Goal: Task Accomplishment & Management: Complete application form

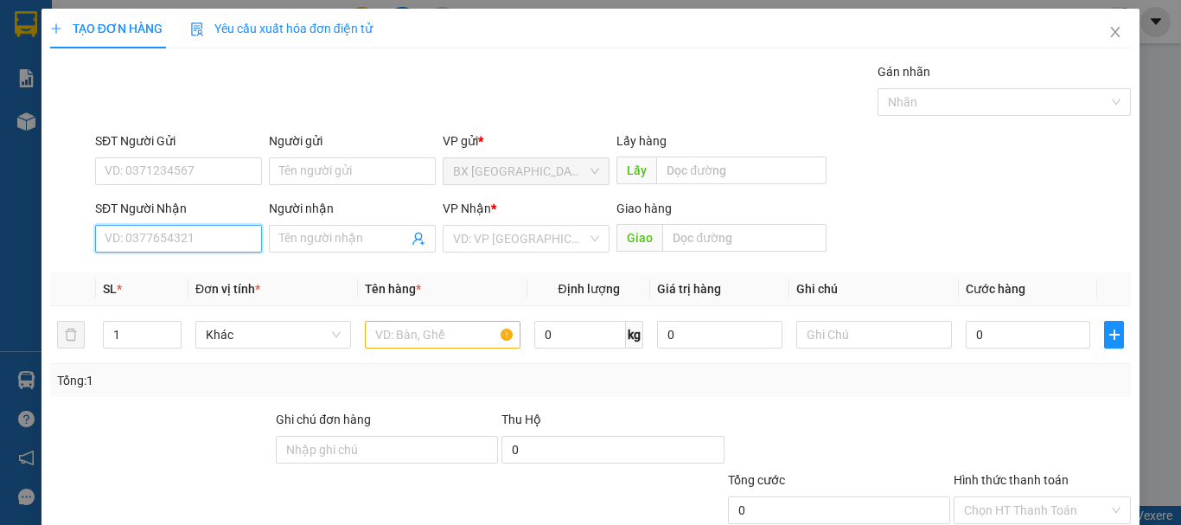
click at [188, 237] on input "SĐT Người Nhận" at bounding box center [178, 239] width 167 height 28
type input "02822445566"
click at [207, 241] on input "02822445566" at bounding box center [178, 239] width 167 height 28
click at [208, 277] on div "02822445566 - NGỌC" at bounding box center [177, 273] width 144 height 19
type input "NGỌC"
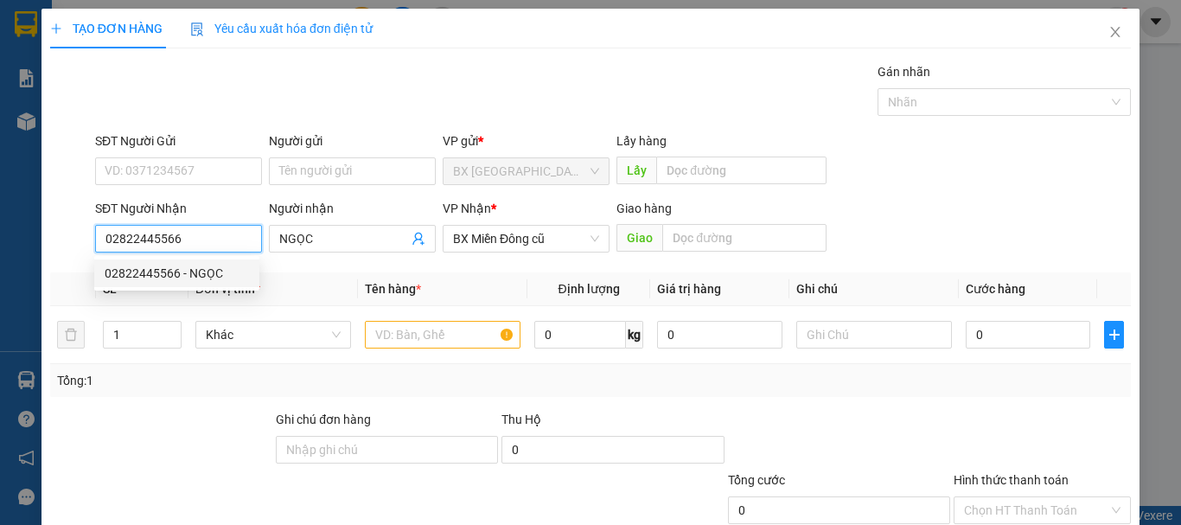
type input "130.000"
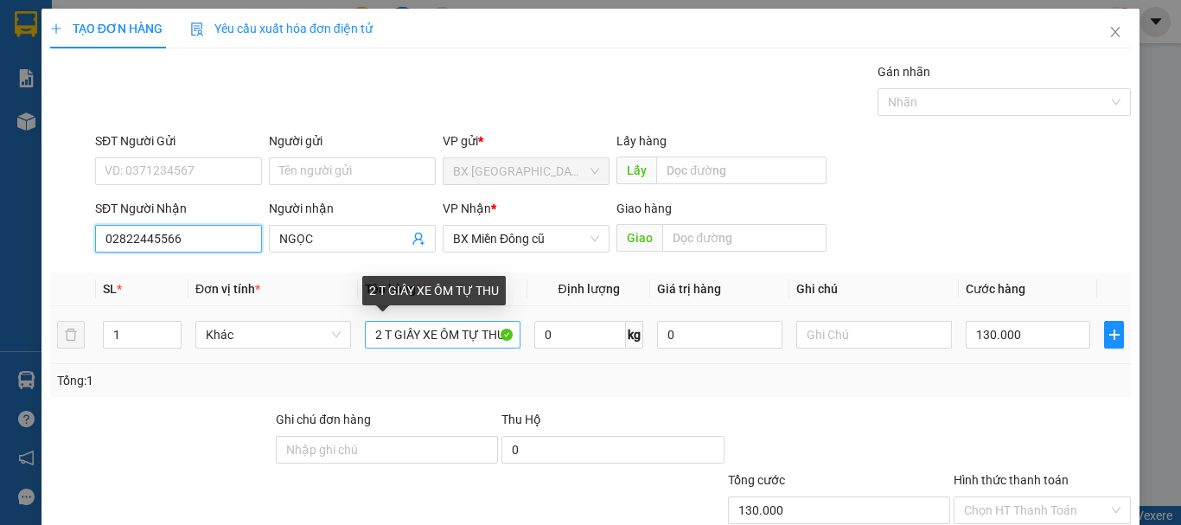
type input "02822445566"
click at [373, 328] on input "2 T GIẤY XE ÔM TỰ THU" at bounding box center [443, 335] width 156 height 28
click at [380, 333] on input "2 T GIẤY XE ÔM TỰ THU" at bounding box center [443, 335] width 156 height 28
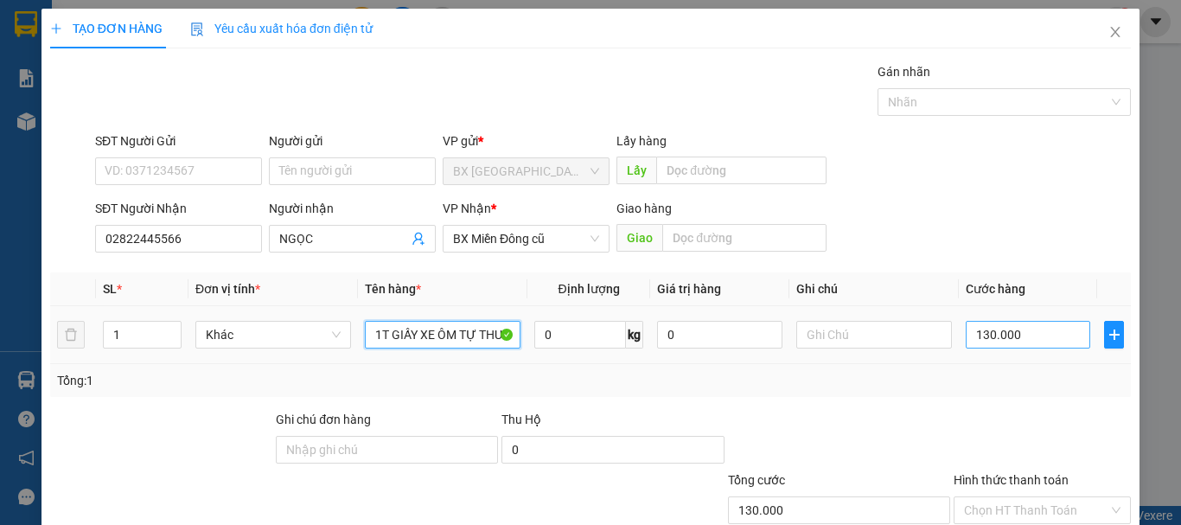
type input "1T GIẤY XE ÔM TỰ THU"
click at [1043, 321] on input "130.000" at bounding box center [1028, 335] width 124 height 28
type input "7"
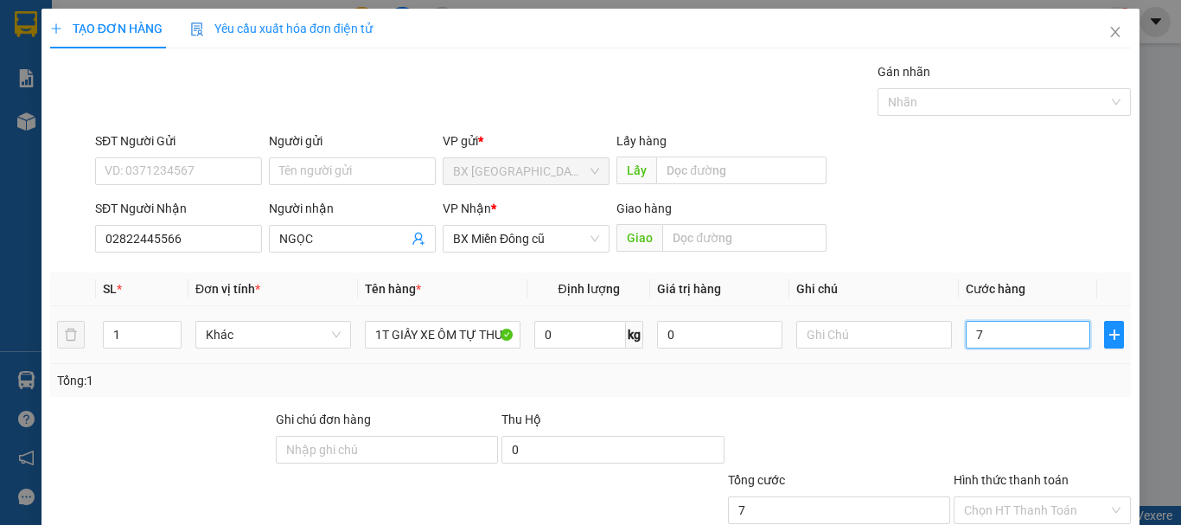
type input "70"
type input "700"
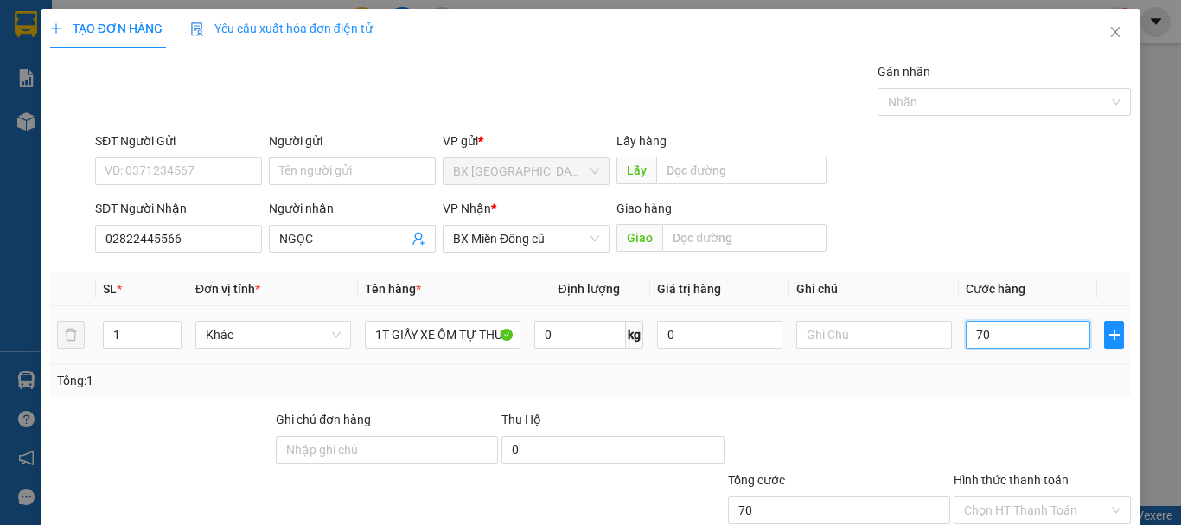
type input "700"
type input "7.000"
type input "70.000"
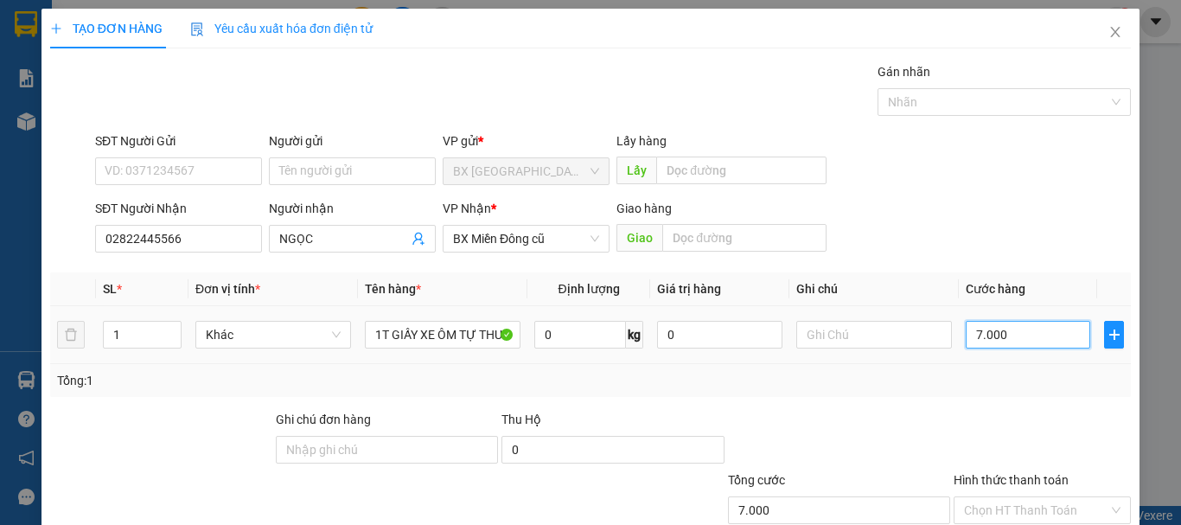
type input "70.000"
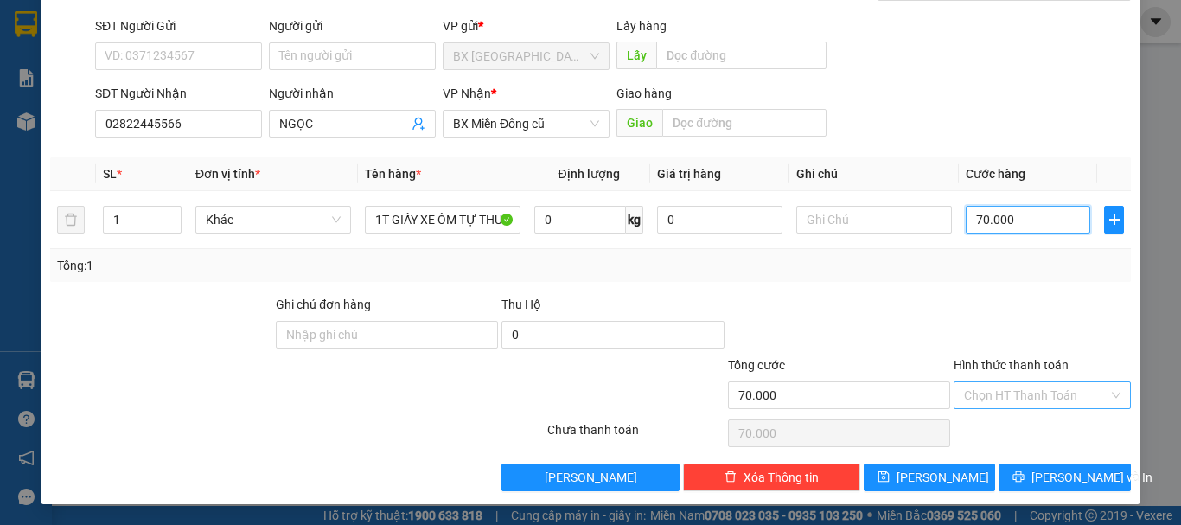
type input "70.000"
drag, startPoint x: 1040, startPoint y: 398, endPoint x: 1031, endPoint y: 411, distance: 15.6
click at [1041, 398] on input "Hình thức thanh toán" at bounding box center [1036, 395] width 144 height 26
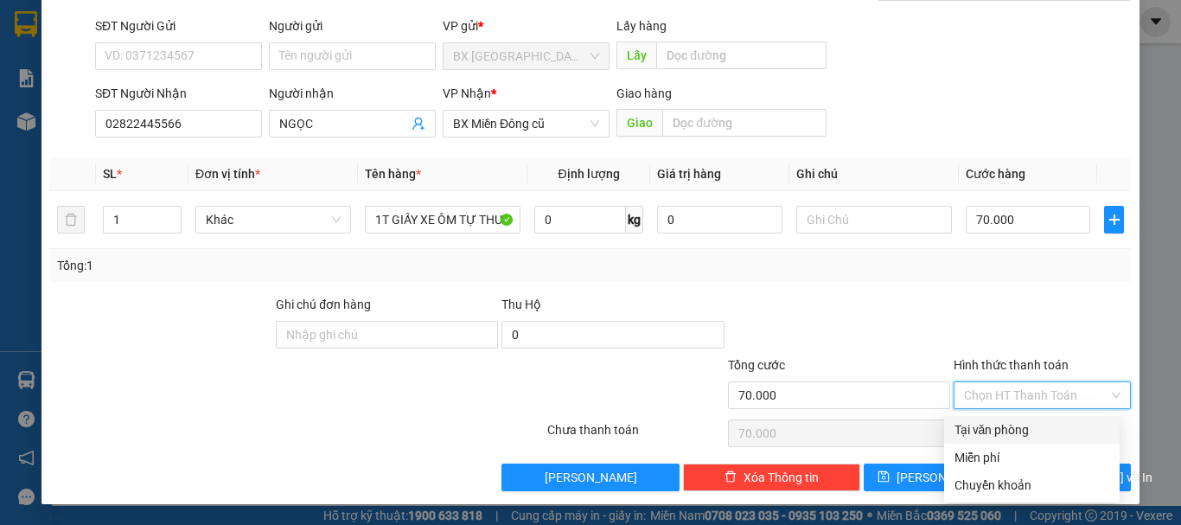
drag, startPoint x: 1023, startPoint y: 423, endPoint x: 1024, endPoint y: 449, distance: 26.0
click at [1023, 424] on div "Tại văn phòng" at bounding box center [1031, 429] width 155 height 19
type input "0"
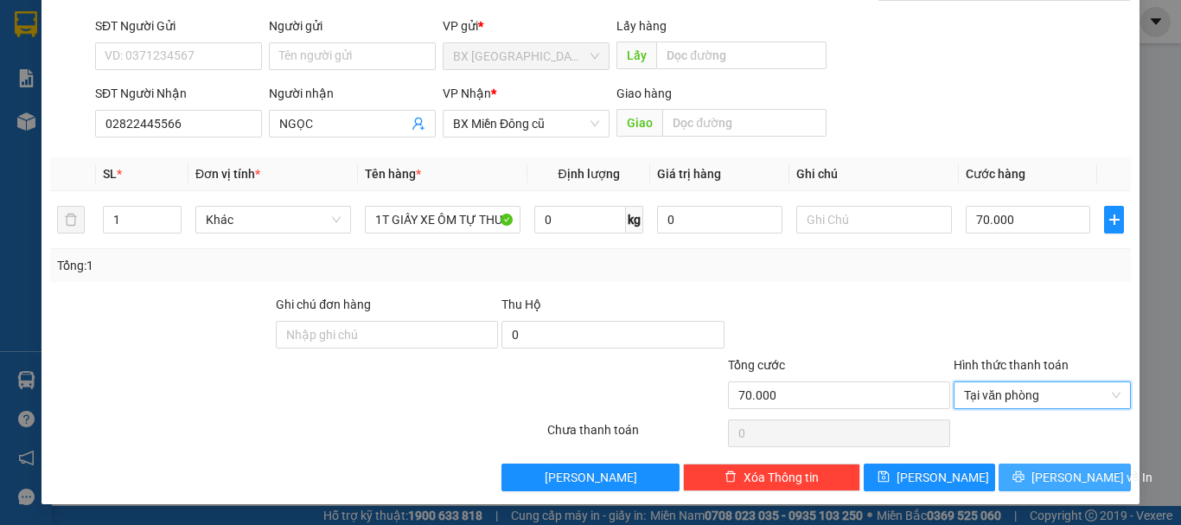
click at [1043, 481] on span "[PERSON_NAME] và In" at bounding box center [1091, 477] width 121 height 19
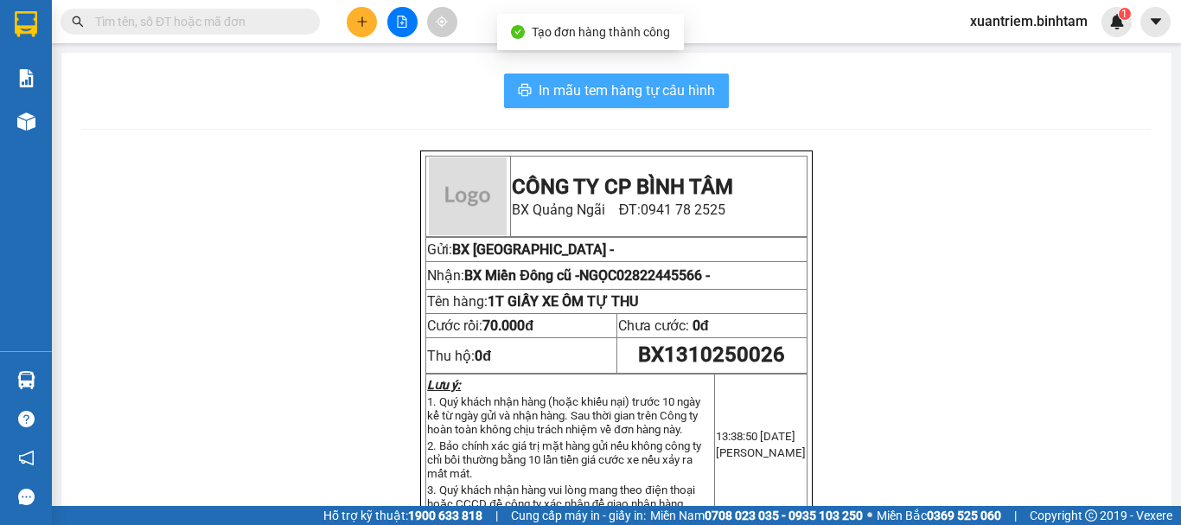
click at [519, 89] on icon "printer" at bounding box center [525, 90] width 13 height 12
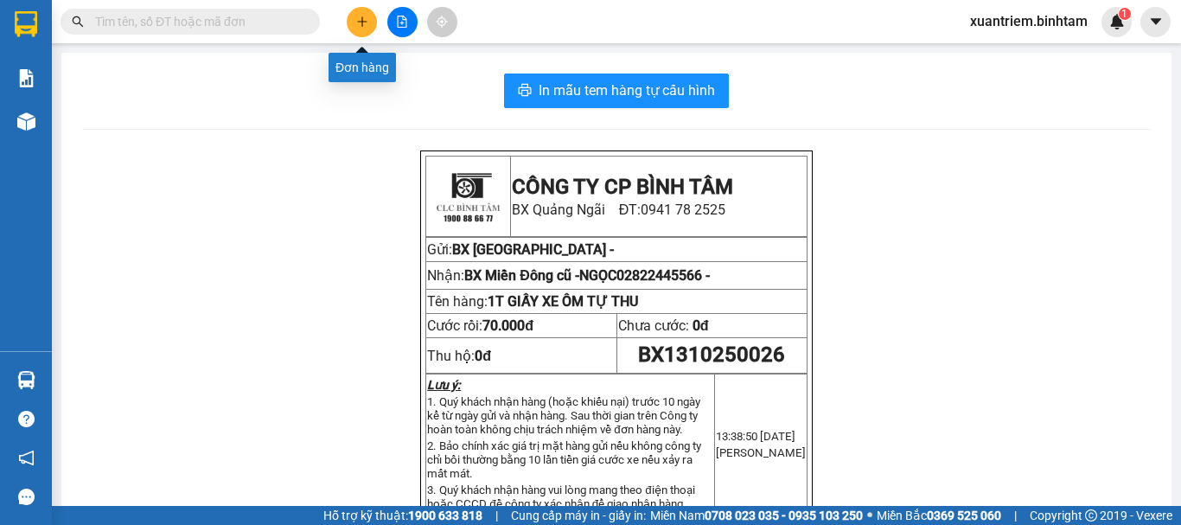
click at [371, 16] on button at bounding box center [362, 22] width 30 height 30
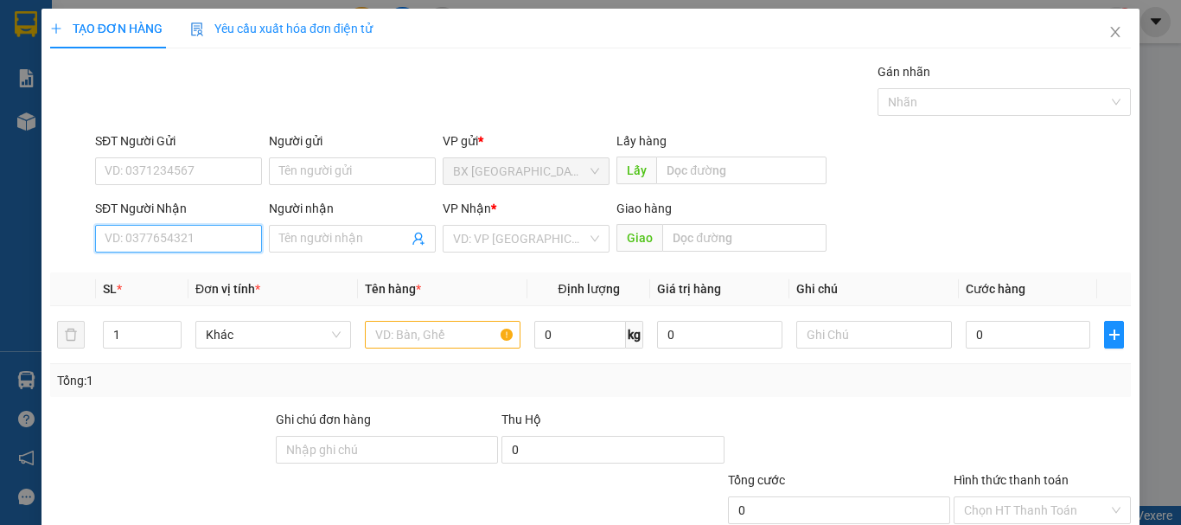
drag, startPoint x: 163, startPoint y: 236, endPoint x: 176, endPoint y: 234, distance: 13.9
click at [169, 235] on input "SĐT Người Nhận" at bounding box center [178, 239] width 167 height 28
type input "0368768208"
click at [169, 269] on div "0368768208" at bounding box center [177, 273] width 144 height 19
type input "80.000"
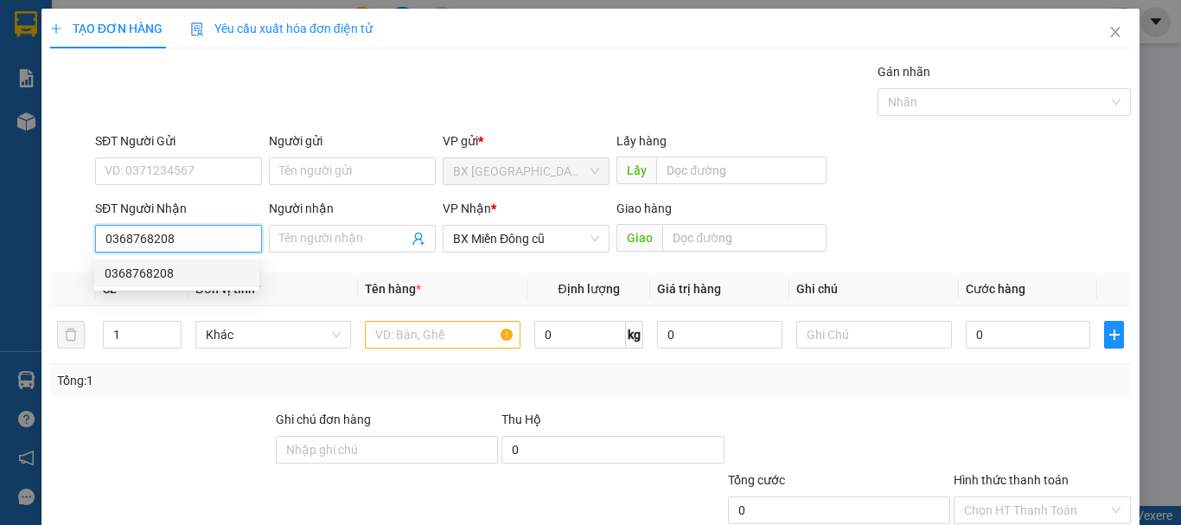
type input "80.000"
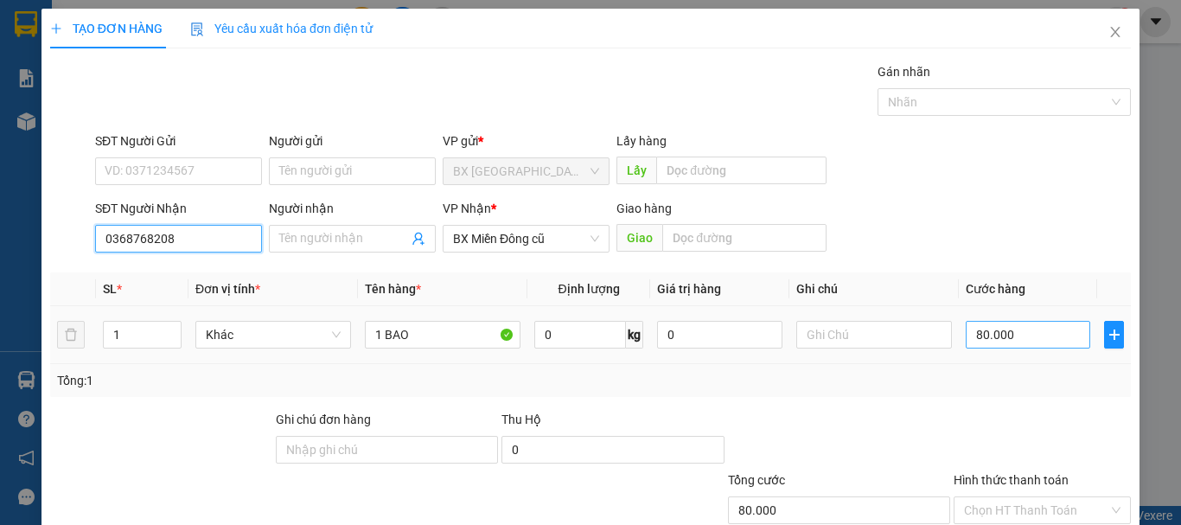
type input "0368768208"
click at [1010, 336] on input "80.000" at bounding box center [1028, 335] width 124 height 28
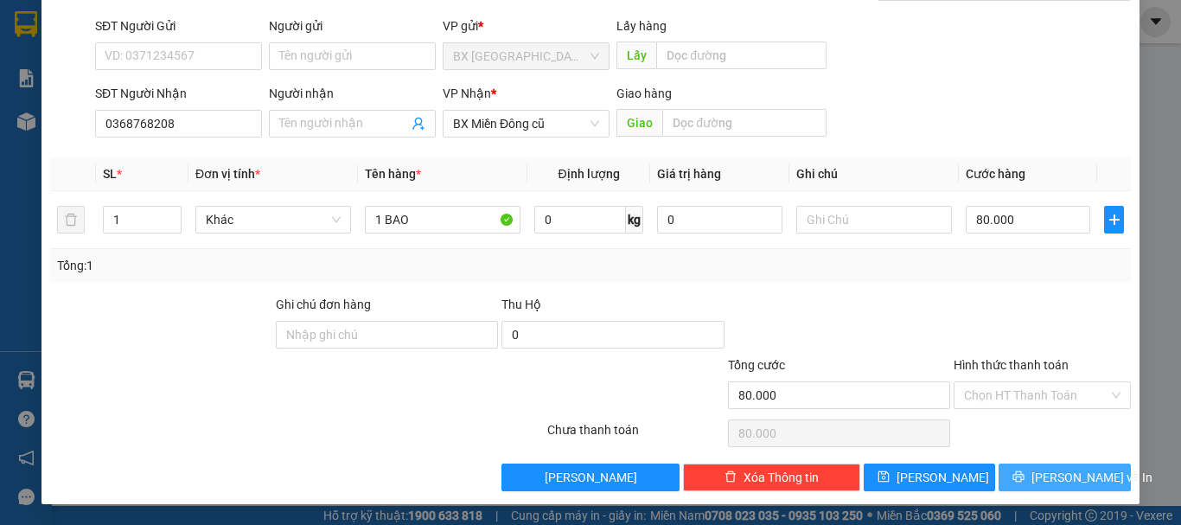
click at [1058, 483] on span "[PERSON_NAME] và In" at bounding box center [1091, 477] width 121 height 19
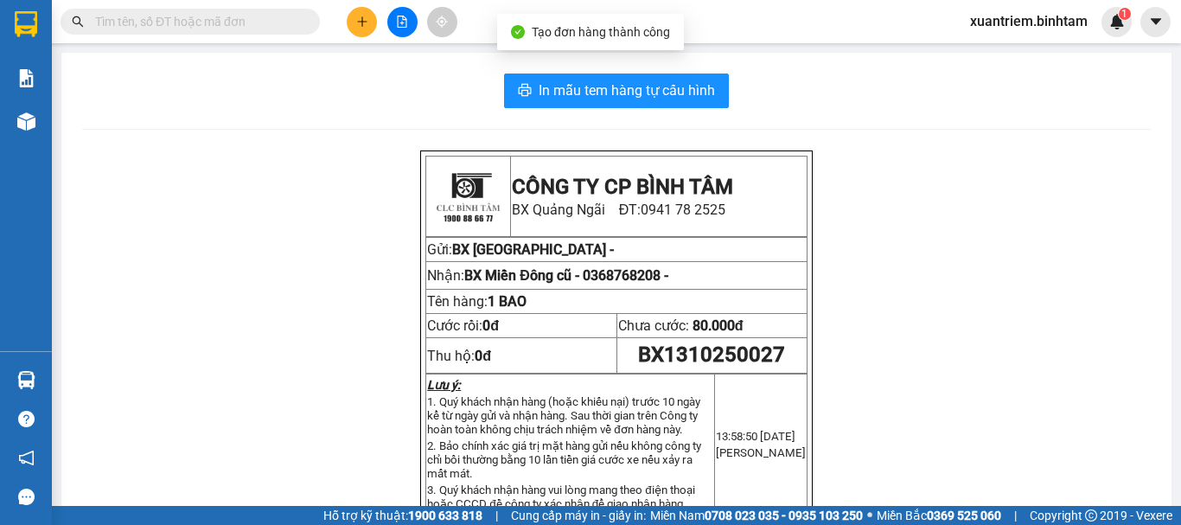
drag, startPoint x: 553, startPoint y: 66, endPoint x: 601, endPoint y: 122, distance: 73.6
click at [556, 70] on div "In mẫu tem hàng tự cấu hình CÔNG TY CP BÌNH TÂM [GEOGRAPHIC_DATA]: 0941 78 2525…" at bounding box center [616, 511] width 1110 height 916
click at [607, 97] on span "In mẫu tem hàng tự cấu hình" at bounding box center [627, 91] width 176 height 22
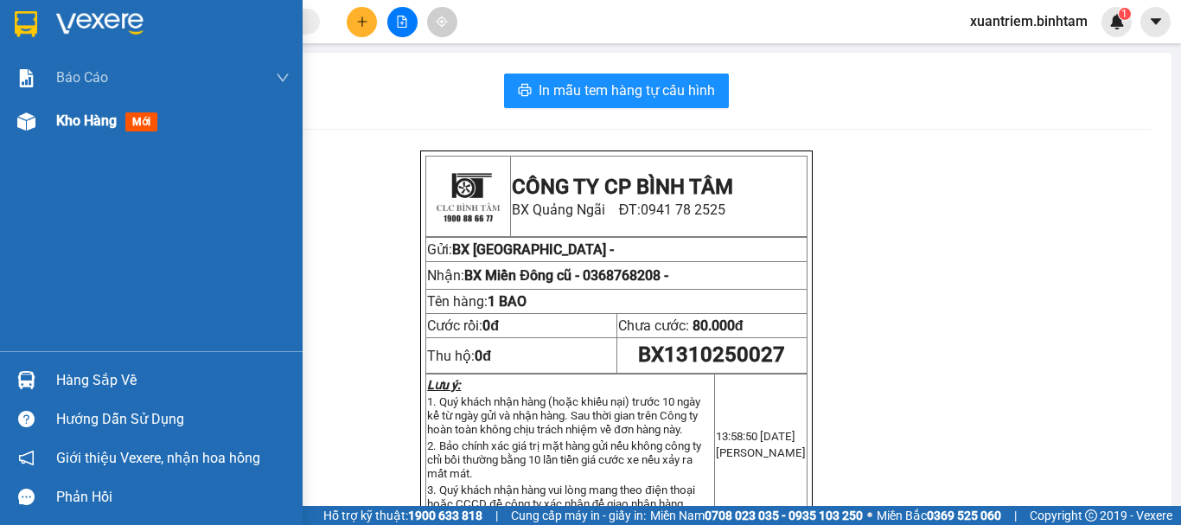
click at [45, 124] on div "Kho hàng mới" at bounding box center [151, 120] width 303 height 43
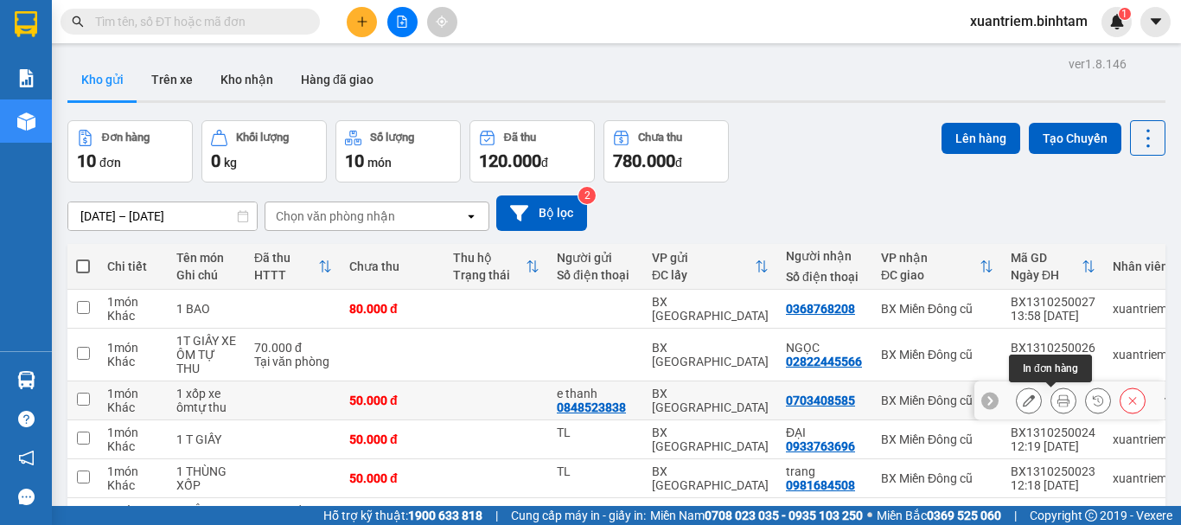
click at [1051, 398] on button at bounding box center [1063, 401] width 24 height 30
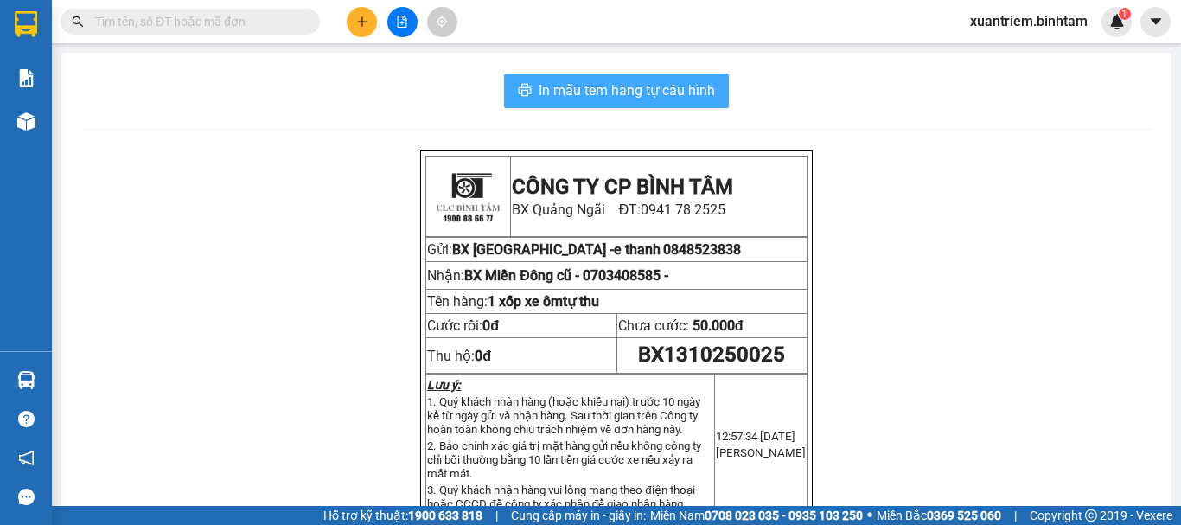
click at [669, 98] on span "In mẫu tem hàng tự cấu hình" at bounding box center [627, 91] width 176 height 22
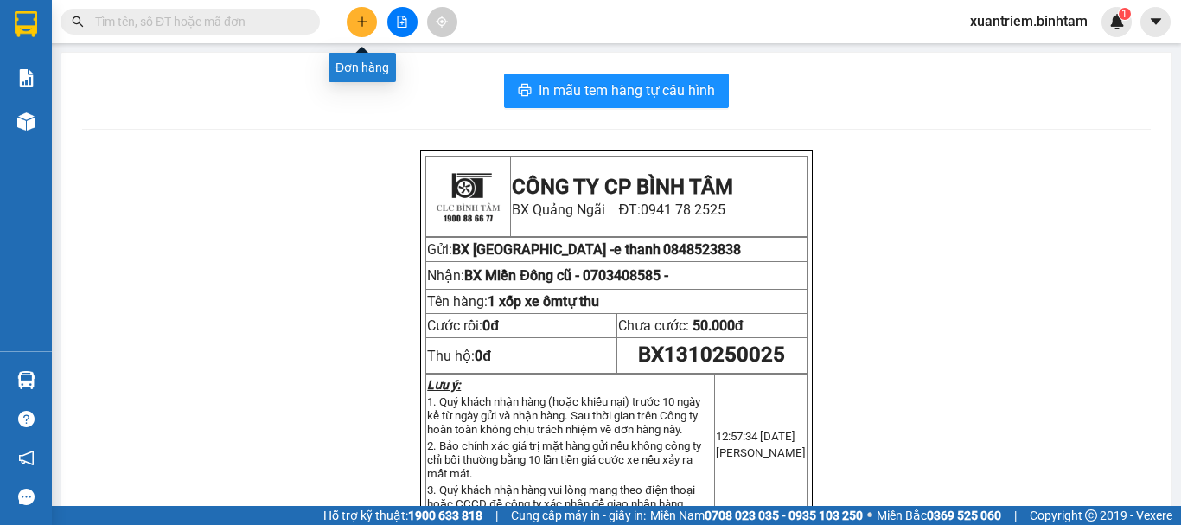
click at [363, 17] on icon "plus" at bounding box center [362, 22] width 12 height 12
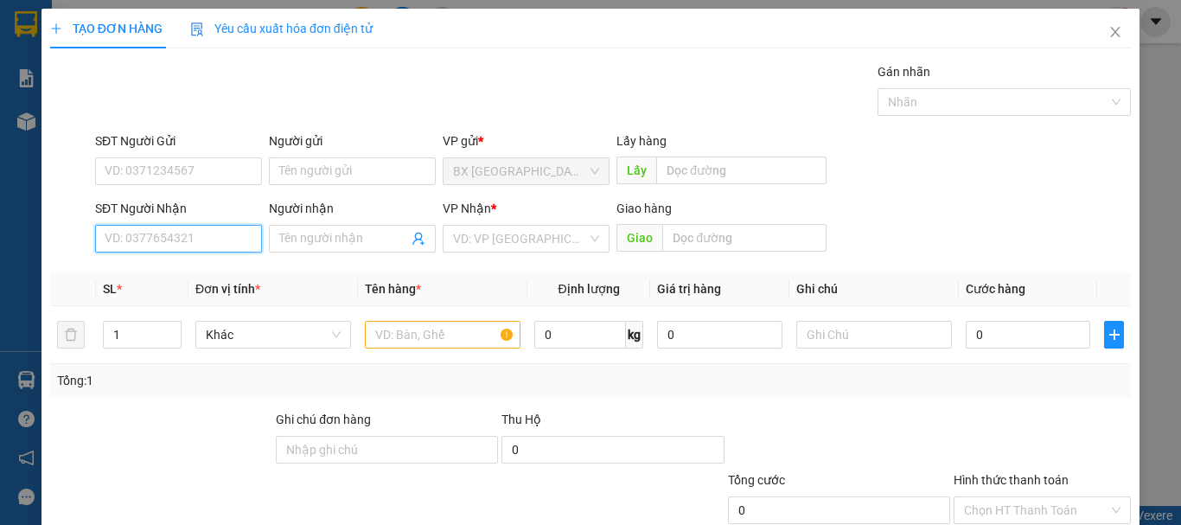
click at [222, 247] on input "SĐT Người Nhận" at bounding box center [178, 239] width 167 height 28
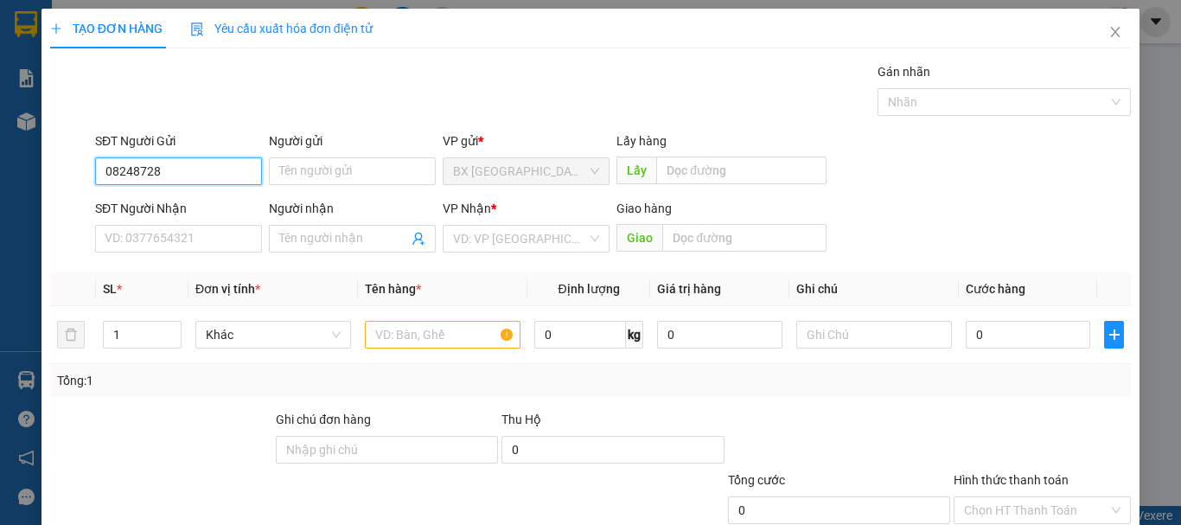
type input "082487288"
drag, startPoint x: 202, startPoint y: 162, endPoint x: 48, endPoint y: 172, distance: 155.1
click at [48, 172] on div "SĐT Người Gửi 082487288 082487288 Người gửi Tên người gửi VP gửi * BX [GEOGRAPH…" at bounding box center [590, 161] width 1084 height 61
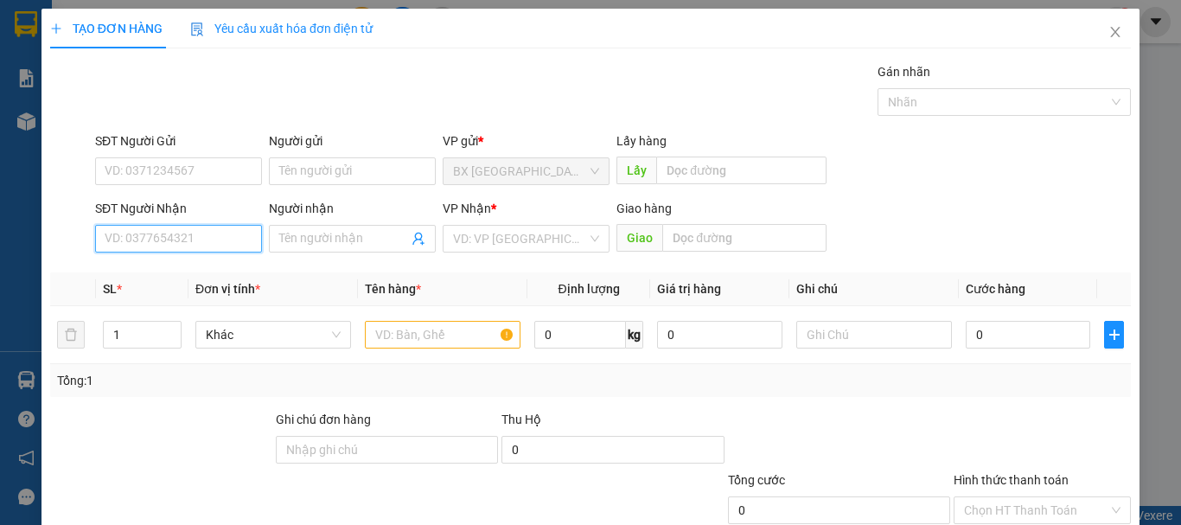
click at [129, 246] on input "SĐT Người Nhận" at bounding box center [178, 239] width 167 height 28
type input "0824827288"
click at [216, 241] on input "0824827288" at bounding box center [178, 239] width 167 height 28
click at [204, 270] on div "0824827288 - DIỆU" at bounding box center [177, 273] width 144 height 19
type input "DIỆU"
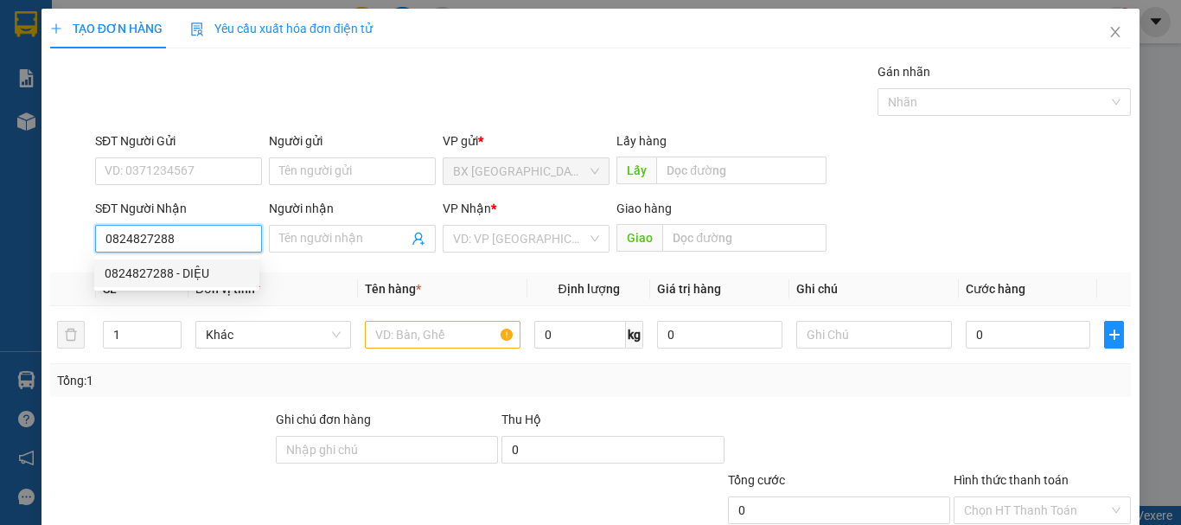
type input "LONG K"
type input "510.000"
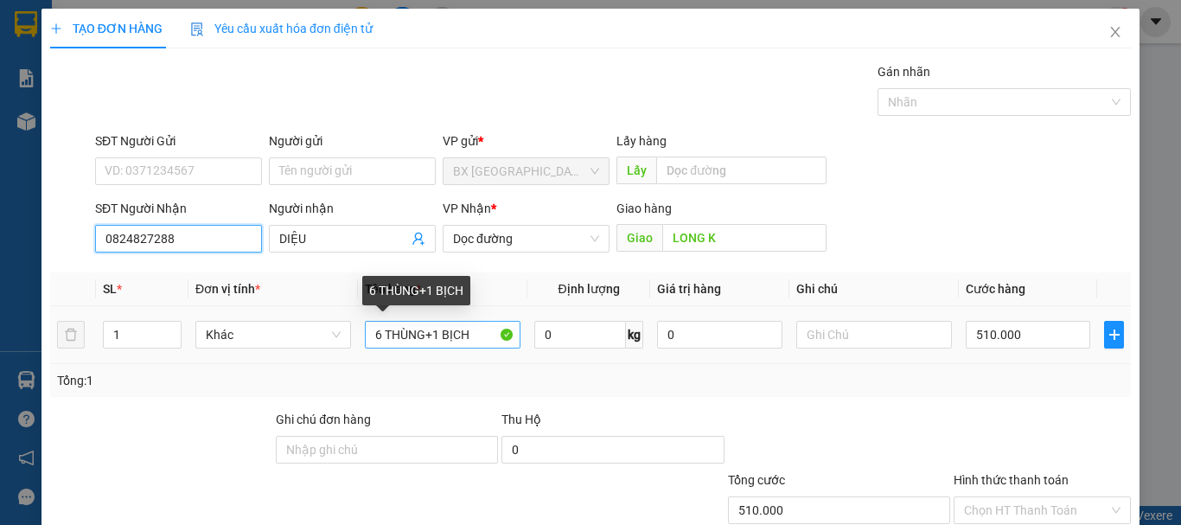
type input "0824827288"
drag, startPoint x: 378, startPoint y: 331, endPoint x: 367, endPoint y: 335, distance: 10.9
click at [367, 335] on input "6 THÙNG+1 BỊCH" at bounding box center [443, 335] width 156 height 28
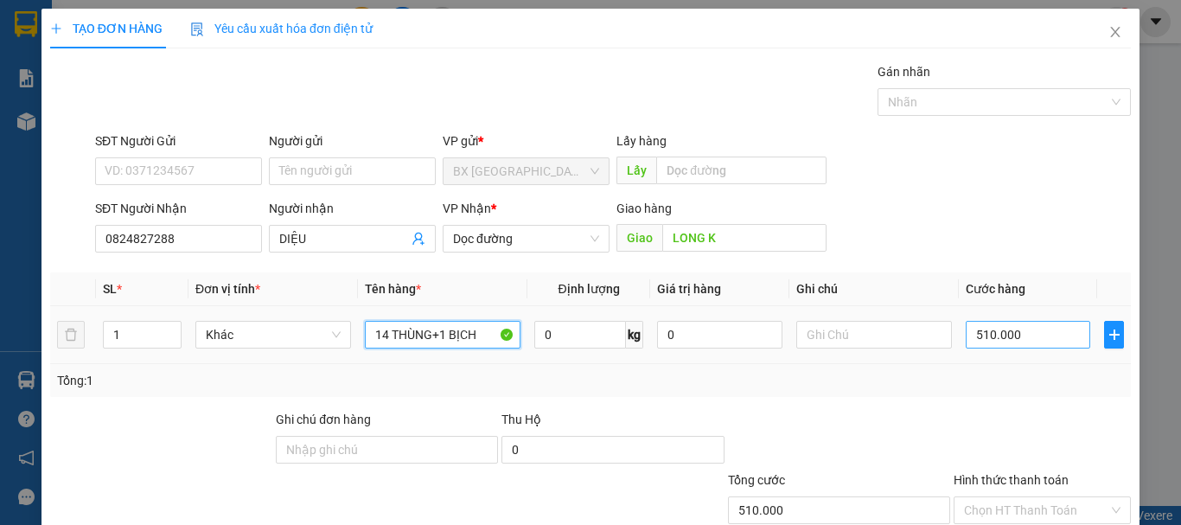
type input "14 THÙNG+1 BỊCH"
click at [1035, 344] on input "510.000" at bounding box center [1028, 335] width 124 height 28
type input "8"
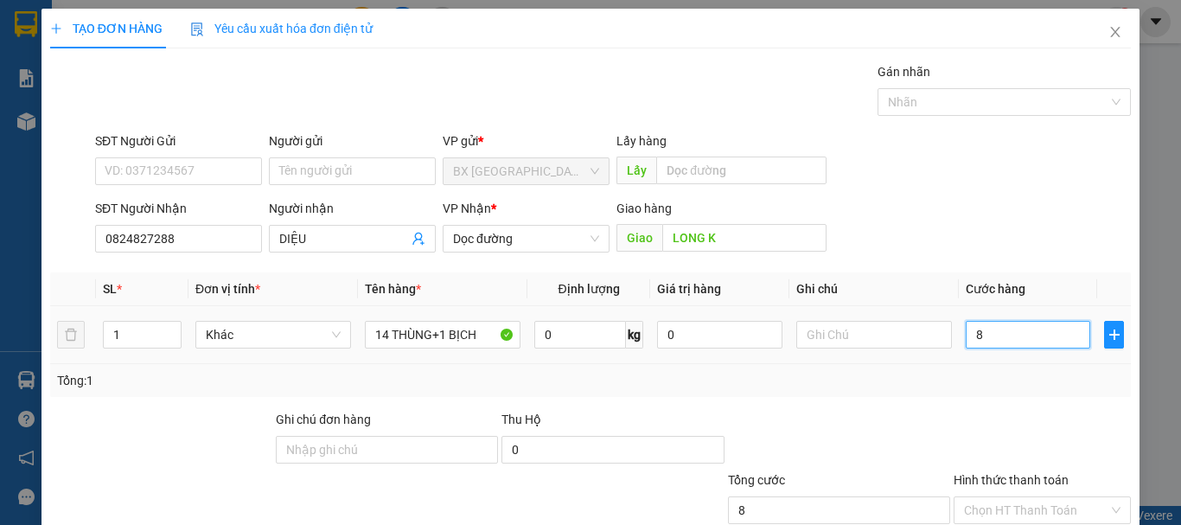
type input "81"
type input "810"
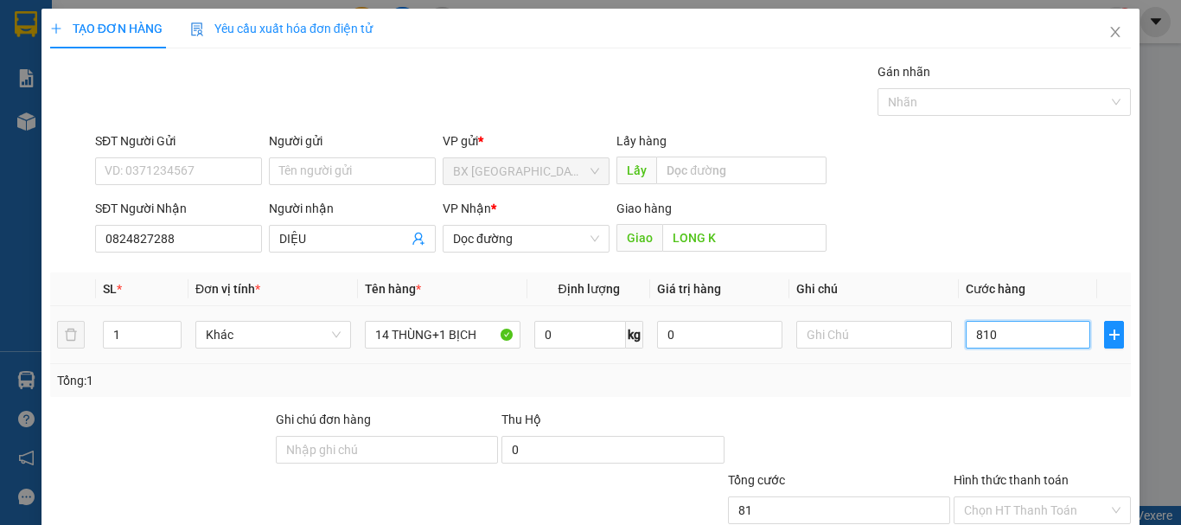
type input "810"
type input "8.100"
type input "81.000"
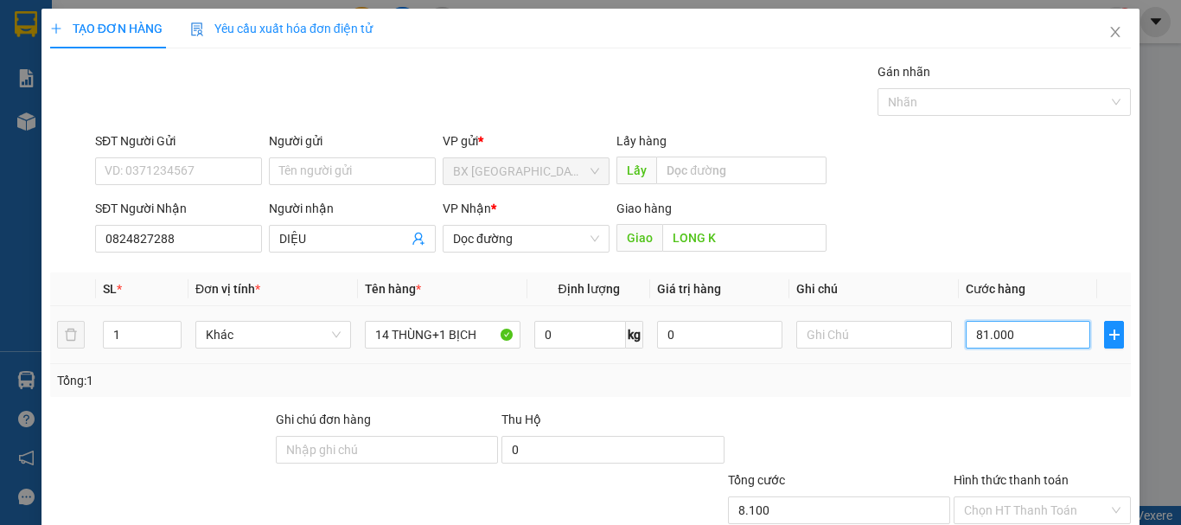
type input "81.000"
type input "810.000"
click at [1037, 497] on input "Hình thức thanh toán" at bounding box center [1036, 510] width 144 height 26
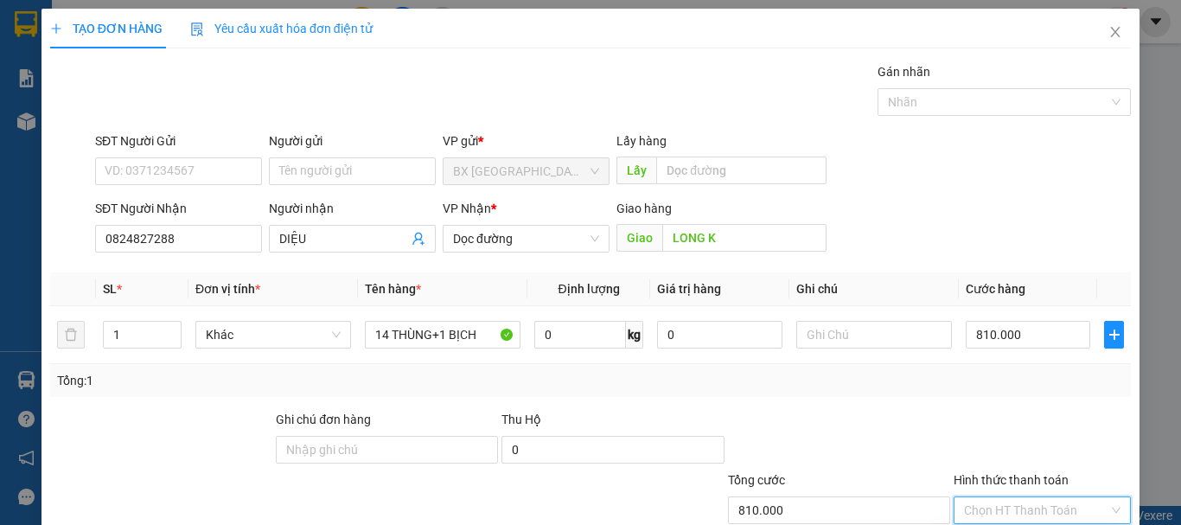
type input "0"
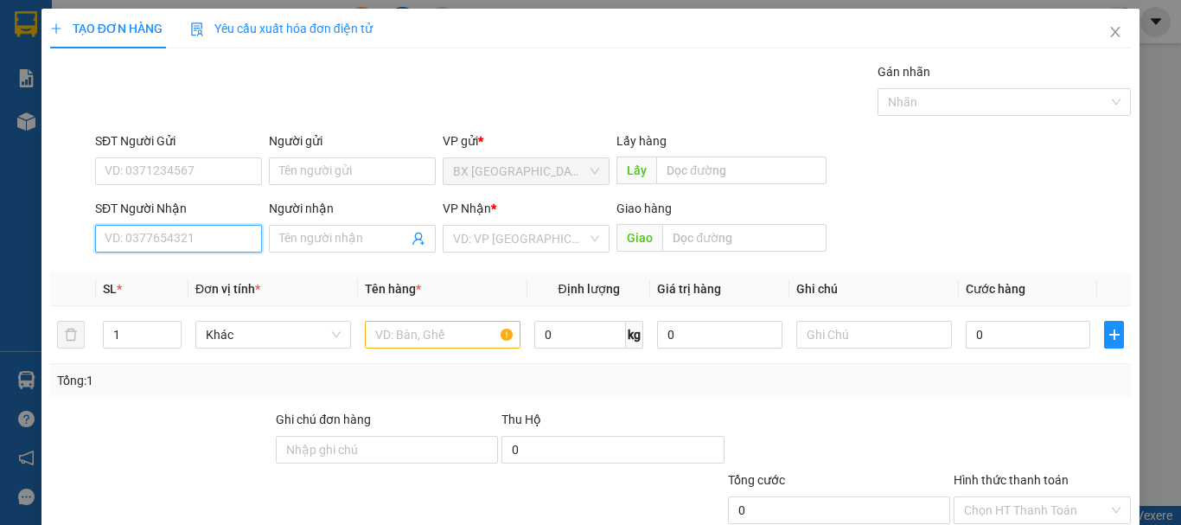
click at [173, 225] on input "SĐT Người Nhận" at bounding box center [178, 239] width 167 height 28
type input "0901104359"
click at [217, 225] on input "0901104359" at bounding box center [178, 239] width 167 height 28
click at [148, 151] on div "0901104359 - DẬU" at bounding box center [177, 158] width 144 height 19
type input "DẬU"
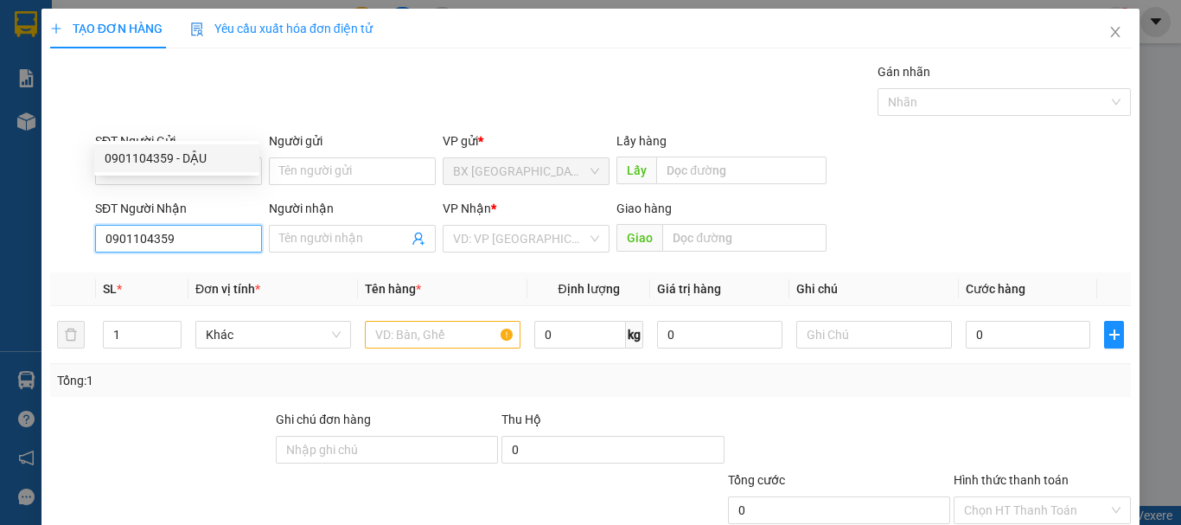
type input "NHA TRANG"
type input "80.000"
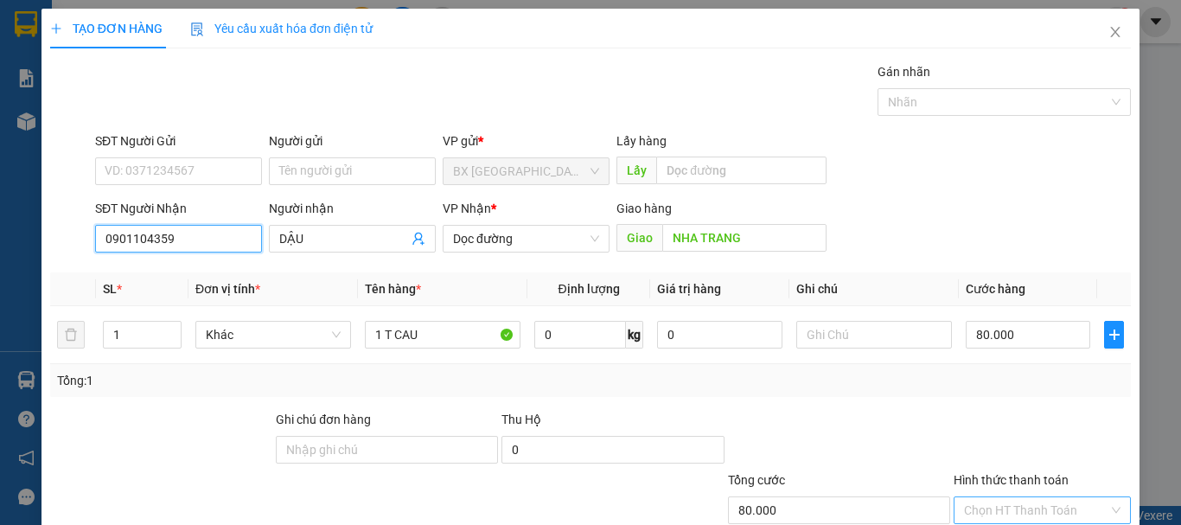
type input "0901104359"
click at [1068, 497] on input "Hình thức thanh toán" at bounding box center [1036, 510] width 144 height 26
type input "0"
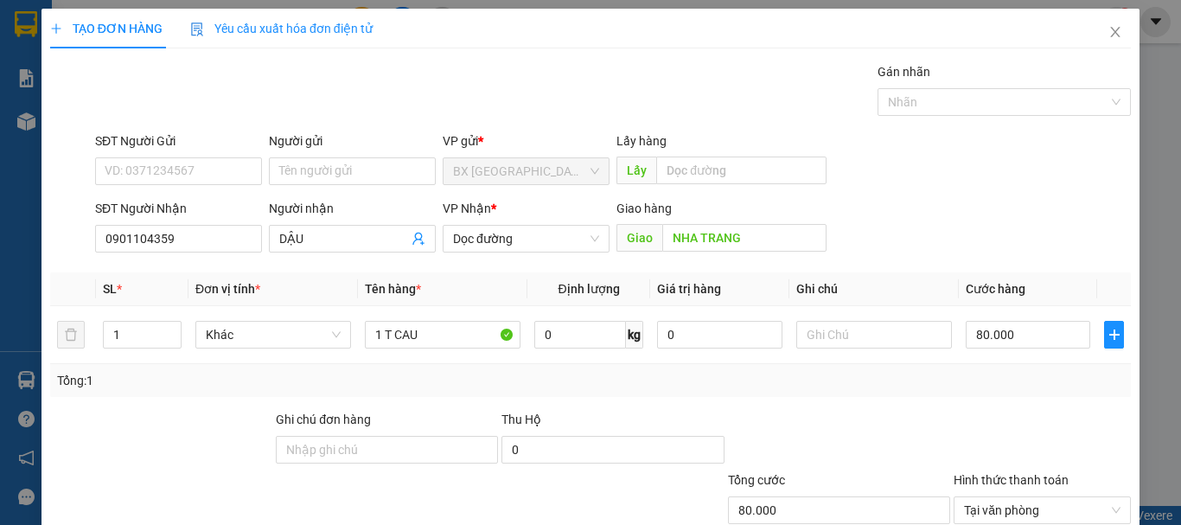
type input "0"
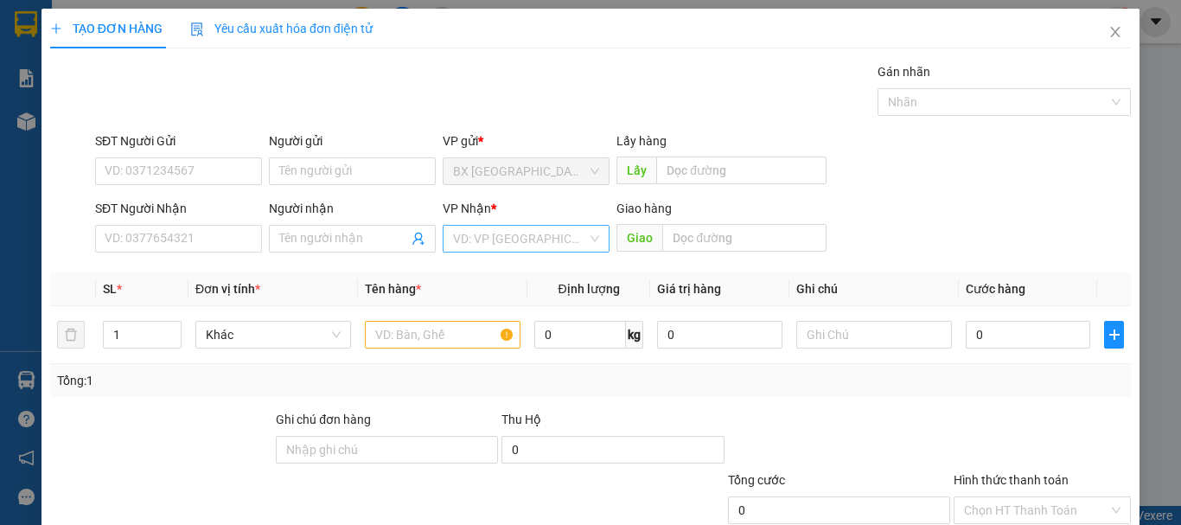
click at [570, 226] on input "search" at bounding box center [520, 239] width 134 height 26
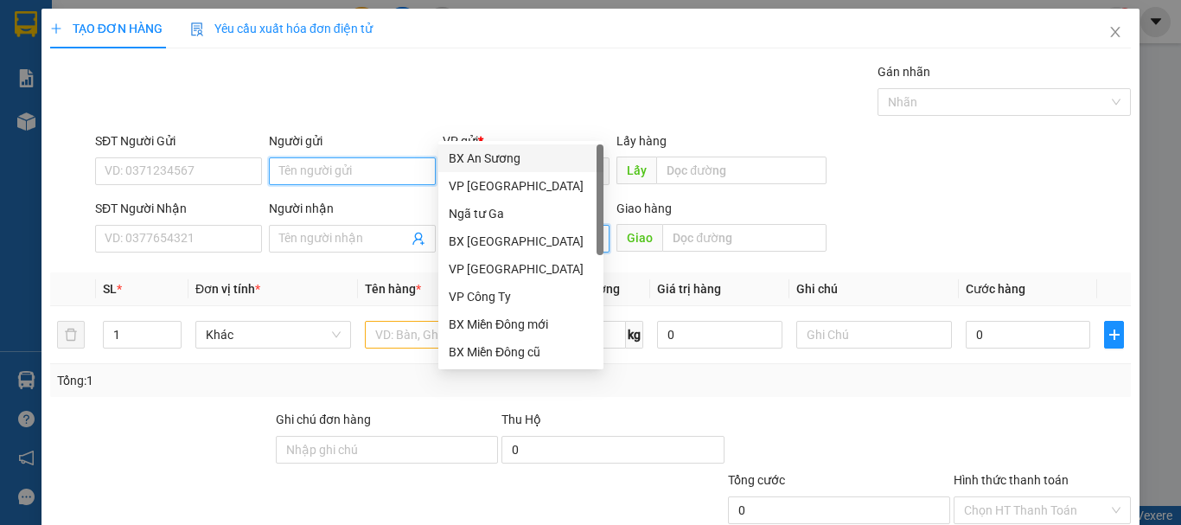
click at [391, 157] on input "Người gửi" at bounding box center [352, 171] width 167 height 28
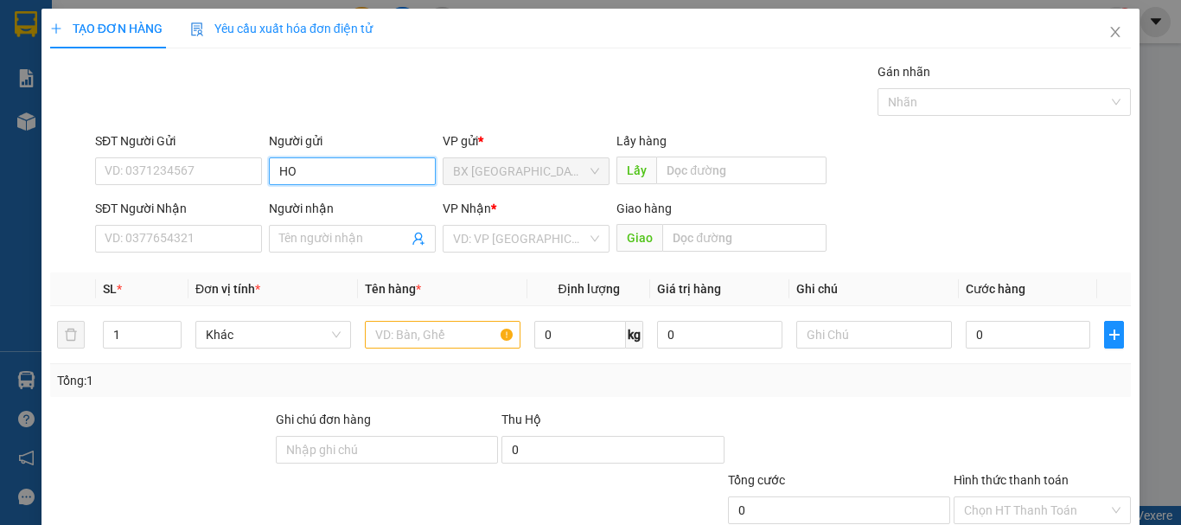
type input "H"
type input "QUÝ TK"
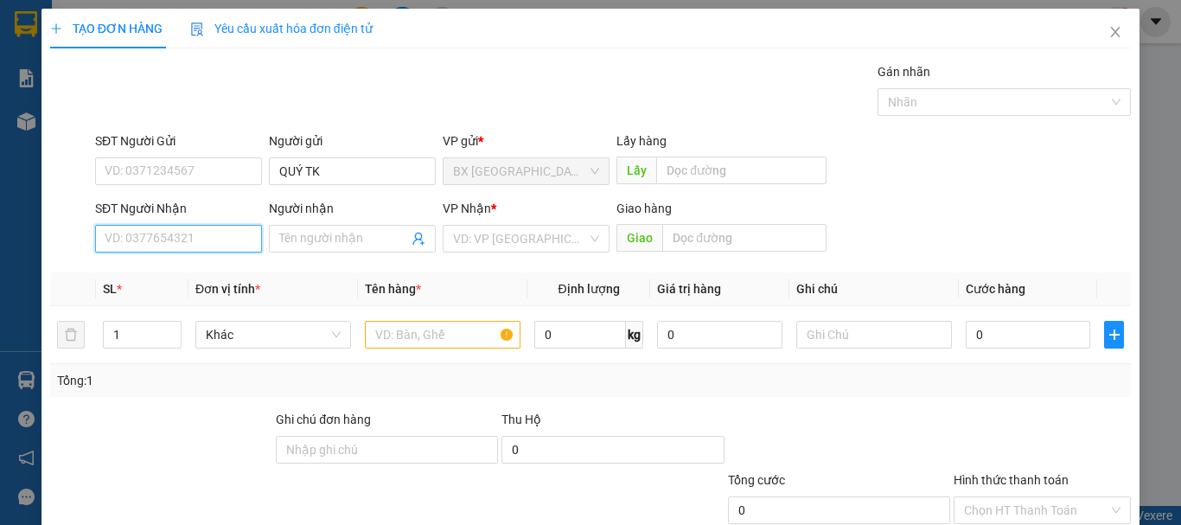
click at [126, 225] on input "SĐT Người Nhận" at bounding box center [178, 239] width 167 height 28
click at [184, 225] on input "0909898406" at bounding box center [178, 239] width 167 height 28
click at [197, 225] on input "0909898406" at bounding box center [178, 239] width 167 height 28
click at [184, 225] on input "0909898406" at bounding box center [178, 239] width 167 height 28
type input "0909898406"
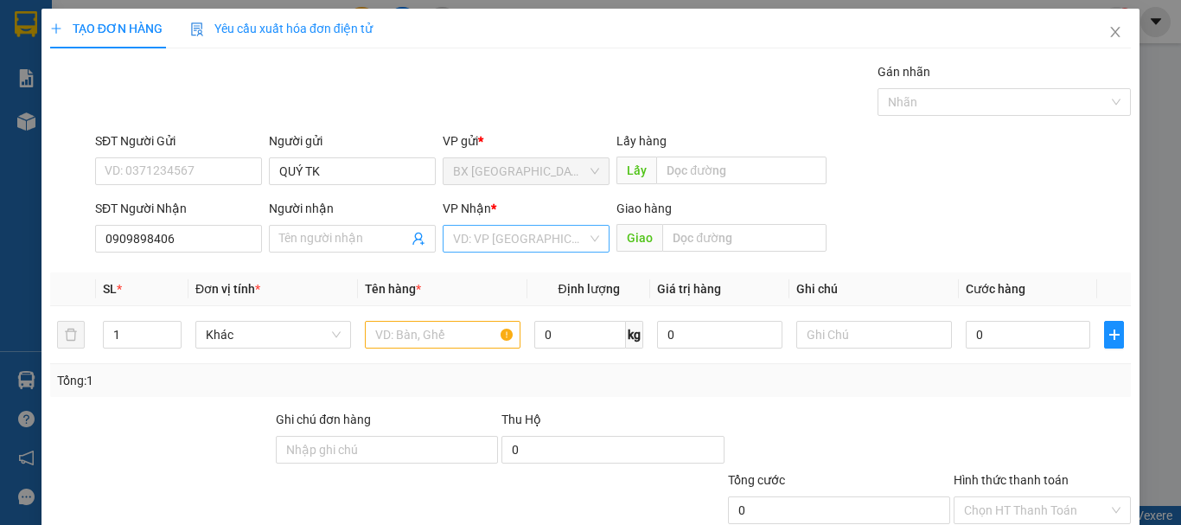
click at [495, 226] on input "search" at bounding box center [520, 239] width 134 height 26
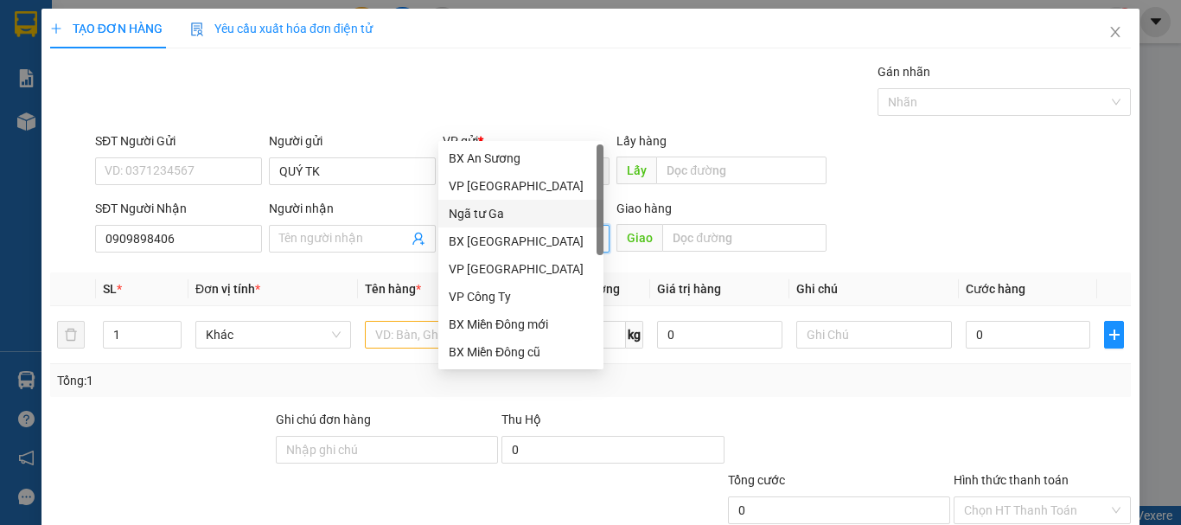
click at [482, 213] on div "Ngã tư Ga" at bounding box center [521, 213] width 144 height 19
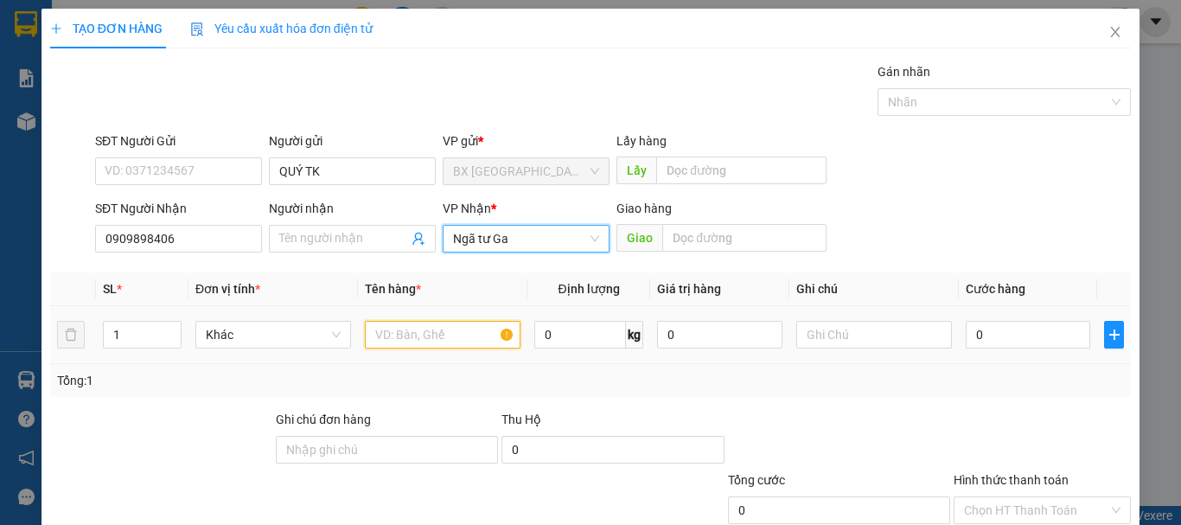
click at [422, 321] on input "text" at bounding box center [443, 335] width 156 height 28
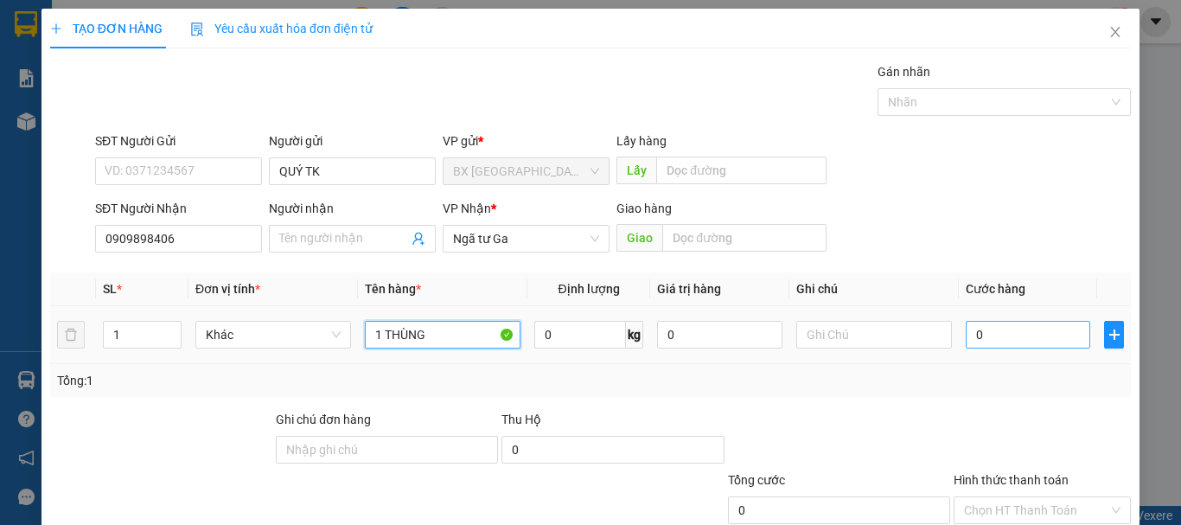
type input "1 THÙNG"
click at [1037, 321] on input "0" at bounding box center [1028, 335] width 124 height 28
type input "1"
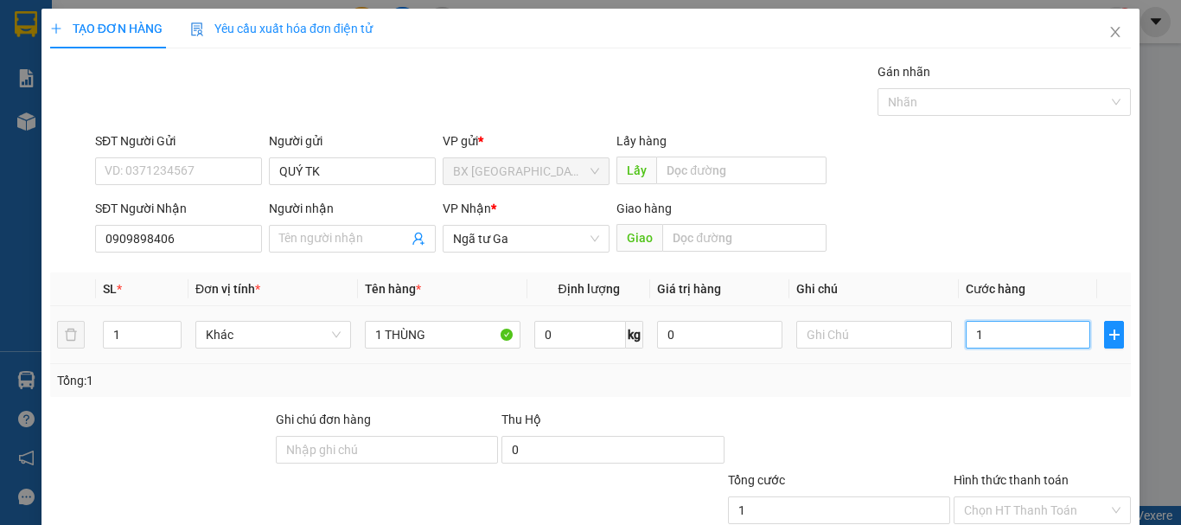
type input "10"
type input "100"
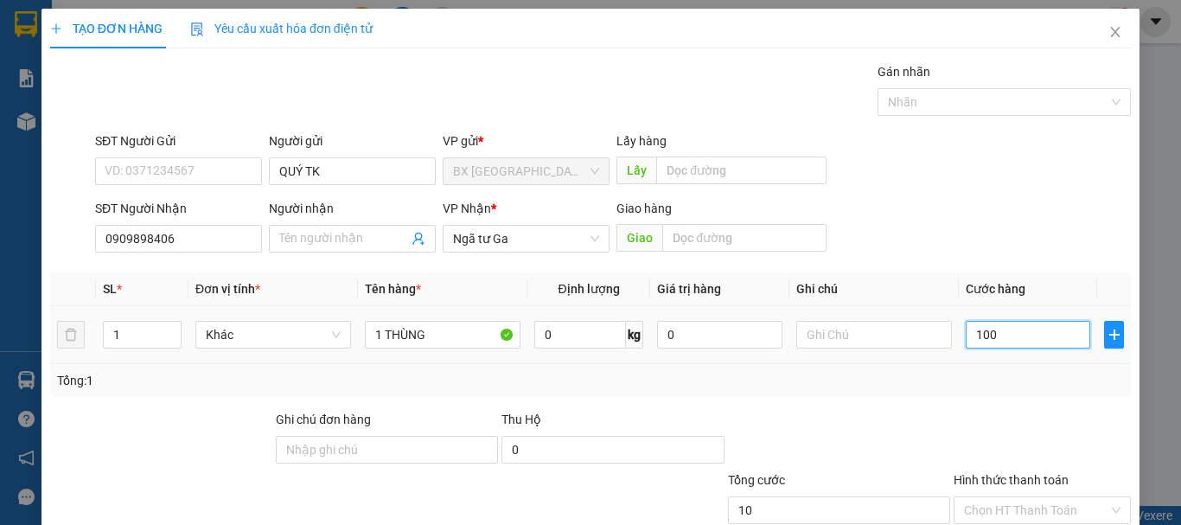
type input "100"
type input "1.000"
type input "10.000"
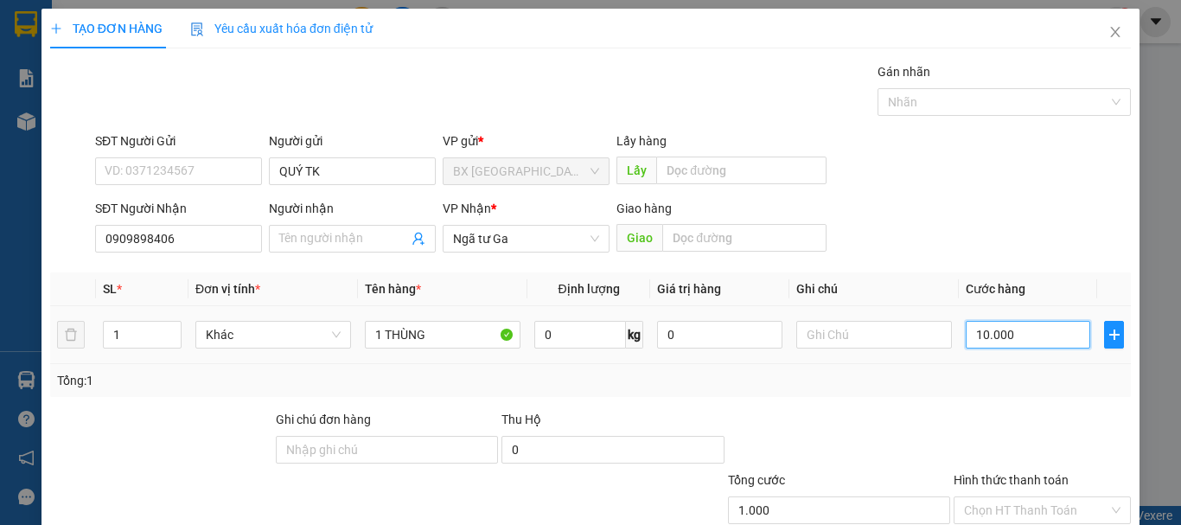
type input "10.000"
type input "100.000"
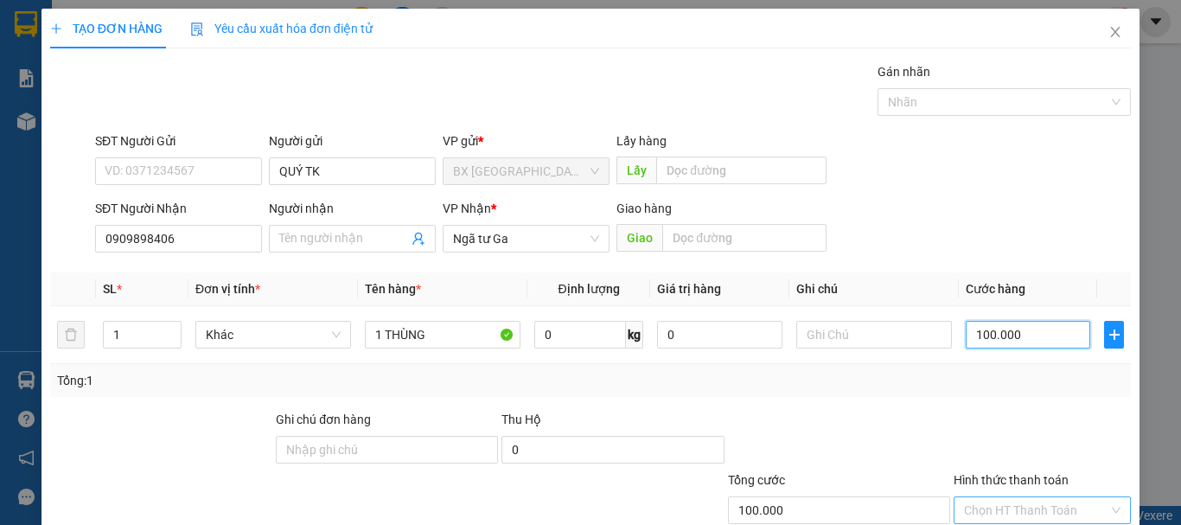
type input "100.000"
click at [1067, 497] on input "Hình thức thanh toán" at bounding box center [1036, 510] width 144 height 26
drag, startPoint x: 1039, startPoint y: 419, endPoint x: 986, endPoint y: 444, distance: 58.4
type input "0"
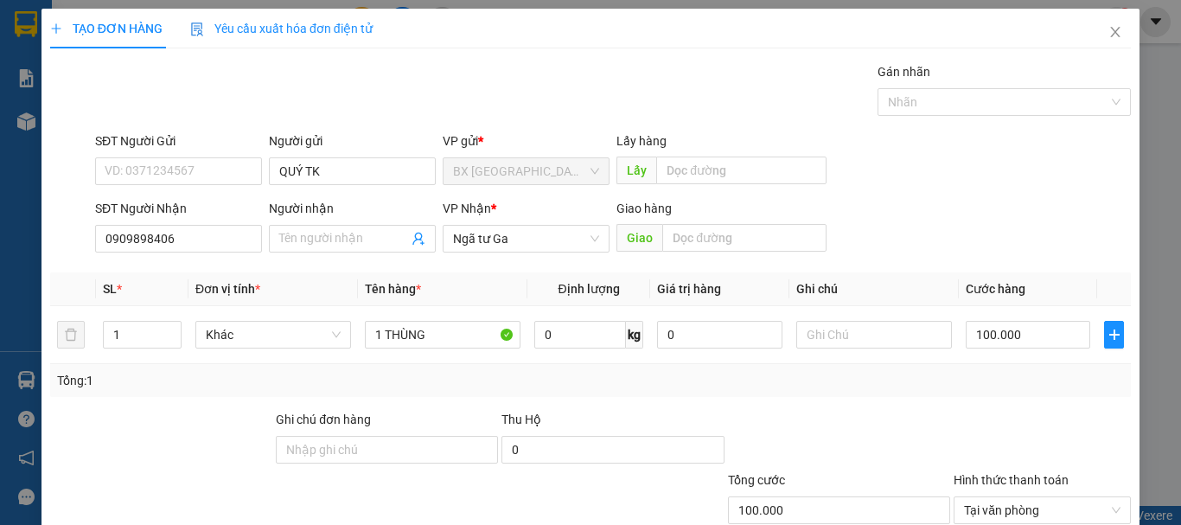
type input "0"
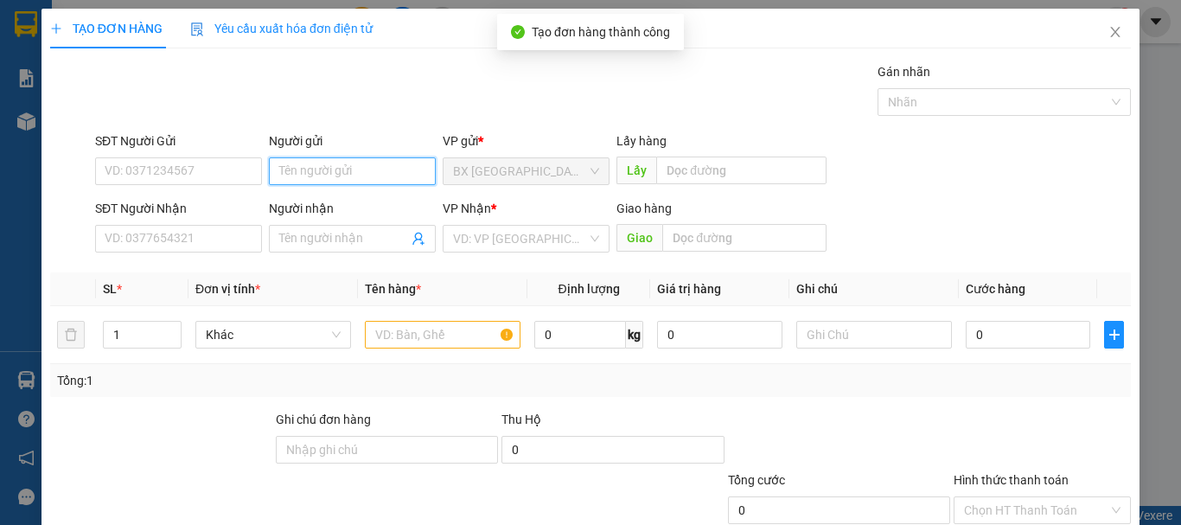
click at [341, 157] on input "Người gửi" at bounding box center [352, 171] width 167 height 28
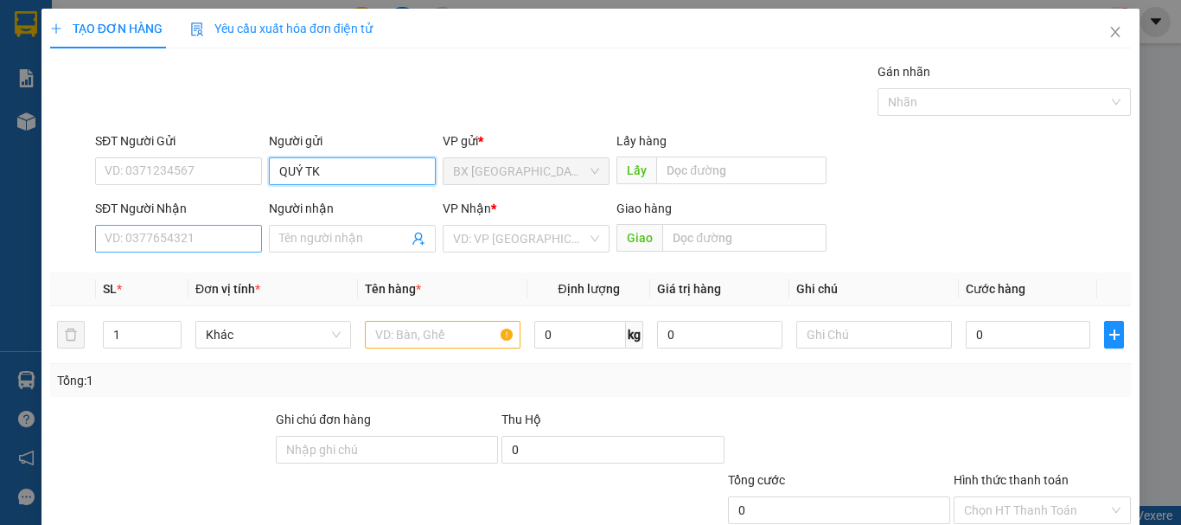
type input "QUÝ TK"
click at [169, 225] on input "SĐT Người Nhận" at bounding box center [178, 239] width 167 height 28
type input "0974851058"
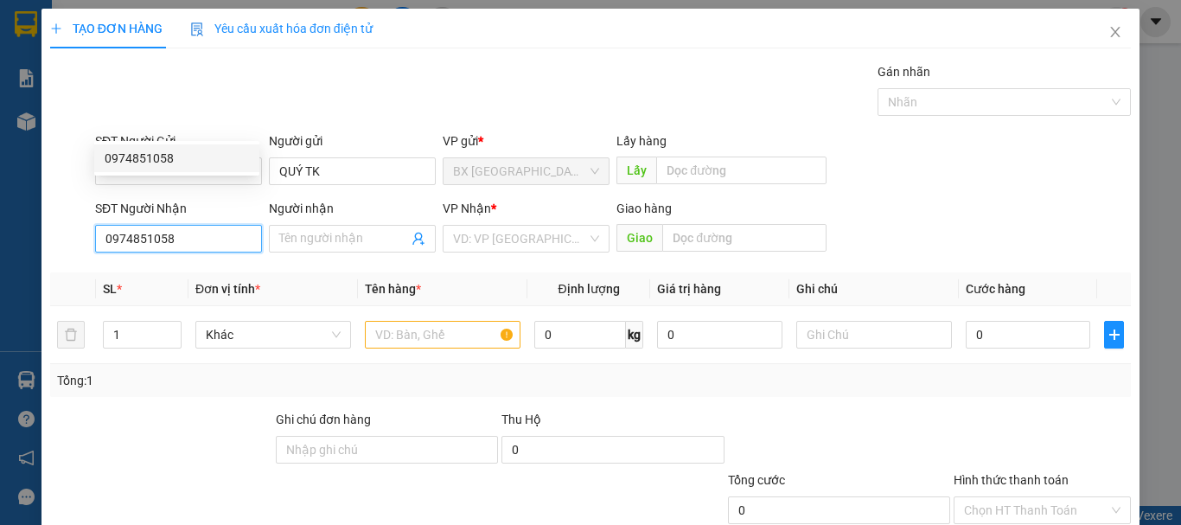
drag, startPoint x: 220, startPoint y: 129, endPoint x: 212, endPoint y: 133, distance: 8.9
click at [219, 225] on input "0974851058" at bounding box center [178, 239] width 167 height 28
click at [171, 161] on div "0974851058" at bounding box center [177, 158] width 144 height 19
type input "60.000"
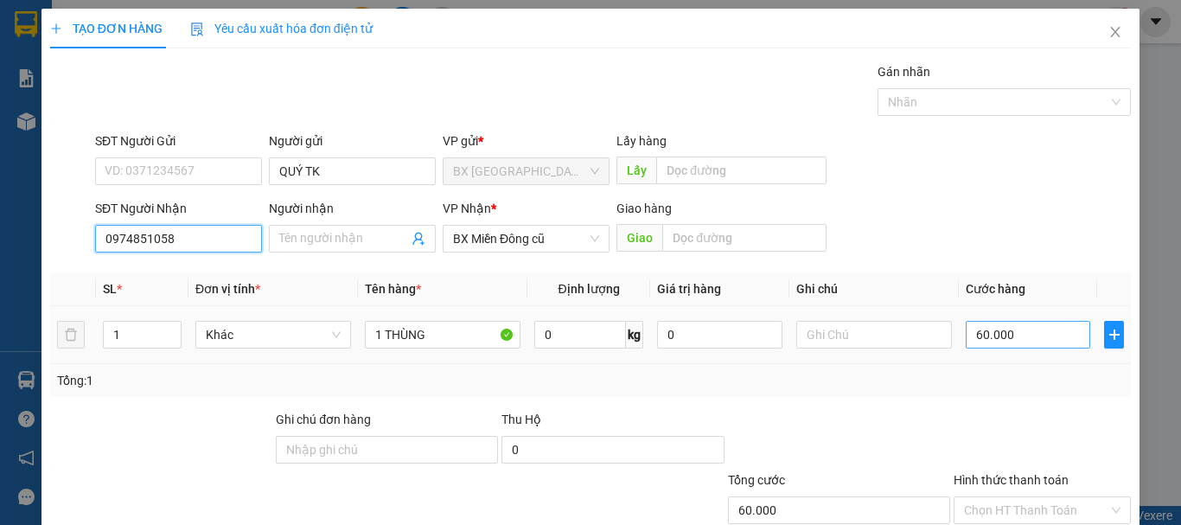
type input "0974851058"
click at [975, 321] on input "60.000" at bounding box center [1028, 335] width 124 height 28
type input "4"
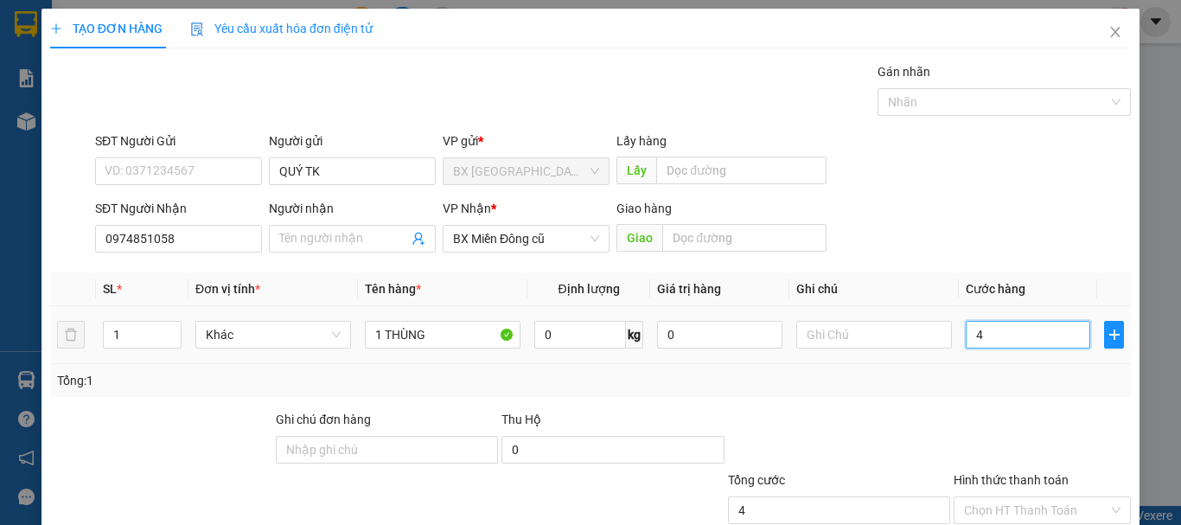
type input "40"
type input "400"
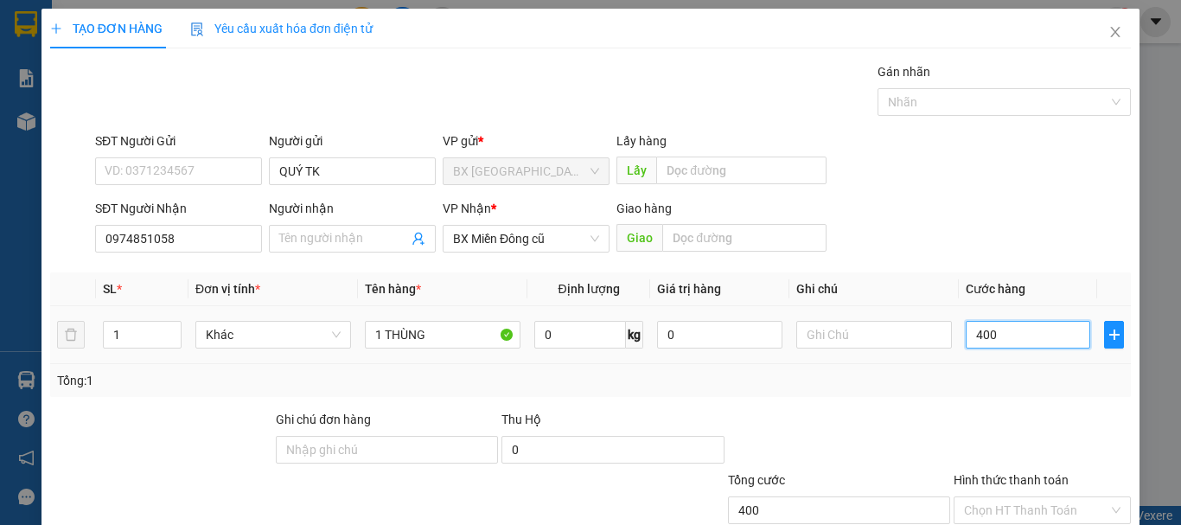
type input "4.000"
type input "40.000"
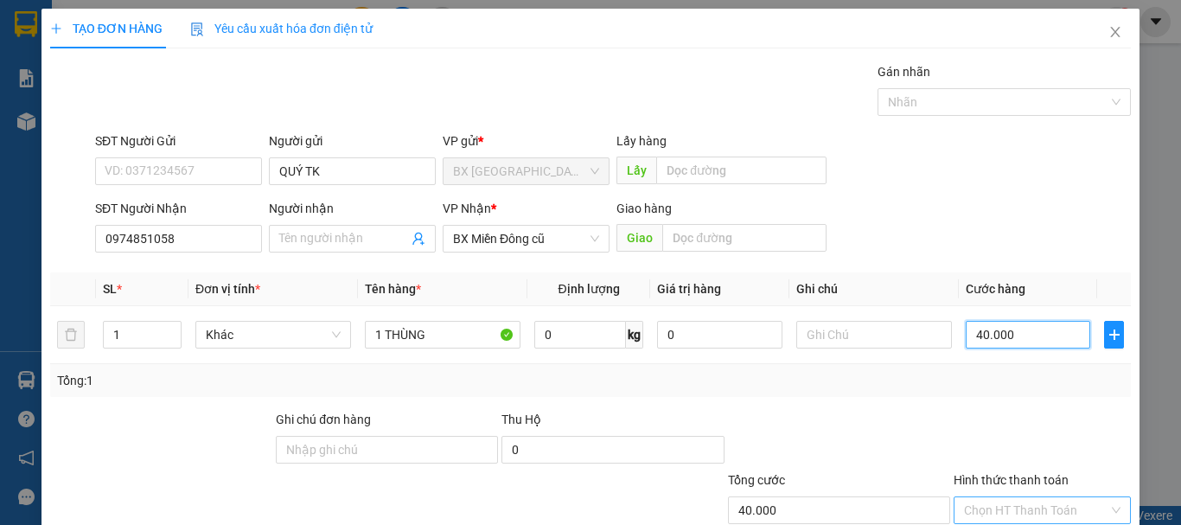
type input "40.000"
click at [1072, 497] on input "Hình thức thanh toán" at bounding box center [1036, 510] width 144 height 26
type input "0"
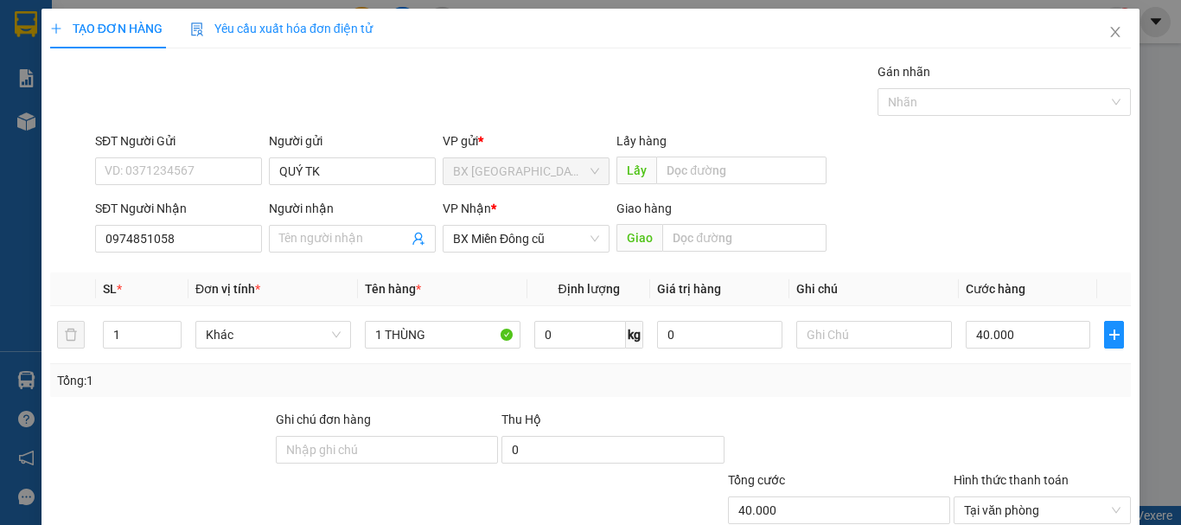
type input "0"
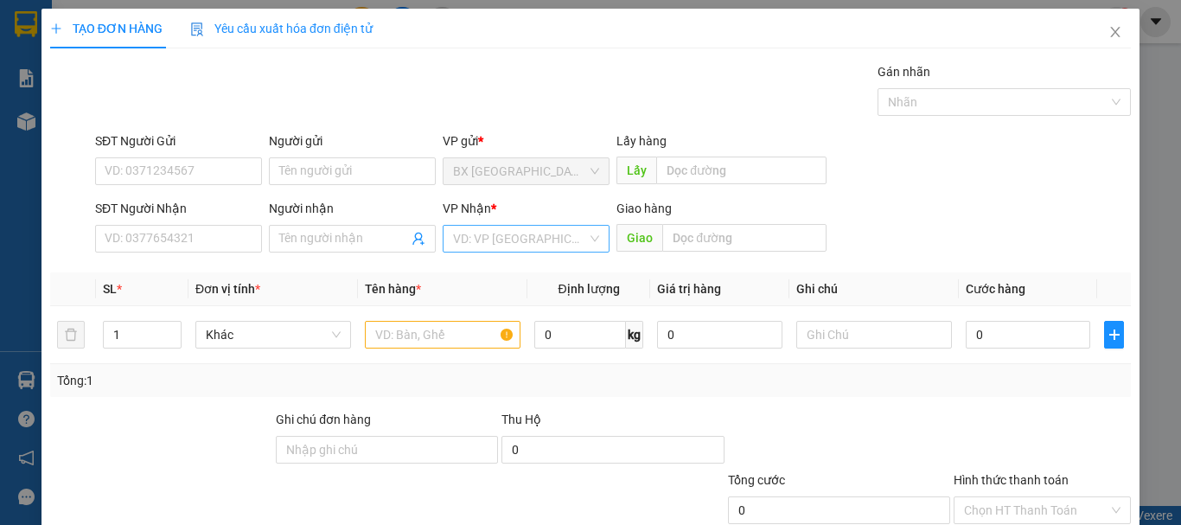
click at [523, 226] on input "search" at bounding box center [520, 239] width 134 height 26
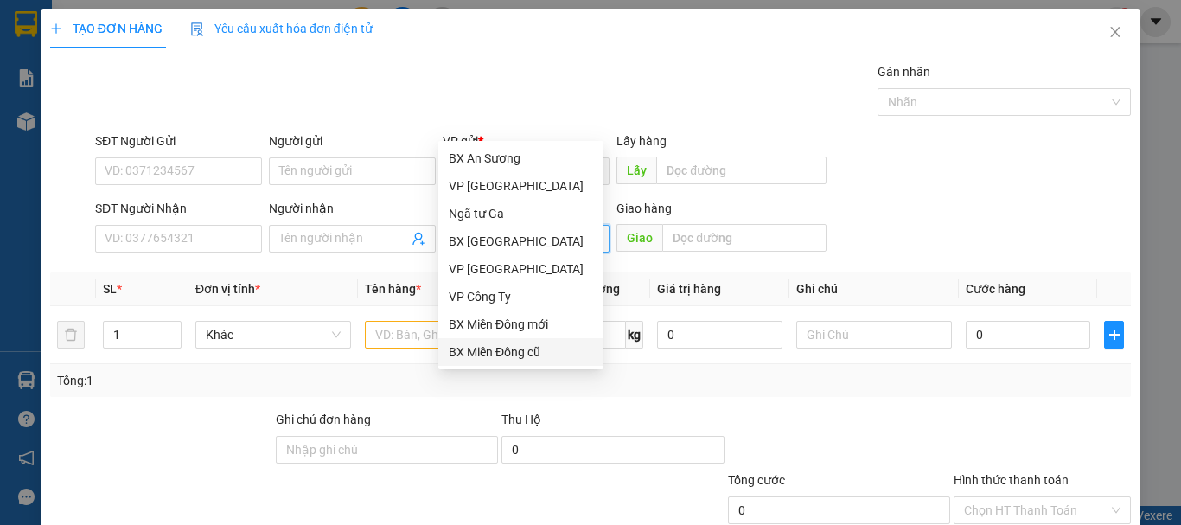
click at [511, 354] on div "BX Miền Đông cũ" at bounding box center [521, 351] width 144 height 19
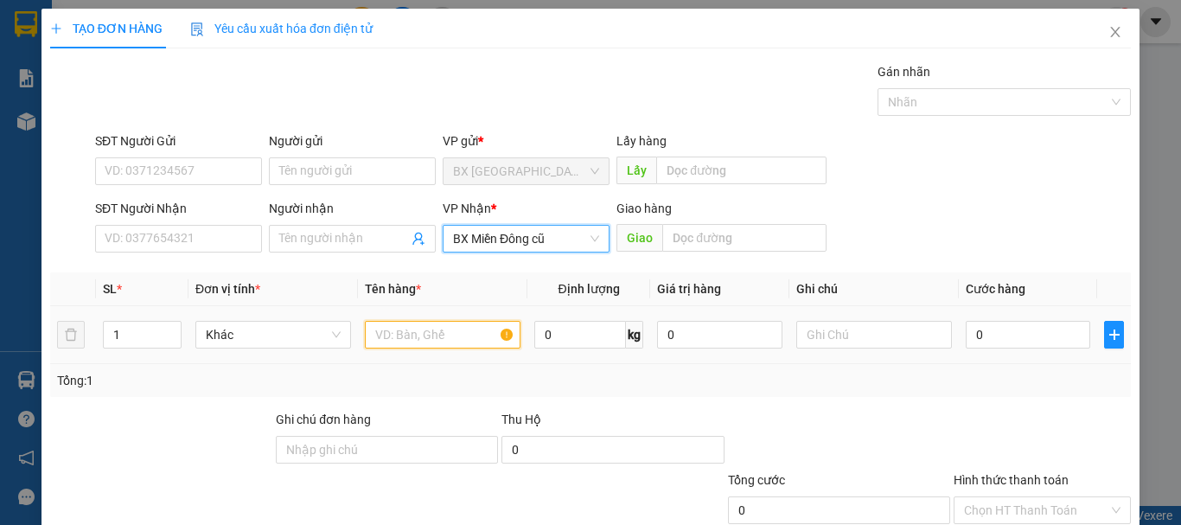
click at [448, 321] on input "text" at bounding box center [443, 335] width 156 height 28
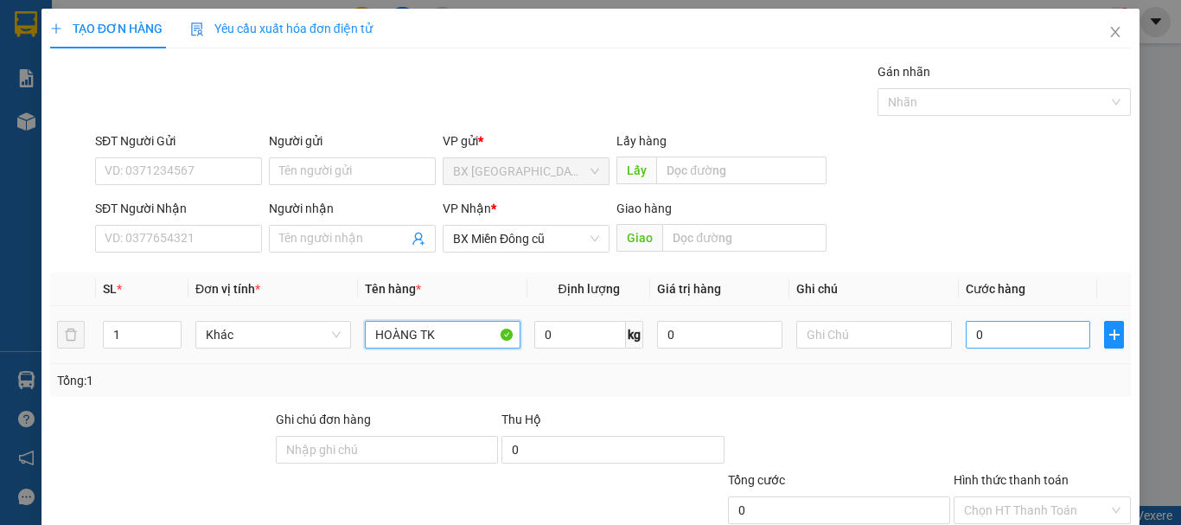
type input "HOÀNG TK"
click at [1042, 321] on input "0" at bounding box center [1028, 335] width 124 height 28
type input "4"
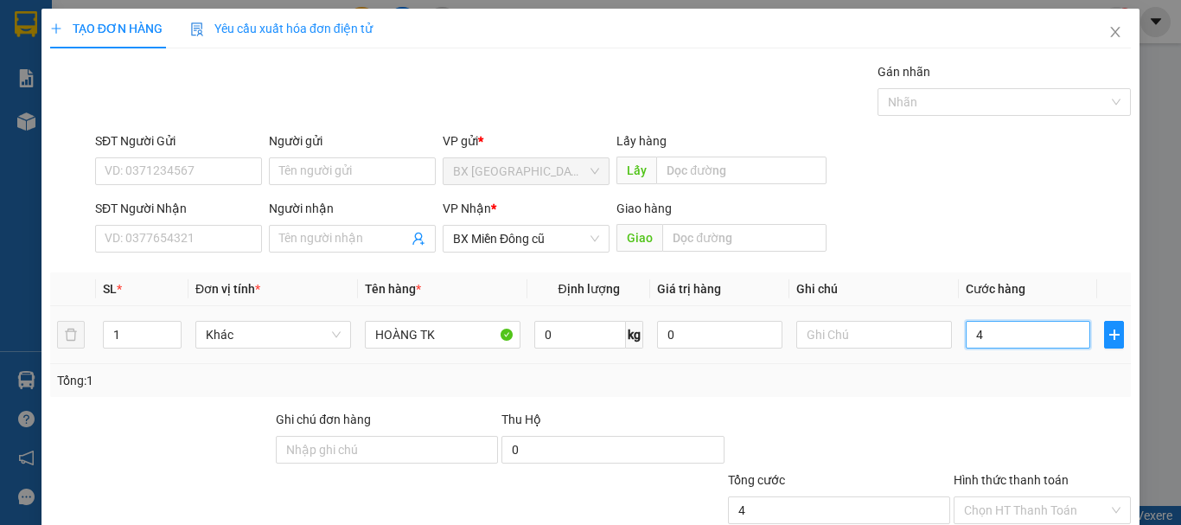
type input "44"
type input "440"
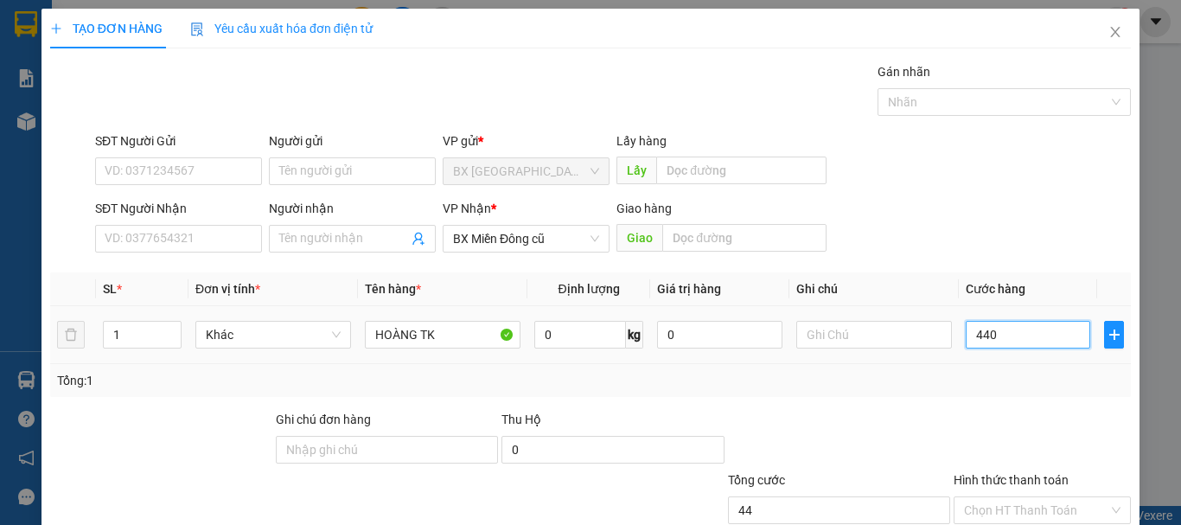
type input "440"
type input "4.400"
type input "44.000"
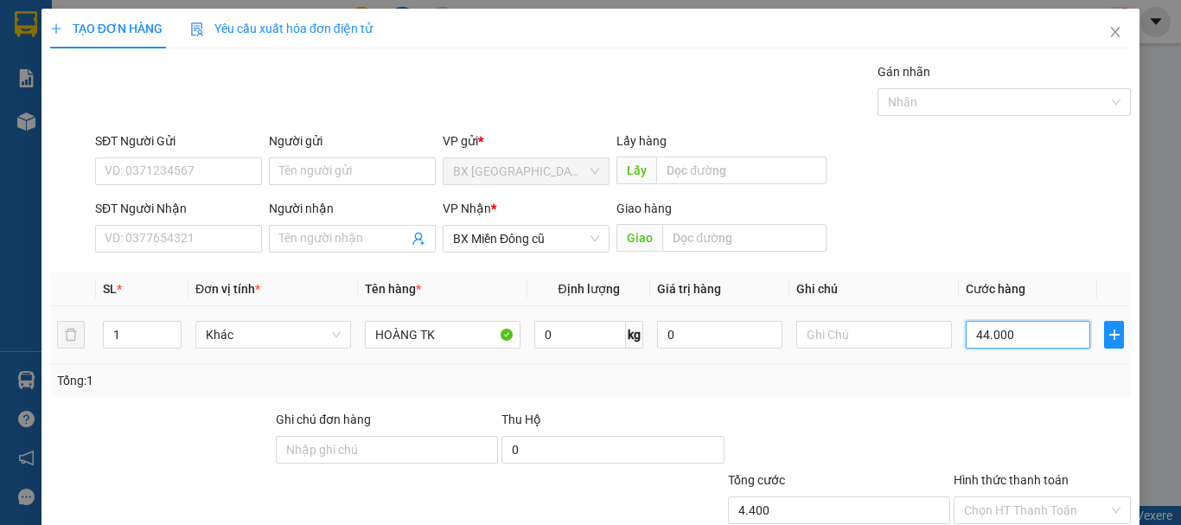
type input "44.000"
type input "440.000"
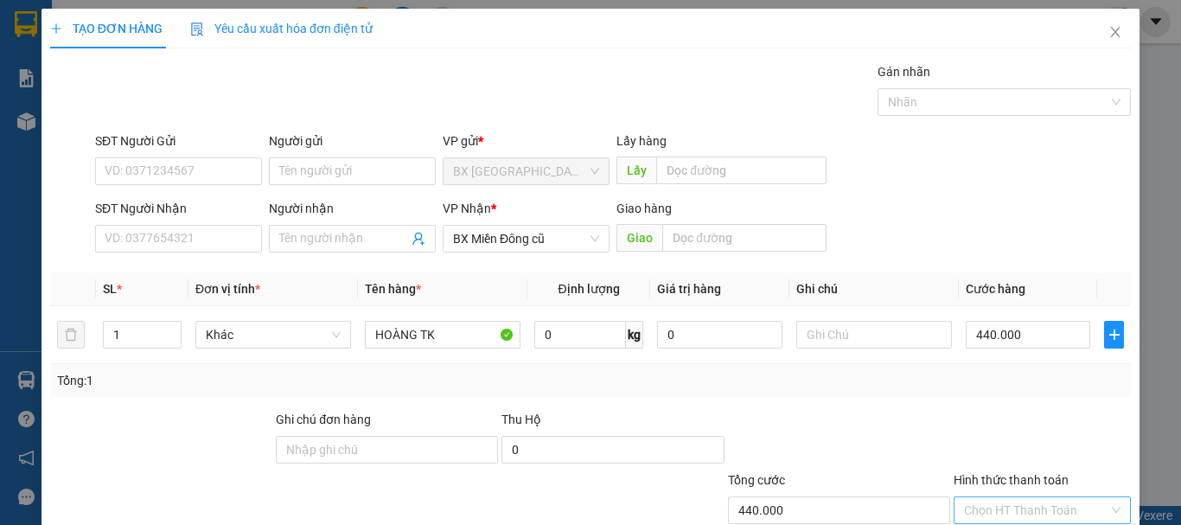
click at [1038, 497] on input "Hình thức thanh toán" at bounding box center [1036, 510] width 144 height 26
drag, startPoint x: 962, startPoint y: 419, endPoint x: 971, endPoint y: 433, distance: 16.3
type input "0"
drag, startPoint x: 906, startPoint y: 498, endPoint x: 921, endPoint y: 487, distance: 19.2
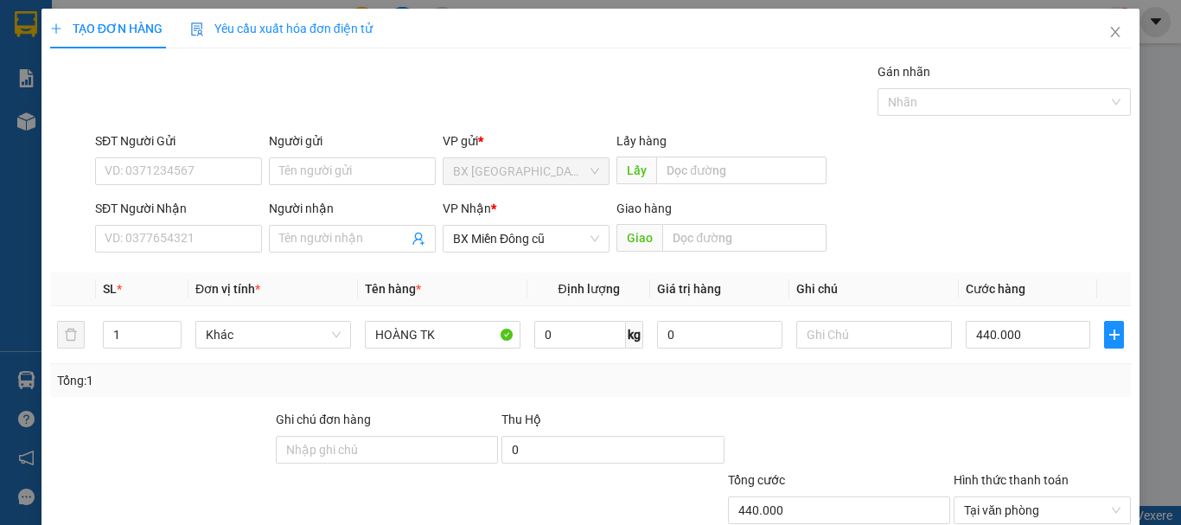
click at [912, 495] on div "TẠO ĐƠN HÀNG Yêu cầu xuất hóa đơn điện tử Transit Pickup Surcharge Ids Transit …" at bounding box center [590, 314] width 1098 height 610
type input "0"
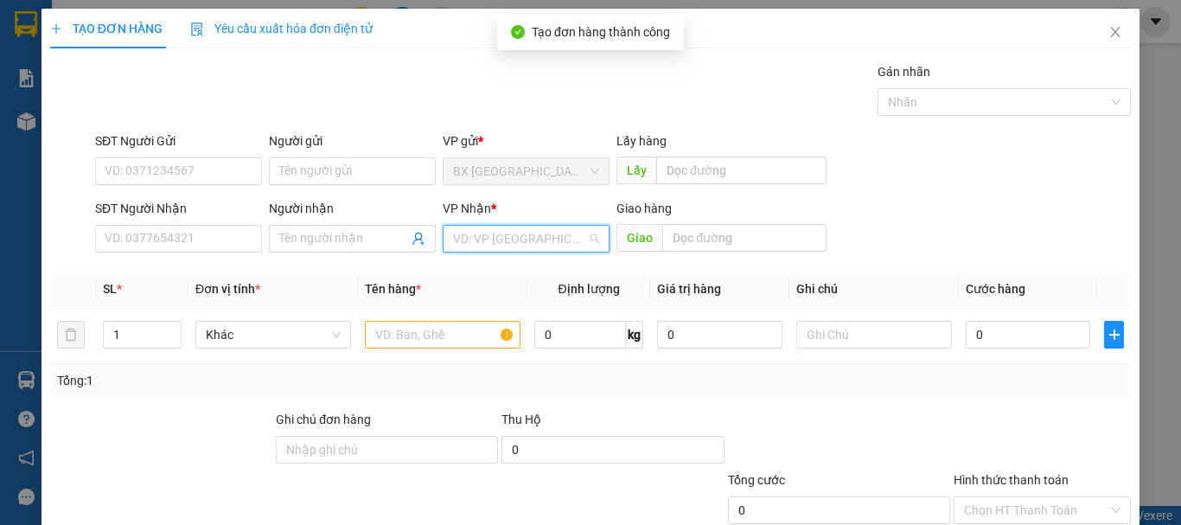
click at [509, 226] on input "search" at bounding box center [520, 239] width 134 height 26
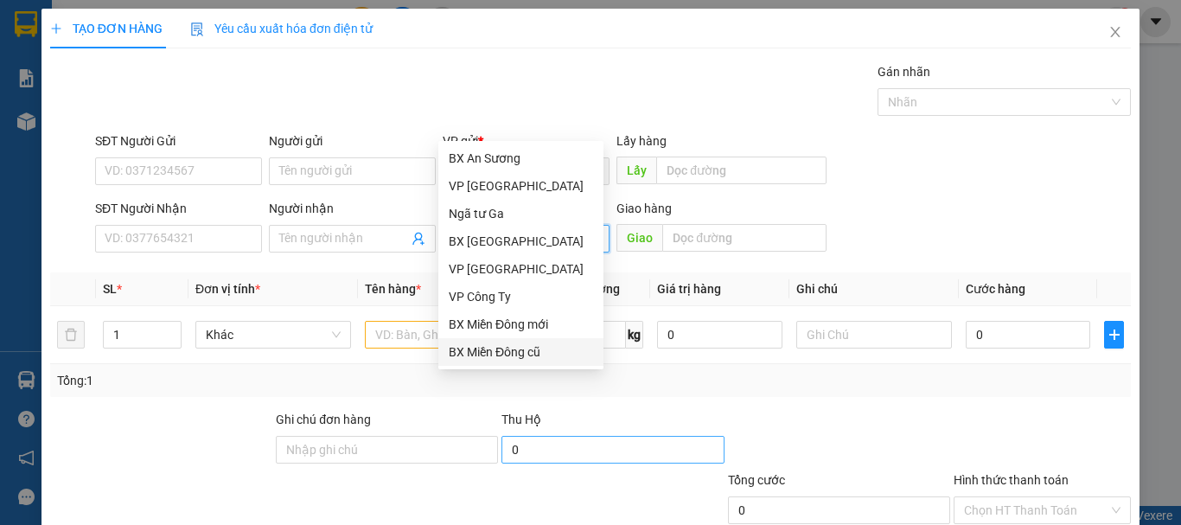
click at [524, 354] on div "BX Miền Đông cũ" at bounding box center [521, 351] width 144 height 19
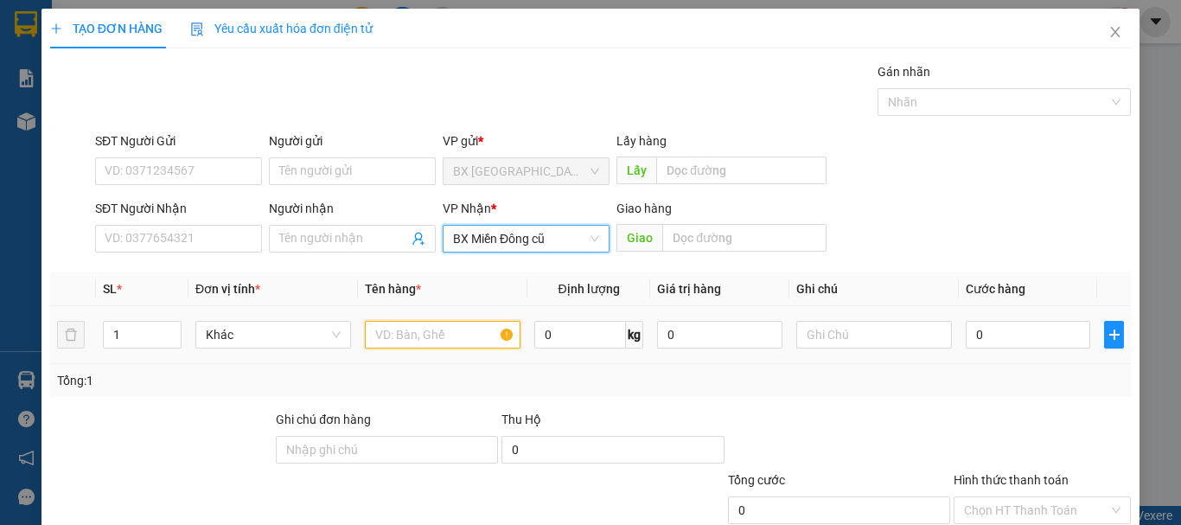
click at [462, 321] on input "text" at bounding box center [443, 335] width 156 height 28
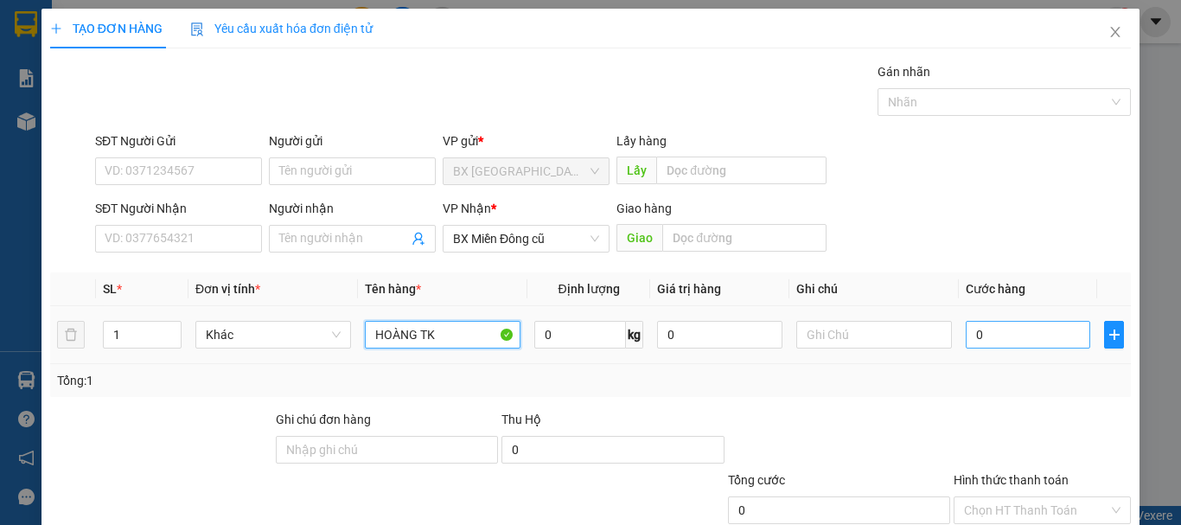
type input "HOÀNG TK"
click at [1030, 321] on input "0" at bounding box center [1028, 335] width 124 height 28
type input "2"
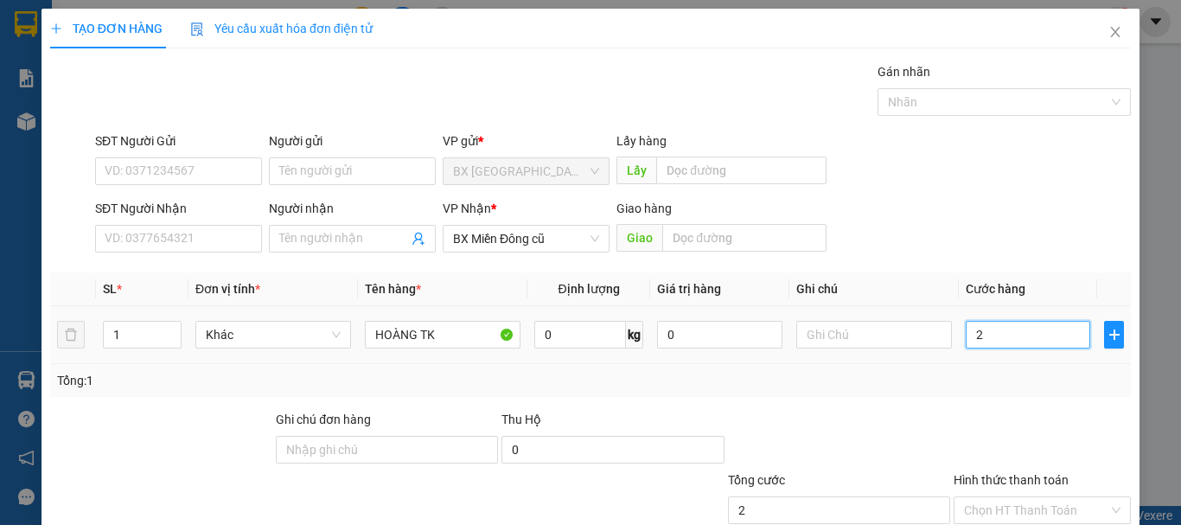
type input "20"
type input "200"
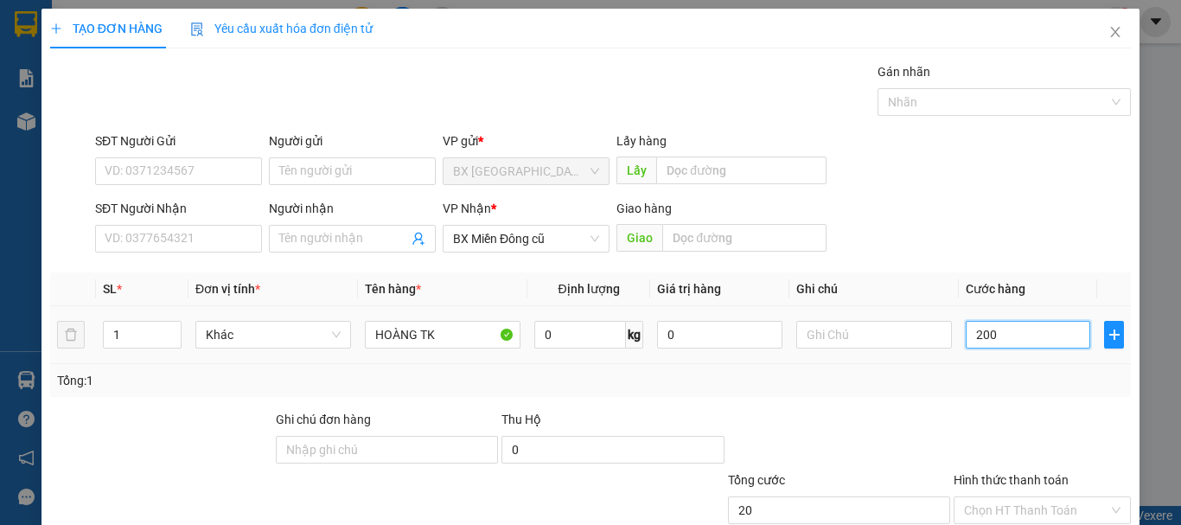
type input "200"
type input "200.000"
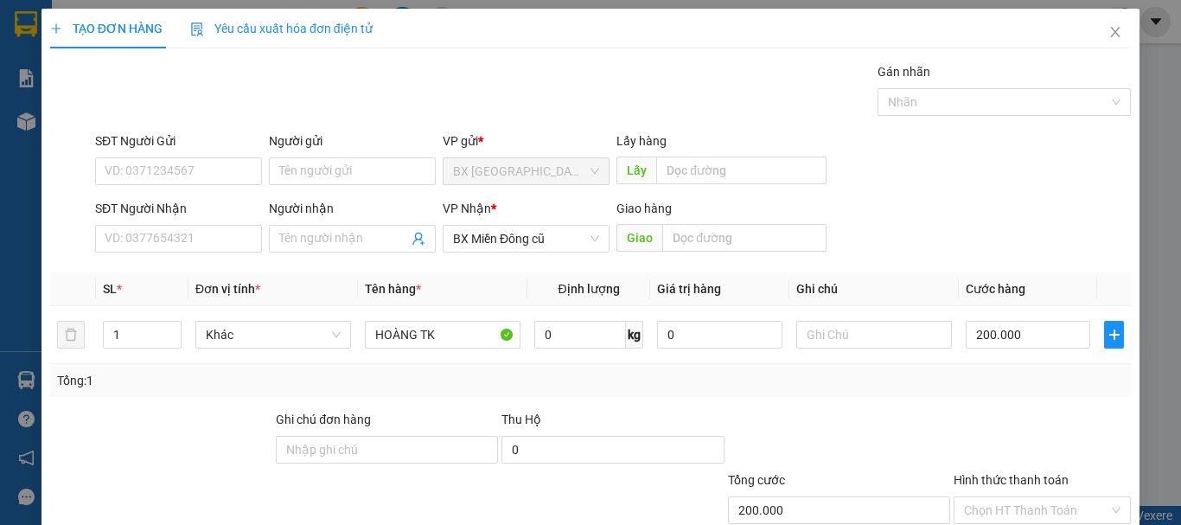
type input "0"
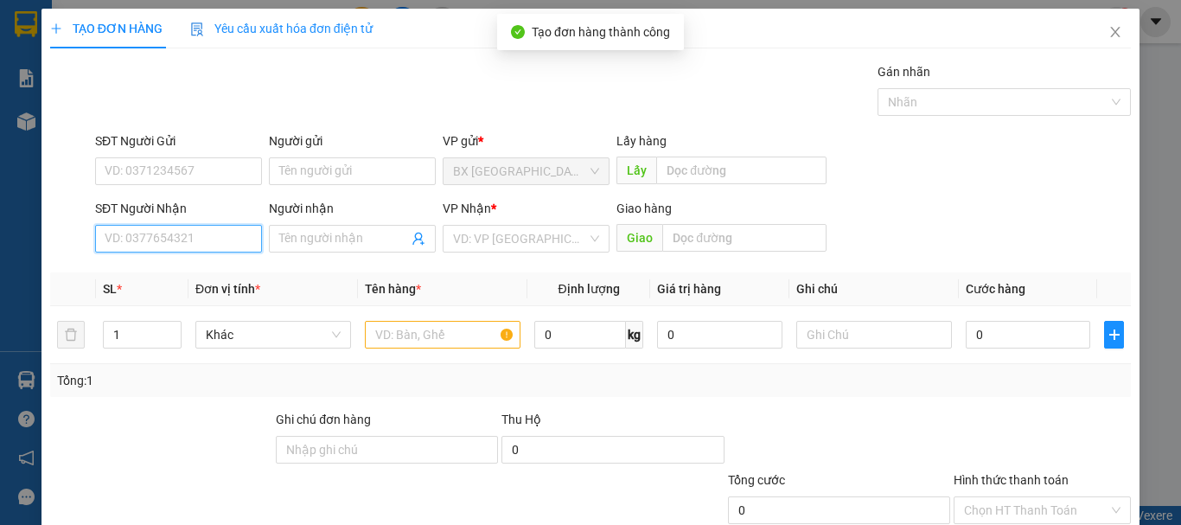
click at [200, 225] on input "SĐT Người Nhận" at bounding box center [178, 239] width 167 height 28
type input "0973380274"
click at [199, 225] on input "0973380274" at bounding box center [178, 239] width 167 height 28
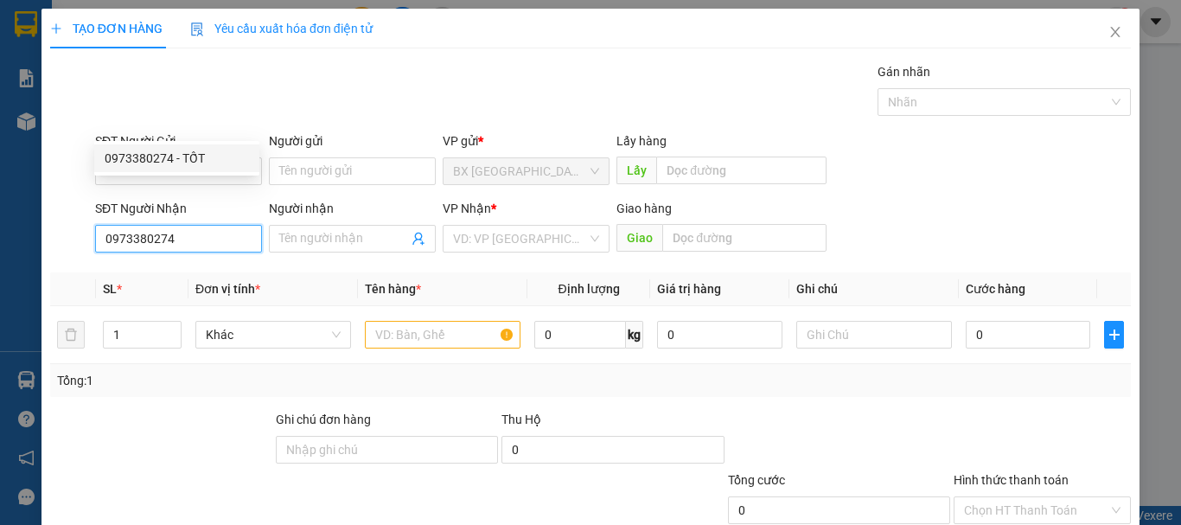
click at [194, 155] on div "0973380274 - TỐT" at bounding box center [177, 158] width 144 height 19
type input "TỐT"
type input "360.000"
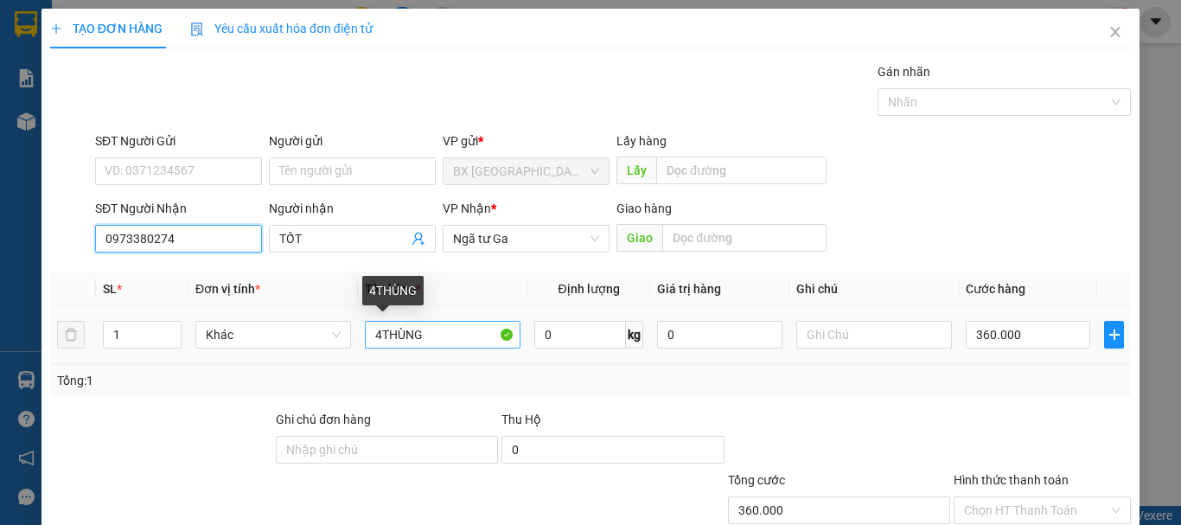
type input "0973380274"
drag, startPoint x: 379, startPoint y: 220, endPoint x: 367, endPoint y: 225, distance: 13.2
click at [367, 321] on input "4THÙNG" at bounding box center [443, 335] width 156 height 28
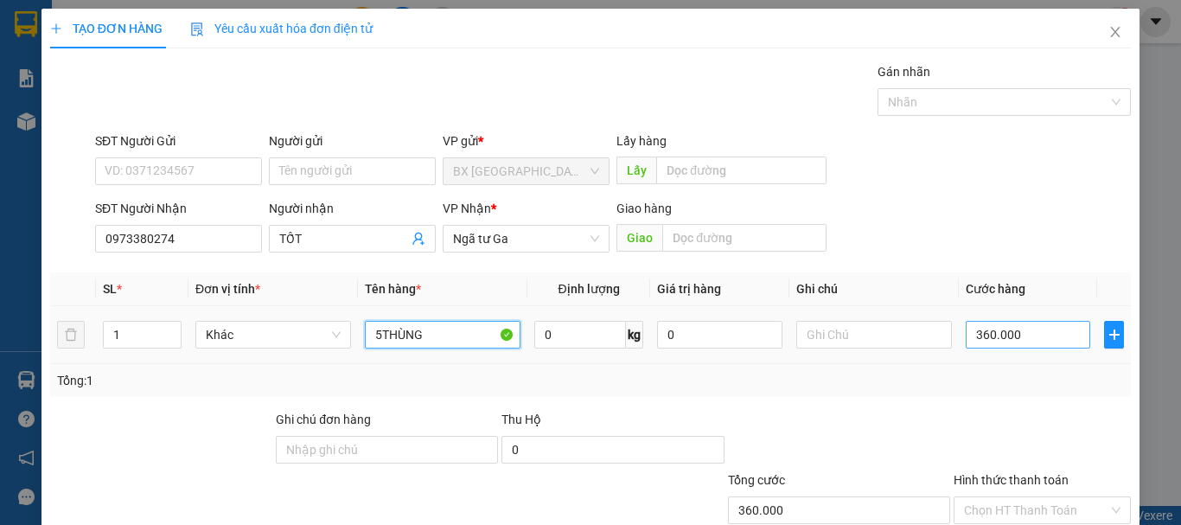
type input "5THÙNG"
click at [1046, 321] on input "360.000" at bounding box center [1028, 335] width 124 height 28
type input "4"
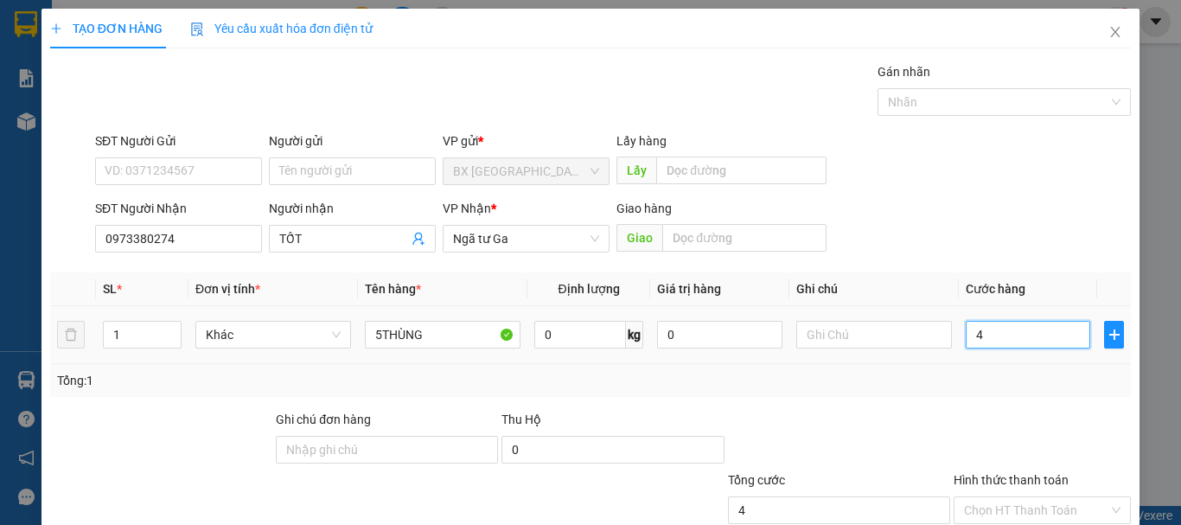
type input "44"
type input "440"
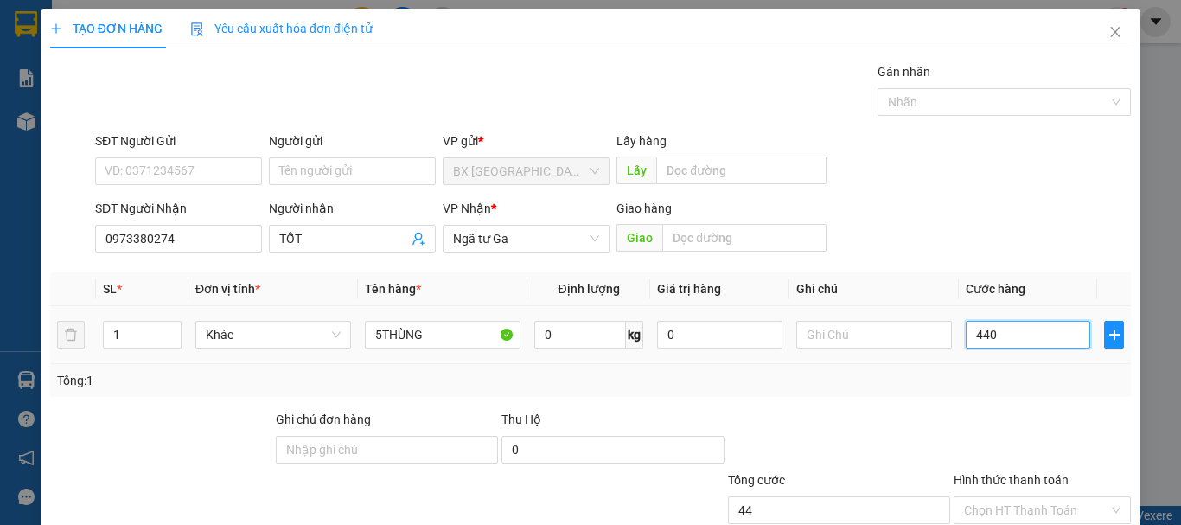
type input "440"
type input "4.400"
type input "44.000"
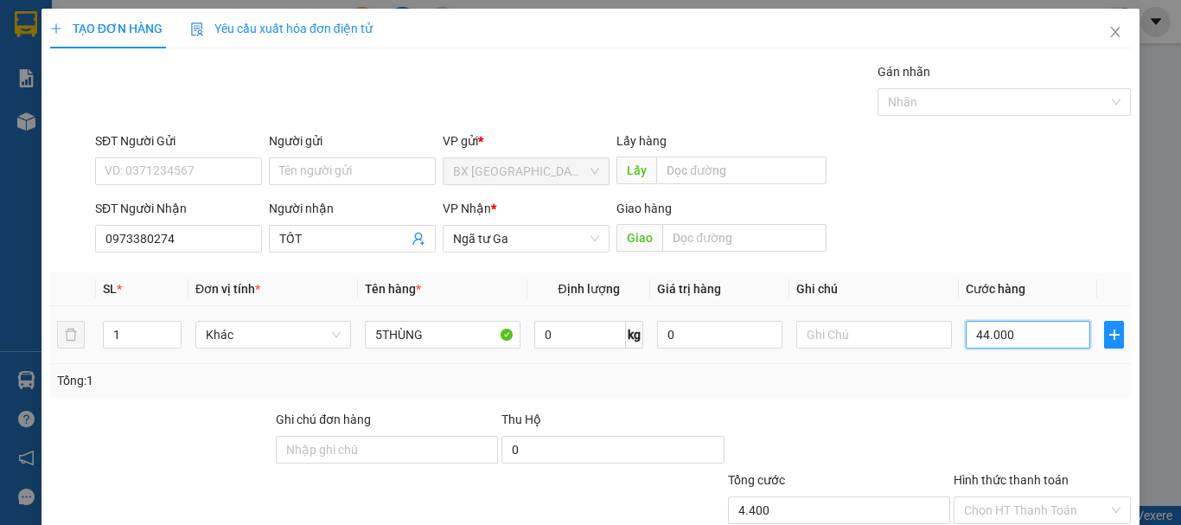
type input "44.000"
type input "440.000"
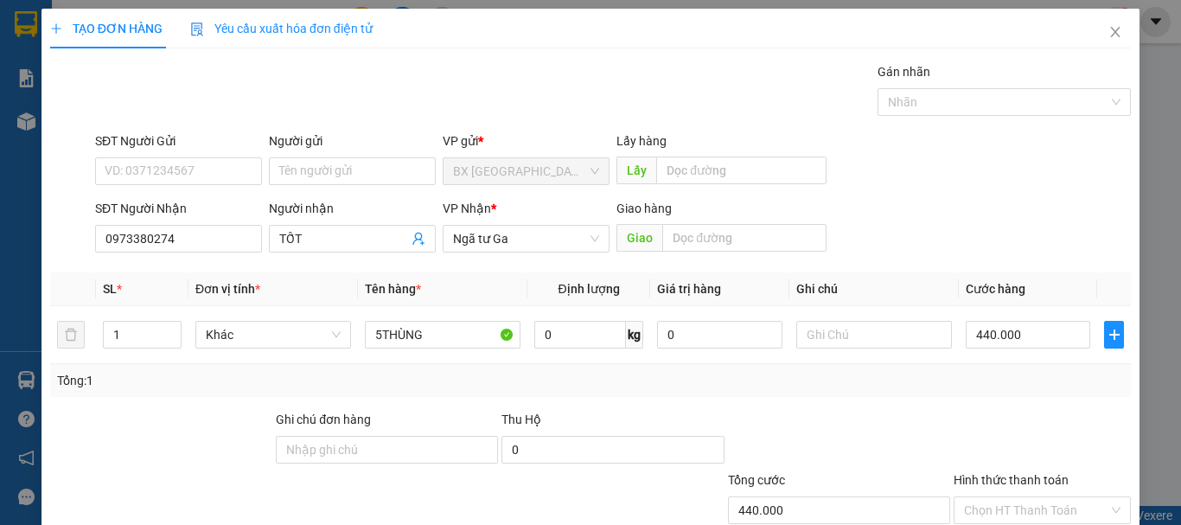
type input "0"
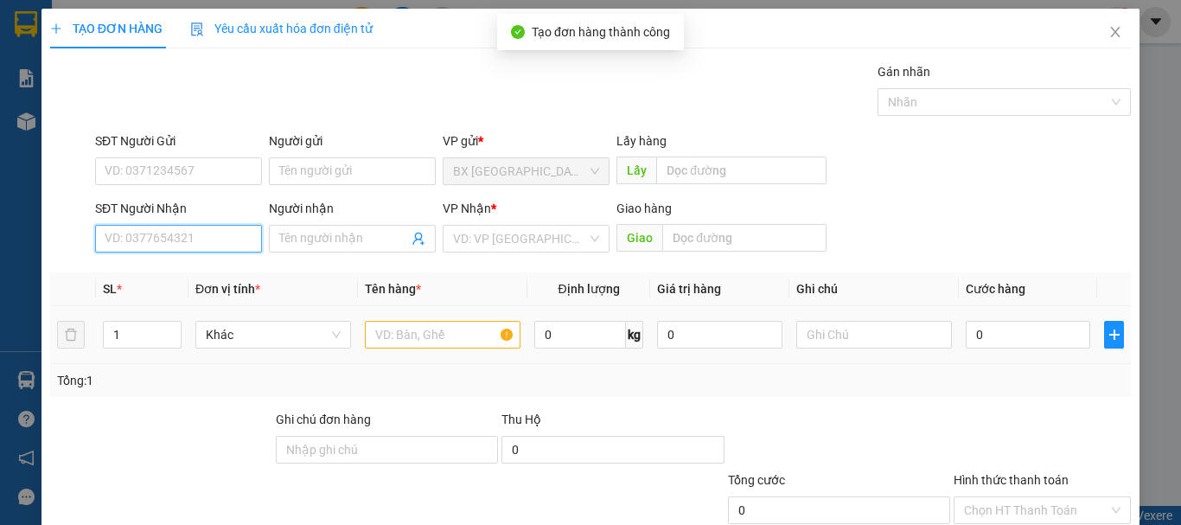
click at [135, 225] on input "SĐT Người Nhận" at bounding box center [178, 239] width 167 height 28
click at [218, 225] on input "0902612244" at bounding box center [178, 239] width 167 height 28
click at [210, 225] on input "0902612244" at bounding box center [178, 239] width 167 height 28
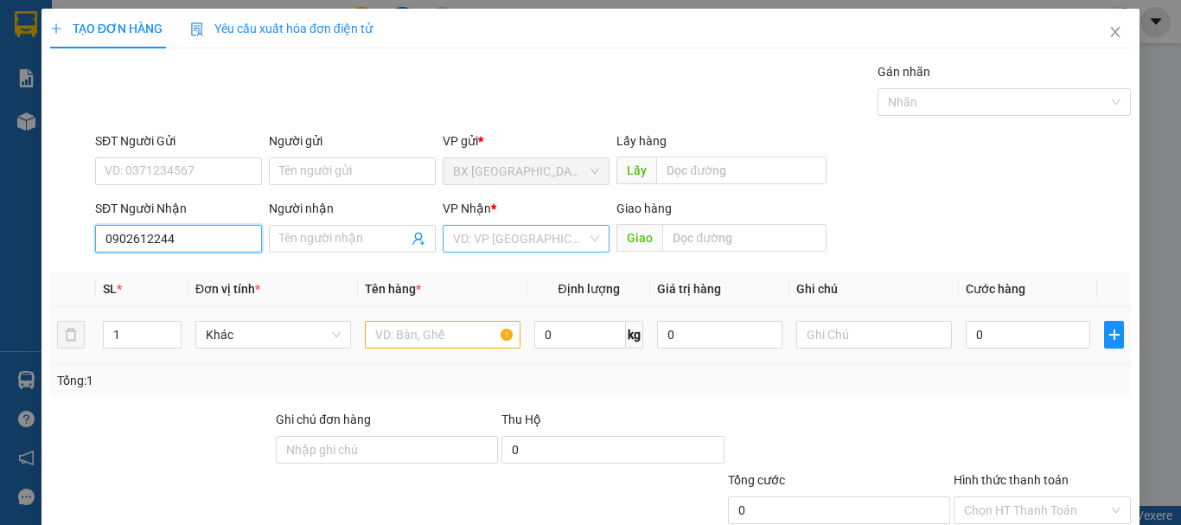
type input "0902612244"
click at [501, 226] on input "search" at bounding box center [520, 239] width 134 height 26
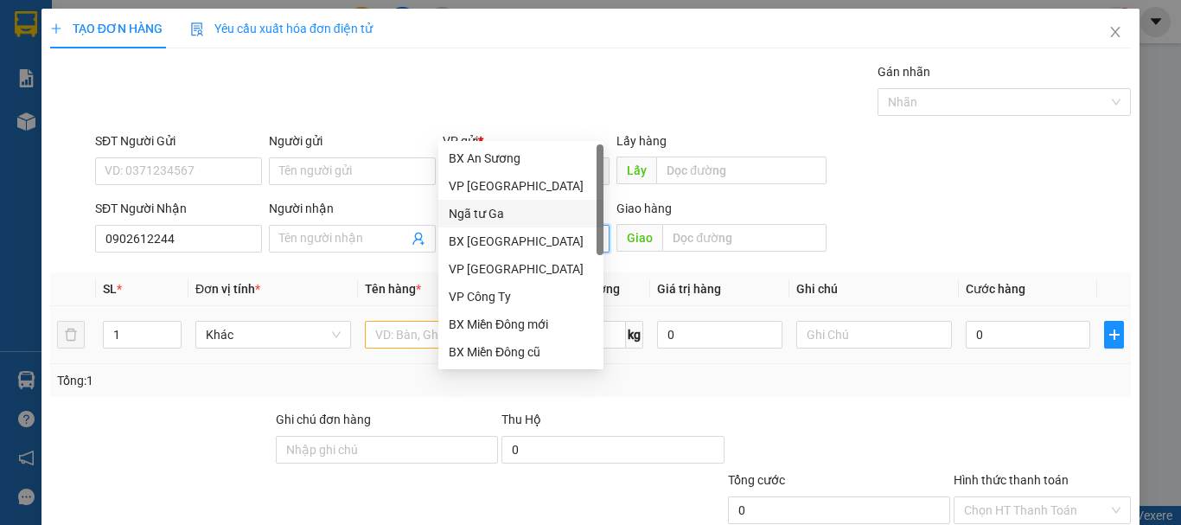
click at [503, 207] on div "Ngã tư Ga" at bounding box center [521, 213] width 144 height 19
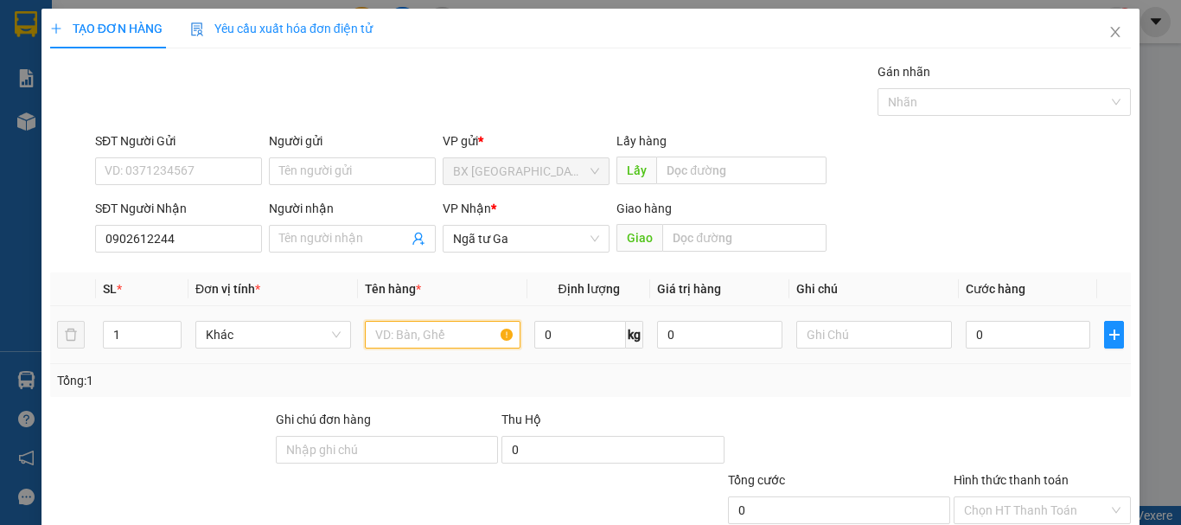
click at [411, 321] on input "text" at bounding box center [443, 335] width 156 height 28
type input "1 THÙNG"
click at [1032, 321] on input "0" at bounding box center [1028, 335] width 124 height 28
type input "5"
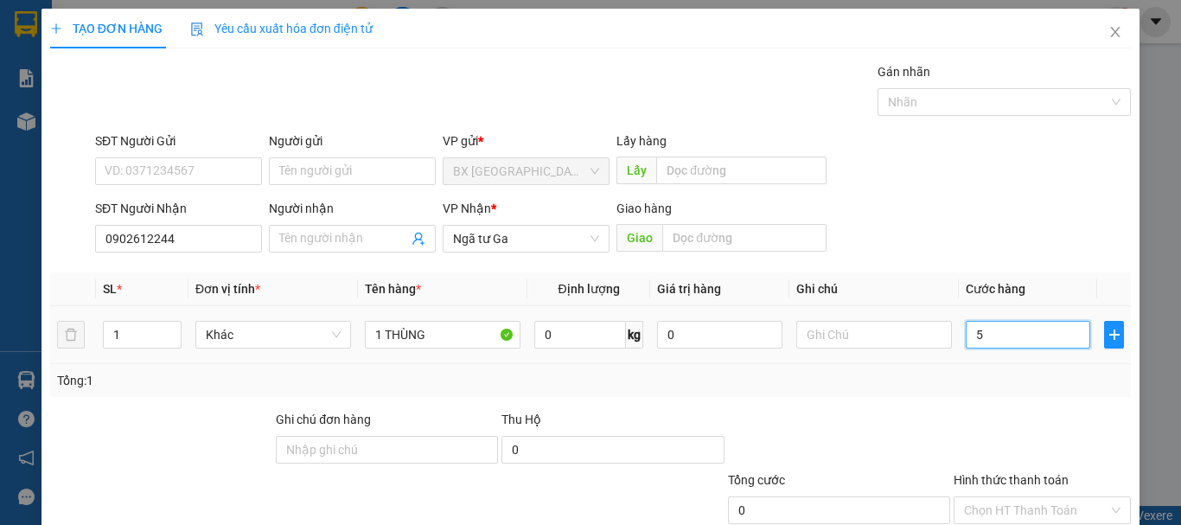
type input "5"
type input "50"
type input "500"
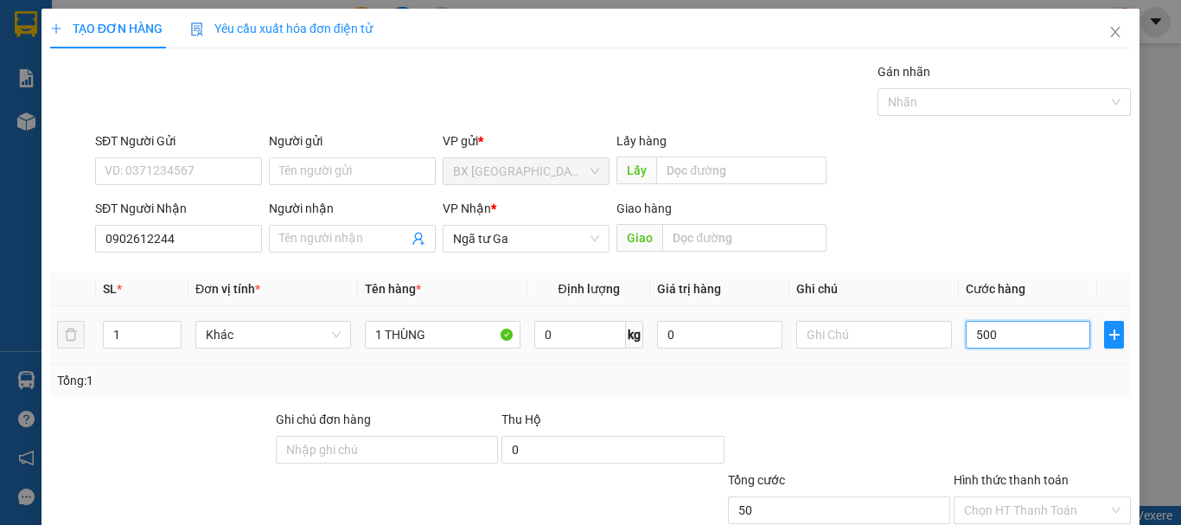
type input "500"
type input "5.000"
click at [1016, 497] on input "Hình thức thanh toán" at bounding box center [1036, 510] width 144 height 26
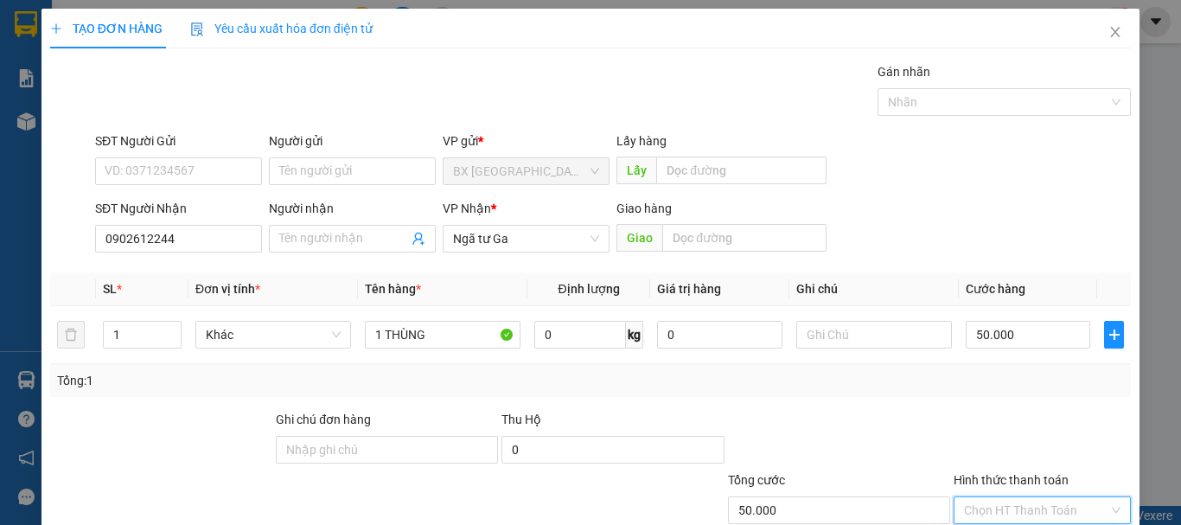
drag, startPoint x: 992, startPoint y: 427, endPoint x: 966, endPoint y: 447, distance: 32.7
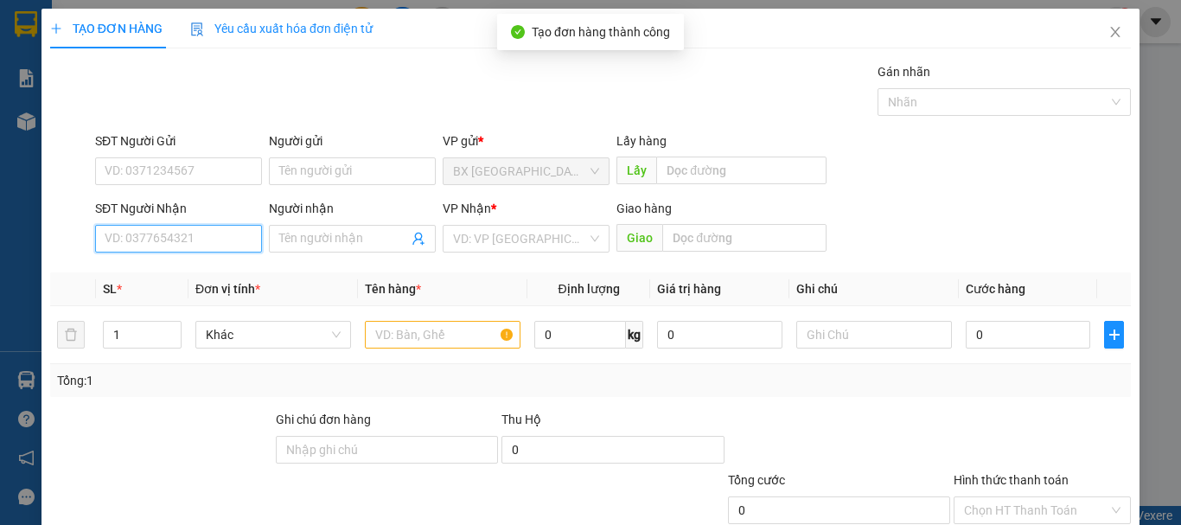
click at [185, 225] on input "SĐT Người Nhận" at bounding box center [178, 239] width 167 height 28
click at [185, 225] on input "0396087160" at bounding box center [178, 239] width 167 height 28
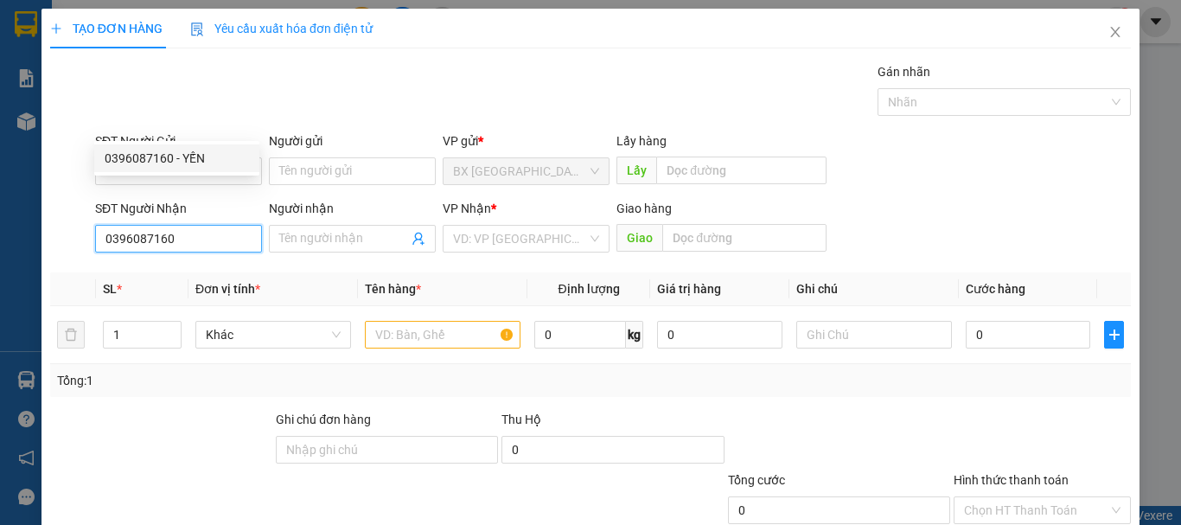
click at [188, 152] on div "0396087160 - YẾN" at bounding box center [177, 158] width 144 height 19
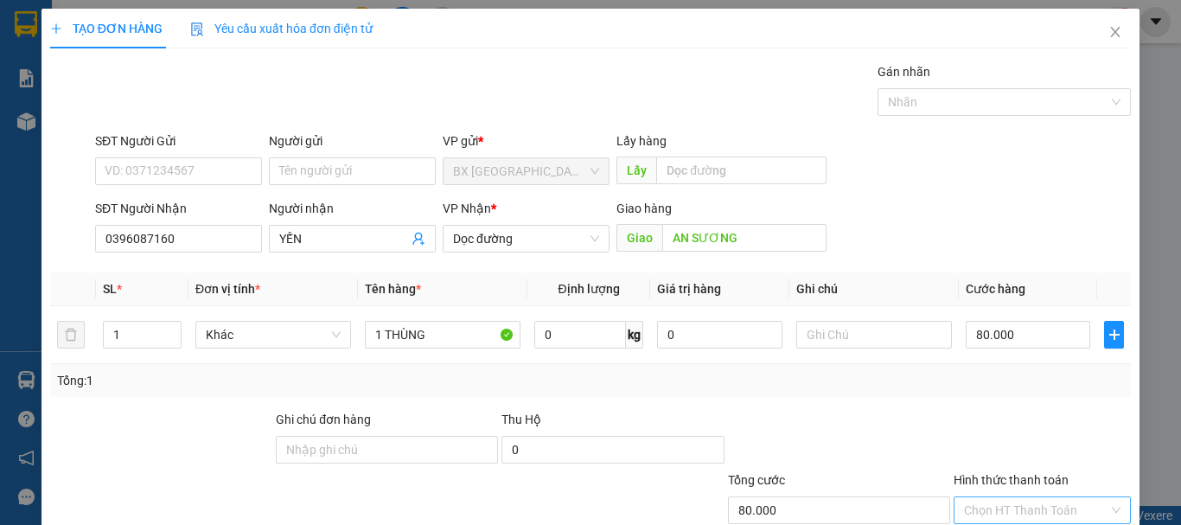
click at [1026, 497] on input "Hình thức thanh toán" at bounding box center [1036, 510] width 144 height 26
drag, startPoint x: 1018, startPoint y: 417, endPoint x: 1012, endPoint y: 443, distance: 25.8
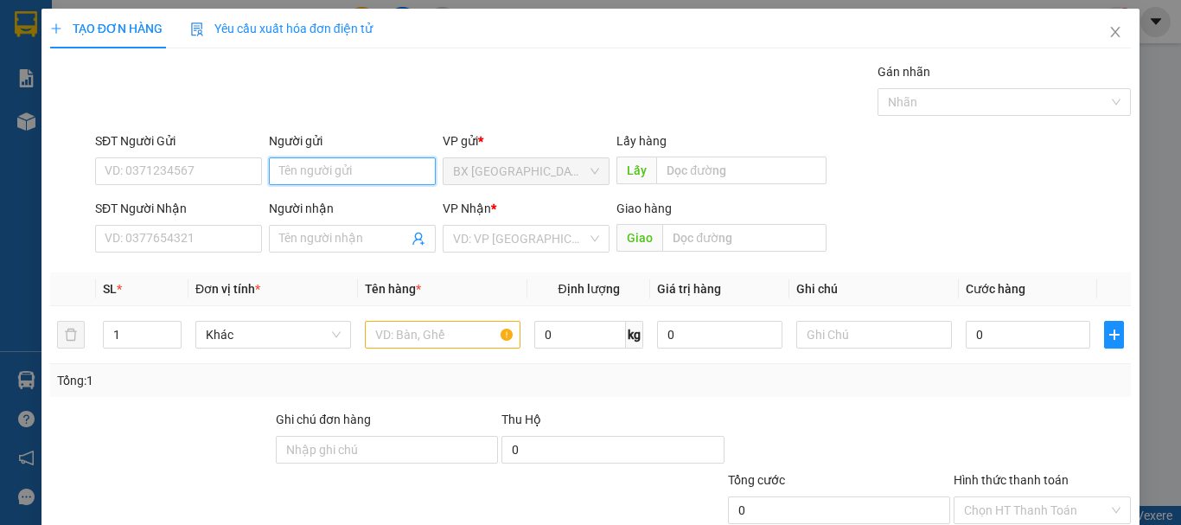
click at [374, 157] on input "Người gửi" at bounding box center [352, 171] width 167 height 28
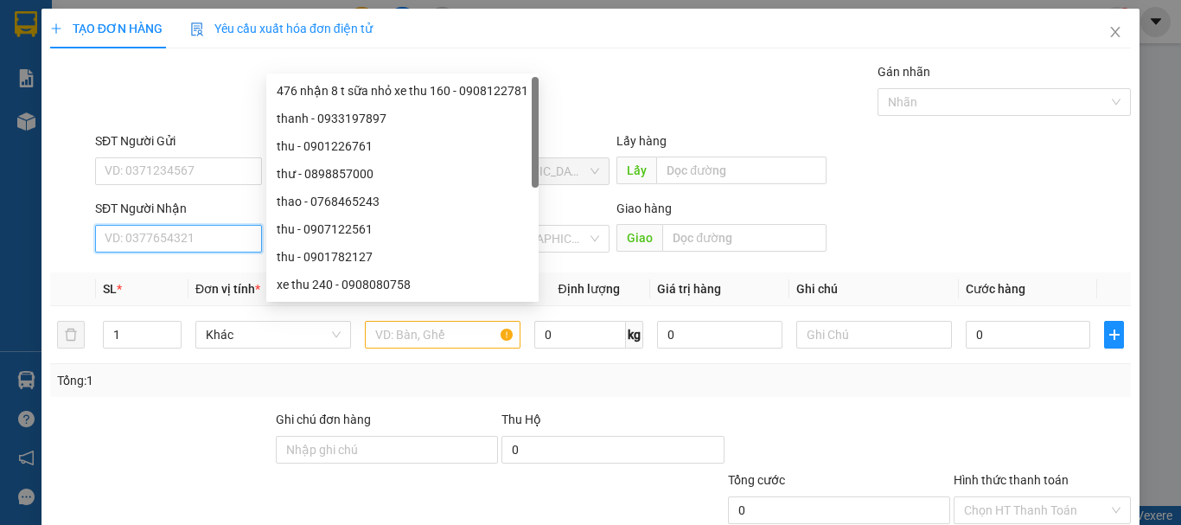
click at [197, 225] on input "SĐT Người Nhận" at bounding box center [178, 239] width 167 height 28
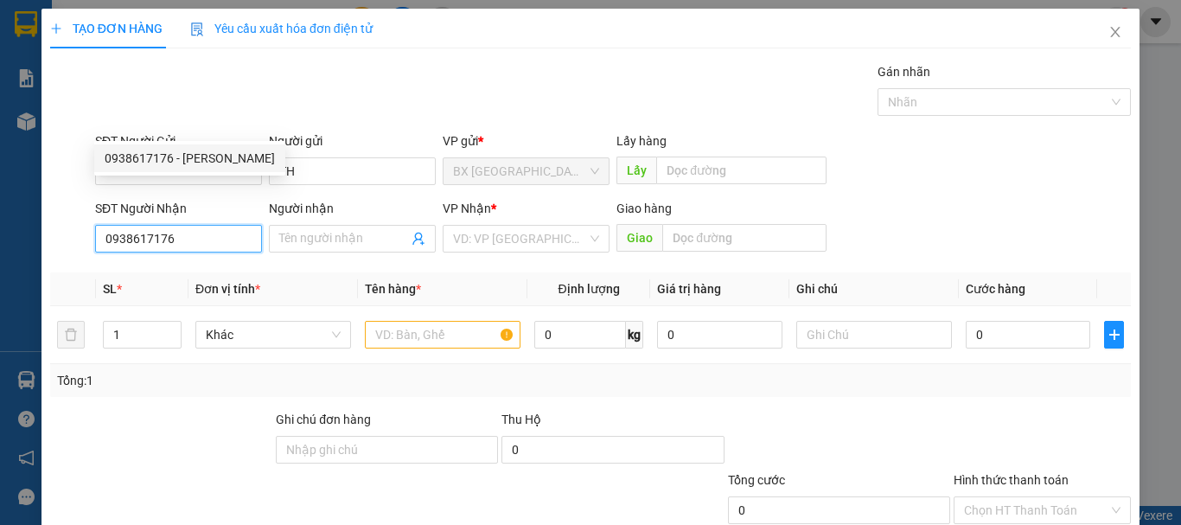
click at [227, 156] on div "0938617176 - [PERSON_NAME]" at bounding box center [190, 158] width 170 height 19
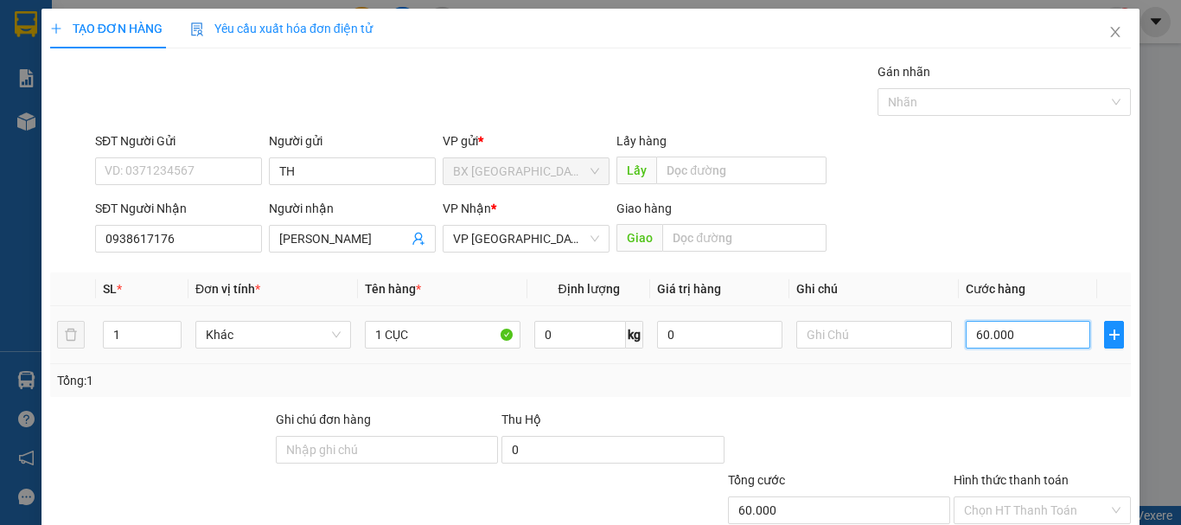
click at [998, 321] on input "60.000" at bounding box center [1028, 335] width 124 height 28
click at [1017, 497] on input "Hình thức thanh toán" at bounding box center [1036, 510] width 144 height 26
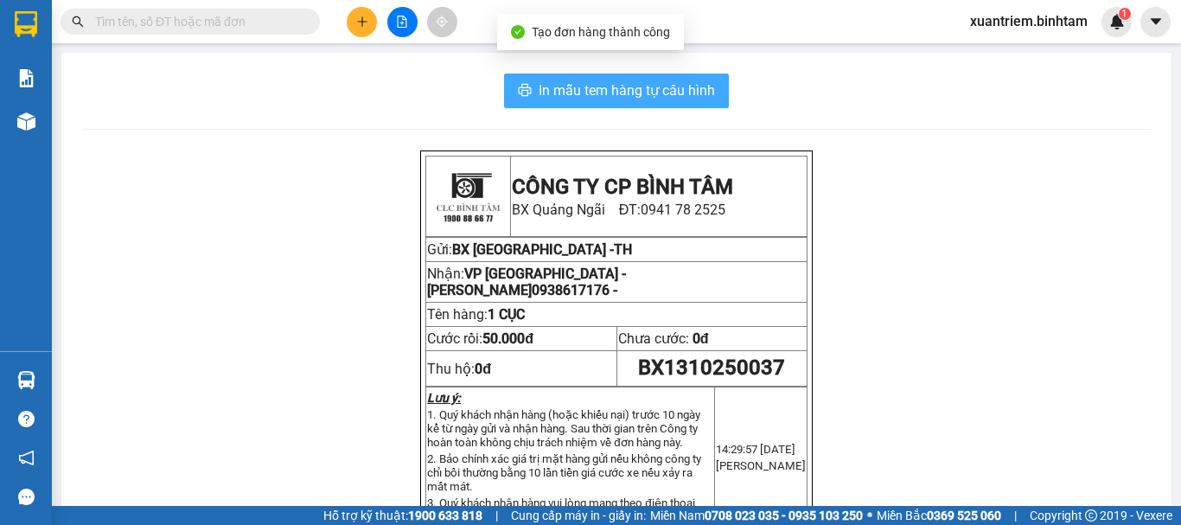
click at [674, 91] on span "In mẫu tem hàng tự cấu hình" at bounding box center [627, 91] width 176 height 22
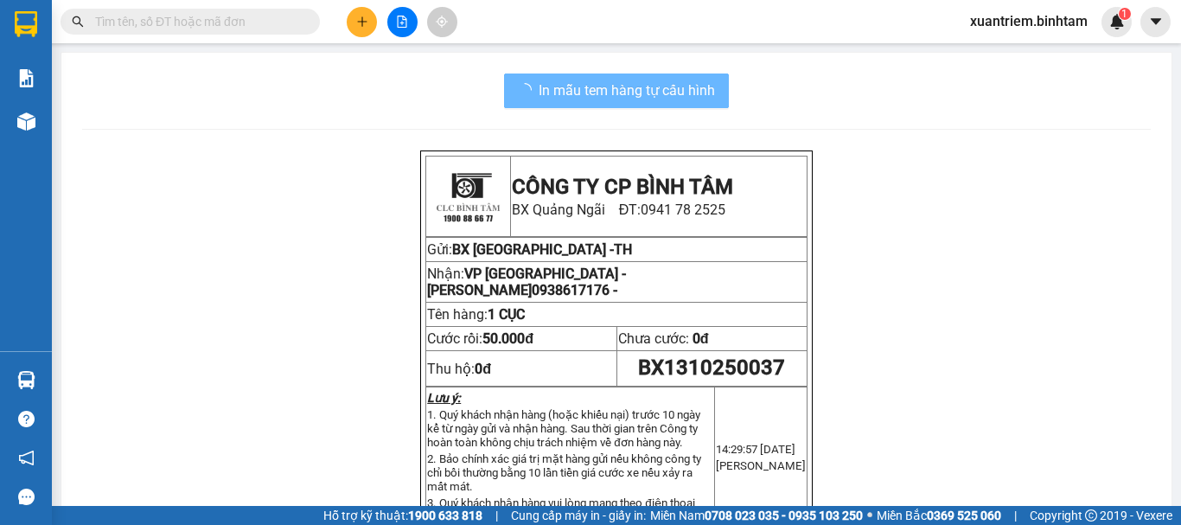
drag, startPoint x: 895, startPoint y: 507, endPoint x: 366, endPoint y: 16, distance: 721.1
click at [370, 11] on div at bounding box center [402, 22] width 130 height 30
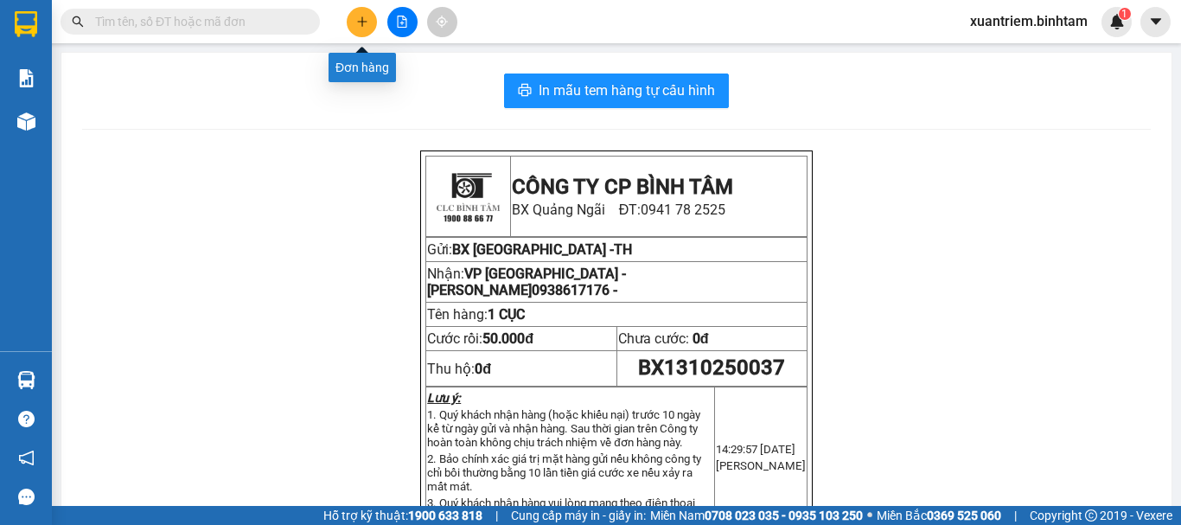
click at [366, 26] on icon "plus" at bounding box center [362, 22] width 12 height 12
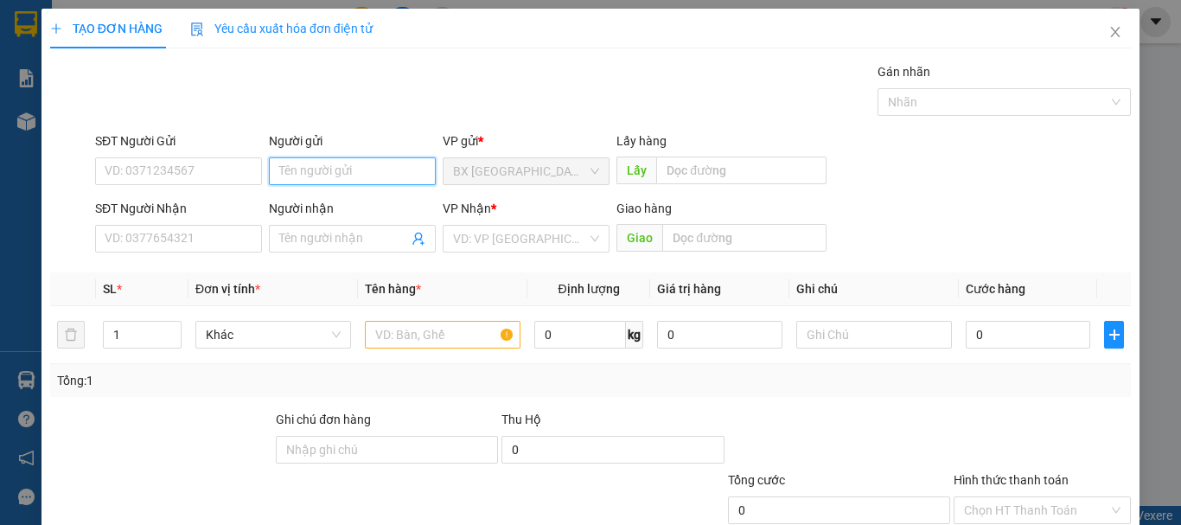
click at [372, 176] on input "Người gửi" at bounding box center [352, 171] width 167 height 28
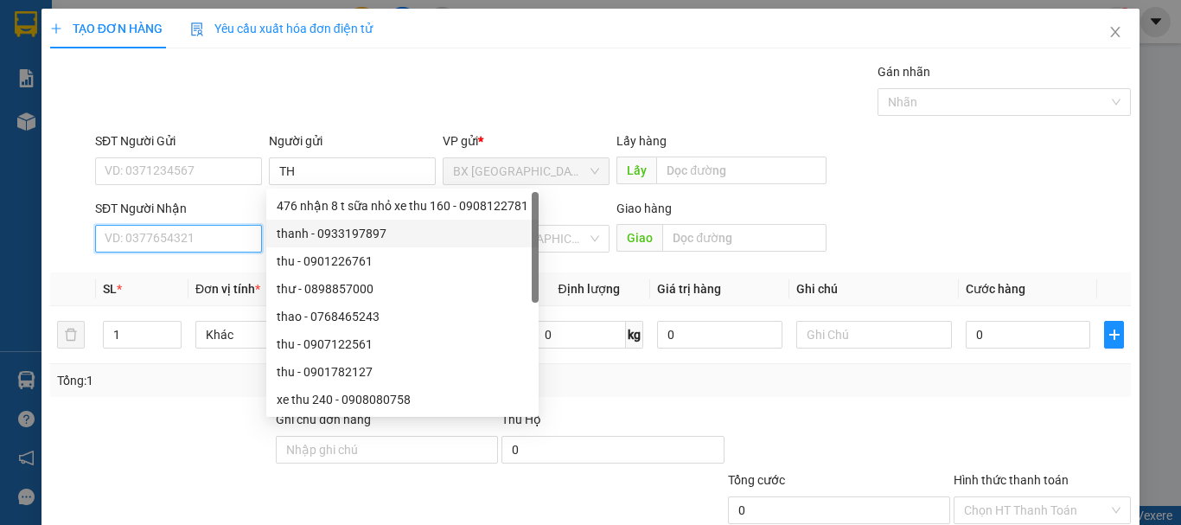
click at [211, 237] on input "SĐT Người Nhận" at bounding box center [178, 239] width 167 height 28
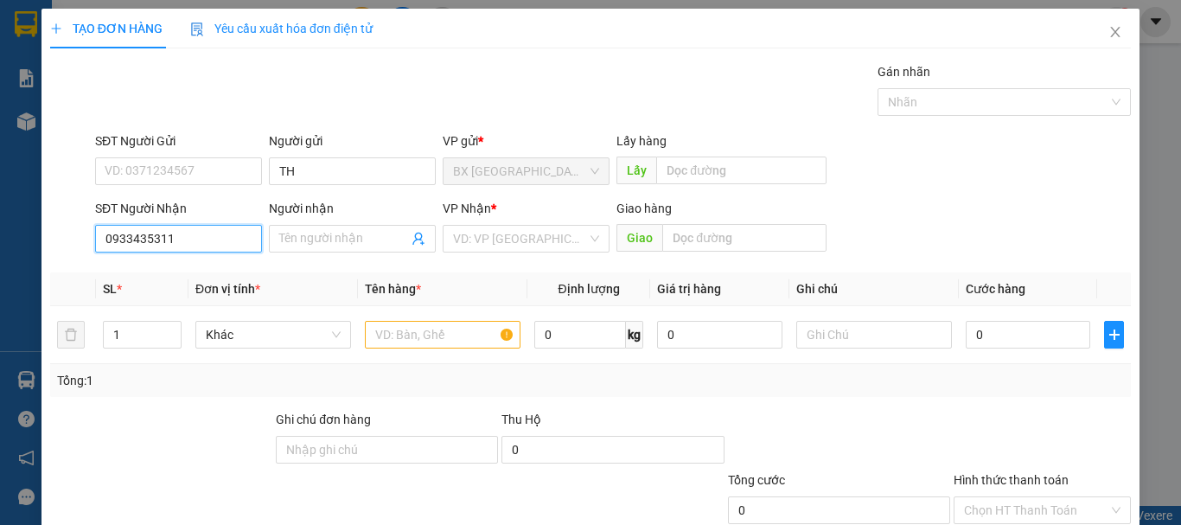
click at [194, 237] on input "0933435311" at bounding box center [178, 239] width 167 height 28
click at [212, 236] on input "0933435311" at bounding box center [178, 239] width 167 height 28
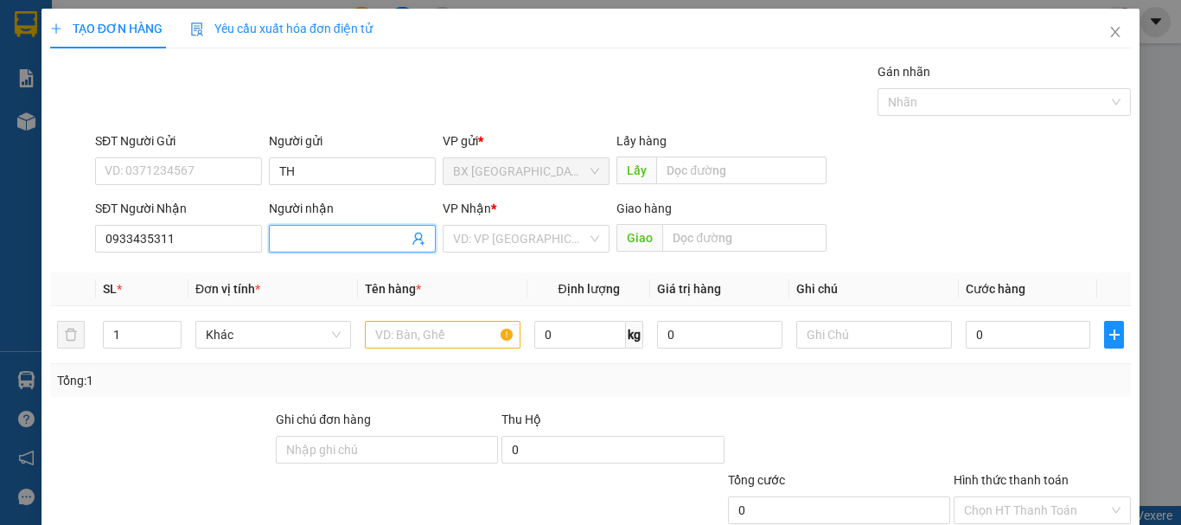
click at [292, 248] on span at bounding box center [352, 239] width 167 height 28
click at [533, 239] on input "search" at bounding box center [520, 239] width 134 height 26
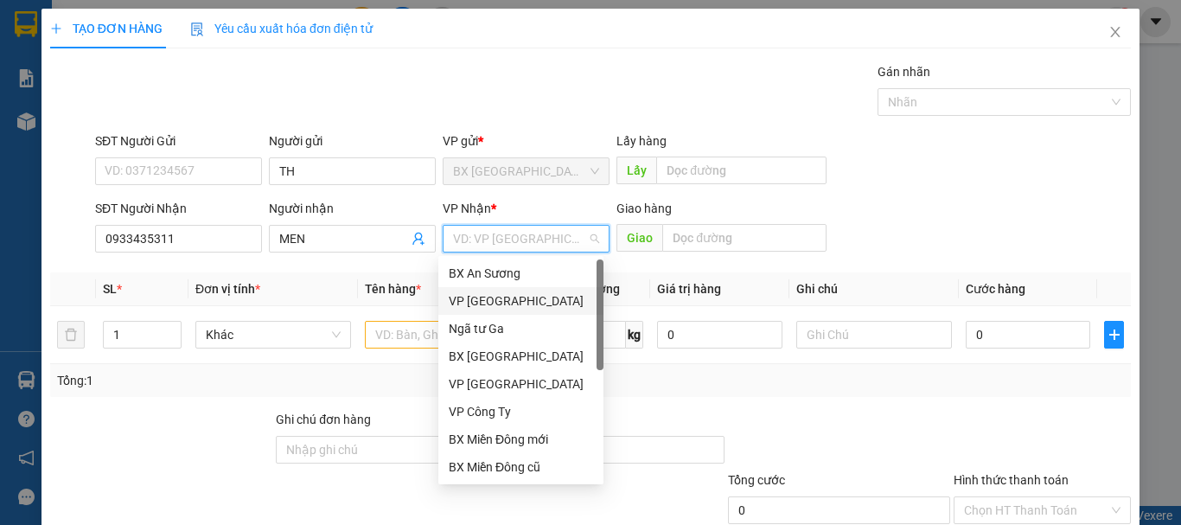
click at [529, 303] on div "VP [GEOGRAPHIC_DATA]" at bounding box center [521, 300] width 144 height 19
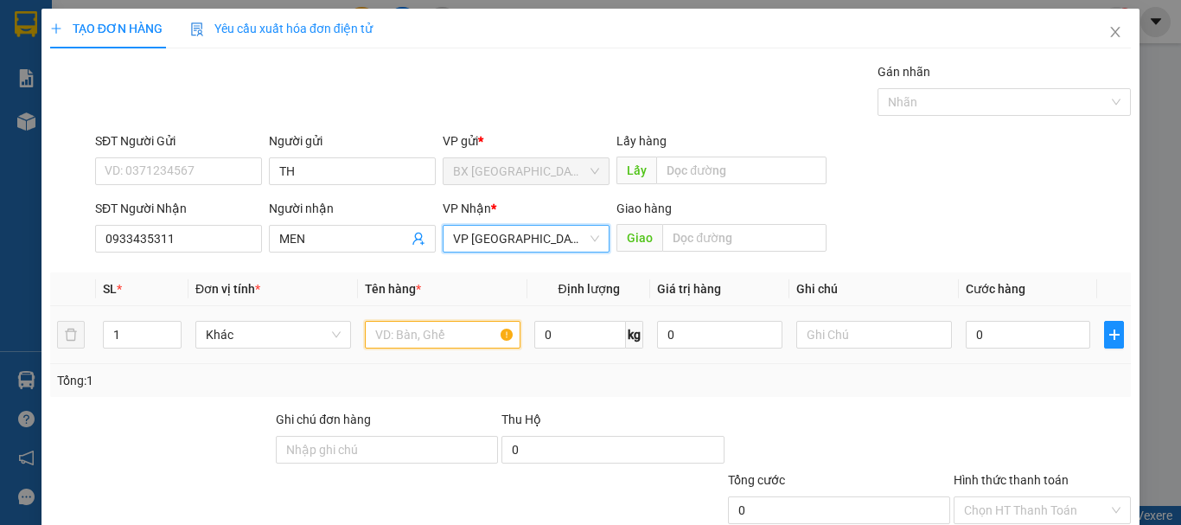
click at [467, 335] on input "text" at bounding box center [443, 335] width 156 height 28
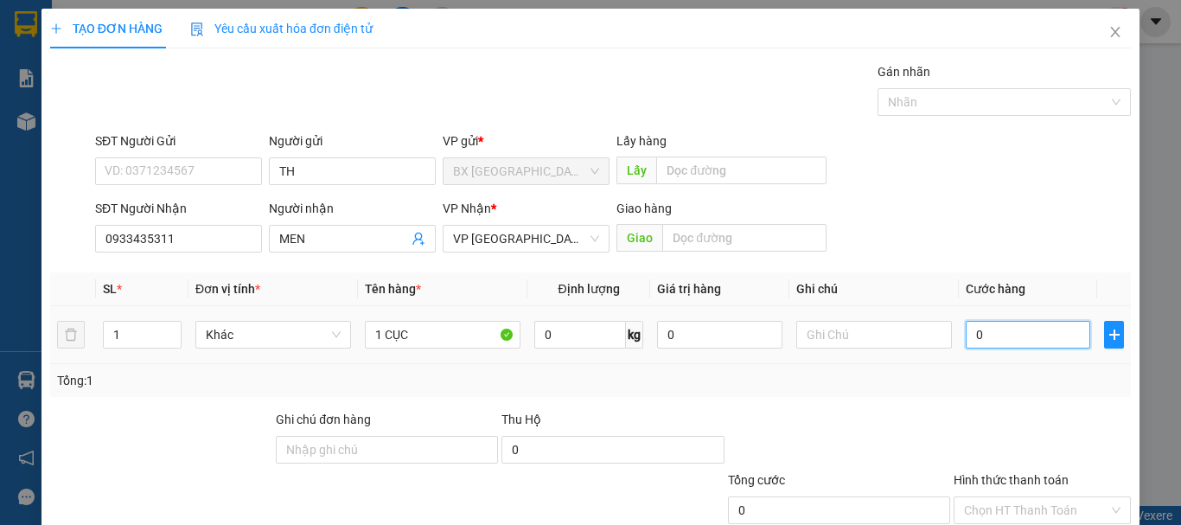
click at [1036, 347] on input "0" at bounding box center [1028, 335] width 124 height 28
click at [1037, 497] on input "Hình thức thanh toán" at bounding box center [1036, 510] width 144 height 26
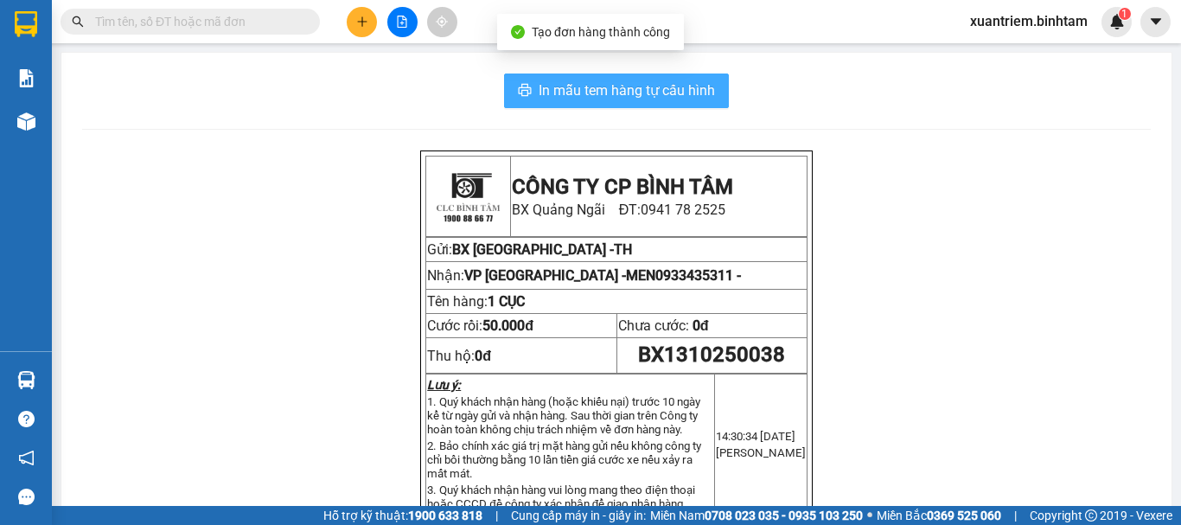
click at [637, 92] on span "In mẫu tem hàng tự cấu hình" at bounding box center [627, 91] width 176 height 22
click at [357, 10] on button at bounding box center [362, 22] width 30 height 30
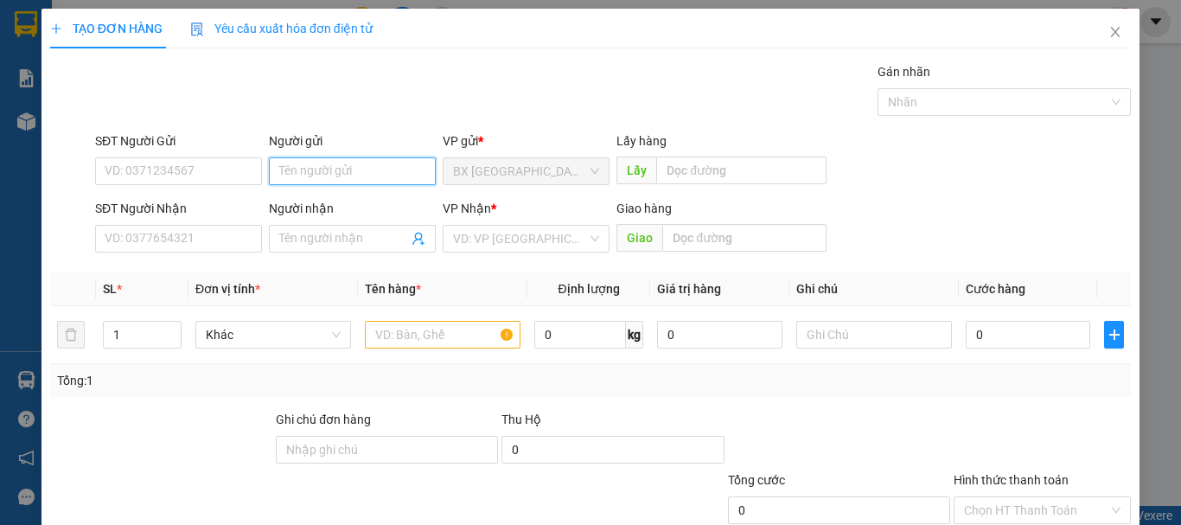
click at [354, 159] on input "Người gửi" at bounding box center [352, 171] width 167 height 28
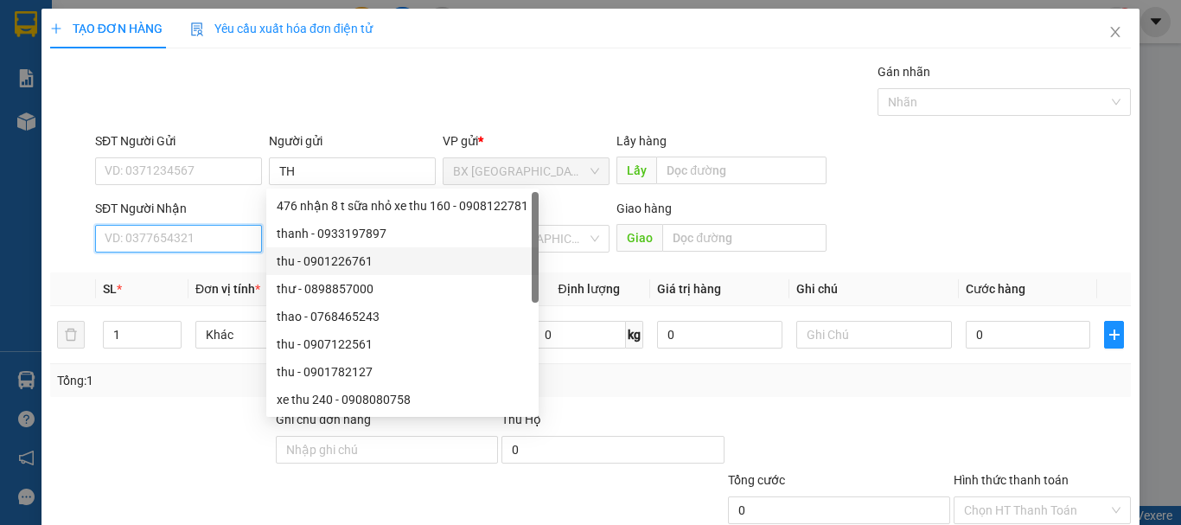
click at [202, 243] on input "SĐT Người Nhận" at bounding box center [178, 239] width 167 height 28
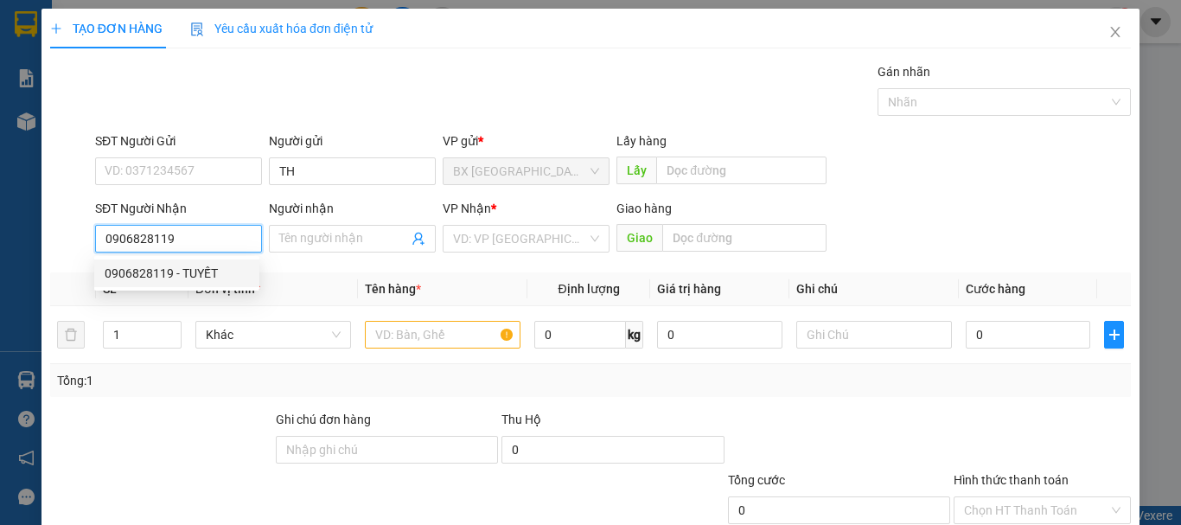
click at [188, 277] on div "0906828119 - TUYẾT" at bounding box center [177, 273] width 144 height 19
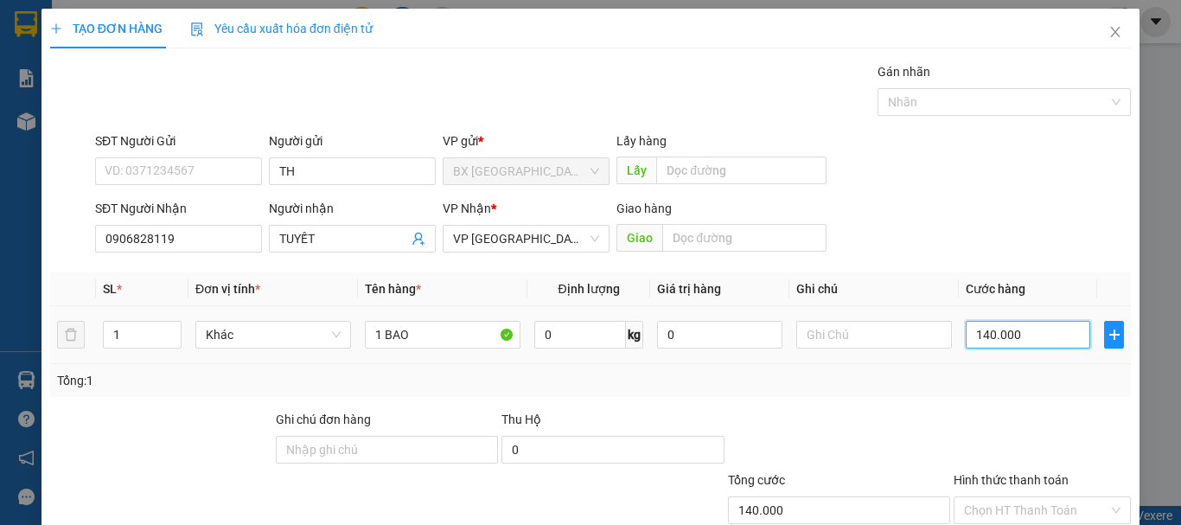
click at [1051, 331] on input "140.000" at bounding box center [1028, 335] width 124 height 28
click at [1038, 497] on input "Hình thức thanh toán" at bounding box center [1036, 510] width 144 height 26
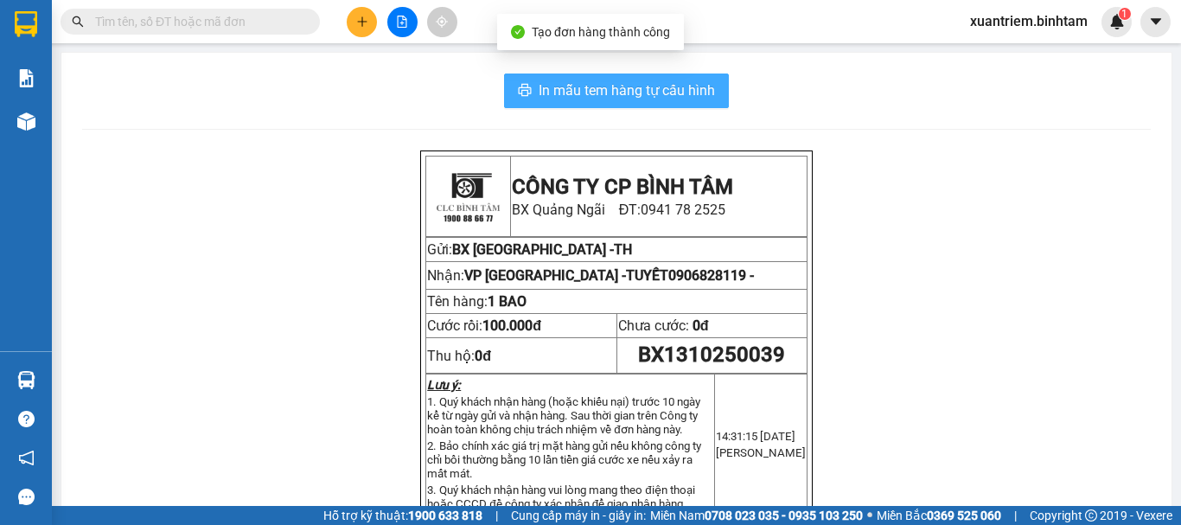
click at [646, 96] on span "In mẫu tem hàng tự cấu hình" at bounding box center [627, 91] width 176 height 22
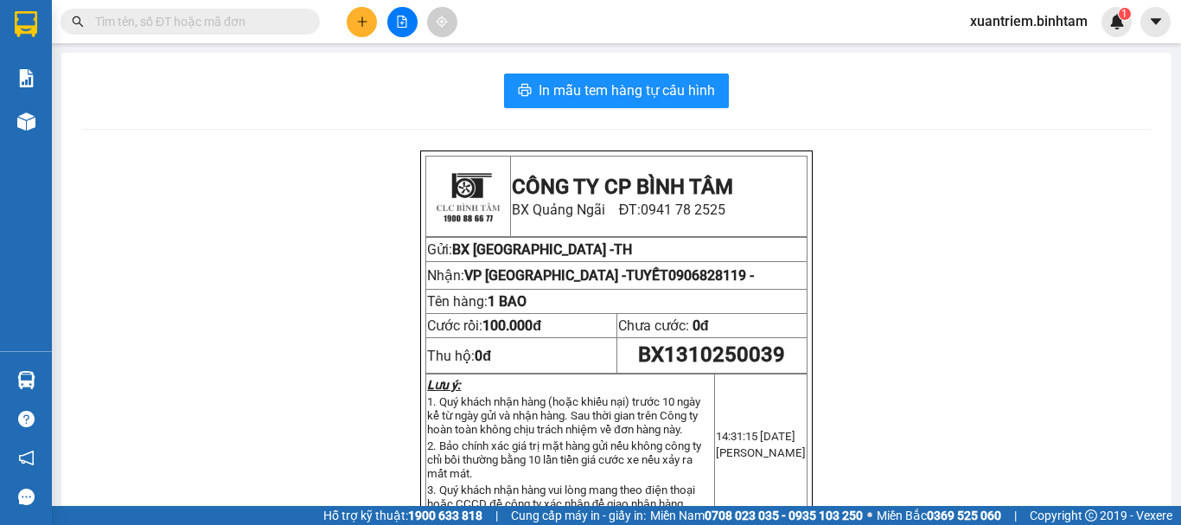
click at [369, 20] on button at bounding box center [362, 22] width 30 height 30
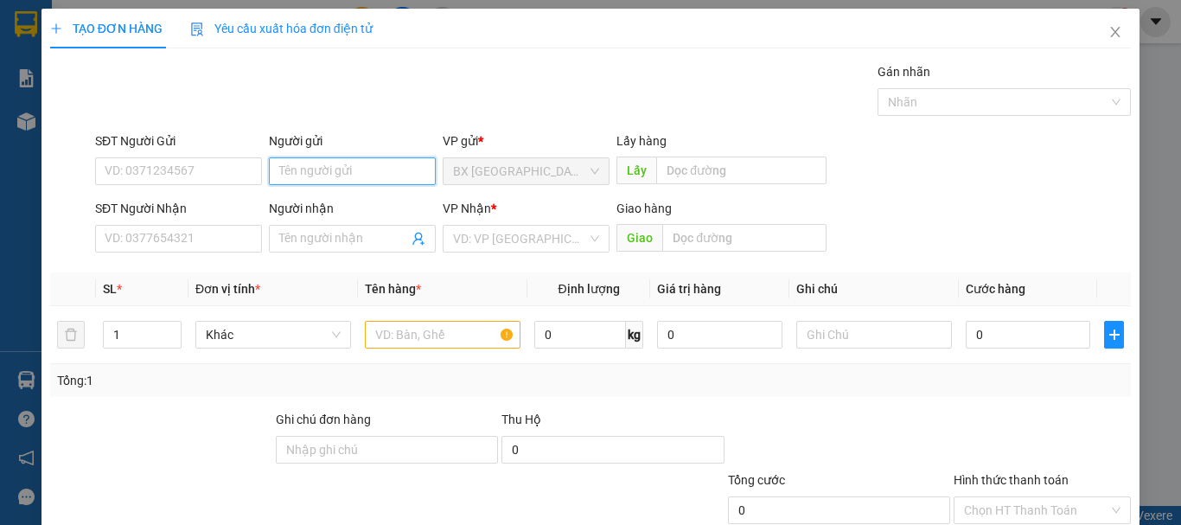
click at [276, 173] on input "Người gửi" at bounding box center [352, 171] width 167 height 28
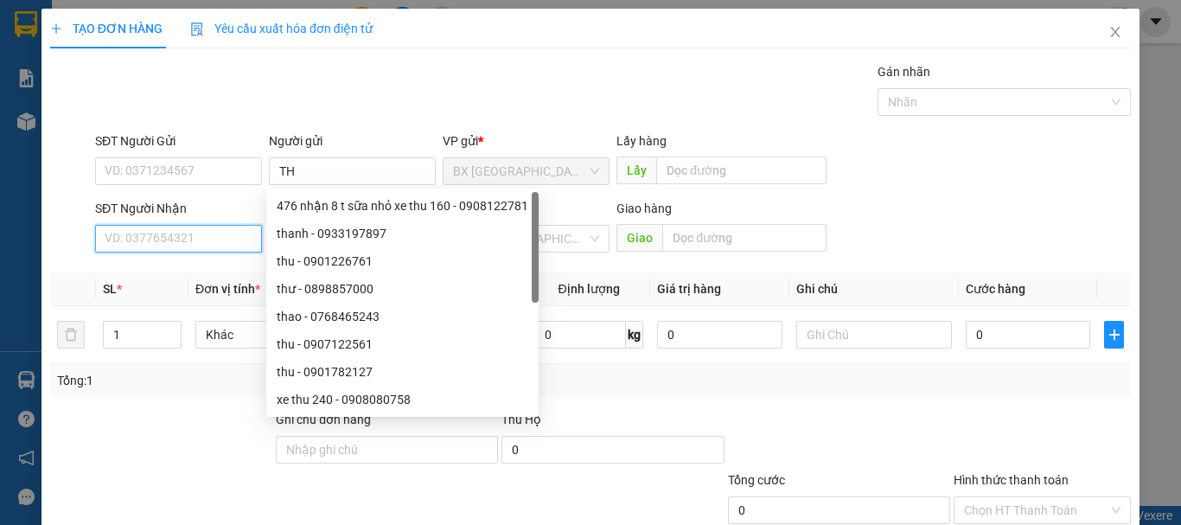
click at [178, 239] on input "SĐT Người Nhận" at bounding box center [178, 239] width 167 height 28
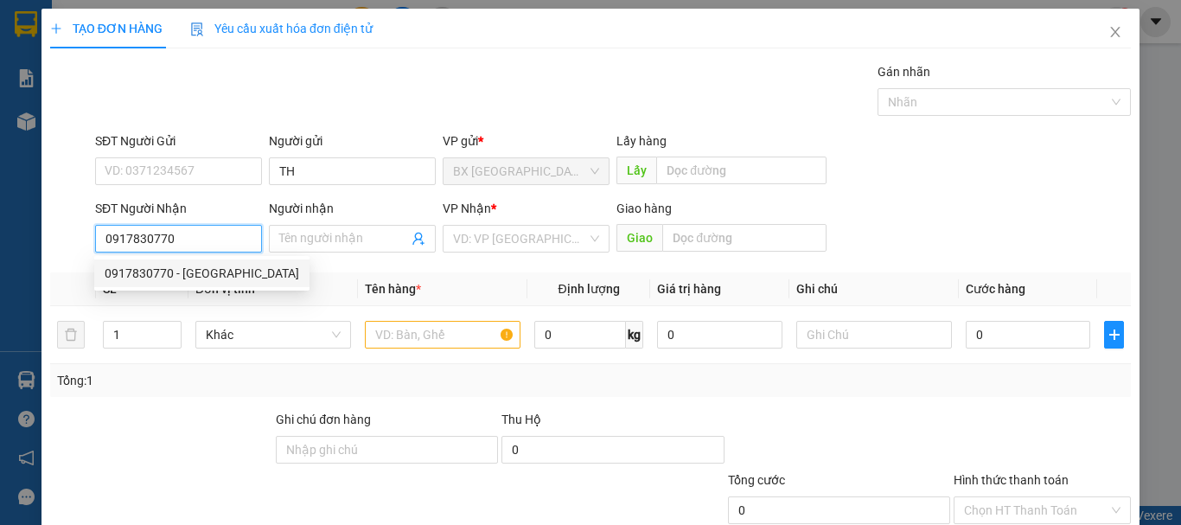
drag, startPoint x: 175, startPoint y: 271, endPoint x: 344, endPoint y: 296, distance: 171.3
click at [175, 271] on div "0917830770 - [GEOGRAPHIC_DATA]" at bounding box center [202, 273] width 194 height 19
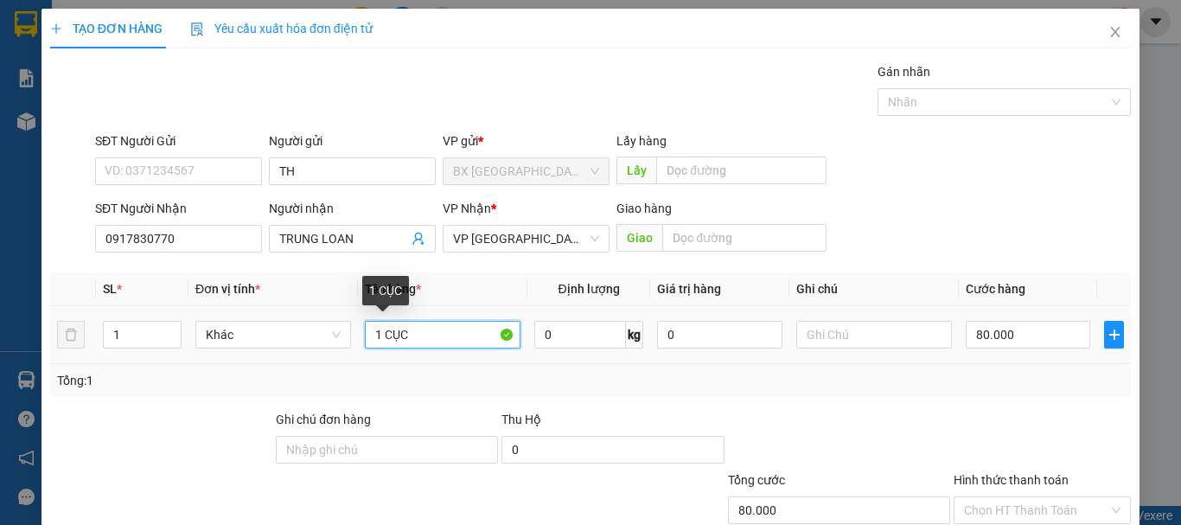
drag, startPoint x: 472, startPoint y: 335, endPoint x: 385, endPoint y: 343, distance: 87.7
click at [385, 343] on input "1 CỤC" at bounding box center [443, 335] width 156 height 28
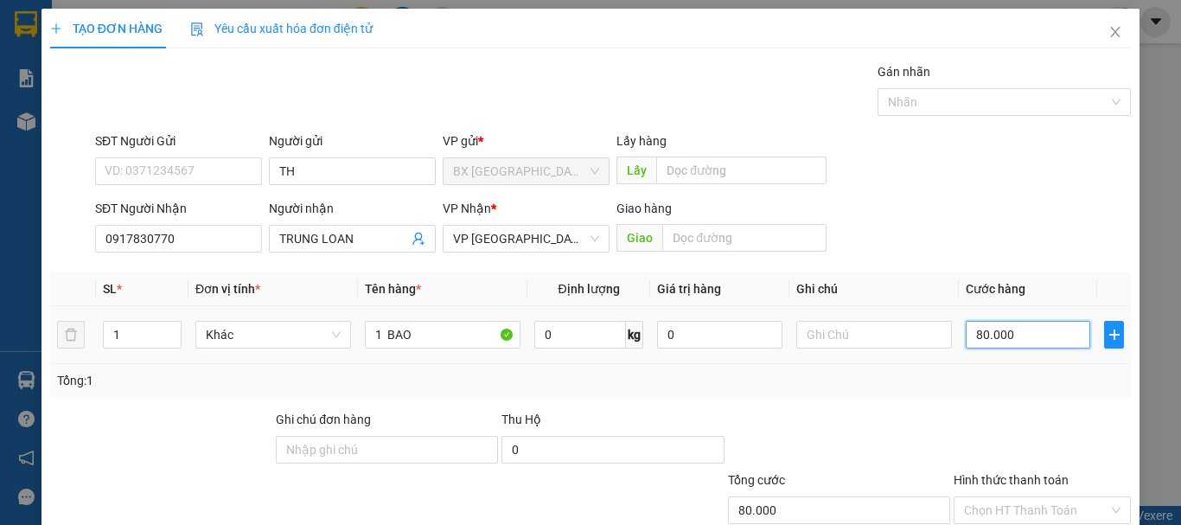
click at [1004, 342] on input "80.000" at bounding box center [1028, 335] width 124 height 28
click at [1018, 497] on input "Hình thức thanh toán" at bounding box center [1036, 510] width 144 height 26
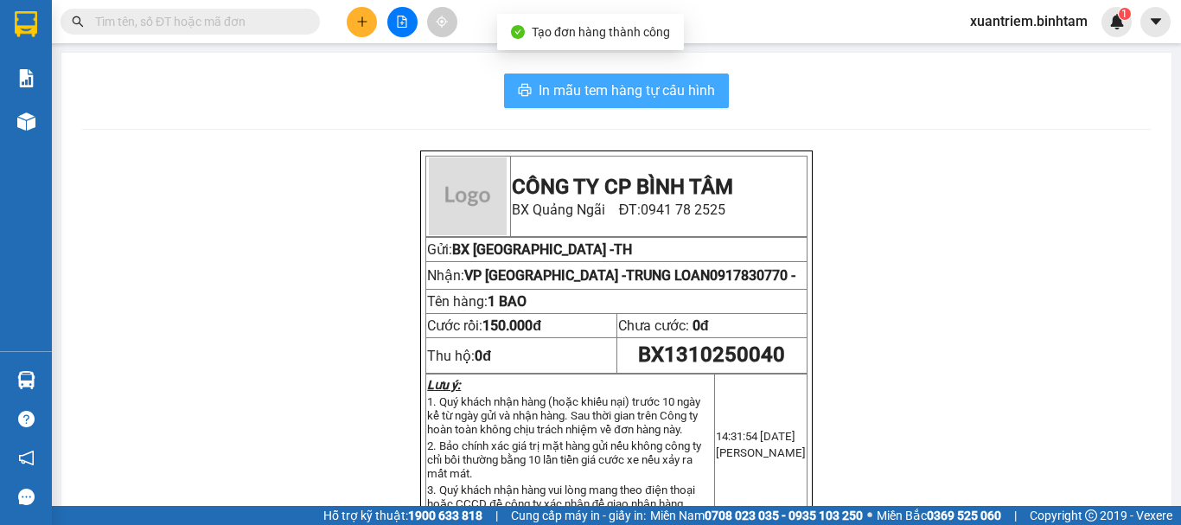
click at [620, 94] on span "In mẫu tem hàng tự cấu hình" at bounding box center [627, 91] width 176 height 22
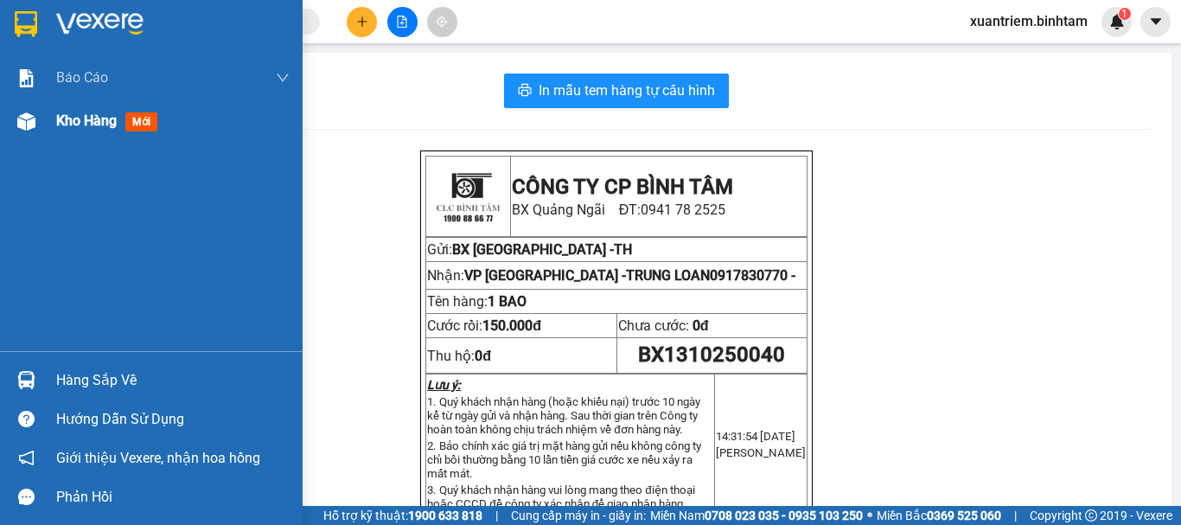
click at [42, 129] on div "Kho hàng mới" at bounding box center [151, 120] width 303 height 43
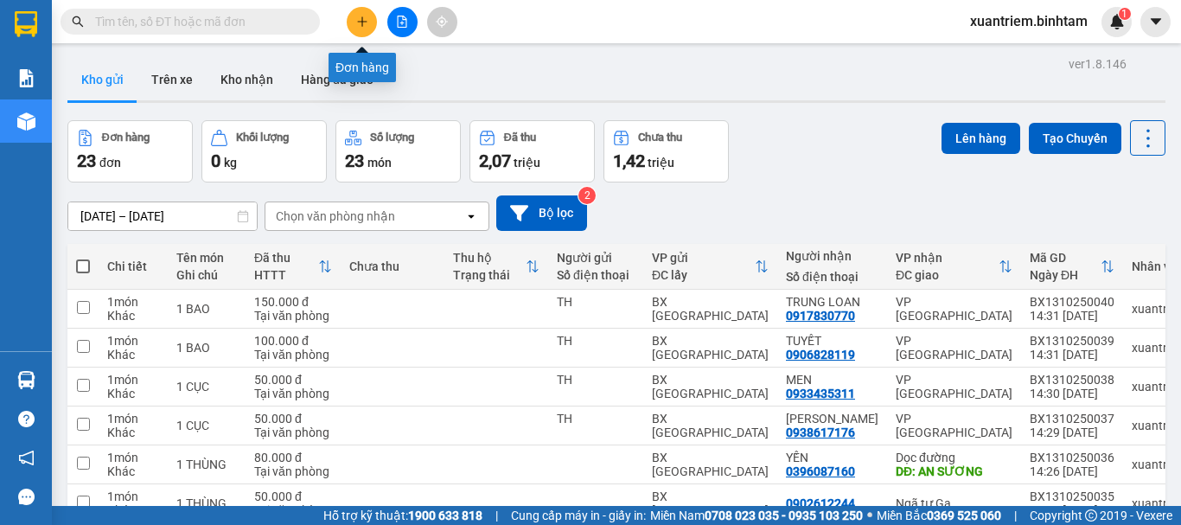
click at [356, 7] on button at bounding box center [362, 22] width 30 height 30
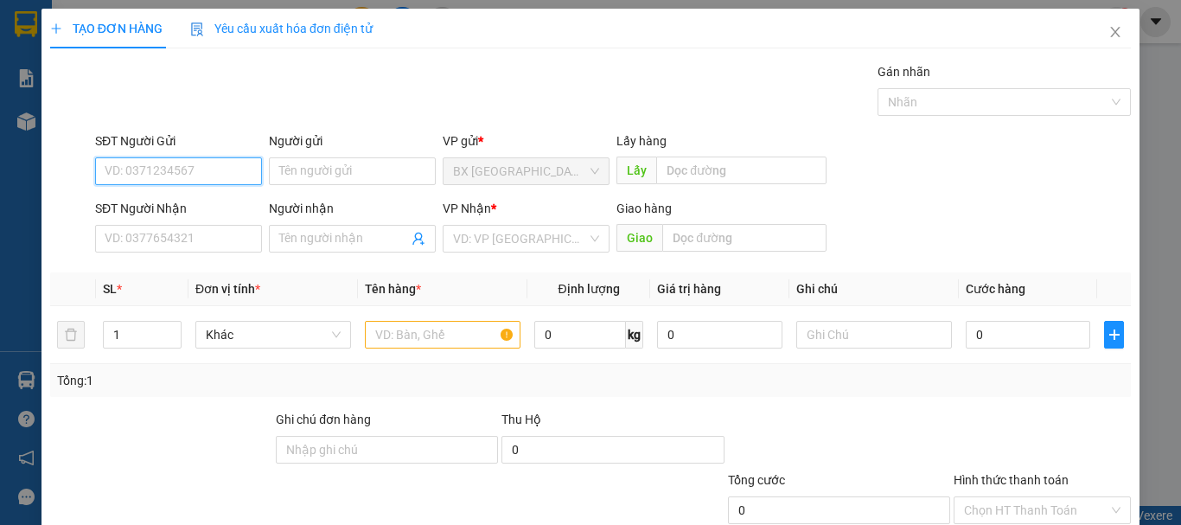
click at [210, 173] on input "SĐT Người Gửi" at bounding box center [178, 171] width 167 height 28
click at [215, 173] on input "0935597949" at bounding box center [178, 171] width 167 height 28
click at [182, 207] on div "0935597949" at bounding box center [177, 205] width 144 height 19
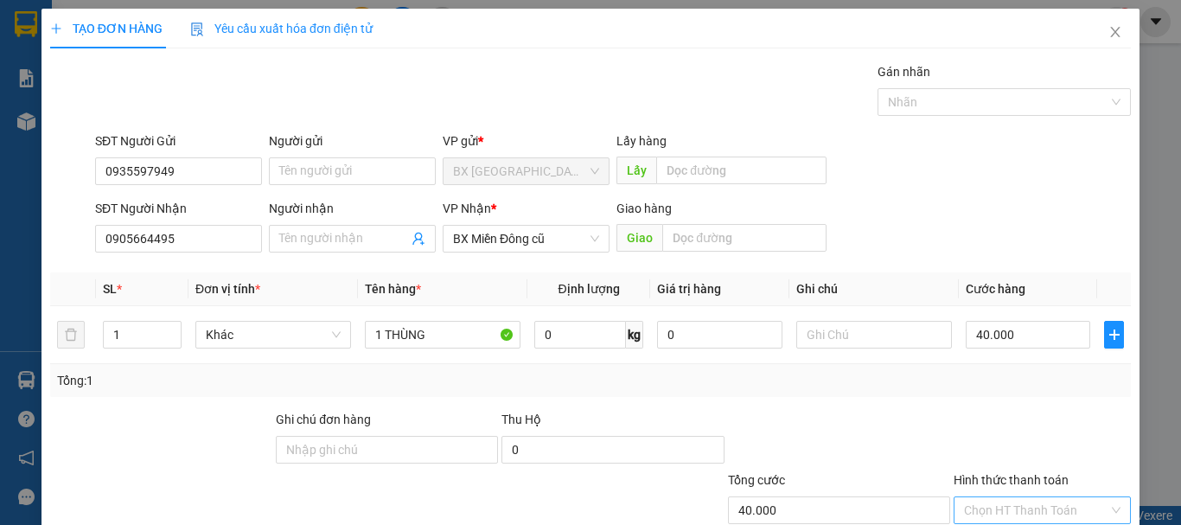
click at [1048, 497] on input "Hình thức thanh toán" at bounding box center [1036, 510] width 144 height 26
drag, startPoint x: 1028, startPoint y: 430, endPoint x: 952, endPoint y: 471, distance: 86.2
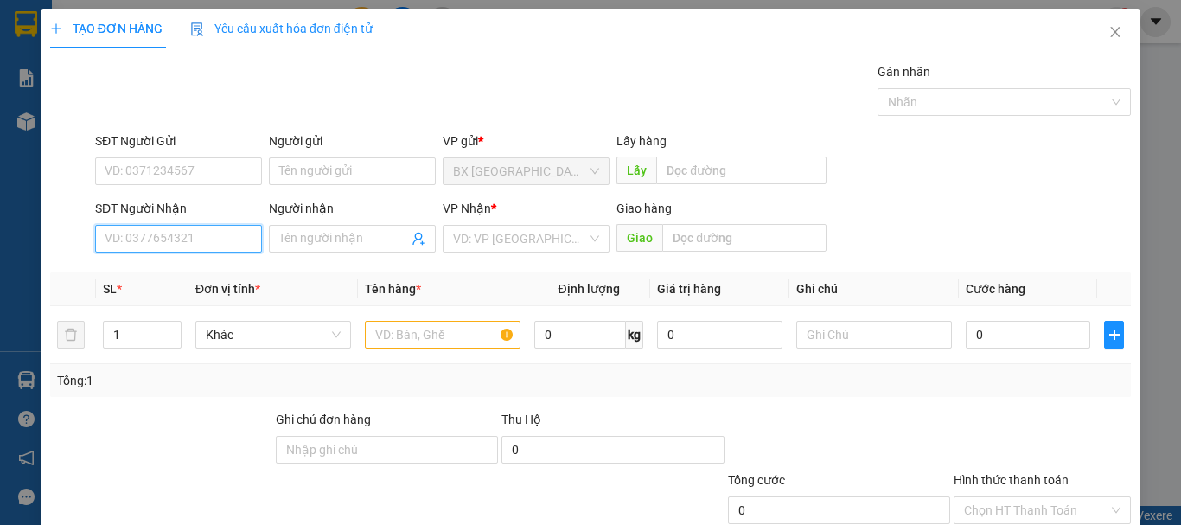
click at [187, 225] on input "SĐT Người Nhận" at bounding box center [178, 239] width 167 height 28
click at [213, 225] on input "0899603421" at bounding box center [178, 239] width 167 height 28
click at [201, 162] on div "0899603421 - TRANG" at bounding box center [177, 158] width 144 height 19
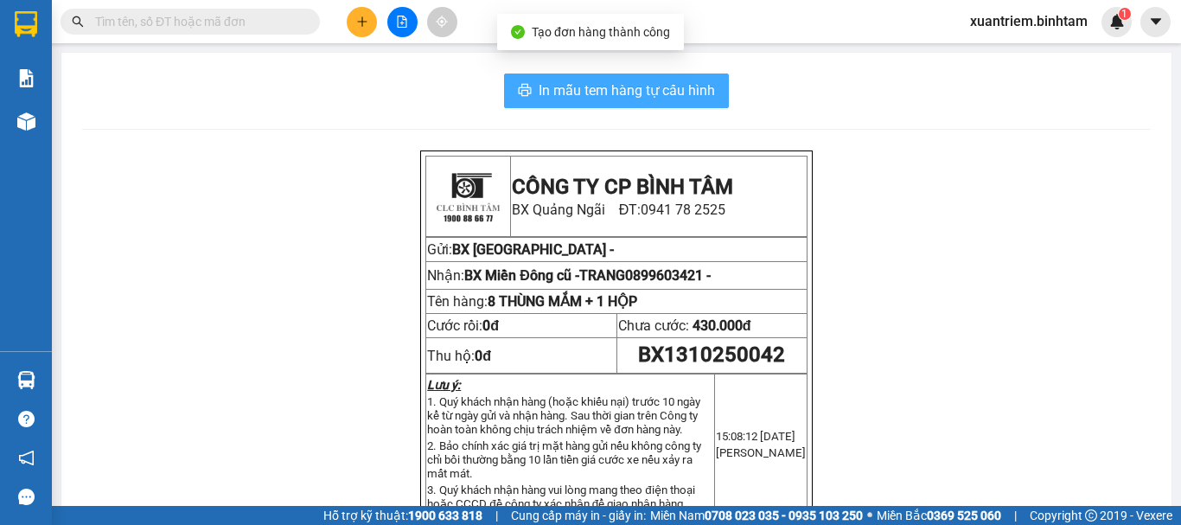
click at [670, 91] on span "In mẫu tem hàng tự cấu hình" at bounding box center [627, 91] width 176 height 22
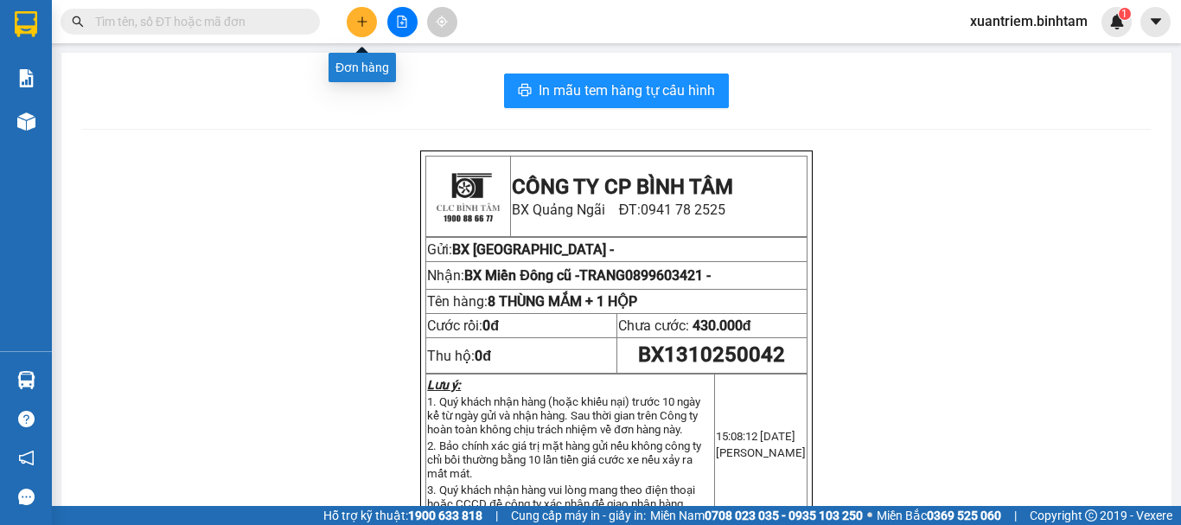
click at [369, 11] on button at bounding box center [362, 22] width 30 height 30
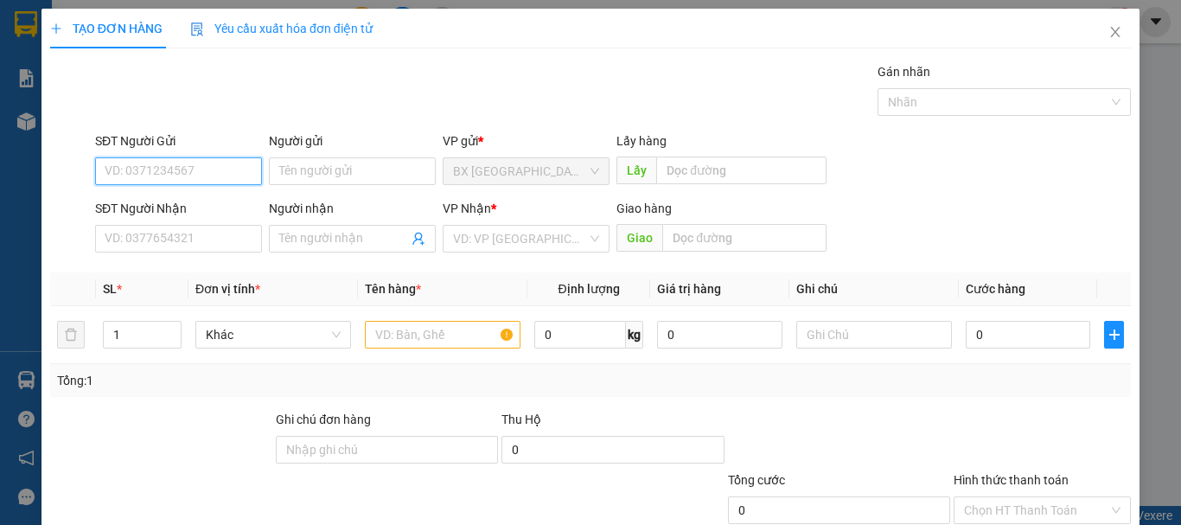
click at [215, 169] on input "SĐT Người Gửi" at bounding box center [178, 171] width 167 height 28
click at [191, 169] on input "0949229239" at bounding box center [178, 171] width 167 height 28
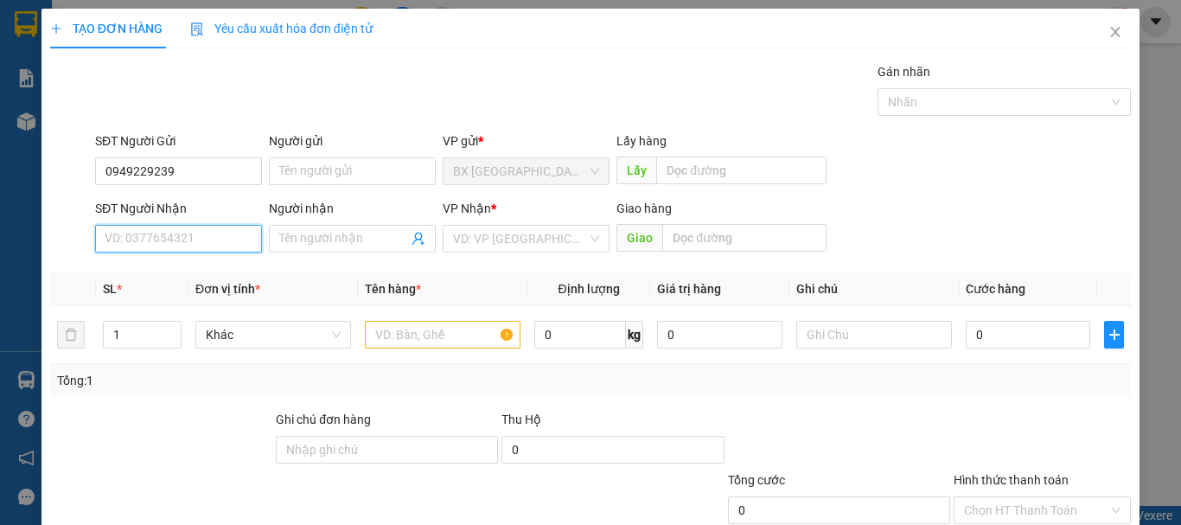
click at [185, 242] on input "SĐT Người Nhận" at bounding box center [178, 239] width 167 height 28
click at [187, 239] on input "084209269" at bounding box center [178, 239] width 167 height 28
click at [151, 236] on input "084209269" at bounding box center [178, 239] width 167 height 28
click at [182, 239] on input "0842092069" at bounding box center [178, 239] width 167 height 28
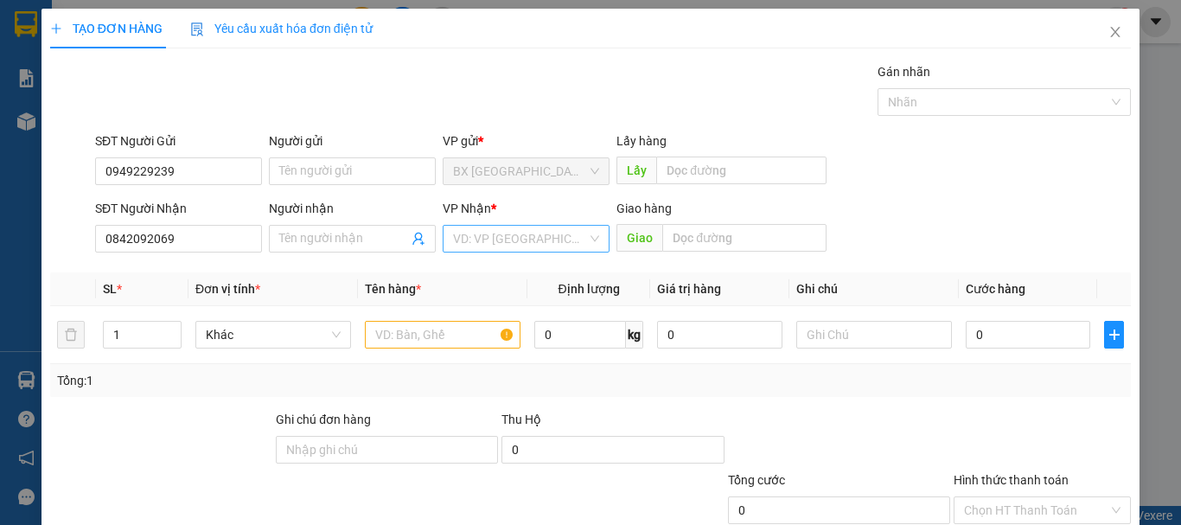
click at [478, 239] on input "search" at bounding box center [520, 239] width 134 height 26
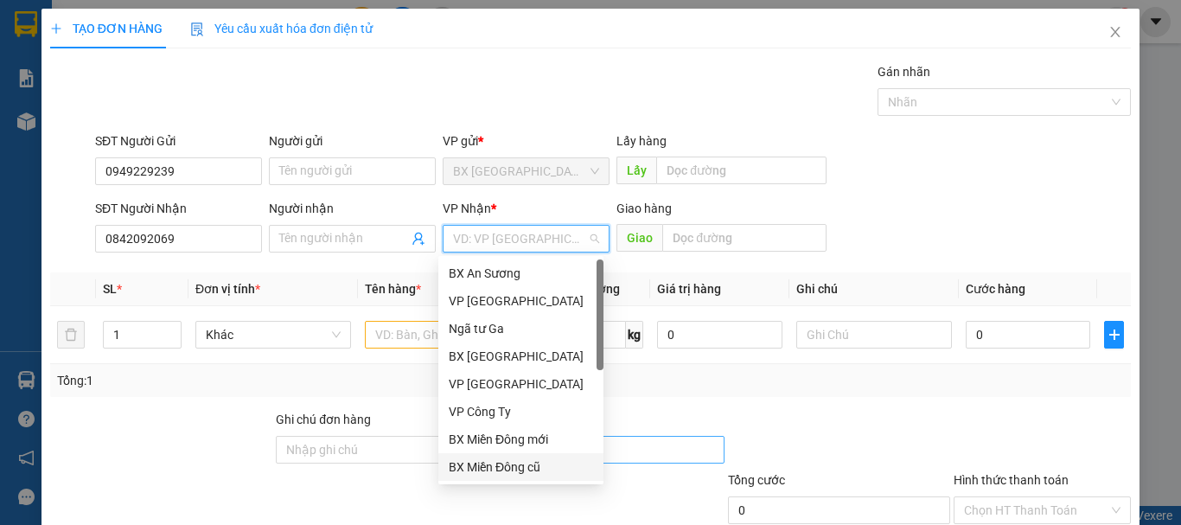
drag, startPoint x: 522, startPoint y: 461, endPoint x: 523, endPoint y: 447, distance: 13.9
click at [521, 461] on div "BX Miền Đông cũ" at bounding box center [521, 466] width 144 height 19
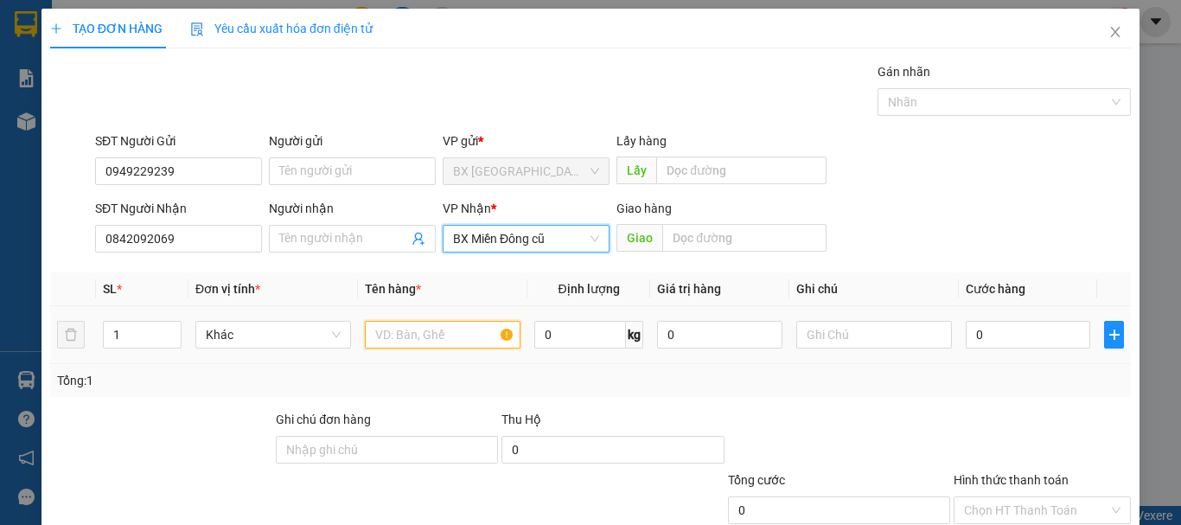
click at [424, 333] on input "text" at bounding box center [443, 335] width 156 height 28
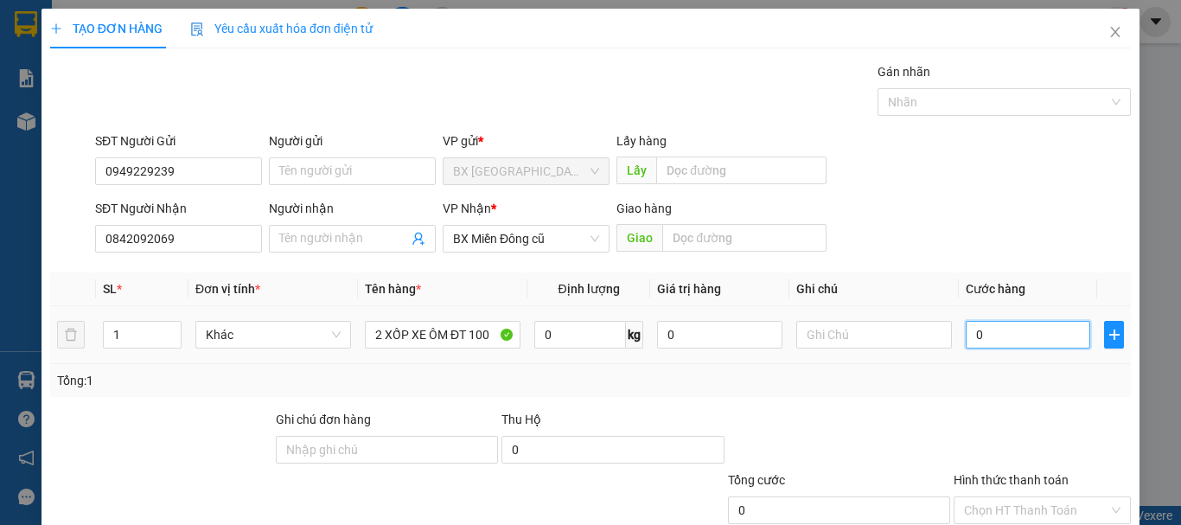
click at [1004, 341] on input "0" at bounding box center [1028, 335] width 124 height 28
click at [562, 246] on span "BX Miền Đông cũ" at bounding box center [526, 239] width 146 height 26
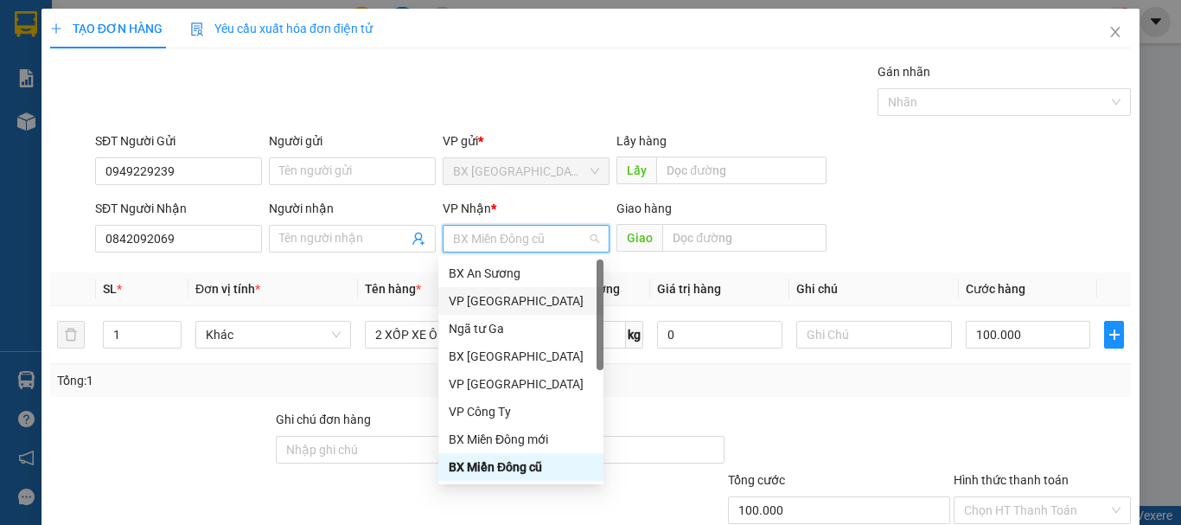
click at [509, 305] on div "VP [GEOGRAPHIC_DATA]" at bounding box center [521, 300] width 144 height 19
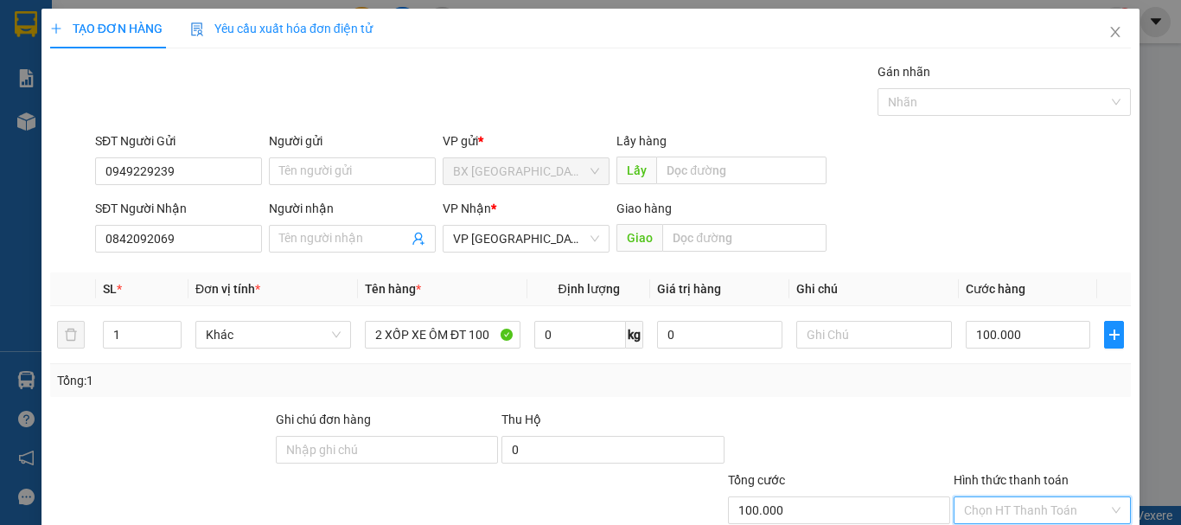
click at [1039, 497] on input "Hình thức thanh toán" at bounding box center [1036, 510] width 144 height 26
drag, startPoint x: 1017, startPoint y: 431, endPoint x: 1037, endPoint y: 478, distance: 50.7
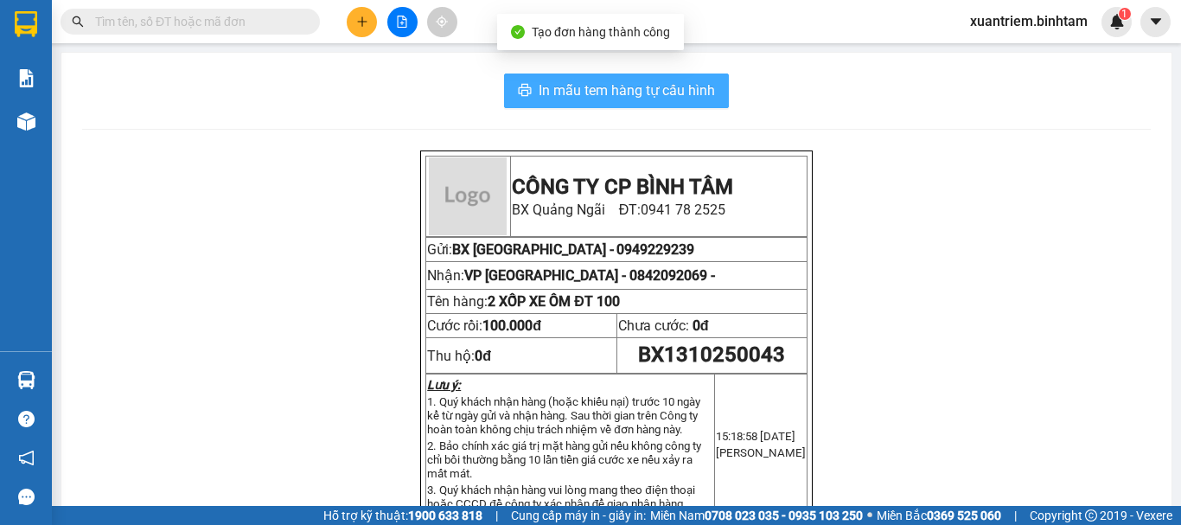
click at [585, 96] on span "In mẫu tem hàng tự cấu hình" at bounding box center [627, 91] width 176 height 22
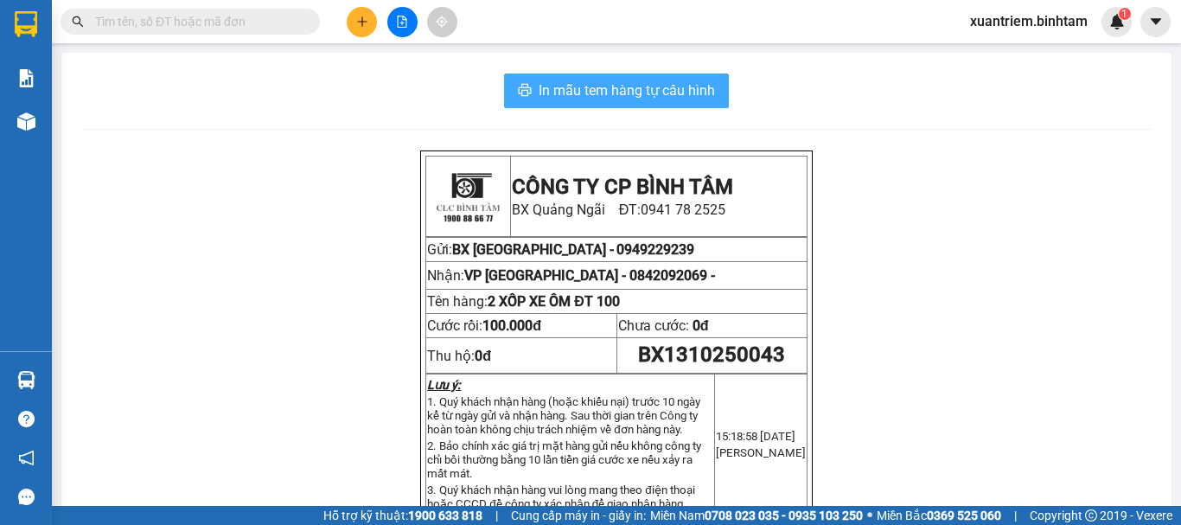
click at [608, 99] on span "In mẫu tem hàng tự cấu hình" at bounding box center [627, 91] width 176 height 22
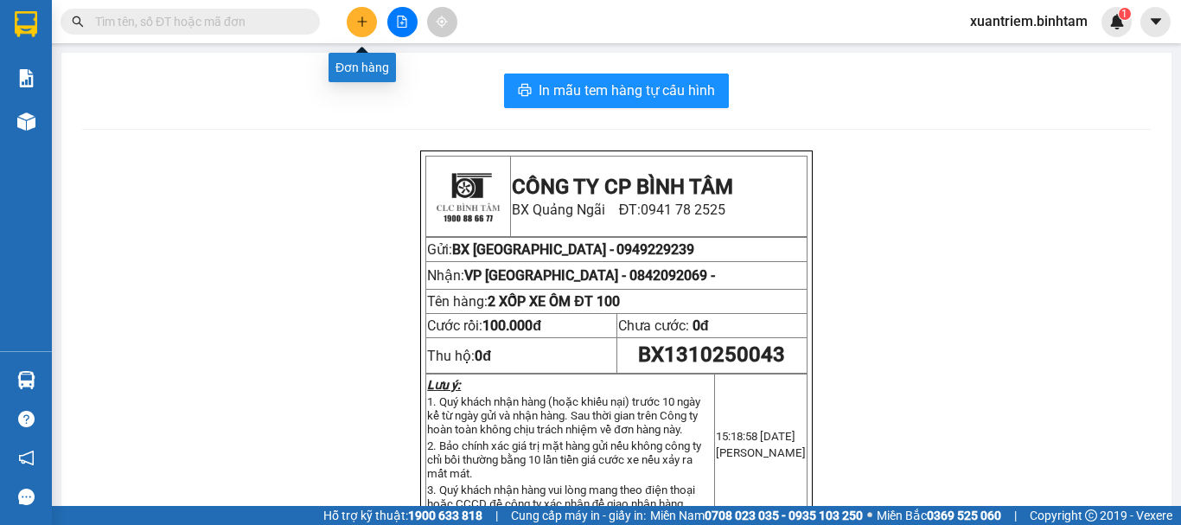
click at [365, 19] on icon "plus" at bounding box center [362, 22] width 12 height 12
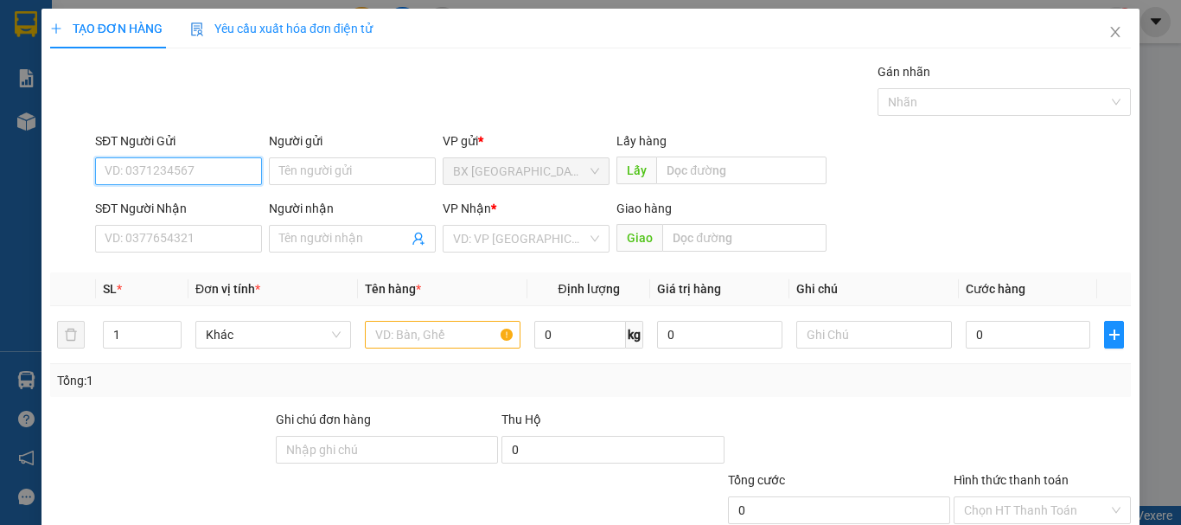
click at [201, 166] on input "SĐT Người Gửi" at bounding box center [178, 171] width 167 height 28
click at [220, 206] on div "0702733142" at bounding box center [177, 205] width 144 height 19
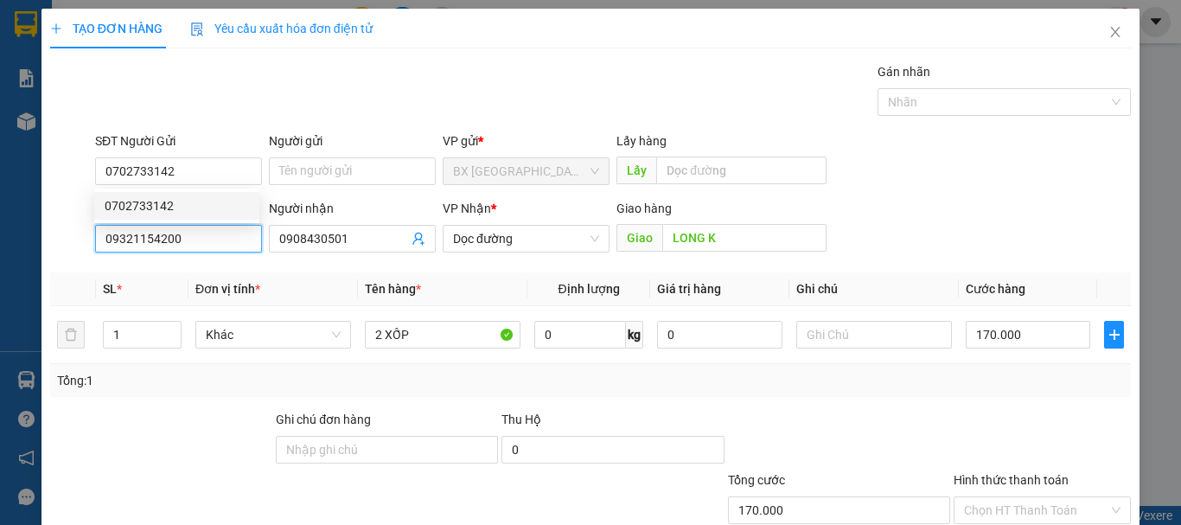
click at [220, 234] on input "09321154200" at bounding box center [178, 239] width 167 height 28
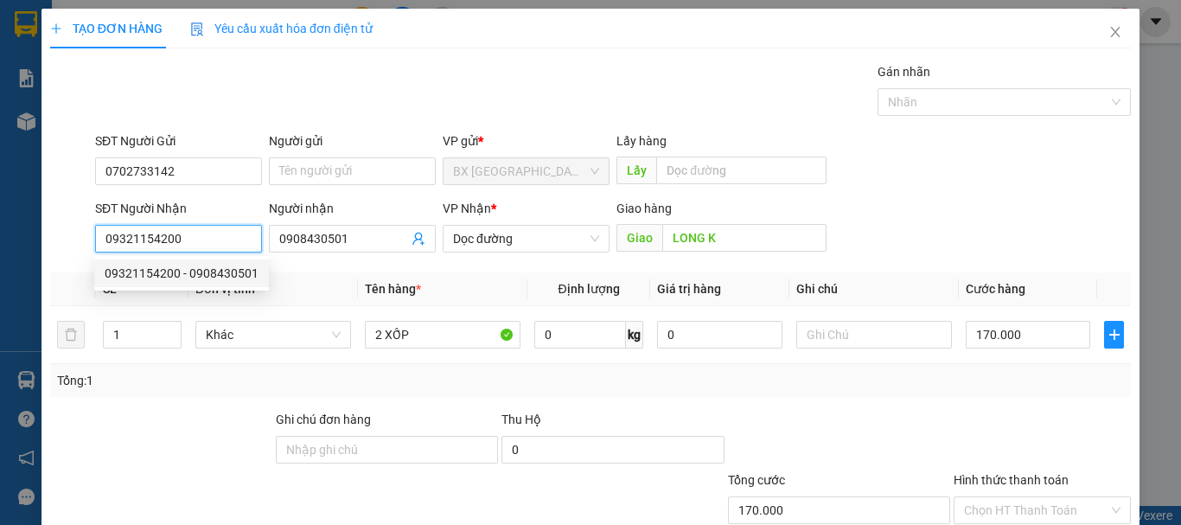
click at [213, 277] on div "09321154200 - 0908430501" at bounding box center [182, 273] width 154 height 19
click at [207, 245] on input "09321154200" at bounding box center [178, 239] width 167 height 28
click at [206, 244] on input "0867614509" at bounding box center [178, 239] width 167 height 28
click at [211, 239] on input "0867614509" at bounding box center [178, 239] width 167 height 28
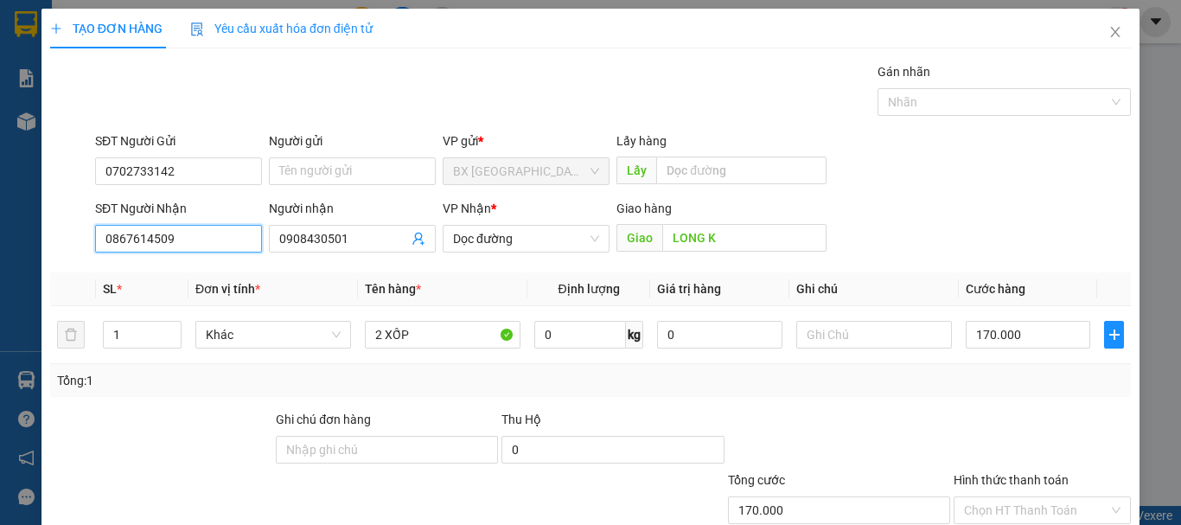
click at [204, 239] on input "0867614509" at bounding box center [178, 239] width 167 height 28
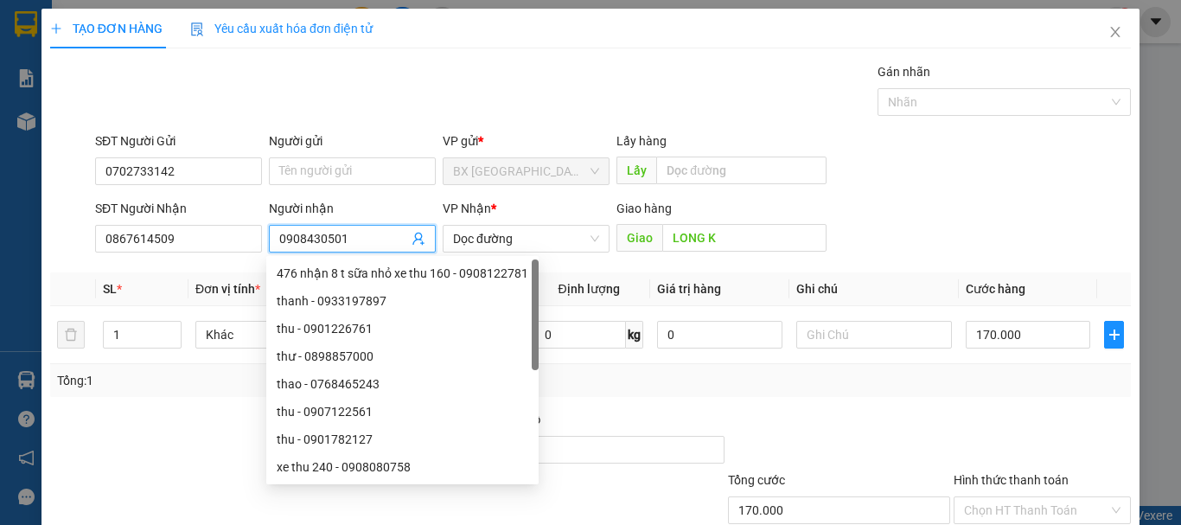
drag, startPoint x: 371, startPoint y: 245, endPoint x: 269, endPoint y: 252, distance: 102.3
click at [269, 252] on div "Người nhận 0908430501" at bounding box center [352, 229] width 167 height 61
click at [589, 405] on div "Transit Pickup Surcharge Ids Transit Deliver Surcharge Ids Transit Deliver Surc…" at bounding box center [590, 334] width 1080 height 544
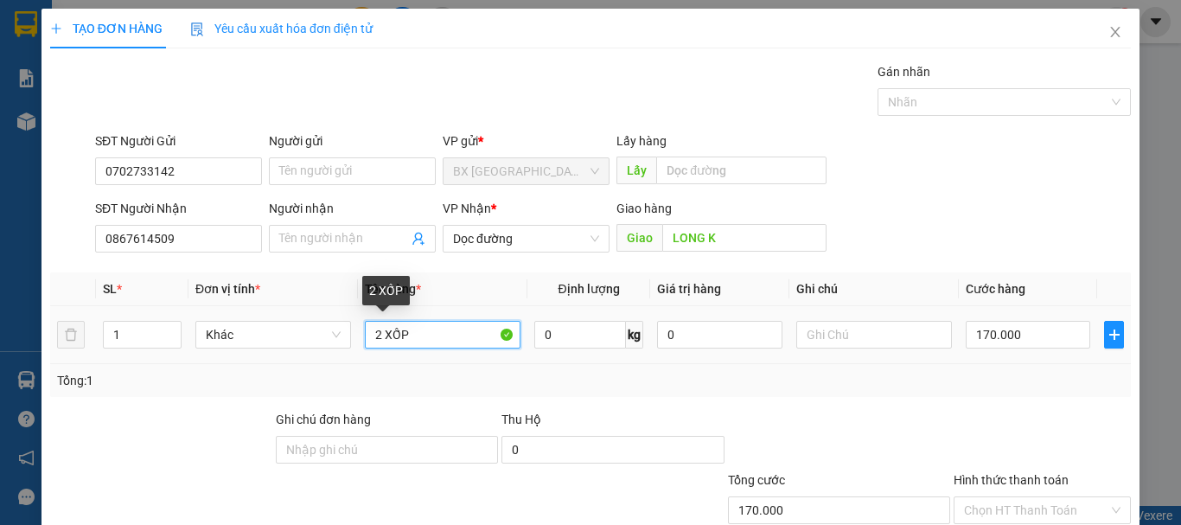
click at [381, 331] on input "2 XỐP" at bounding box center [443, 335] width 156 height 28
click at [435, 335] on input "1XỐP" at bounding box center [443, 335] width 156 height 28
click at [1111, 496] on div "Chọn HT Thanh Toán" at bounding box center [1041, 510] width 177 height 28
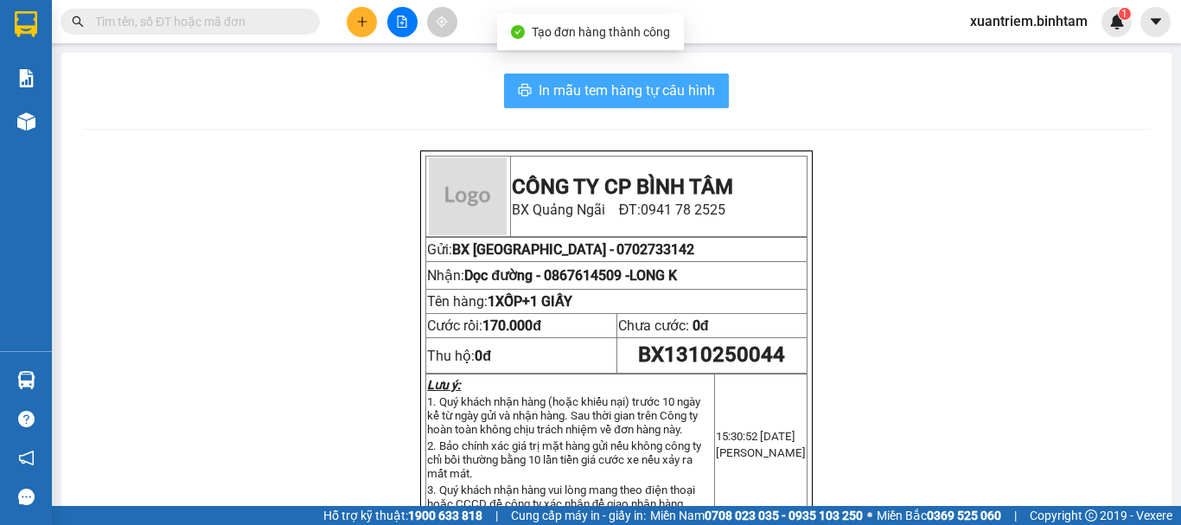
click at [597, 82] on span "In mẫu tem hàng tự cấu hình" at bounding box center [627, 91] width 176 height 22
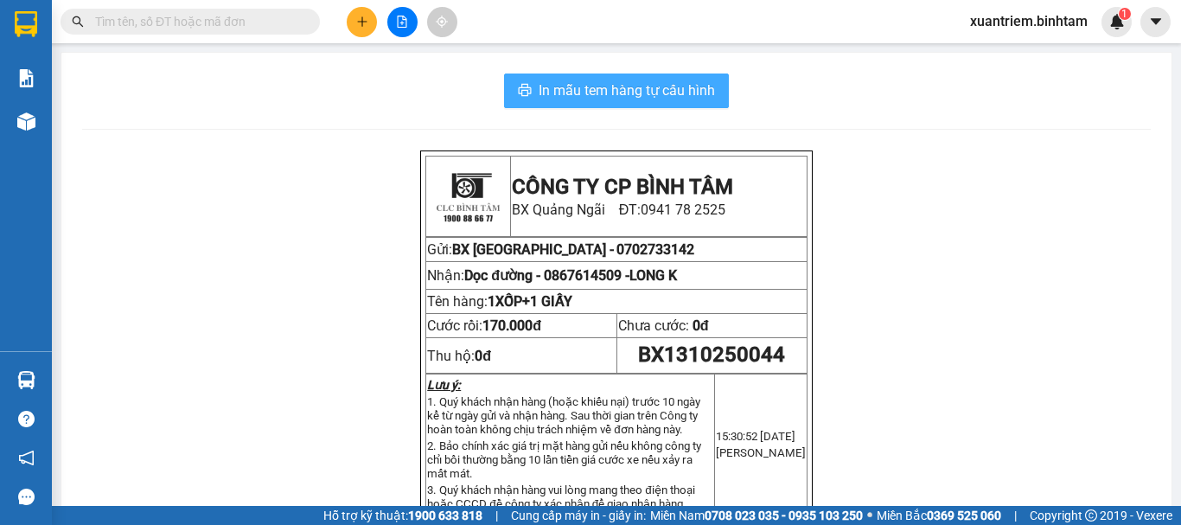
click at [634, 86] on span "In mẫu tem hàng tự cấu hình" at bounding box center [627, 91] width 176 height 22
click at [673, 86] on span "In mẫu tem hàng tự cấu hình" at bounding box center [627, 91] width 176 height 22
click at [628, 80] on span "In mẫu tem hàng tự cấu hình" at bounding box center [627, 91] width 176 height 22
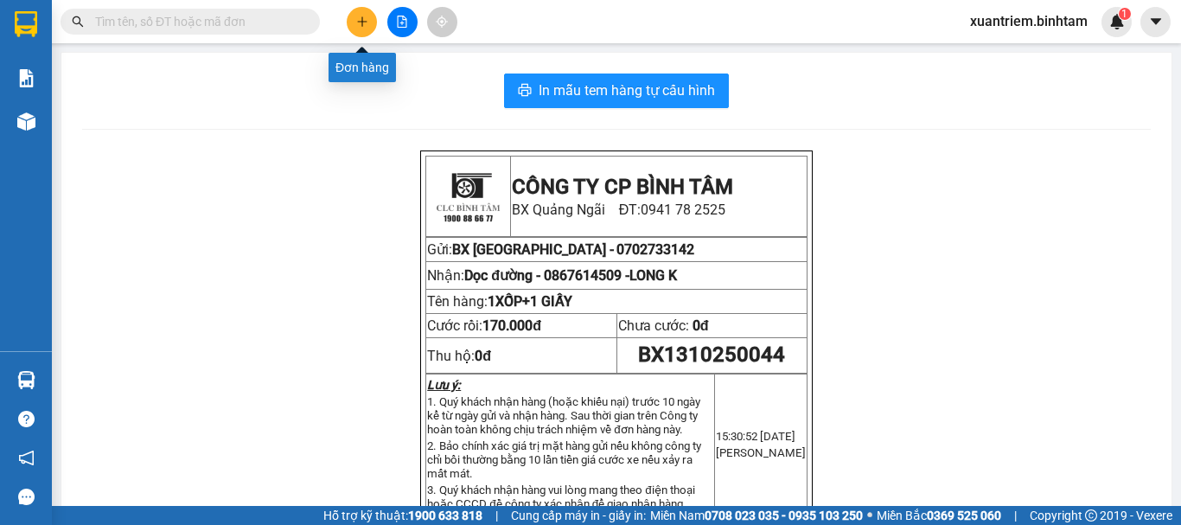
click at [366, 29] on button at bounding box center [362, 22] width 30 height 30
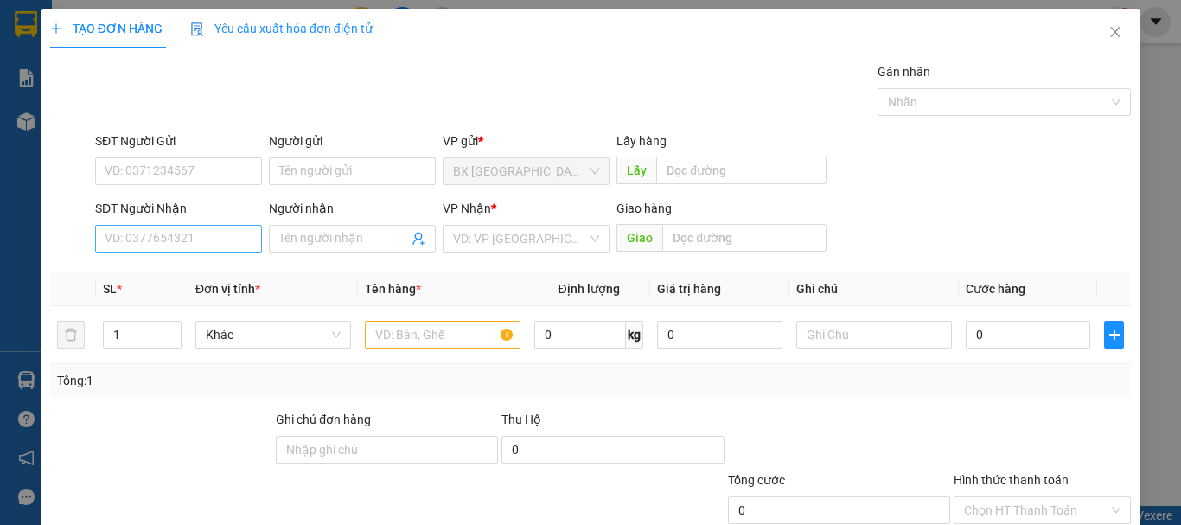
drag, startPoint x: 210, startPoint y: 218, endPoint x: 212, endPoint y: 245, distance: 27.7
click at [210, 223] on div "SĐT Người Nhận" at bounding box center [178, 212] width 167 height 26
click at [212, 245] on input "SĐT Người Nhận" at bounding box center [178, 239] width 167 height 28
click at [180, 243] on input "0934711328" at bounding box center [178, 239] width 167 height 28
click at [172, 273] on div "0934711328" at bounding box center [177, 273] width 144 height 19
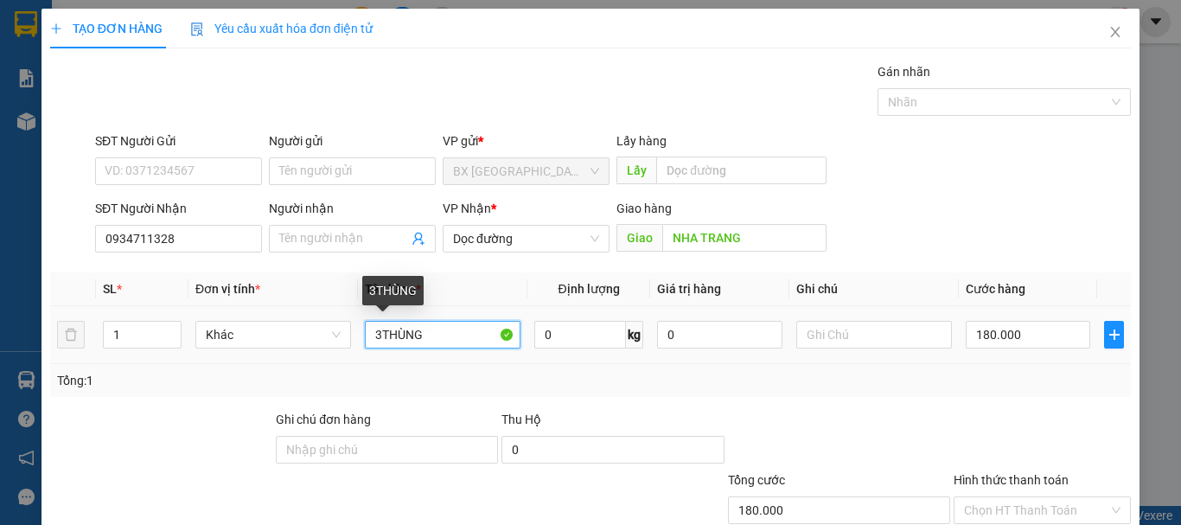
click at [377, 336] on input "3THÙNG" at bounding box center [443, 335] width 156 height 28
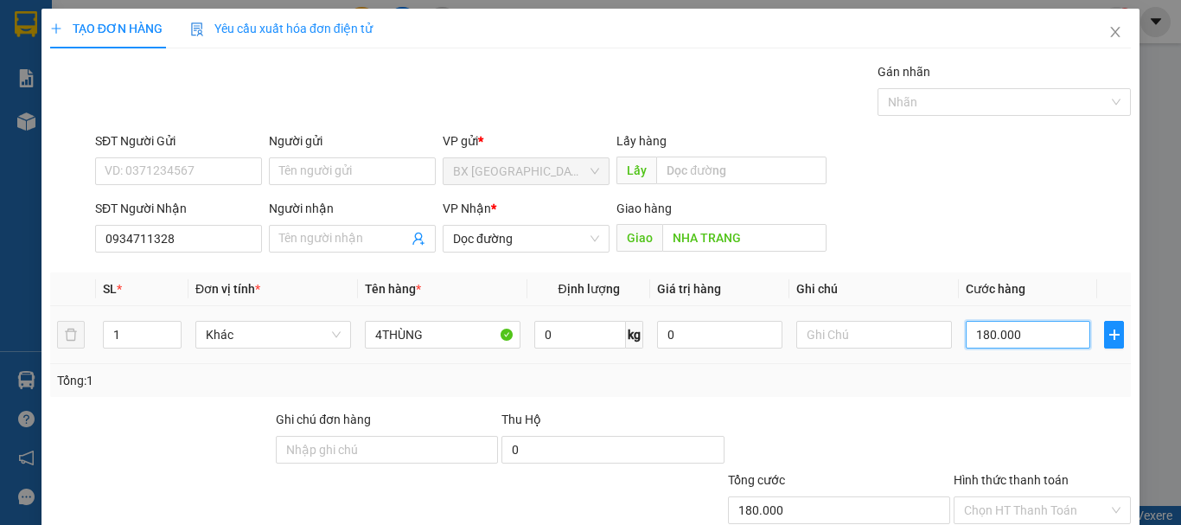
click at [981, 330] on input "180.000" at bounding box center [1028, 335] width 124 height 28
click at [1059, 497] on input "Hình thức thanh toán" at bounding box center [1036, 510] width 144 height 26
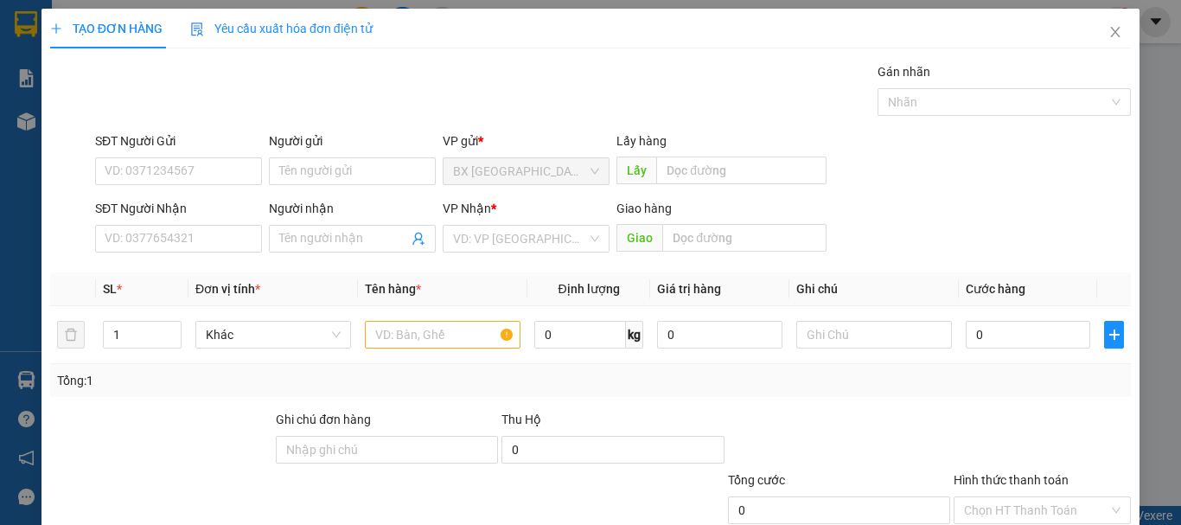
click at [148, 131] on div "SĐT Người Gửi" at bounding box center [178, 144] width 167 height 26
click at [185, 157] on input "SĐT Người Gửi" at bounding box center [178, 171] width 167 height 28
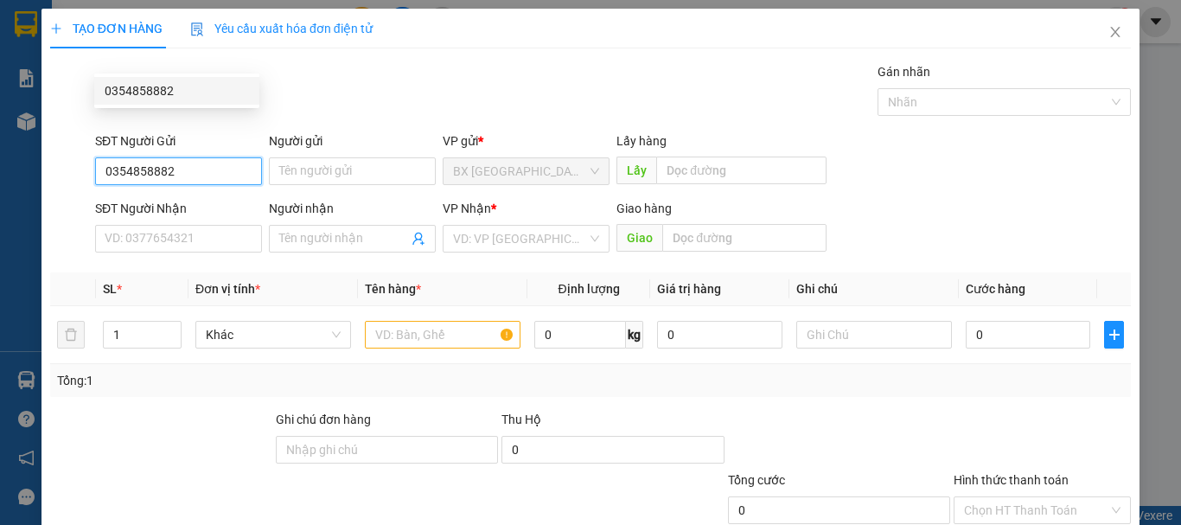
click at [183, 80] on div "0354858882" at bounding box center [176, 91] width 165 height 28
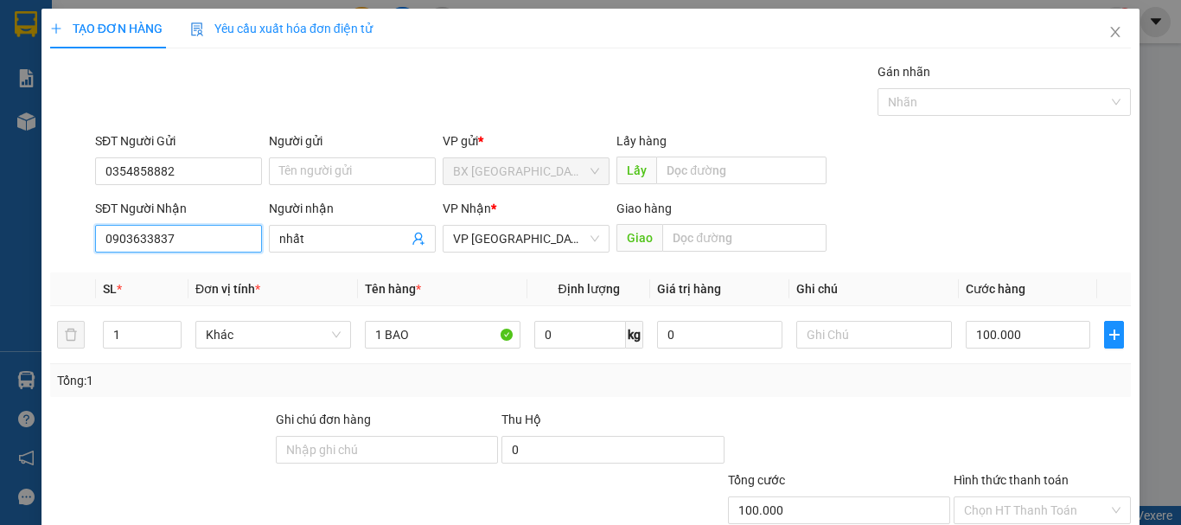
click at [196, 225] on input "0903633837" at bounding box center [178, 239] width 167 height 28
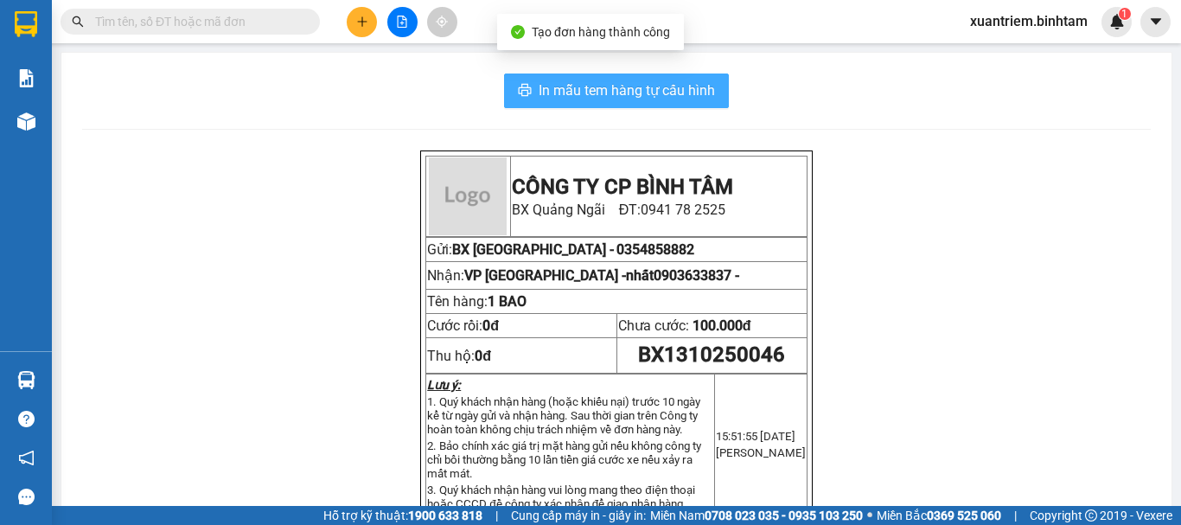
click at [605, 93] on span "In mẫu tem hàng tự cấu hình" at bounding box center [627, 91] width 176 height 22
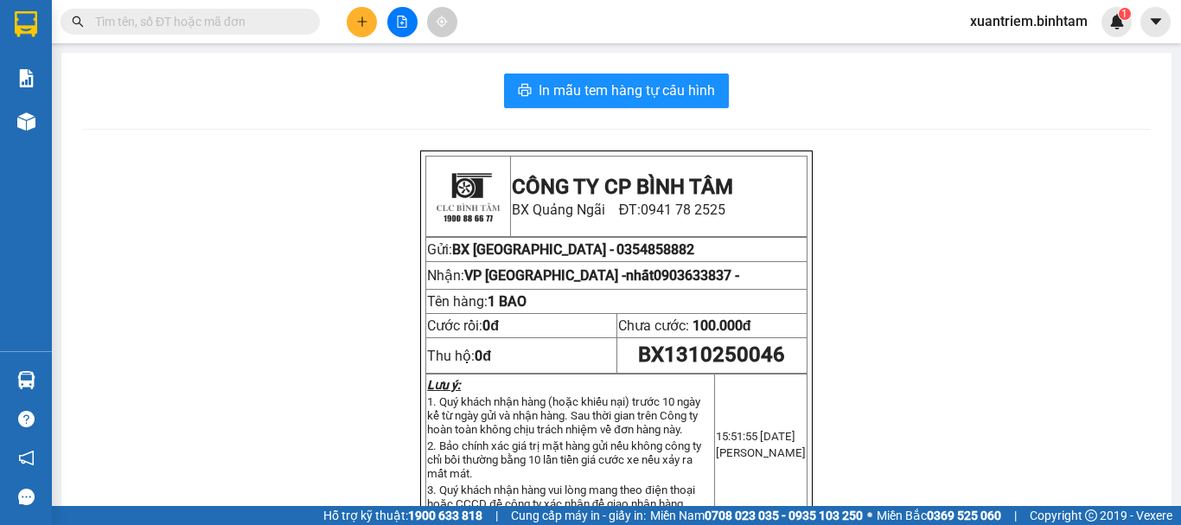
click at [361, 29] on button at bounding box center [362, 22] width 30 height 30
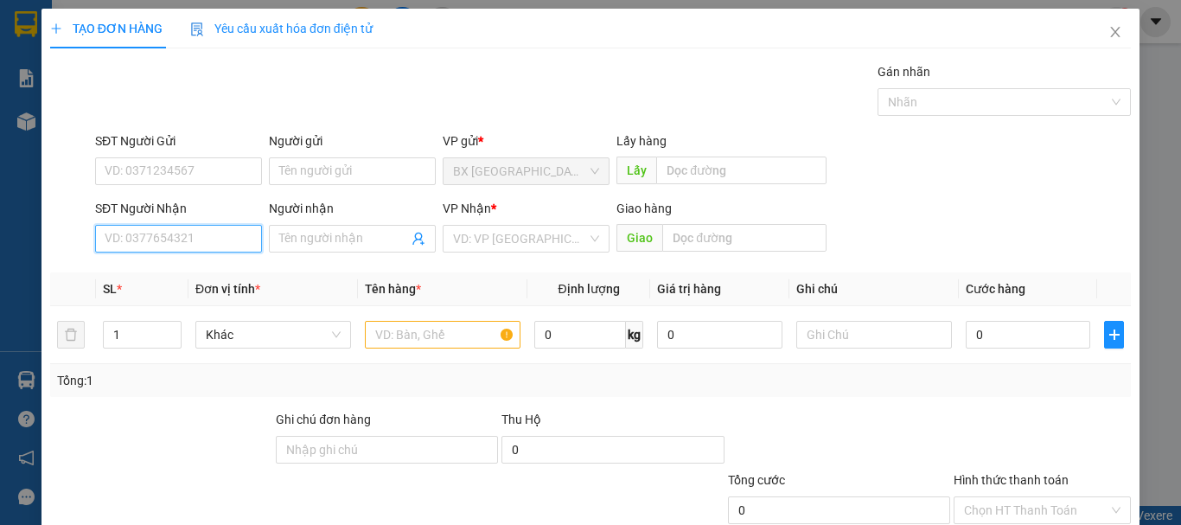
click at [216, 247] on input "SĐT Người Nhận" at bounding box center [178, 239] width 167 height 28
click at [167, 275] on div "0989407366" at bounding box center [177, 273] width 144 height 19
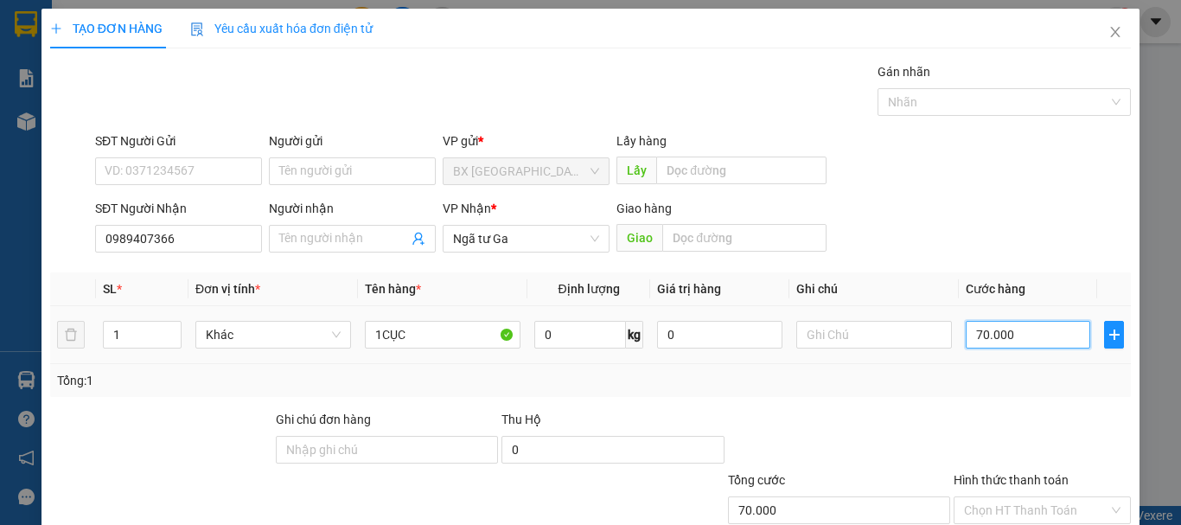
click at [1015, 347] on input "70.000" at bounding box center [1028, 335] width 124 height 28
click at [1067, 497] on input "Hình thức thanh toán" at bounding box center [1036, 510] width 144 height 26
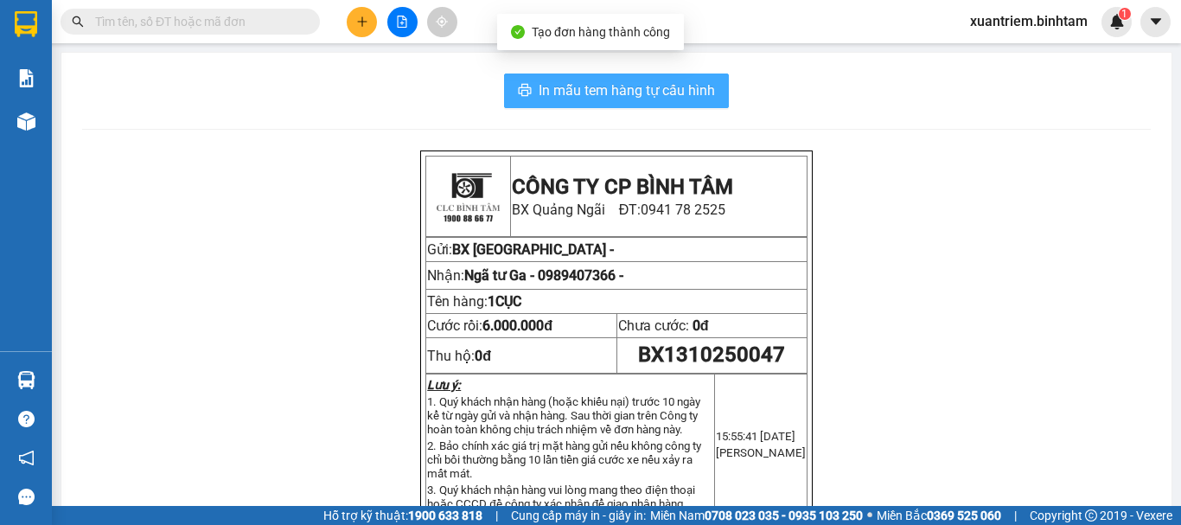
click at [681, 92] on span "In mẫu tem hàng tự cấu hình" at bounding box center [627, 91] width 176 height 22
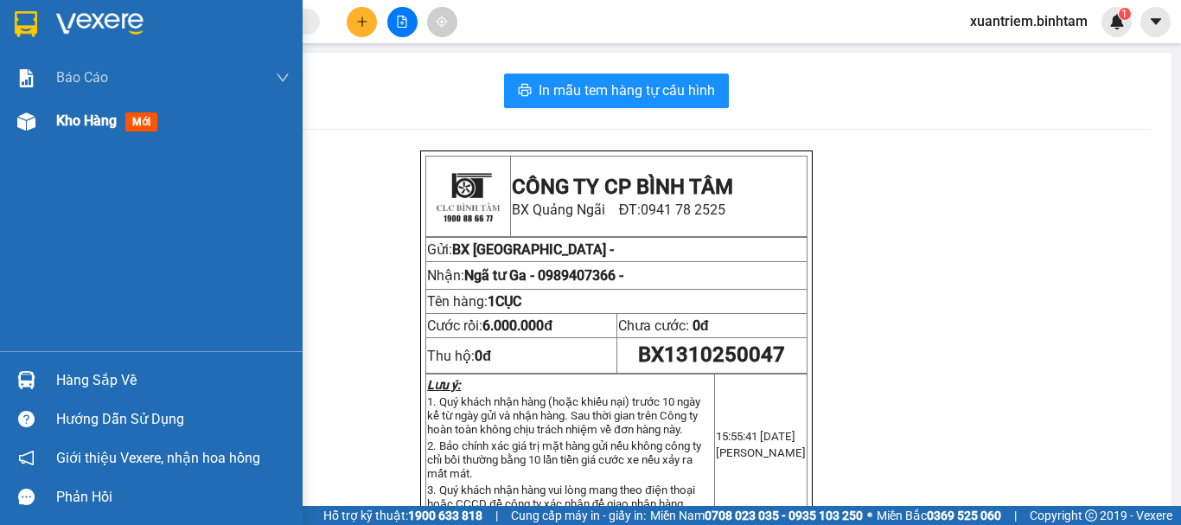
click at [98, 128] on span "Kho hàng" at bounding box center [86, 120] width 61 height 16
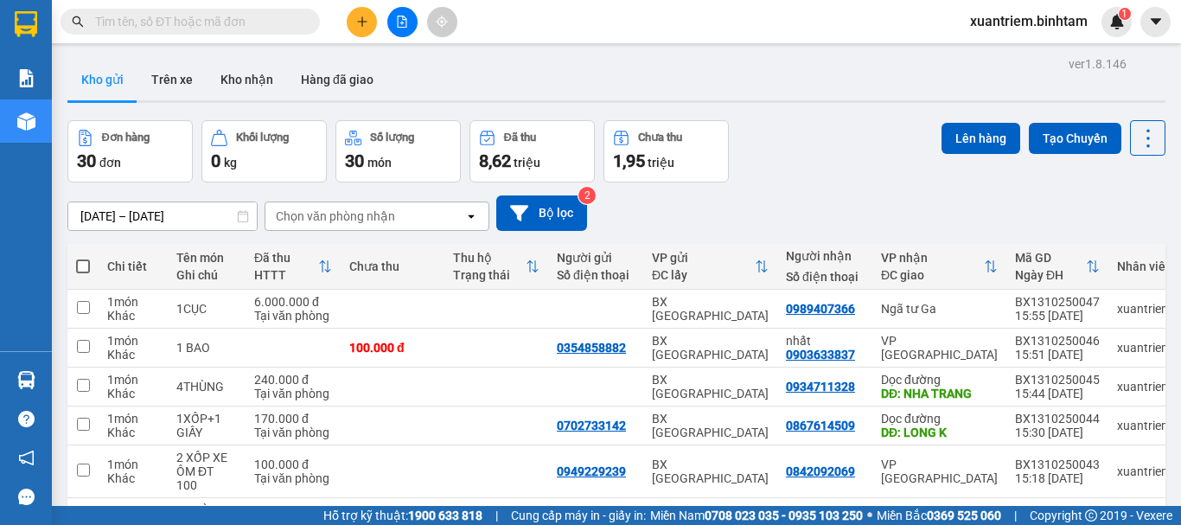
click at [942, 197] on div "[DATE] – [DATE] Press the down arrow key to interact with the calendar and sele…" at bounding box center [616, 212] width 1098 height 35
click at [1126, 310] on icon at bounding box center [1132, 309] width 12 height 12
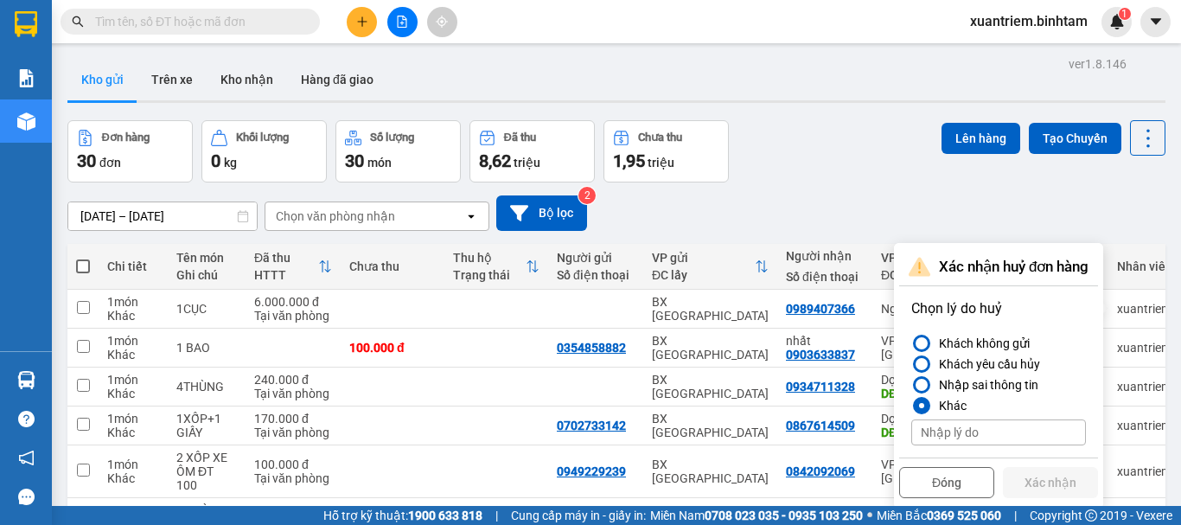
click at [963, 423] on input at bounding box center [998, 432] width 175 height 26
click at [1067, 476] on button "Xác nhận" at bounding box center [1050, 482] width 95 height 31
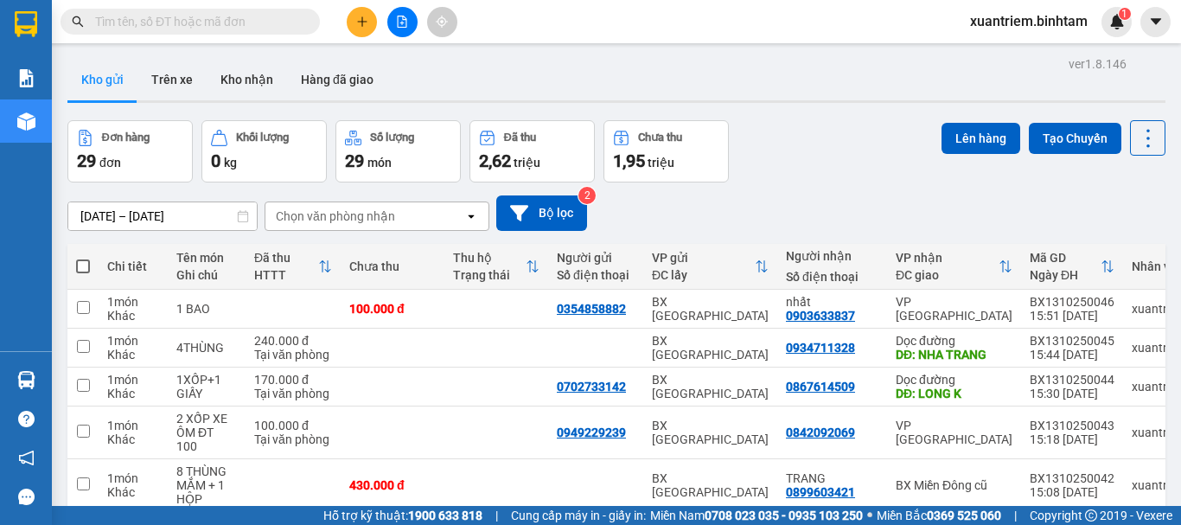
click at [366, 27] on icon "plus" at bounding box center [362, 22] width 12 height 12
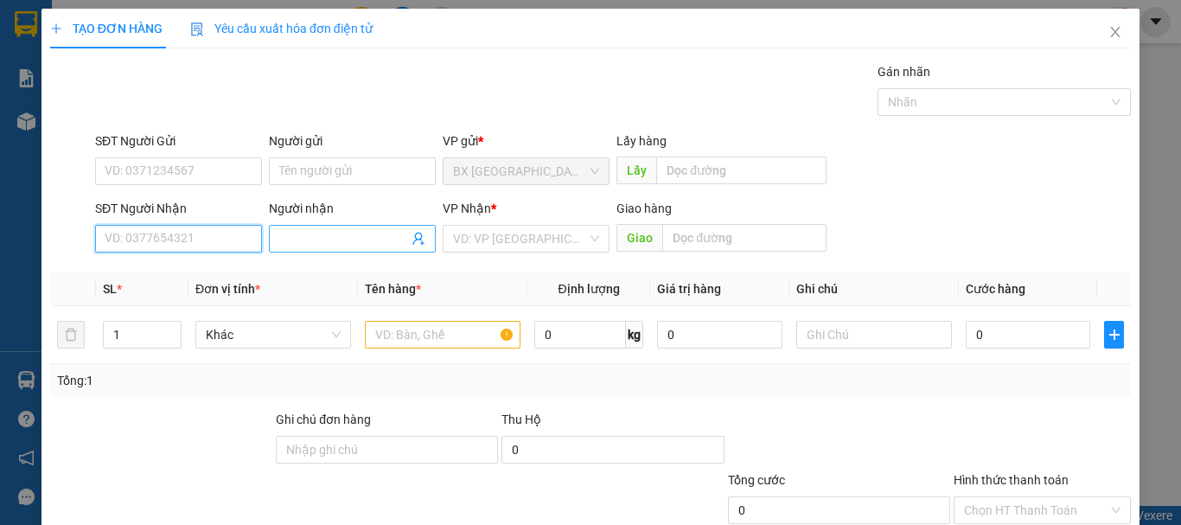
click at [251, 239] on input "SĐT Người Nhận" at bounding box center [178, 239] width 167 height 28
click at [194, 234] on input "0898407366" at bounding box center [178, 239] width 167 height 28
drag, startPoint x: 190, startPoint y: 245, endPoint x: 26, endPoint y: 227, distance: 165.2
click at [26, 227] on div "TẠO ĐƠN HÀNG Yêu cầu xuất hóa đơn điện tử Transit Pickup Surcharge Ids Transit …" at bounding box center [590, 262] width 1181 height 525
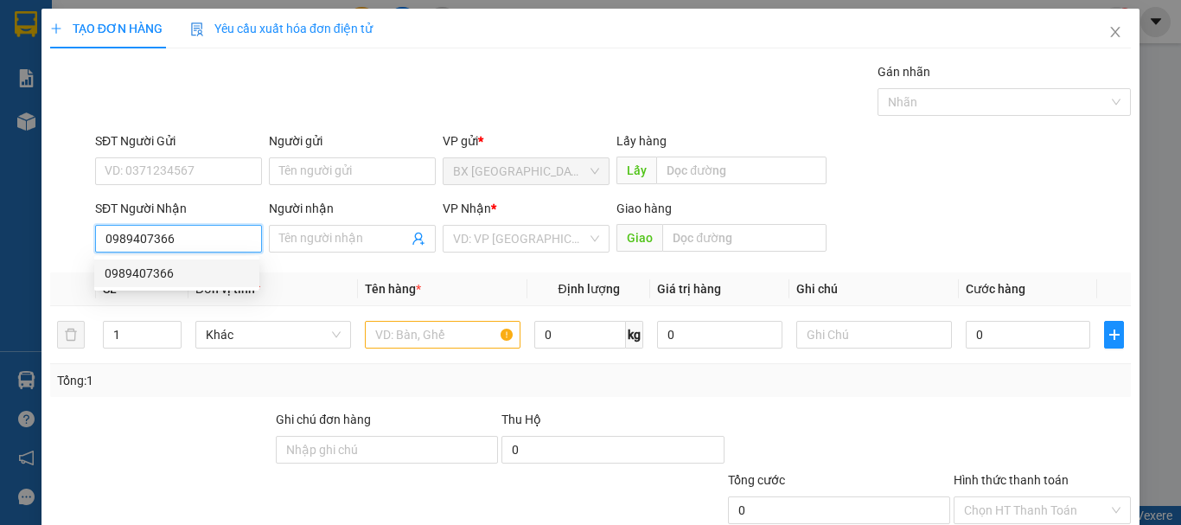
click at [197, 242] on input "0989407366" at bounding box center [178, 239] width 167 height 28
click at [191, 268] on div "0989407366" at bounding box center [177, 273] width 144 height 19
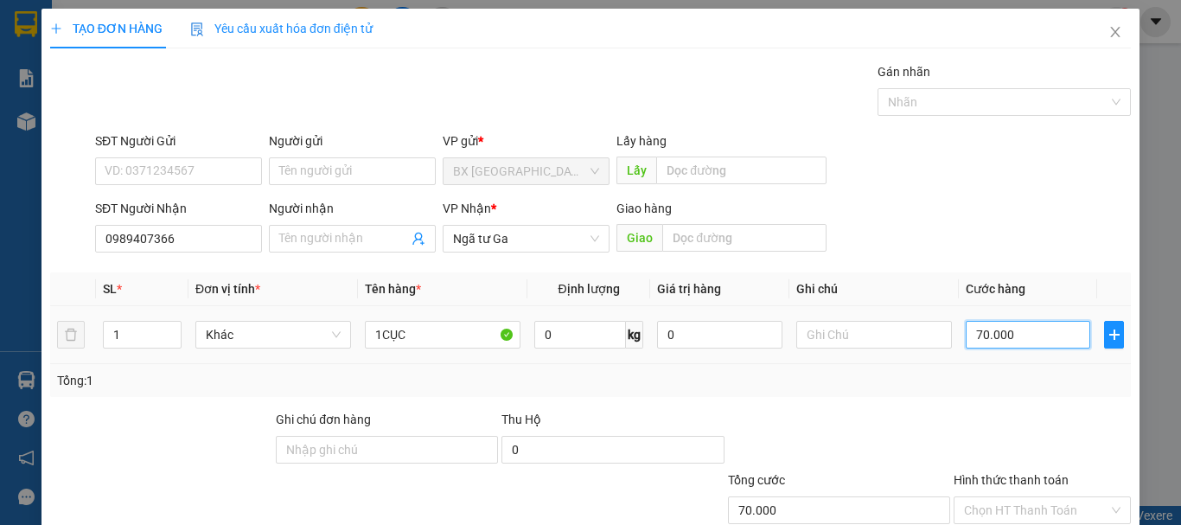
click at [1012, 337] on input "70.000" at bounding box center [1028, 335] width 124 height 28
click at [1042, 497] on input "Hình thức thanh toán" at bounding box center [1036, 510] width 144 height 26
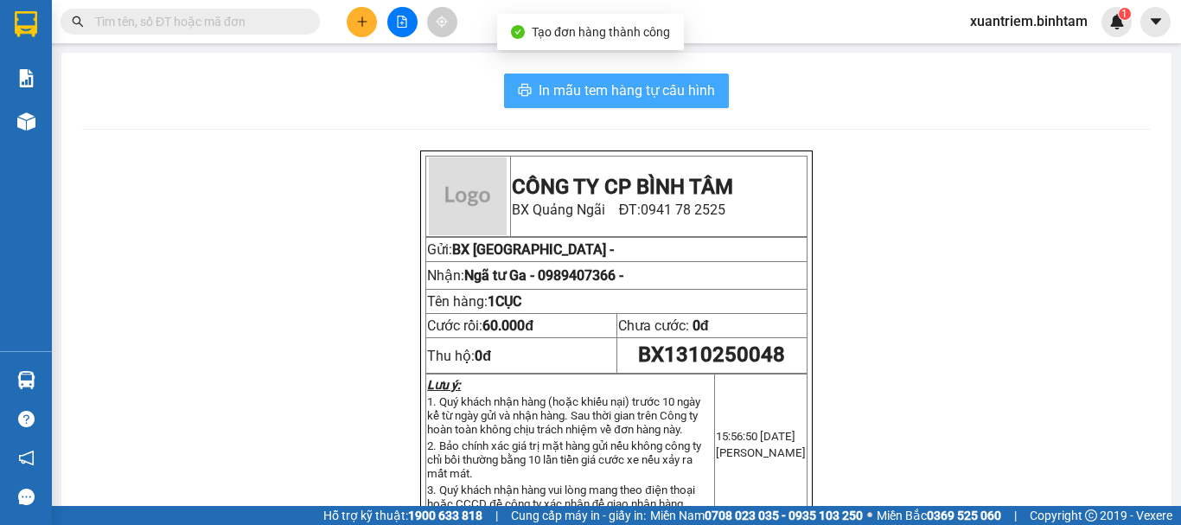
click at [661, 78] on button "In mẫu tem hàng tự cấu hình" at bounding box center [616, 90] width 225 height 35
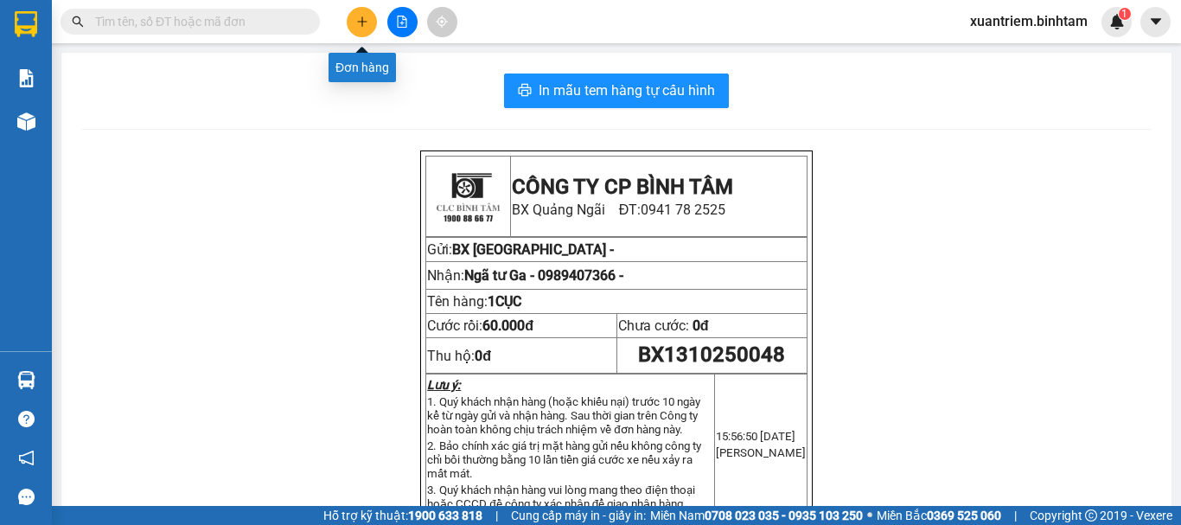
click at [356, 25] on icon "plus" at bounding box center [362, 22] width 12 height 12
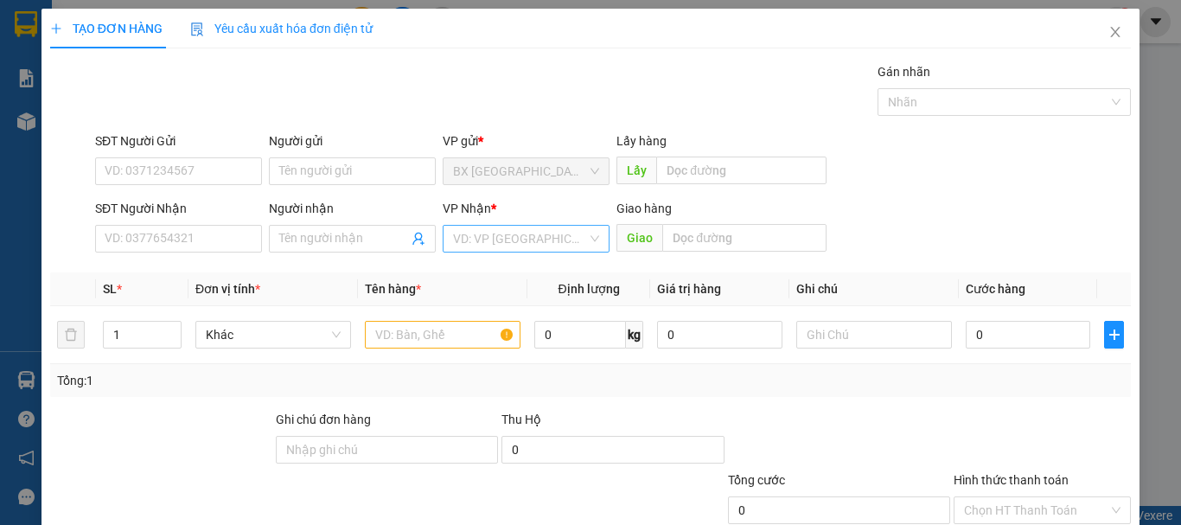
click at [497, 236] on input "search" at bounding box center [520, 239] width 134 height 26
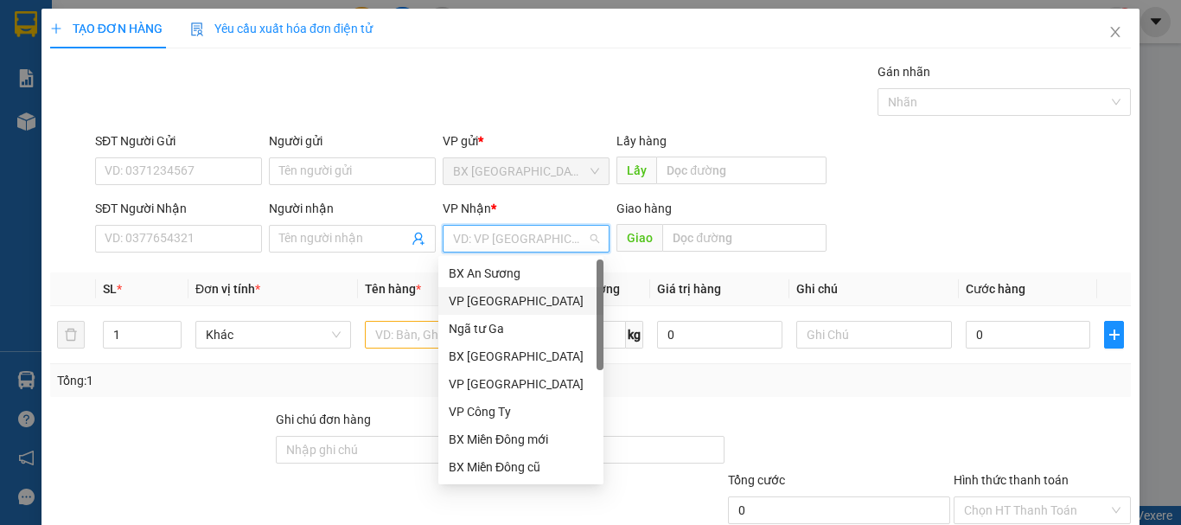
click at [513, 308] on div "VP [GEOGRAPHIC_DATA]" at bounding box center [521, 300] width 144 height 19
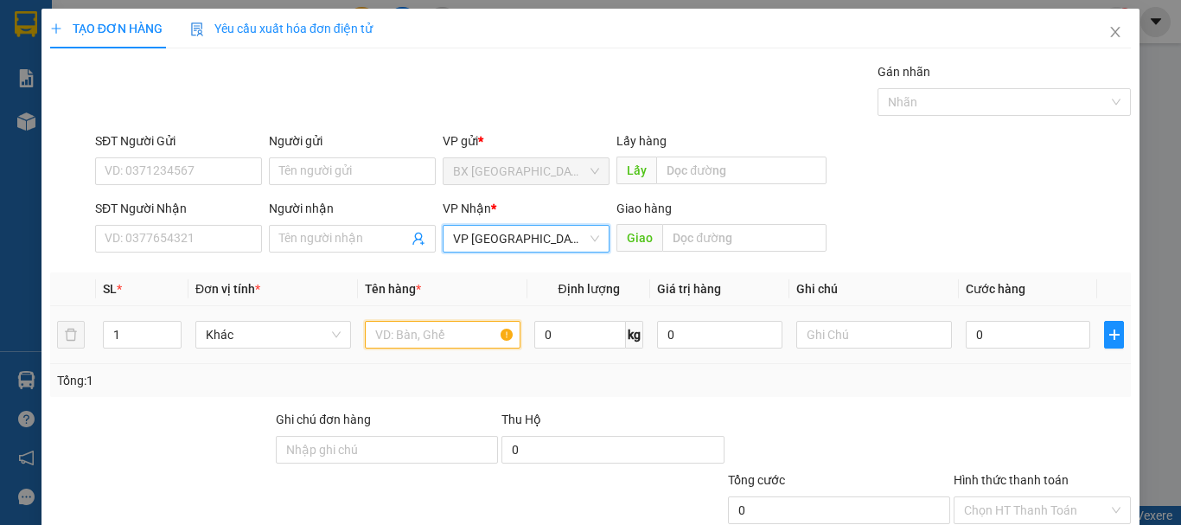
click at [457, 340] on input "text" at bounding box center [443, 335] width 156 height 28
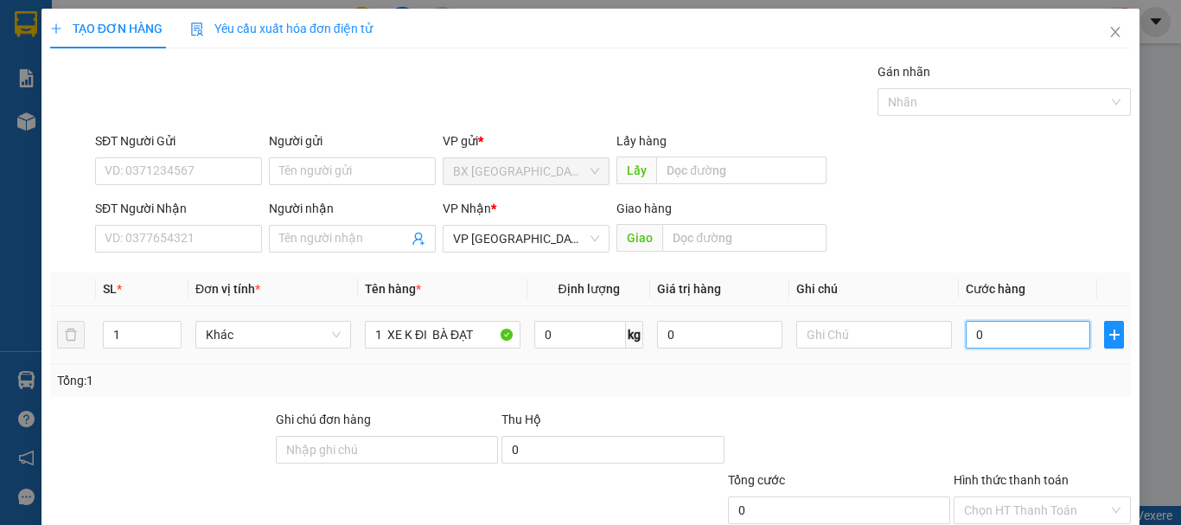
click at [998, 333] on input "0" at bounding box center [1028, 335] width 124 height 28
click at [942, 493] on div "TẠO ĐƠN HÀNG Yêu cầu xuất hóa đơn điện tử Transit Pickup Surcharge Ids Transit …" at bounding box center [590, 314] width 1098 height 610
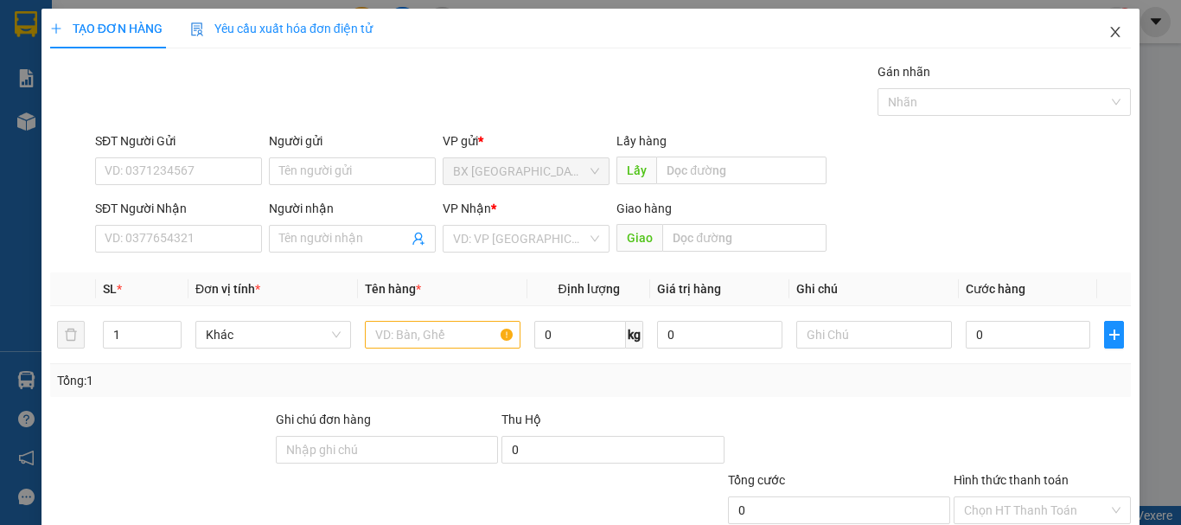
click at [1108, 30] on icon "close" at bounding box center [1115, 32] width 14 height 14
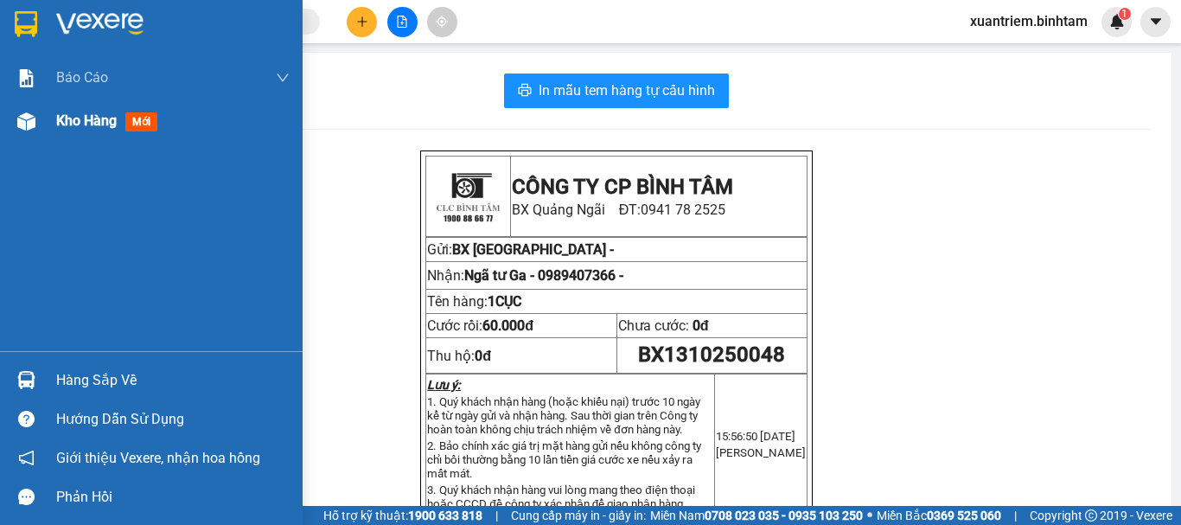
click at [73, 123] on span "Kho hàng" at bounding box center [86, 120] width 61 height 16
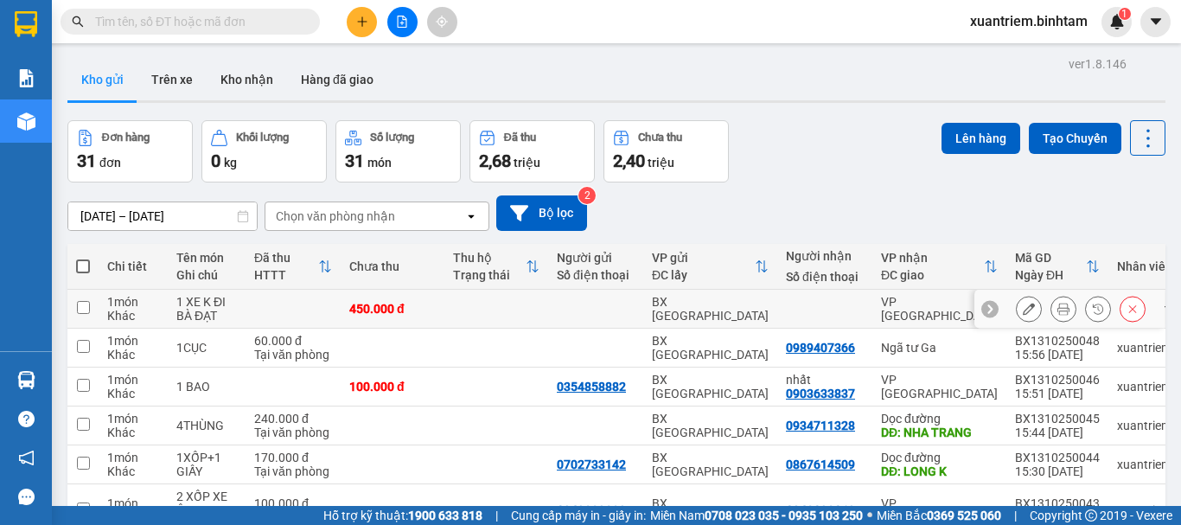
click at [360, 308] on div "450.000 đ" at bounding box center [392, 309] width 86 height 14
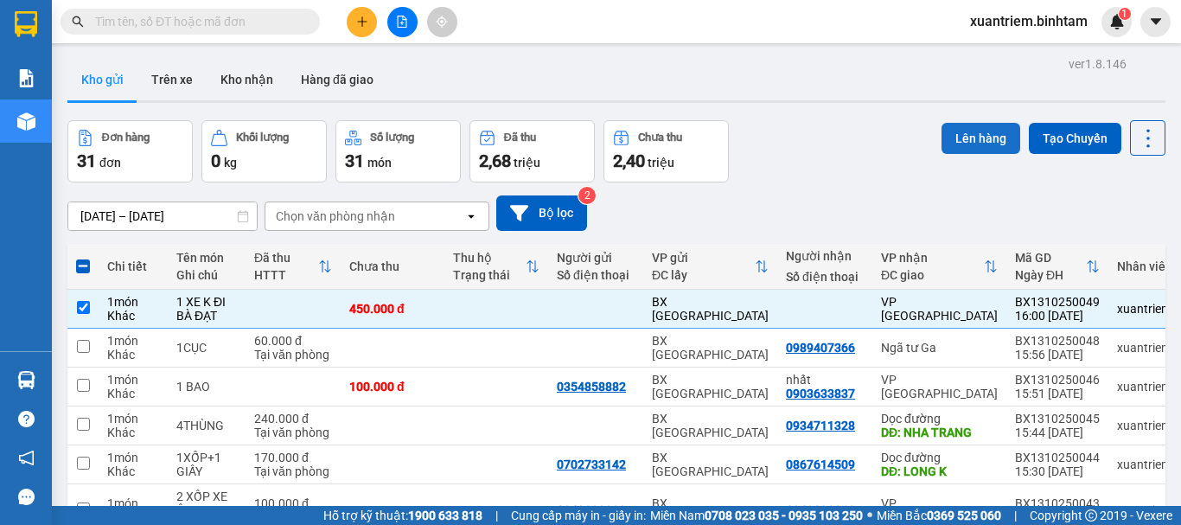
click at [960, 124] on button "Lên hàng" at bounding box center [980, 138] width 79 height 31
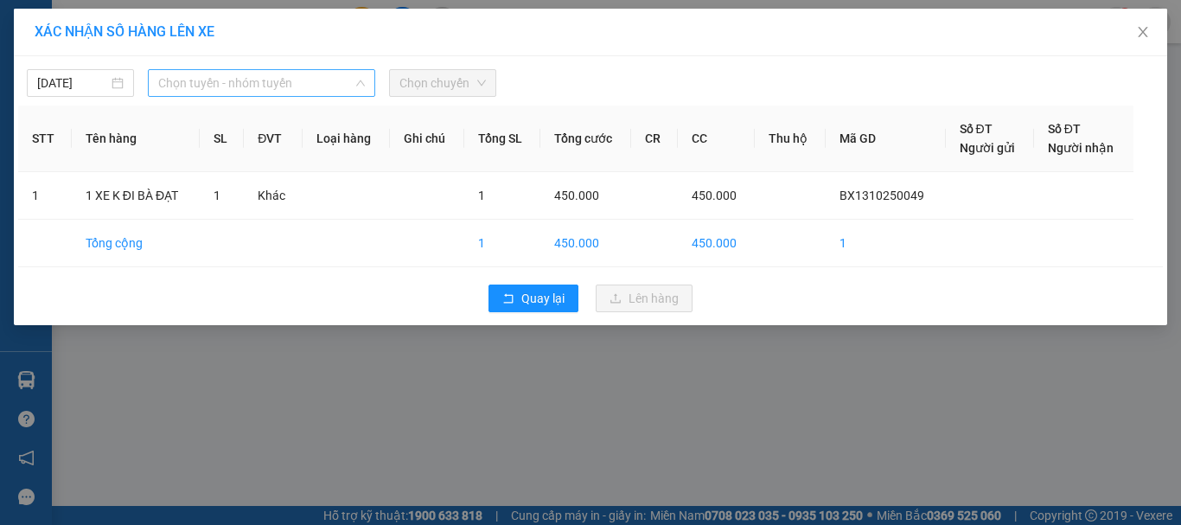
click at [258, 73] on span "Chọn tuyến - nhóm tuyến" at bounding box center [261, 83] width 207 height 26
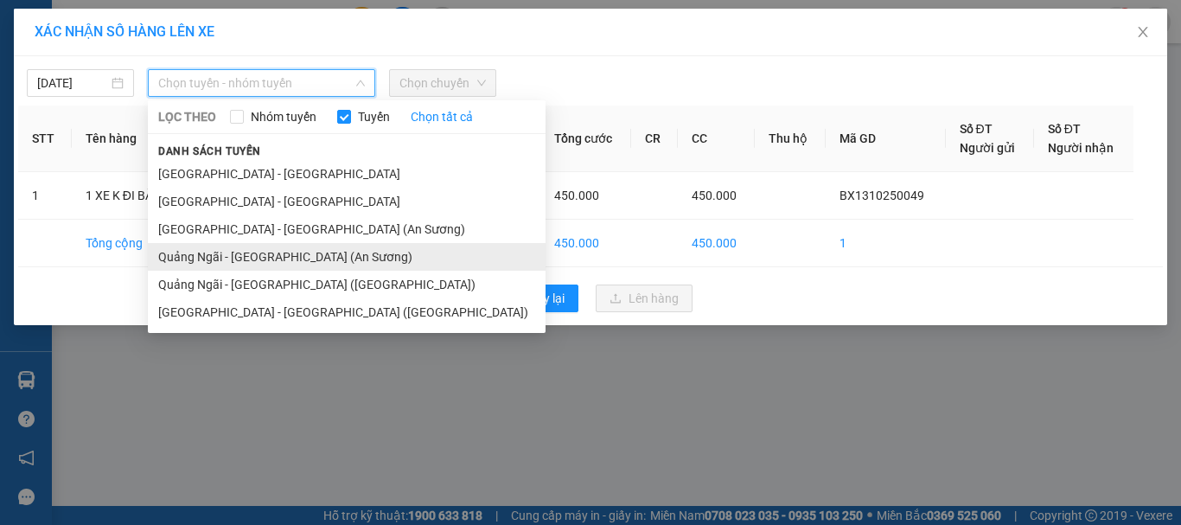
click at [298, 258] on li "Quảng Ngãi - [GEOGRAPHIC_DATA] (An Sương)" at bounding box center [347, 257] width 398 height 28
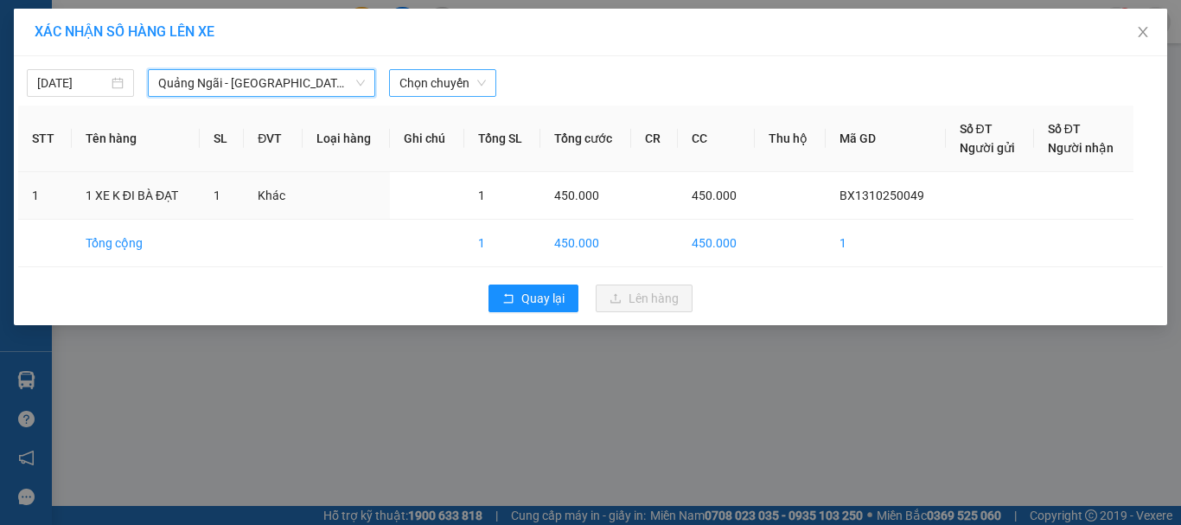
click at [463, 92] on span "Chọn chuyến" at bounding box center [442, 83] width 86 height 26
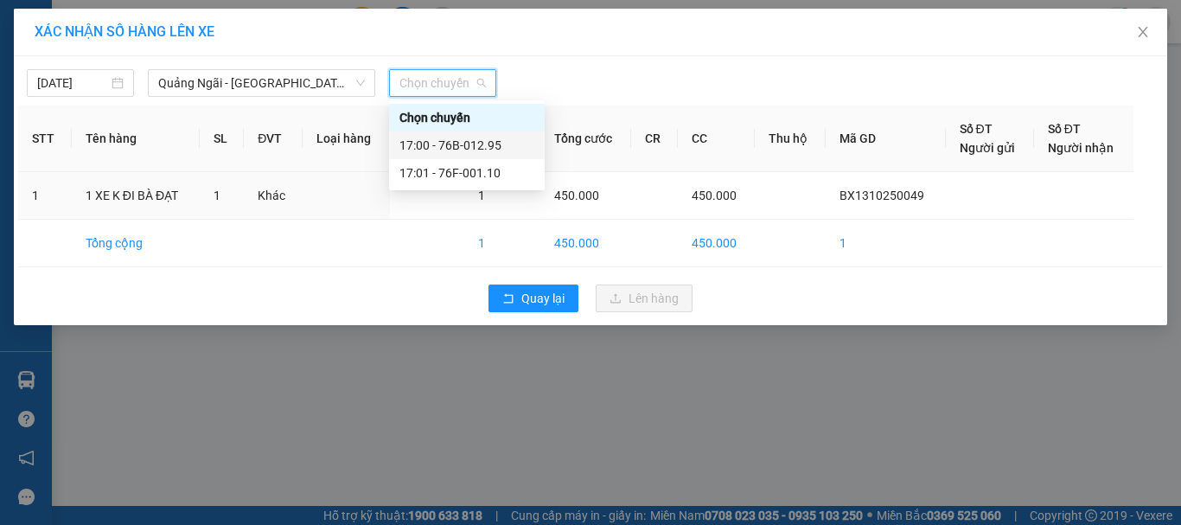
click at [505, 157] on div "17:00 - 76B-012.95" at bounding box center [467, 145] width 156 height 28
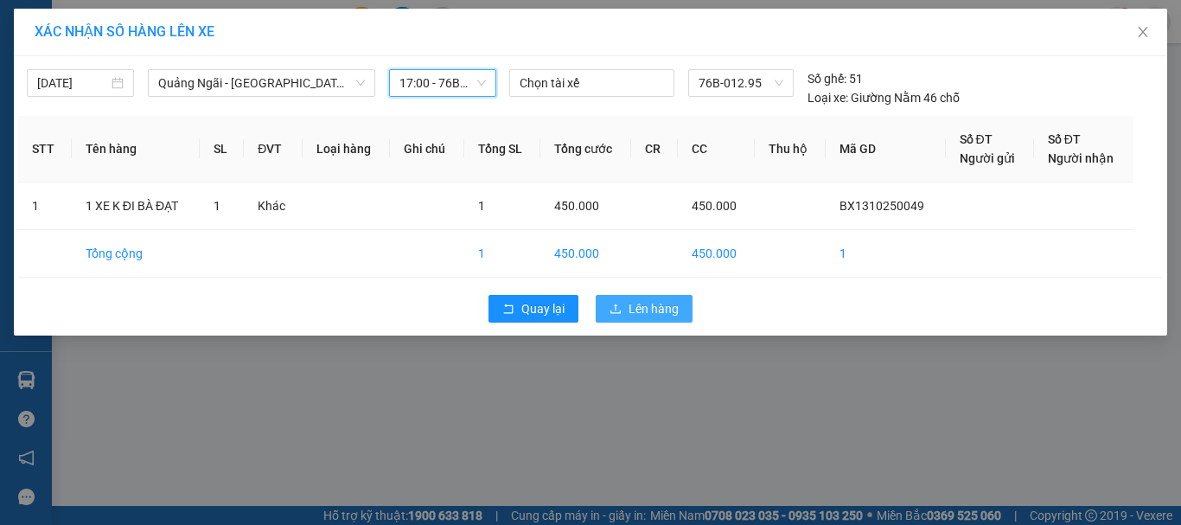
click at [651, 307] on span "Lên hàng" at bounding box center [653, 308] width 50 height 19
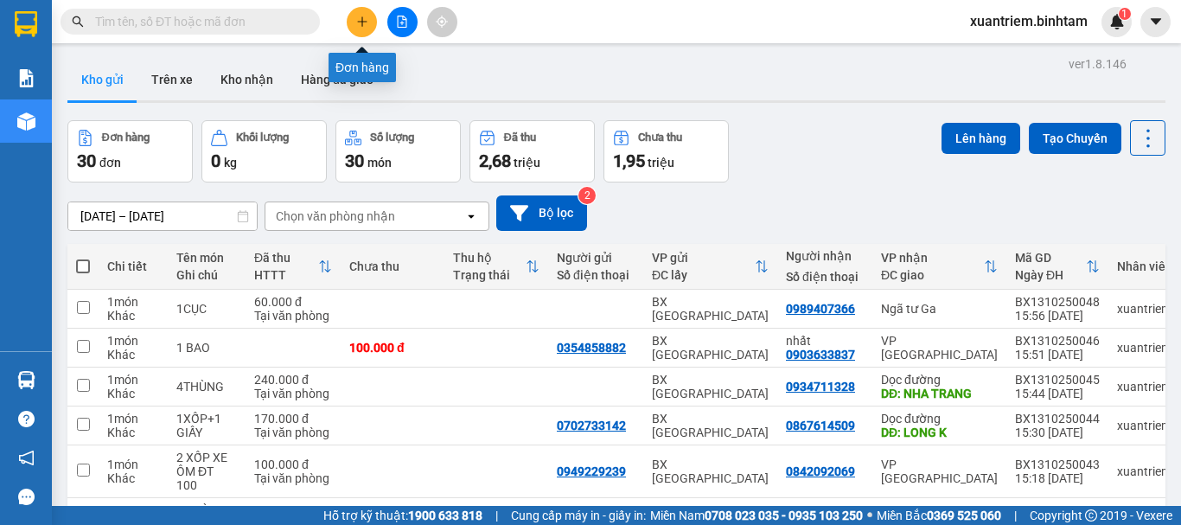
click at [368, 28] on button at bounding box center [362, 22] width 30 height 30
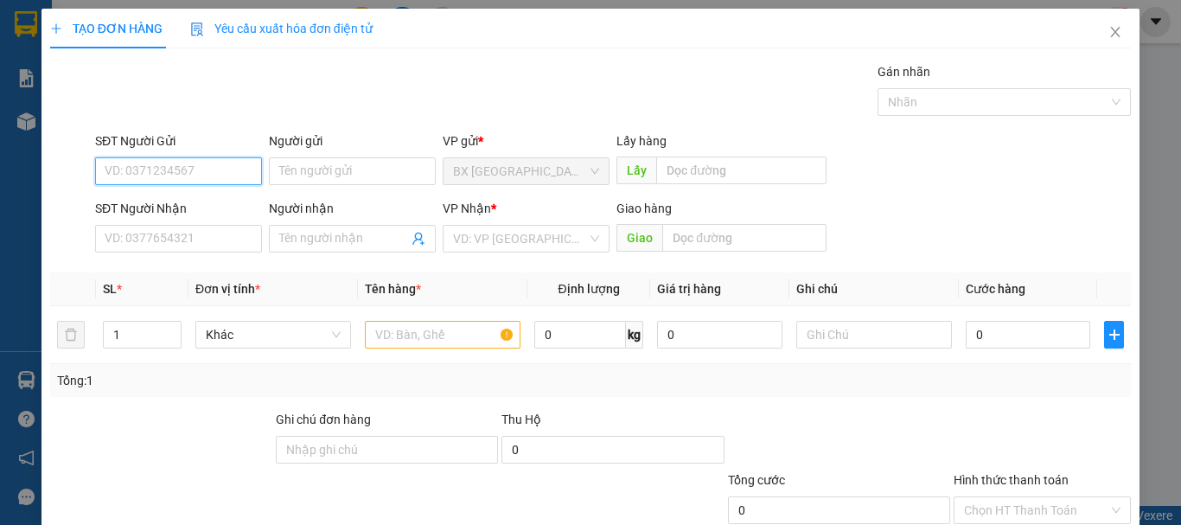
click at [246, 168] on input "SĐT Người Gửi" at bounding box center [178, 171] width 167 height 28
click at [148, 166] on input "077540981" at bounding box center [178, 171] width 167 height 28
click at [146, 172] on input "077540981" at bounding box center [178, 171] width 167 height 28
click at [179, 167] on input "0775407981" at bounding box center [178, 171] width 167 height 28
click at [191, 213] on div "0775407981" at bounding box center [177, 205] width 144 height 19
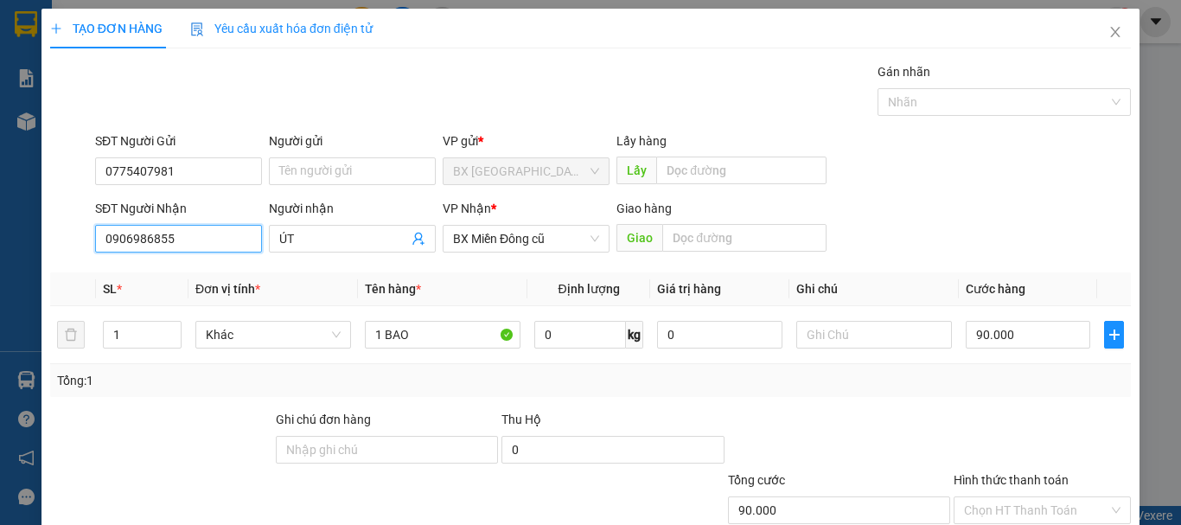
click at [207, 229] on input "0906986855" at bounding box center [178, 239] width 167 height 28
drag, startPoint x: 207, startPoint y: 229, endPoint x: 31, endPoint y: 255, distance: 178.2
click at [33, 255] on div "TẠO ĐƠN HÀNG Yêu cầu xuất hóa đơn điện tử Transit Pickup Surcharge Ids Transit …" at bounding box center [590, 262] width 1181 height 525
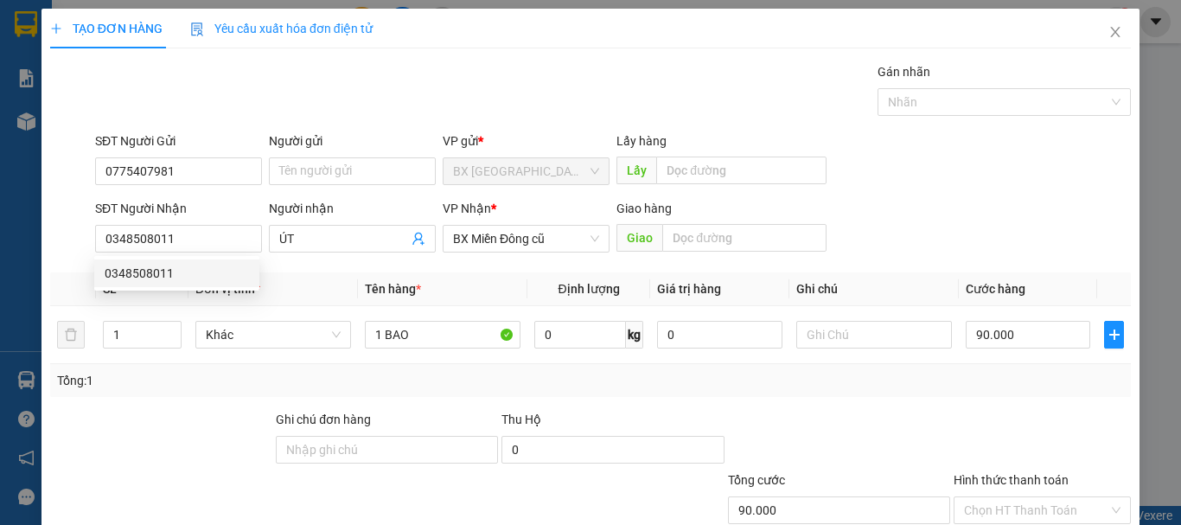
click at [199, 252] on div "SĐT Người Nhận 0348508011" at bounding box center [178, 229] width 167 height 61
click at [188, 280] on th "Đơn vị tính *" at bounding box center [272, 289] width 169 height 34
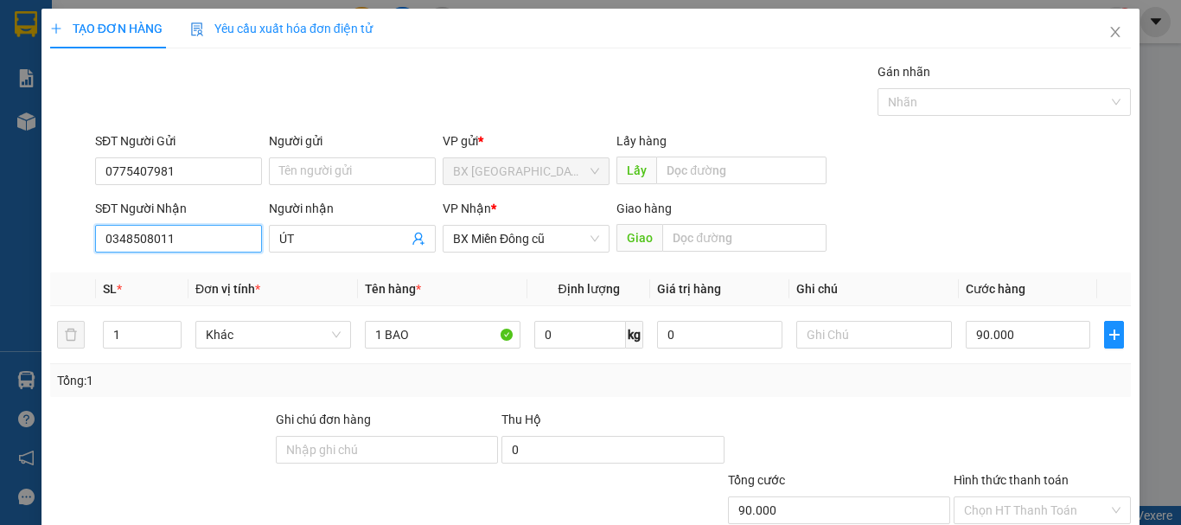
click at [184, 229] on input "0348508011" at bounding box center [178, 239] width 167 height 28
click at [197, 265] on div "0348508011" at bounding box center [177, 273] width 144 height 19
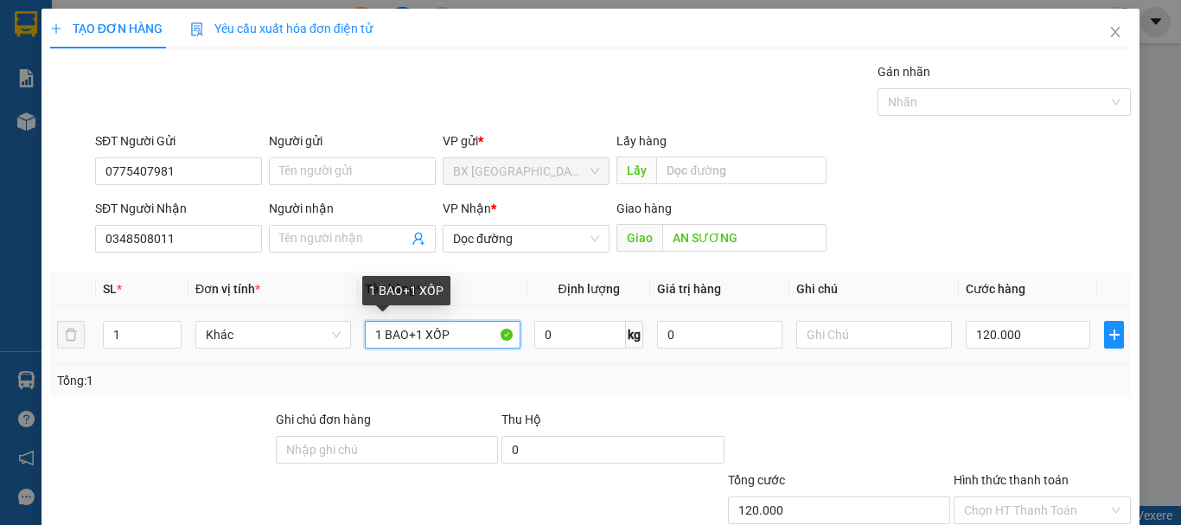
drag, startPoint x: 405, startPoint y: 336, endPoint x: 521, endPoint y: 342, distance: 116.0
click at [521, 342] on tr "1 Khác 1 BAO+1 XỐP 0 kg 0 120.000" at bounding box center [590, 335] width 1080 height 58
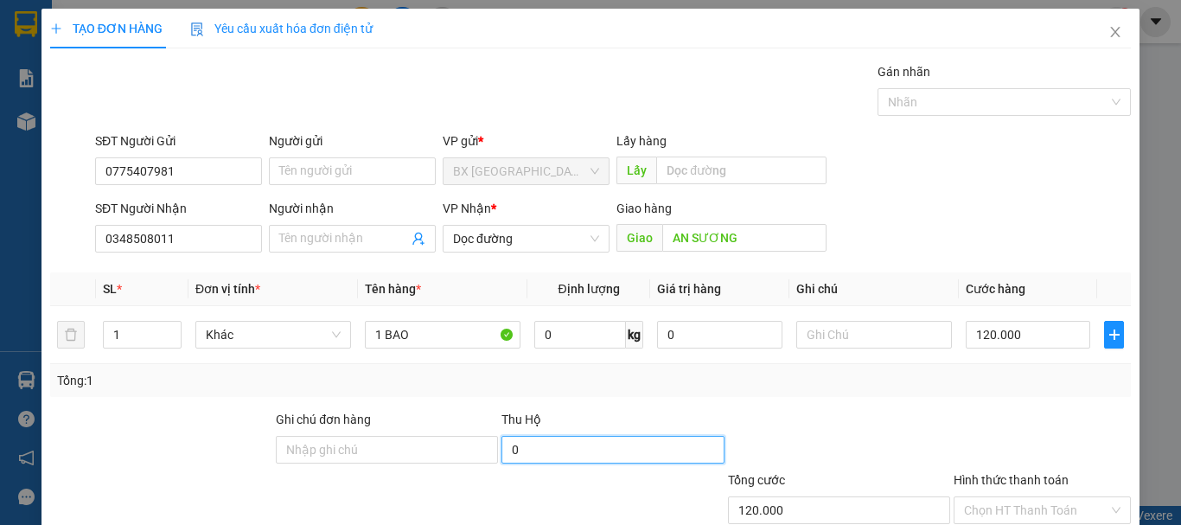
click at [566, 456] on input "0" at bounding box center [612, 450] width 222 height 28
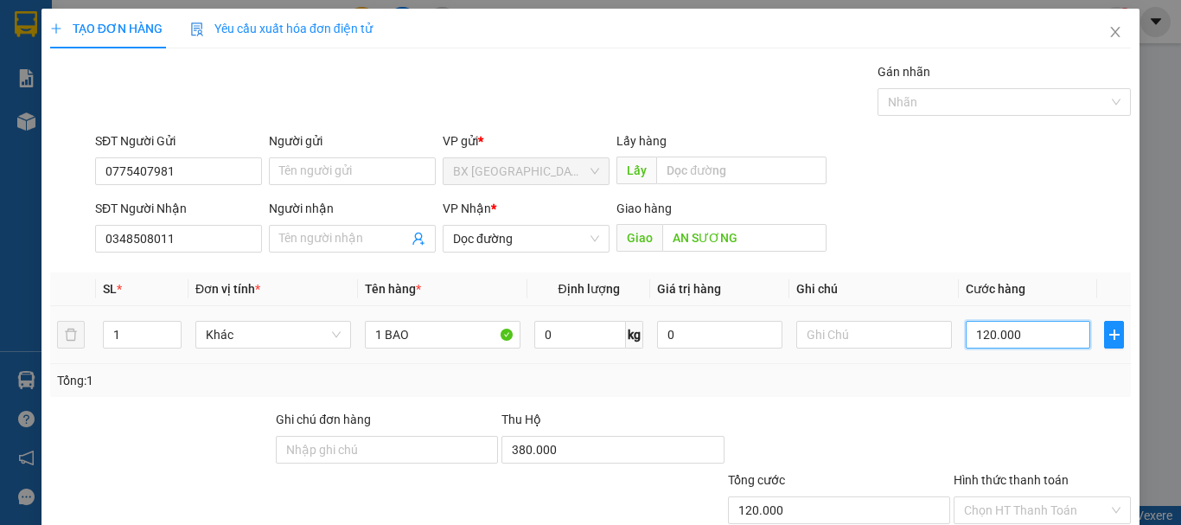
click at [1013, 341] on input "120.000" at bounding box center [1028, 335] width 124 height 28
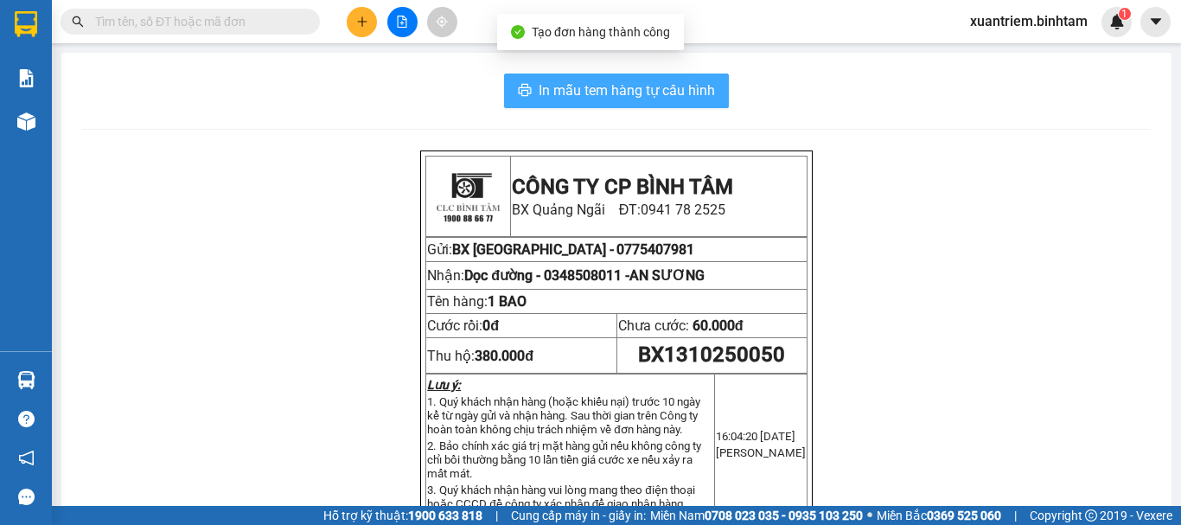
click at [629, 103] on button "In mẫu tem hàng tự cấu hình" at bounding box center [616, 90] width 225 height 35
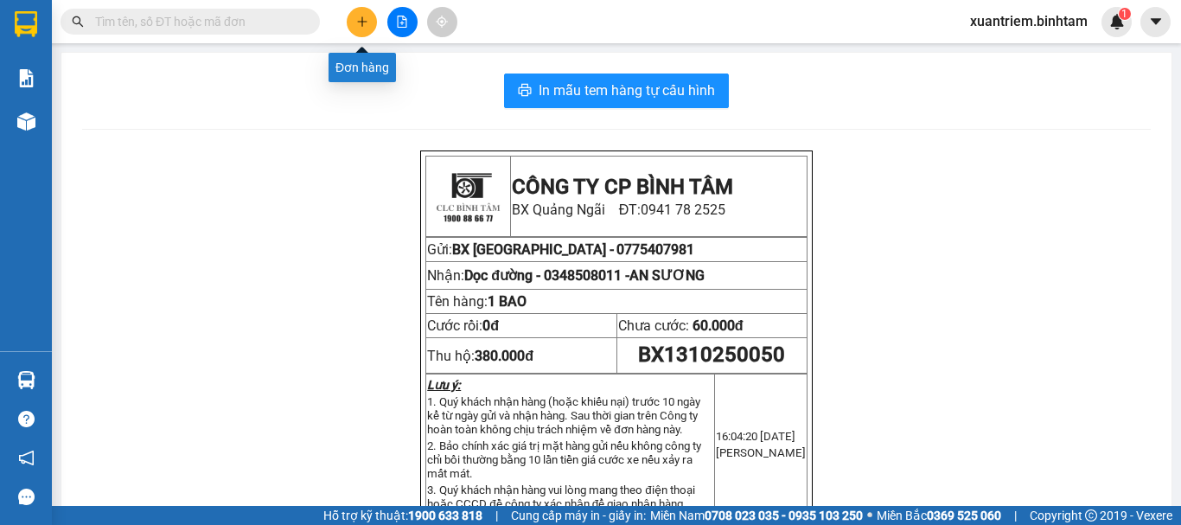
click at [376, 22] on button at bounding box center [362, 22] width 30 height 30
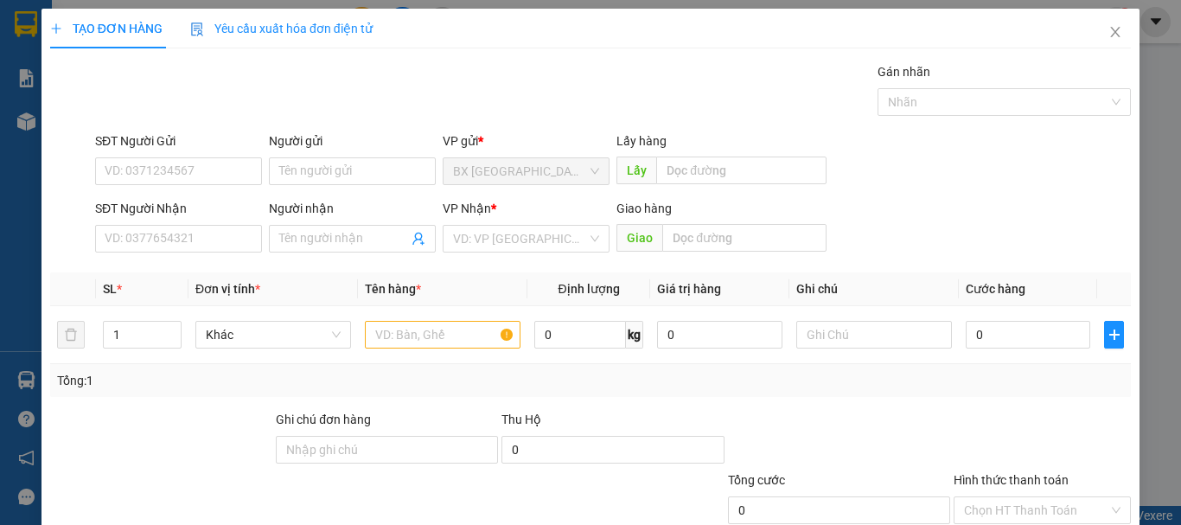
click at [539, 222] on div "VP Nhận *" at bounding box center [526, 212] width 167 height 26
click at [539, 242] on input "search" at bounding box center [520, 239] width 134 height 26
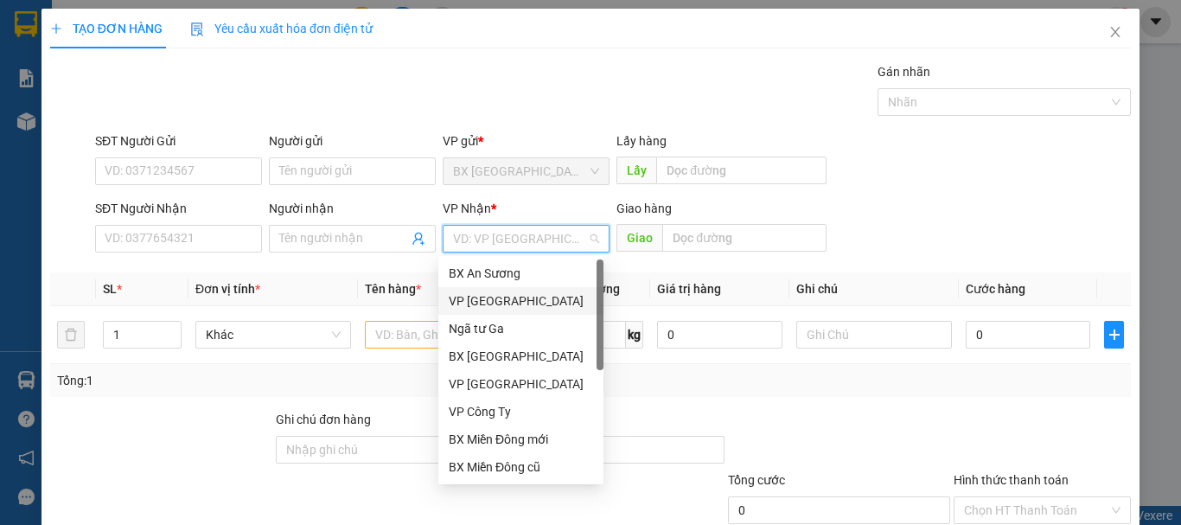
click at [535, 303] on div "VP [GEOGRAPHIC_DATA]" at bounding box center [521, 300] width 144 height 19
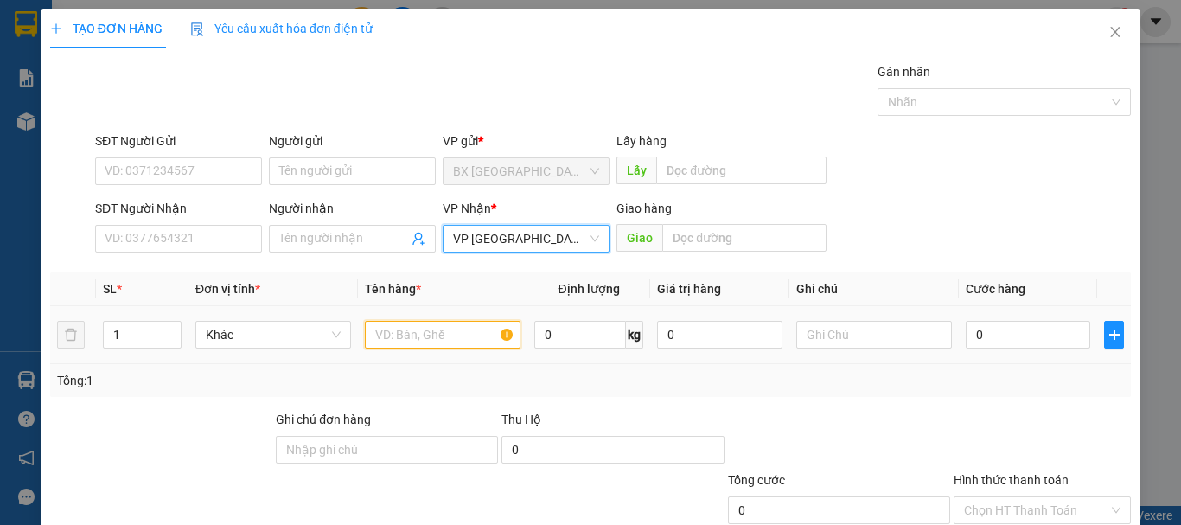
click at [460, 334] on input "text" at bounding box center [443, 335] width 156 height 28
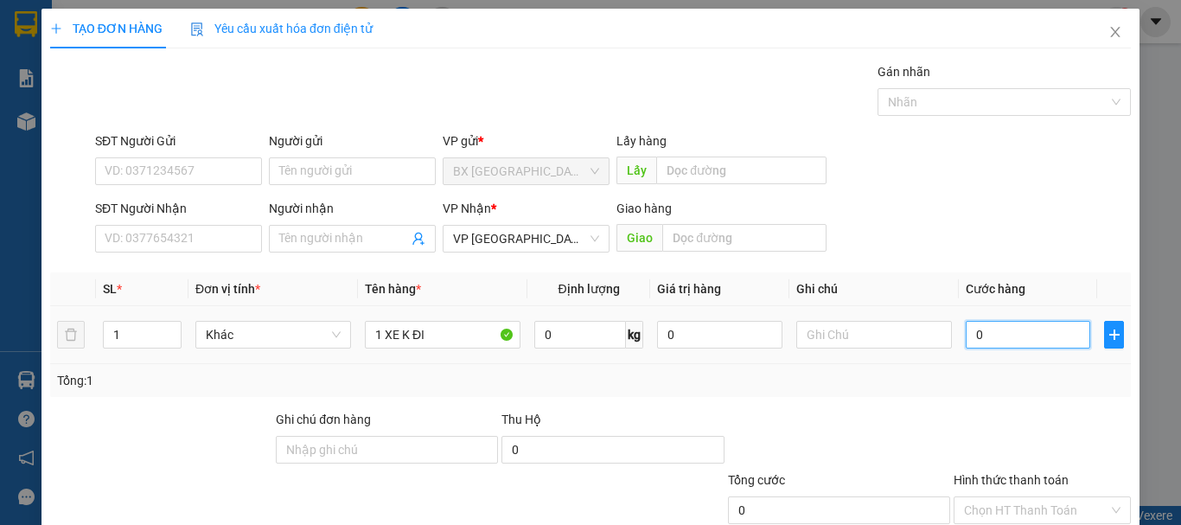
click at [980, 329] on input "0" at bounding box center [1028, 335] width 124 height 28
click at [1012, 507] on input "Hình thức thanh toán" at bounding box center [1036, 510] width 144 height 26
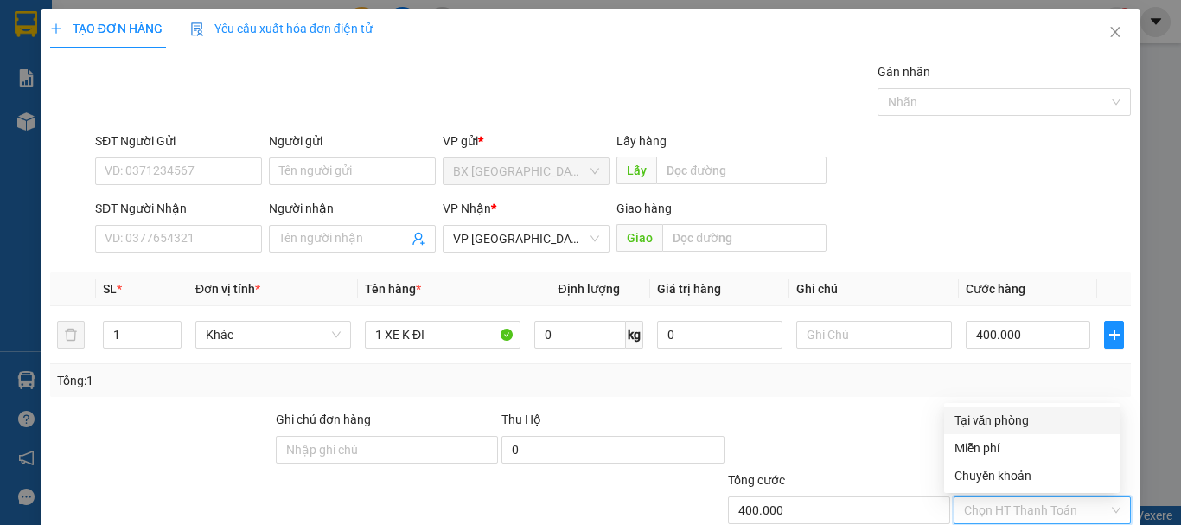
click at [997, 417] on div "Tại văn phòng" at bounding box center [1031, 420] width 155 height 19
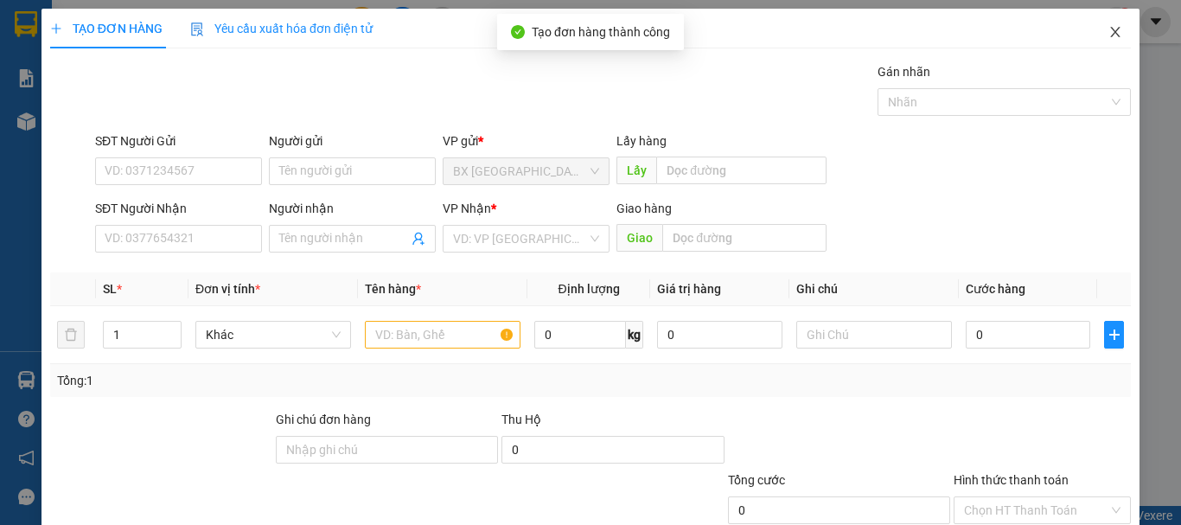
click at [1111, 36] on icon "close" at bounding box center [1116, 32] width 10 height 10
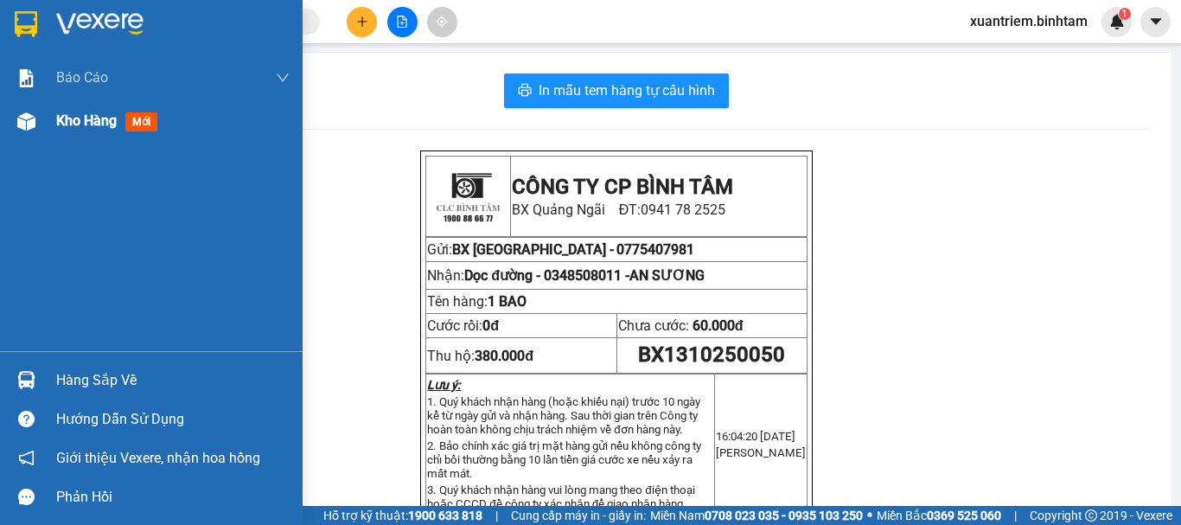
click at [43, 120] on div "Kho hàng mới" at bounding box center [151, 120] width 303 height 43
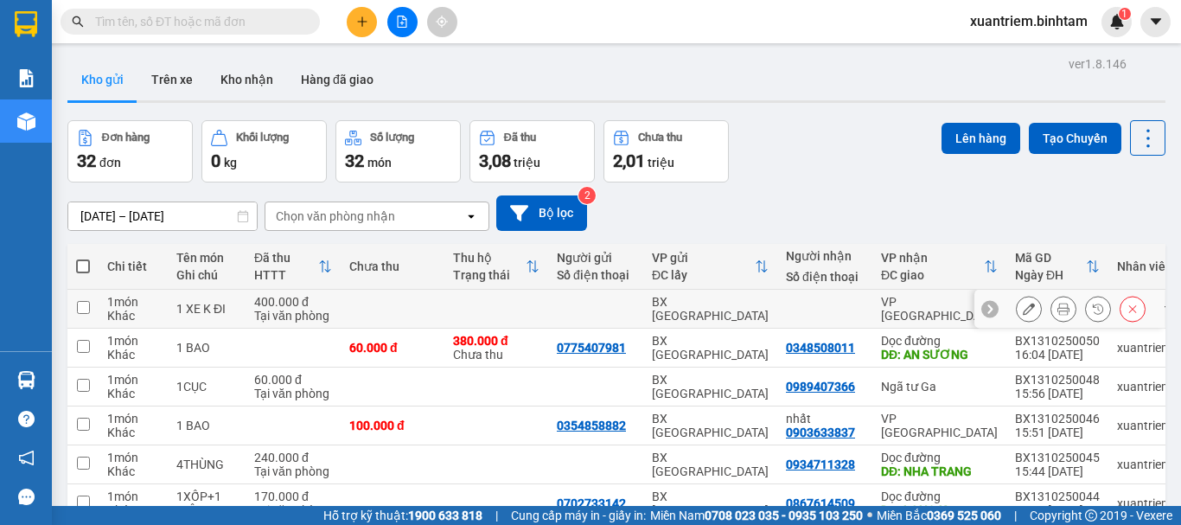
drag, startPoint x: 404, startPoint y: 313, endPoint x: 629, endPoint y: 245, distance: 235.5
click at [404, 314] on td at bounding box center [393, 309] width 104 height 39
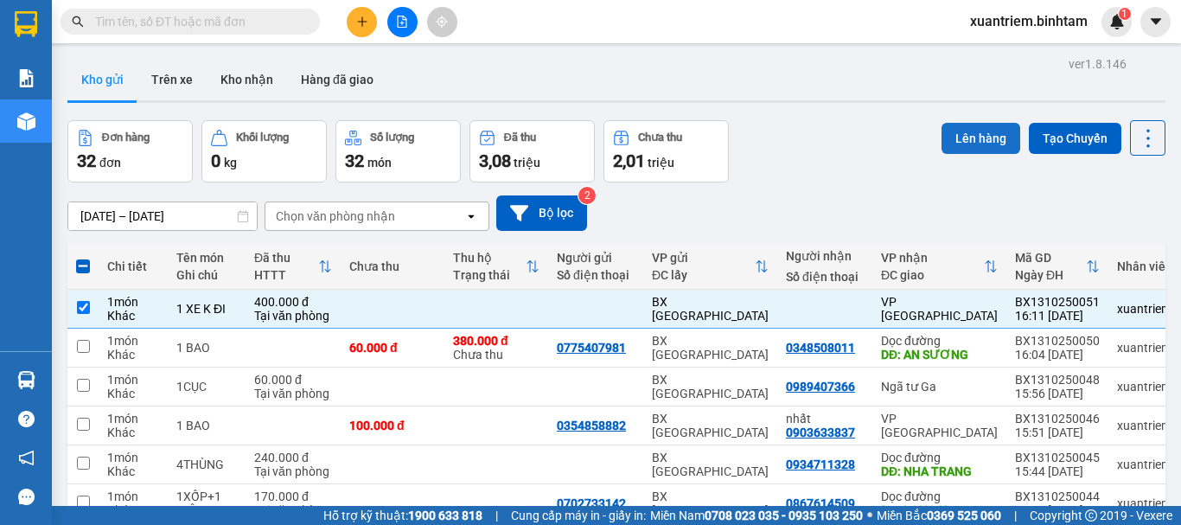
click at [978, 139] on button "Lên hàng" at bounding box center [980, 138] width 79 height 31
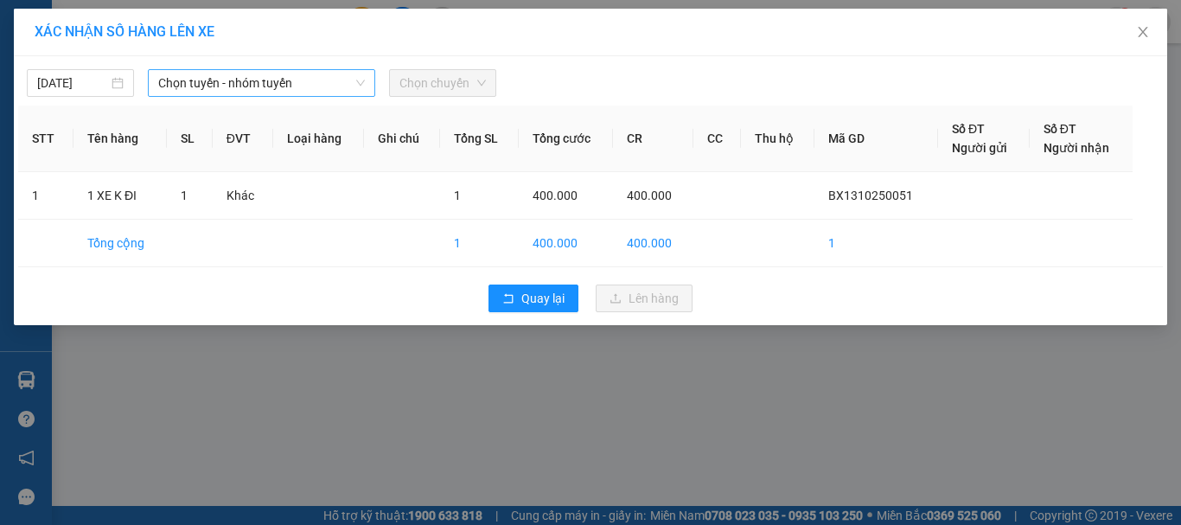
click at [274, 87] on span "Chọn tuyến - nhóm tuyến" at bounding box center [261, 83] width 207 height 26
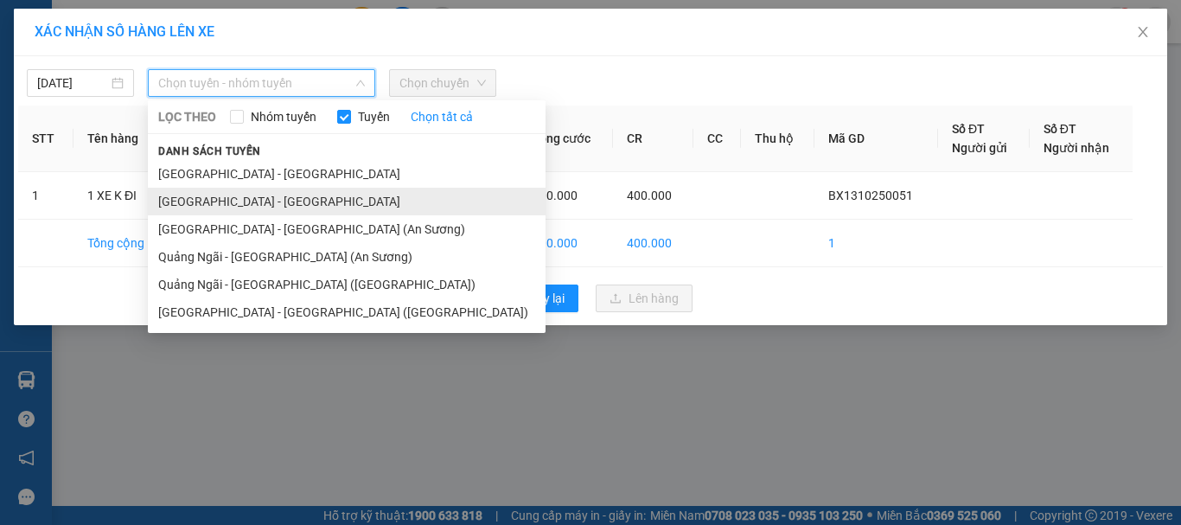
drag, startPoint x: 287, startPoint y: 245, endPoint x: 333, endPoint y: 214, distance: 54.9
click at [291, 242] on ul "[GEOGRAPHIC_DATA] - [GEOGRAPHIC_DATA] [GEOGRAPHIC_DATA] - [GEOGRAPHIC_DATA] [GE…" at bounding box center [347, 243] width 398 height 166
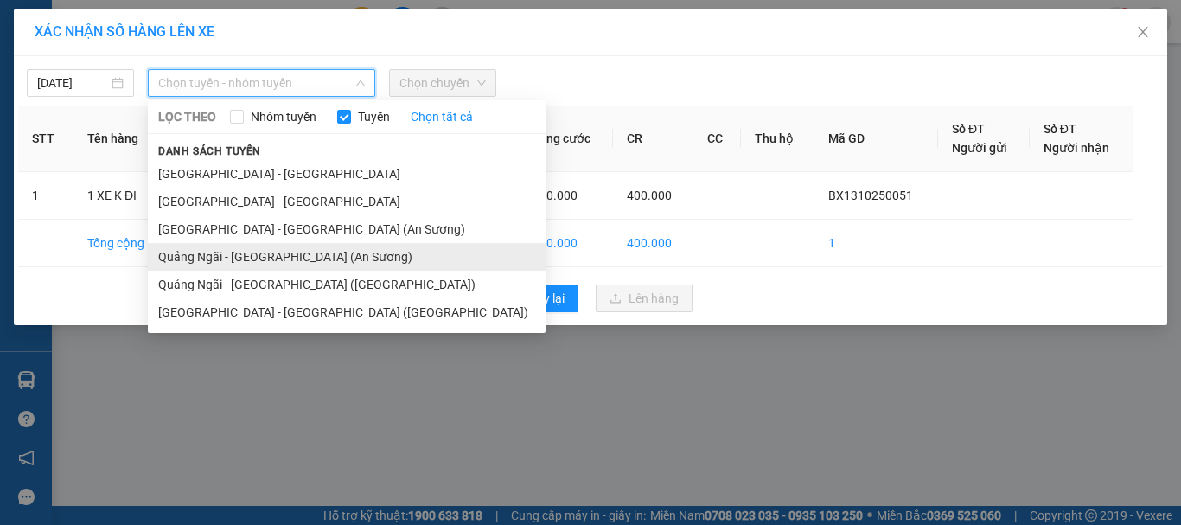
click at [275, 249] on li "Quảng Ngãi - [GEOGRAPHIC_DATA] (An Sương)" at bounding box center [347, 257] width 398 height 28
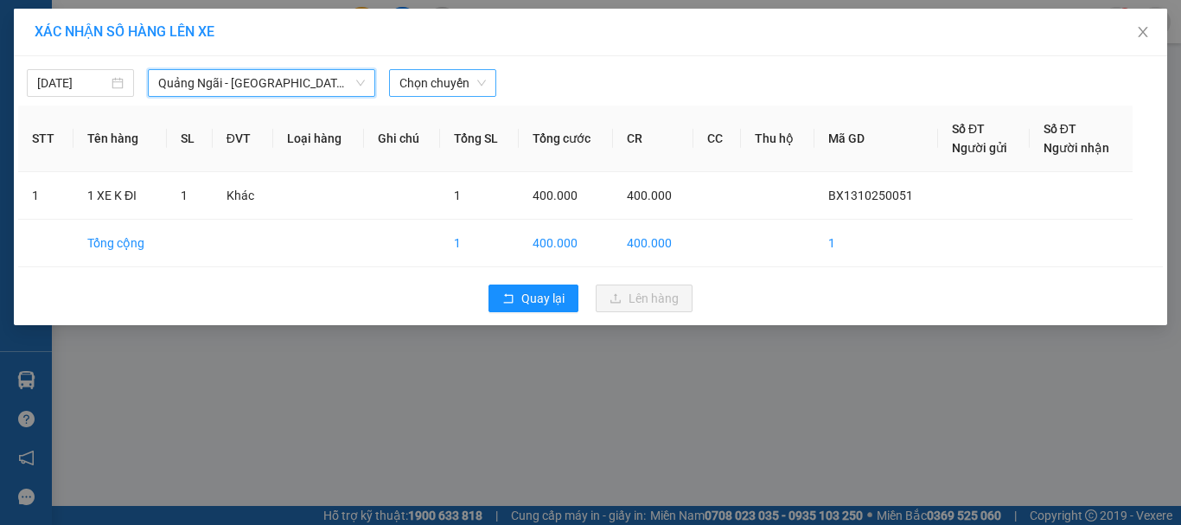
click at [468, 92] on span "Chọn chuyến" at bounding box center [442, 83] width 86 height 26
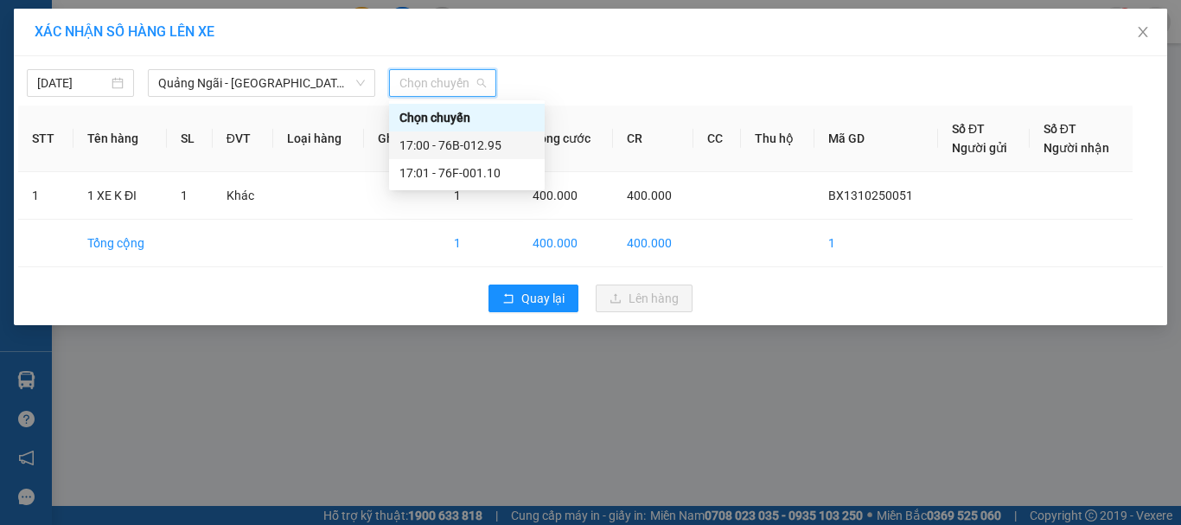
drag, startPoint x: 482, startPoint y: 143, endPoint x: 489, endPoint y: 155, distance: 13.2
click at [489, 155] on div "17:00 - 76B-012.95" at bounding box center [467, 145] width 156 height 28
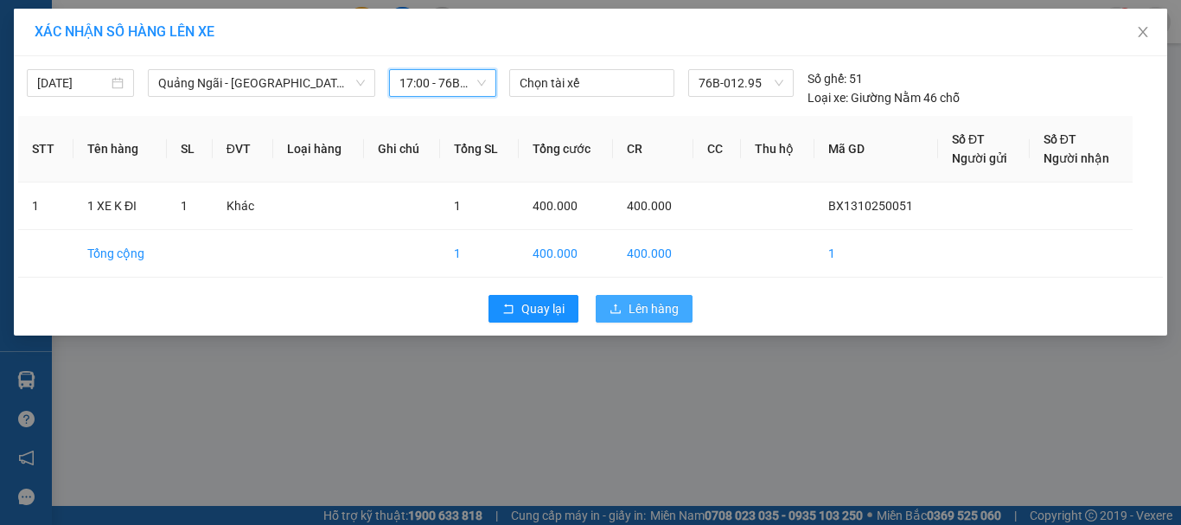
click at [618, 310] on icon "upload" at bounding box center [615, 309] width 12 height 12
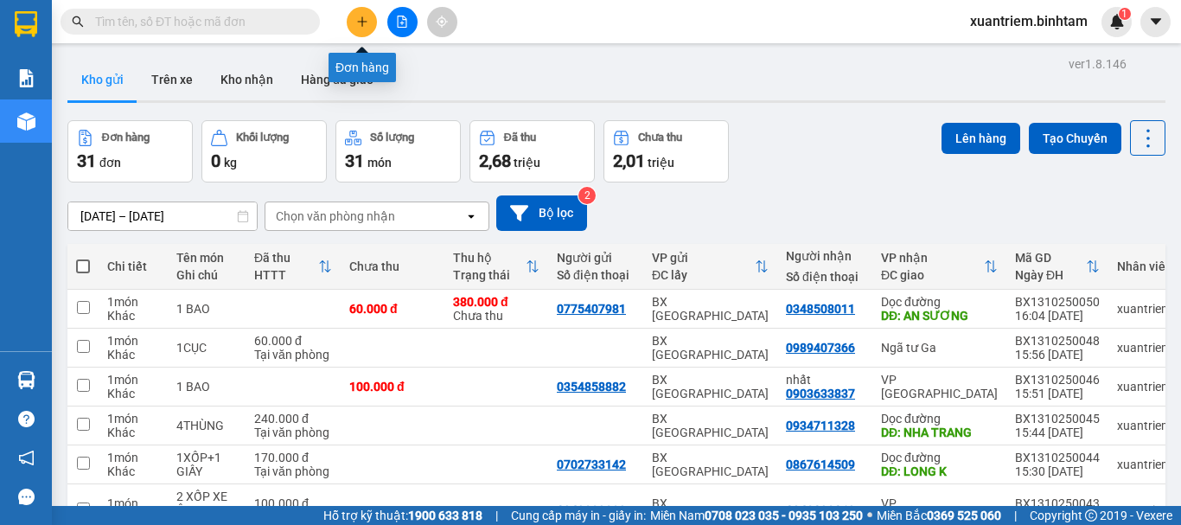
click at [357, 17] on icon "plus" at bounding box center [362, 22] width 12 height 12
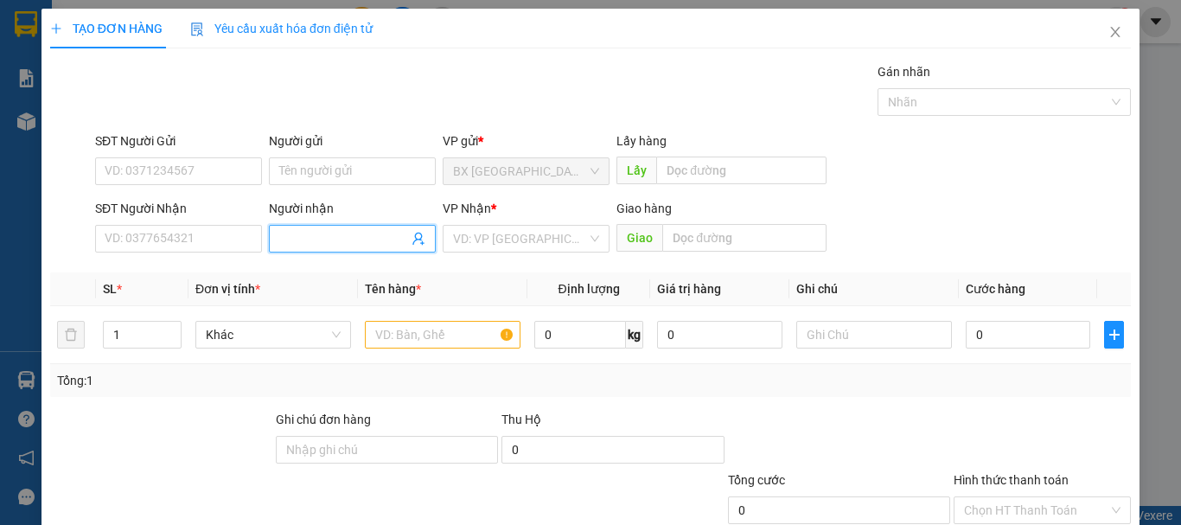
click at [310, 233] on input "Người nhận" at bounding box center [343, 238] width 129 height 19
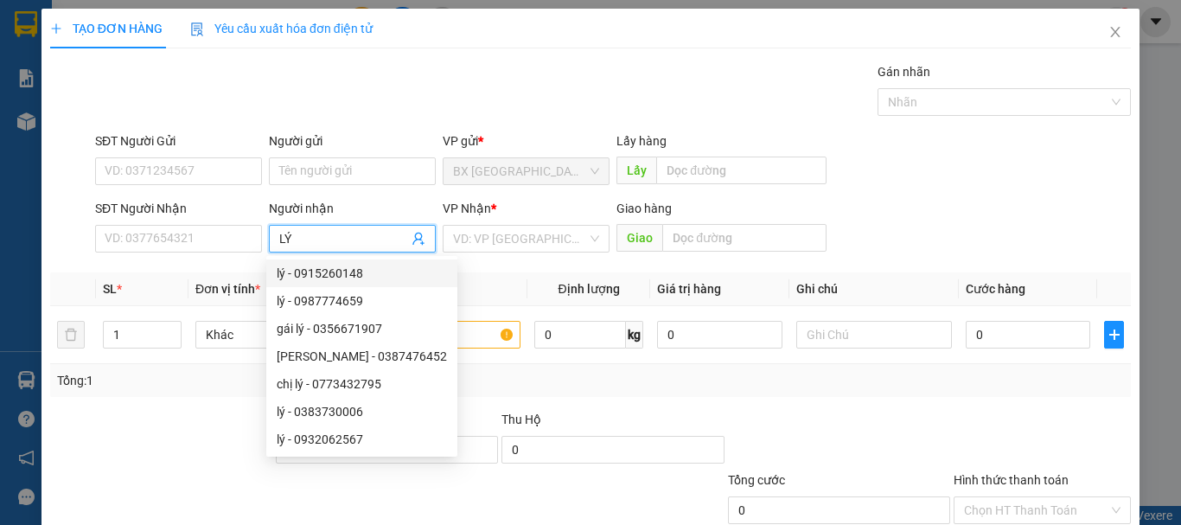
click at [336, 241] on input "LÝ" at bounding box center [343, 238] width 129 height 19
click at [340, 434] on div "lý - 0932062567" at bounding box center [362, 439] width 170 height 19
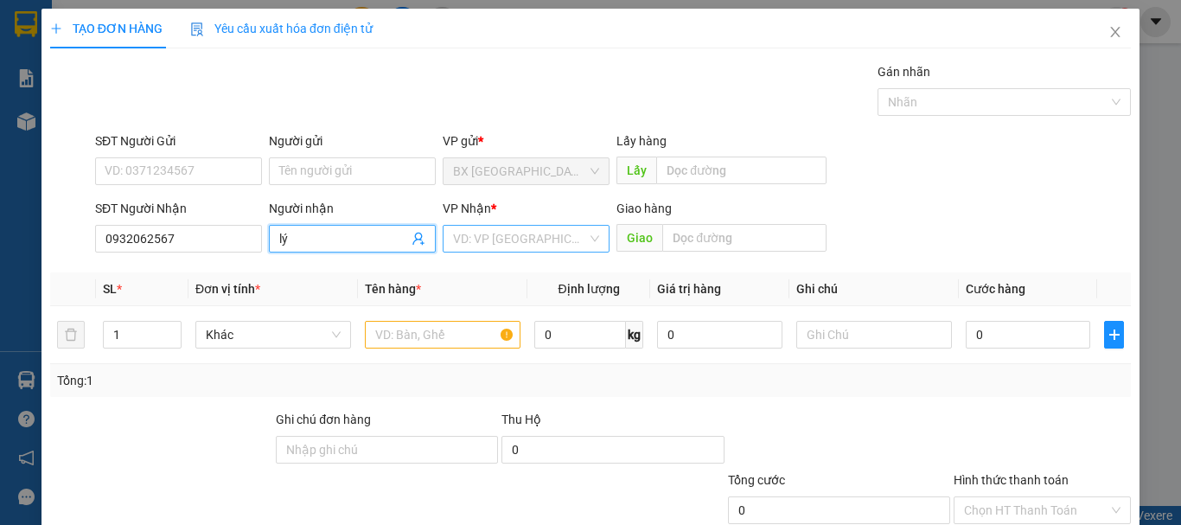
click at [541, 242] on input "search" at bounding box center [520, 239] width 134 height 26
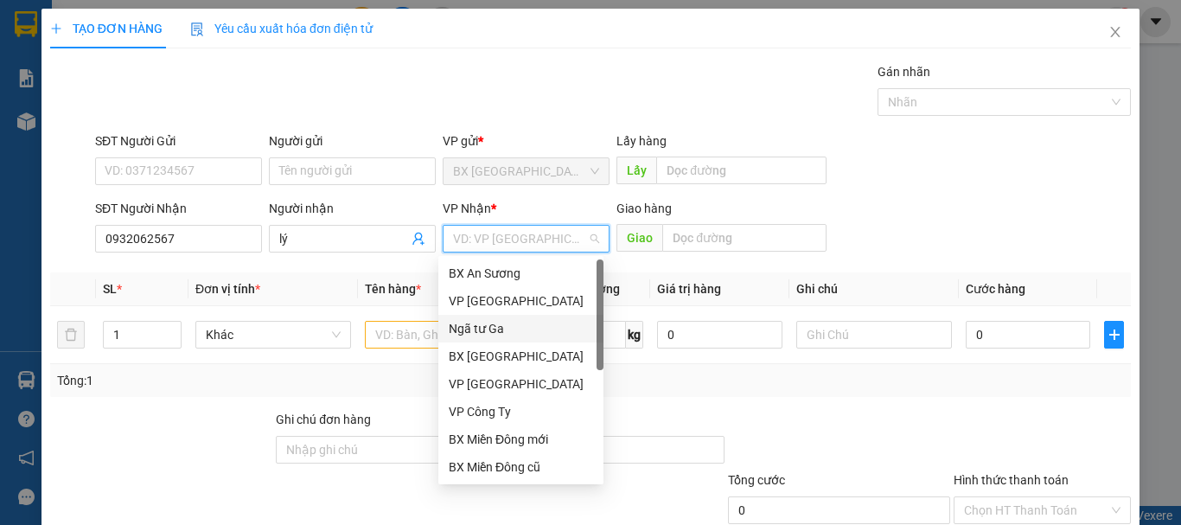
click at [488, 324] on div "Ngã tư Ga" at bounding box center [521, 328] width 144 height 19
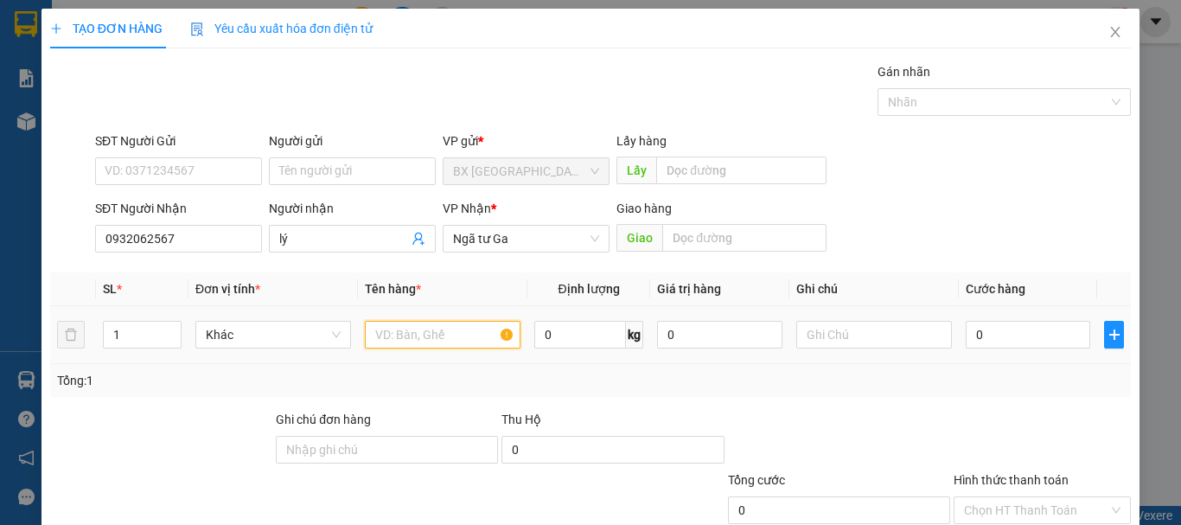
click at [419, 345] on input "text" at bounding box center [443, 335] width 156 height 28
click at [400, 332] on input "10 B AO" at bounding box center [443, 335] width 156 height 28
click at [998, 335] on input "0" at bounding box center [1028, 335] width 124 height 28
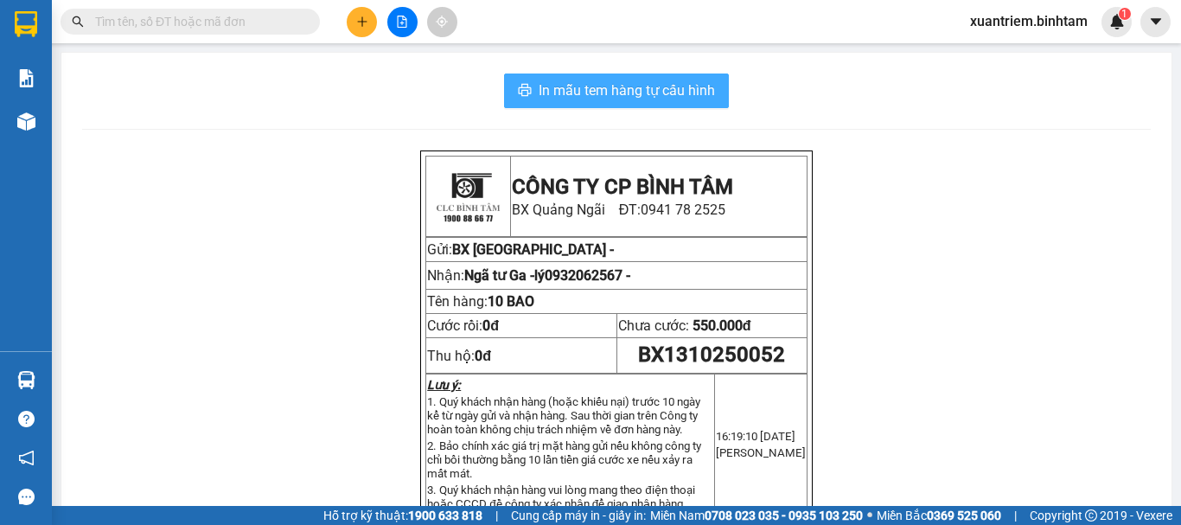
click at [617, 92] on span "In mẫu tem hàng tự cấu hình" at bounding box center [627, 91] width 176 height 22
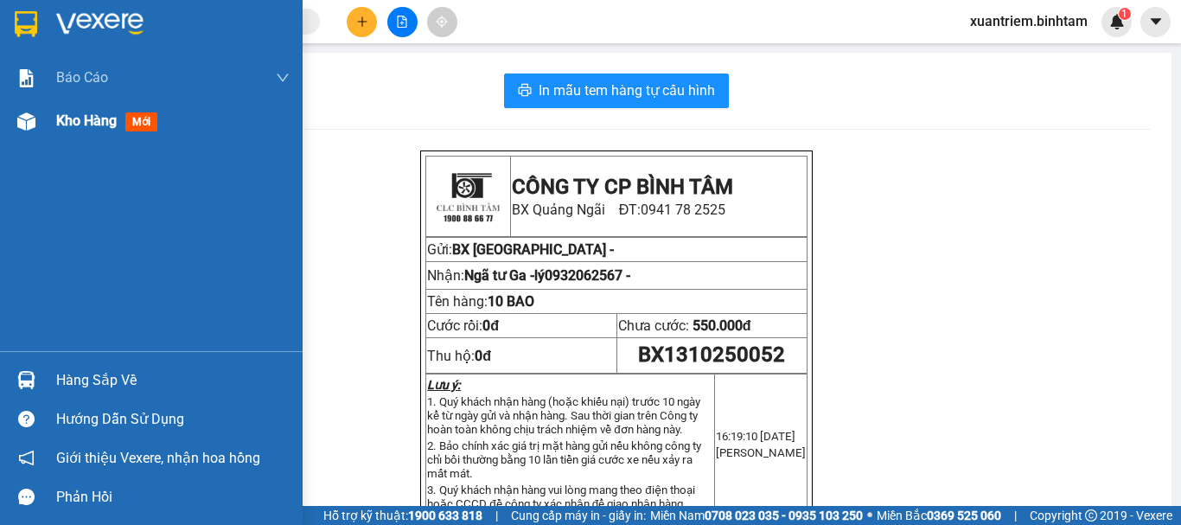
click at [31, 116] on img at bounding box center [26, 121] width 18 height 18
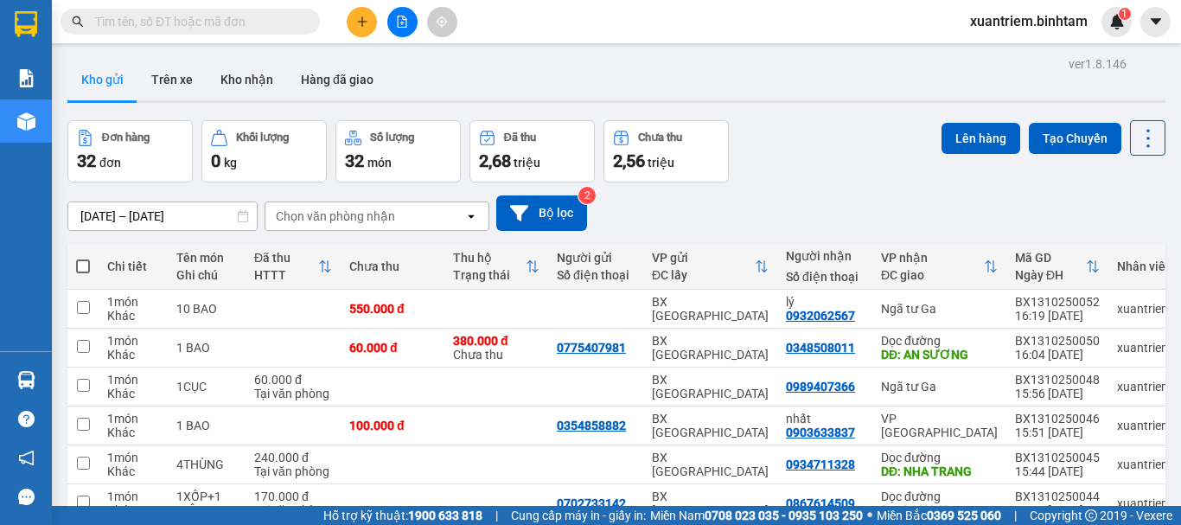
click at [946, 133] on button "Lên hàng" at bounding box center [980, 138] width 79 height 31
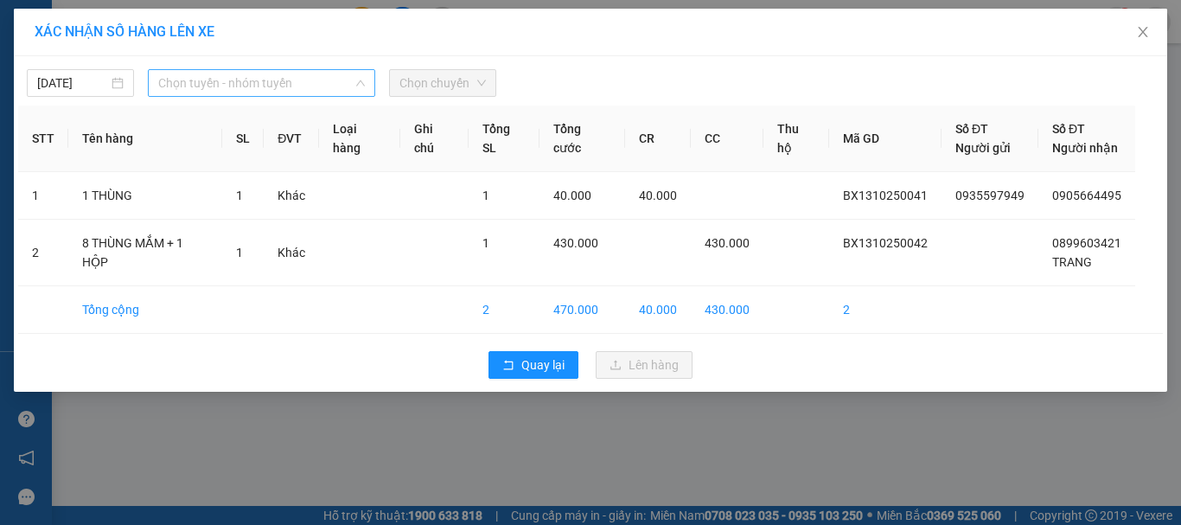
click at [264, 84] on span "Chọn tuyến - nhóm tuyến" at bounding box center [261, 83] width 207 height 26
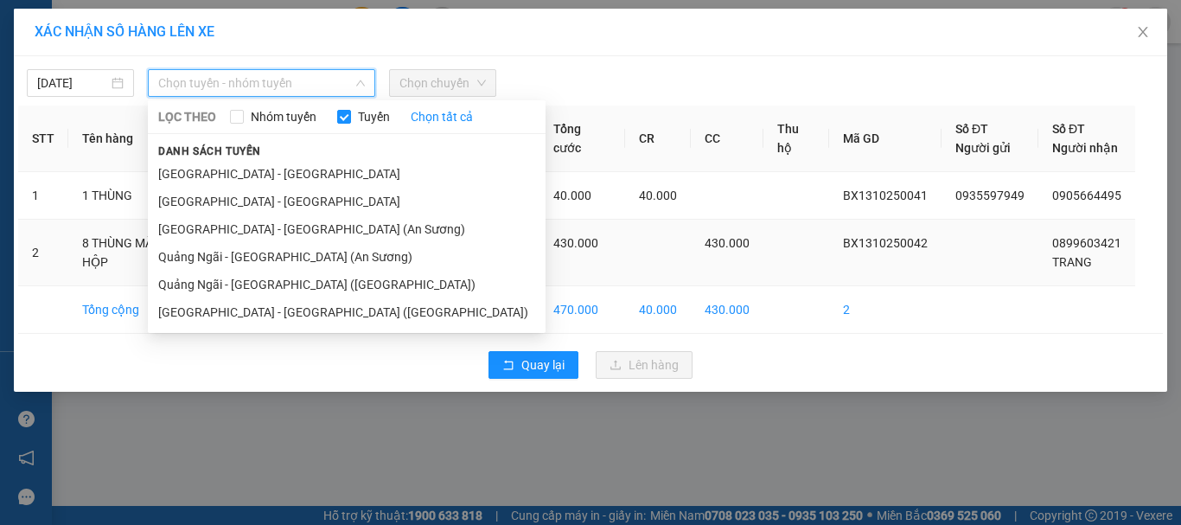
drag, startPoint x: 275, startPoint y: 281, endPoint x: 296, endPoint y: 245, distance: 41.8
click at [277, 275] on li "Quảng Ngãi - [GEOGRAPHIC_DATA] ([GEOGRAPHIC_DATA])" at bounding box center [347, 285] width 398 height 28
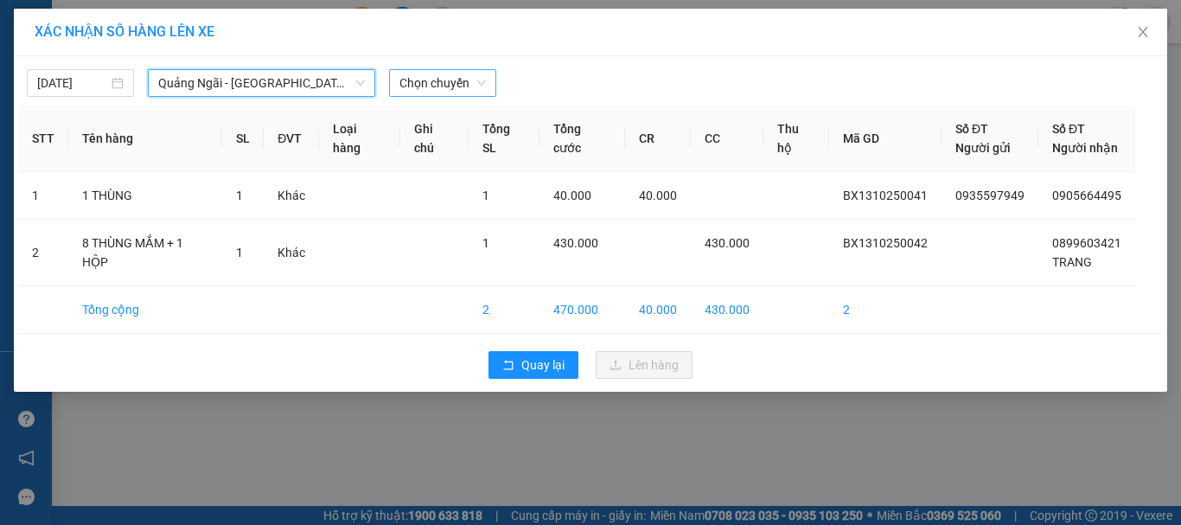
click at [456, 84] on span "Chọn chuyến" at bounding box center [442, 83] width 86 height 26
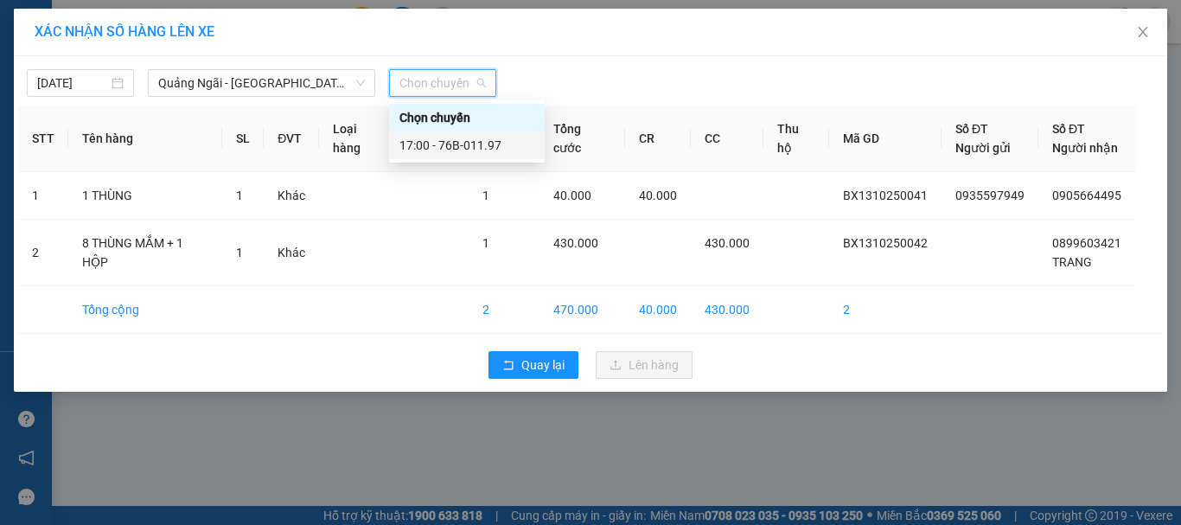
click at [466, 151] on div "17:00 - 76B-011.97" at bounding box center [466, 145] width 135 height 19
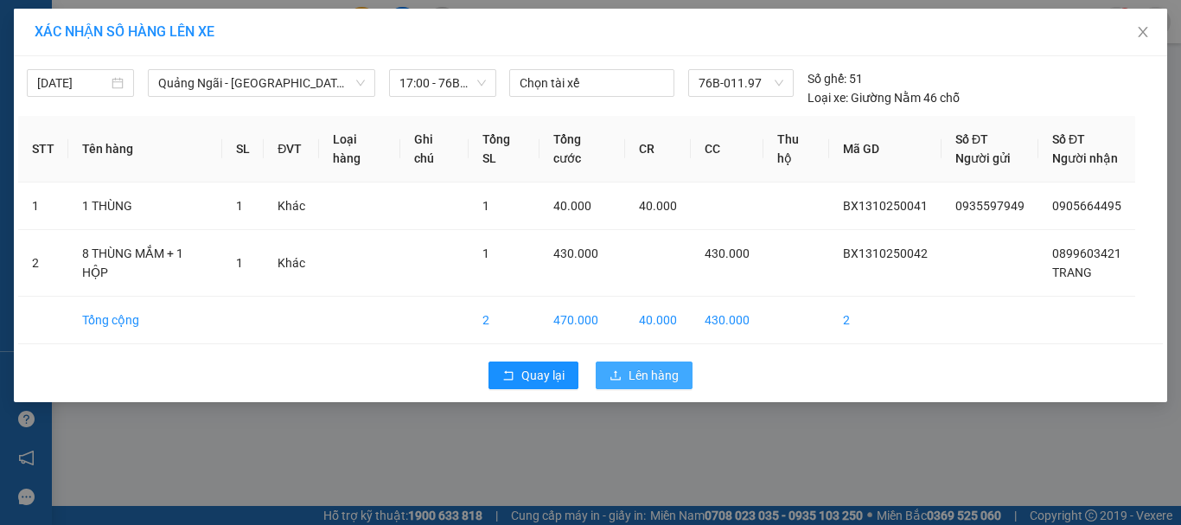
click at [628, 375] on span "Lên hàng" at bounding box center [653, 375] width 50 height 19
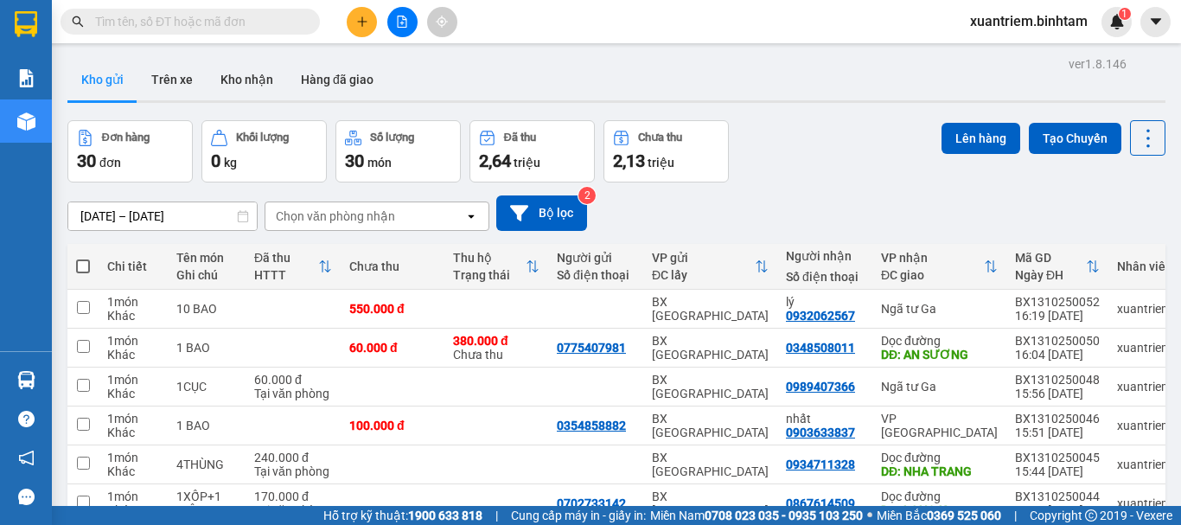
click at [346, 18] on div at bounding box center [402, 22] width 130 height 30
click at [360, 15] on button at bounding box center [362, 22] width 30 height 30
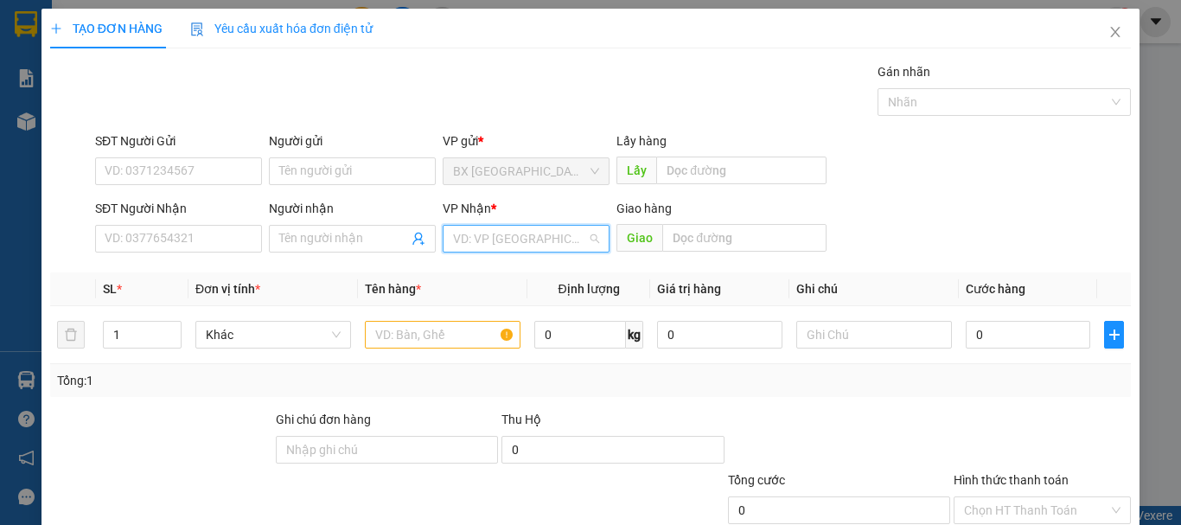
click at [487, 239] on input "search" at bounding box center [520, 239] width 134 height 26
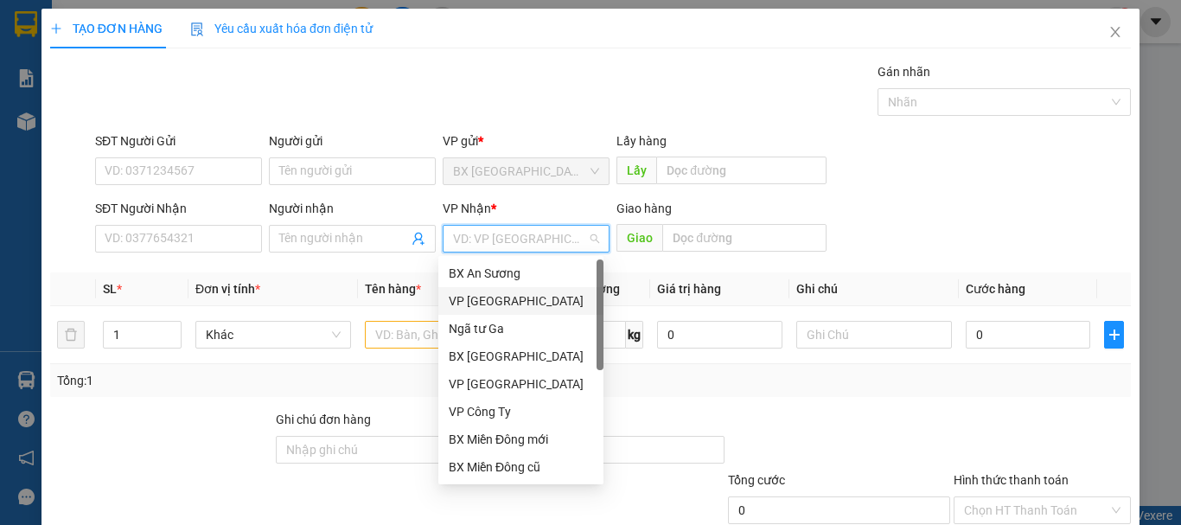
click at [520, 311] on div "VP [GEOGRAPHIC_DATA]" at bounding box center [520, 301] width 165 height 28
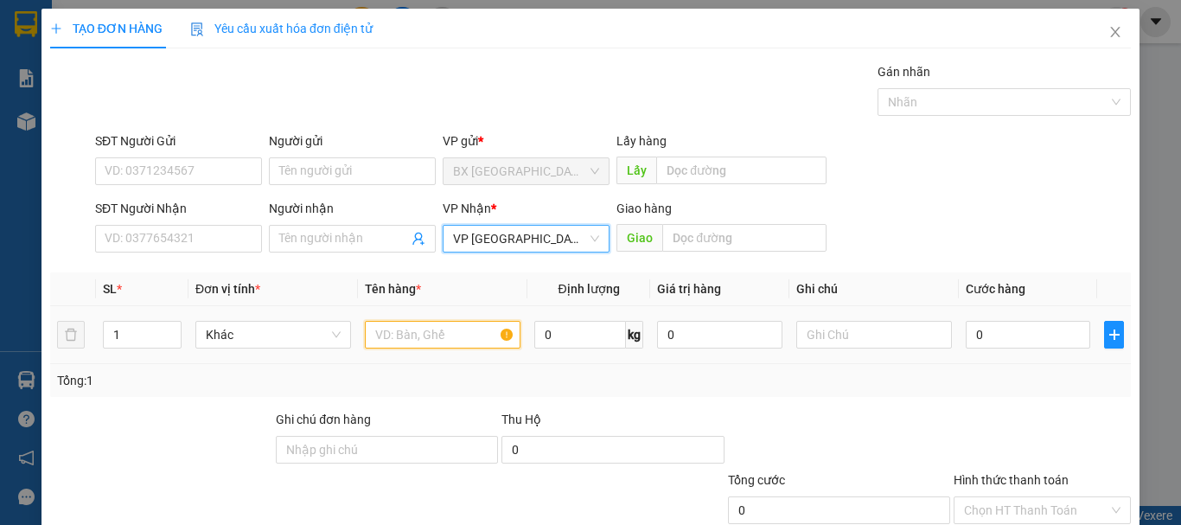
click at [444, 325] on input "text" at bounding box center [443, 335] width 156 height 28
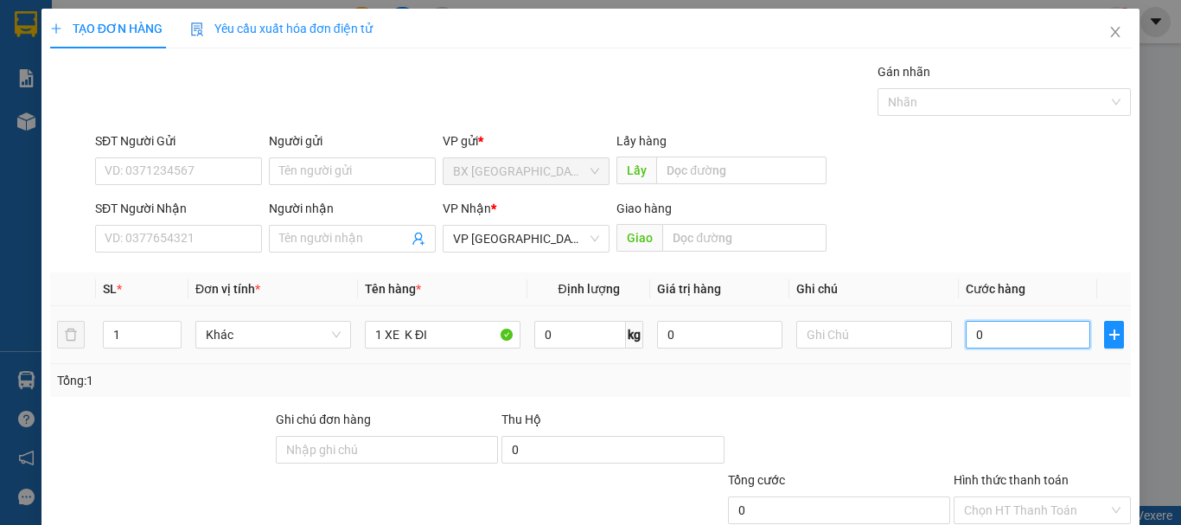
click at [977, 340] on input "0" at bounding box center [1028, 335] width 124 height 28
click at [1040, 497] on input "Hình thức thanh toán" at bounding box center [1036, 510] width 144 height 26
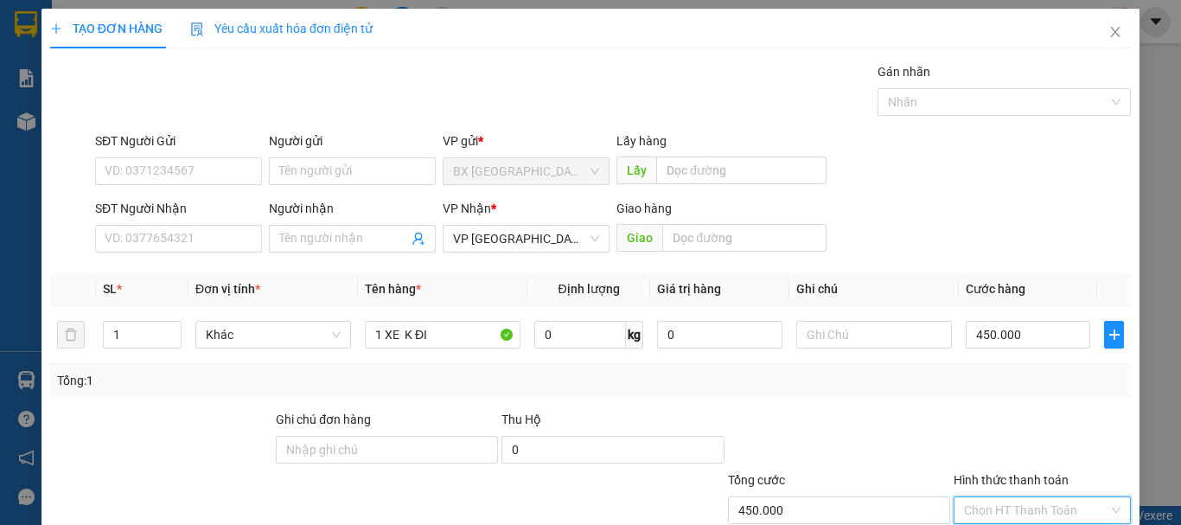
drag, startPoint x: 1020, startPoint y: 425, endPoint x: 944, endPoint y: 481, distance: 94.1
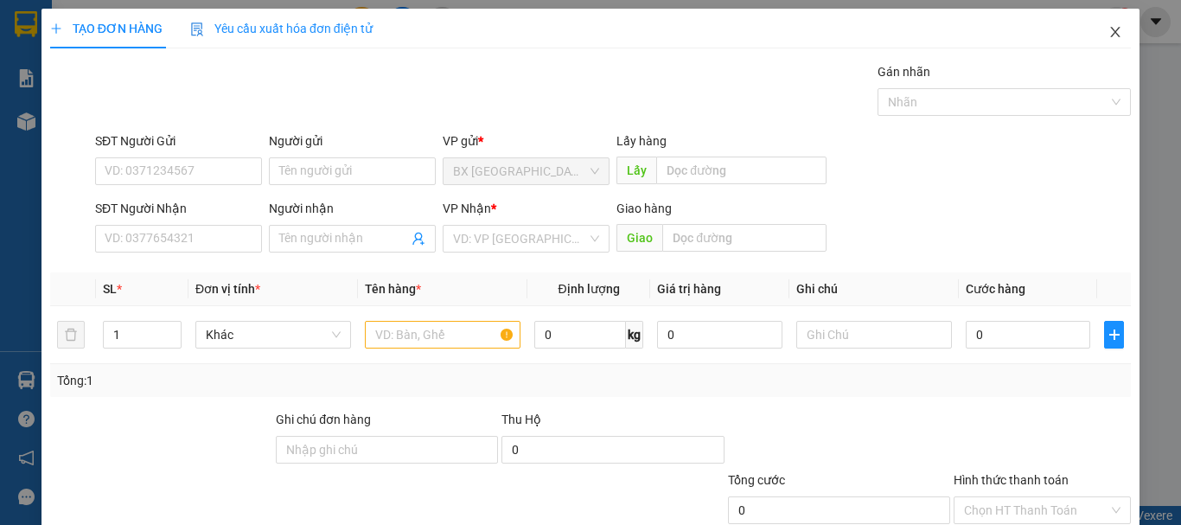
click at [1108, 32] on icon "close" at bounding box center [1115, 32] width 14 height 14
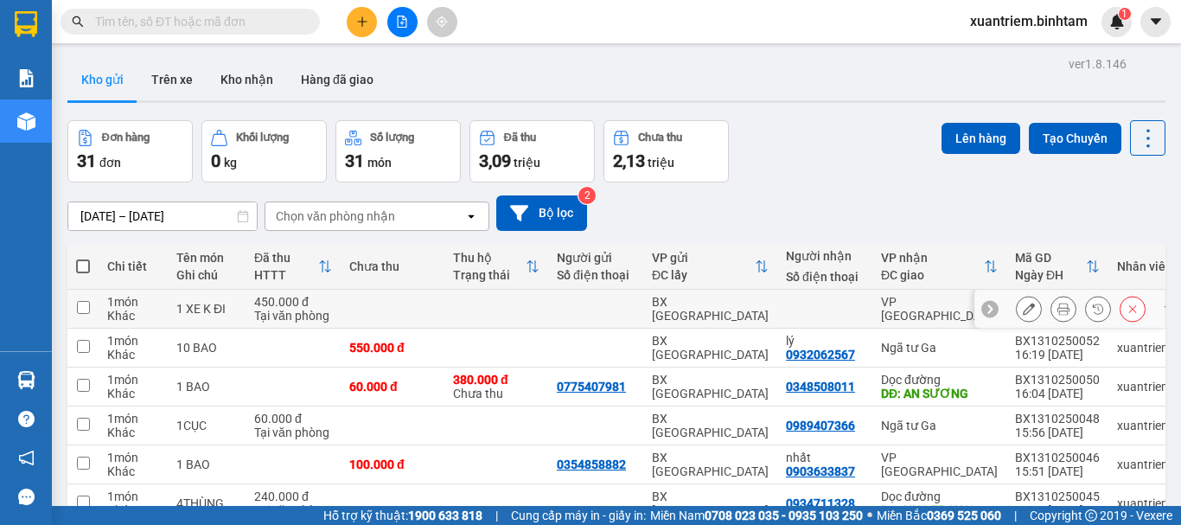
click at [513, 312] on td at bounding box center [496, 309] width 104 height 39
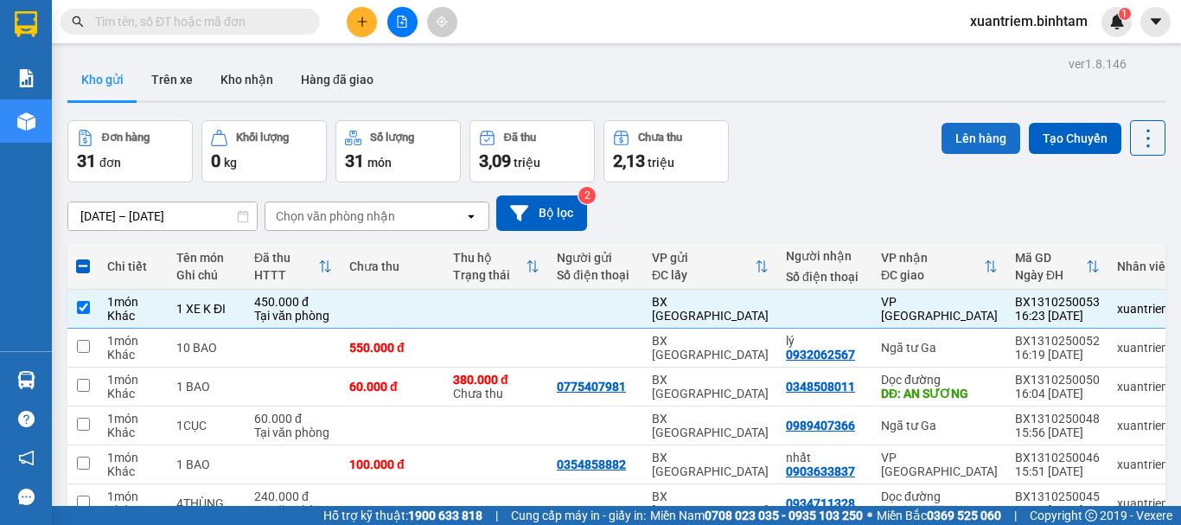
click at [1001, 137] on button "Lên hàng" at bounding box center [980, 138] width 79 height 31
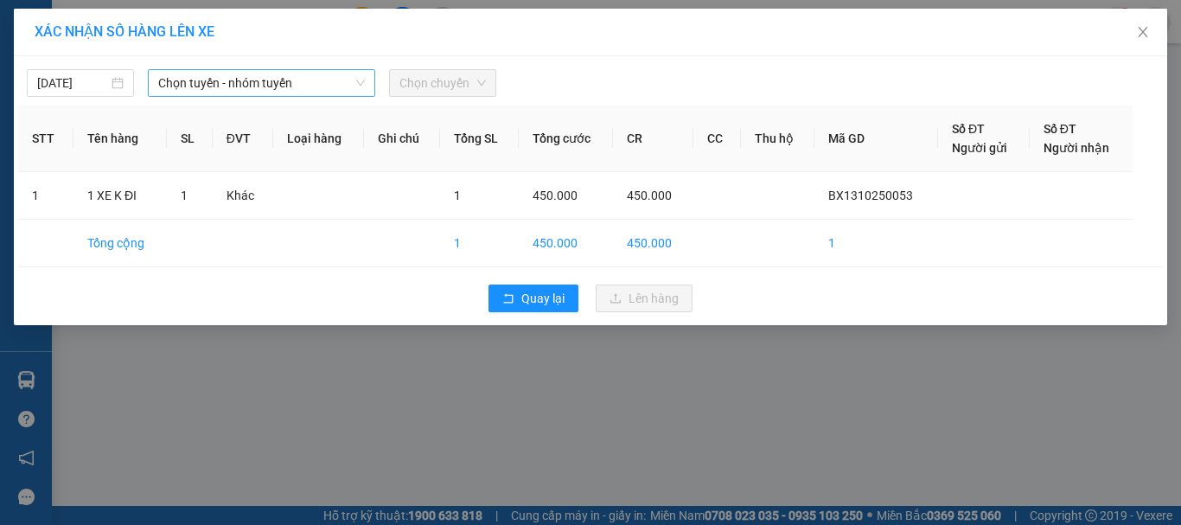
click at [331, 83] on span "Chọn tuyến - nhóm tuyến" at bounding box center [261, 83] width 207 height 26
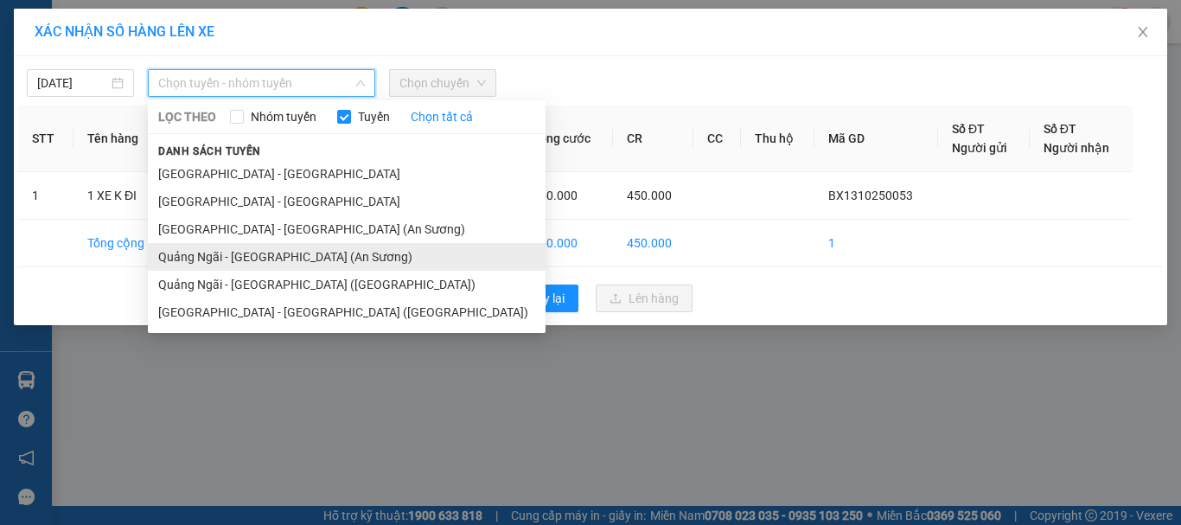
click at [253, 252] on li "Quảng Ngãi - [GEOGRAPHIC_DATA] (An Sương)" at bounding box center [347, 257] width 398 height 28
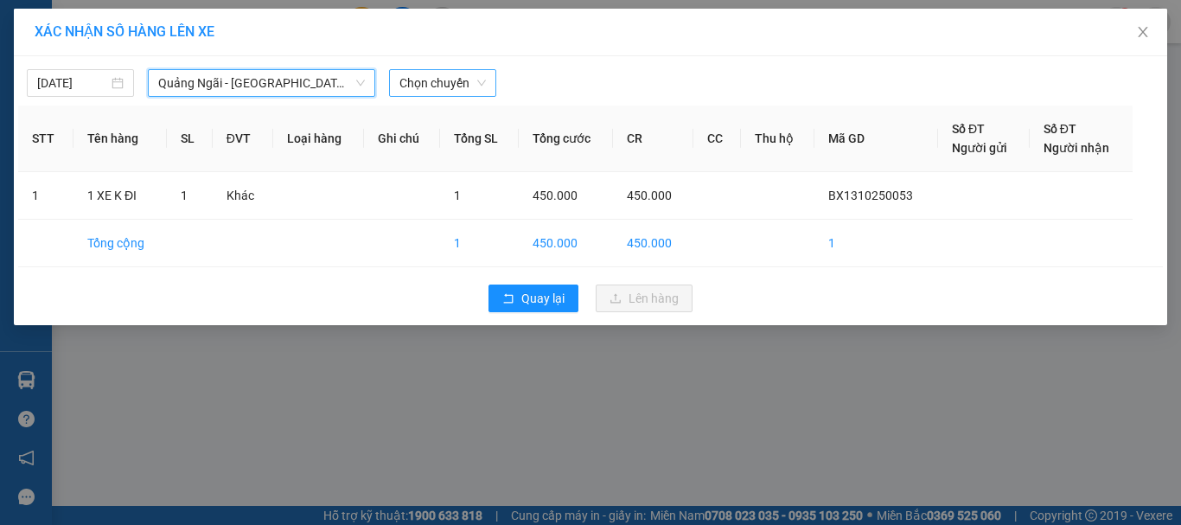
click at [464, 73] on span "Chọn chuyến" at bounding box center [442, 83] width 86 height 26
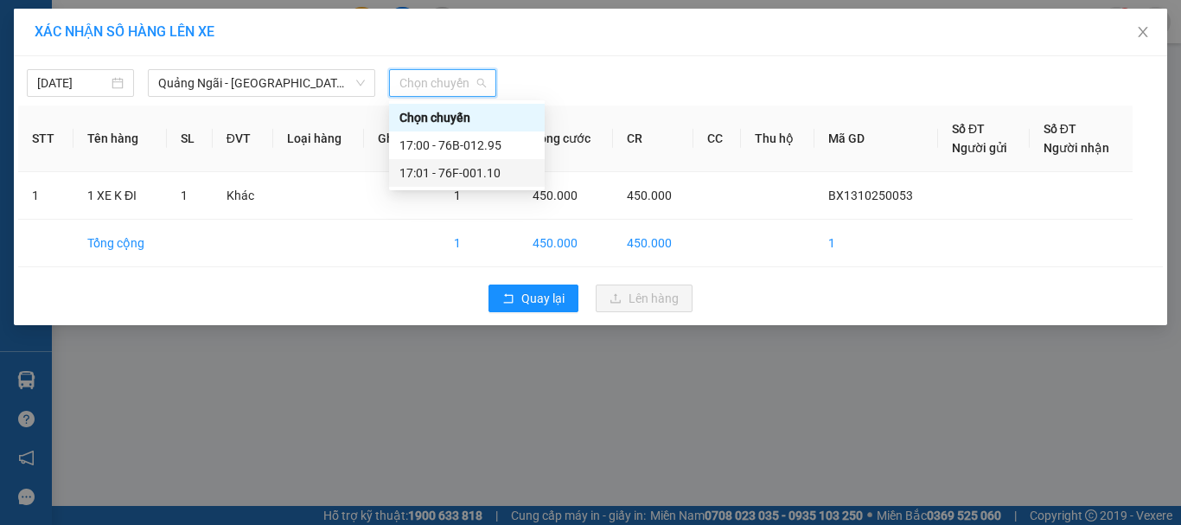
click at [468, 164] on div "17:01 - 76F-001.10" at bounding box center [466, 172] width 135 height 19
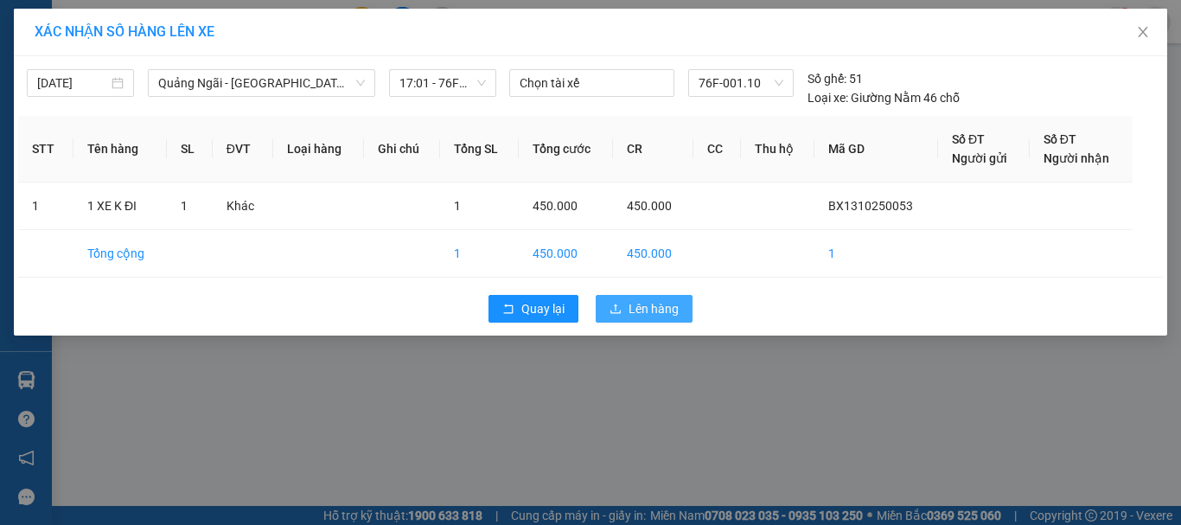
click at [661, 315] on span "Lên hàng" at bounding box center [653, 308] width 50 height 19
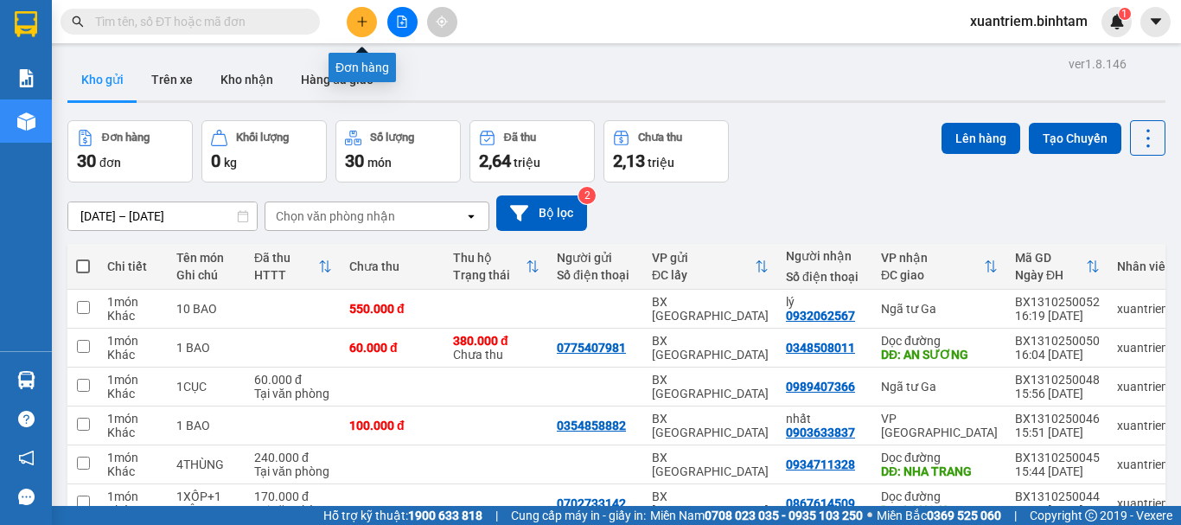
click at [366, 27] on icon "plus" at bounding box center [362, 22] width 12 height 12
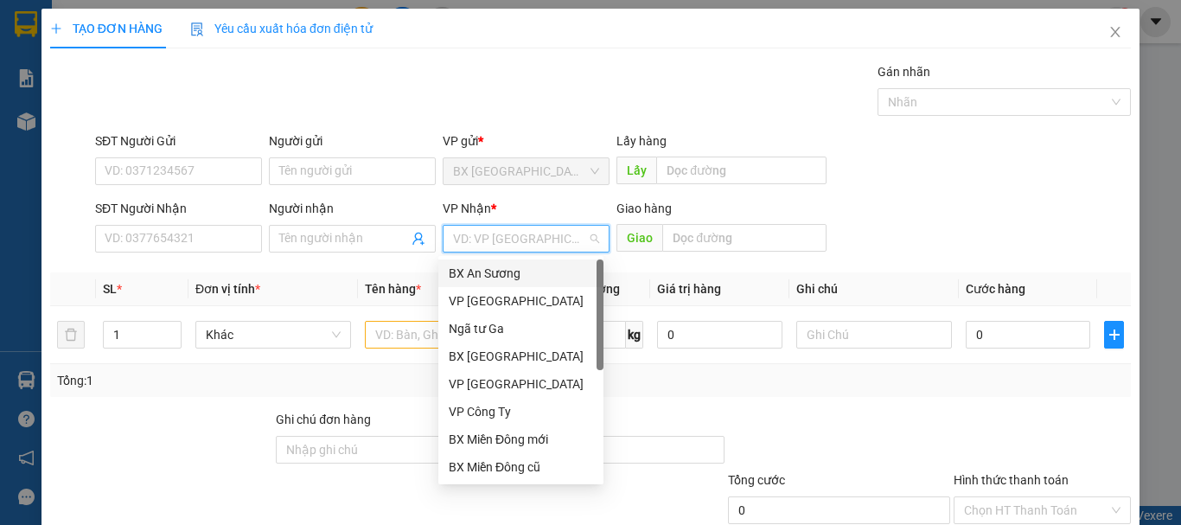
click at [509, 234] on input "search" at bounding box center [520, 239] width 134 height 26
click at [510, 300] on div "VP [GEOGRAPHIC_DATA]" at bounding box center [521, 300] width 144 height 19
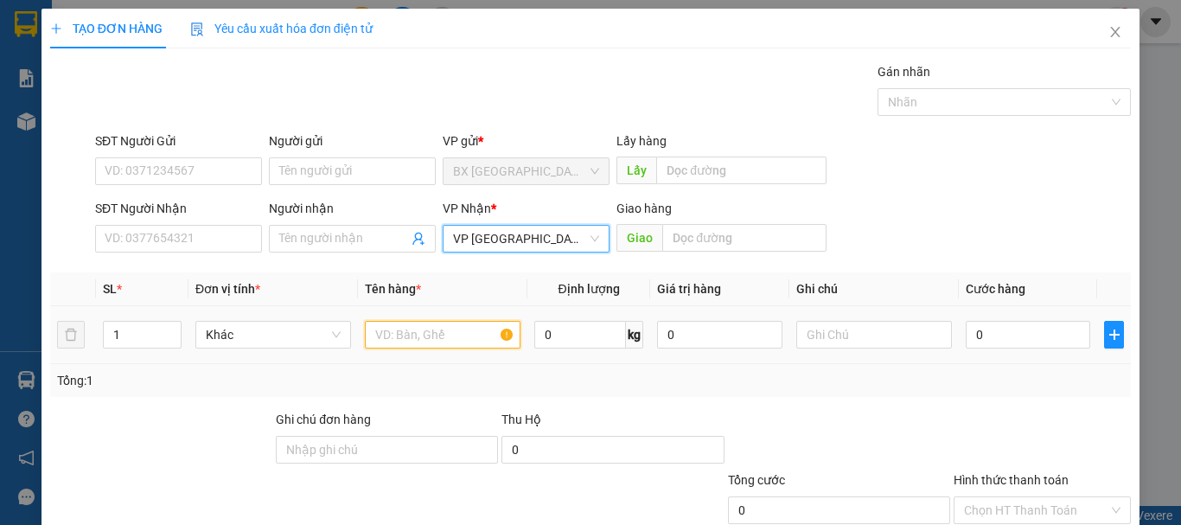
click at [461, 337] on input "text" at bounding box center [443, 335] width 156 height 28
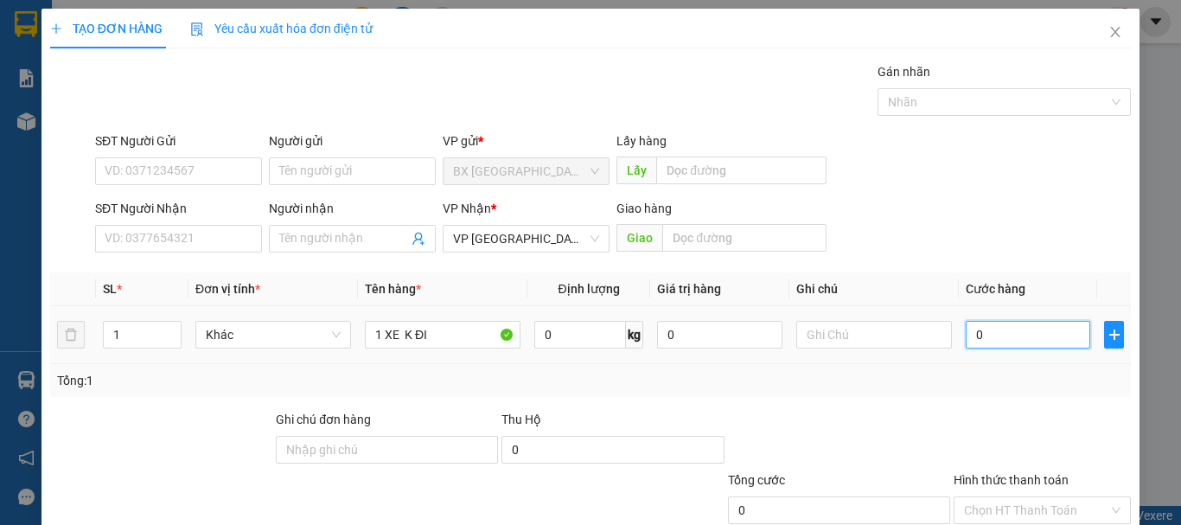
click at [1014, 347] on input "0" at bounding box center [1028, 335] width 124 height 28
click at [978, 497] on input "Hình thức thanh toán" at bounding box center [1036, 510] width 144 height 26
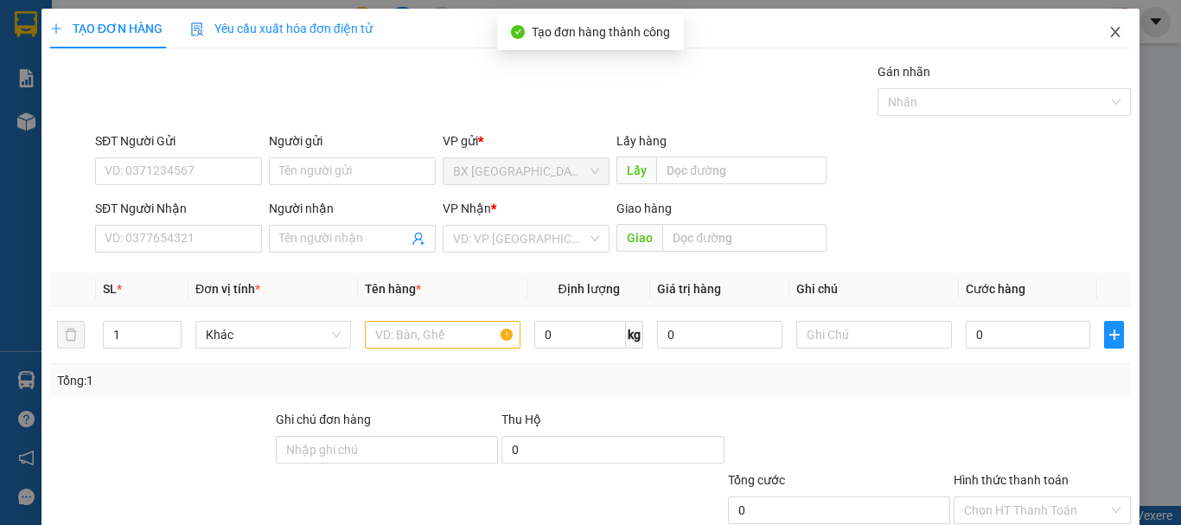
click at [1108, 37] on icon "close" at bounding box center [1115, 32] width 14 height 14
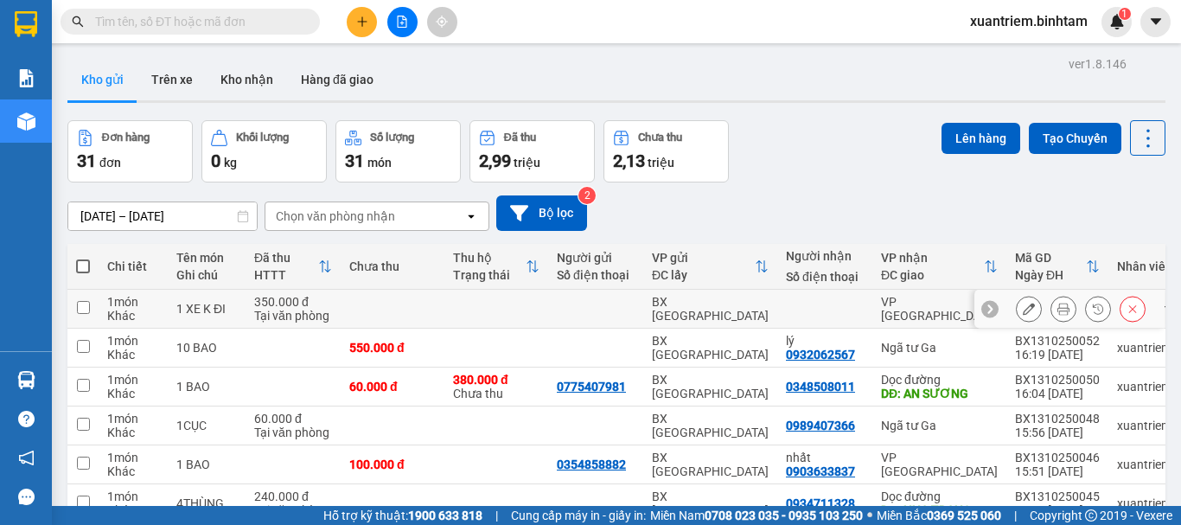
click at [303, 309] on div "Tại văn phòng" at bounding box center [293, 316] width 78 height 14
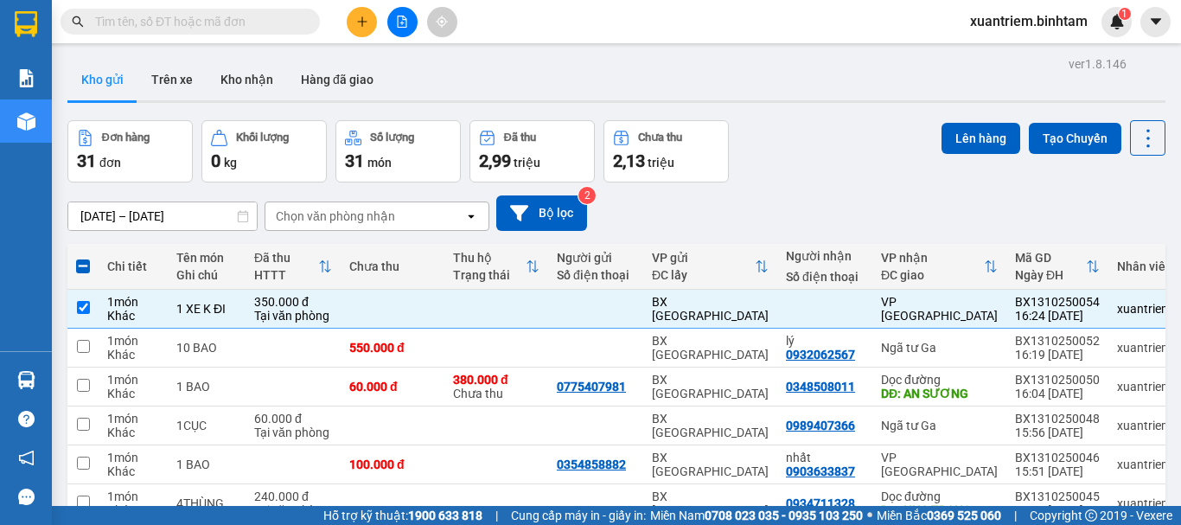
drag, startPoint x: 977, startPoint y: 130, endPoint x: 978, endPoint y: 120, distance: 9.5
click at [977, 124] on button "Lên hàng" at bounding box center [980, 138] width 79 height 31
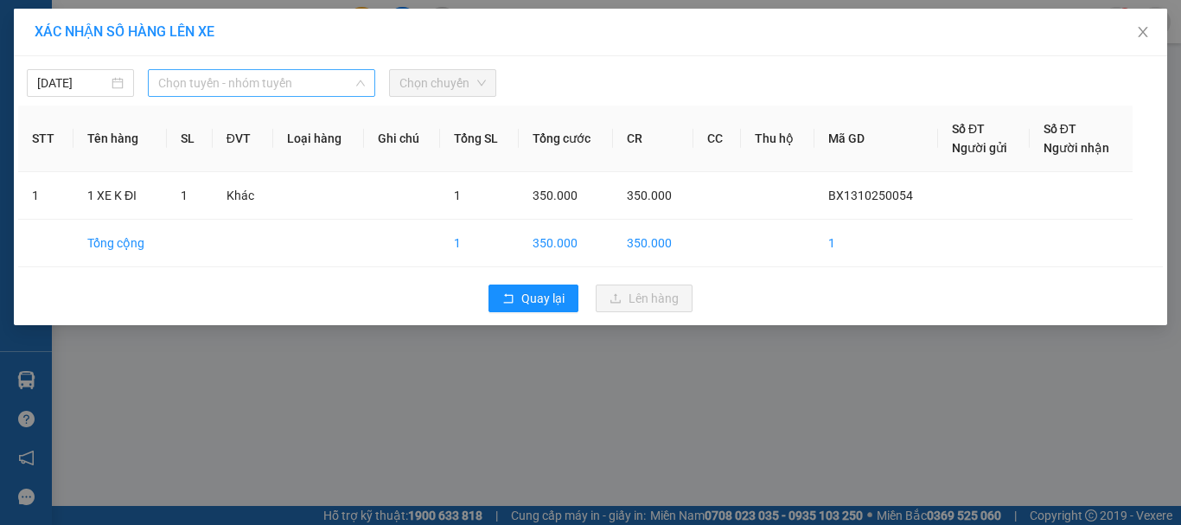
click at [314, 87] on span "Chọn tuyến - nhóm tuyến" at bounding box center [261, 83] width 207 height 26
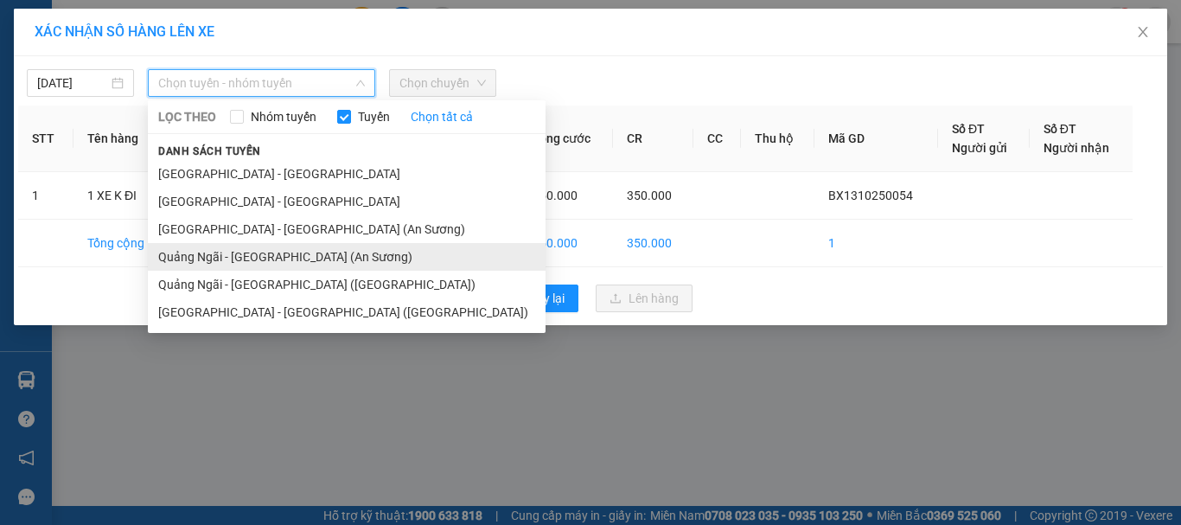
click at [281, 254] on li "Quảng Ngãi - [GEOGRAPHIC_DATA] (An Sương)" at bounding box center [347, 257] width 398 height 28
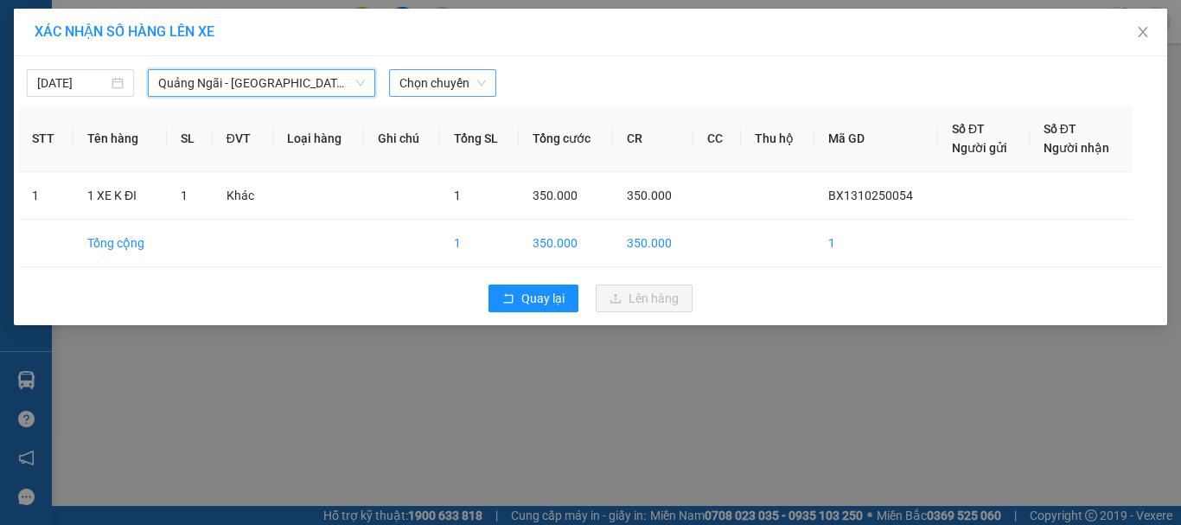
click at [460, 86] on span "Chọn chuyến" at bounding box center [442, 83] width 86 height 26
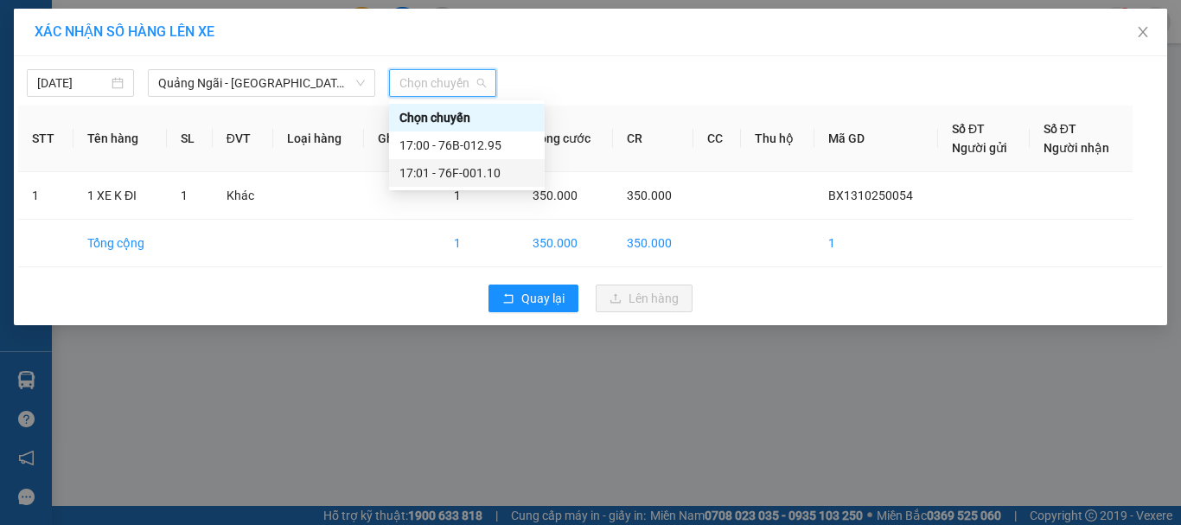
click at [479, 163] on div "17:01 - 76F-001.10" at bounding box center [467, 173] width 156 height 28
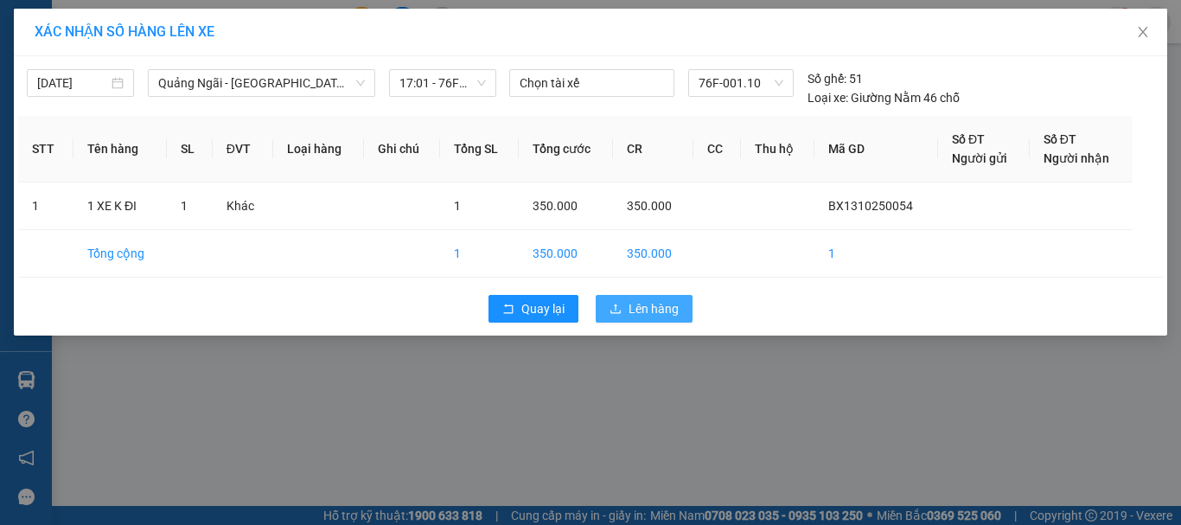
click at [651, 313] on span "Lên hàng" at bounding box center [653, 308] width 50 height 19
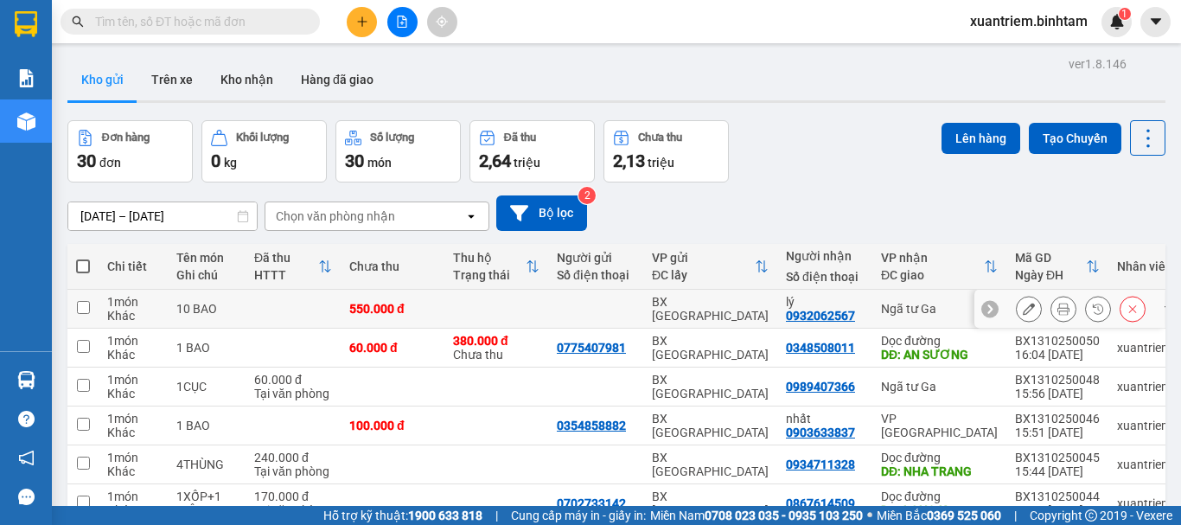
click at [711, 290] on td "BX [GEOGRAPHIC_DATA]" at bounding box center [710, 309] width 134 height 39
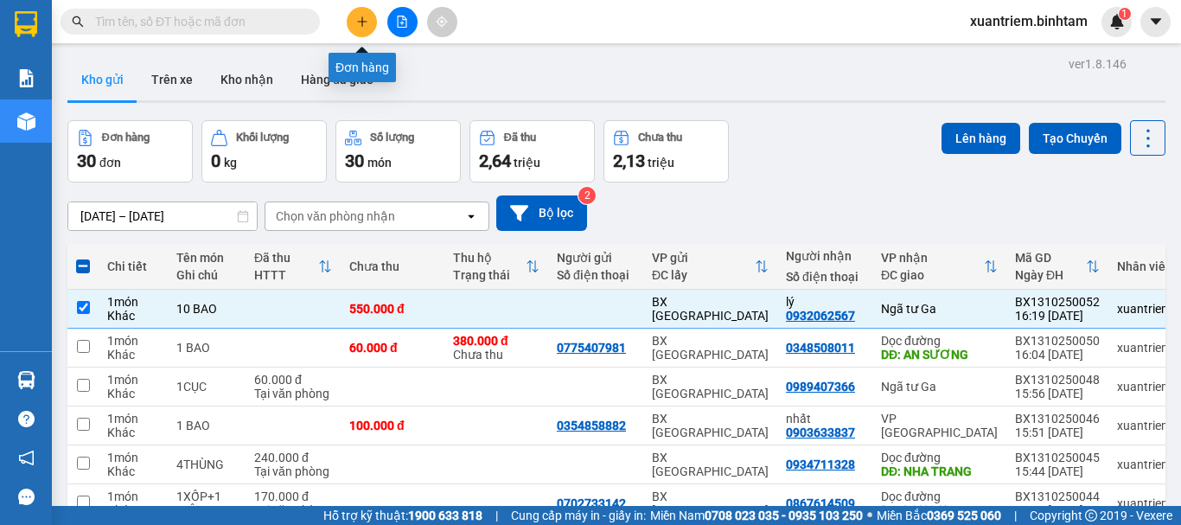
click at [355, 11] on button at bounding box center [362, 22] width 30 height 30
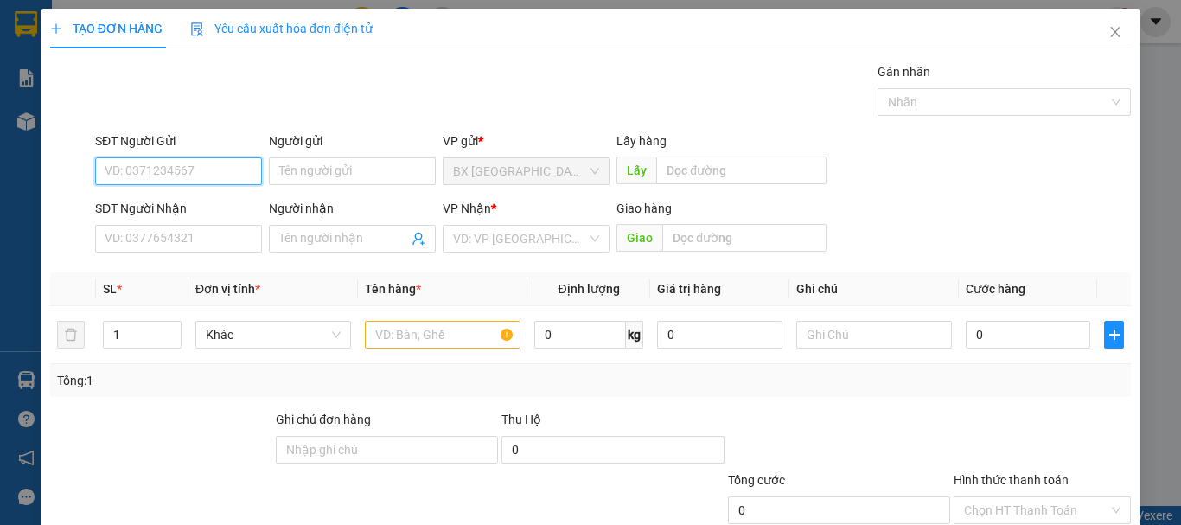
click at [146, 171] on input "SĐT Người Gửi" at bounding box center [178, 171] width 167 height 28
click at [194, 166] on input "0908823602" at bounding box center [178, 171] width 167 height 28
click at [197, 206] on div "0908823602" at bounding box center [177, 205] width 144 height 19
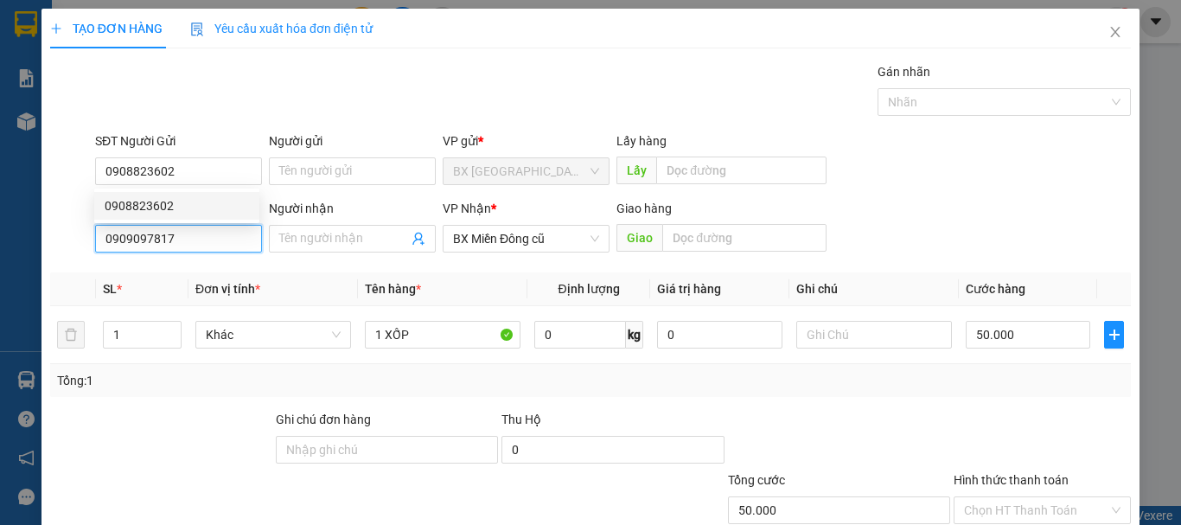
click at [208, 233] on input "0909097817" at bounding box center [178, 239] width 167 height 28
click at [221, 245] on input "0935875856" at bounding box center [178, 239] width 167 height 28
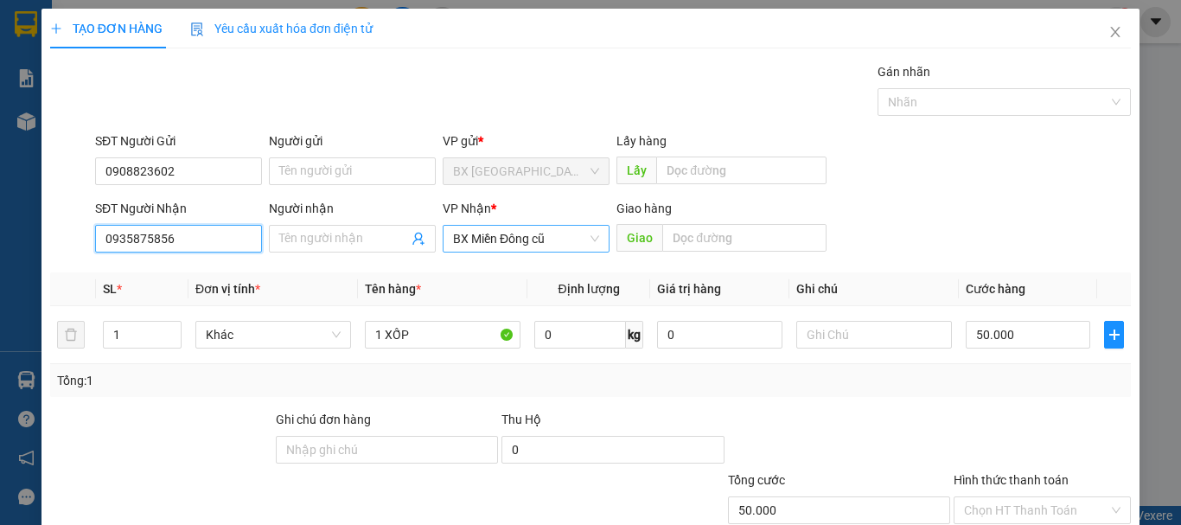
click at [488, 237] on span "BX Miền Đông cũ" at bounding box center [526, 239] width 146 height 26
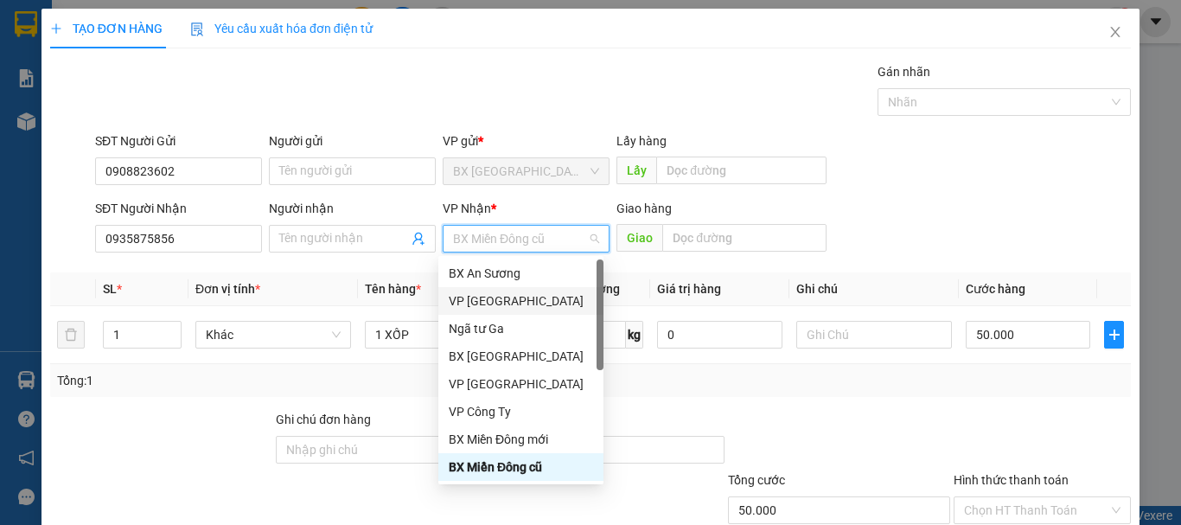
click at [475, 302] on div "VP [GEOGRAPHIC_DATA]" at bounding box center [521, 300] width 144 height 19
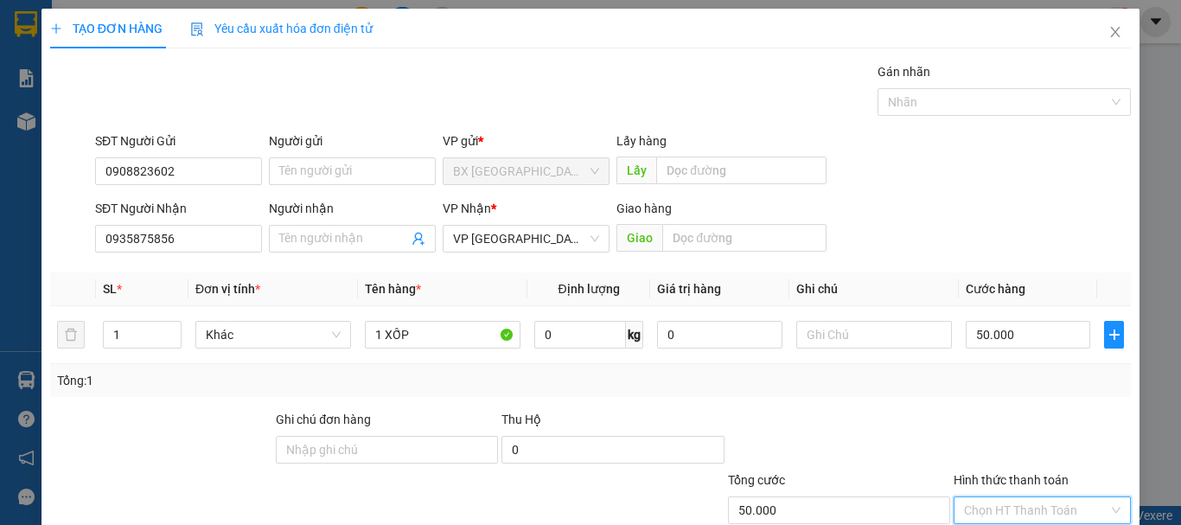
click at [1031, 497] on input "Hình thức thanh toán" at bounding box center [1036, 510] width 144 height 26
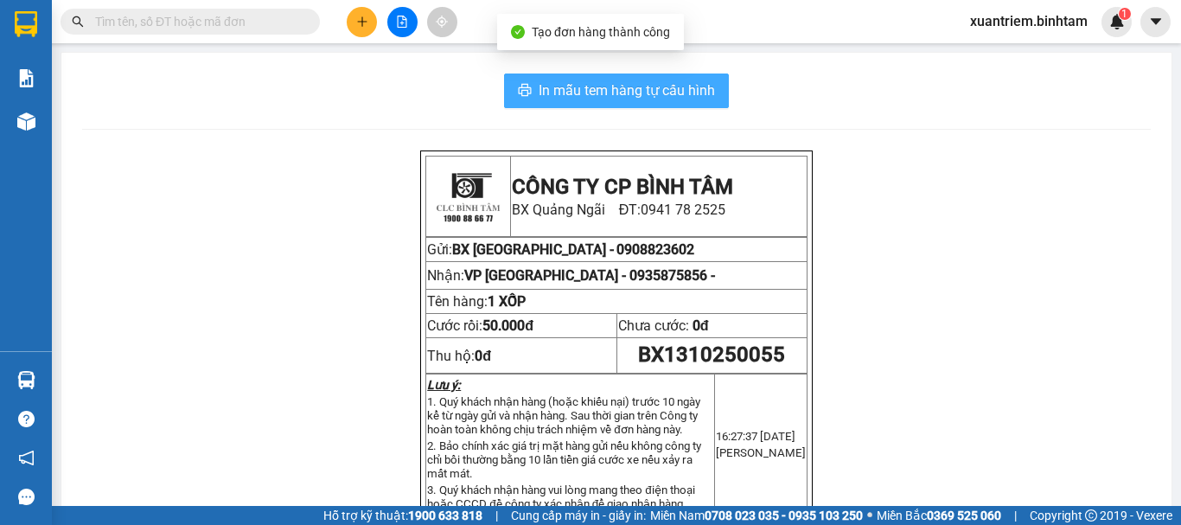
click at [602, 83] on span "In mẫu tem hàng tự cấu hình" at bounding box center [627, 91] width 176 height 22
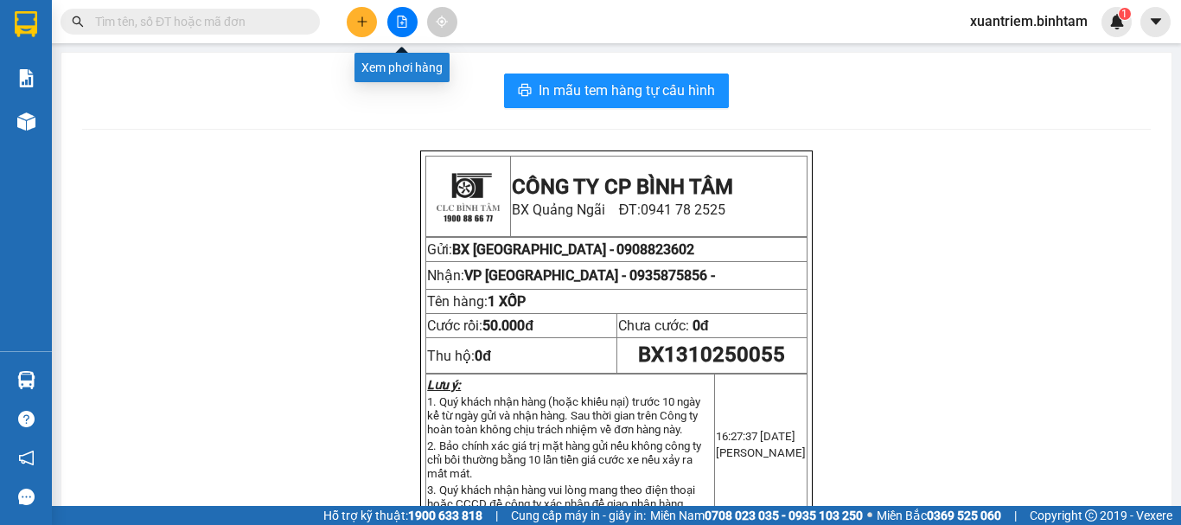
click at [410, 23] on button at bounding box center [402, 22] width 30 height 30
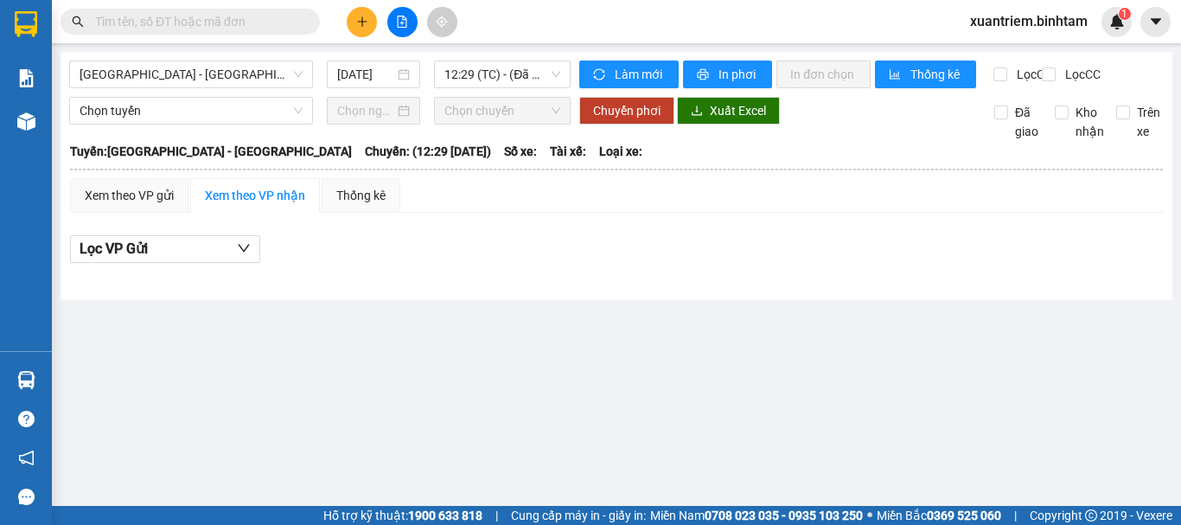
click at [356, 18] on icon "plus" at bounding box center [362, 22] width 12 height 12
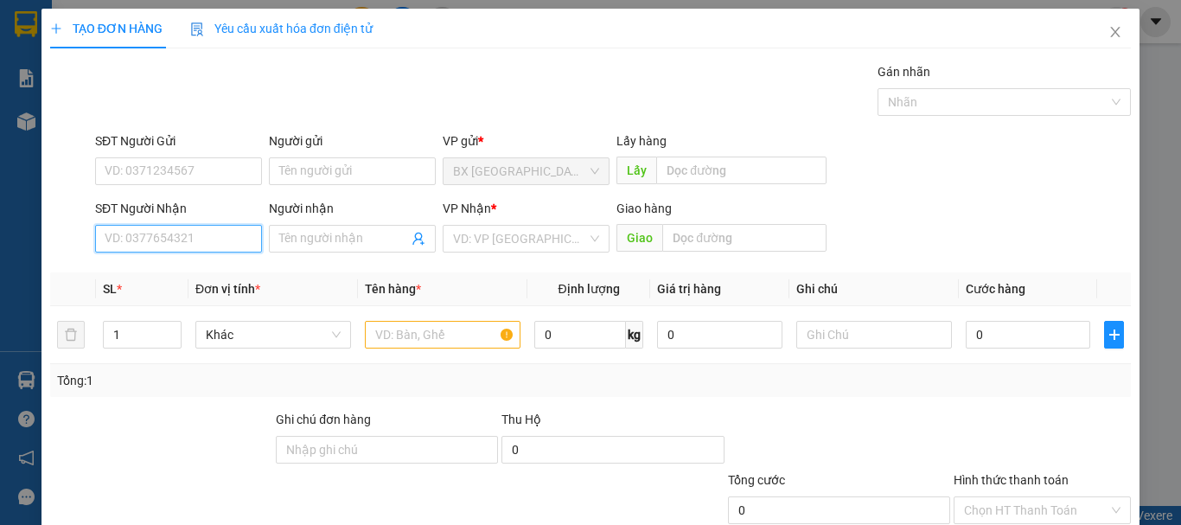
click at [202, 231] on input "SĐT Người Nhận" at bounding box center [178, 239] width 167 height 28
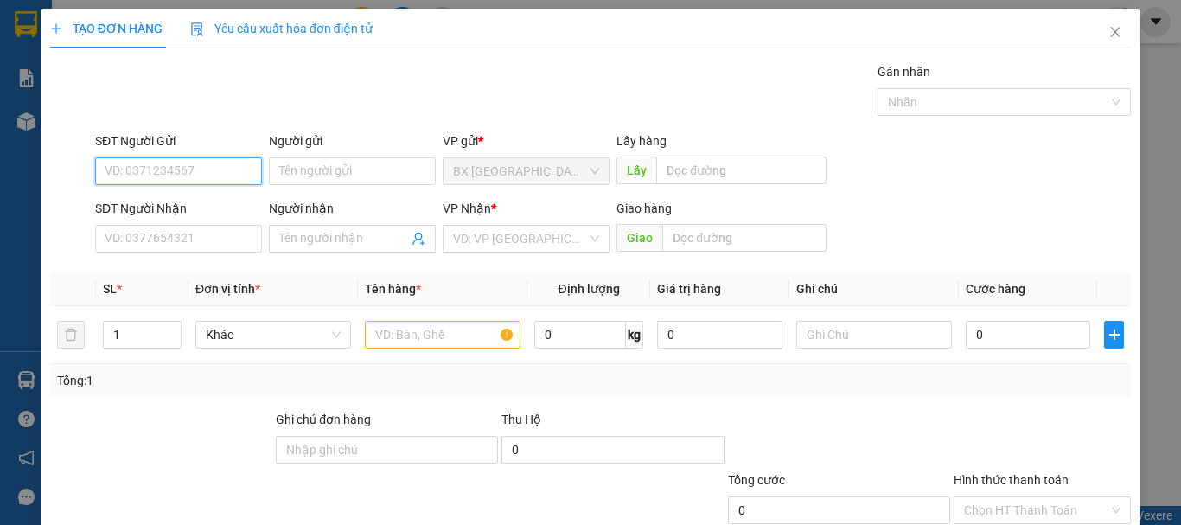
click at [231, 163] on input "SĐT Người Gửi" at bounding box center [178, 171] width 167 height 28
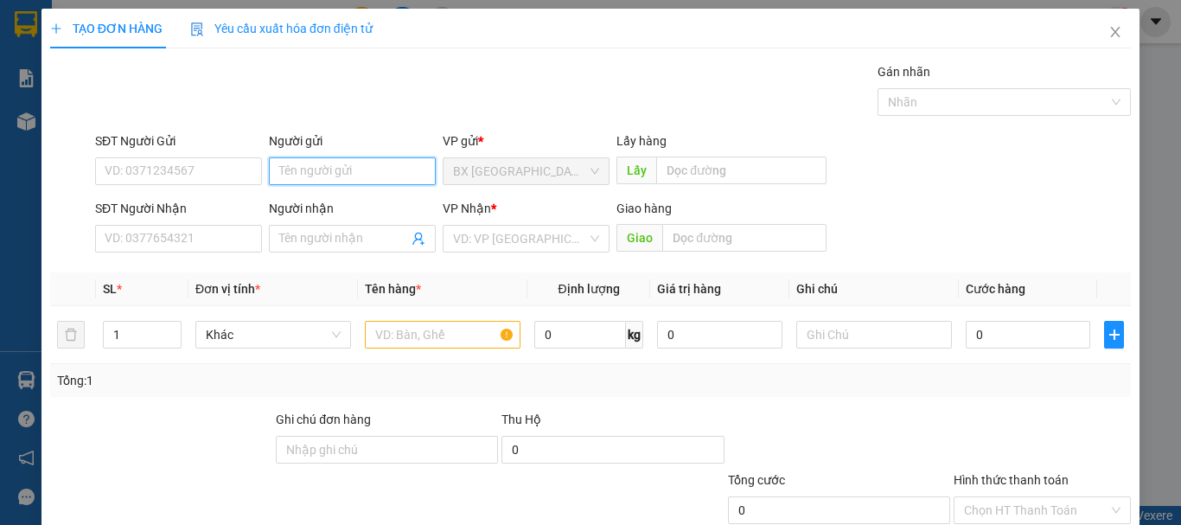
click at [303, 171] on input "Người gửi" at bounding box center [352, 171] width 167 height 28
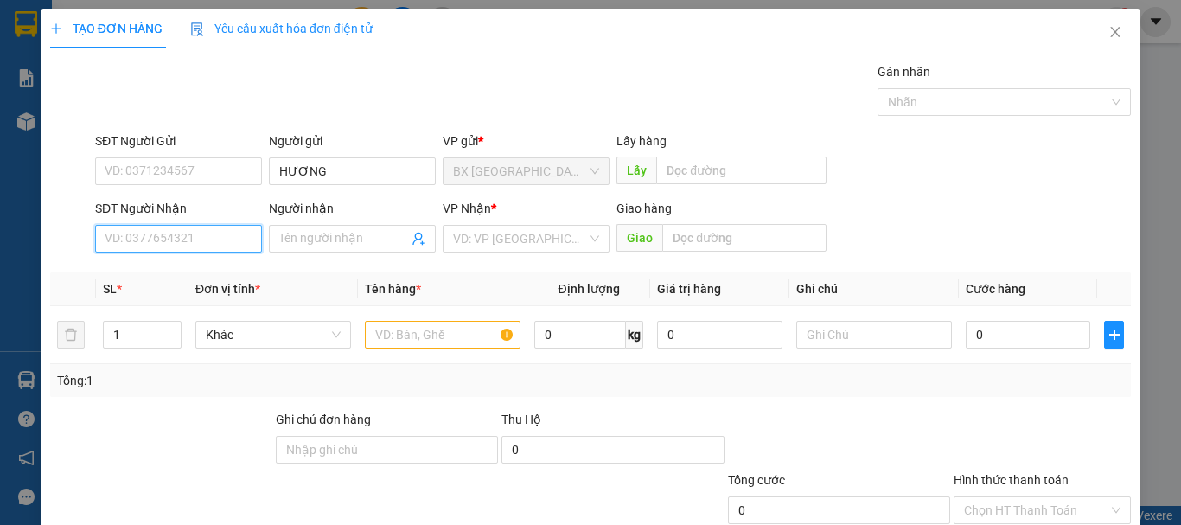
click at [184, 231] on input "SĐT Người Nhận" at bounding box center [178, 239] width 167 height 28
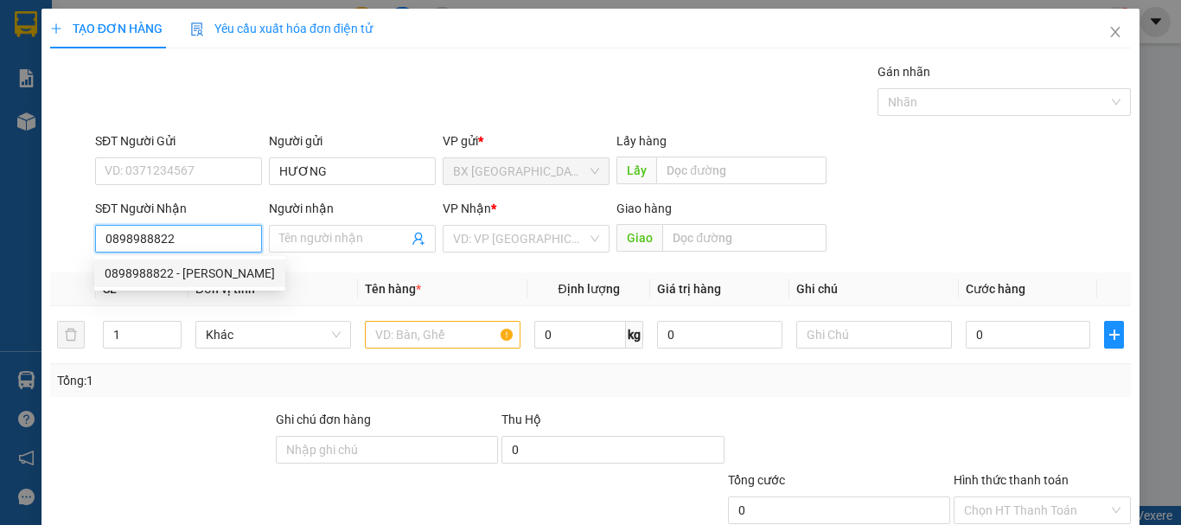
click at [232, 277] on div "0898988822 - [PERSON_NAME]" at bounding box center [190, 273] width 170 height 19
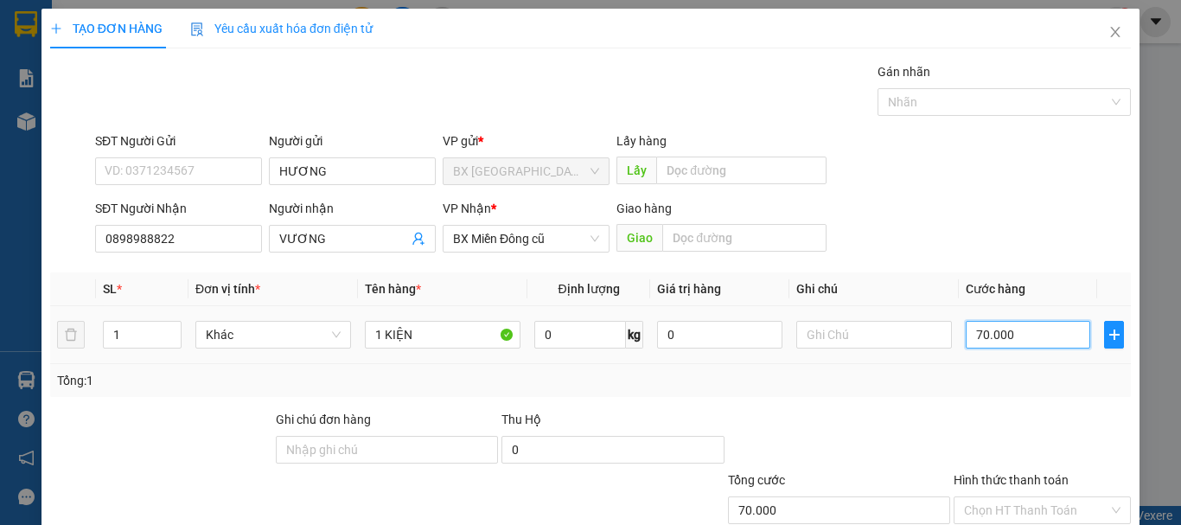
click at [1002, 333] on input "70.000" at bounding box center [1028, 335] width 124 height 28
click at [973, 338] on input "0" at bounding box center [1028, 335] width 124 height 28
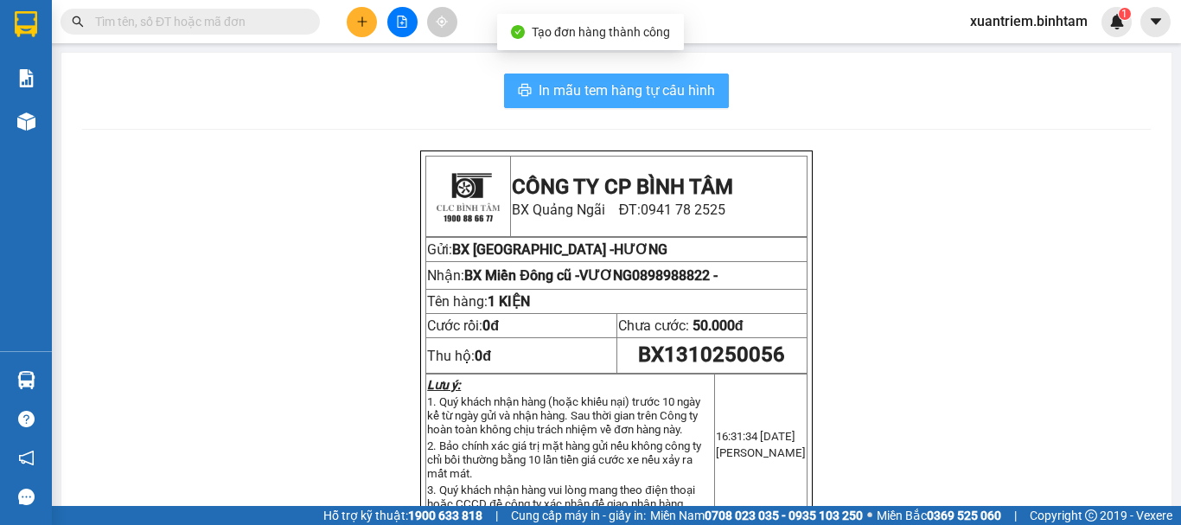
click at [583, 93] on span "In mẫu tem hàng tự cấu hình" at bounding box center [627, 91] width 176 height 22
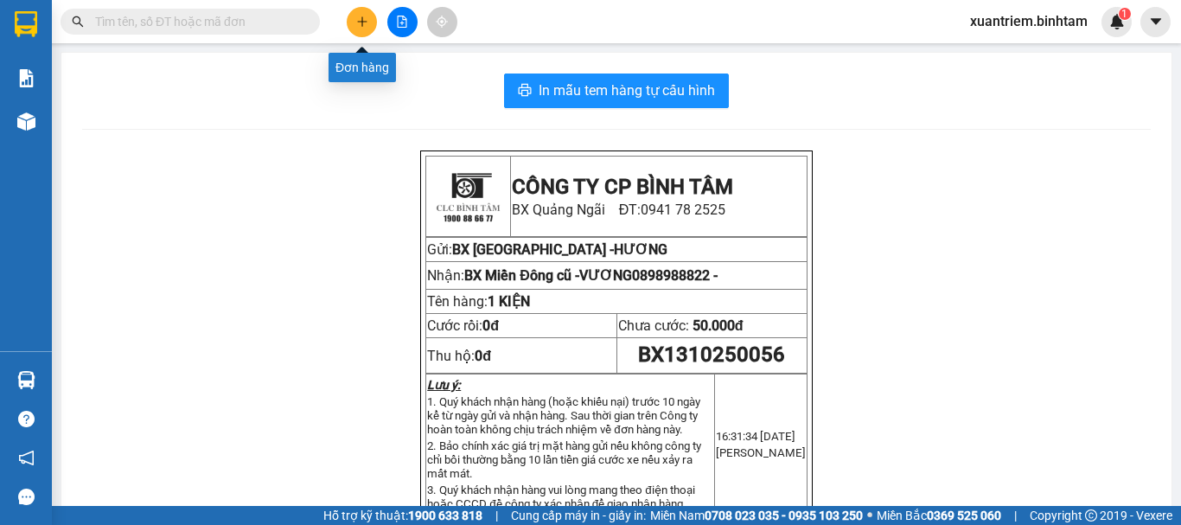
click at [364, 29] on button at bounding box center [362, 22] width 30 height 30
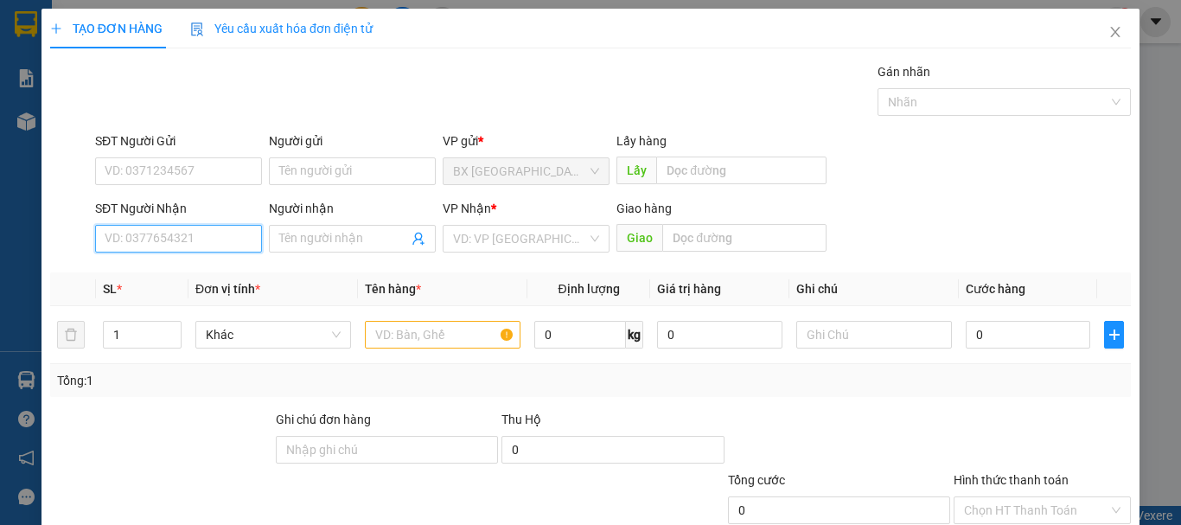
click at [207, 236] on input "SĐT Người Nhận" at bounding box center [178, 239] width 167 height 28
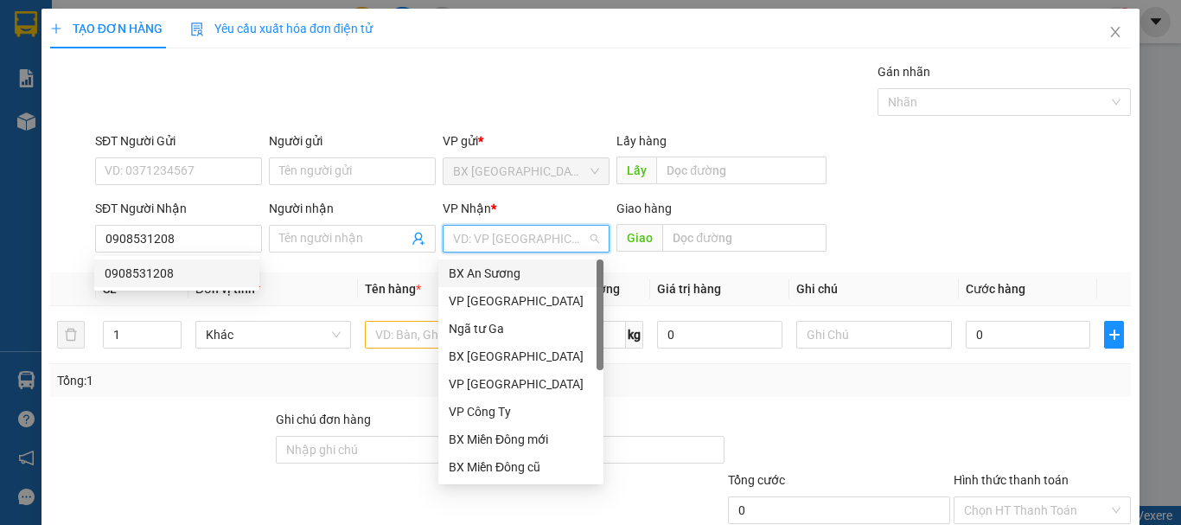
click at [488, 236] on input "search" at bounding box center [520, 239] width 134 height 26
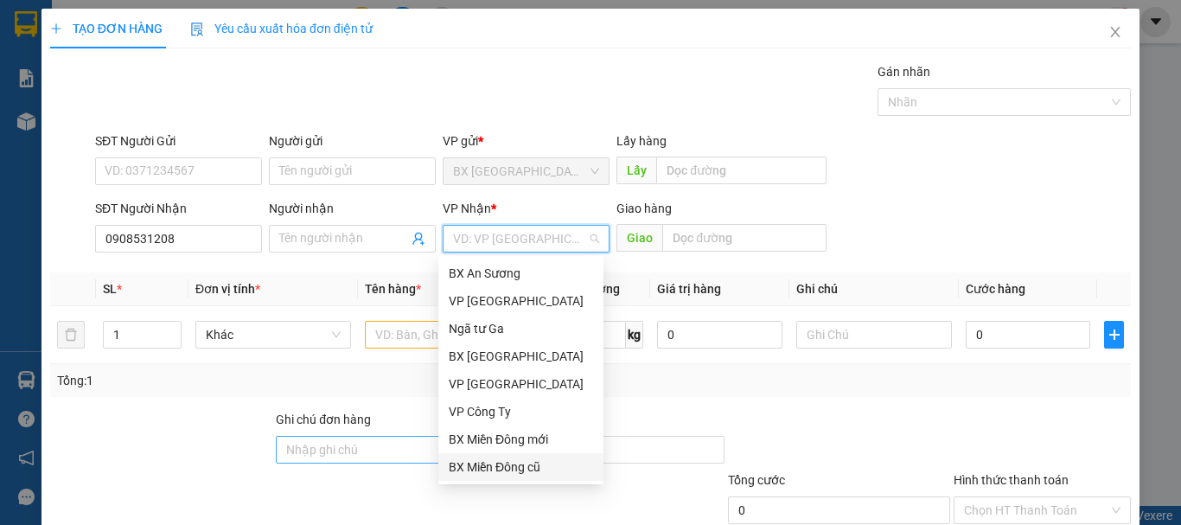
click at [488, 461] on div "BX Miền Đông cũ" at bounding box center [521, 466] width 144 height 19
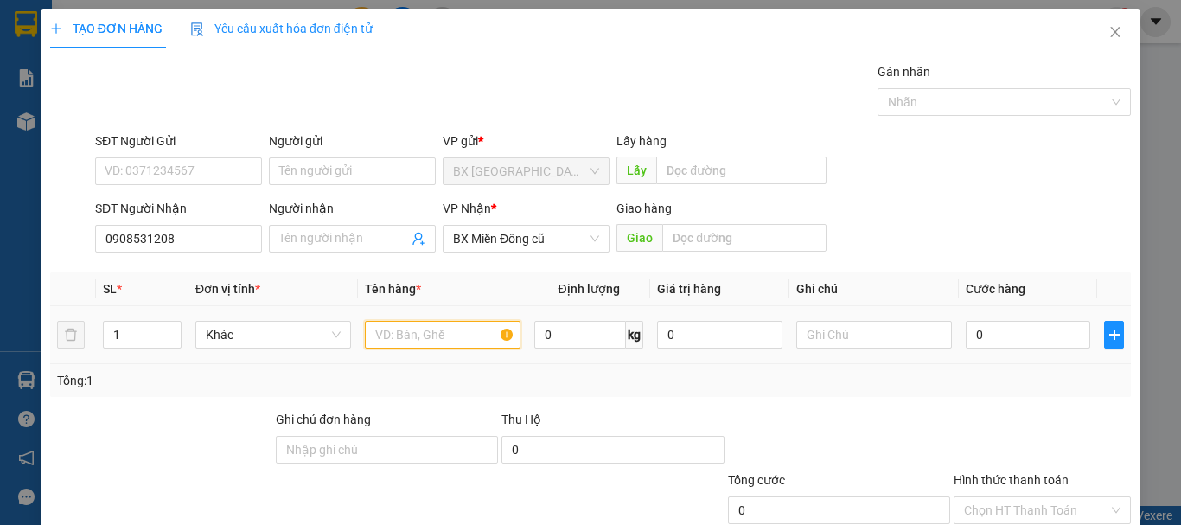
click at [444, 335] on input "text" at bounding box center [443, 335] width 156 height 28
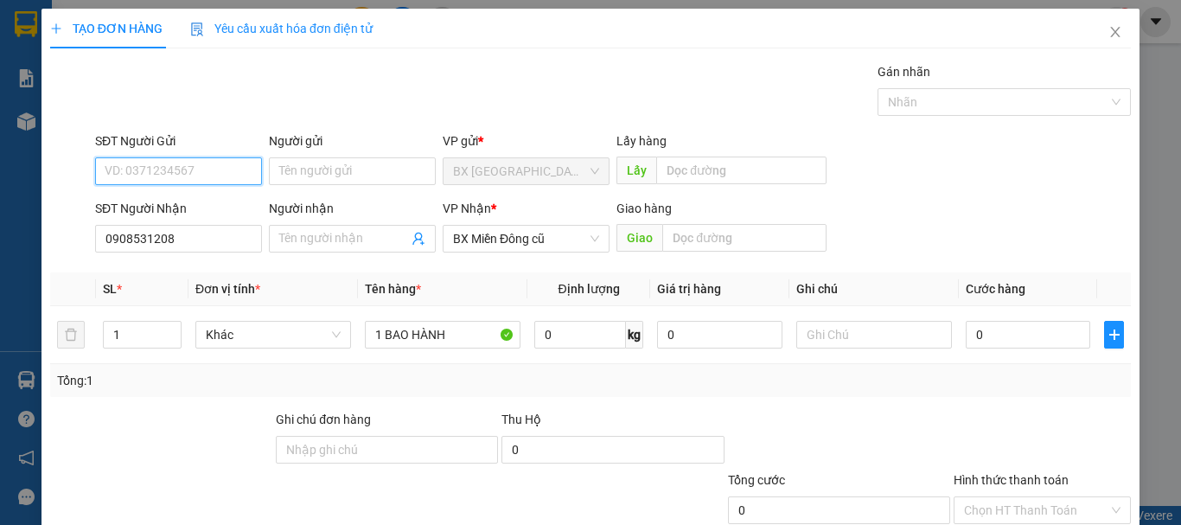
click at [180, 168] on input "SĐT Người Gửi" at bounding box center [178, 171] width 167 height 28
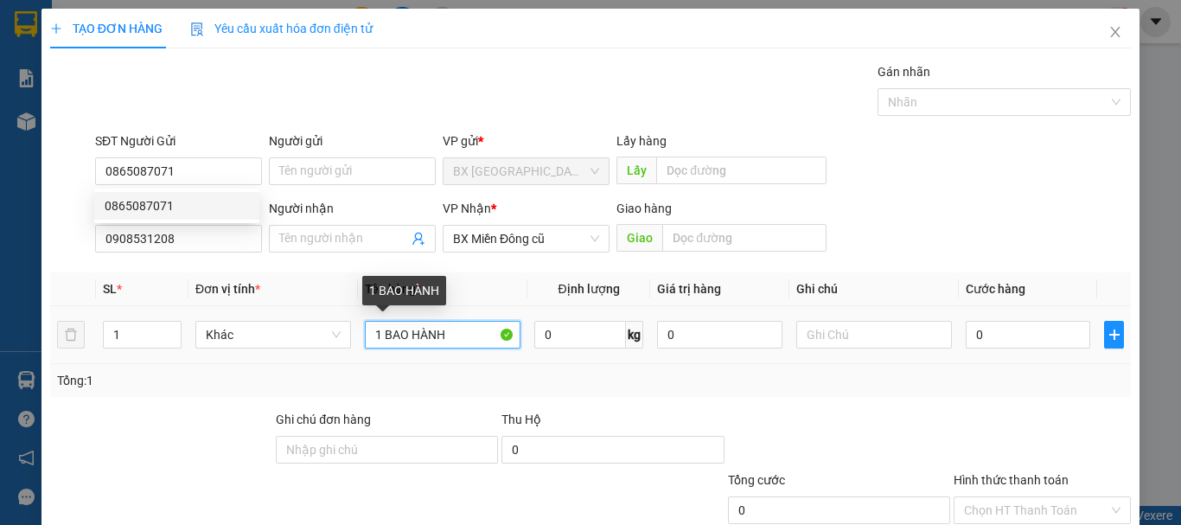
click at [459, 332] on input "1 BAO HÀNH" at bounding box center [443, 335] width 156 height 28
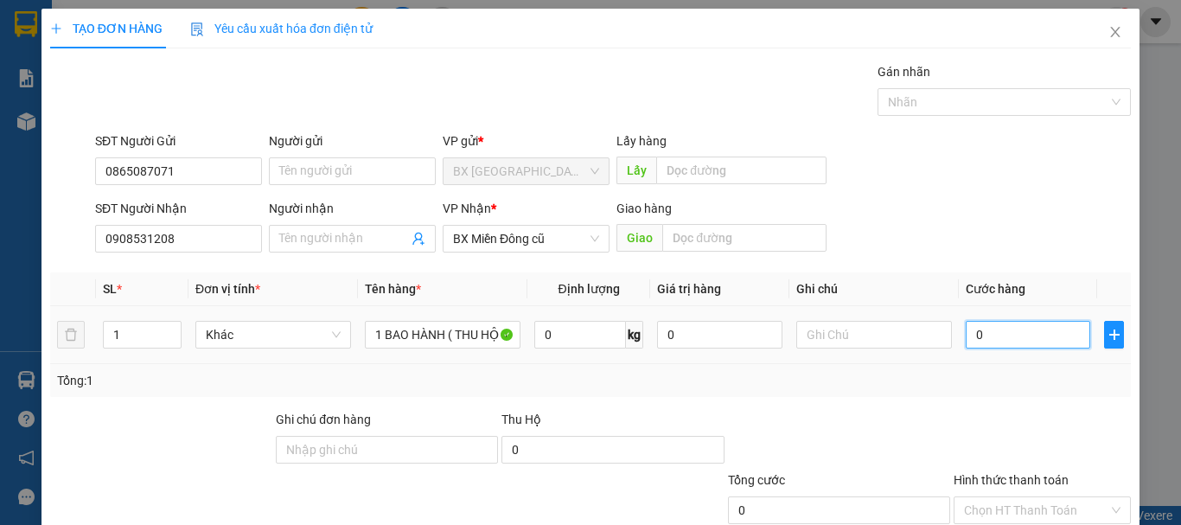
click at [1004, 341] on input "0" at bounding box center [1028, 335] width 124 height 28
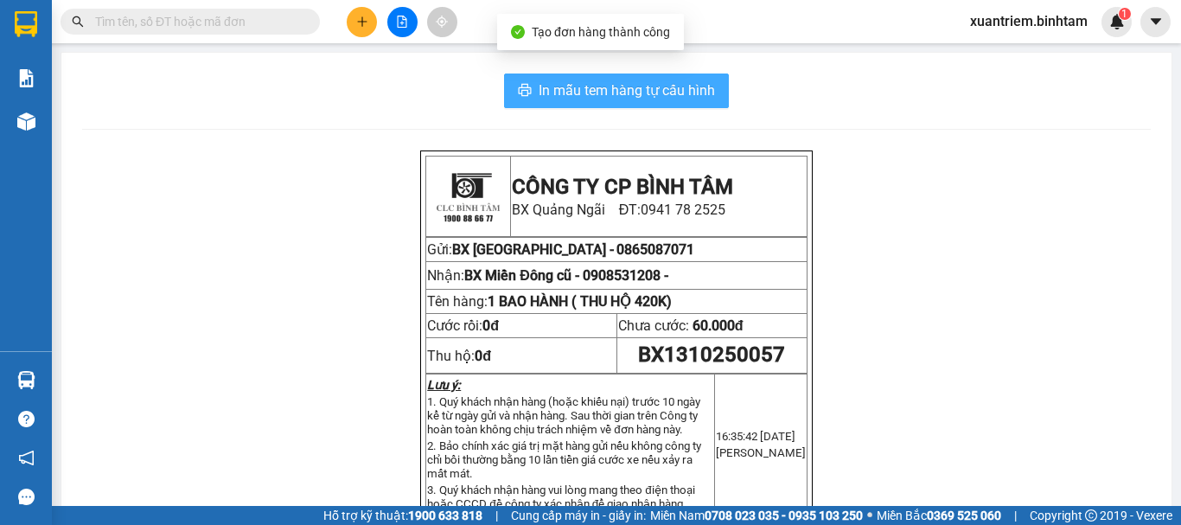
click at [679, 95] on span "In mẫu tem hàng tự cấu hình" at bounding box center [627, 91] width 176 height 22
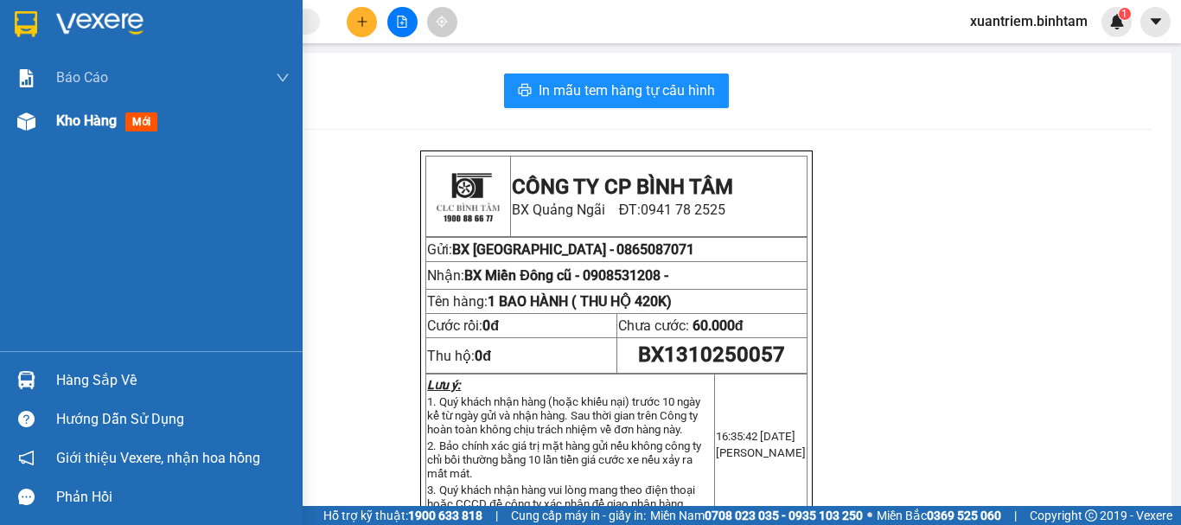
click at [37, 117] on div at bounding box center [26, 121] width 30 height 30
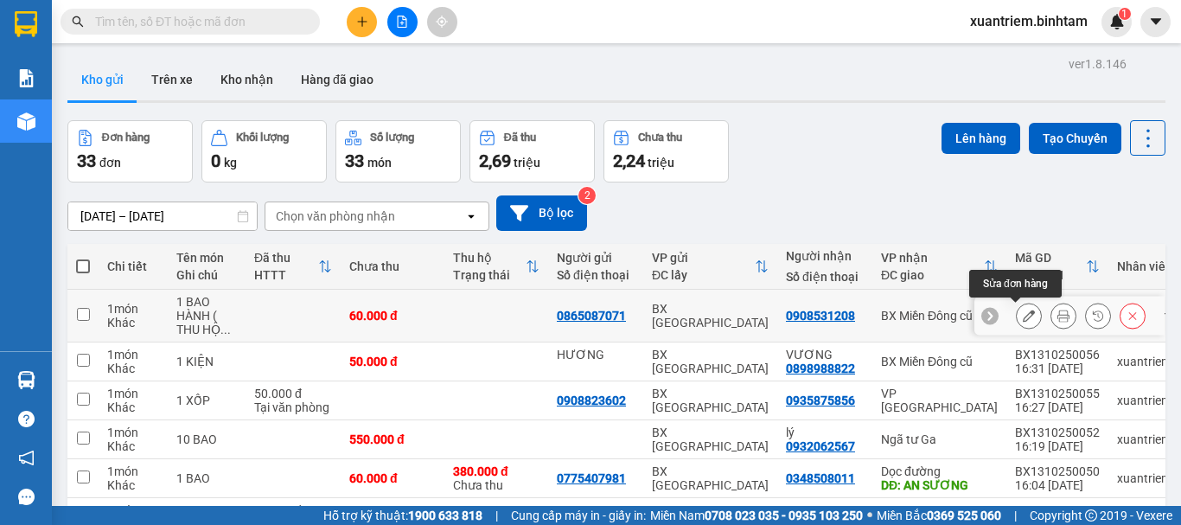
click at [1023, 318] on icon at bounding box center [1029, 315] width 12 height 12
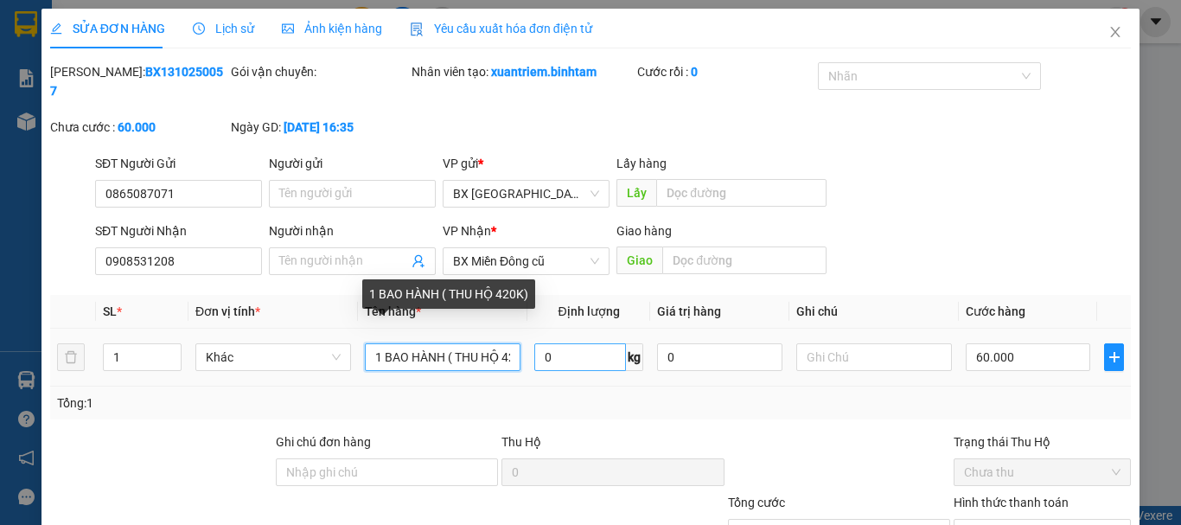
drag, startPoint x: 443, startPoint y: 336, endPoint x: 566, endPoint y: 333, distance: 122.8
click at [566, 333] on tr "1 Khác 1 BAO HÀNH ( THU HỘ 420K) 0 kg 0 60.000" at bounding box center [590, 357] width 1080 height 58
click at [472, 343] on input "1 BAO HÀNH" at bounding box center [443, 357] width 156 height 28
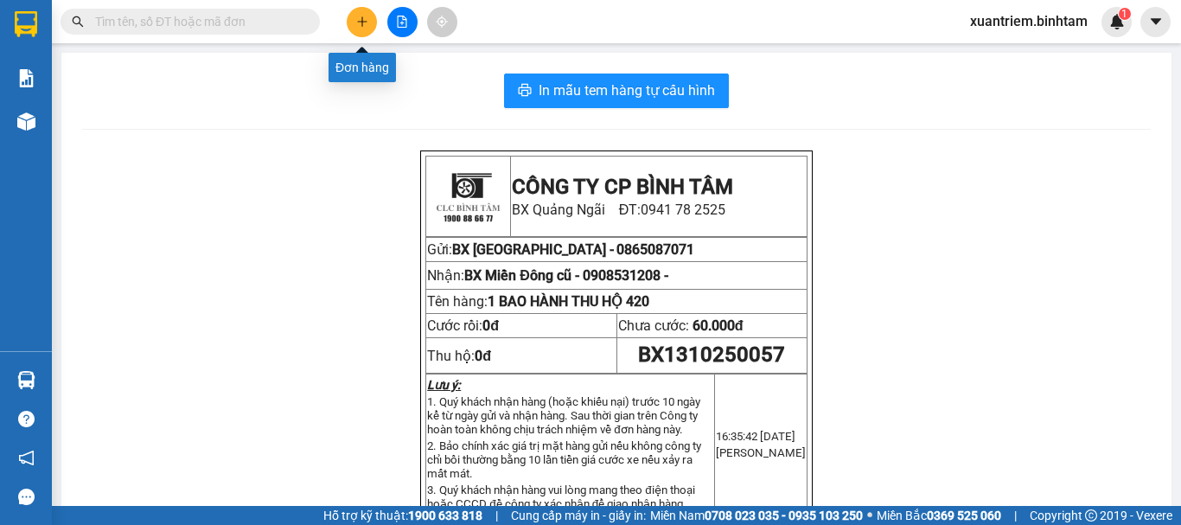
click at [367, 11] on button at bounding box center [362, 22] width 30 height 30
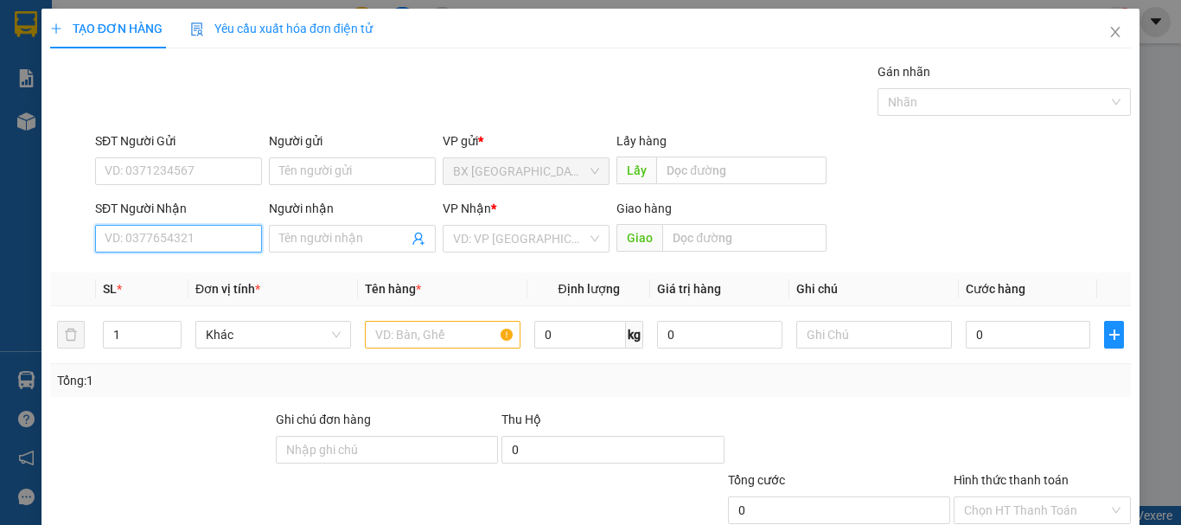
click at [149, 232] on input "SĐT Người Nhận" at bounding box center [178, 239] width 167 height 28
click at [212, 237] on input "0908741455" at bounding box center [178, 239] width 167 height 28
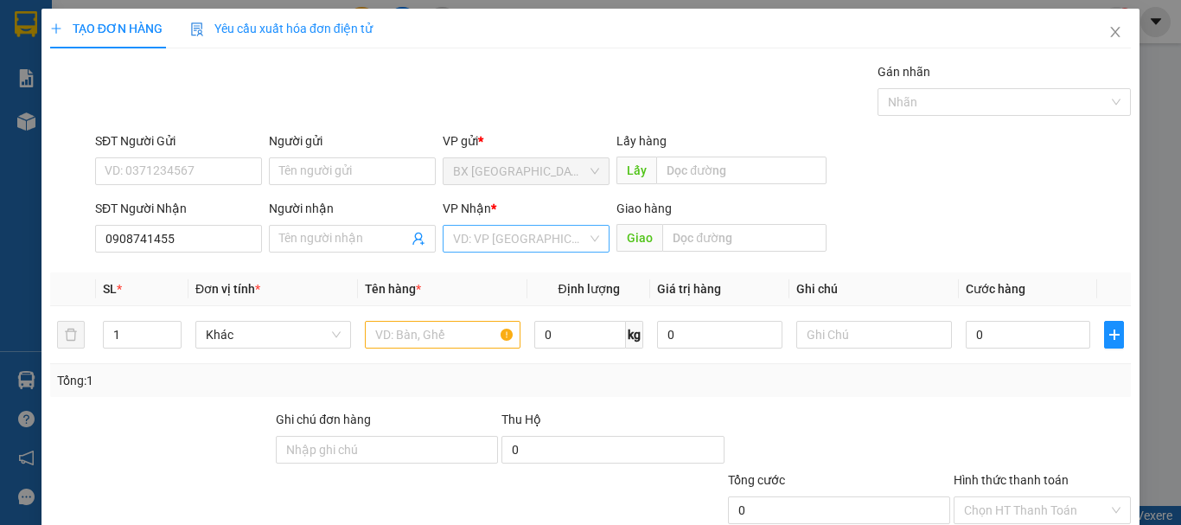
click at [513, 237] on input "search" at bounding box center [520, 239] width 134 height 26
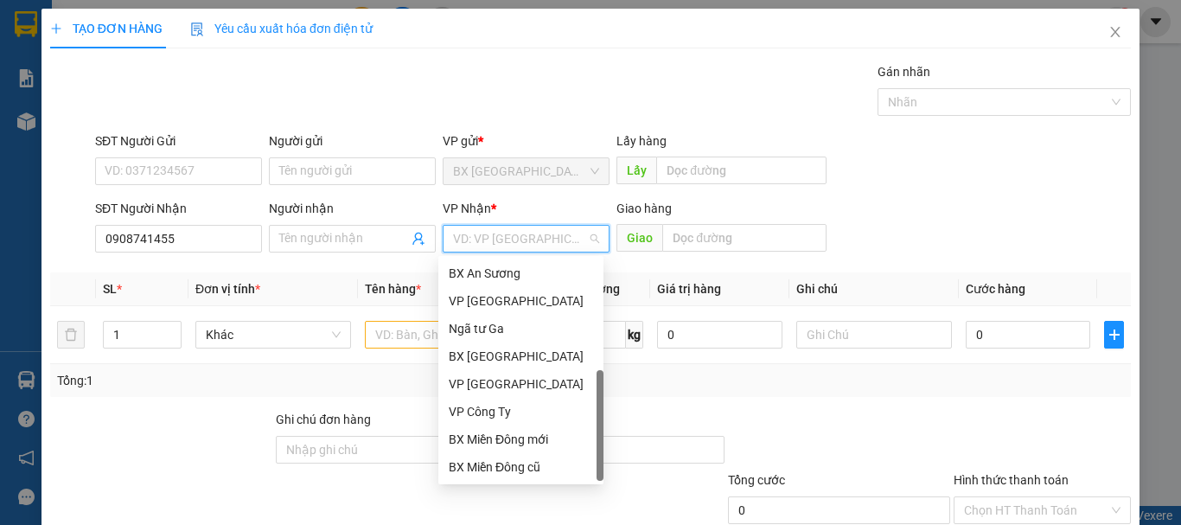
click at [512, 485] on div "Dọc đường" at bounding box center [521, 494] width 144 height 19
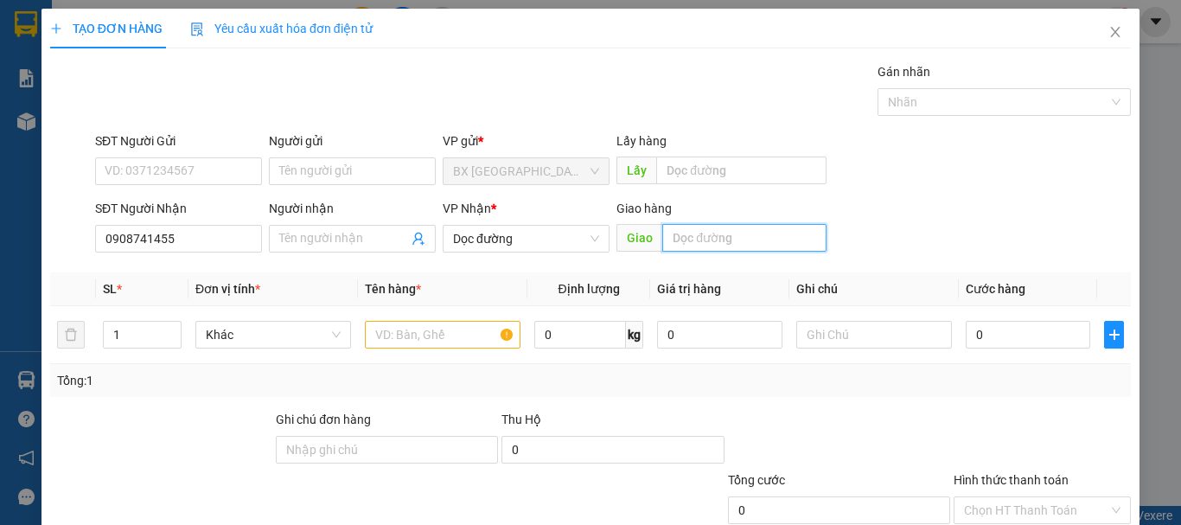
click at [793, 224] on input "text" at bounding box center [744, 238] width 164 height 28
click at [426, 321] on input "text" at bounding box center [443, 335] width 156 height 28
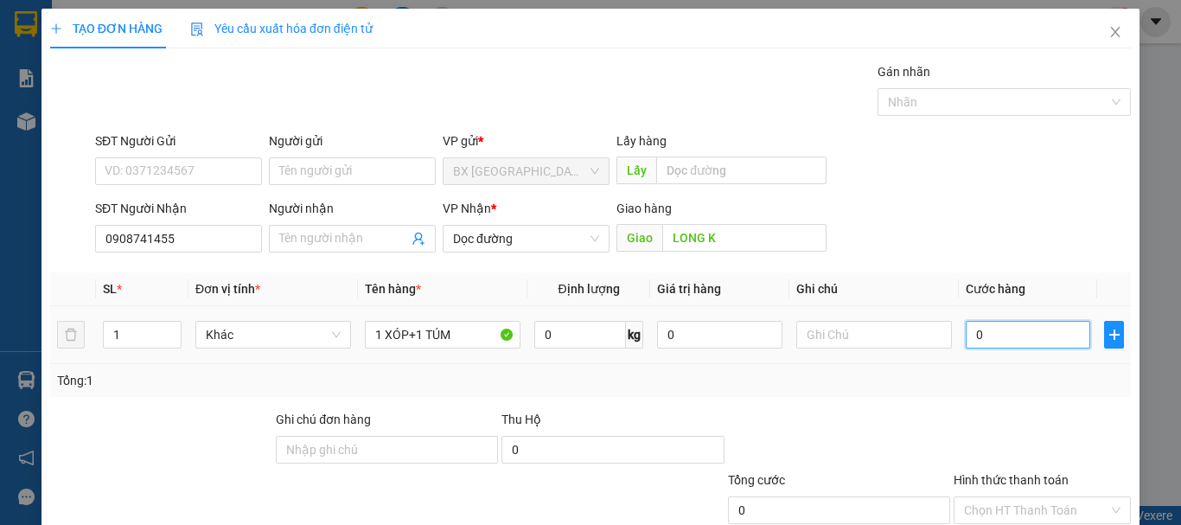
click at [1038, 321] on input "0" at bounding box center [1028, 335] width 124 height 28
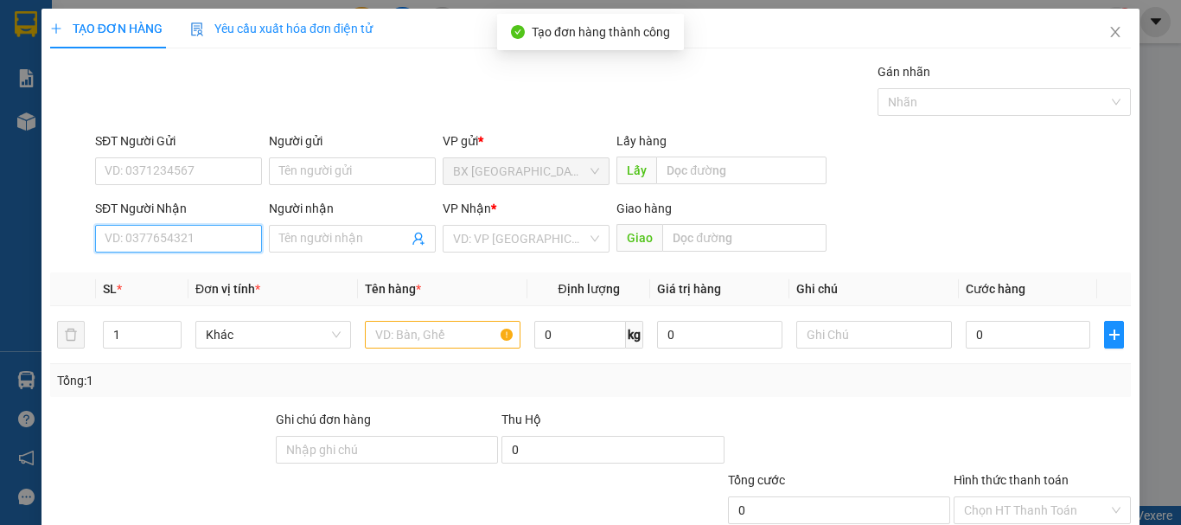
click at [213, 225] on input "SĐT Người Nhận" at bounding box center [178, 239] width 167 height 28
click at [209, 225] on input "0987759040" at bounding box center [178, 239] width 167 height 28
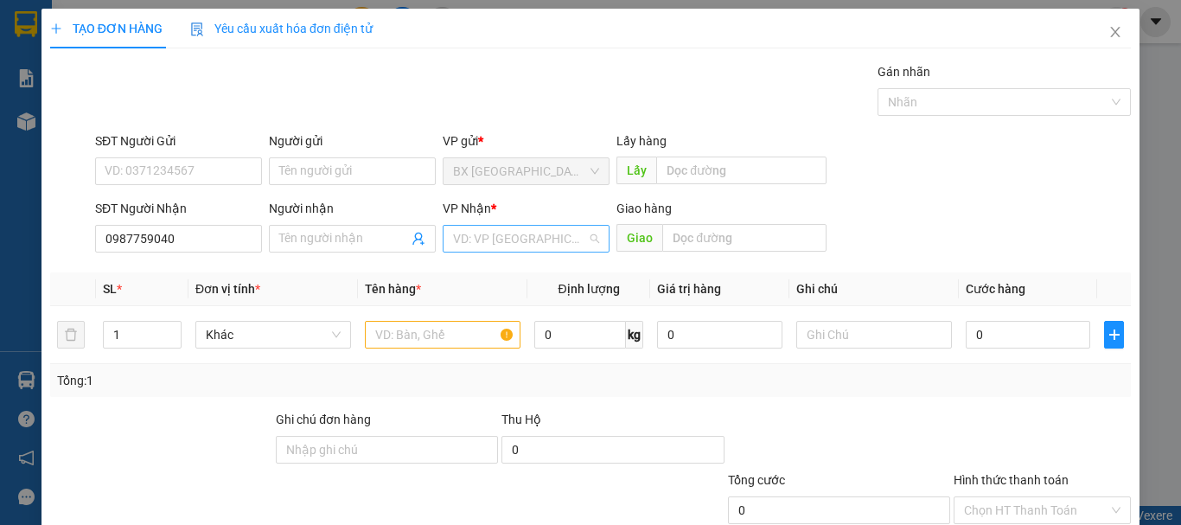
click at [500, 226] on input "search" at bounding box center [520, 239] width 134 height 26
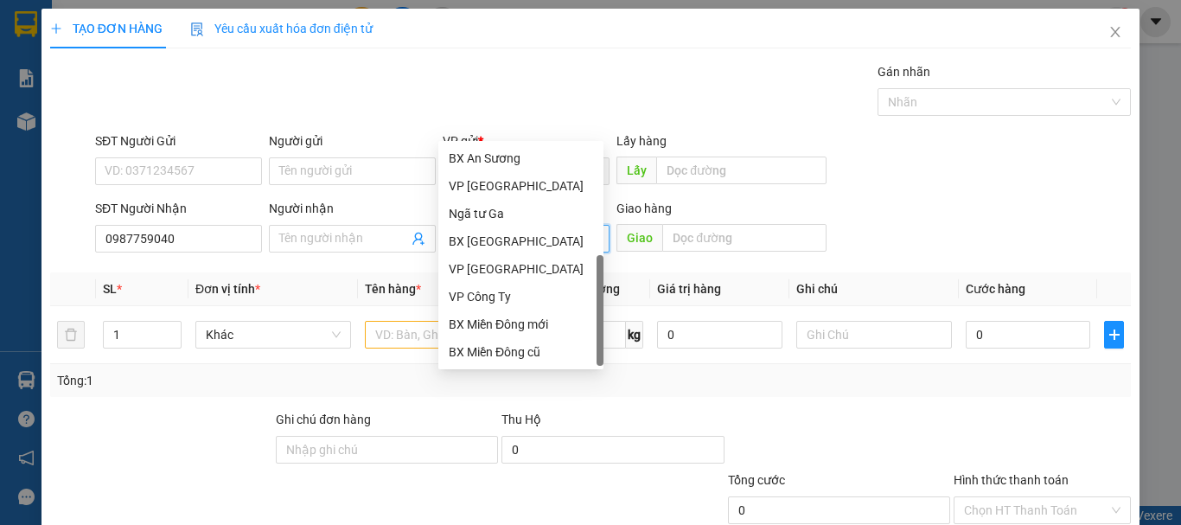
drag, startPoint x: 472, startPoint y: 324, endPoint x: 670, endPoint y: 189, distance: 239.5
click at [473, 370] on div "Dọc đường" at bounding box center [521, 379] width 144 height 19
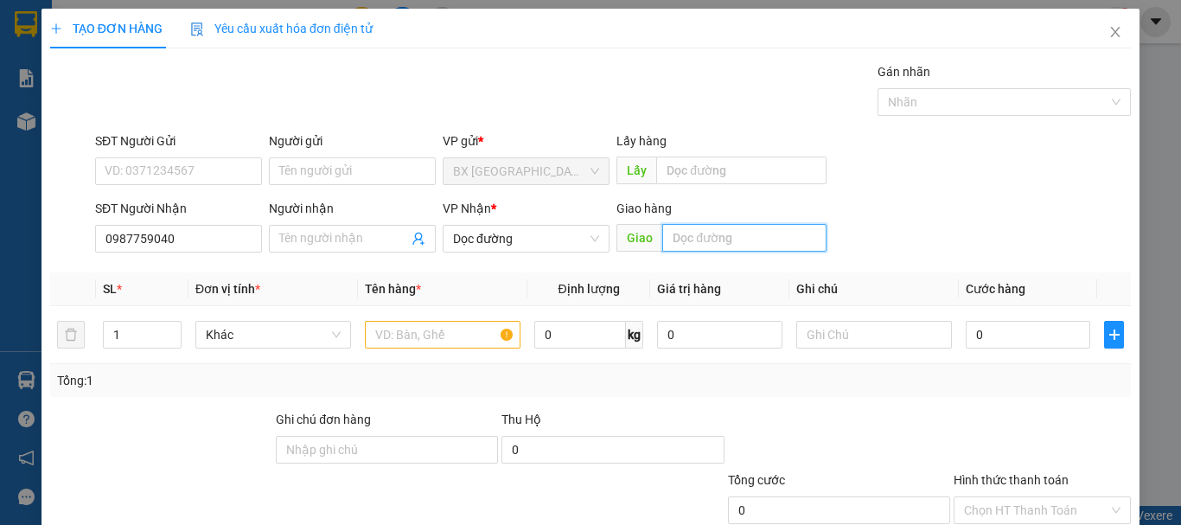
click at [762, 224] on input "text" at bounding box center [744, 238] width 164 height 28
click at [444, 321] on input "text" at bounding box center [443, 335] width 156 height 28
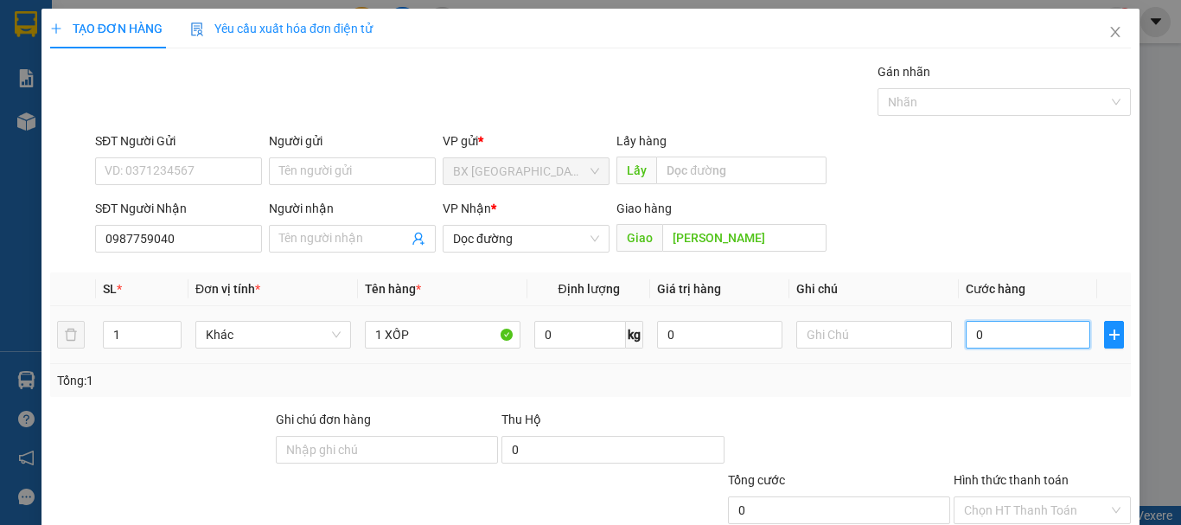
click at [966, 321] on input "0" at bounding box center [1028, 335] width 124 height 28
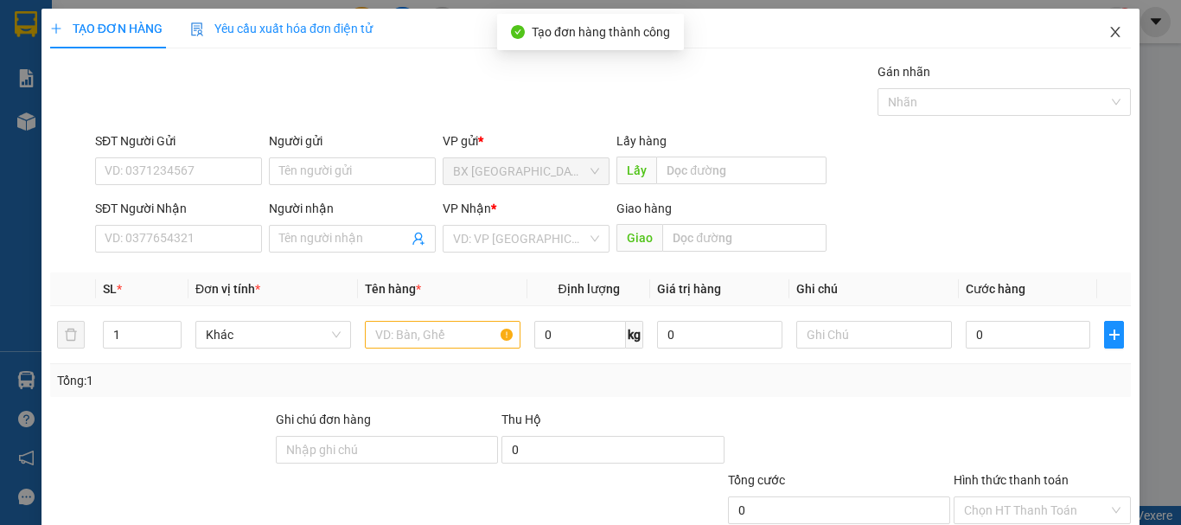
click at [1111, 34] on icon "close" at bounding box center [1116, 32] width 10 height 10
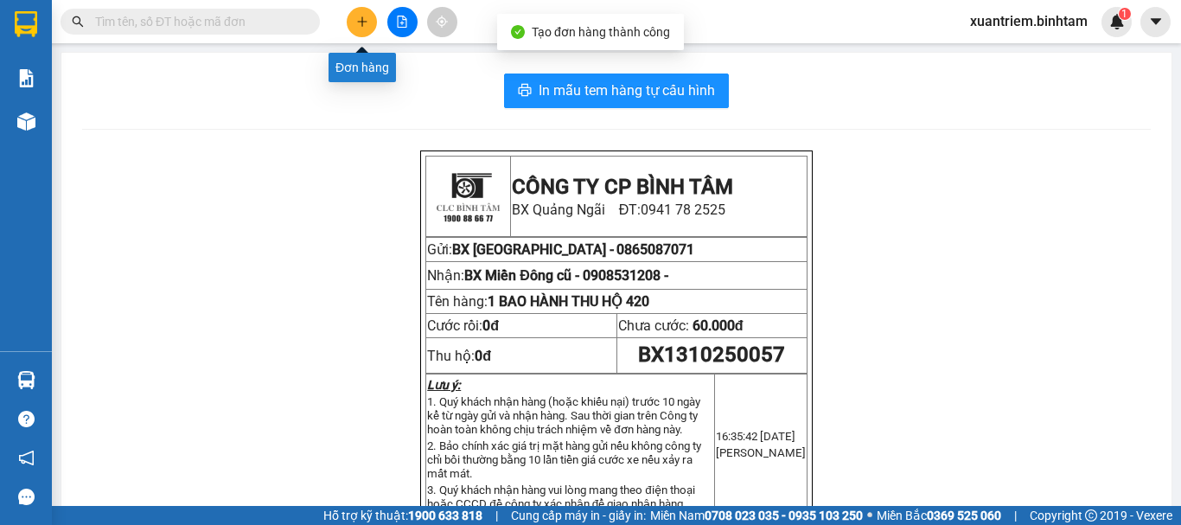
click at [371, 16] on button at bounding box center [362, 22] width 30 height 30
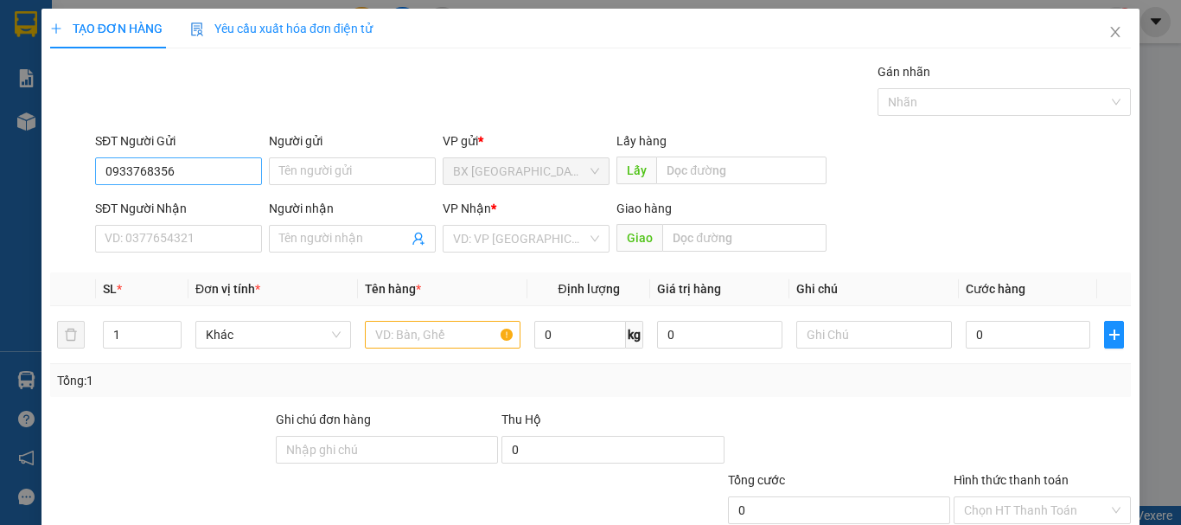
drag, startPoint x: 186, startPoint y: 185, endPoint x: 128, endPoint y: 183, distance: 57.9
click at [128, 183] on div "SĐT Người Gửi 0933768356" at bounding box center [178, 161] width 167 height 61
drag, startPoint x: 104, startPoint y: 167, endPoint x: 178, endPoint y: 159, distance: 74.7
click at [178, 159] on input "0933768356" at bounding box center [178, 171] width 167 height 28
click at [192, 243] on input "SĐT Người Nhận" at bounding box center [178, 239] width 167 height 28
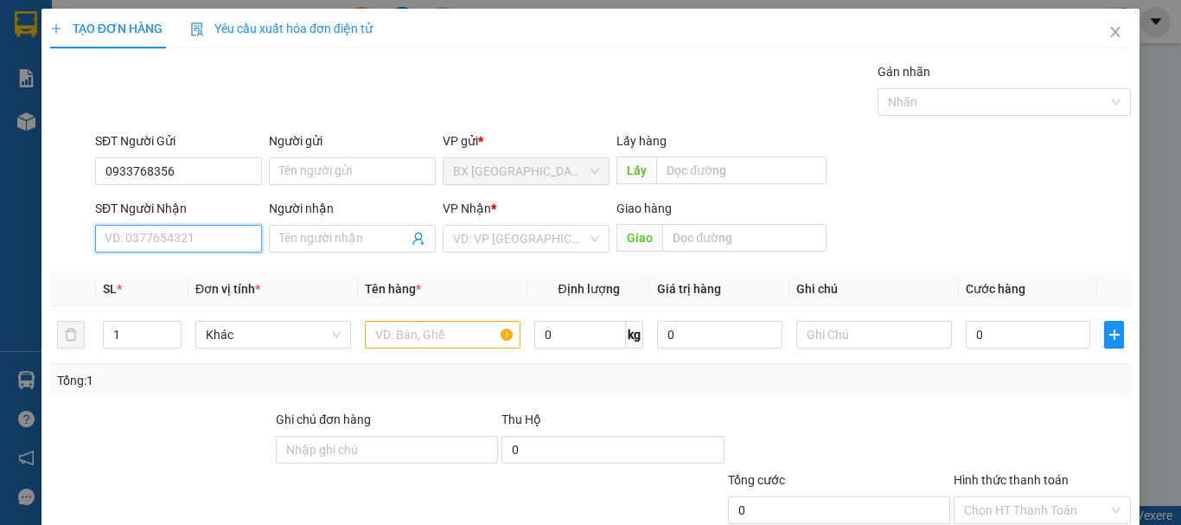
paste input "0933768356"
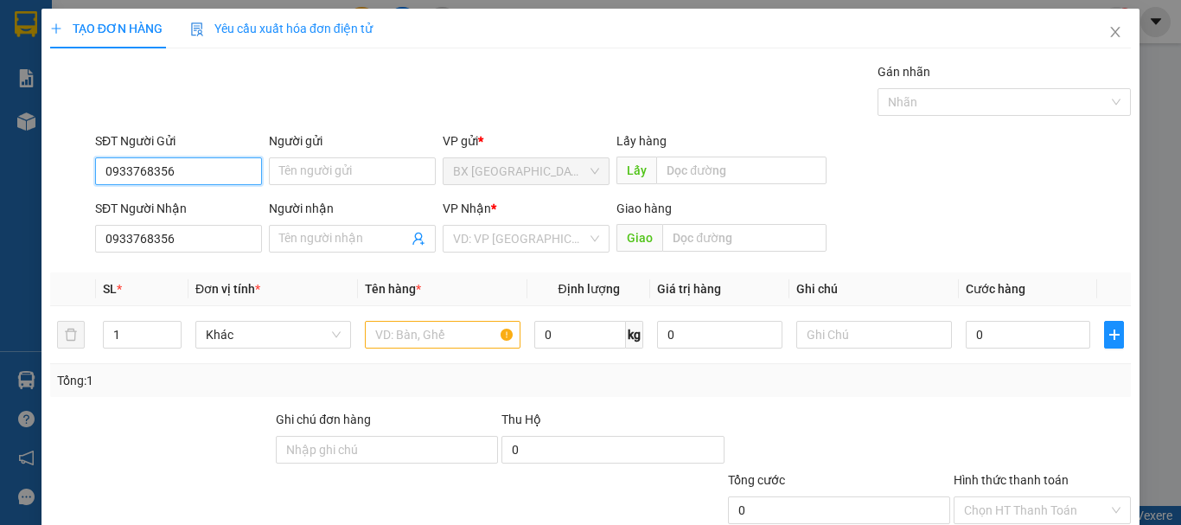
drag, startPoint x: 192, startPoint y: 178, endPoint x: 97, endPoint y: 194, distance: 96.5
click at [97, 194] on form "SĐT Người Gửi 0933768356 0933768356 Người gửi Tên người gửi VP gửi * [PERSON_NA…" at bounding box center [590, 195] width 1080 height 128
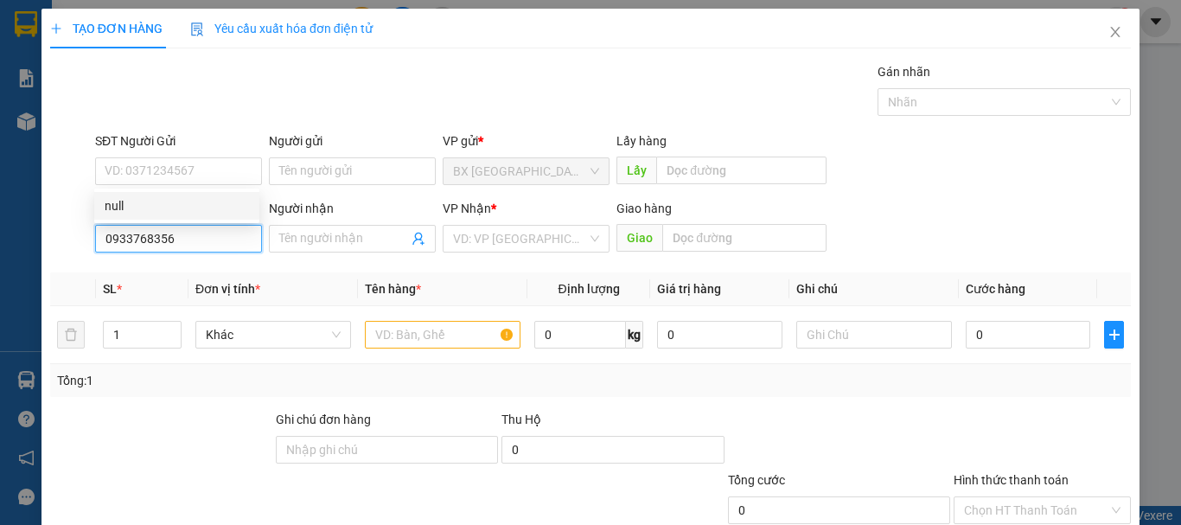
click at [203, 241] on input "0933768356" at bounding box center [178, 239] width 167 height 28
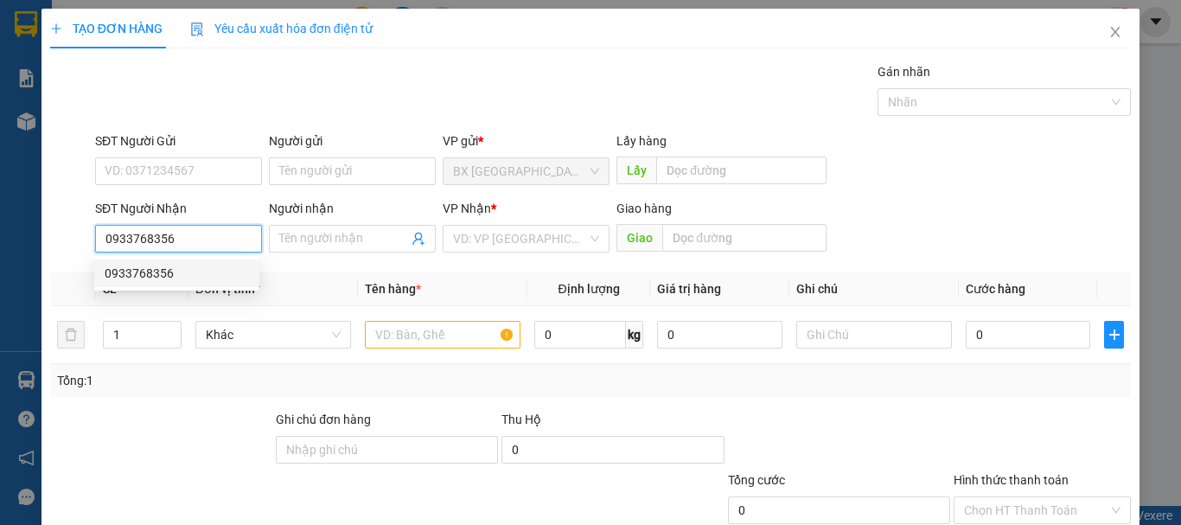
click at [204, 274] on div "0933768356" at bounding box center [177, 273] width 144 height 19
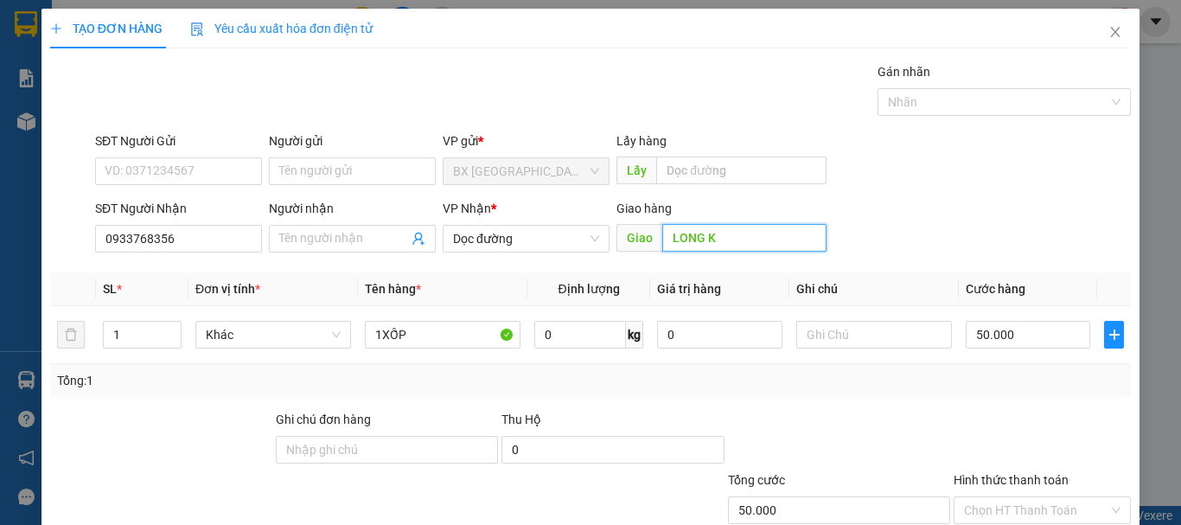
click at [684, 239] on input "LONG K" at bounding box center [744, 238] width 164 height 28
click at [550, 241] on span "Dọc đường" at bounding box center [526, 239] width 146 height 26
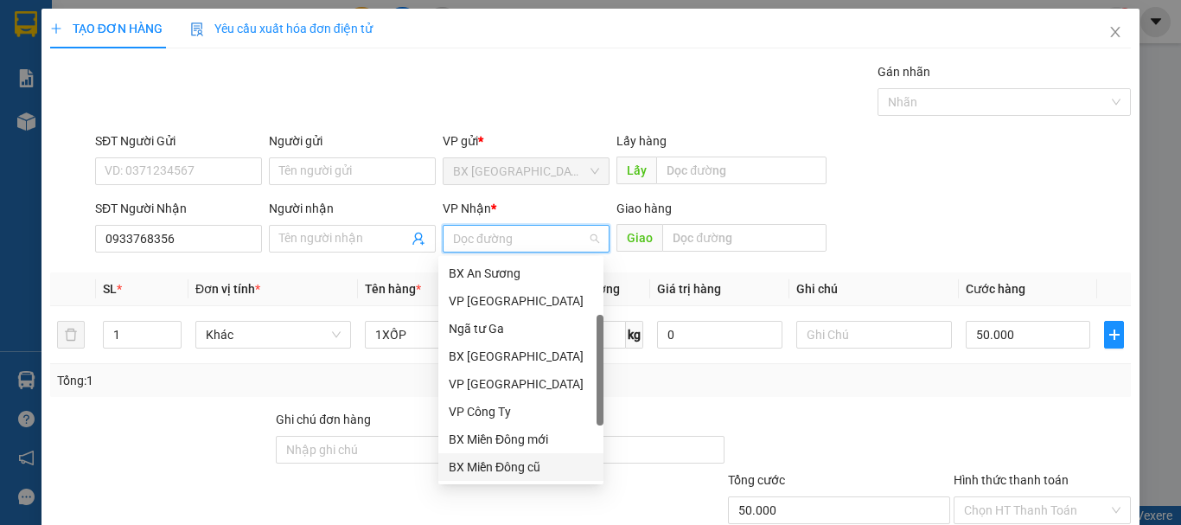
click at [506, 457] on div "BX Miền Đông cũ" at bounding box center [521, 466] width 144 height 19
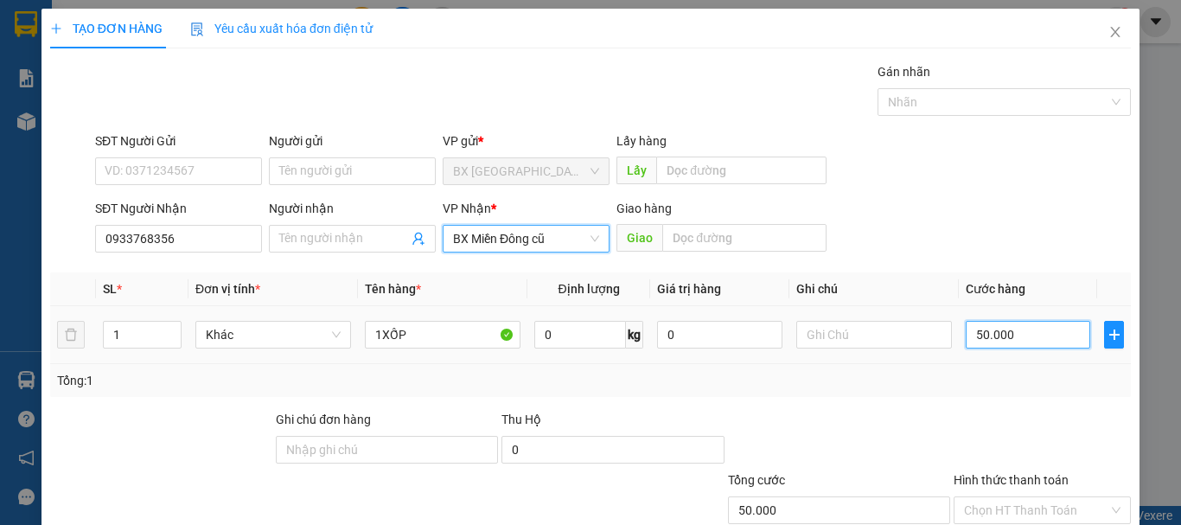
click at [1011, 335] on input "50.000" at bounding box center [1028, 335] width 124 height 28
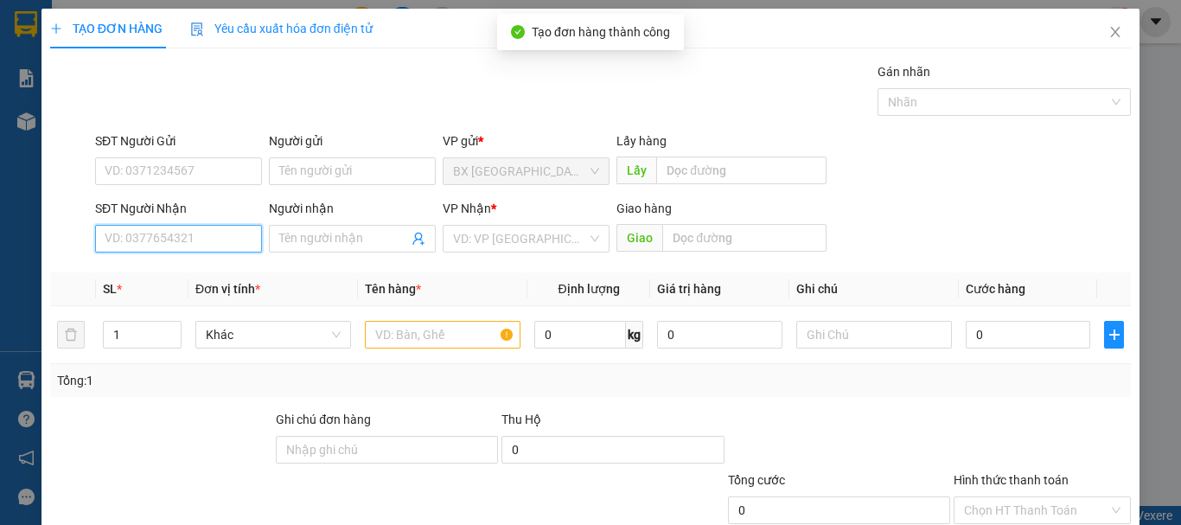
click at [208, 225] on input "SĐT Người Nhận" at bounding box center [178, 239] width 167 height 28
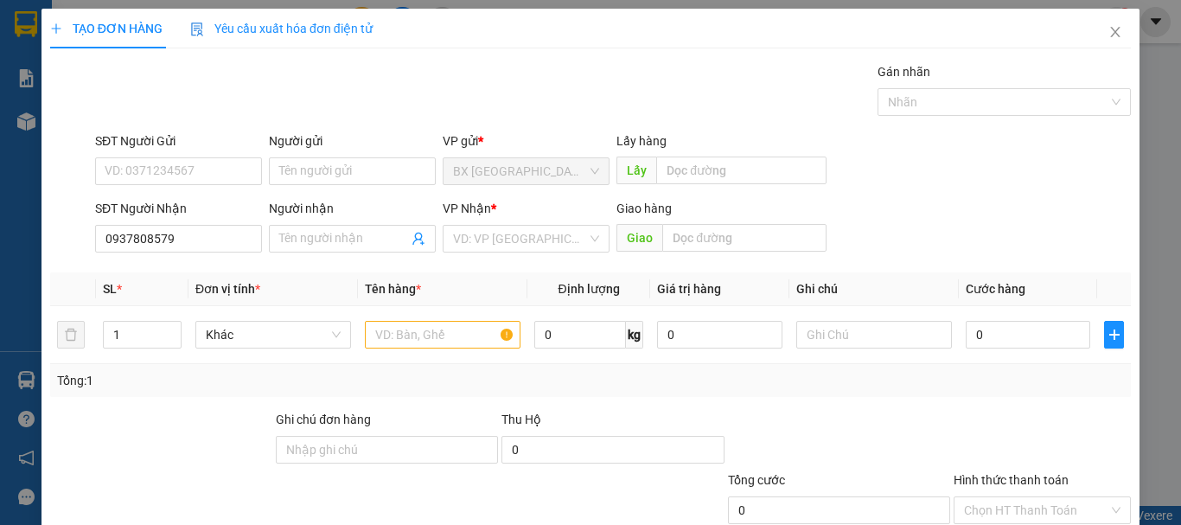
click at [200, 199] on div "SĐT Người Nhận" at bounding box center [178, 212] width 167 height 26
click at [188, 272] on th "Đơn vị tính *" at bounding box center [272, 289] width 169 height 34
click at [201, 225] on input "0937808579" at bounding box center [178, 239] width 167 height 28
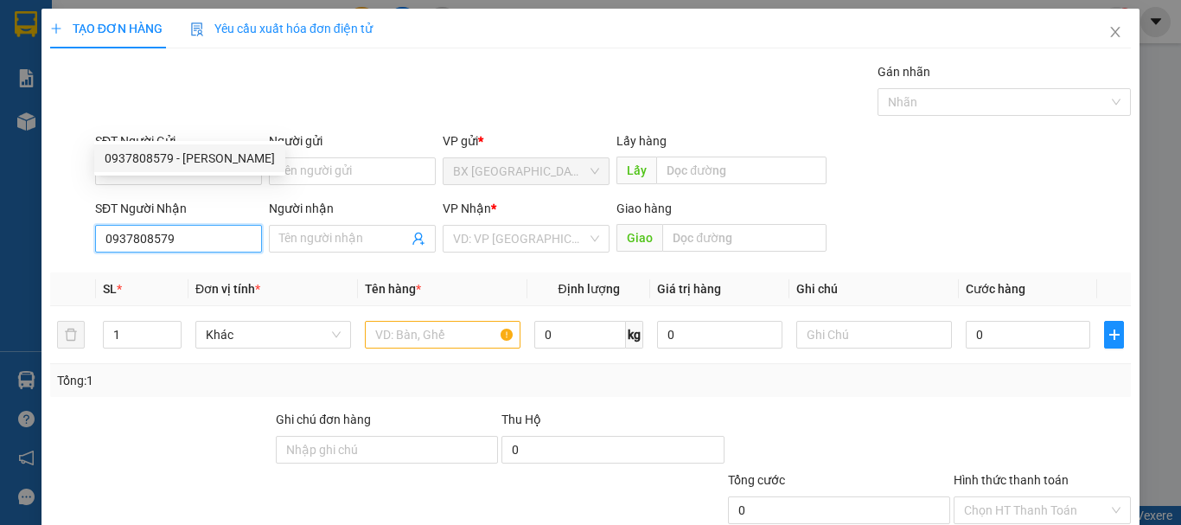
click at [208, 156] on div "0937808579 - [PERSON_NAME]" at bounding box center [190, 158] width 170 height 19
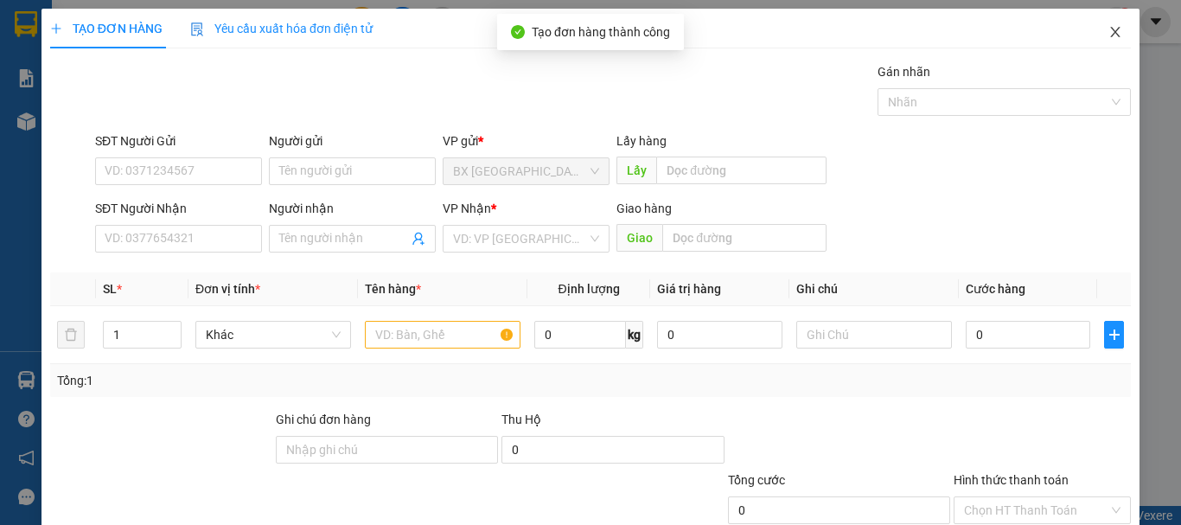
click at [1108, 29] on icon "close" at bounding box center [1115, 32] width 14 height 14
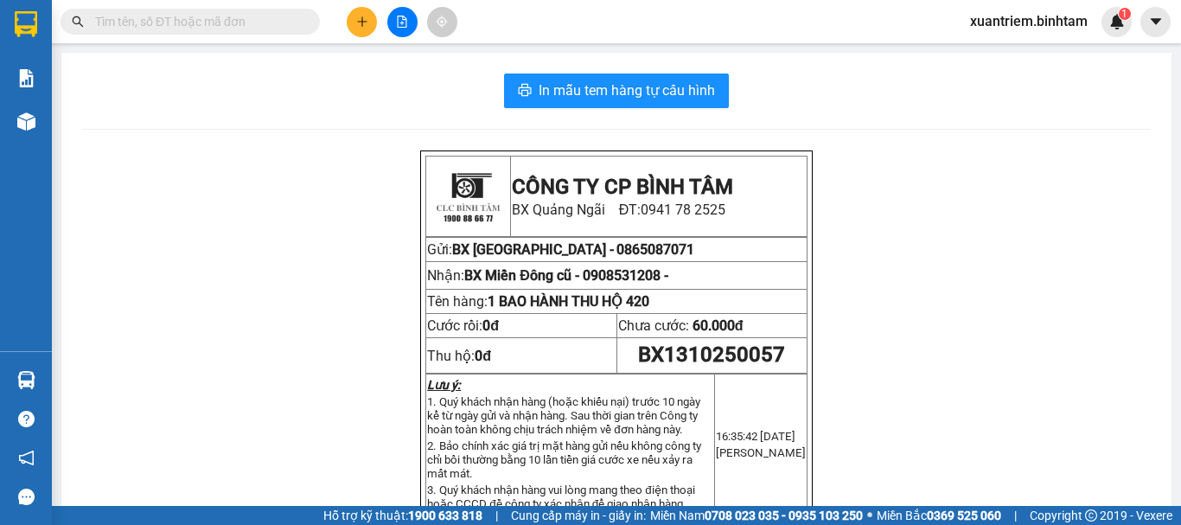
click at [42, 118] on div "Kho hàng mới" at bounding box center [26, 120] width 52 height 43
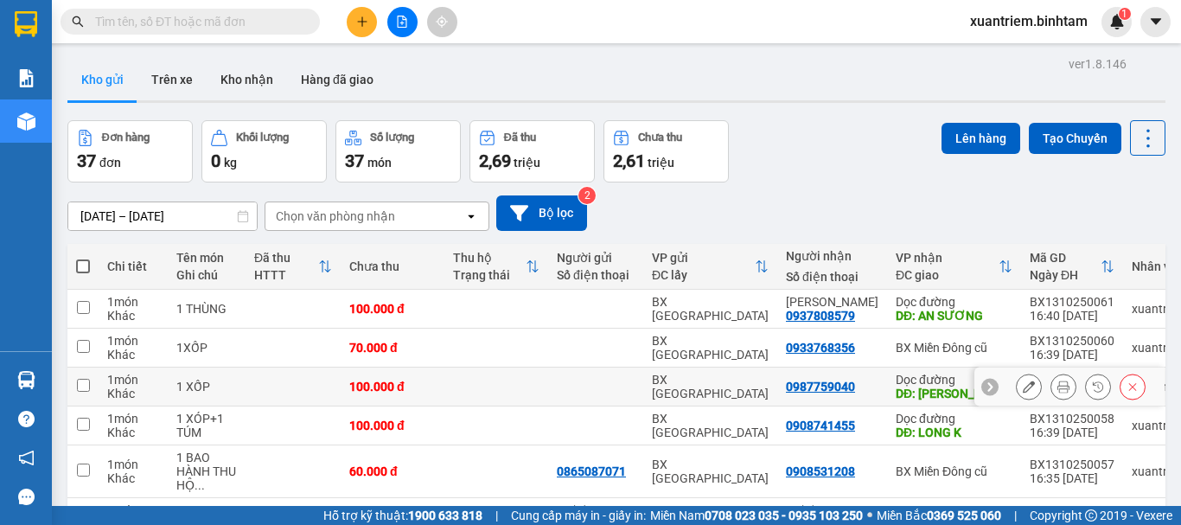
click at [525, 385] on td at bounding box center [496, 386] width 104 height 39
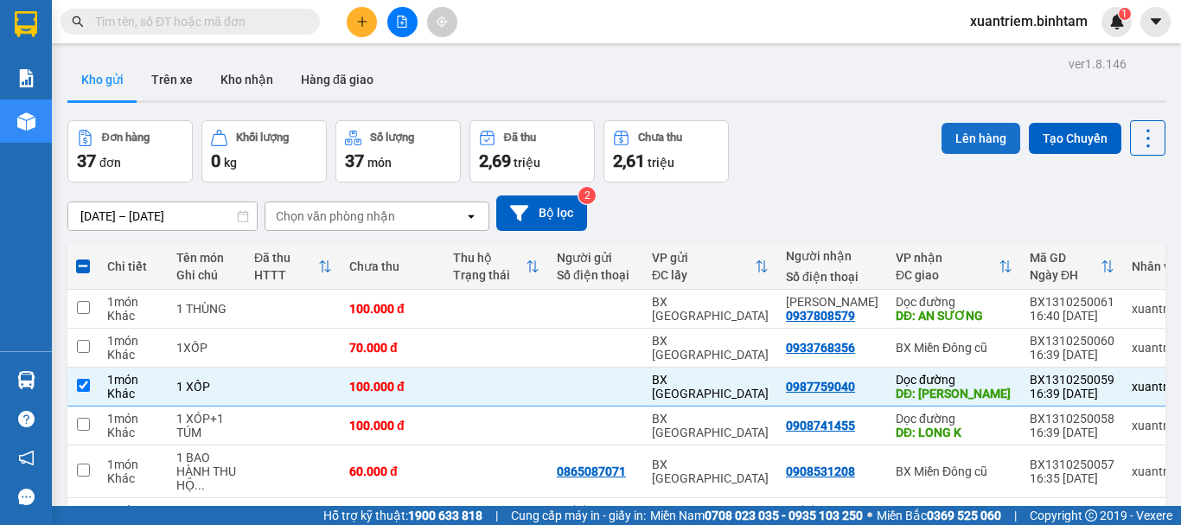
click at [981, 148] on button "Lên hàng" at bounding box center [980, 138] width 79 height 31
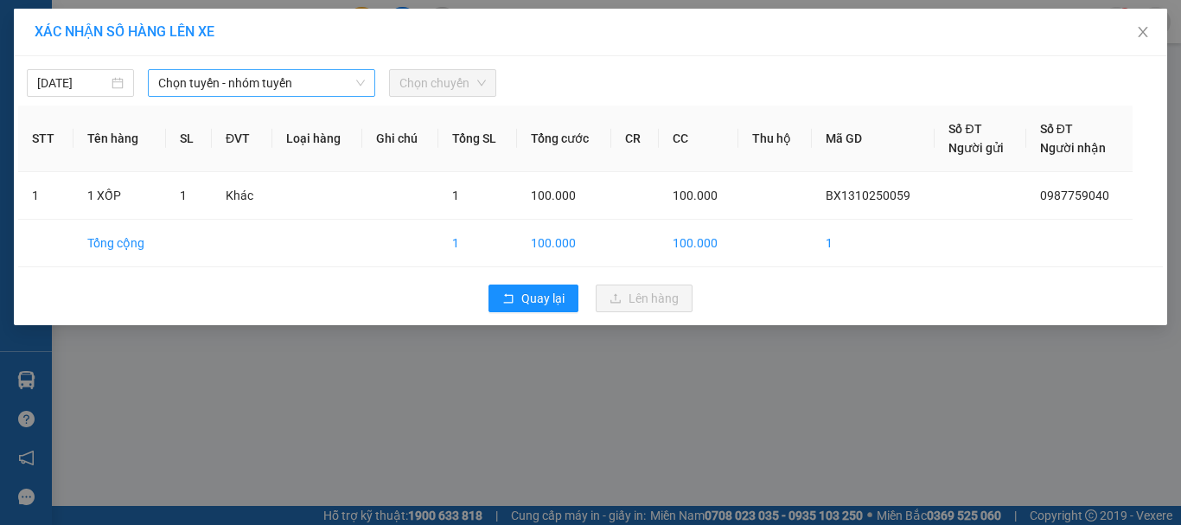
drag, startPoint x: 260, startPoint y: 76, endPoint x: 271, endPoint y: 92, distance: 19.4
click at [261, 76] on span "Chọn tuyến - nhóm tuyến" at bounding box center [261, 83] width 207 height 26
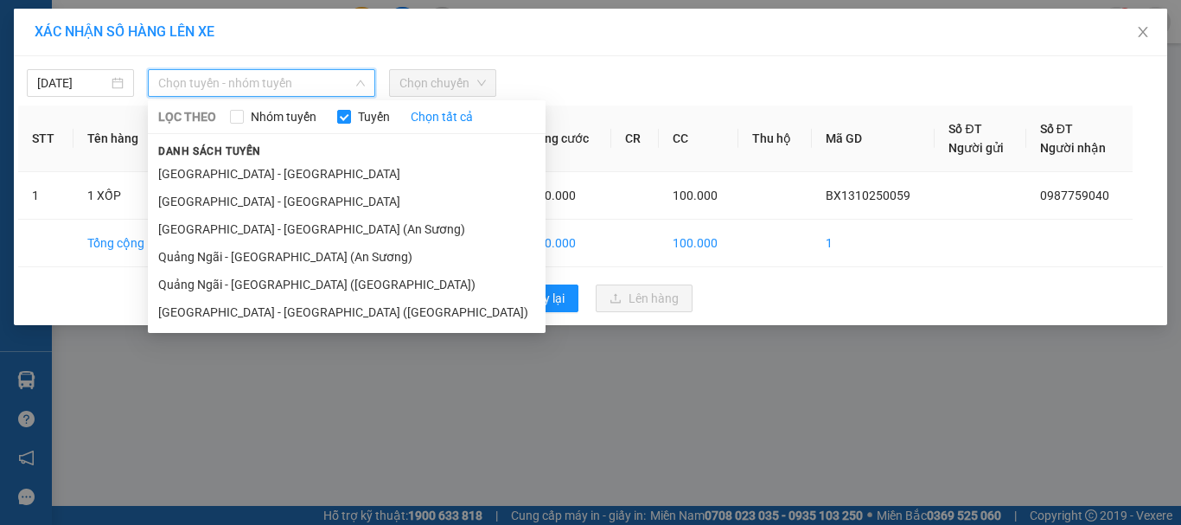
drag, startPoint x: 290, startPoint y: 251, endPoint x: 416, endPoint y: 131, distance: 173.0
click at [290, 252] on li "Quảng Ngãi - [GEOGRAPHIC_DATA] (An Sương)" at bounding box center [347, 257] width 398 height 28
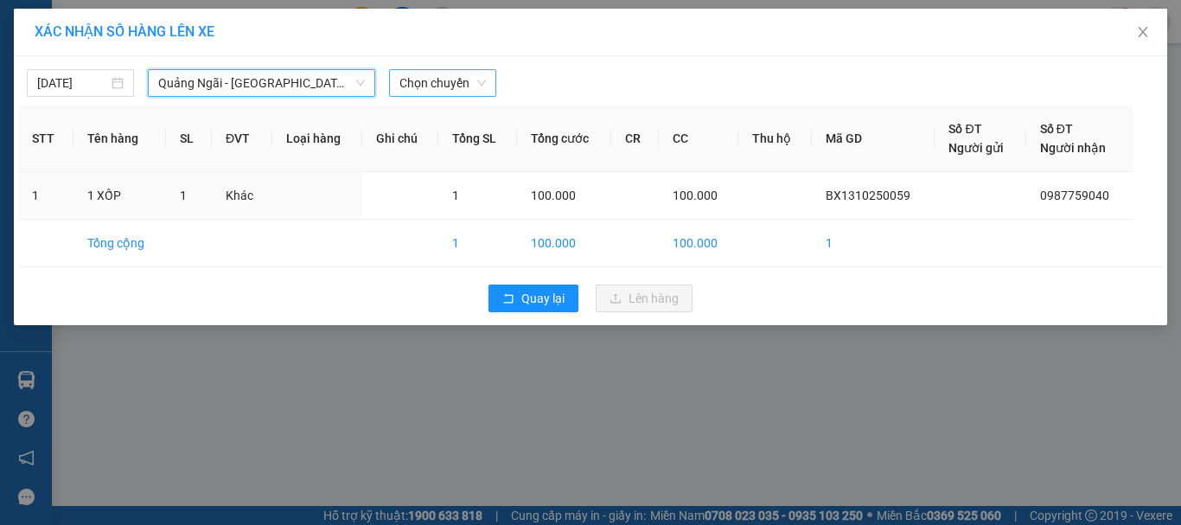
click at [438, 81] on span "Chọn chuyến" at bounding box center [442, 83] width 86 height 26
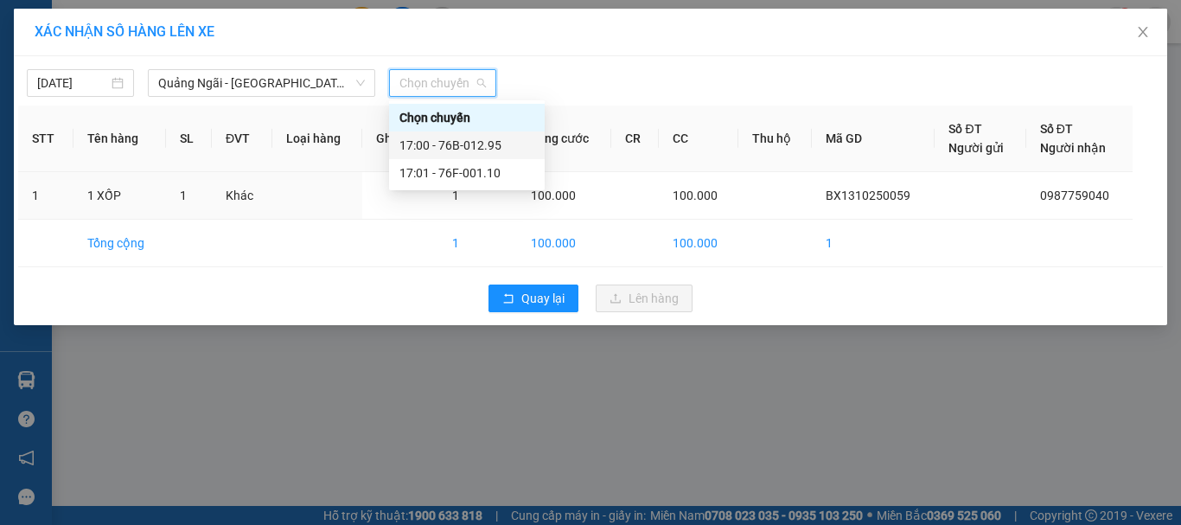
click at [493, 149] on div "17:00 - 76B-012.95" at bounding box center [466, 145] width 135 height 19
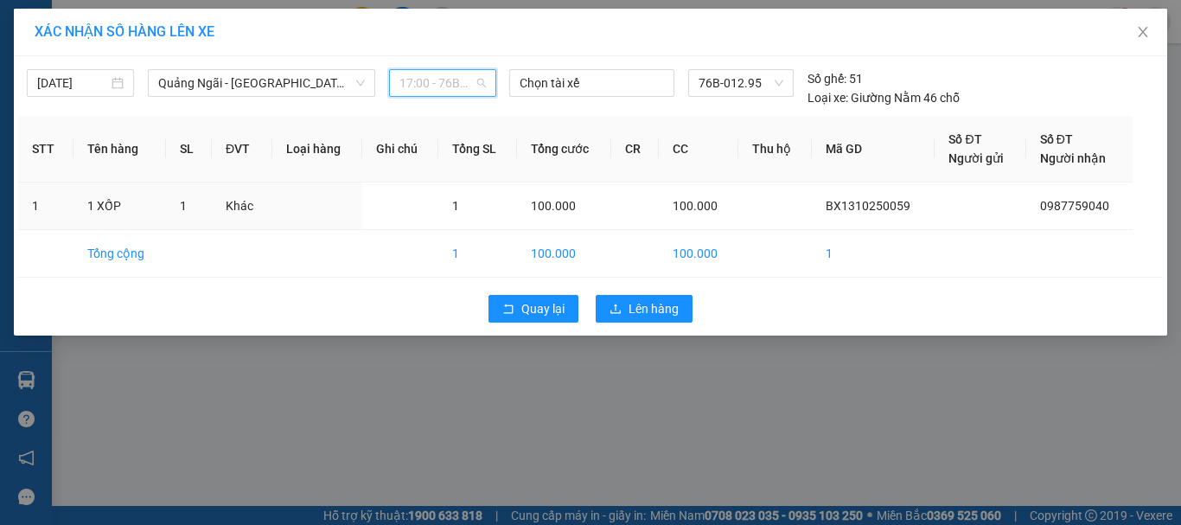
click at [477, 93] on span "17:00 - 76B-012.95" at bounding box center [442, 83] width 86 height 26
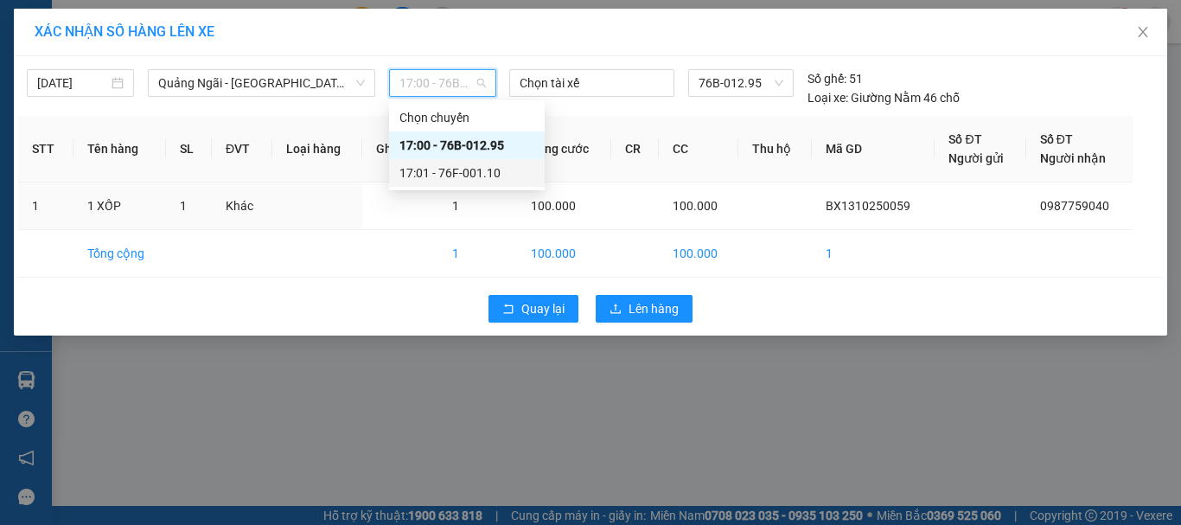
drag, startPoint x: 489, startPoint y: 170, endPoint x: 709, endPoint y: 320, distance: 265.6
click at [491, 172] on div "17:01 - 76F-001.10" at bounding box center [466, 172] width 135 height 19
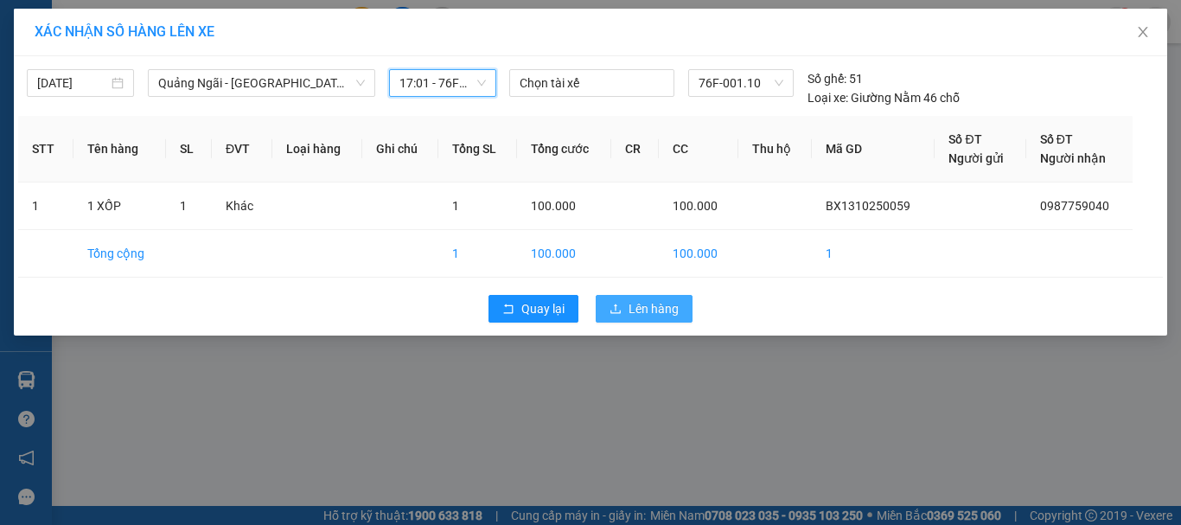
click at [677, 309] on span "Lên hàng" at bounding box center [653, 308] width 50 height 19
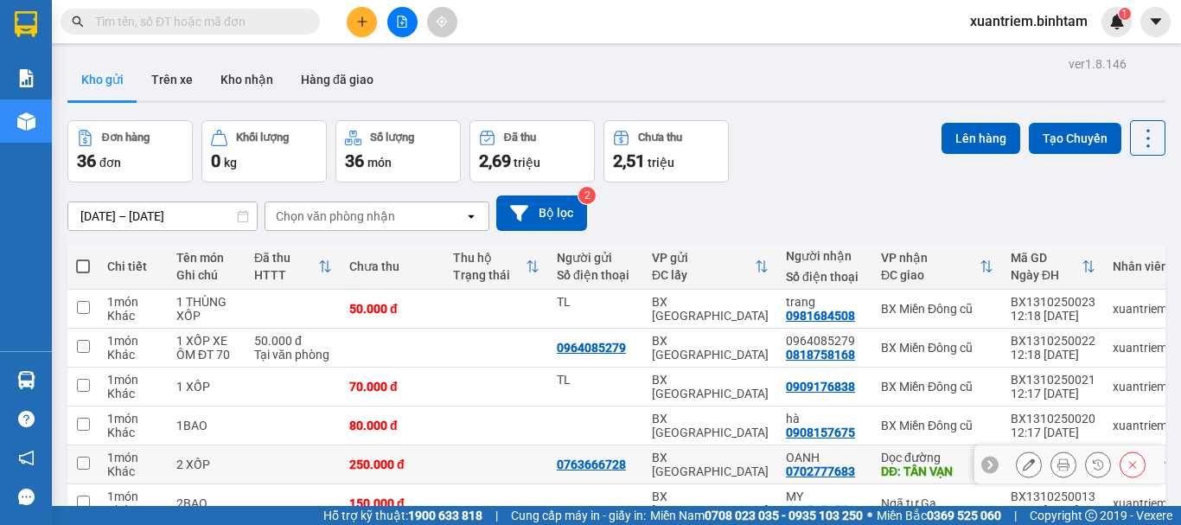
click at [576, 457] on div "0763666728" at bounding box center [591, 464] width 69 height 14
click at [480, 445] on td at bounding box center [496, 464] width 104 height 39
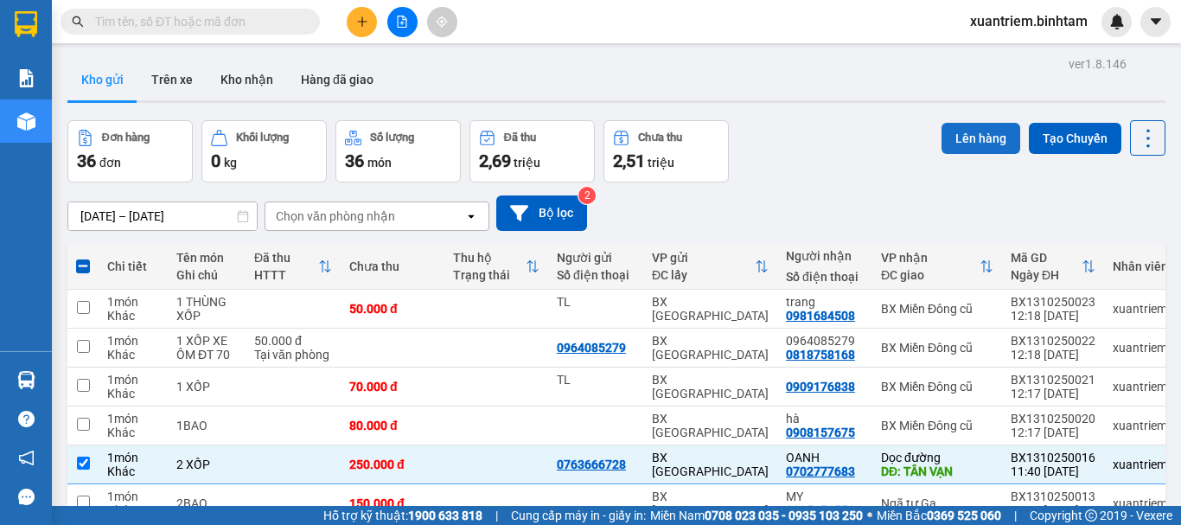
click at [975, 123] on button "Lên hàng" at bounding box center [980, 138] width 79 height 31
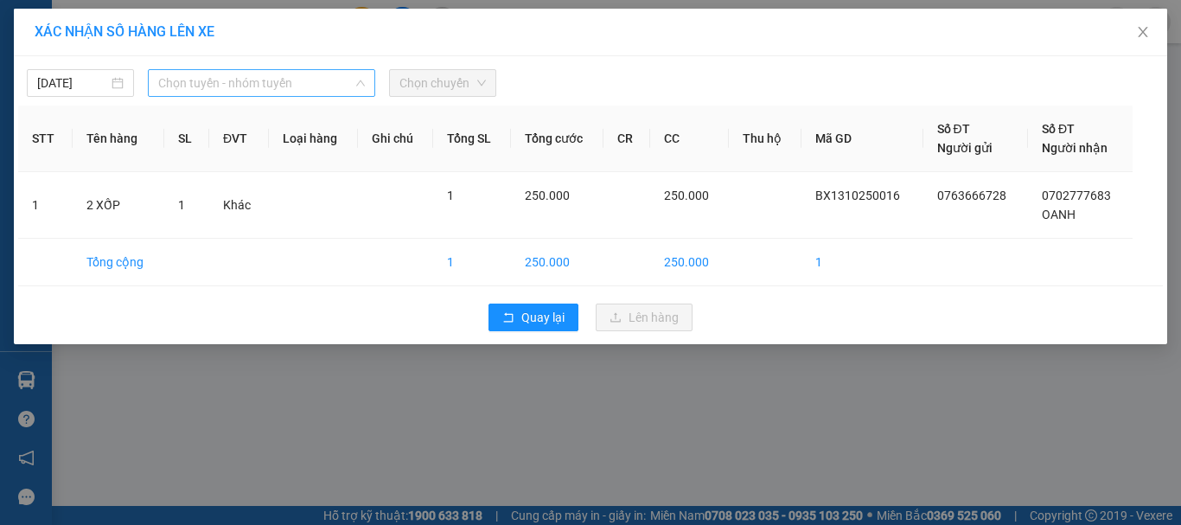
click at [331, 90] on span "Chọn tuyến - nhóm tuyến" at bounding box center [261, 83] width 207 height 26
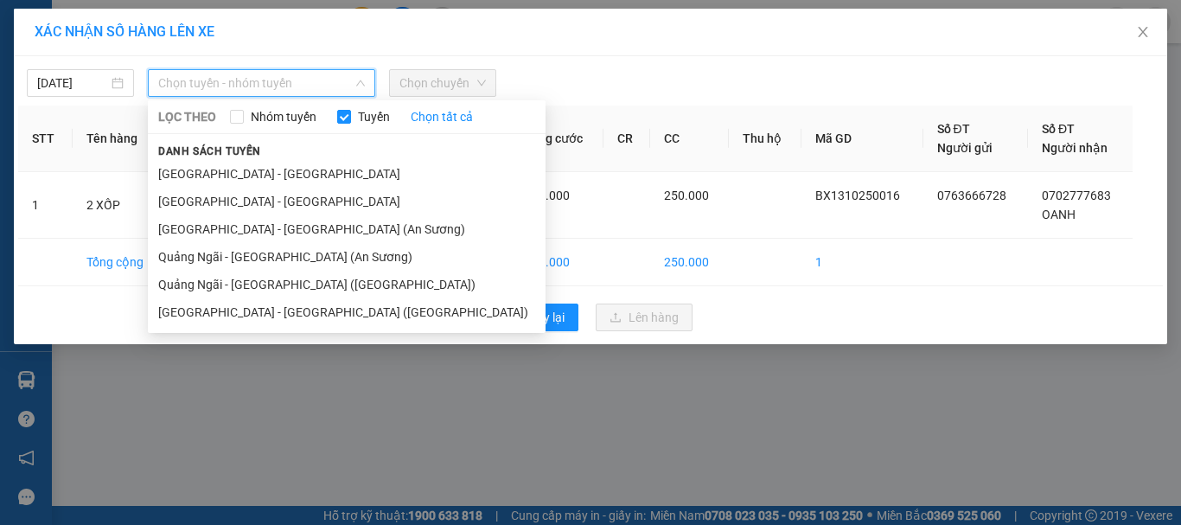
drag, startPoint x: 302, startPoint y: 259, endPoint x: 422, endPoint y: 136, distance: 172.4
click at [303, 258] on li "Quảng Ngãi - [GEOGRAPHIC_DATA] (An Sương)" at bounding box center [347, 257] width 398 height 28
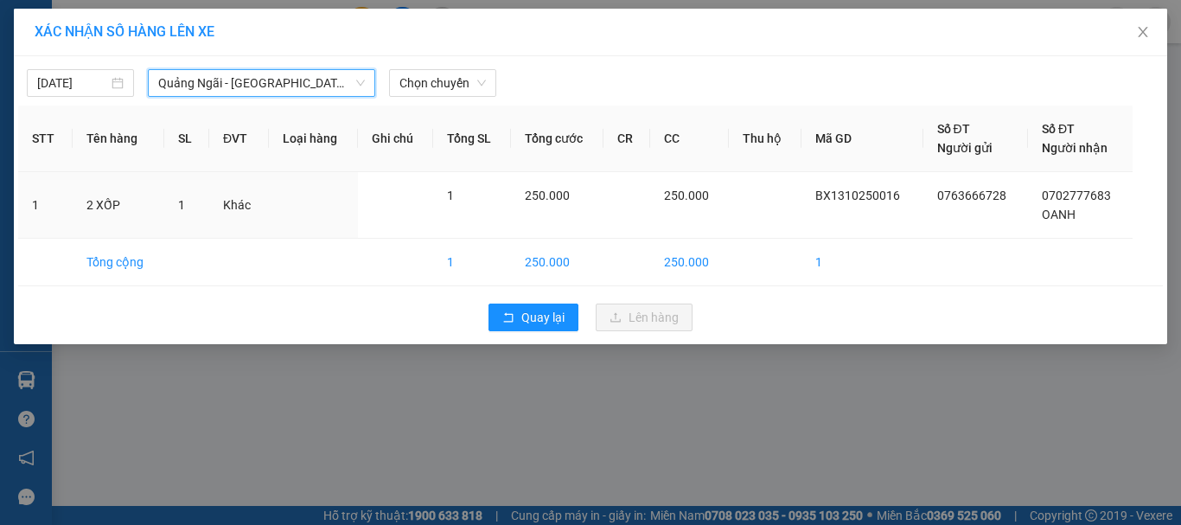
click at [461, 68] on div "[DATE] [GEOGRAPHIC_DATA] - [GEOGRAPHIC_DATA] (An Sương) [GEOGRAPHIC_DATA] - [GE…" at bounding box center [590, 79] width 1144 height 36
click at [481, 75] on span "Chọn chuyến" at bounding box center [442, 83] width 86 height 26
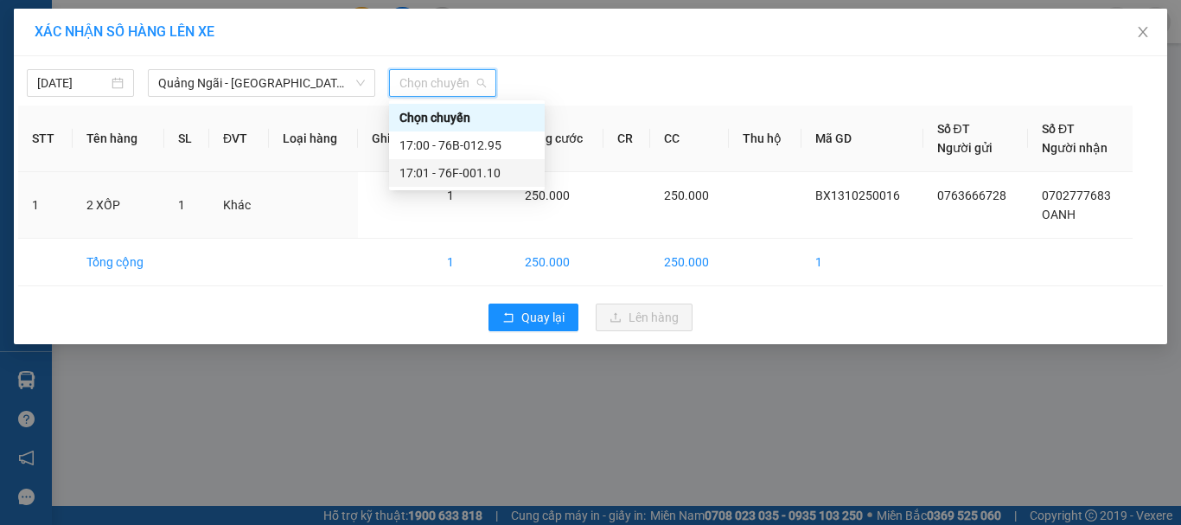
click at [468, 169] on div "17:01 - 76F-001.10" at bounding box center [466, 172] width 135 height 19
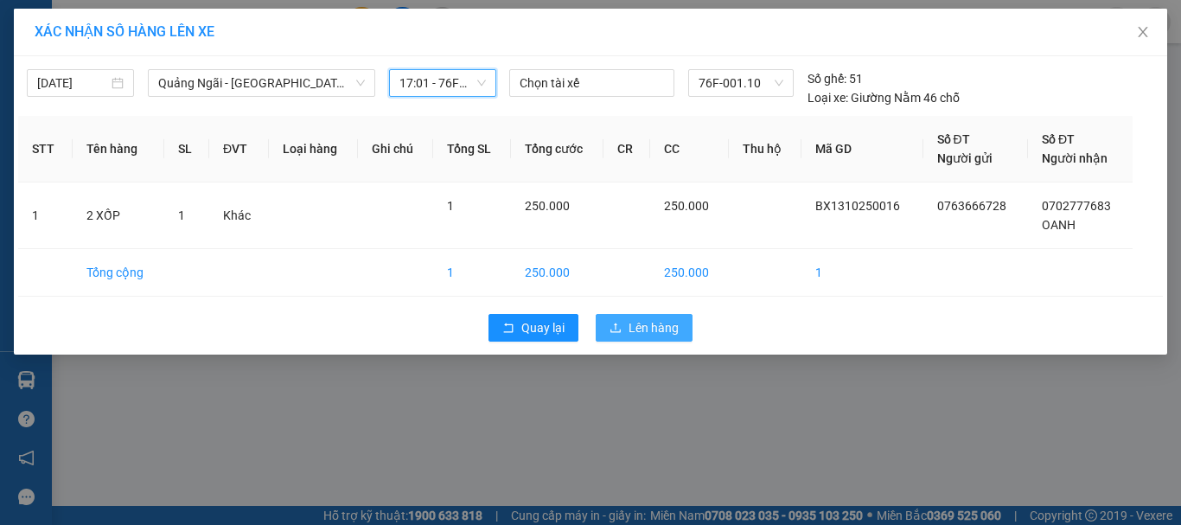
click at [630, 326] on span "Lên hàng" at bounding box center [653, 327] width 50 height 19
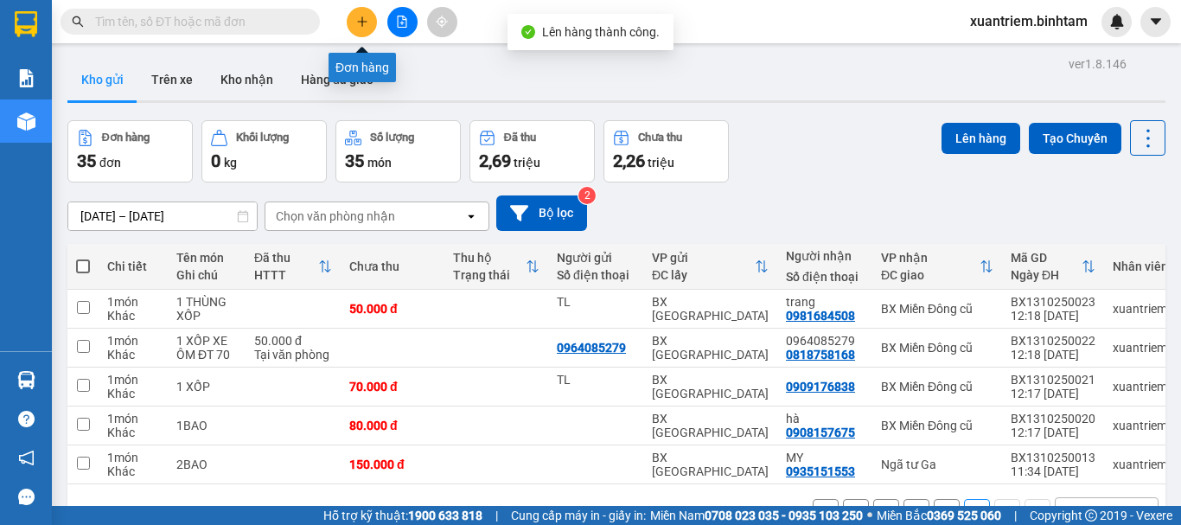
click at [352, 24] on button at bounding box center [362, 22] width 30 height 30
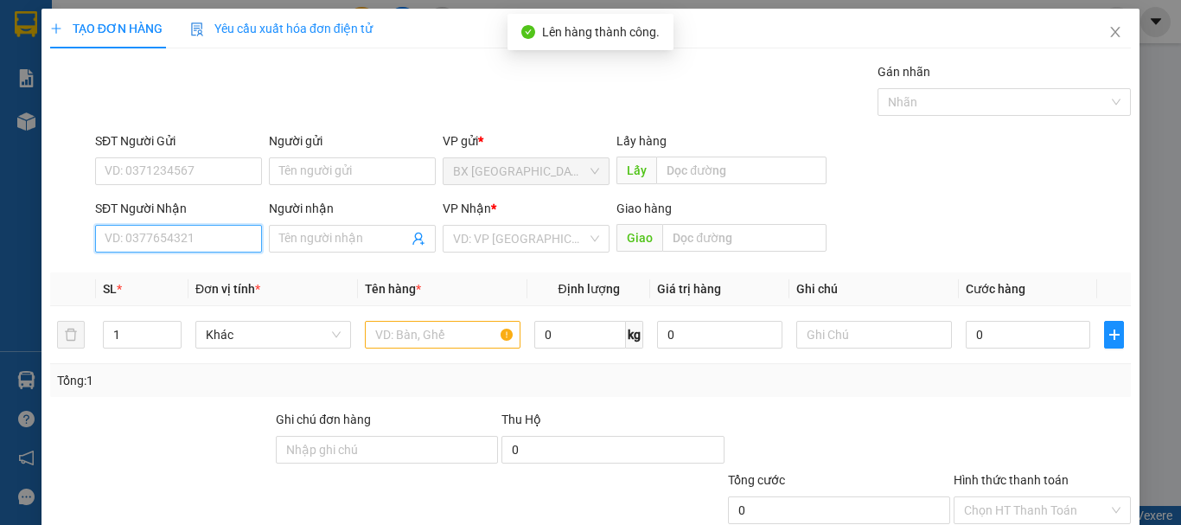
click at [228, 245] on input "SĐT Người Nhận" at bounding box center [178, 239] width 167 height 28
click at [202, 227] on input "SĐT Người Nhận" at bounding box center [178, 239] width 167 height 28
click at [193, 247] on input "0916347925" at bounding box center [178, 239] width 167 height 28
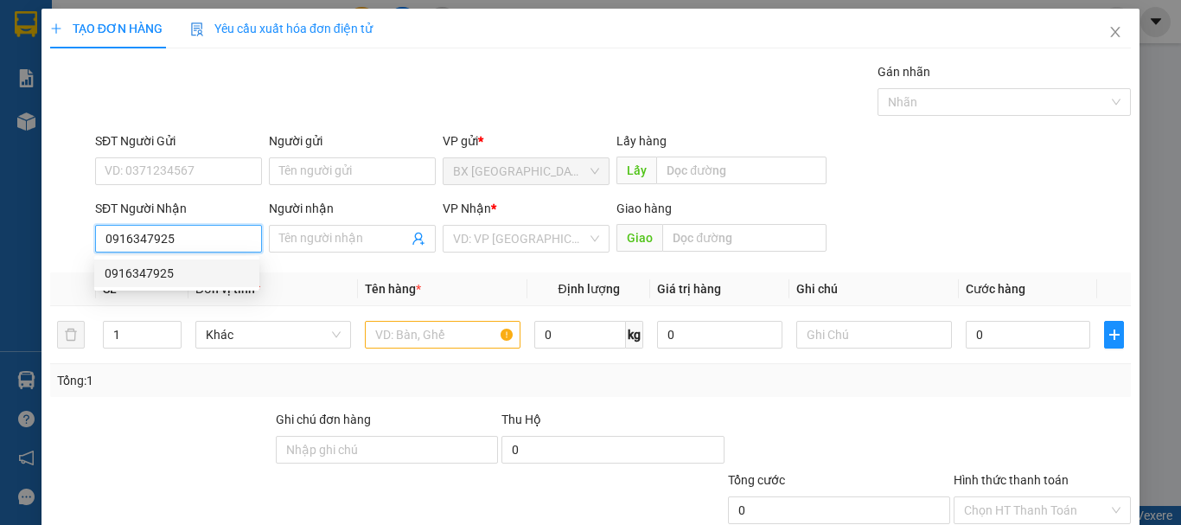
click at [181, 282] on div "0916347925" at bounding box center [177, 273] width 144 height 19
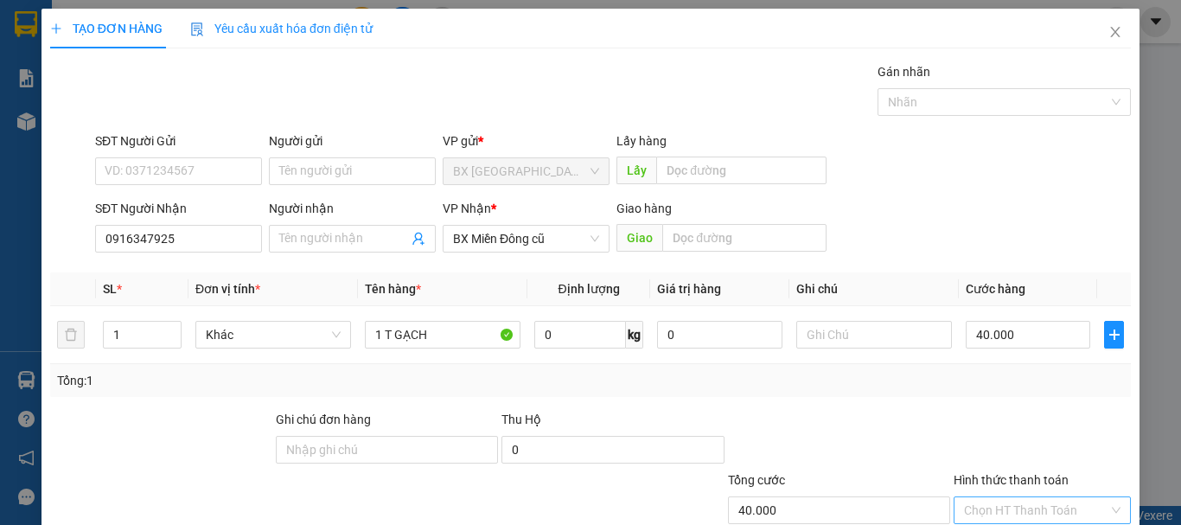
click at [1019, 497] on input "Hình thức thanh toán" at bounding box center [1036, 510] width 144 height 26
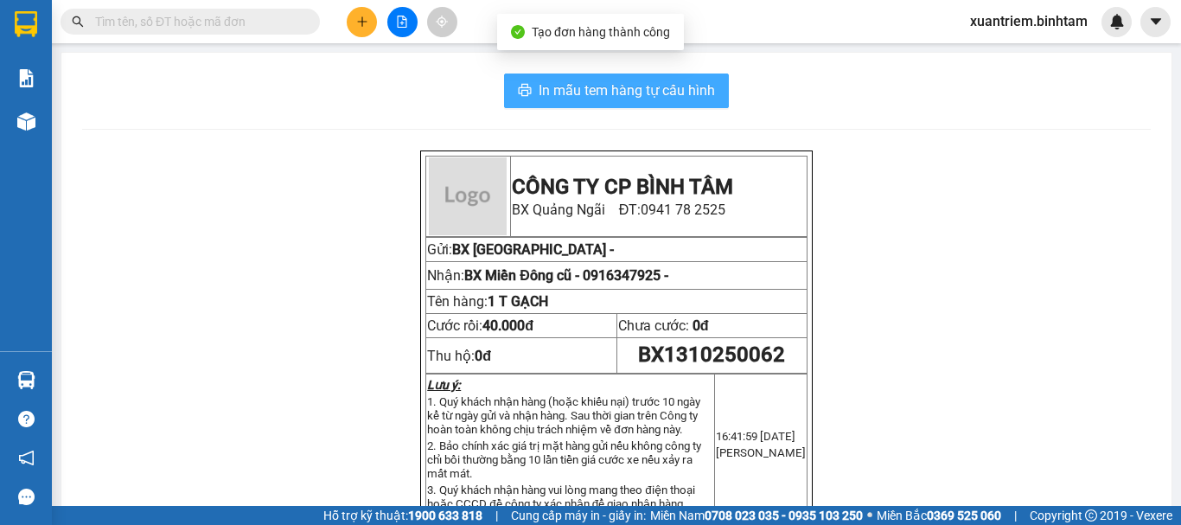
click at [563, 94] on span "In mẫu tem hàng tự cấu hình" at bounding box center [627, 91] width 176 height 22
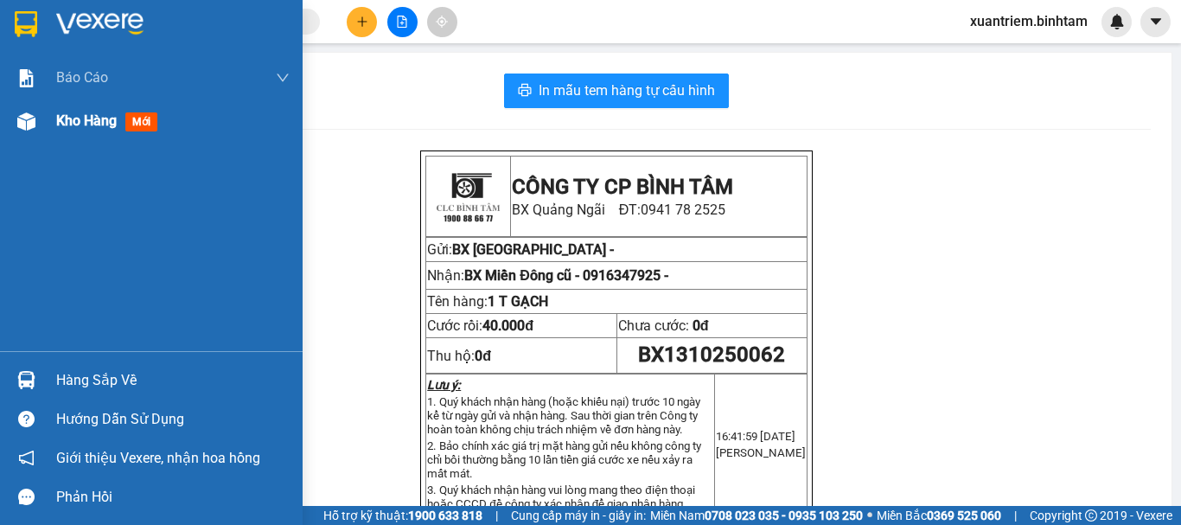
click at [29, 120] on img at bounding box center [26, 121] width 18 height 18
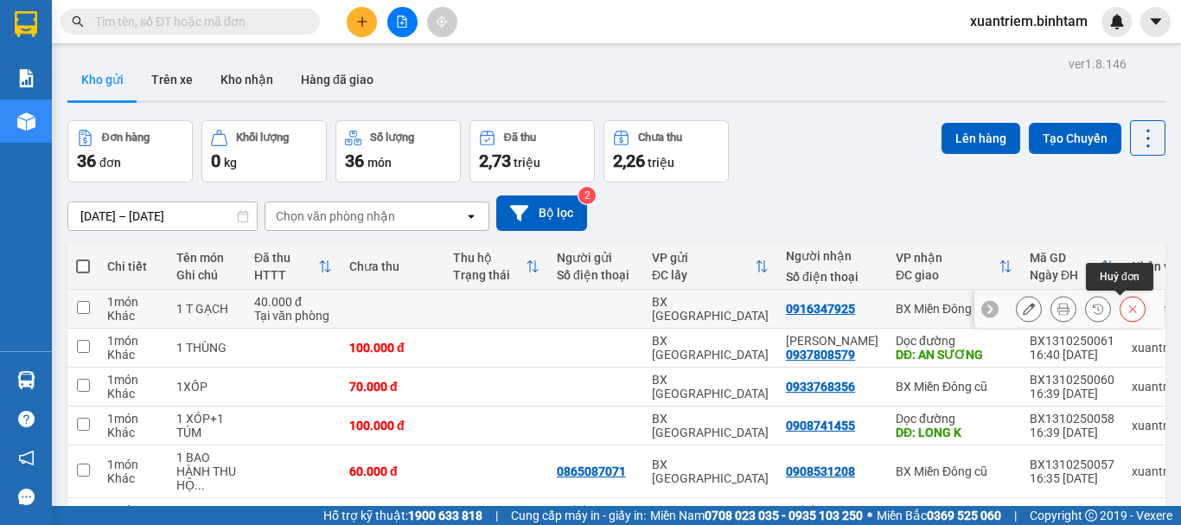
click at [1126, 303] on icon at bounding box center [1132, 309] width 12 height 12
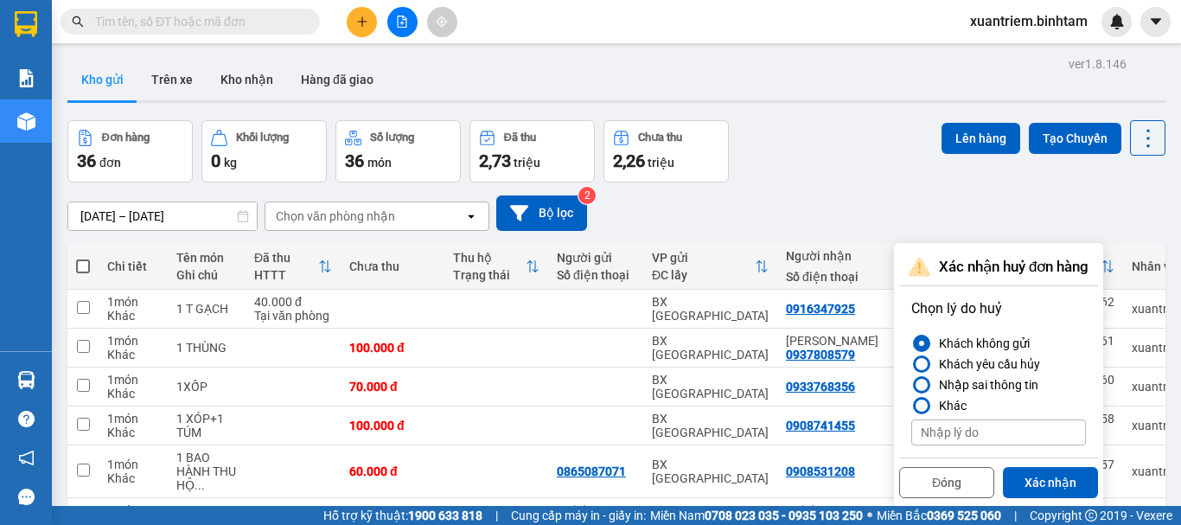
click at [967, 419] on input at bounding box center [998, 432] width 175 height 26
click at [1011, 467] on button "Xác nhận" at bounding box center [1050, 482] width 95 height 31
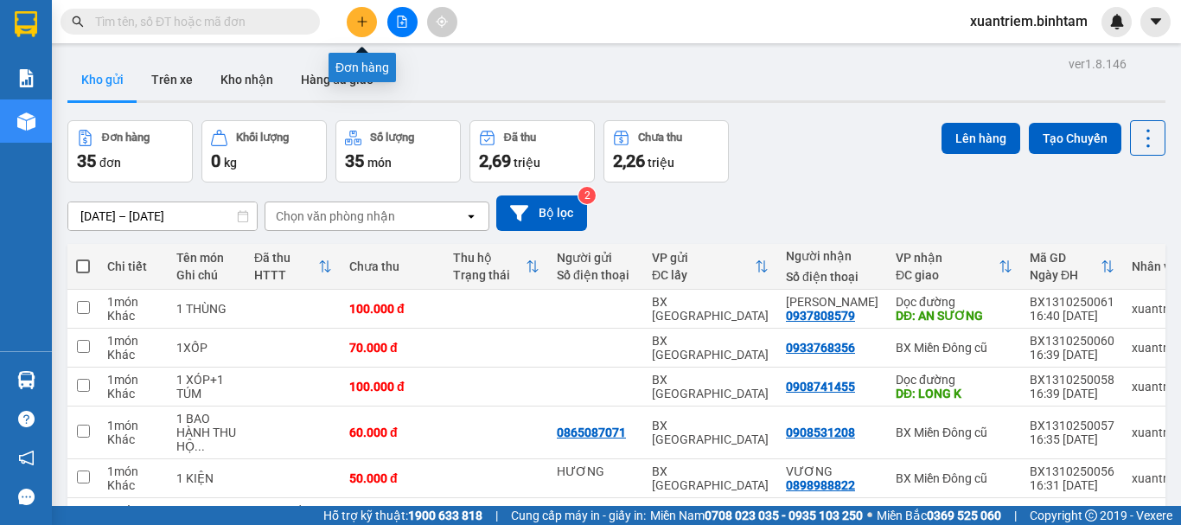
click at [360, 14] on button at bounding box center [362, 22] width 30 height 30
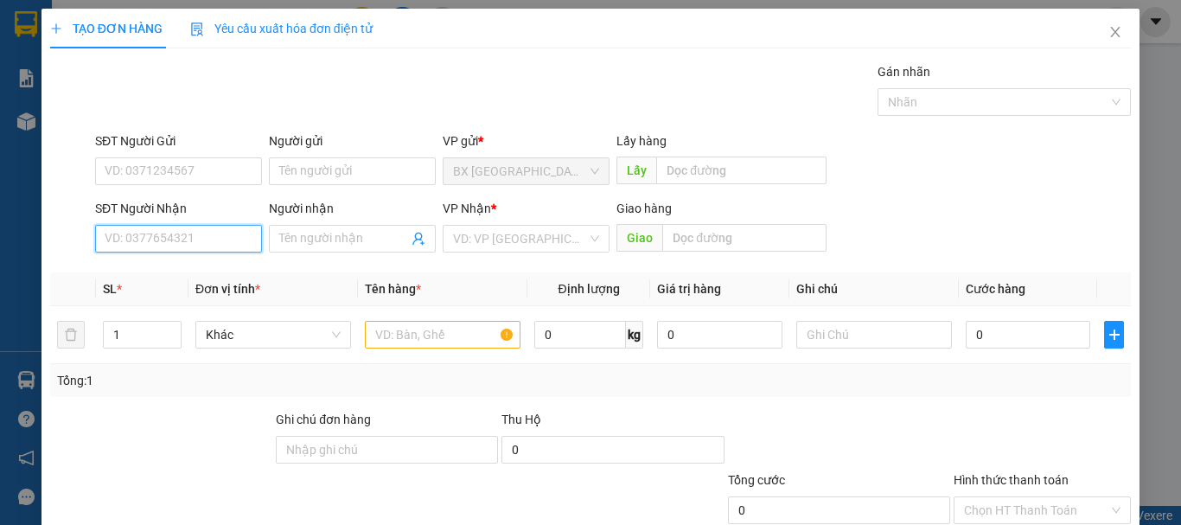
click at [201, 236] on input "SĐT Người Nhận" at bounding box center [178, 239] width 167 height 28
click at [220, 227] on input "0916347925" at bounding box center [178, 239] width 167 height 28
click at [207, 270] on div "0916347925" at bounding box center [177, 273] width 144 height 19
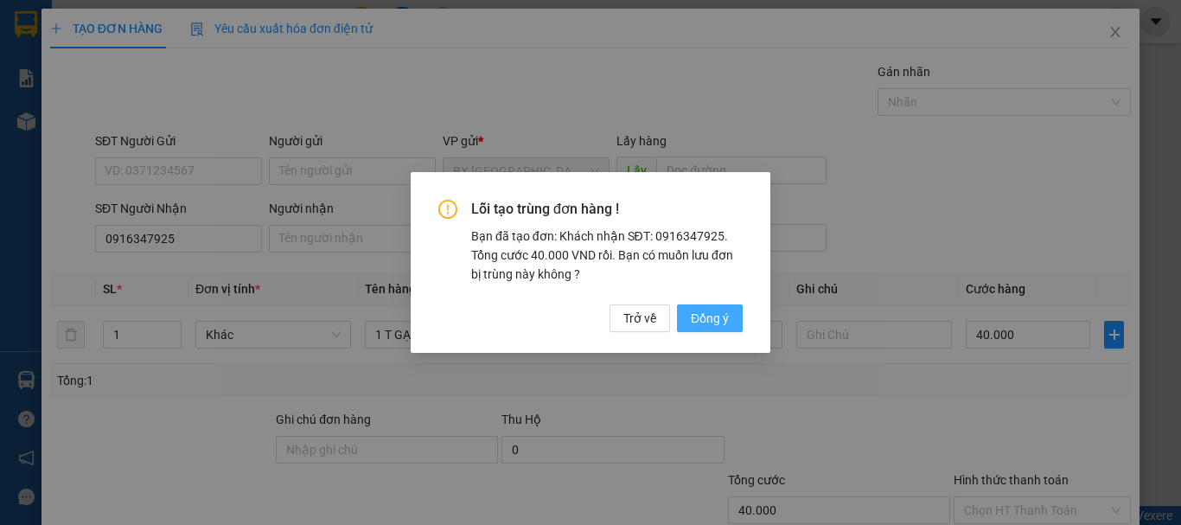
click at [717, 322] on span "Đồng ý" at bounding box center [710, 318] width 38 height 19
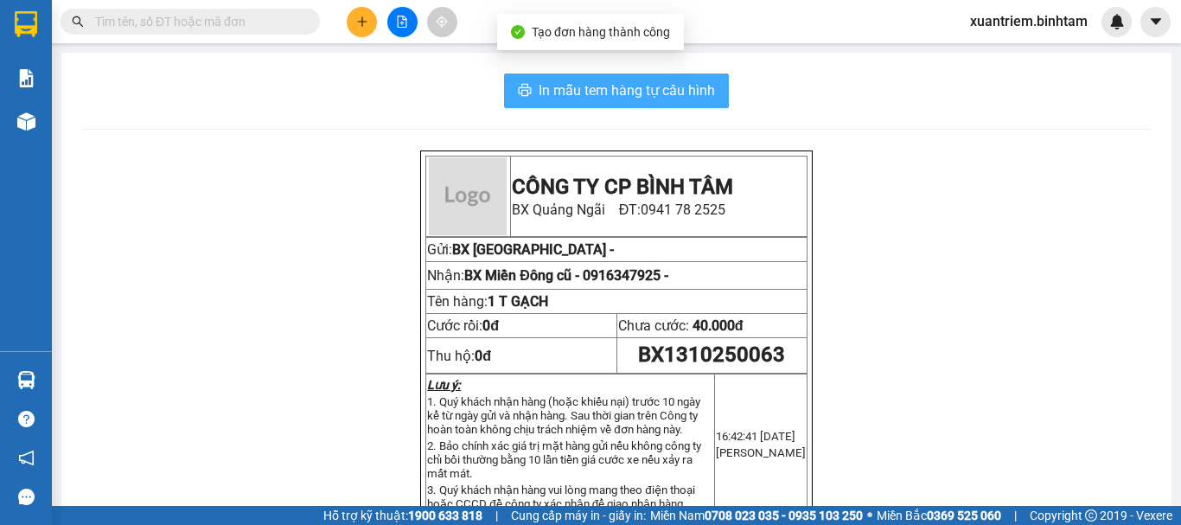
click at [564, 96] on span "In mẫu tem hàng tự cấu hình" at bounding box center [627, 91] width 176 height 22
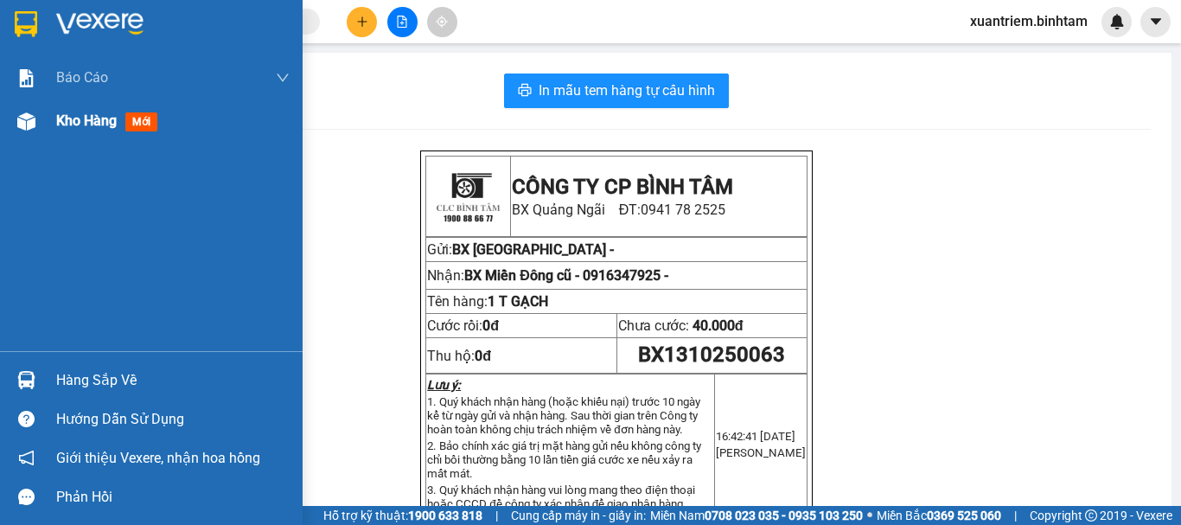
click at [48, 112] on div "Kho hàng mới" at bounding box center [151, 120] width 303 height 43
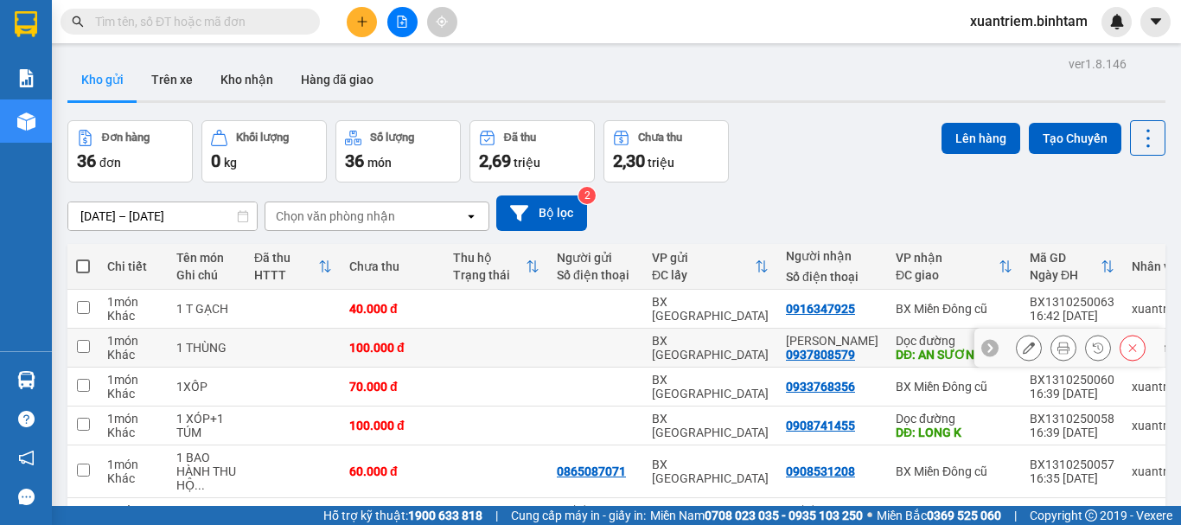
click at [402, 333] on td "100.000 đ" at bounding box center [393, 347] width 104 height 39
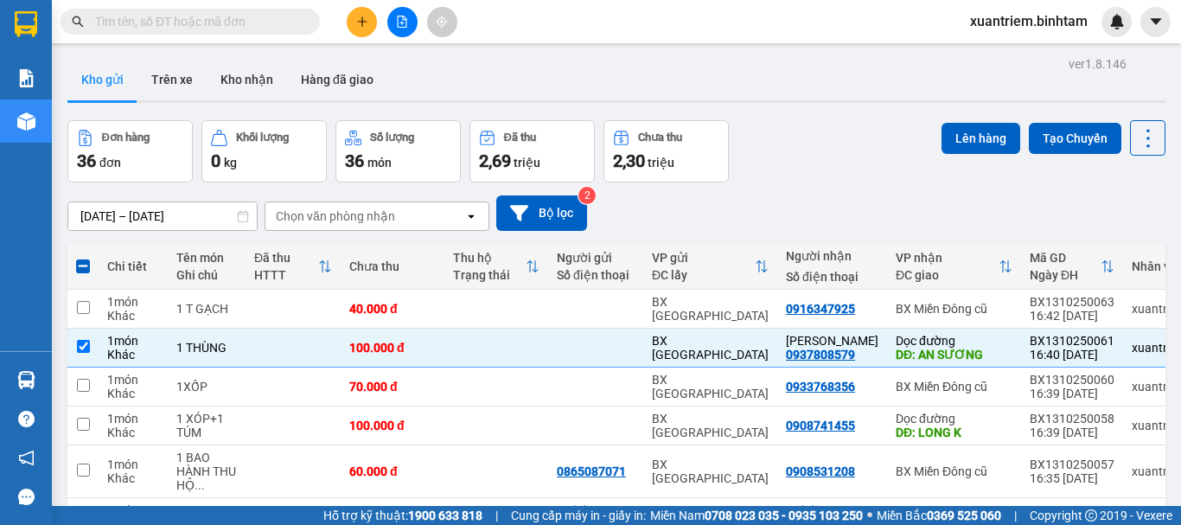
click at [956, 132] on button "Lên hàng" at bounding box center [980, 138] width 79 height 31
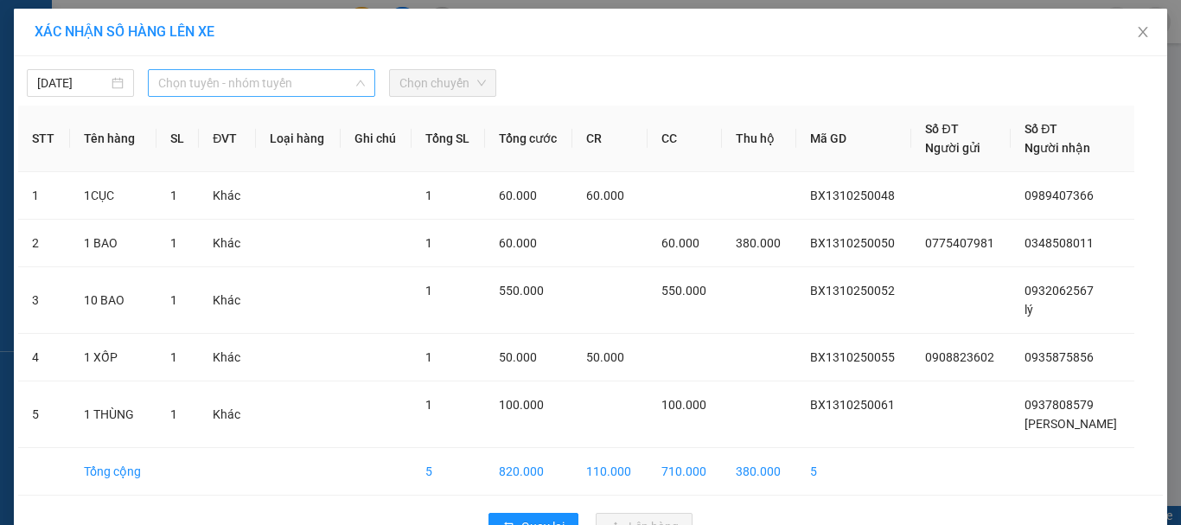
click at [272, 76] on span "Chọn tuyến - nhóm tuyến" at bounding box center [261, 83] width 207 height 26
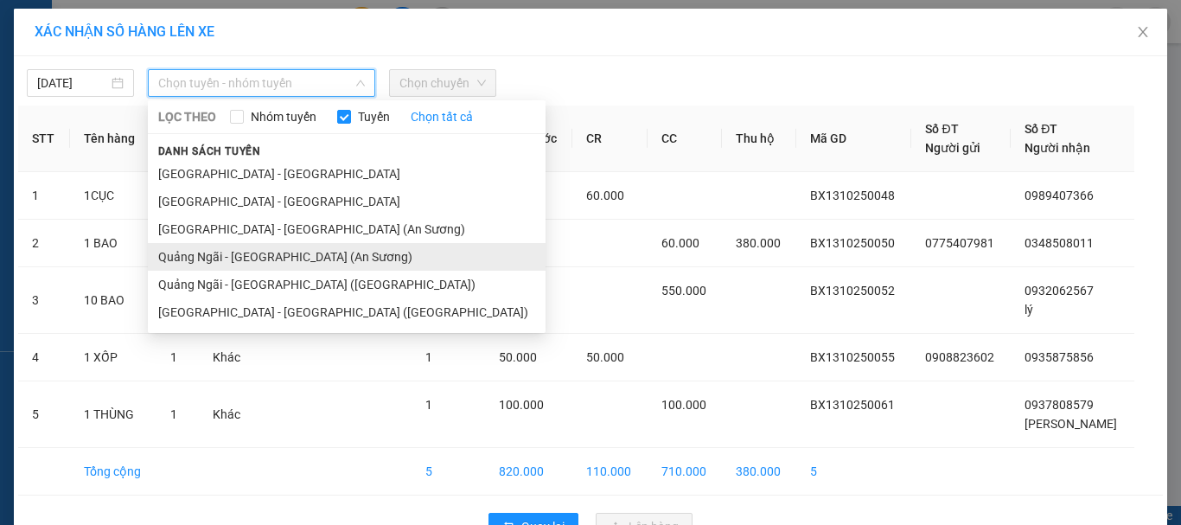
click at [272, 258] on li "Quảng Ngãi - [GEOGRAPHIC_DATA] (An Sương)" at bounding box center [347, 257] width 398 height 28
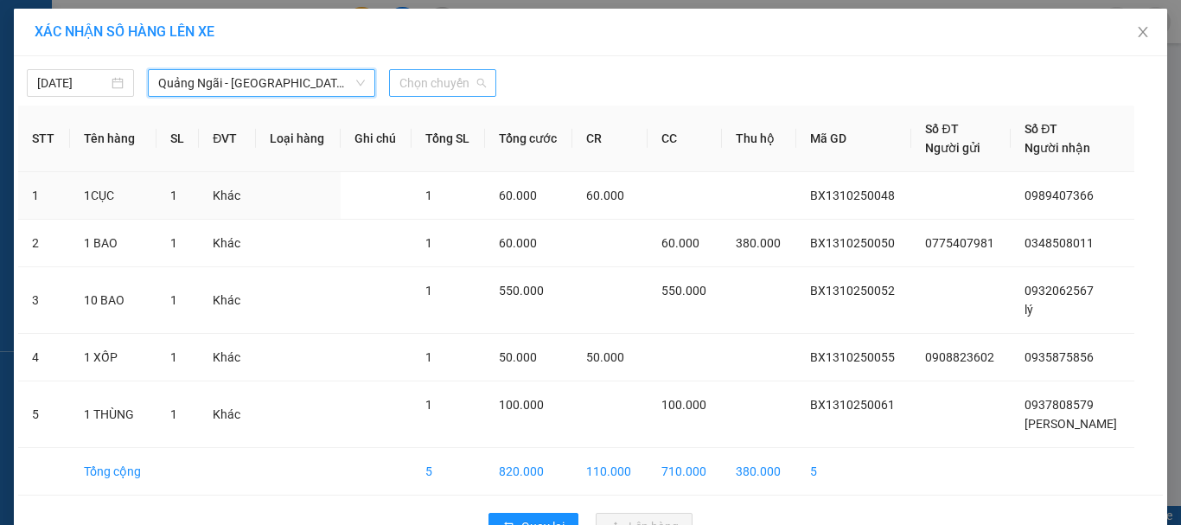
click at [437, 81] on span "Chọn chuyến" at bounding box center [442, 83] width 86 height 26
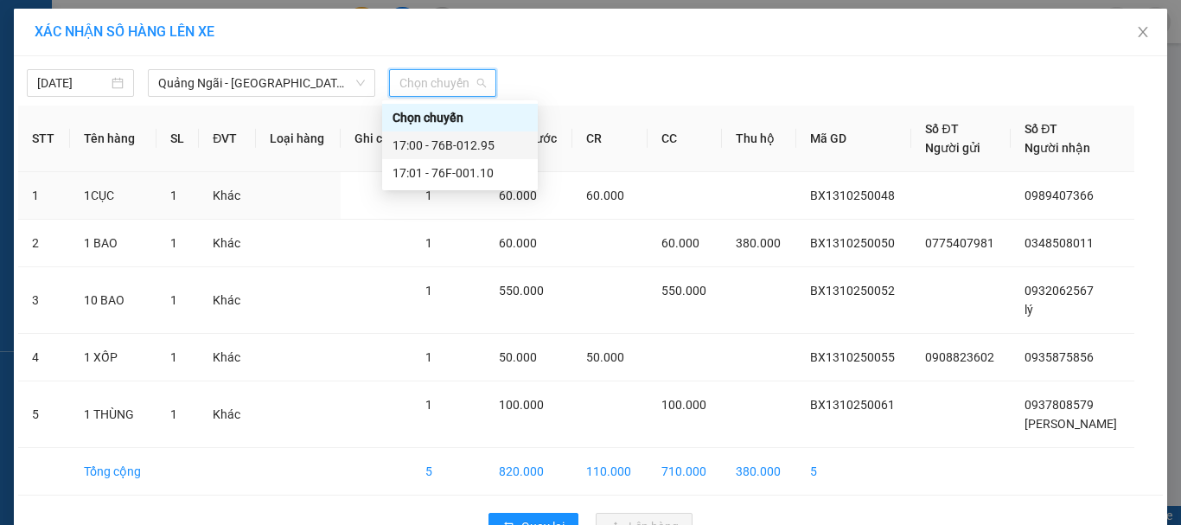
click at [485, 146] on div "17:00 - 76B-012.95" at bounding box center [459, 145] width 135 height 19
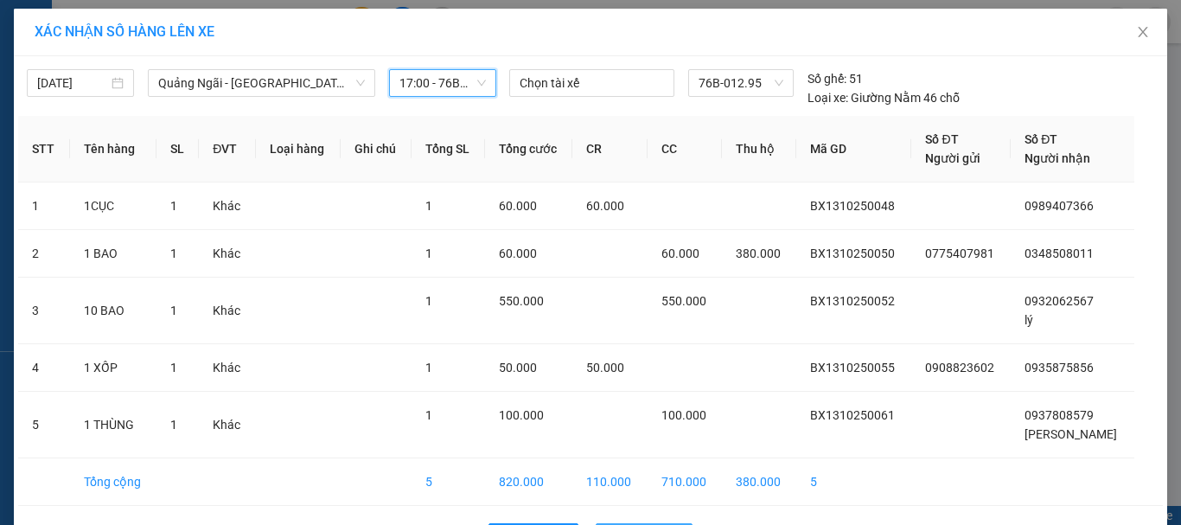
scroll to position [60, 0]
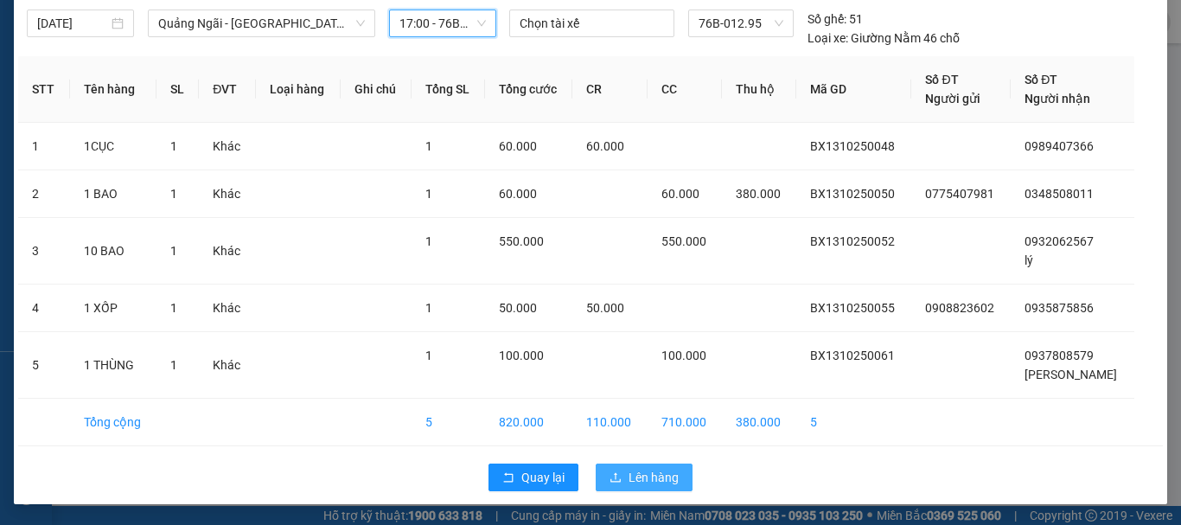
click at [628, 476] on span "Lên hàng" at bounding box center [653, 477] width 50 height 19
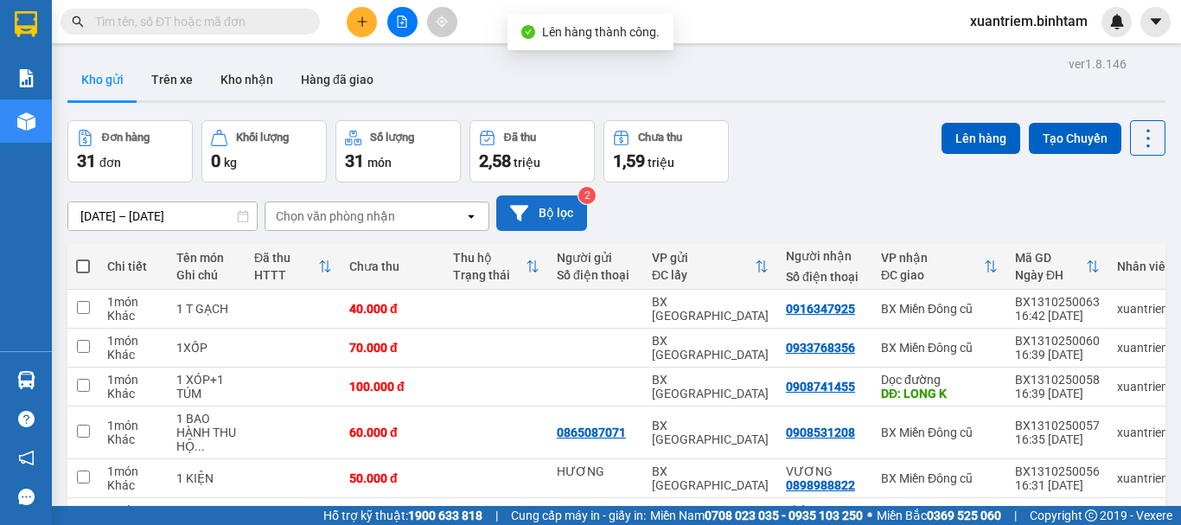
click at [546, 207] on button "Bộ lọc" at bounding box center [541, 212] width 91 height 35
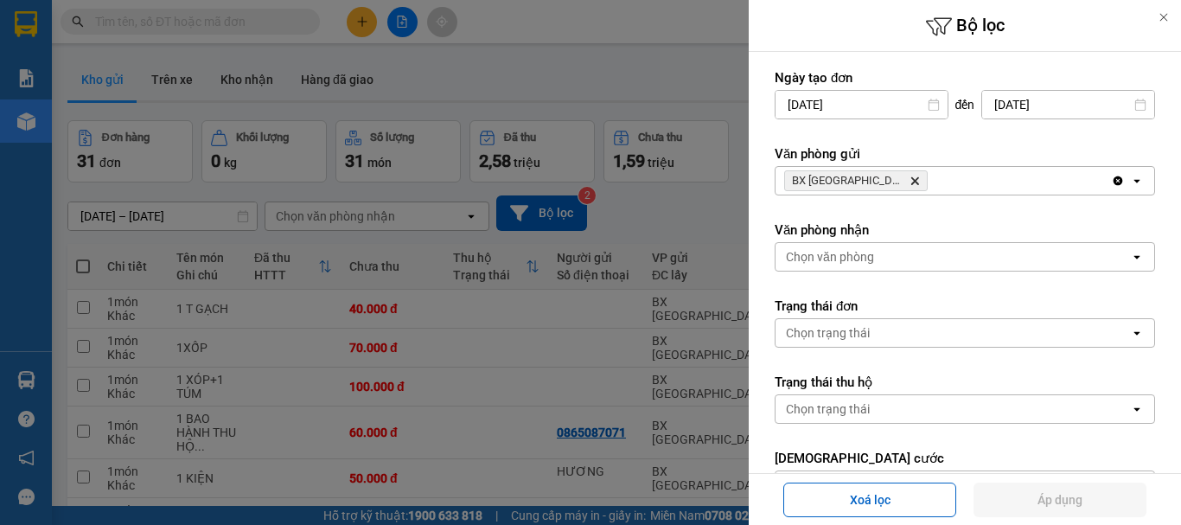
click at [997, 176] on div "BX Quảng Ngãi Delete" at bounding box center [942, 181] width 335 height 28
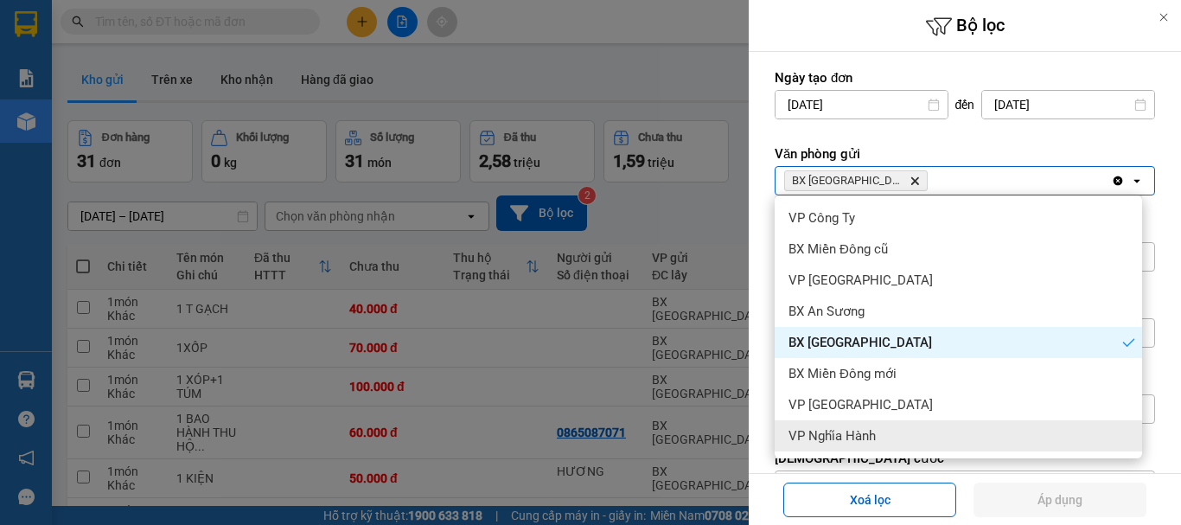
drag, startPoint x: 899, startPoint y: 440, endPoint x: 839, endPoint y: 253, distance: 196.0
click at [899, 438] on div "VP Nghĩa Hành" at bounding box center [957, 435] width 367 height 31
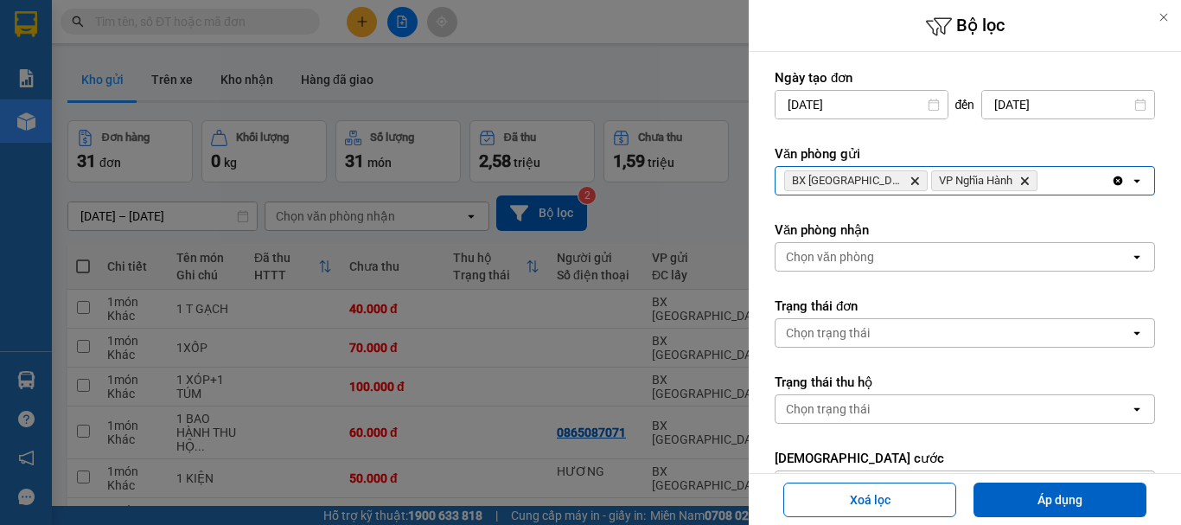
click at [882, 173] on span "BX Quảng Ngãi Delete" at bounding box center [855, 180] width 143 height 21
click at [911, 181] on icon "BX Quảng Ngãi, close by backspace" at bounding box center [915, 181] width 8 height 8
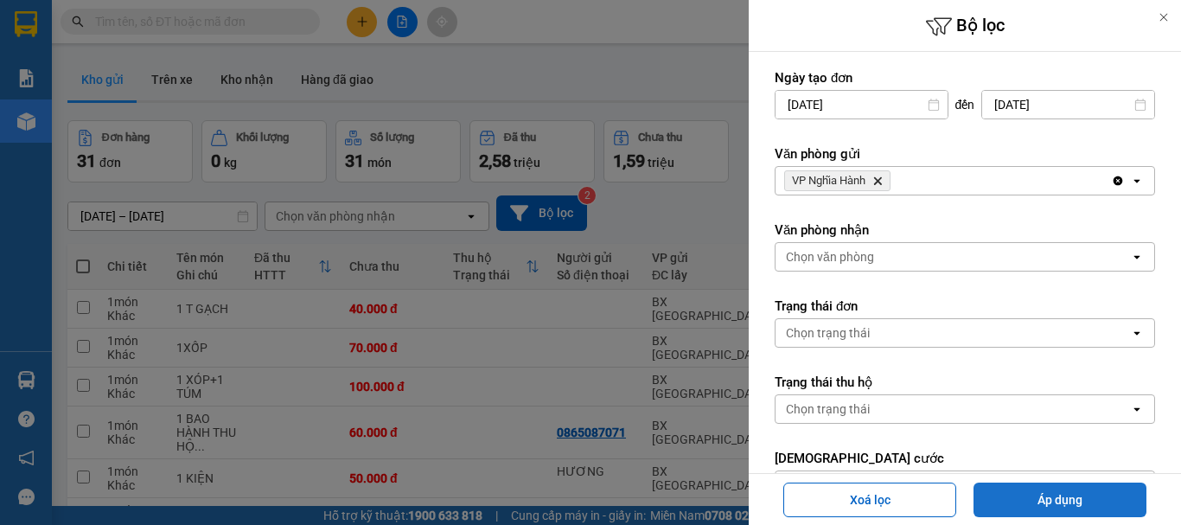
click at [1010, 492] on button "Áp dụng" at bounding box center [1059, 499] width 173 height 35
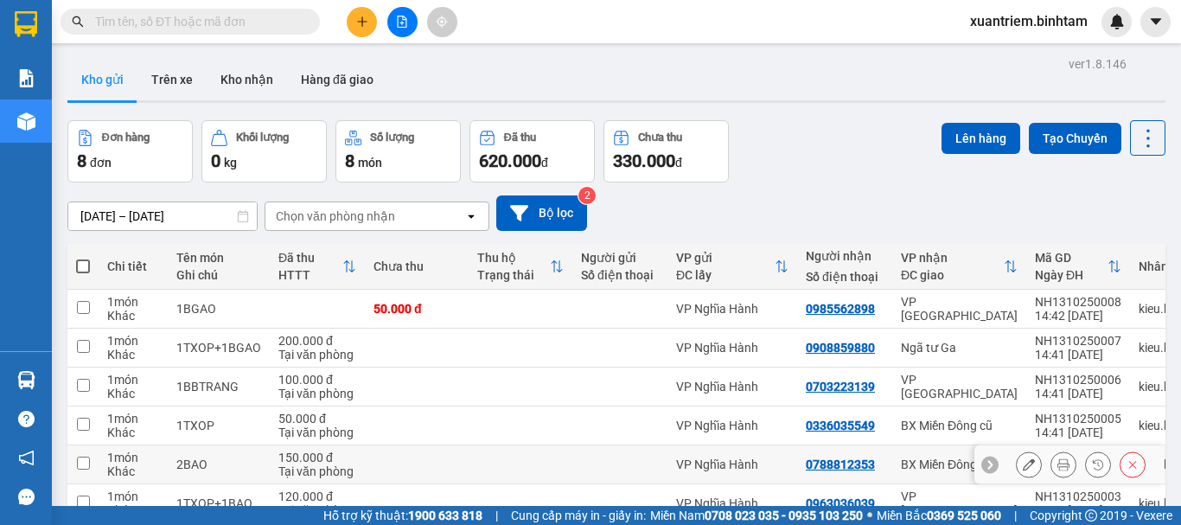
scroll to position [86, 0]
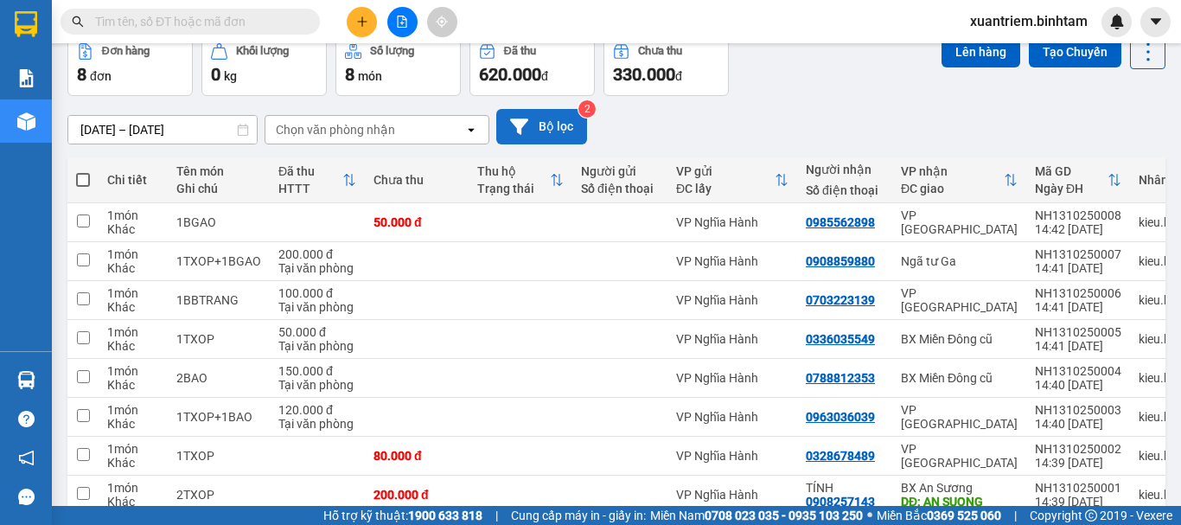
click at [543, 114] on button "Bộ lọc" at bounding box center [541, 126] width 91 height 35
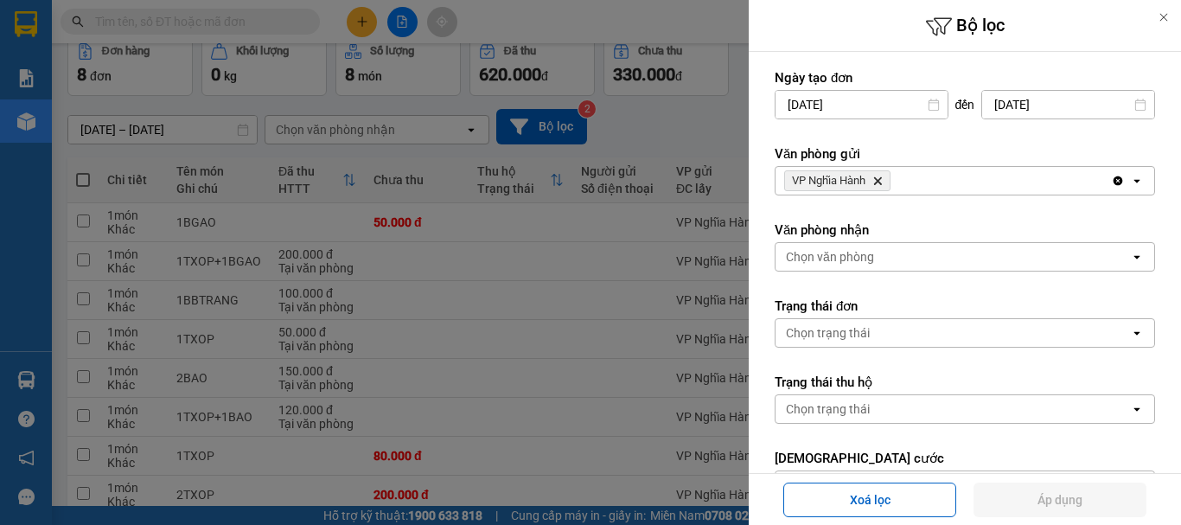
click at [927, 188] on div "VP Nghĩa Hành Delete" at bounding box center [942, 181] width 335 height 28
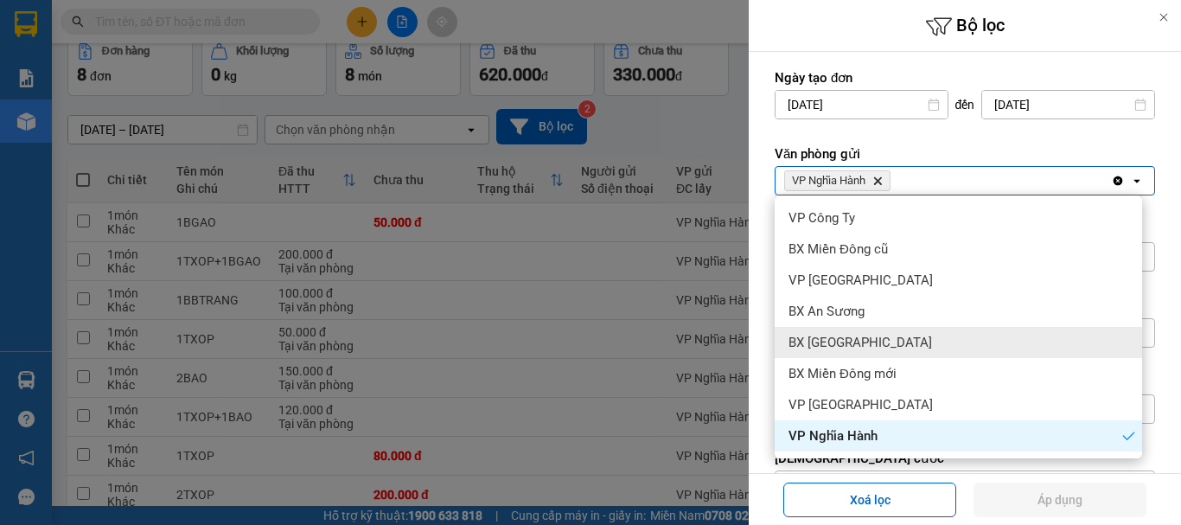
click at [864, 341] on span "BX [GEOGRAPHIC_DATA]" at bounding box center [859, 342] width 143 height 17
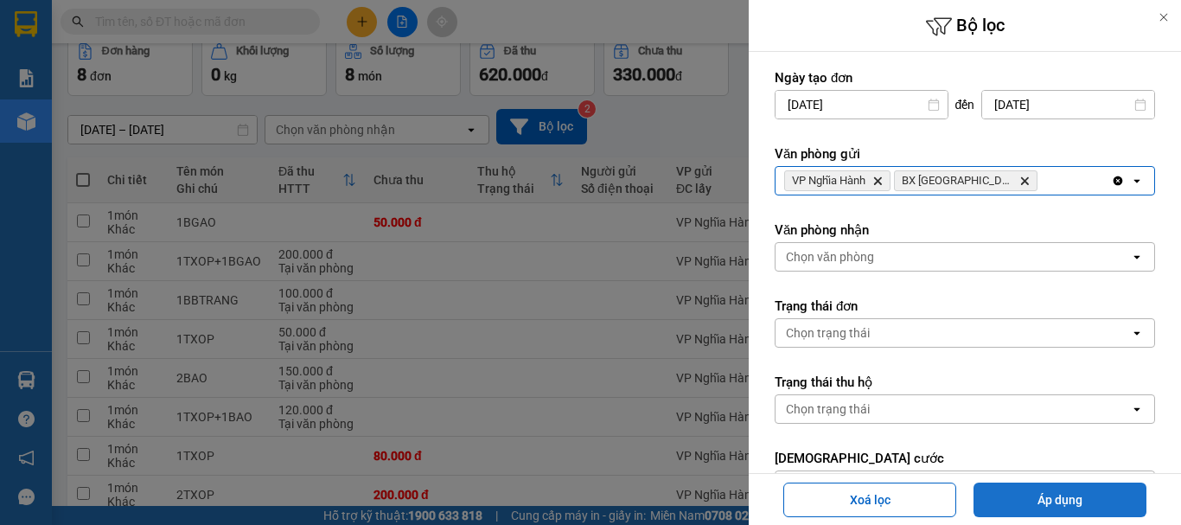
click at [1034, 501] on button "Áp dụng" at bounding box center [1059, 499] width 173 height 35
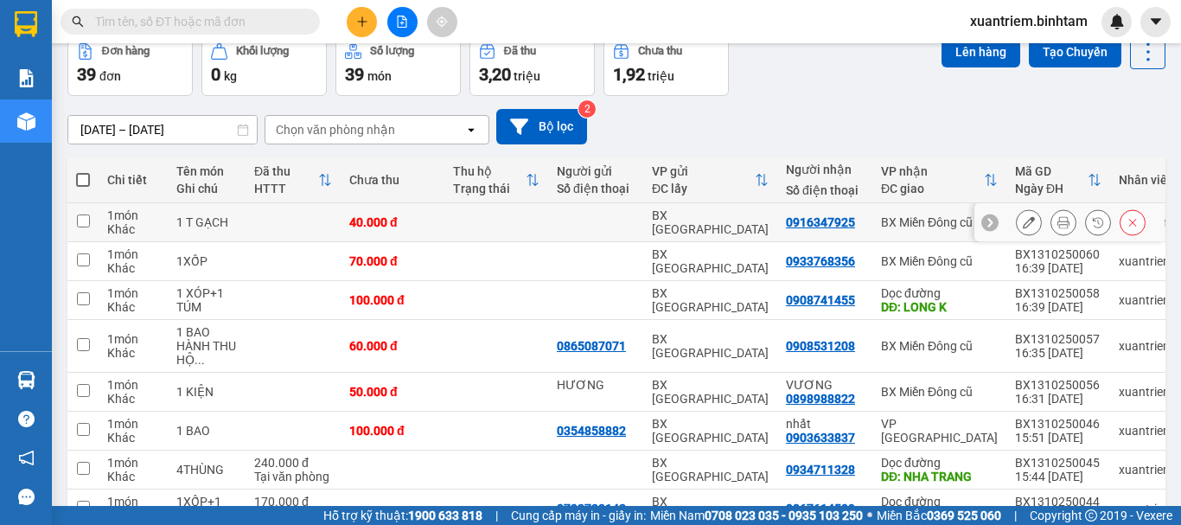
click at [283, 220] on td at bounding box center [292, 222] width 95 height 39
checkbox input "true"
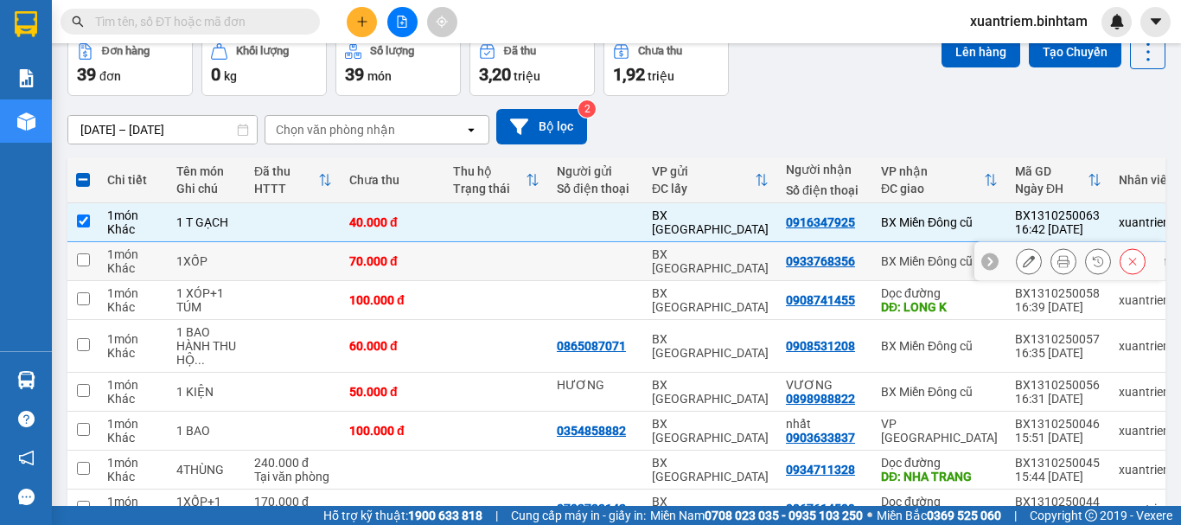
click at [262, 266] on td at bounding box center [292, 261] width 95 height 39
checkbox input "true"
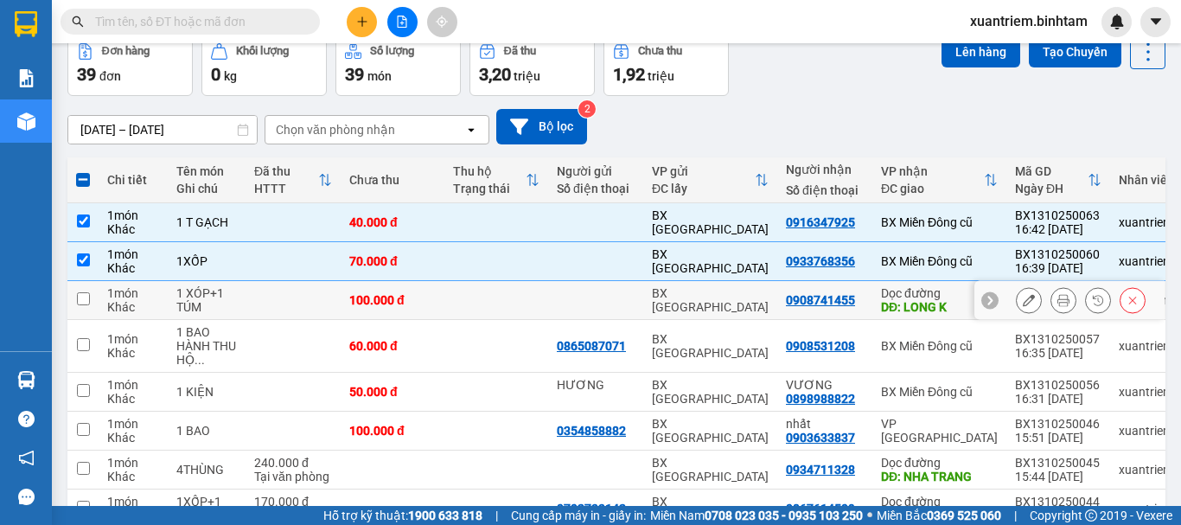
click at [335, 308] on td at bounding box center [292, 300] width 95 height 39
checkbox input "true"
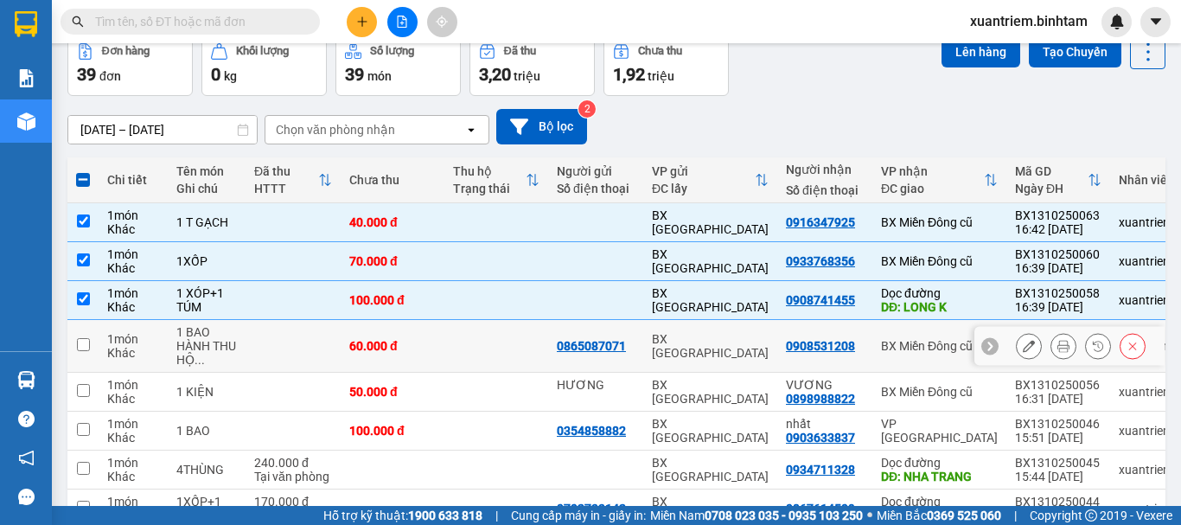
click at [313, 342] on td at bounding box center [292, 346] width 95 height 53
checkbox input "true"
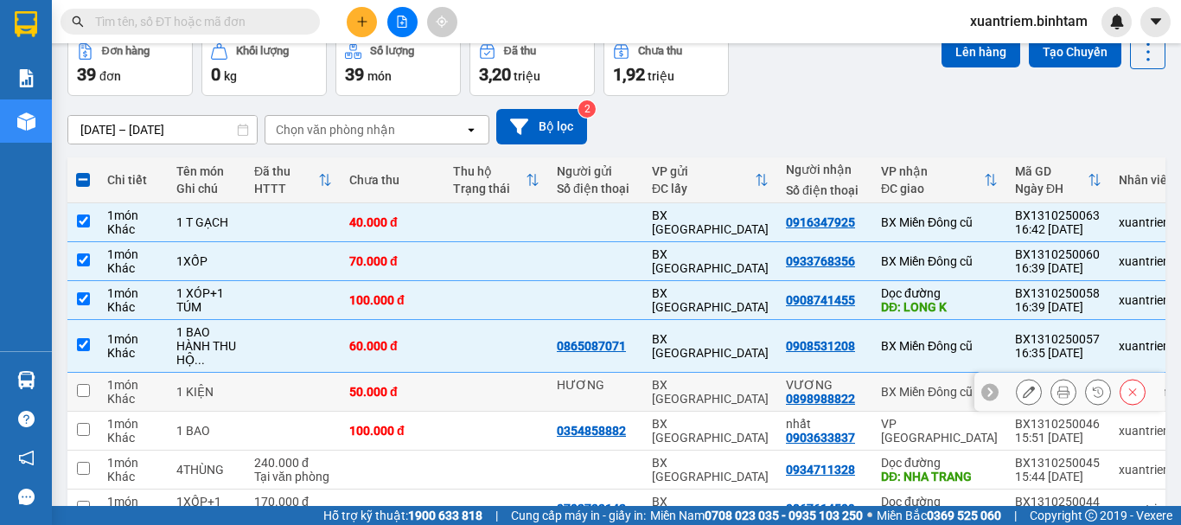
click at [345, 384] on td "50.000 đ" at bounding box center [393, 392] width 104 height 39
checkbox input "true"
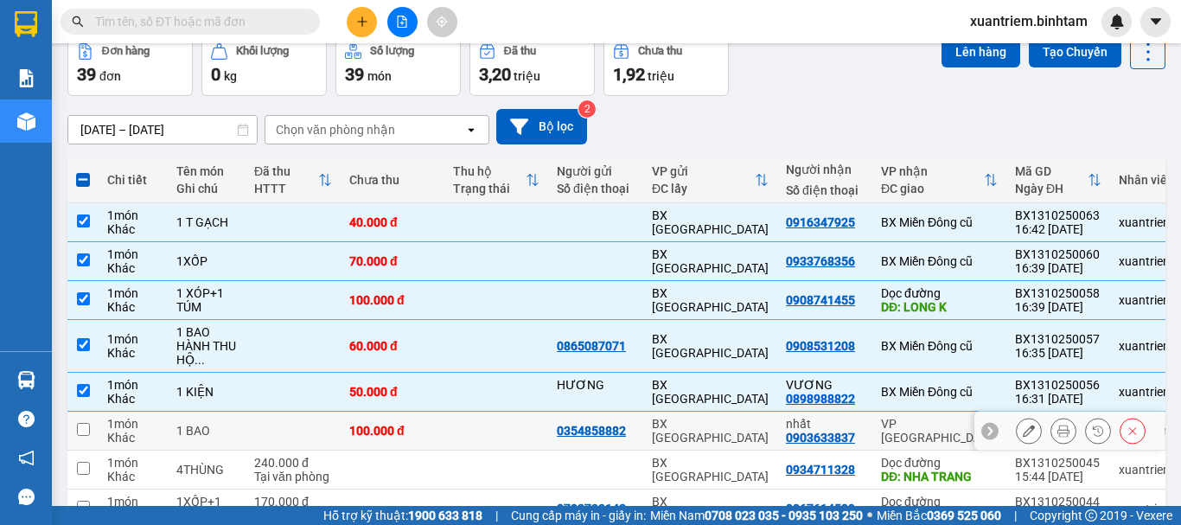
click at [328, 428] on td at bounding box center [292, 430] width 95 height 39
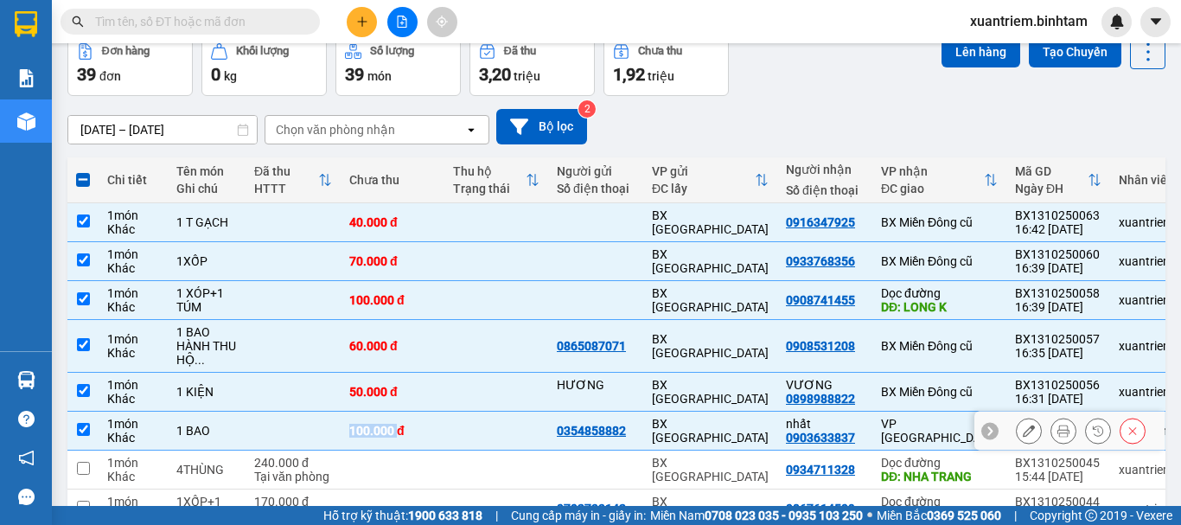
click at [328, 428] on td at bounding box center [292, 430] width 95 height 39
checkbox input "false"
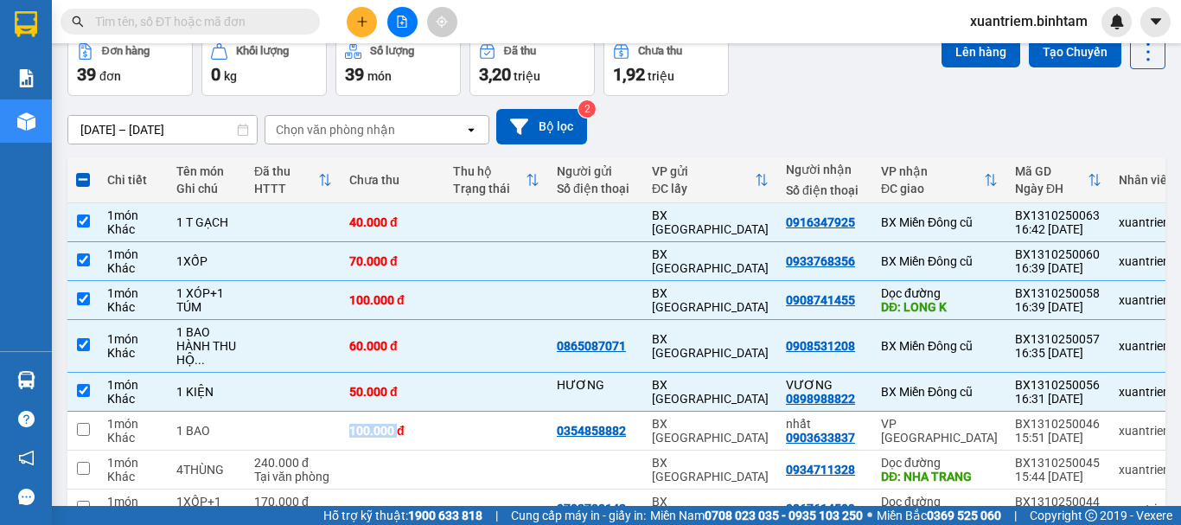
scroll to position [278, 0]
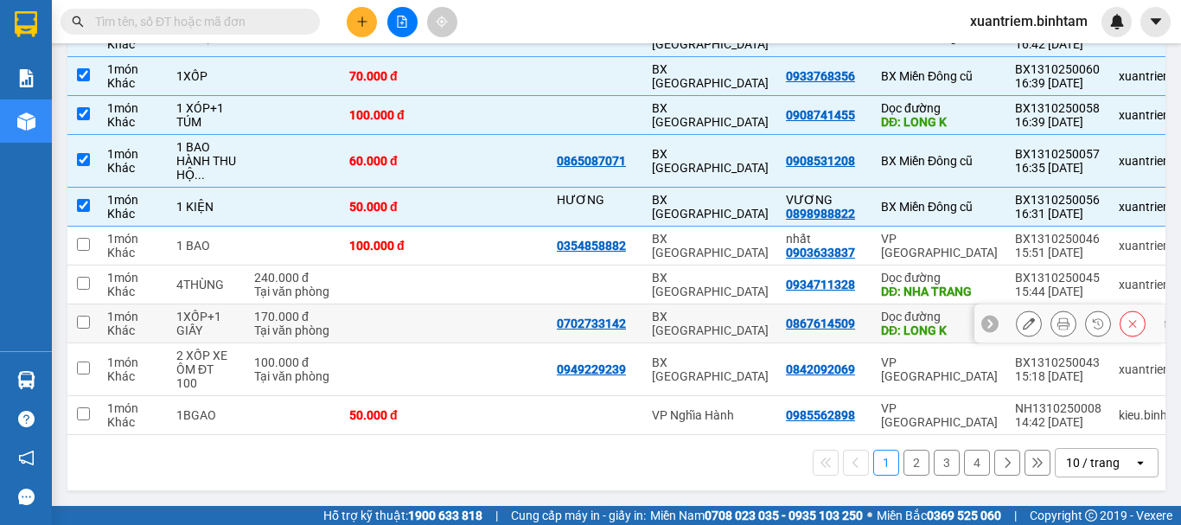
click at [485, 325] on td at bounding box center [496, 323] width 104 height 39
checkbox input "true"
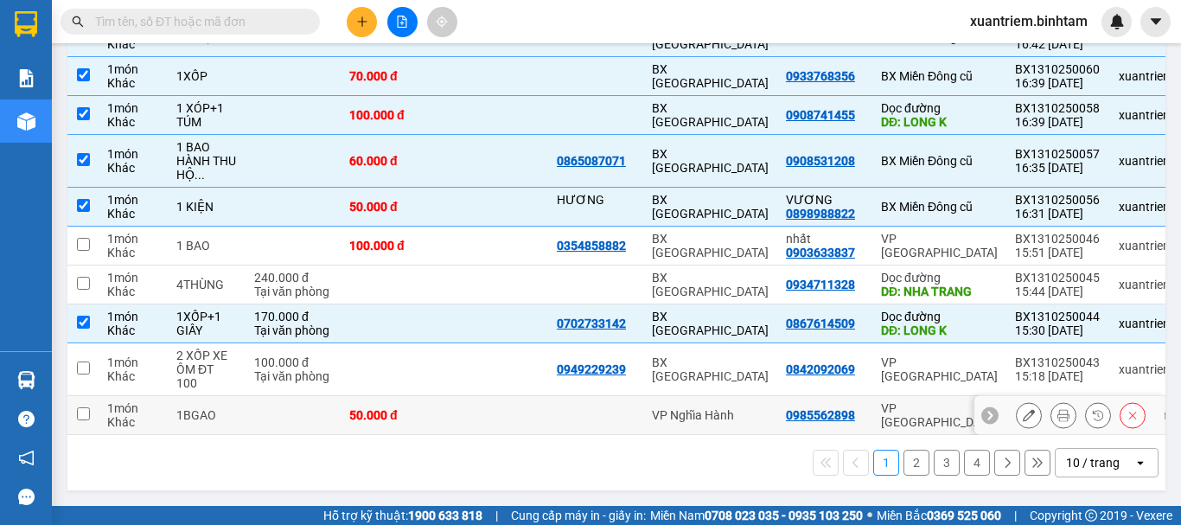
scroll to position [0, 0]
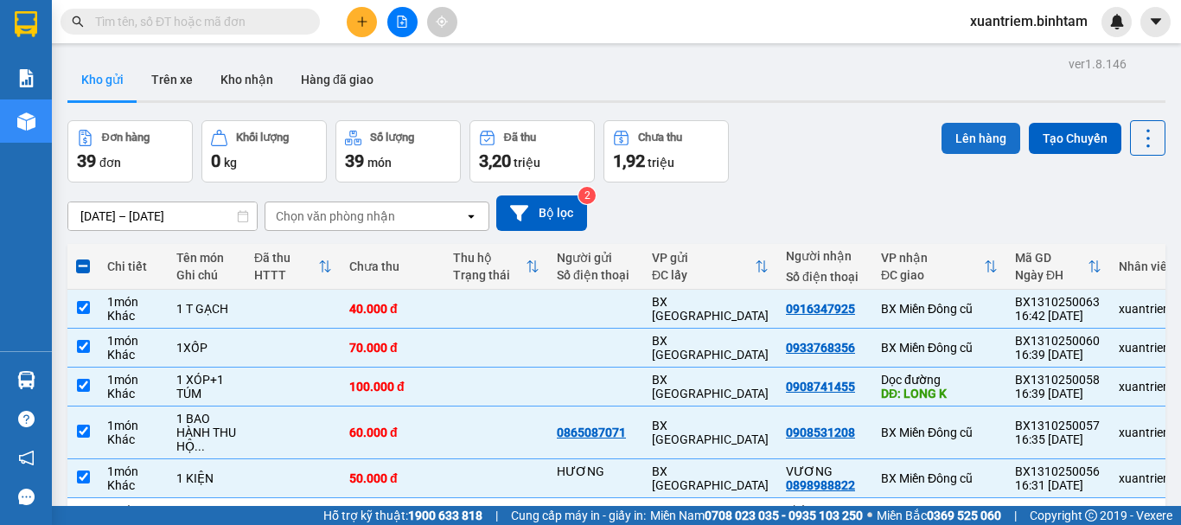
click at [953, 141] on button "Lên hàng" at bounding box center [980, 138] width 79 height 31
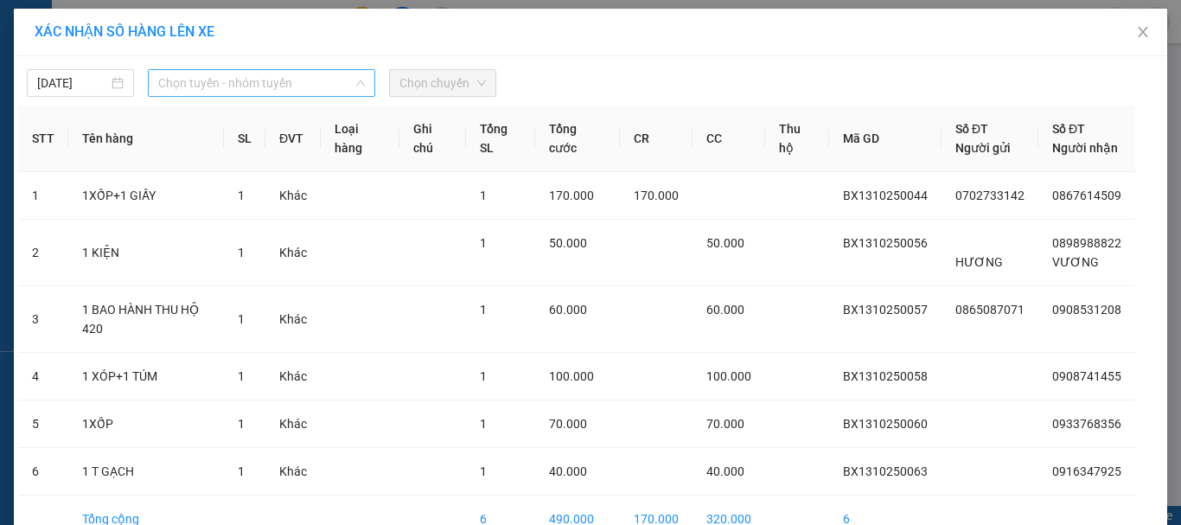
click at [347, 86] on span "Chọn tuyến - nhóm tuyến" at bounding box center [261, 83] width 207 height 26
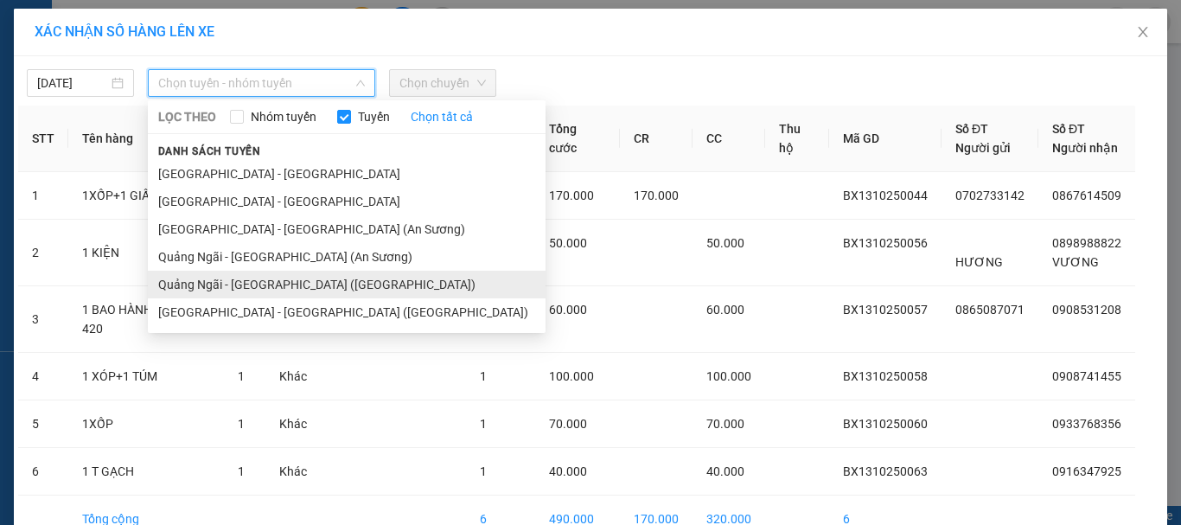
click at [314, 282] on li "Quảng Ngãi - [GEOGRAPHIC_DATA] ([GEOGRAPHIC_DATA])" at bounding box center [347, 285] width 398 height 28
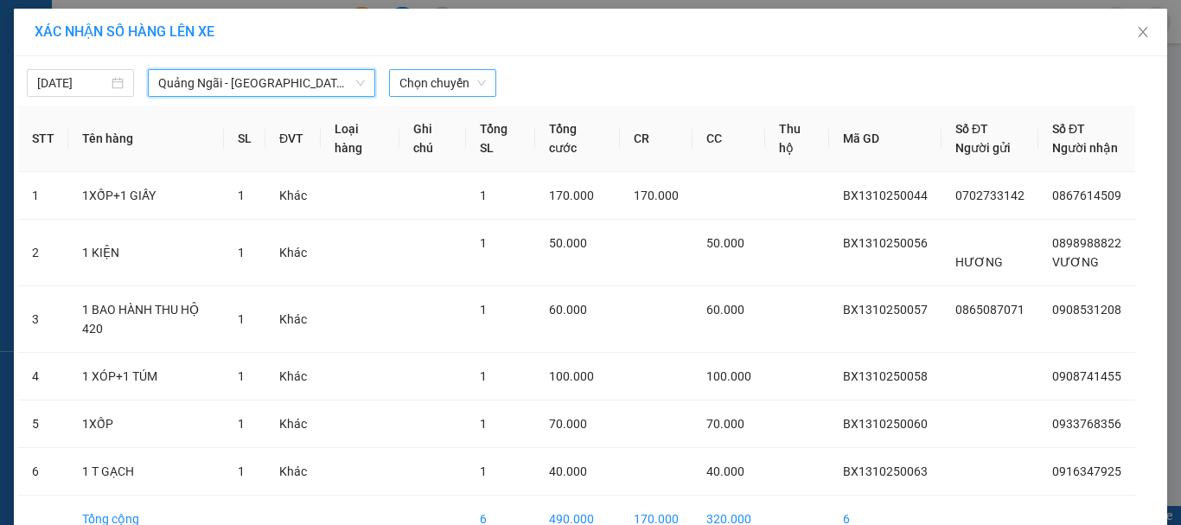
click at [449, 79] on span "Chọn chuyến" at bounding box center [442, 83] width 86 height 26
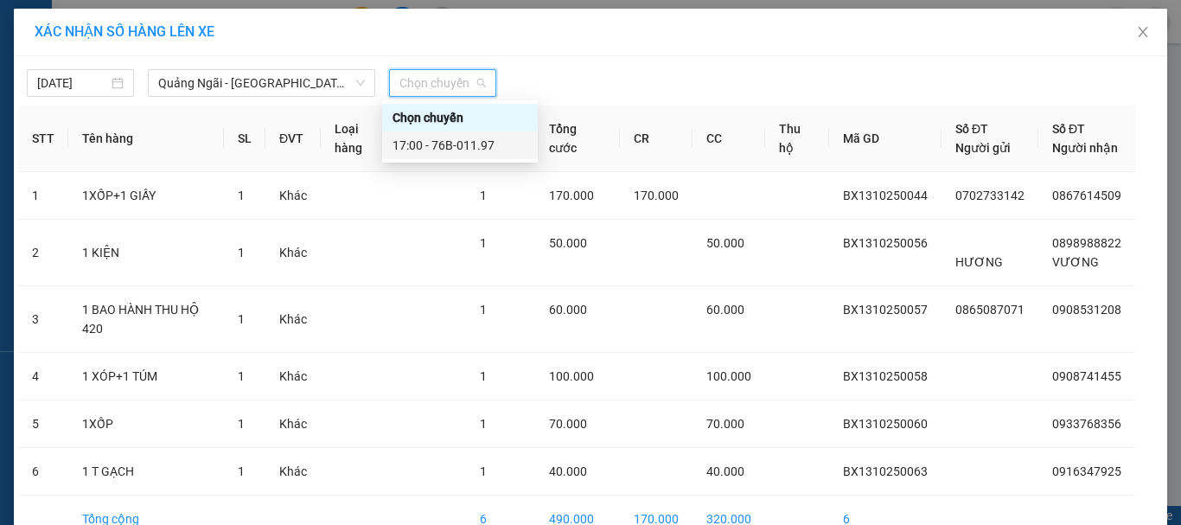
click at [444, 143] on div "17:00 - 76B-011.97" at bounding box center [459, 145] width 135 height 19
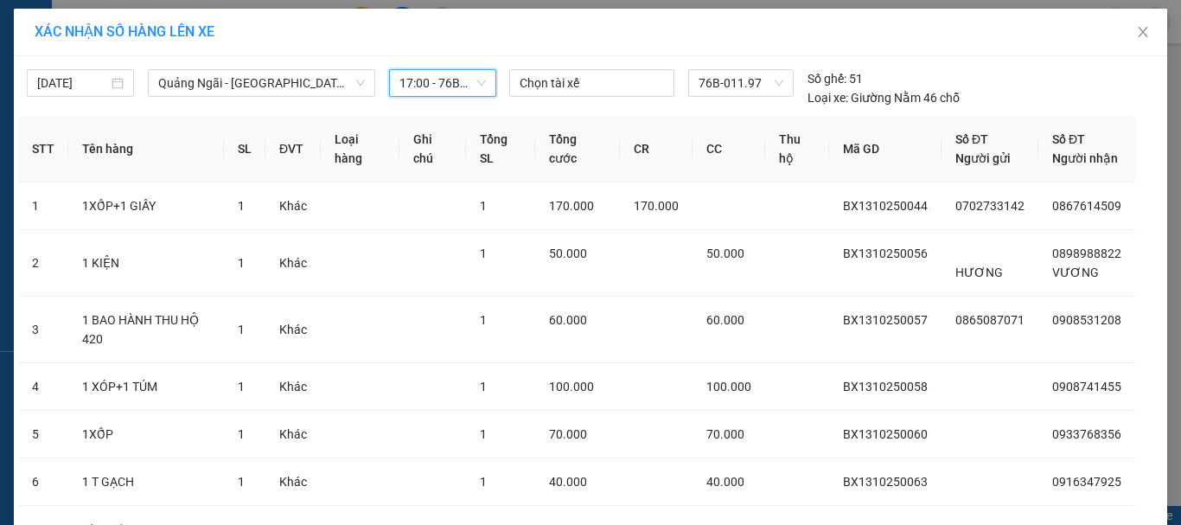
scroll to position [88, 0]
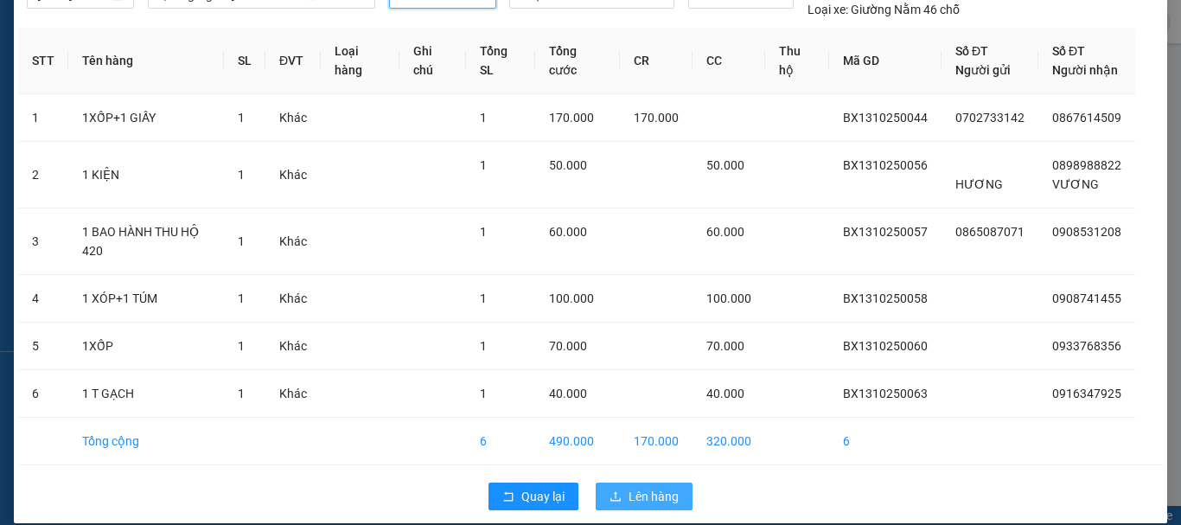
click at [641, 487] on span "Lên hàng" at bounding box center [653, 496] width 50 height 19
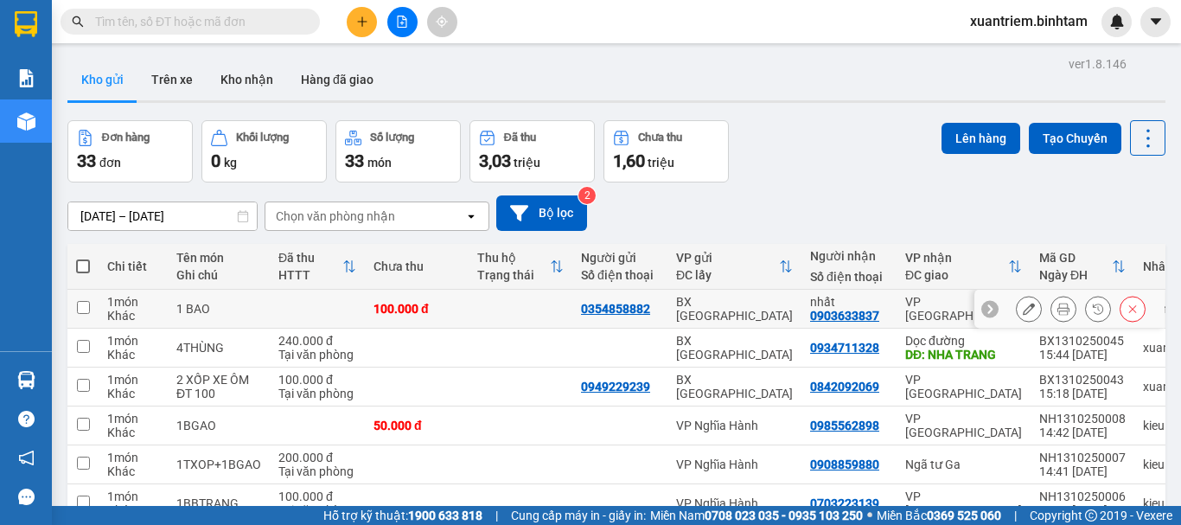
click at [406, 309] on div "100.000 đ" at bounding box center [416, 309] width 86 height 14
checkbox input "true"
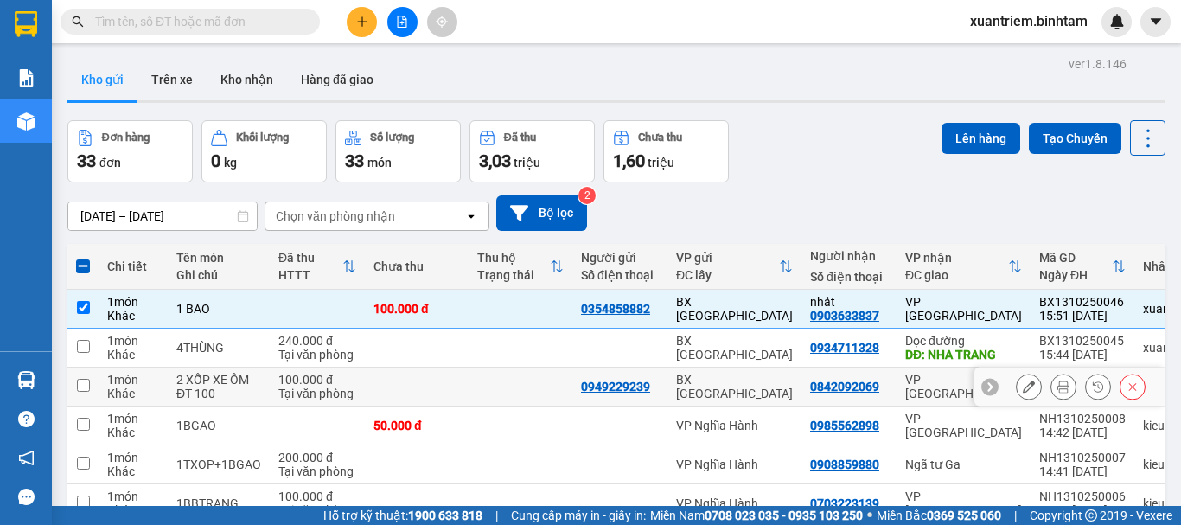
click at [379, 378] on td at bounding box center [417, 386] width 104 height 39
checkbox input "true"
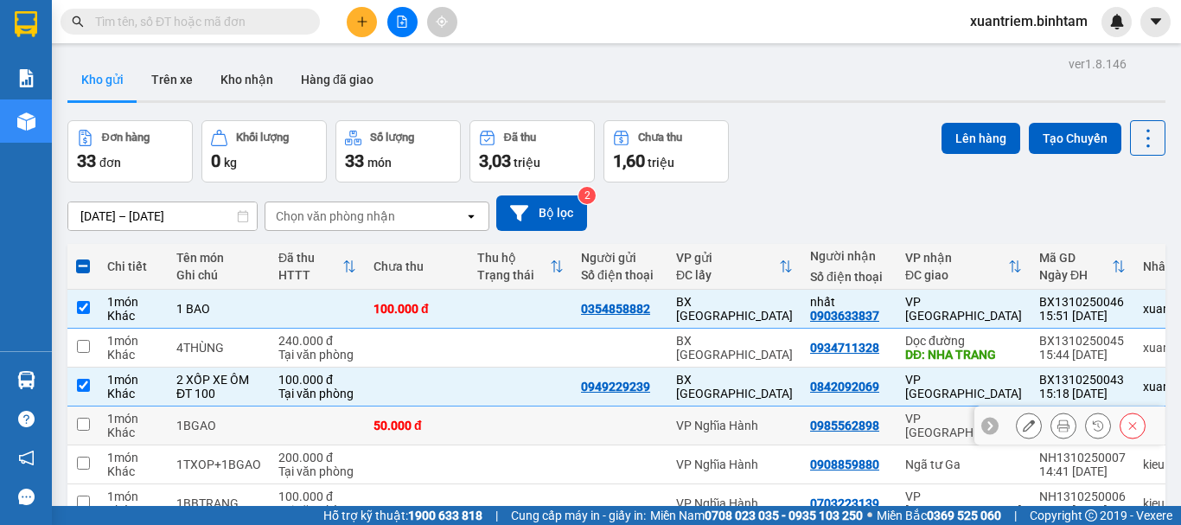
click at [386, 411] on td "50.000 đ" at bounding box center [417, 425] width 104 height 39
checkbox input "true"
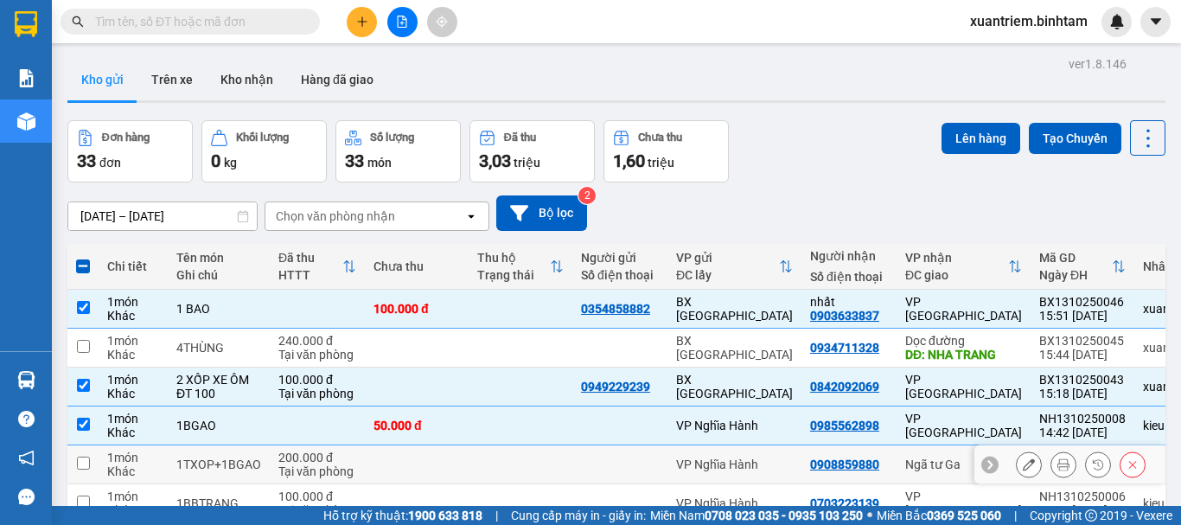
click at [379, 459] on td at bounding box center [417, 464] width 104 height 39
checkbox input "true"
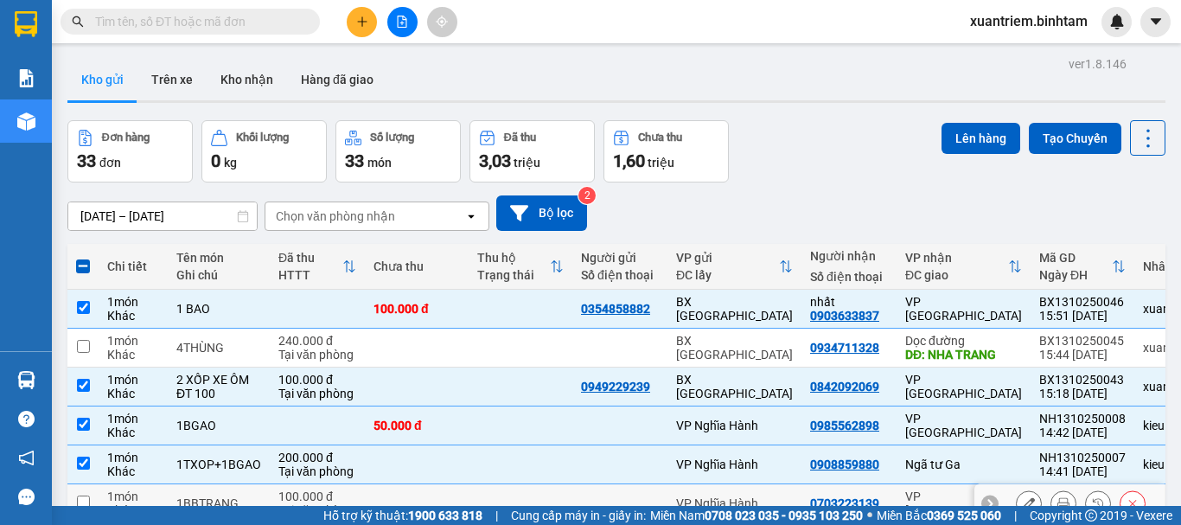
click at [366, 488] on td at bounding box center [417, 503] width 104 height 39
checkbox input "true"
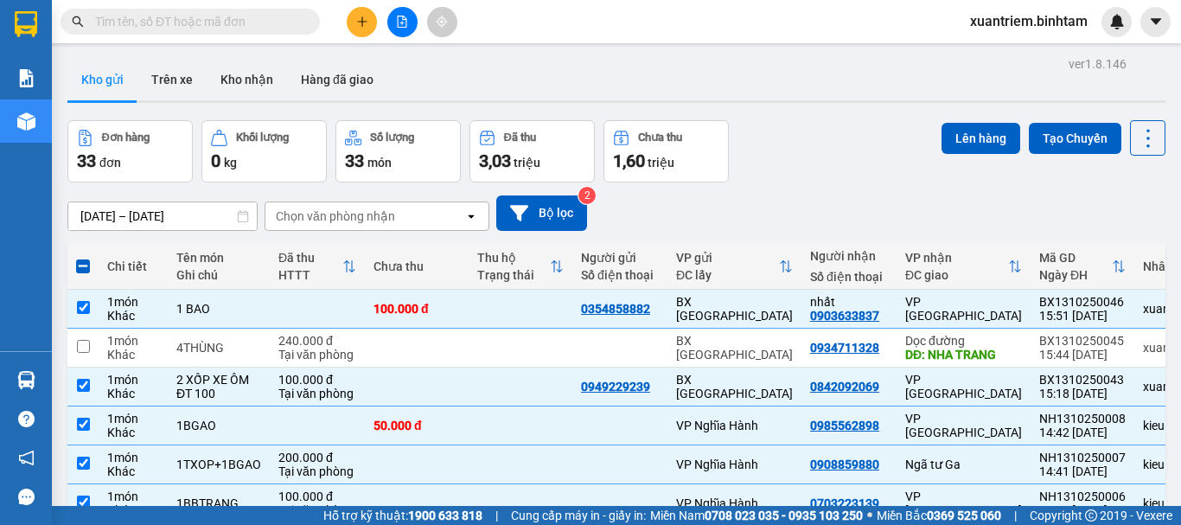
scroll to position [251, 0]
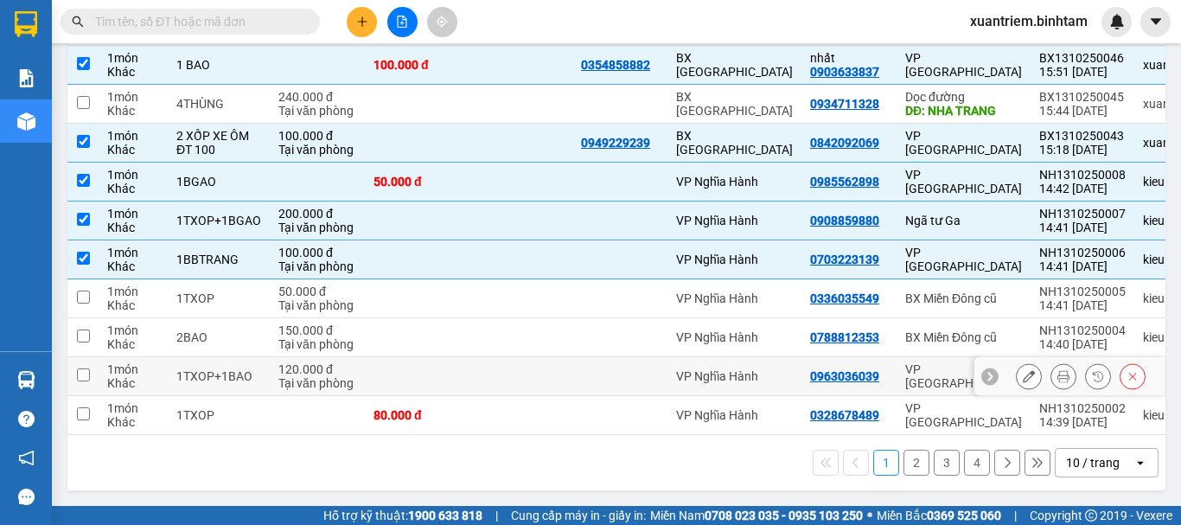
click at [442, 357] on td at bounding box center [417, 376] width 104 height 39
checkbox input "true"
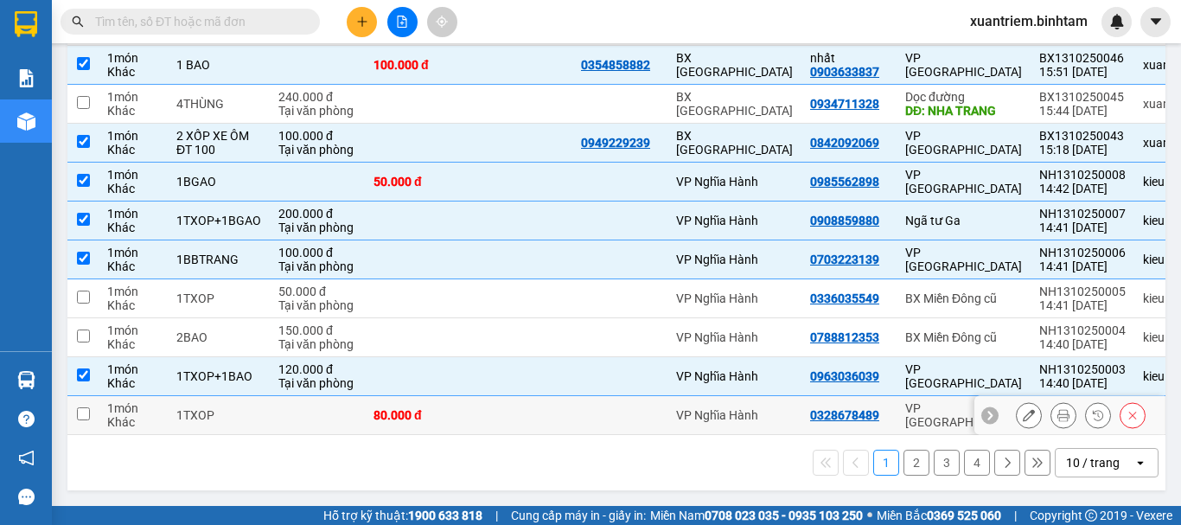
click at [442, 408] on div "80.000 đ" at bounding box center [416, 415] width 86 height 14
checkbox input "true"
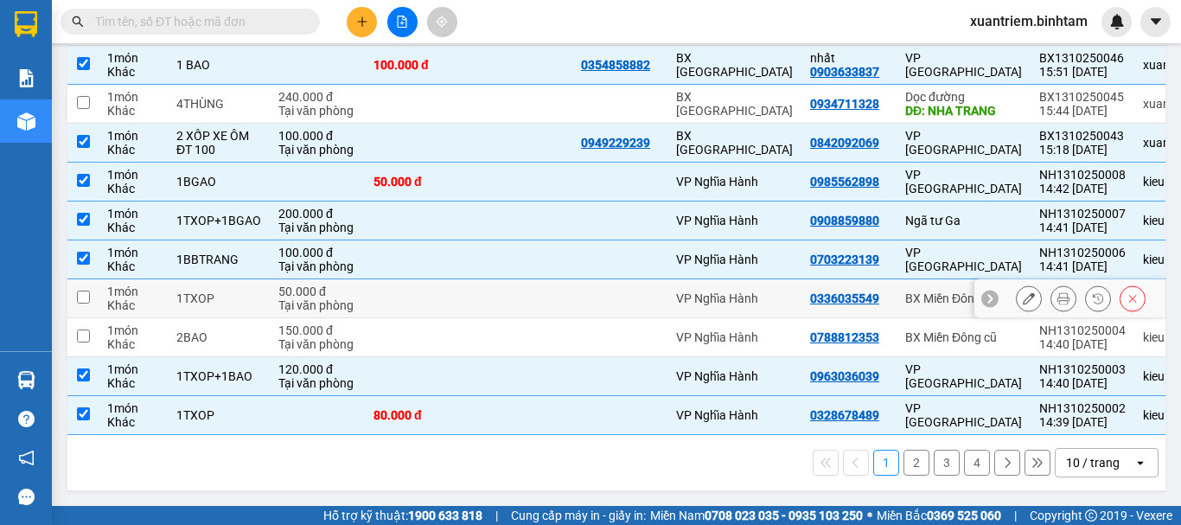
scroll to position [0, 0]
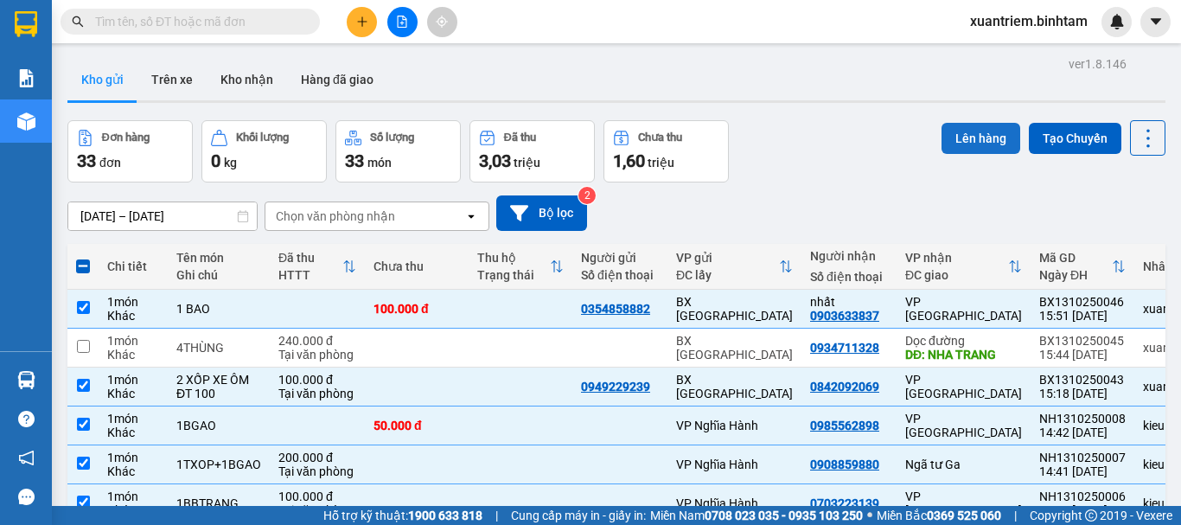
click at [953, 142] on button "Lên hàng" at bounding box center [980, 138] width 79 height 31
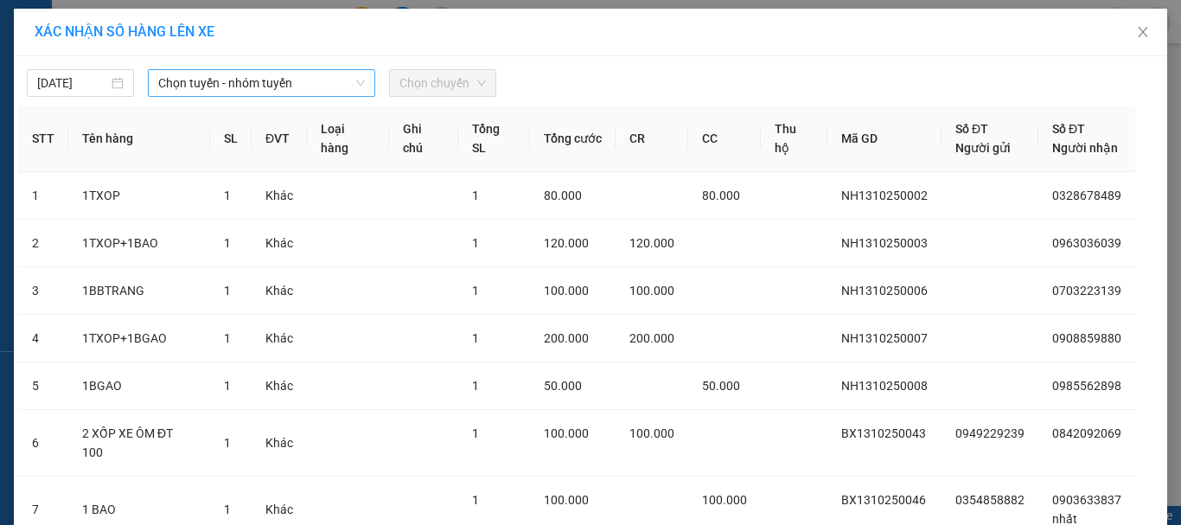
drag, startPoint x: 324, startPoint y: 84, endPoint x: 315, endPoint y: 99, distance: 17.5
click at [324, 85] on span "Chọn tuyến - nhóm tuyến" at bounding box center [261, 83] width 207 height 26
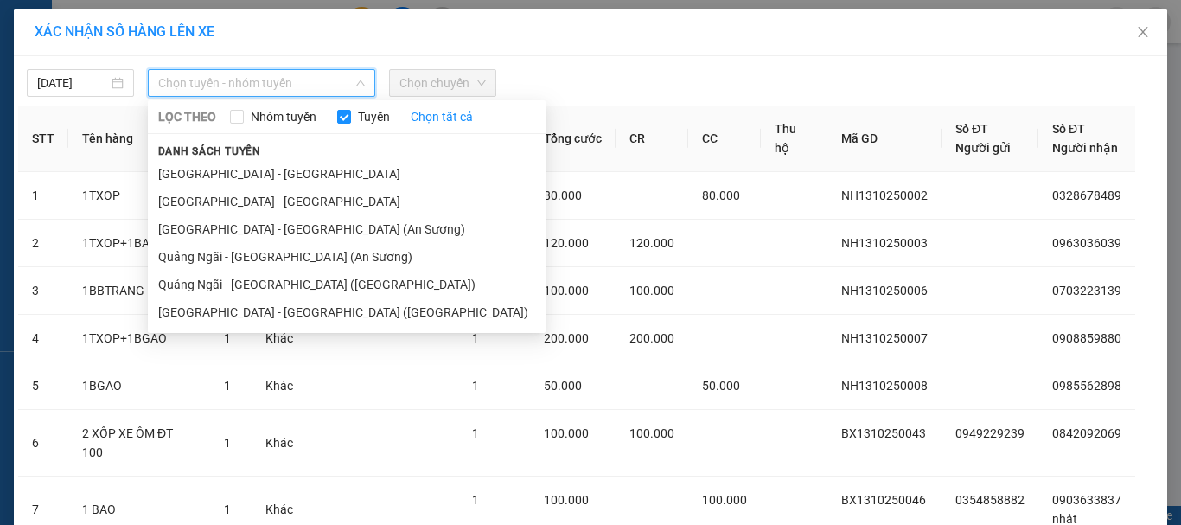
drag, startPoint x: 281, startPoint y: 252, endPoint x: 369, endPoint y: 149, distance: 136.1
click at [282, 252] on li "Quảng Ngãi - [GEOGRAPHIC_DATA] (An Sương)" at bounding box center [347, 257] width 398 height 28
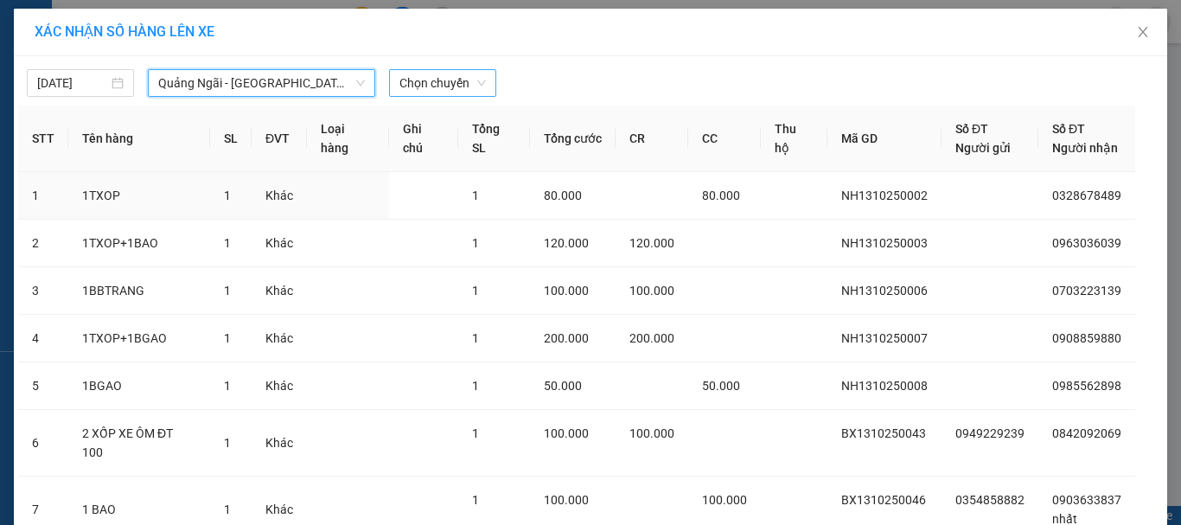
click at [441, 77] on span "Chọn chuyến" at bounding box center [442, 83] width 86 height 26
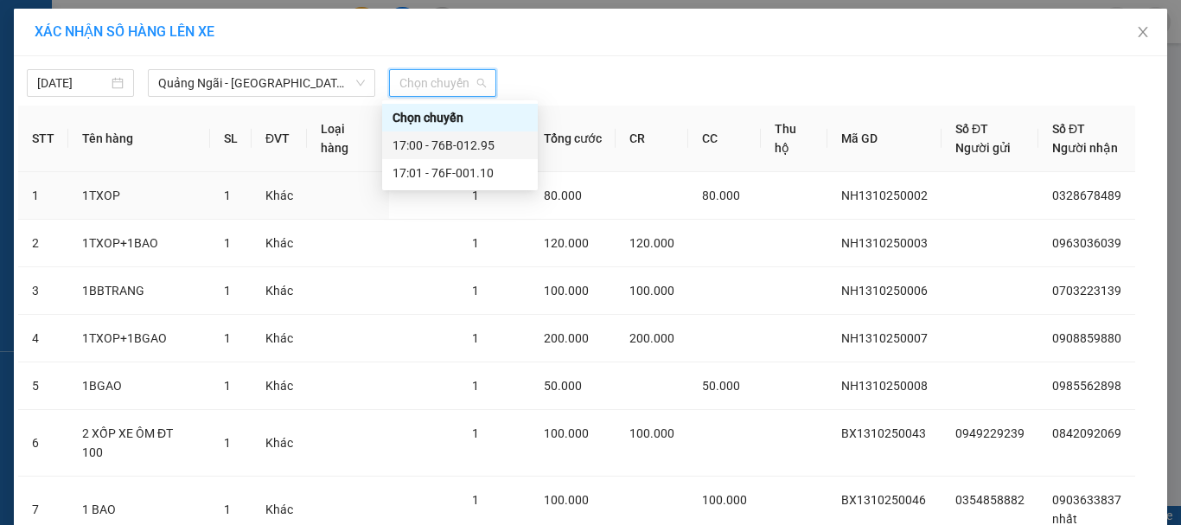
click at [472, 143] on div "17:00 - 76B-012.95" at bounding box center [459, 145] width 135 height 19
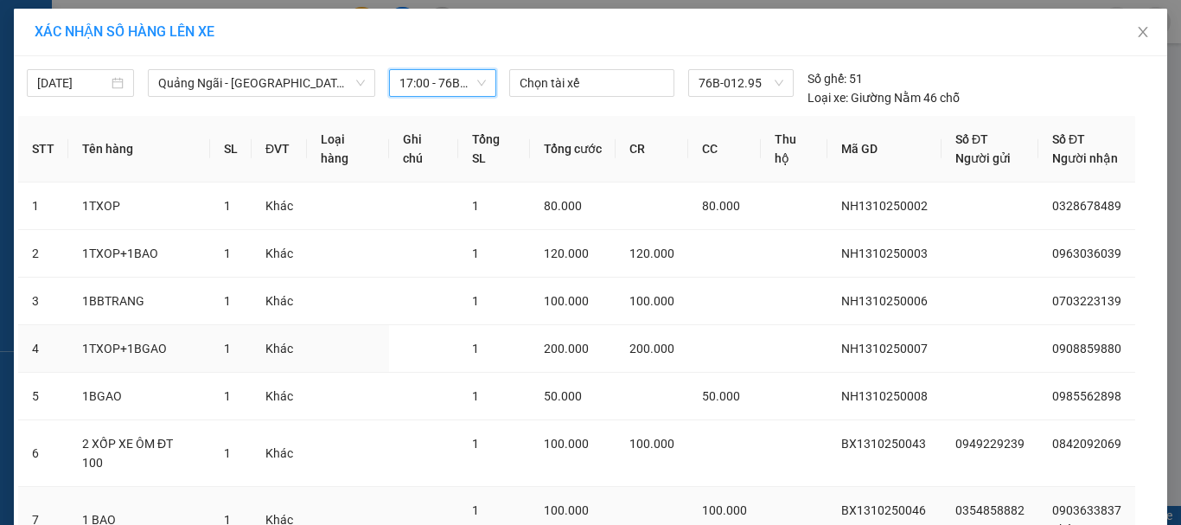
scroll to position [136, 0]
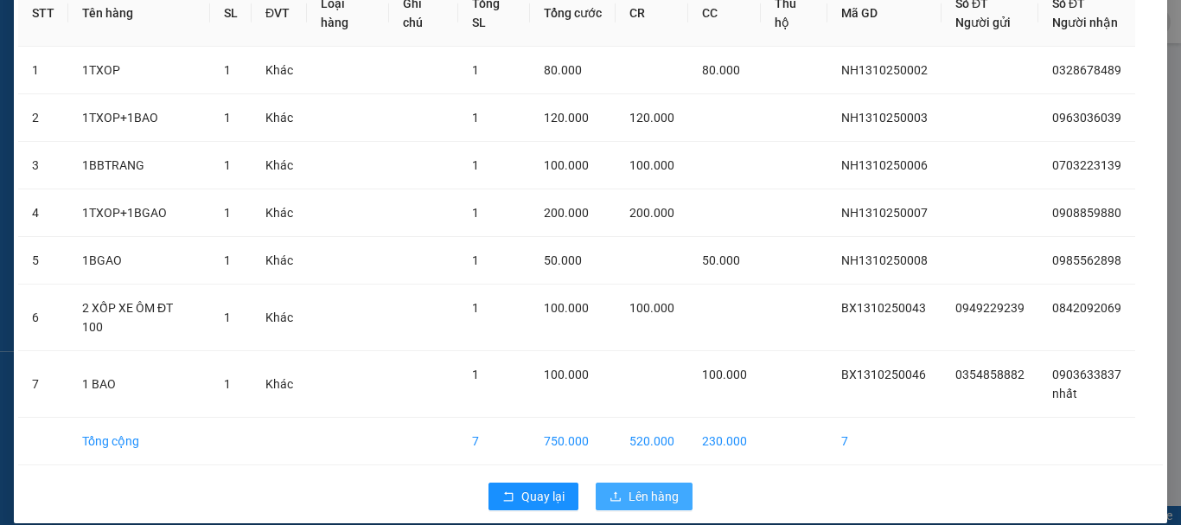
click at [621, 482] on button "Lên hàng" at bounding box center [644, 496] width 97 height 28
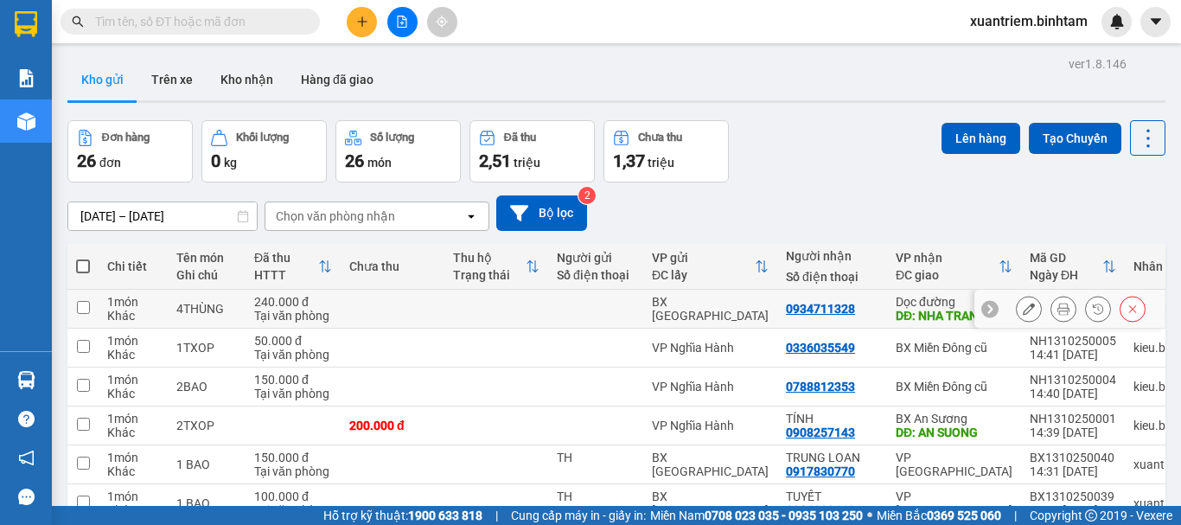
click at [287, 326] on td "240.000 đ Tại văn phòng" at bounding box center [292, 309] width 95 height 39
checkbox input "true"
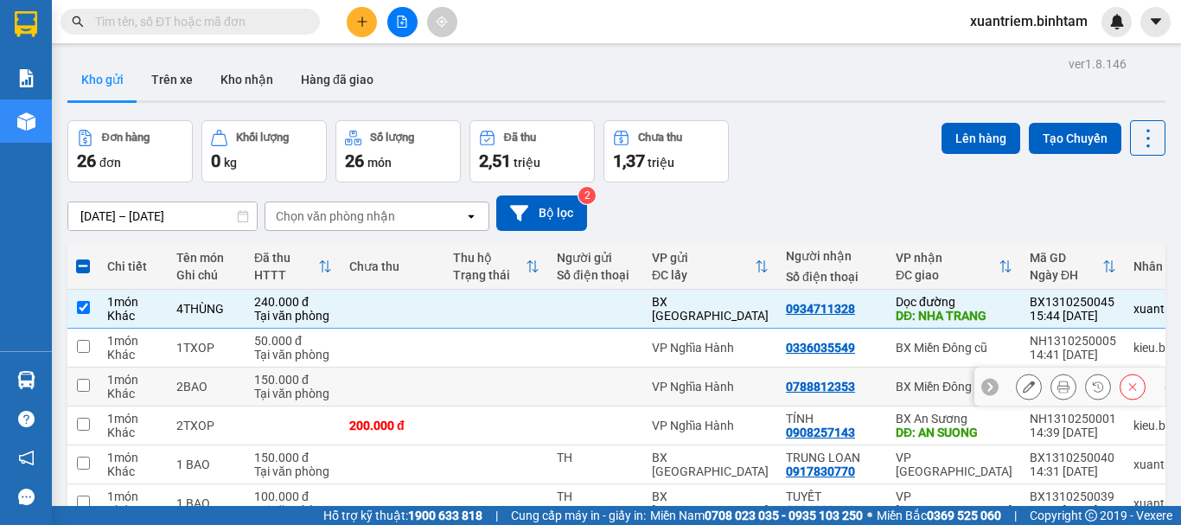
click at [279, 382] on div "150.000 đ" at bounding box center [293, 380] width 78 height 14
checkbox input "true"
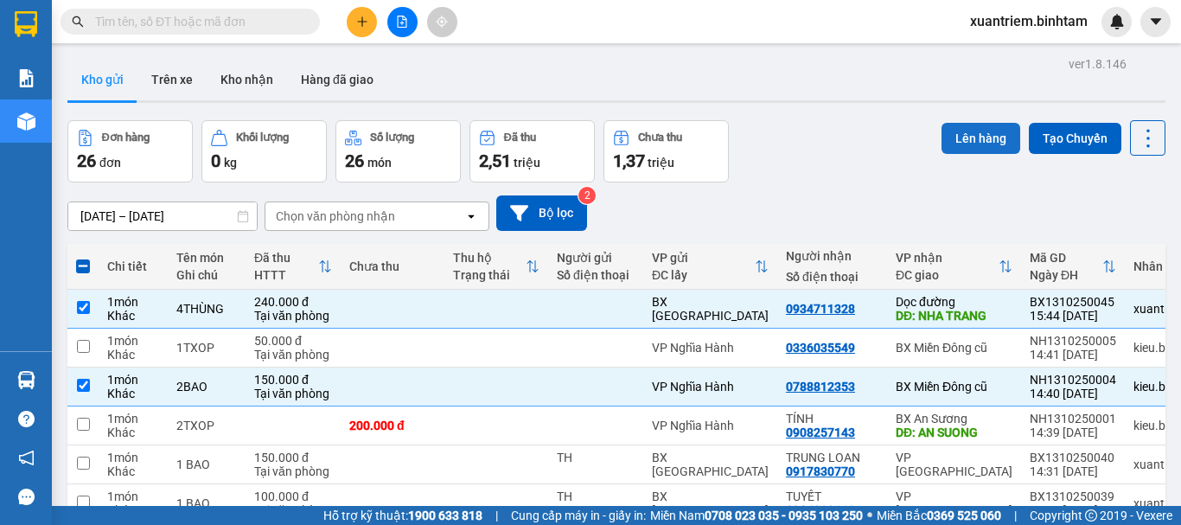
click at [950, 137] on button "Lên hàng" at bounding box center [980, 138] width 79 height 31
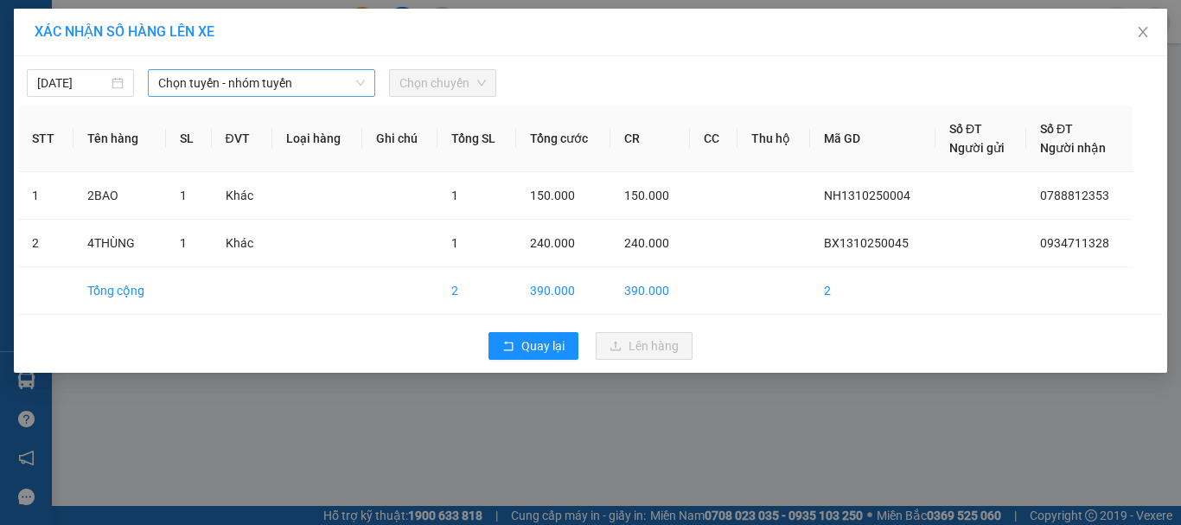
click at [360, 83] on icon "down" at bounding box center [360, 83] width 10 height 10
click at [295, 80] on span "Chọn tuyến - nhóm tuyến" at bounding box center [261, 83] width 207 height 26
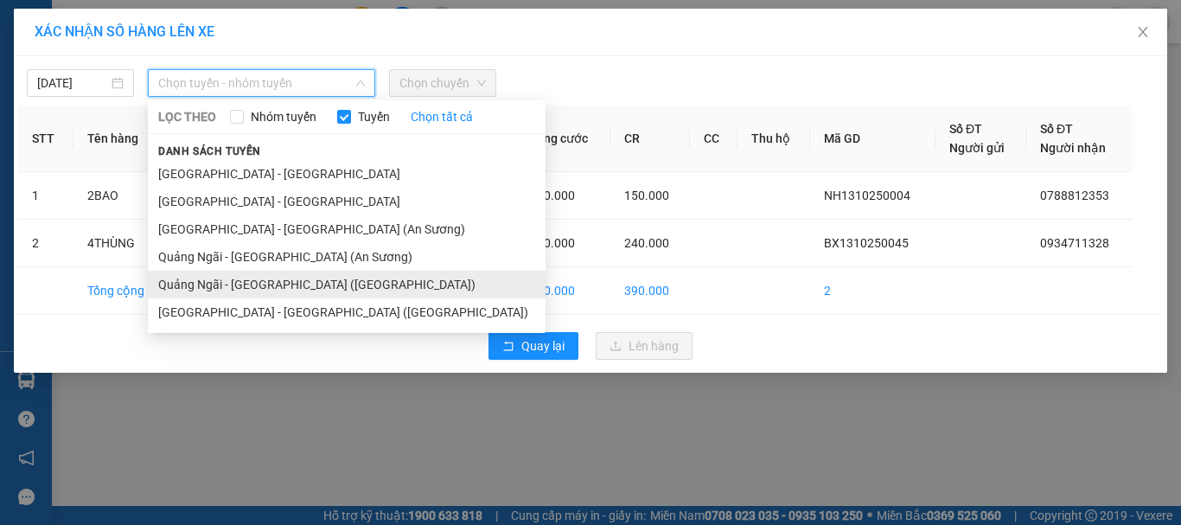
click at [292, 281] on li "Quảng Ngãi - [GEOGRAPHIC_DATA] ([GEOGRAPHIC_DATA])" at bounding box center [347, 285] width 398 height 28
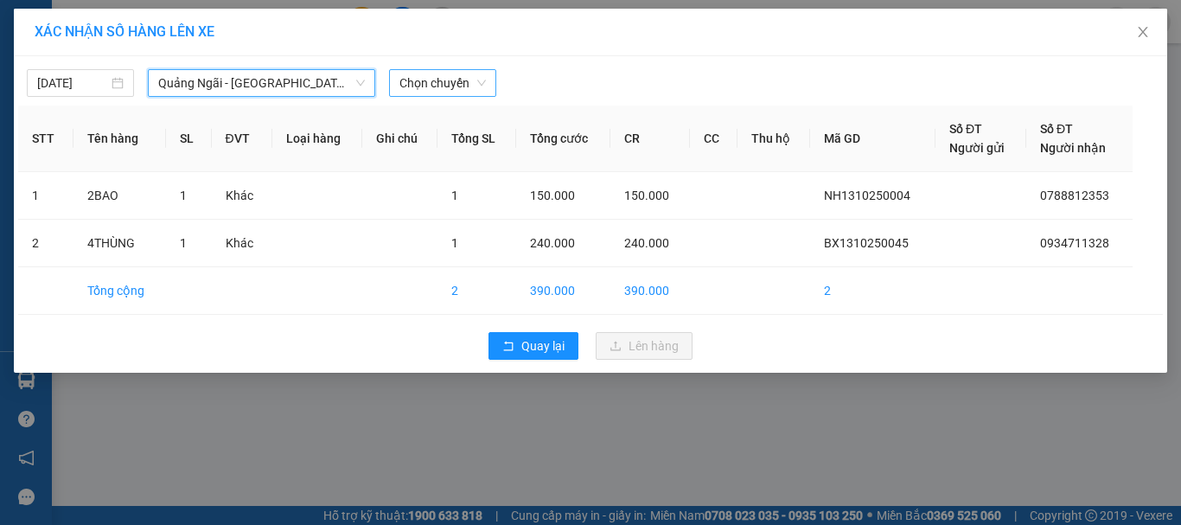
drag, startPoint x: 436, startPoint y: 71, endPoint x: 454, endPoint y: 94, distance: 29.6
click at [437, 71] on span "Chọn chuyến" at bounding box center [442, 83] width 86 height 26
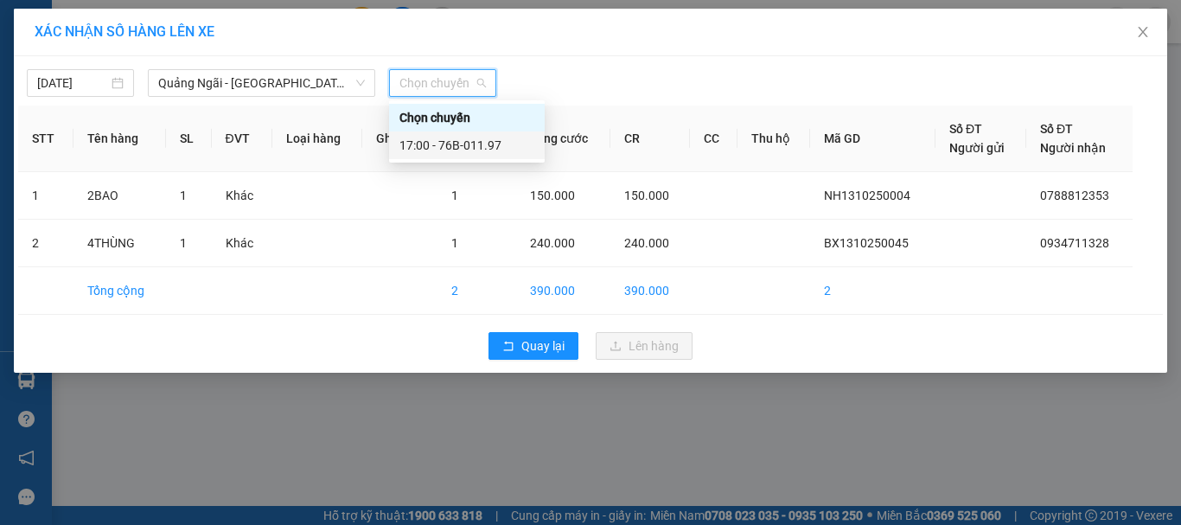
click at [484, 141] on div "17:00 - 76B-011.97" at bounding box center [466, 145] width 135 height 19
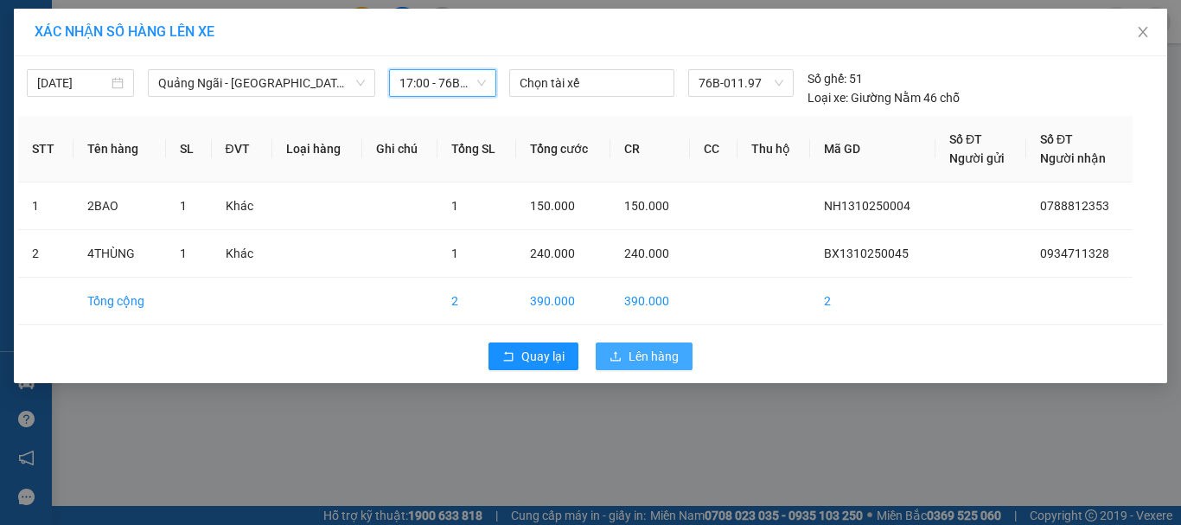
click at [638, 354] on span "Lên hàng" at bounding box center [653, 356] width 50 height 19
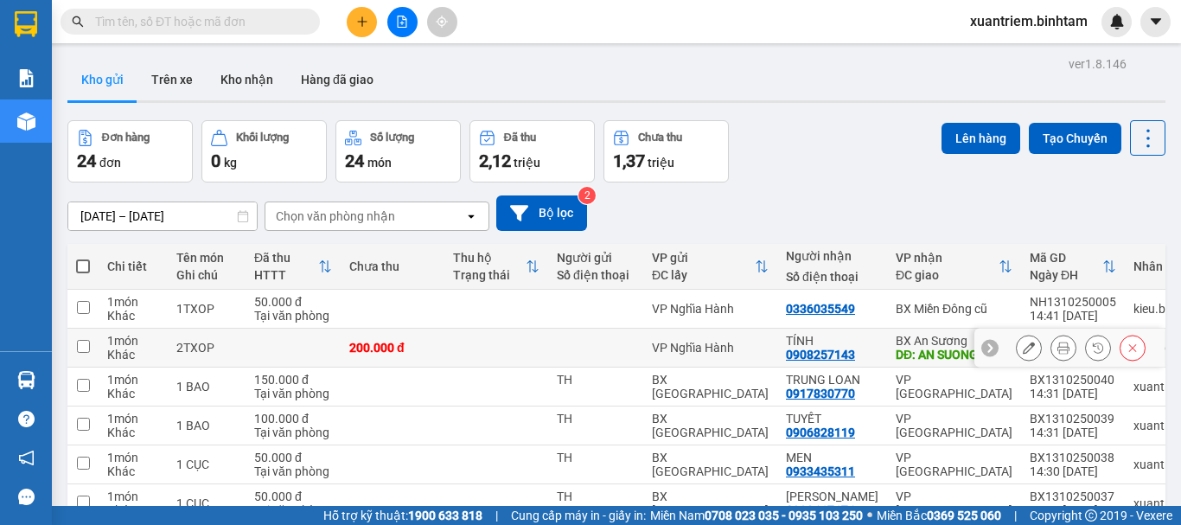
click at [399, 345] on div "200.000 đ" at bounding box center [392, 348] width 86 height 14
checkbox input "true"
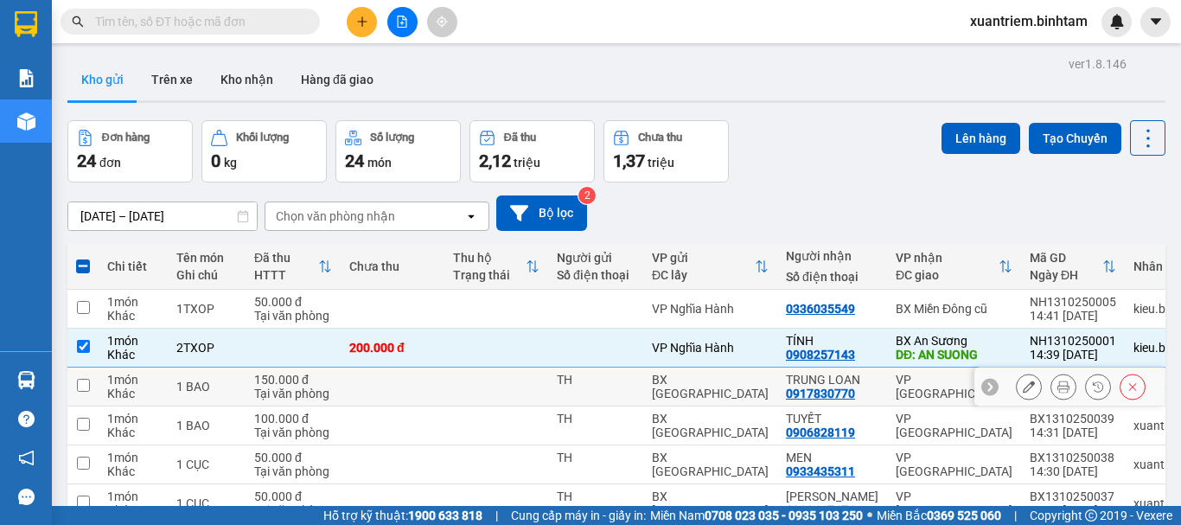
click at [395, 379] on td at bounding box center [393, 386] width 104 height 39
checkbox input "true"
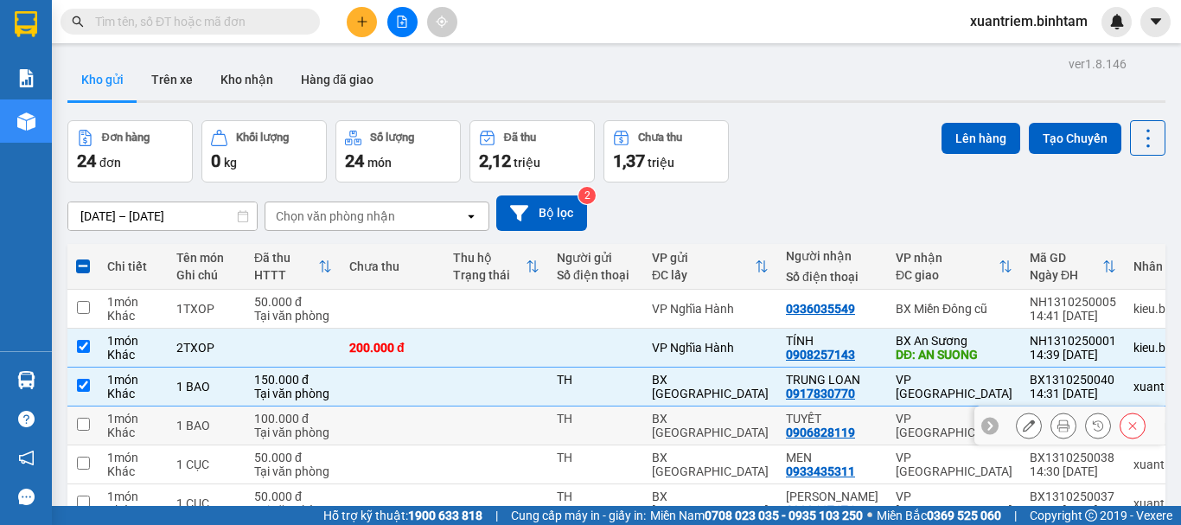
click at [375, 426] on td at bounding box center [393, 425] width 104 height 39
checkbox input "true"
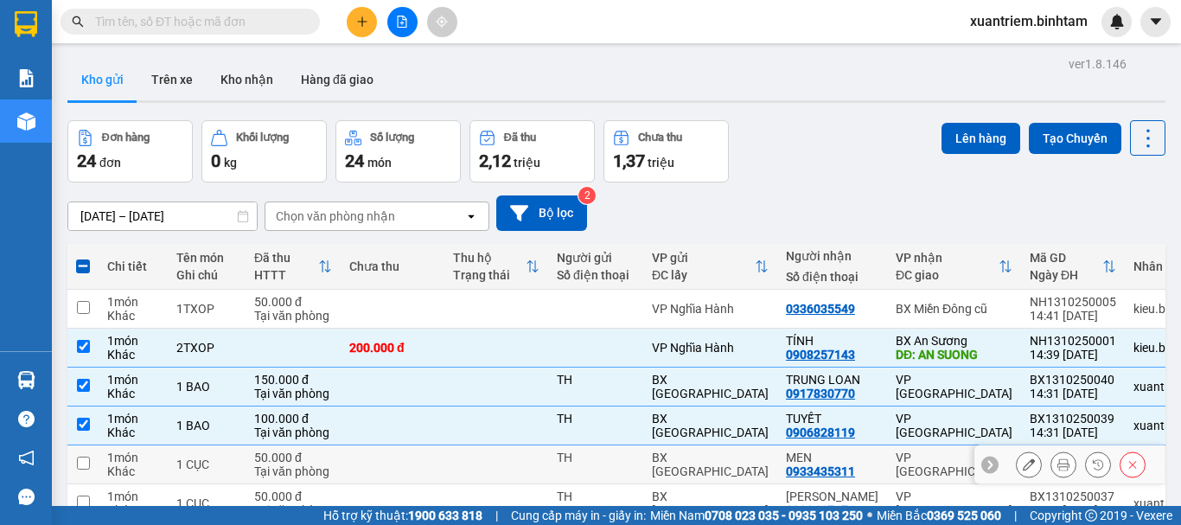
click at [373, 456] on td at bounding box center [393, 464] width 104 height 39
checkbox input "true"
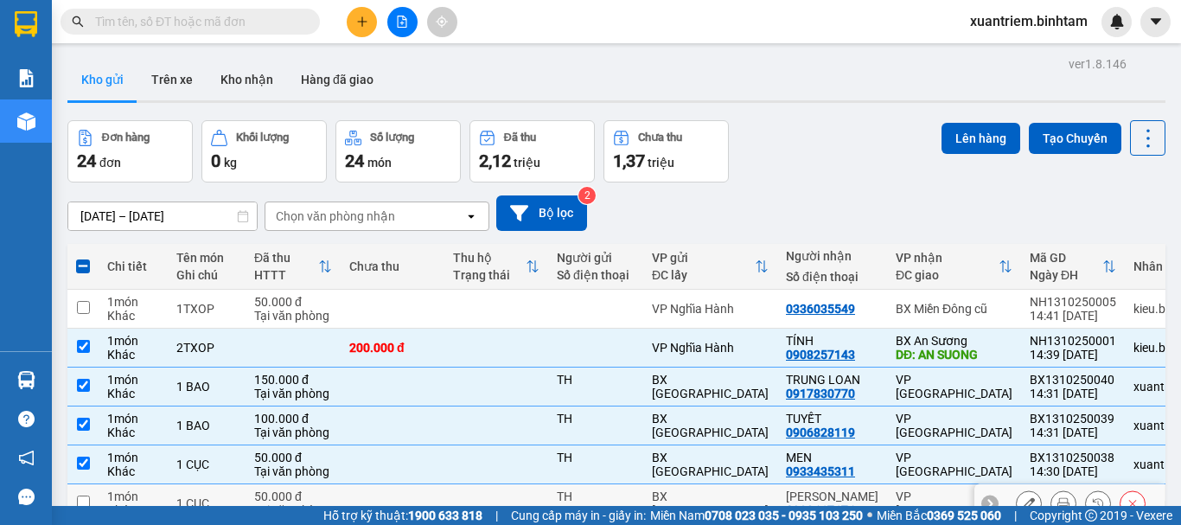
click at [369, 487] on td at bounding box center [393, 503] width 104 height 39
checkbox input "true"
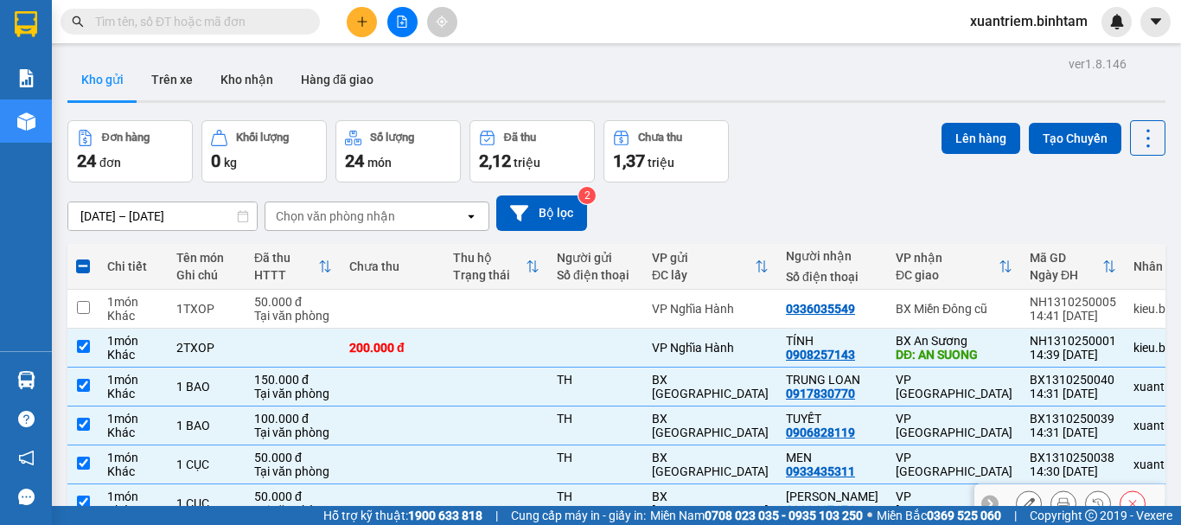
scroll to position [251, 0]
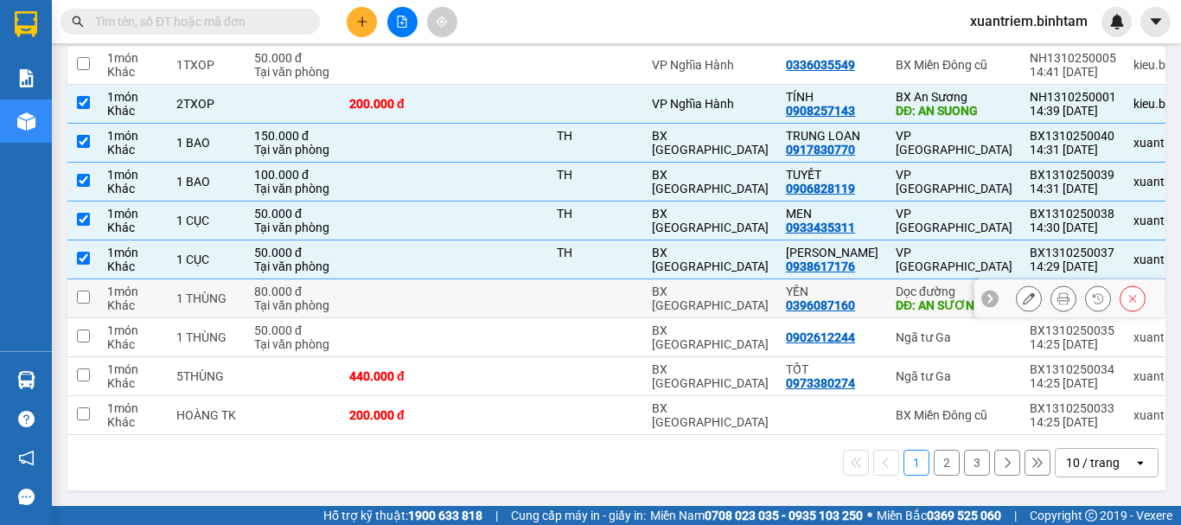
click at [401, 282] on td at bounding box center [393, 298] width 104 height 39
checkbox input "true"
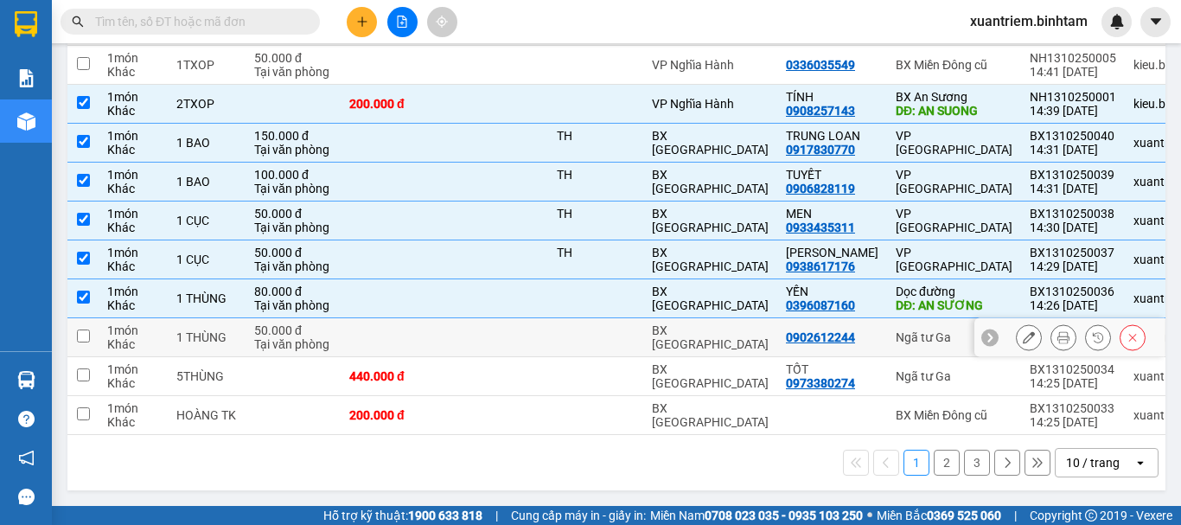
click at [375, 331] on td at bounding box center [393, 337] width 104 height 39
checkbox input "true"
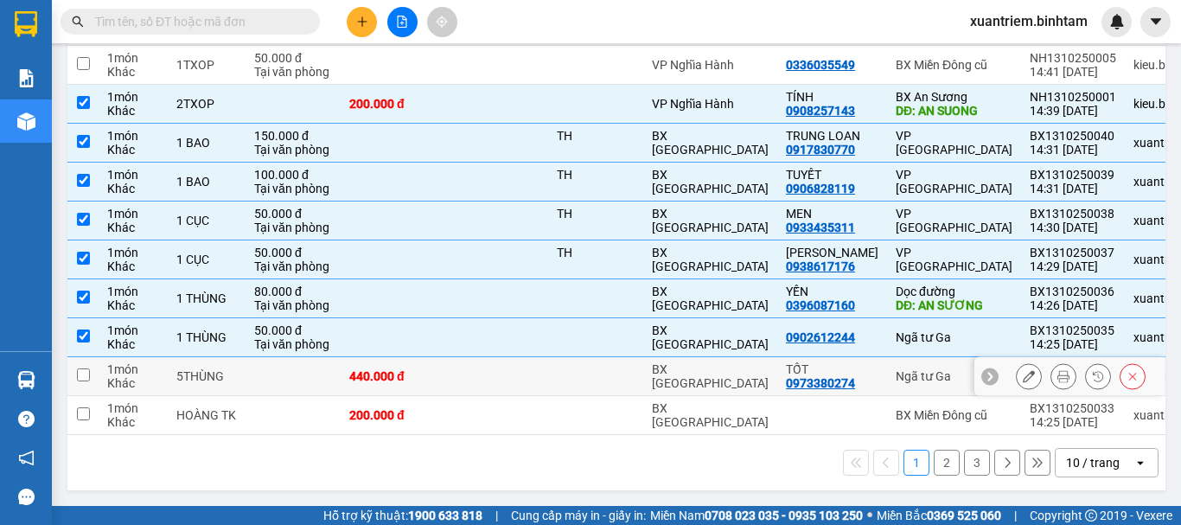
click at [360, 371] on div "440.000 đ" at bounding box center [392, 376] width 86 height 14
checkbox input "true"
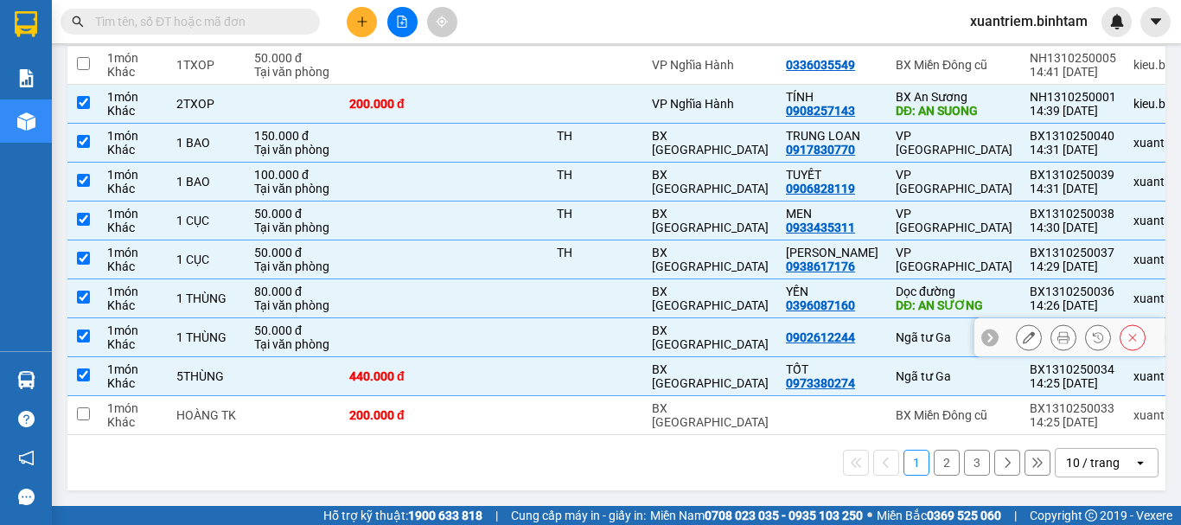
scroll to position [0, 0]
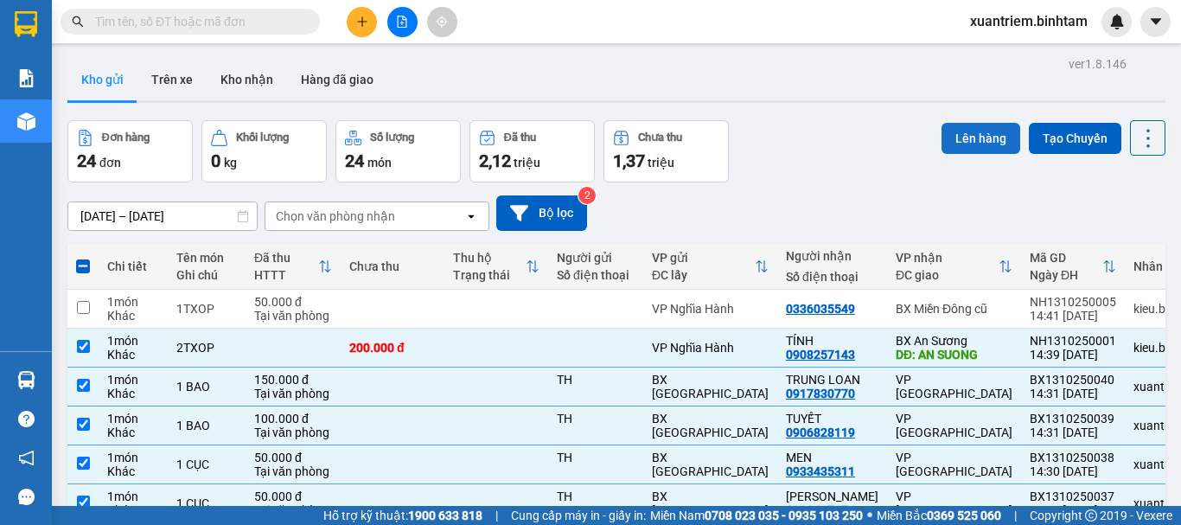
click at [945, 149] on button "Lên hàng" at bounding box center [980, 138] width 79 height 31
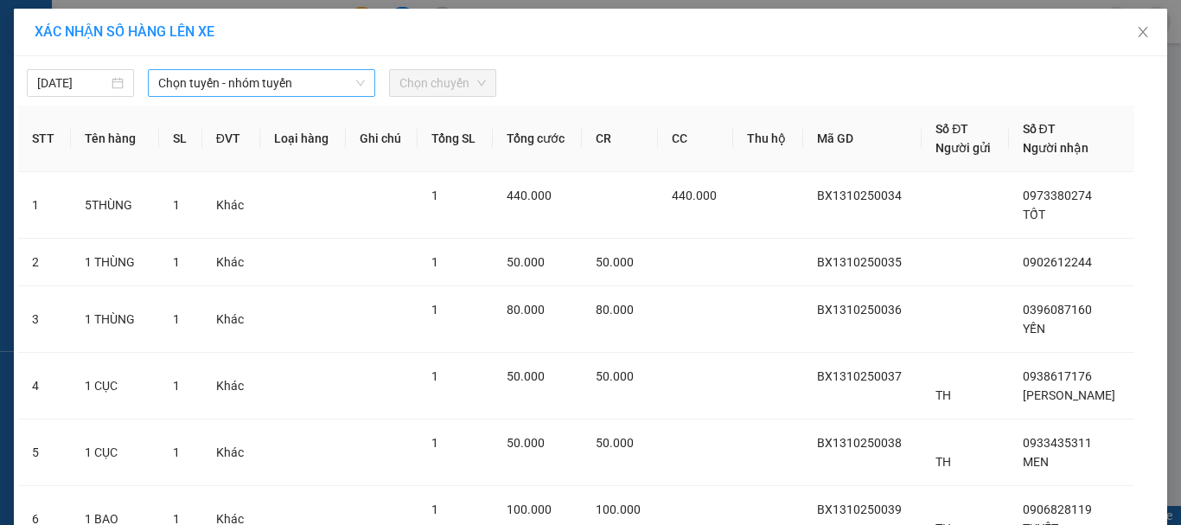
click at [320, 80] on span "Chọn tuyến - nhóm tuyến" at bounding box center [261, 83] width 207 height 26
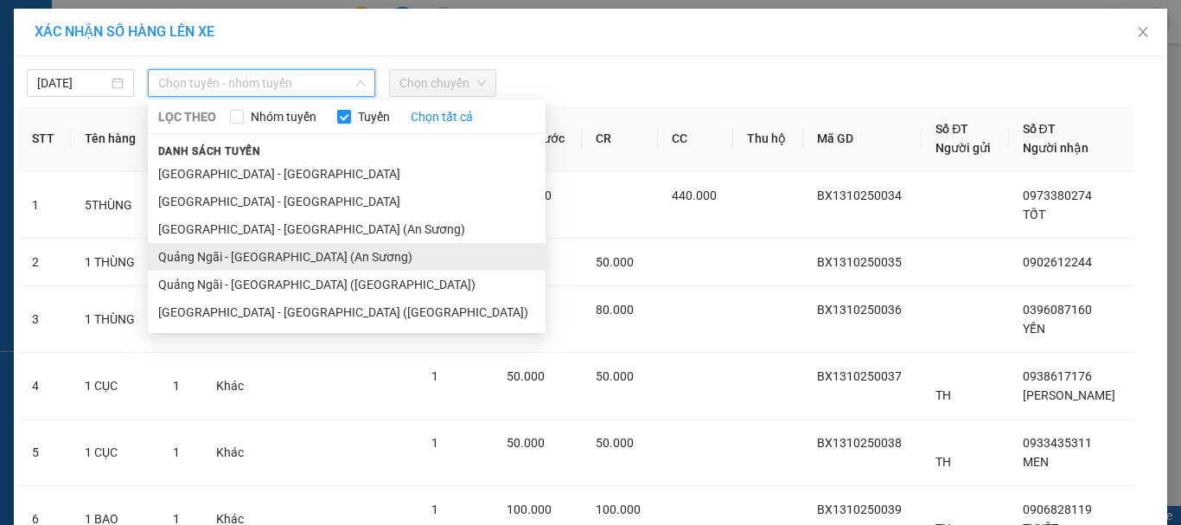
click at [282, 244] on li "Quảng Ngãi - [GEOGRAPHIC_DATA] (An Sương)" at bounding box center [347, 257] width 398 height 28
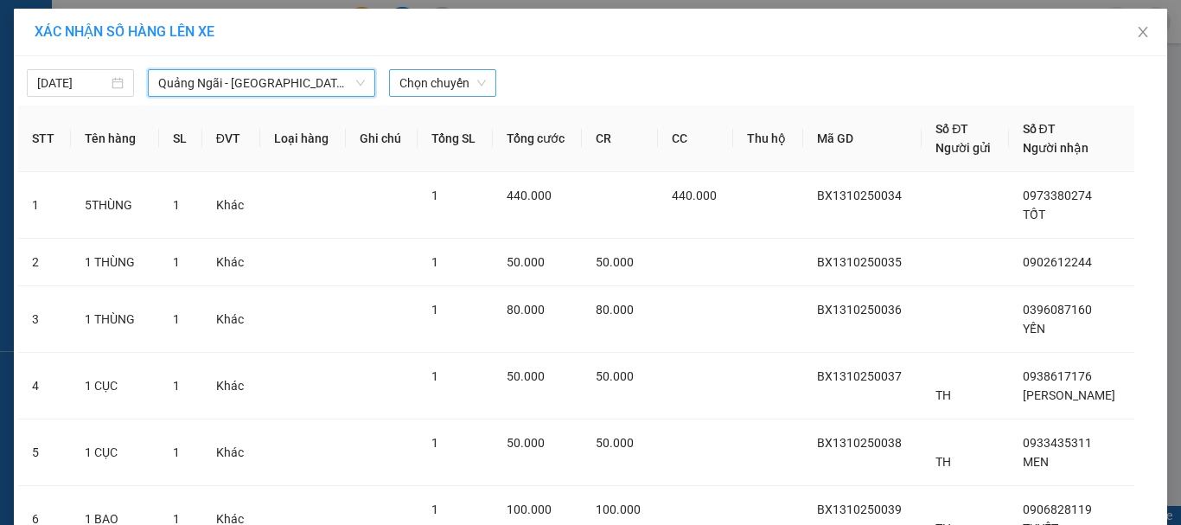
click at [458, 95] on span "Chọn chuyến" at bounding box center [442, 83] width 86 height 26
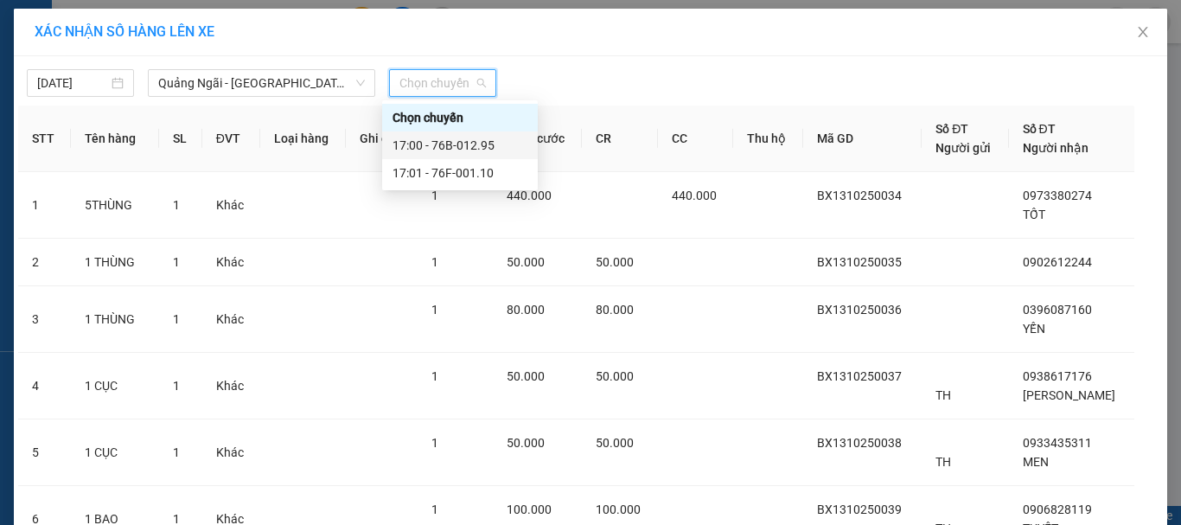
click at [468, 141] on div "17:00 - 76B-012.95" at bounding box center [459, 145] width 135 height 19
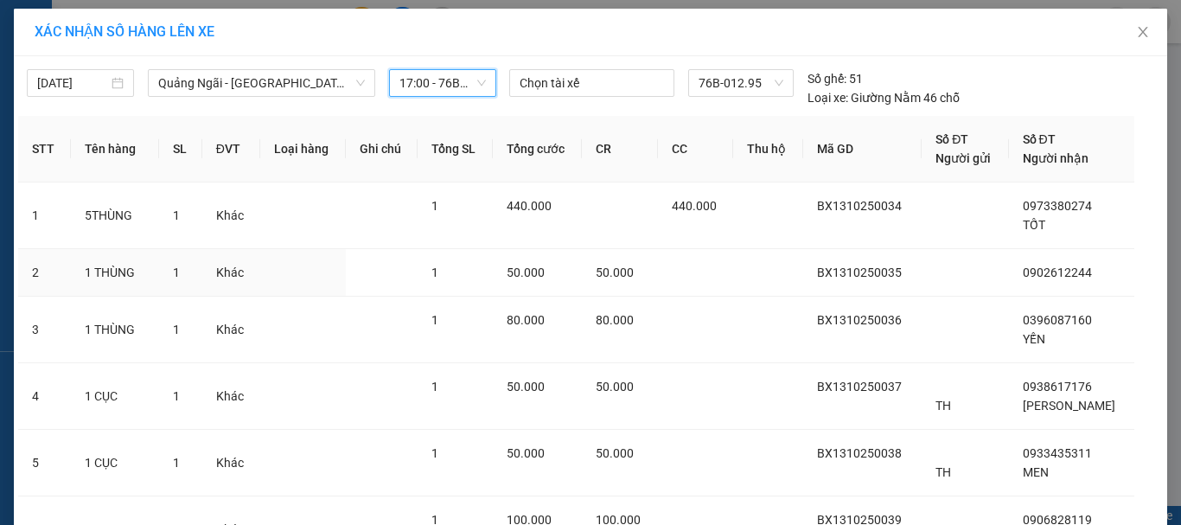
scroll to position [297, 0]
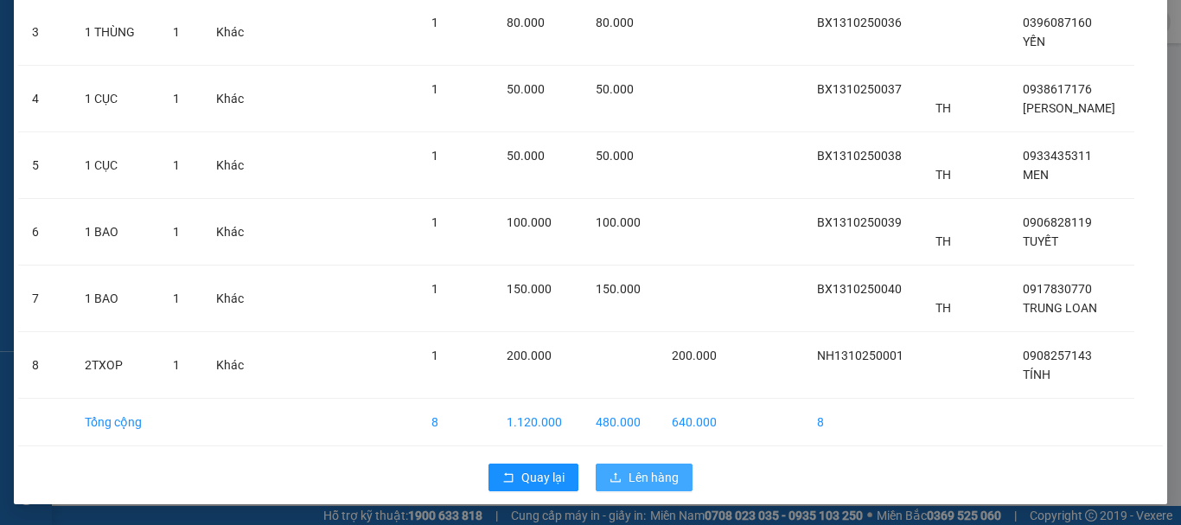
click at [628, 471] on span "Lên hàng" at bounding box center [653, 477] width 50 height 19
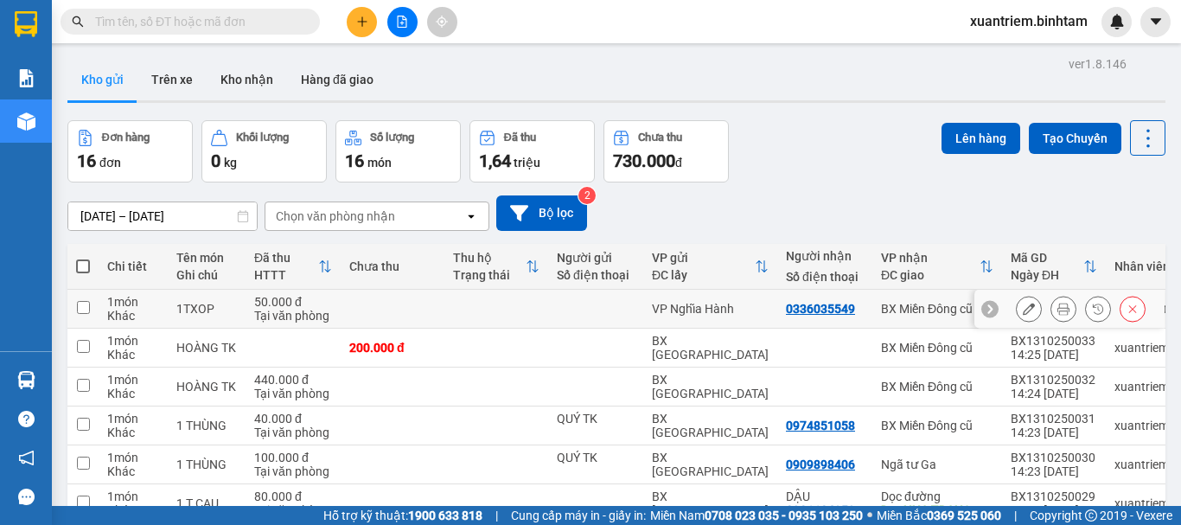
drag, startPoint x: 379, startPoint y: 312, endPoint x: 373, endPoint y: 344, distance: 32.5
click at [379, 315] on td at bounding box center [393, 309] width 104 height 39
checkbox input "true"
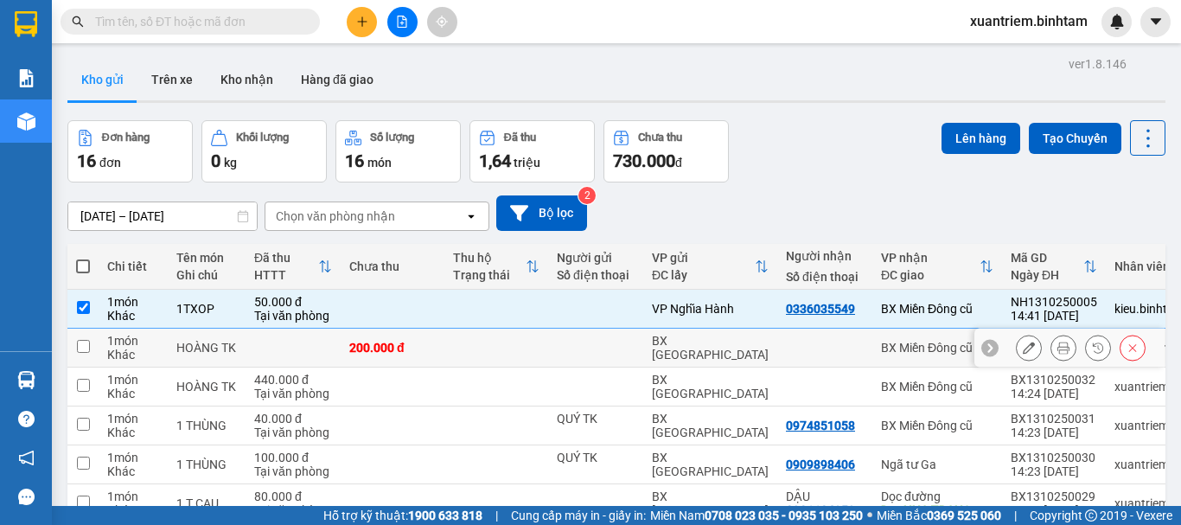
click at [373, 344] on div "200.000 đ" at bounding box center [392, 348] width 86 height 14
checkbox input "true"
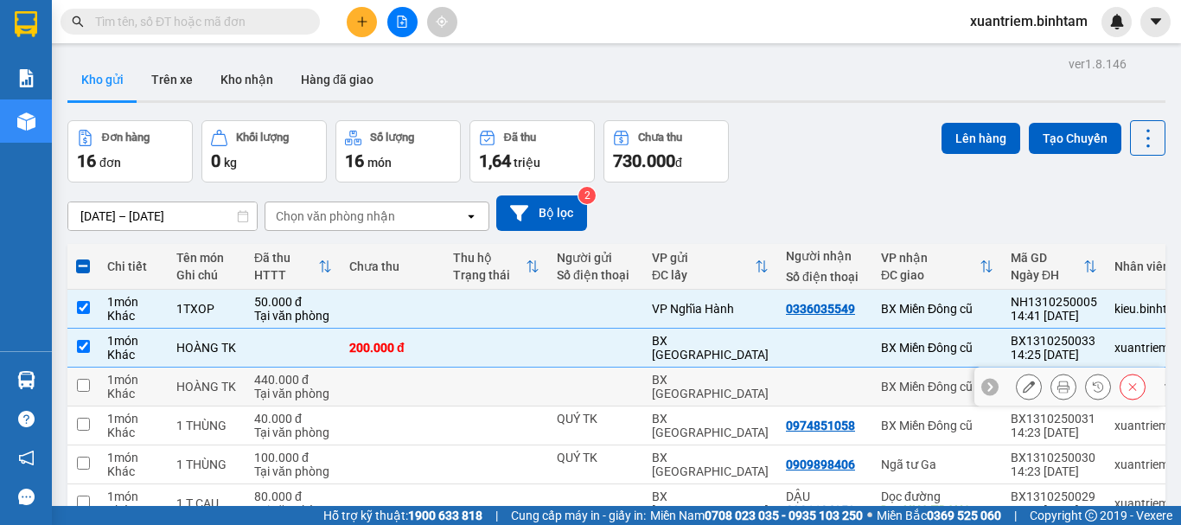
click at [425, 394] on td at bounding box center [393, 386] width 104 height 39
checkbox input "true"
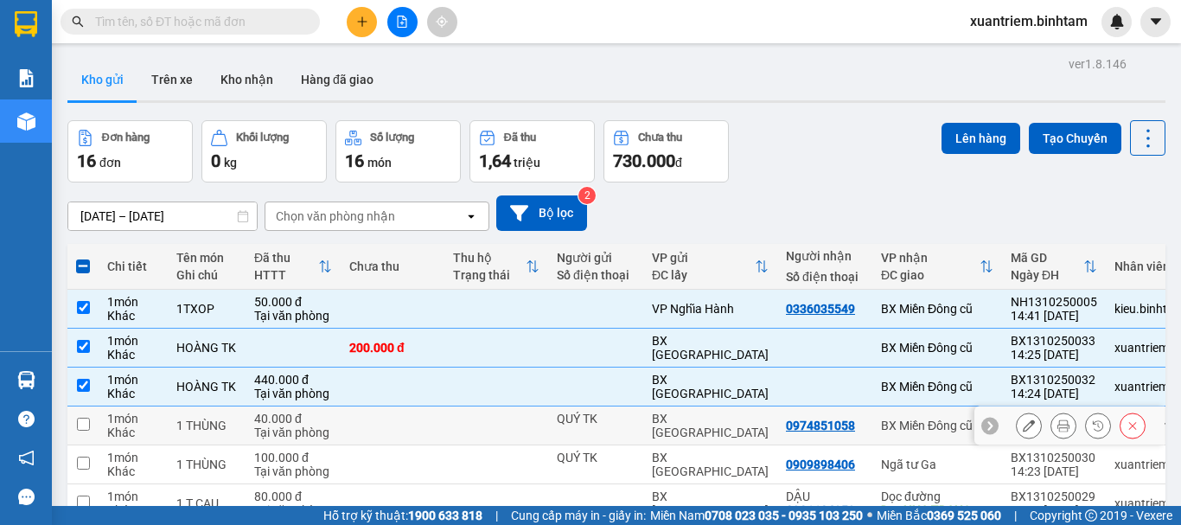
click at [413, 416] on td at bounding box center [393, 425] width 104 height 39
checkbox input "true"
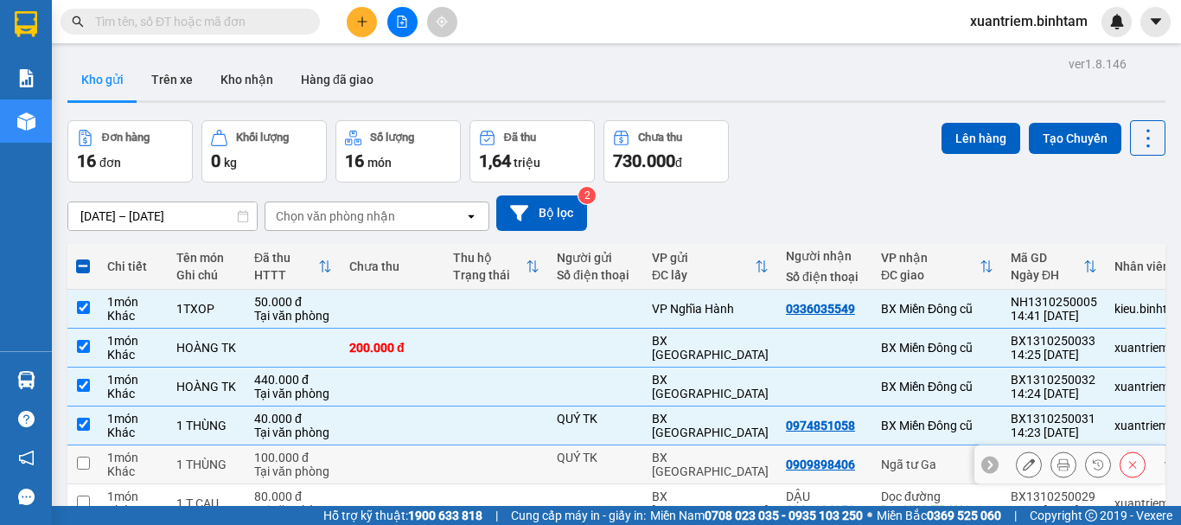
scroll to position [278, 0]
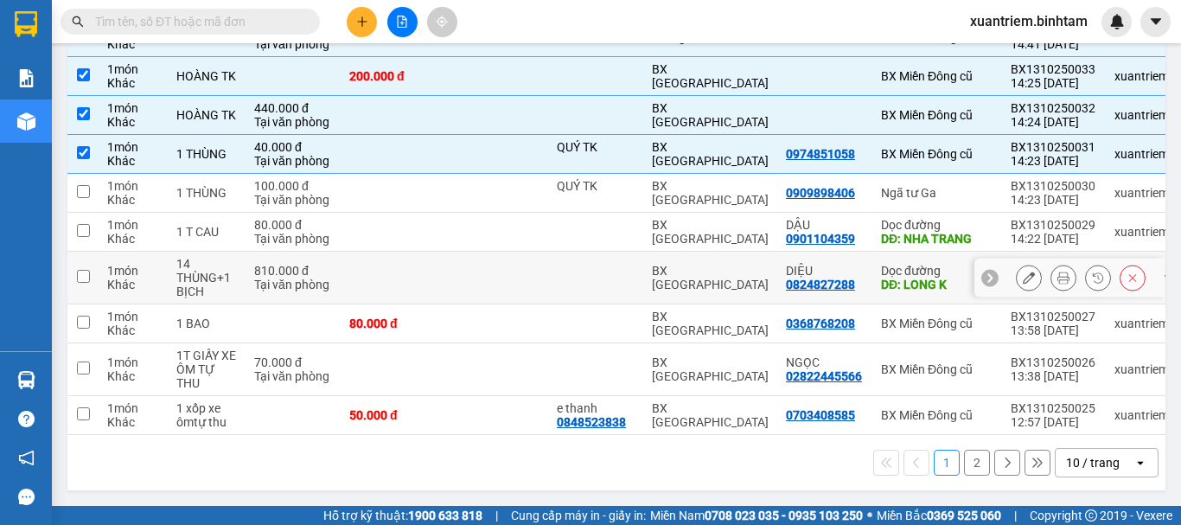
drag, startPoint x: 524, startPoint y: 276, endPoint x: 522, endPoint y: 285, distance: 9.7
click at [523, 275] on td at bounding box center [496, 278] width 104 height 53
checkbox input "true"
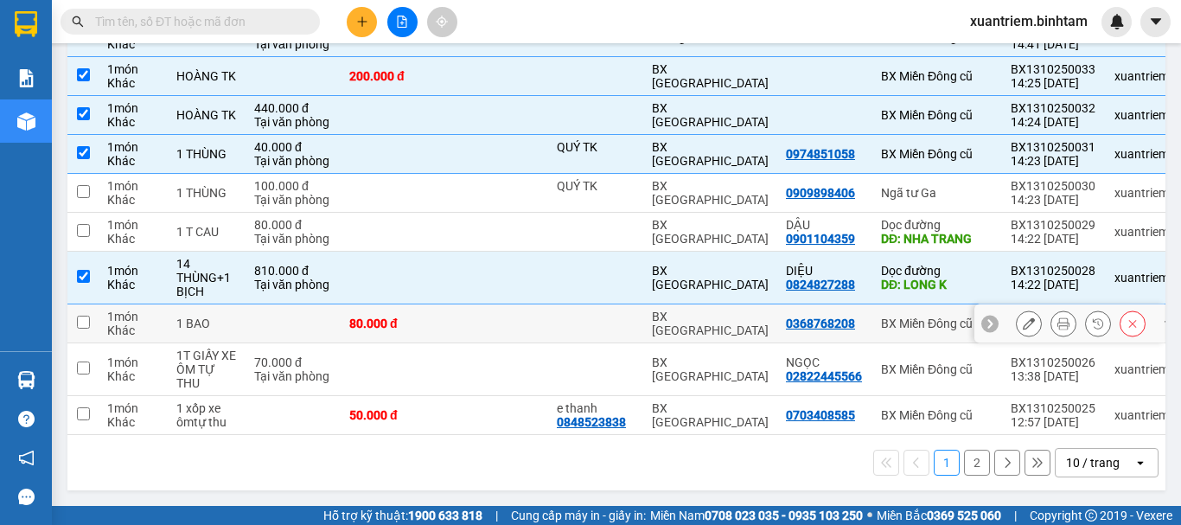
click at [520, 307] on td at bounding box center [496, 323] width 104 height 39
checkbox input "true"
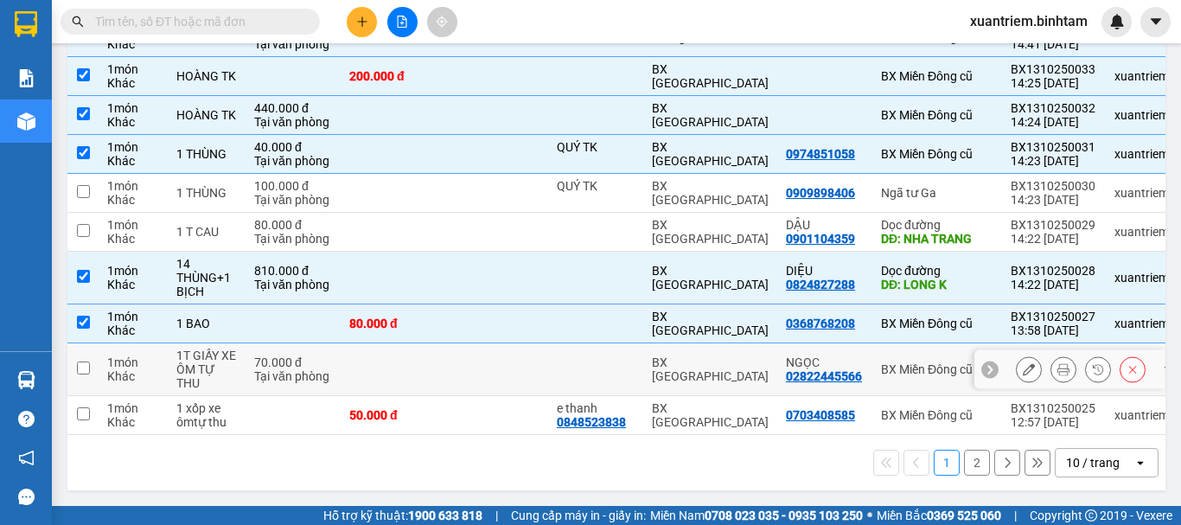
click at [536, 359] on td at bounding box center [496, 369] width 104 height 53
checkbox input "true"
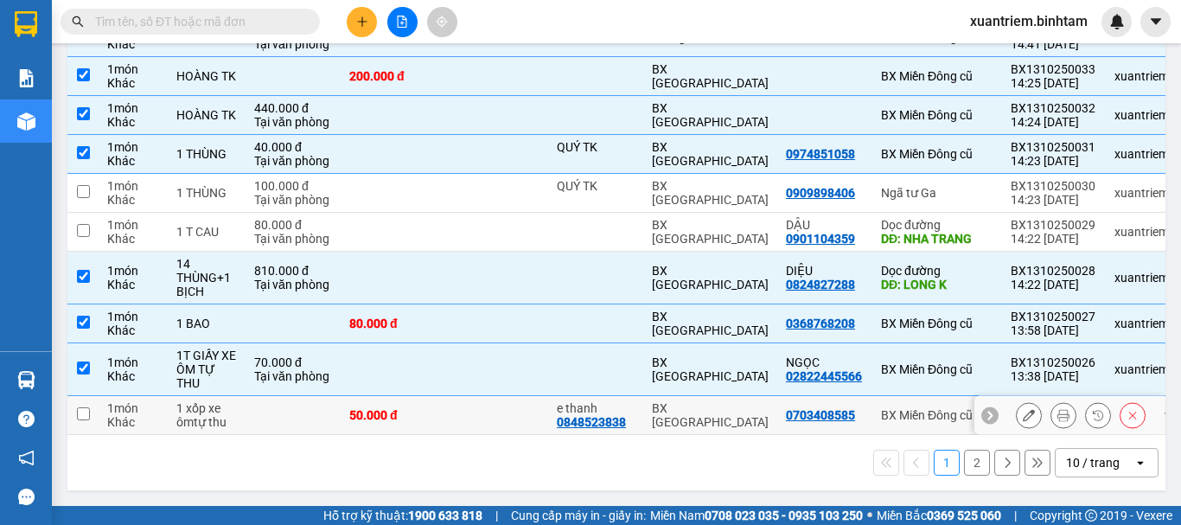
click at [504, 405] on td at bounding box center [496, 415] width 104 height 39
checkbox input "true"
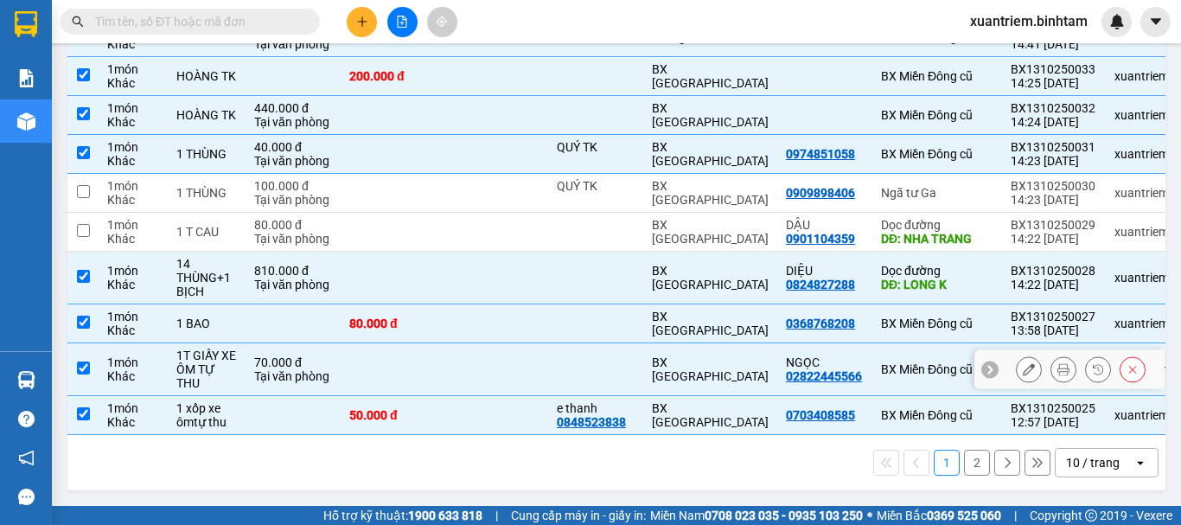
scroll to position [0, 0]
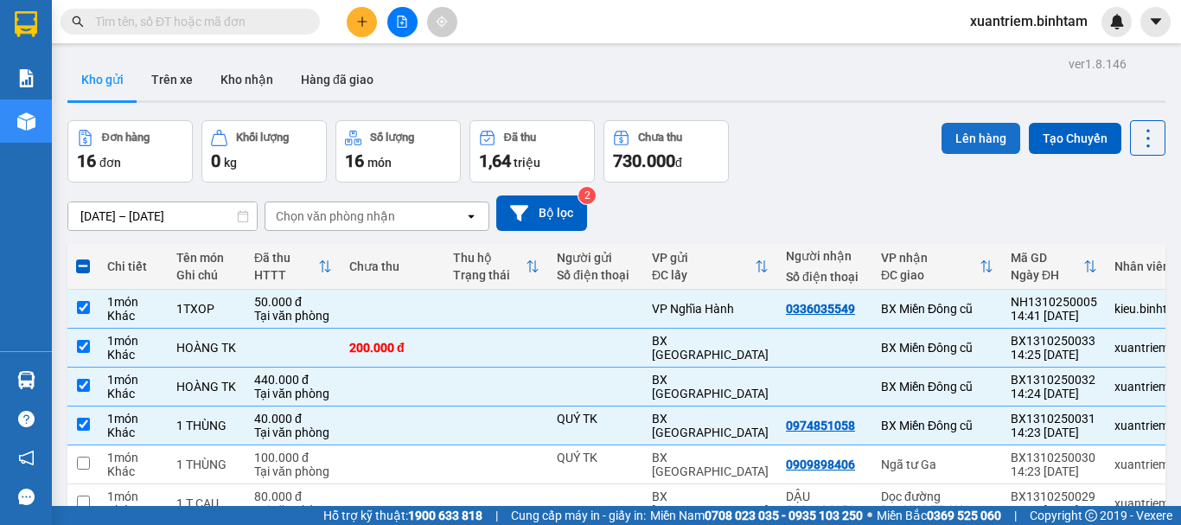
click at [961, 143] on button "Lên hàng" at bounding box center [980, 138] width 79 height 31
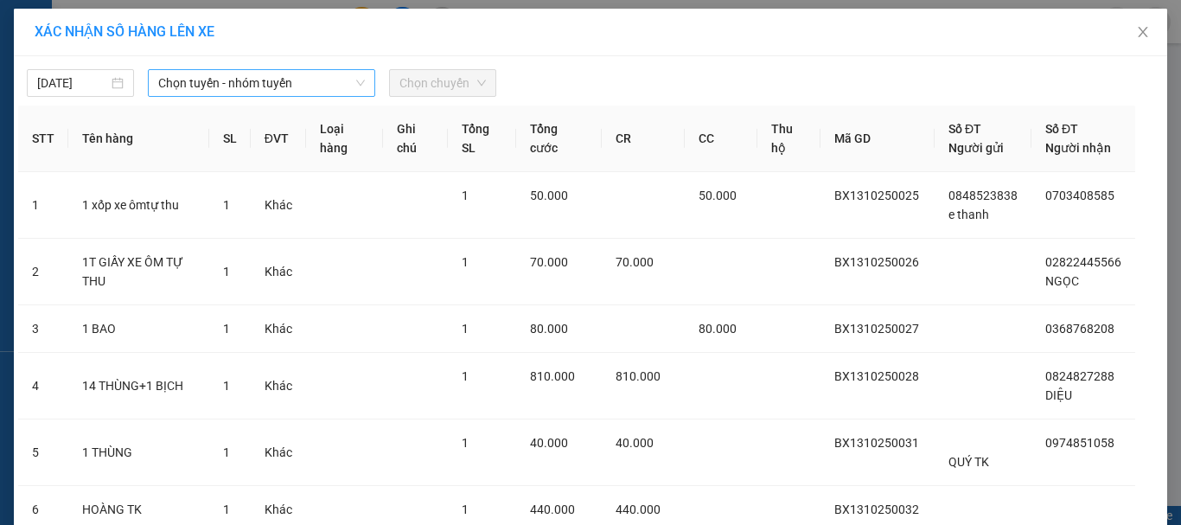
click at [328, 92] on span "Chọn tuyến - nhóm tuyến" at bounding box center [261, 83] width 207 height 26
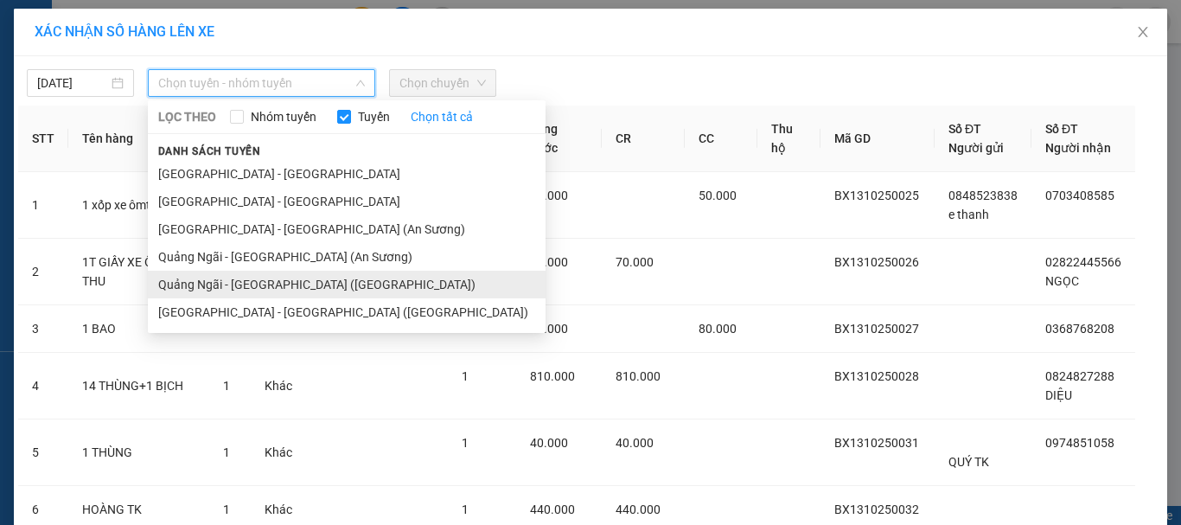
click at [297, 281] on li "Quảng Ngãi - [GEOGRAPHIC_DATA] ([GEOGRAPHIC_DATA])" at bounding box center [347, 285] width 398 height 28
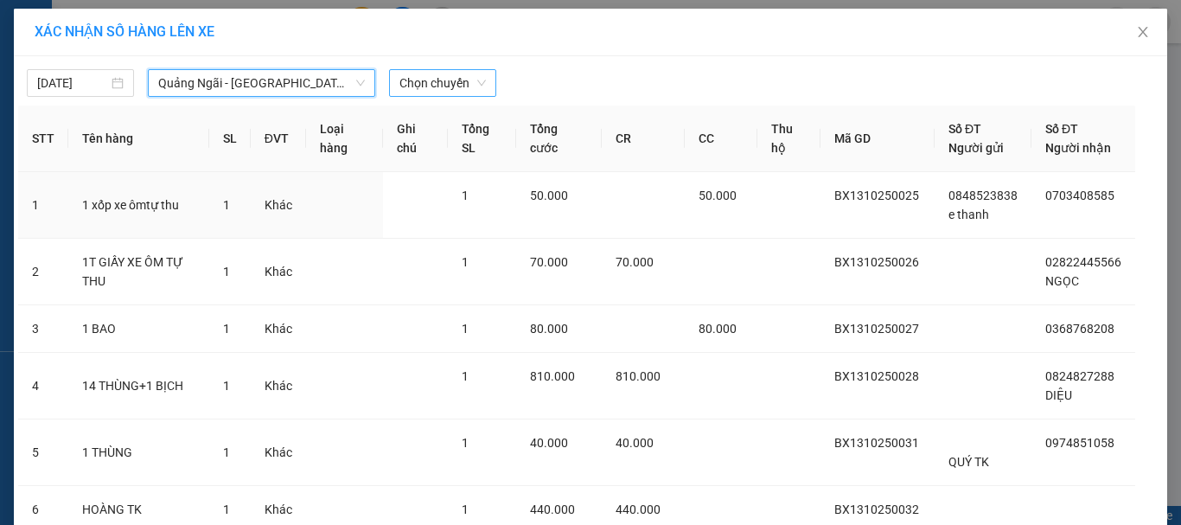
click at [434, 91] on span "Chọn chuyến" at bounding box center [442, 83] width 86 height 26
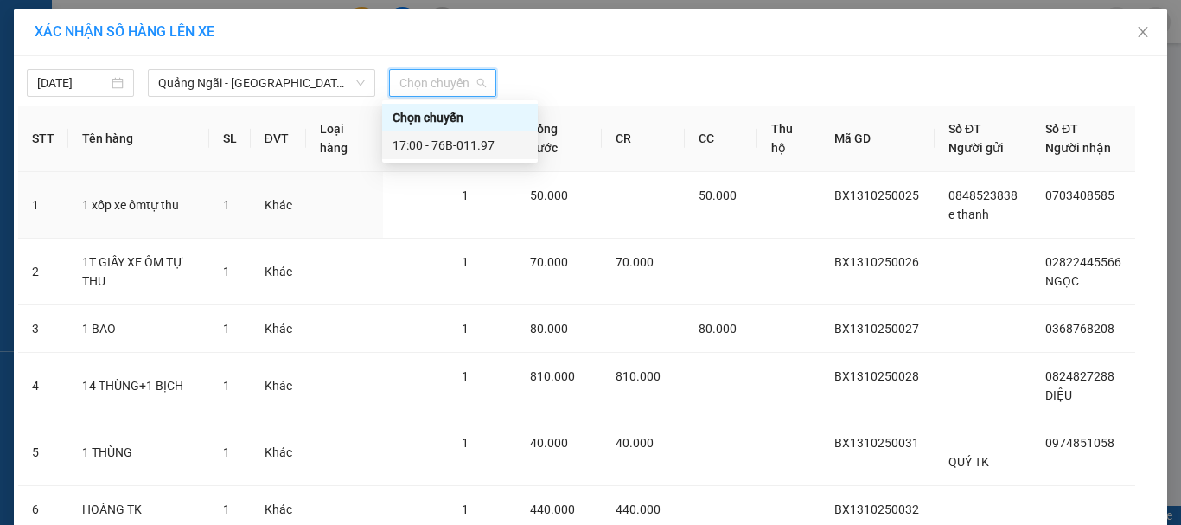
click at [460, 145] on div "17:00 - 76B-011.97" at bounding box center [459, 145] width 135 height 19
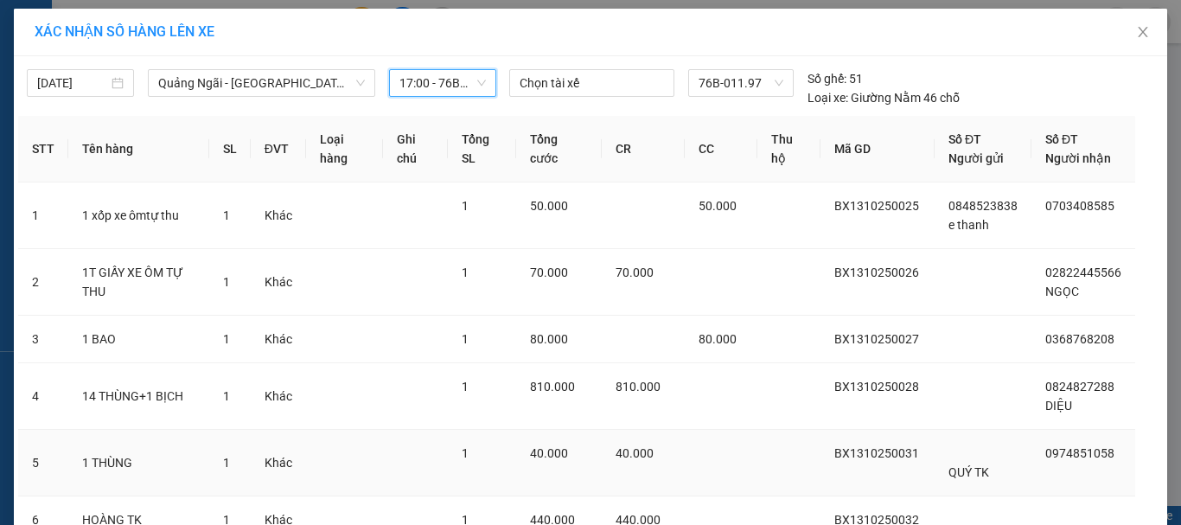
scroll to position [240, 0]
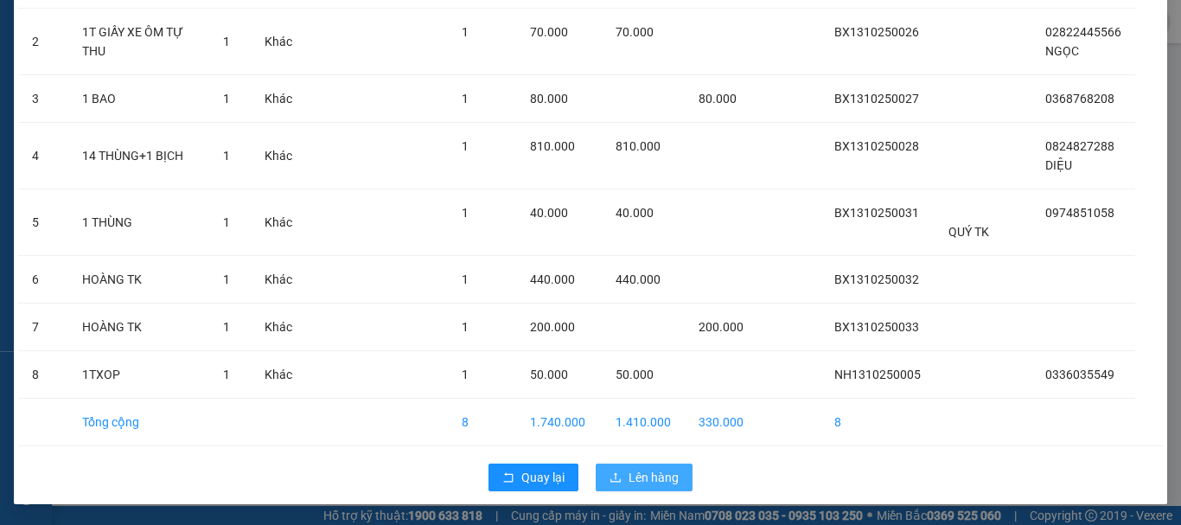
click at [634, 473] on span "Lên hàng" at bounding box center [653, 477] width 50 height 19
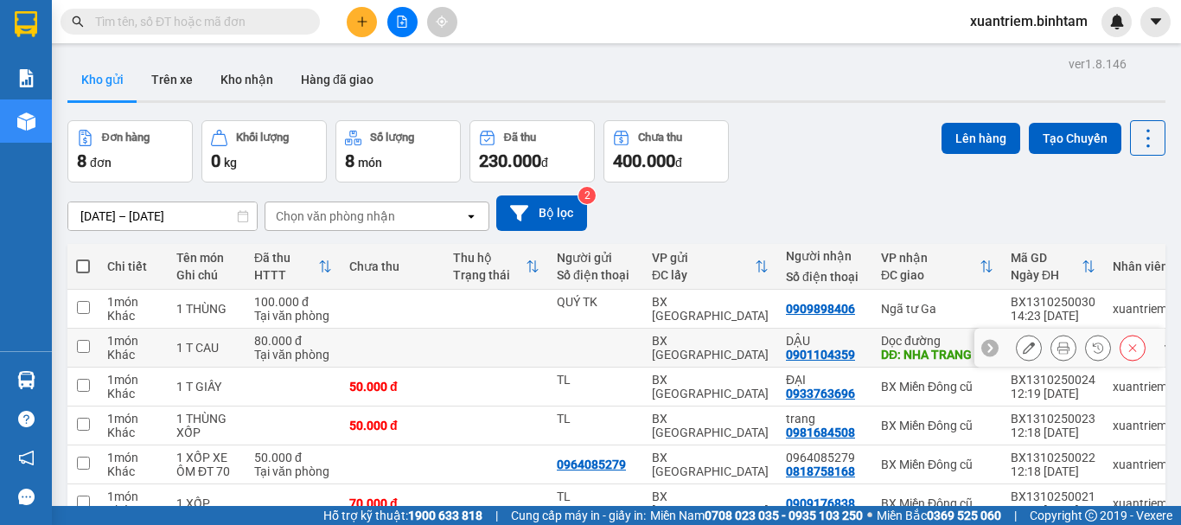
click at [486, 348] on td at bounding box center [496, 347] width 104 height 39
checkbox input "true"
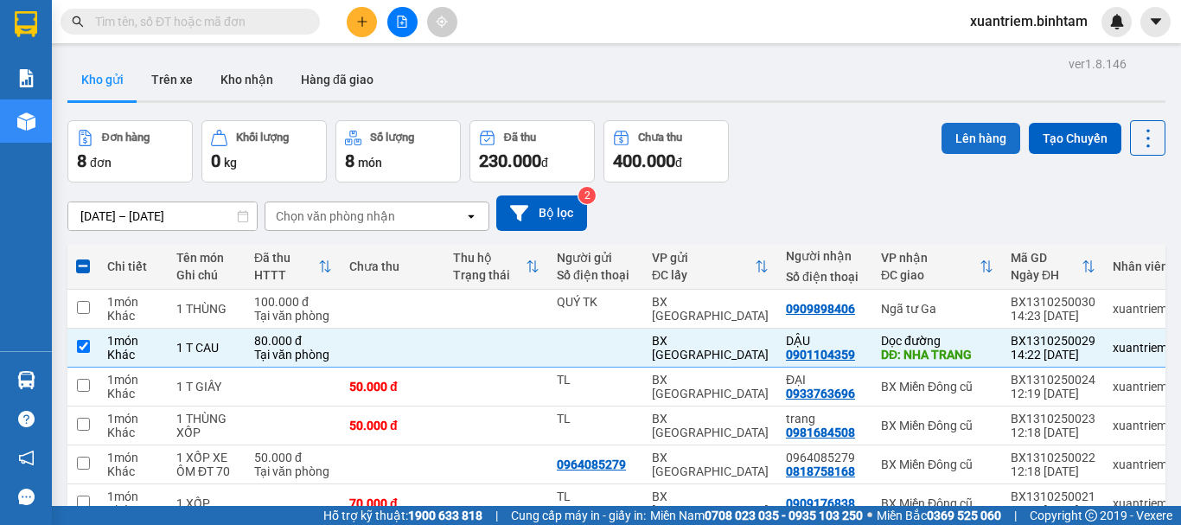
click at [983, 132] on button "Lên hàng" at bounding box center [980, 138] width 79 height 31
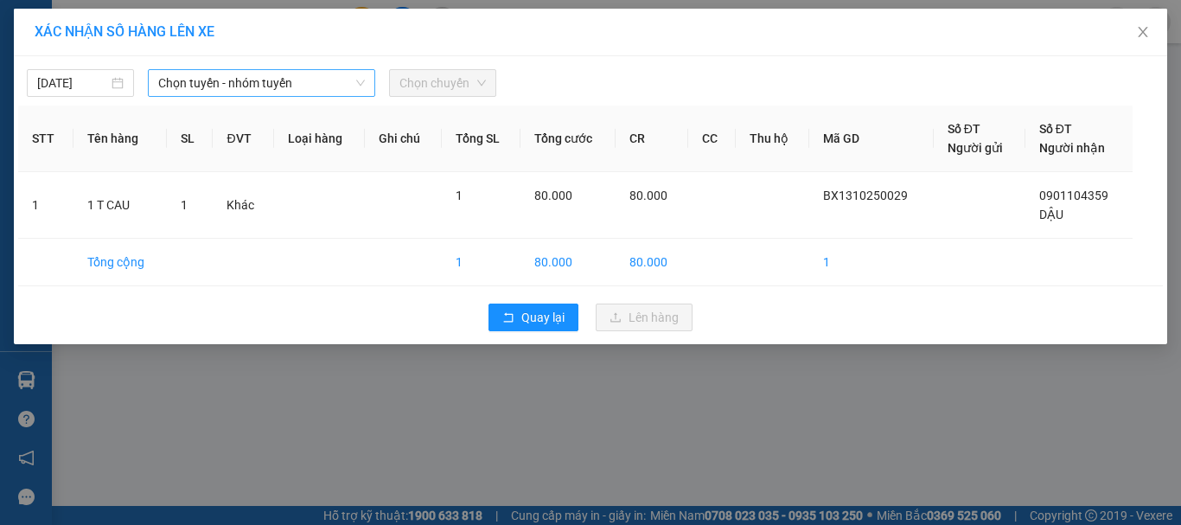
click at [315, 79] on span "Chọn tuyến - nhóm tuyến" at bounding box center [261, 83] width 207 height 26
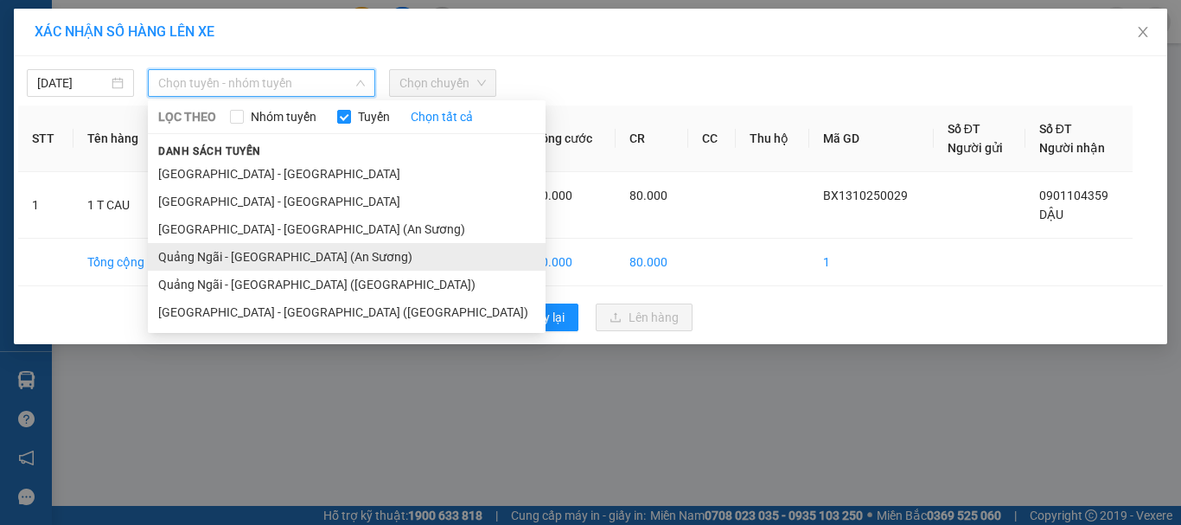
click at [318, 258] on li "Quảng Ngãi - [GEOGRAPHIC_DATA] (An Sương)" at bounding box center [347, 257] width 398 height 28
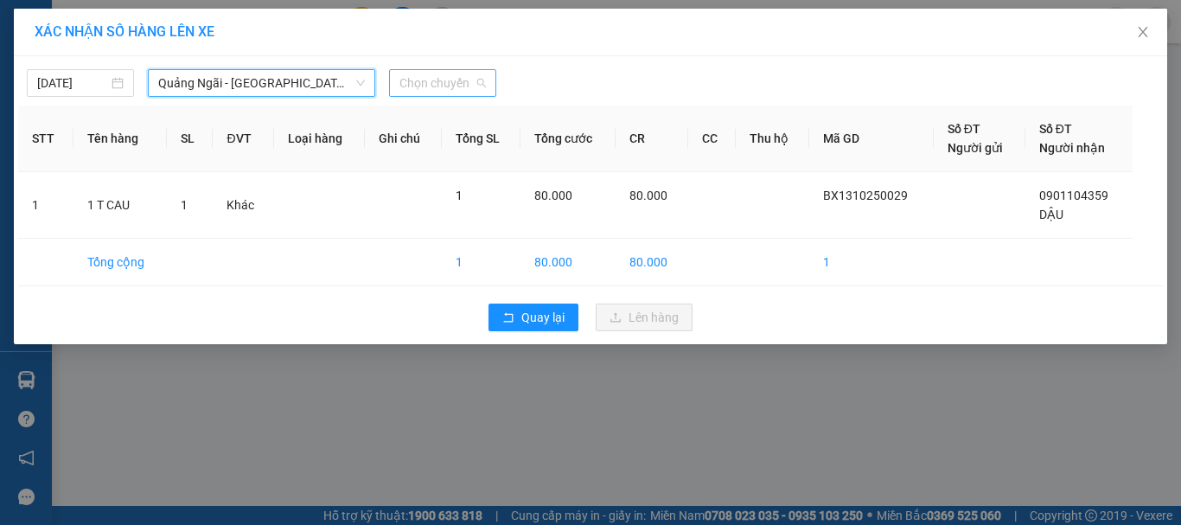
click at [457, 80] on span "Chọn chuyến" at bounding box center [442, 83] width 86 height 26
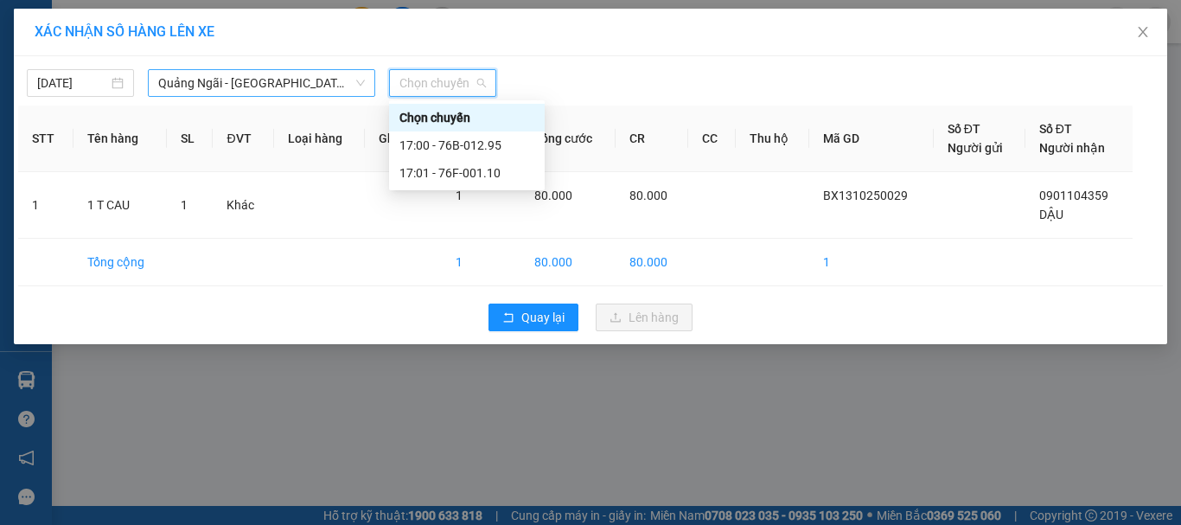
click at [294, 75] on span "Quảng Ngãi - [GEOGRAPHIC_DATA] (An Sương)" at bounding box center [261, 83] width 207 height 26
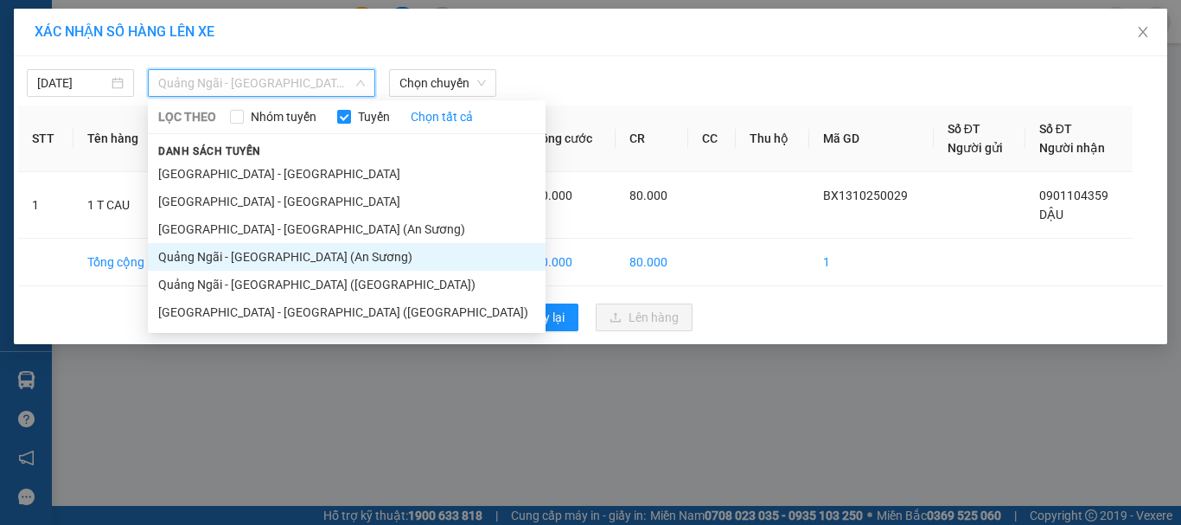
drag, startPoint x: 296, startPoint y: 282, endPoint x: 398, endPoint y: 124, distance: 187.0
click at [304, 272] on li "Quảng Ngãi - [GEOGRAPHIC_DATA] ([GEOGRAPHIC_DATA])" at bounding box center [347, 285] width 398 height 28
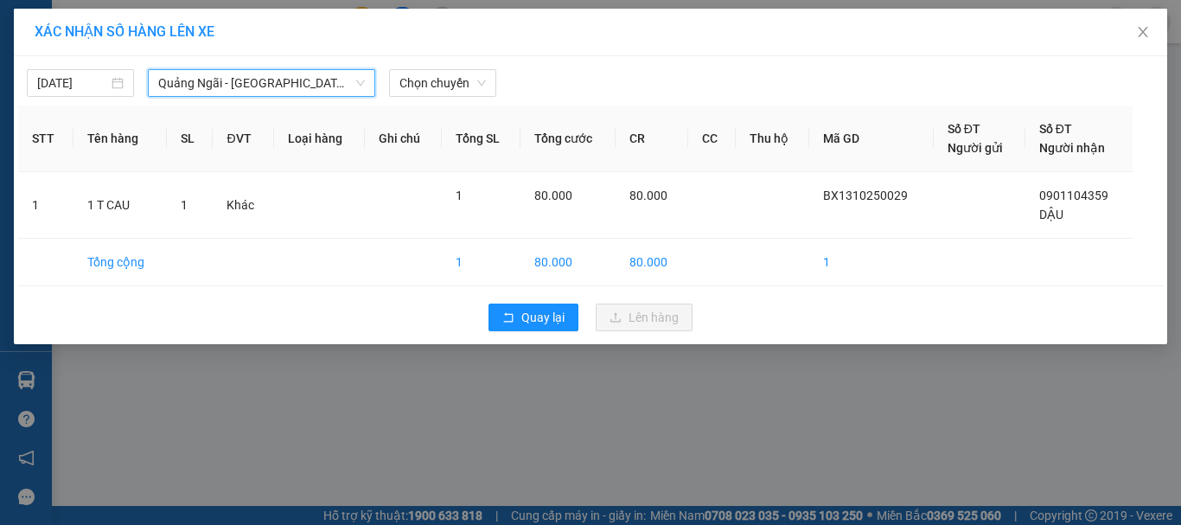
drag, startPoint x: 425, startPoint y: 86, endPoint x: 457, endPoint y: 107, distance: 38.1
click at [426, 86] on span "Chọn chuyến" at bounding box center [442, 83] width 86 height 26
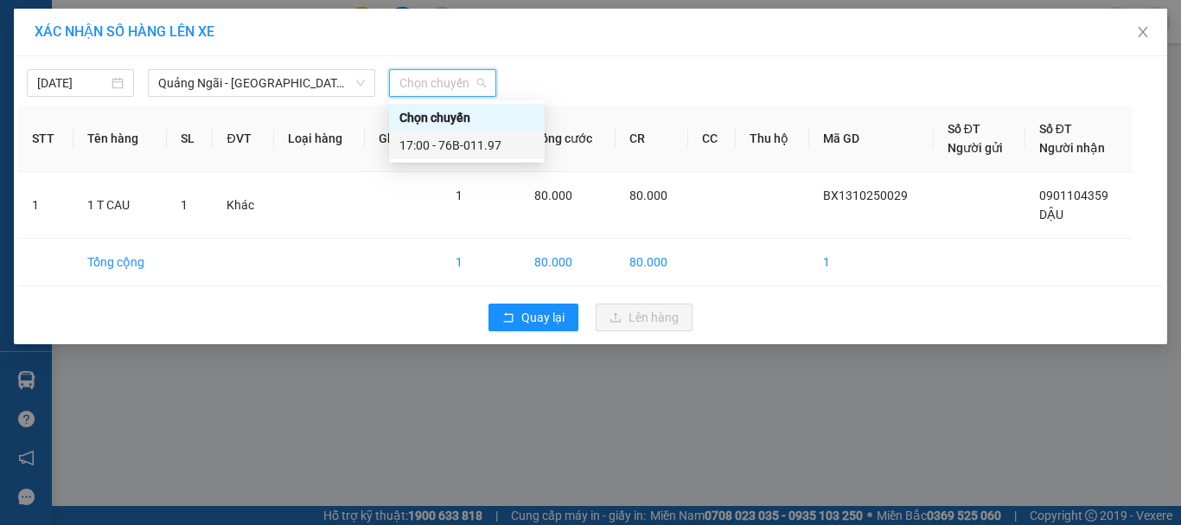
click at [472, 143] on div "17:00 - 76B-011.97" at bounding box center [466, 145] width 135 height 19
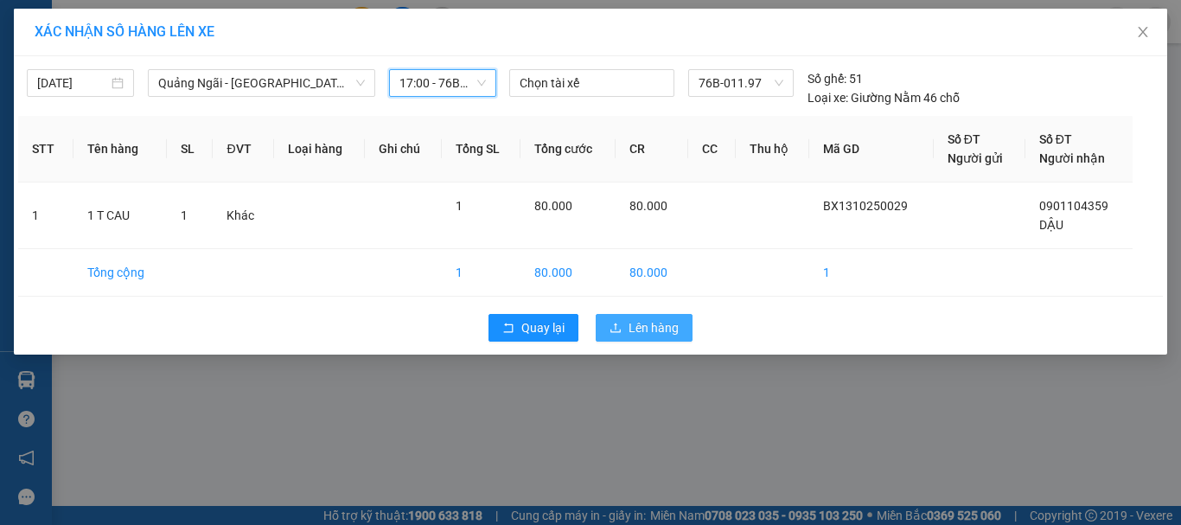
click at [647, 322] on span "Lên hàng" at bounding box center [653, 327] width 50 height 19
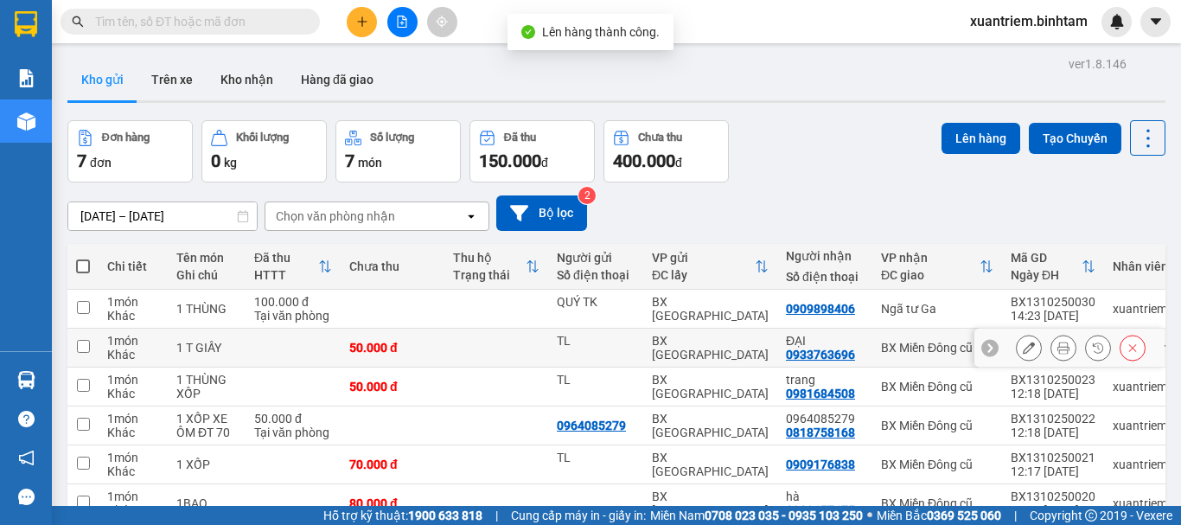
click at [469, 343] on td at bounding box center [496, 347] width 104 height 39
checkbox input "true"
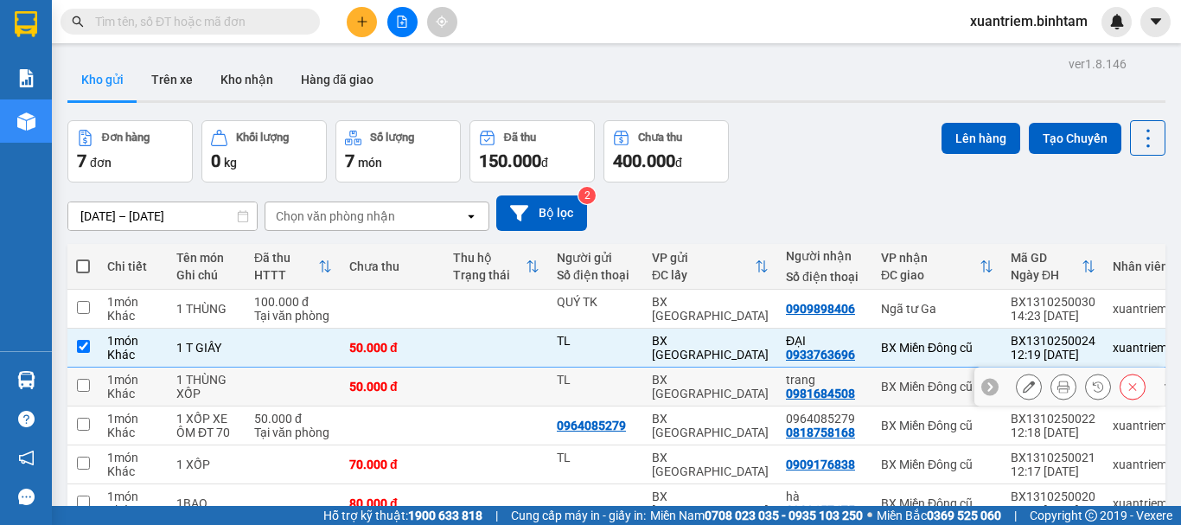
drag, startPoint x: 463, startPoint y: 393, endPoint x: 469, endPoint y: 407, distance: 15.1
click at [463, 394] on td at bounding box center [496, 386] width 104 height 39
checkbox input "true"
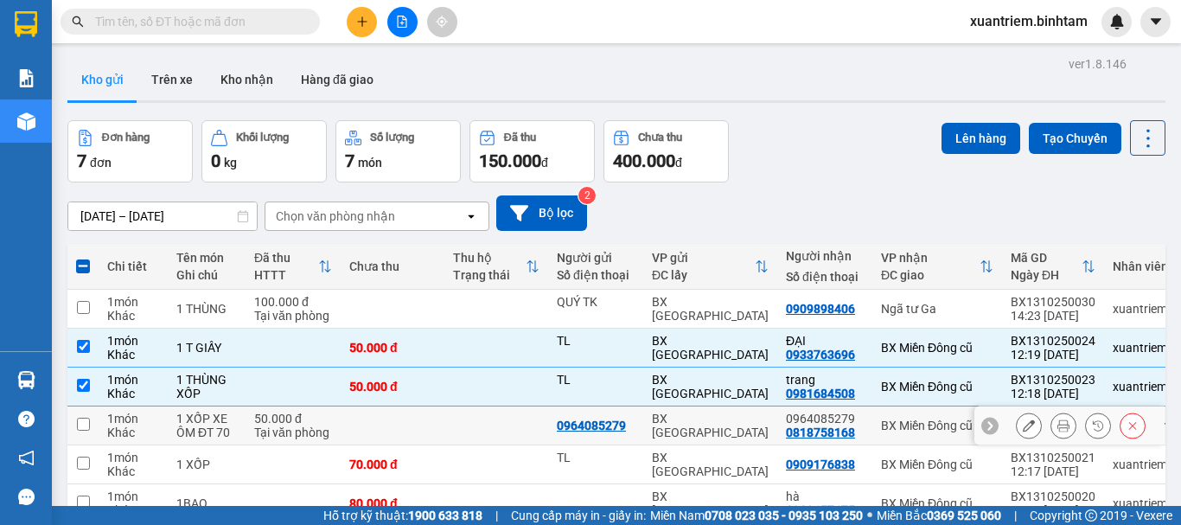
click at [476, 437] on td at bounding box center [496, 425] width 104 height 39
checkbox input "true"
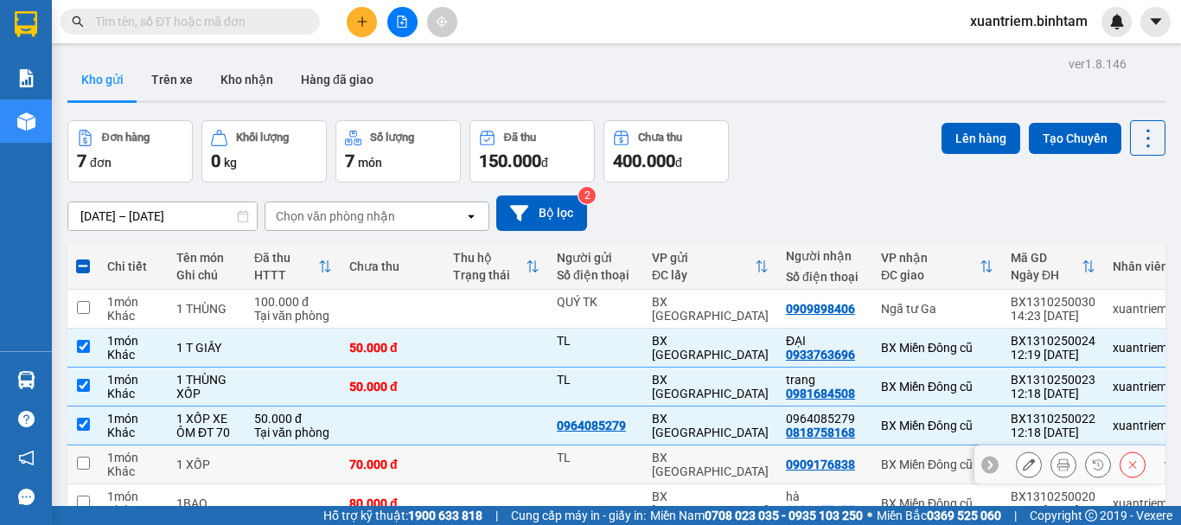
click at [467, 457] on td at bounding box center [496, 464] width 104 height 39
checkbox input "true"
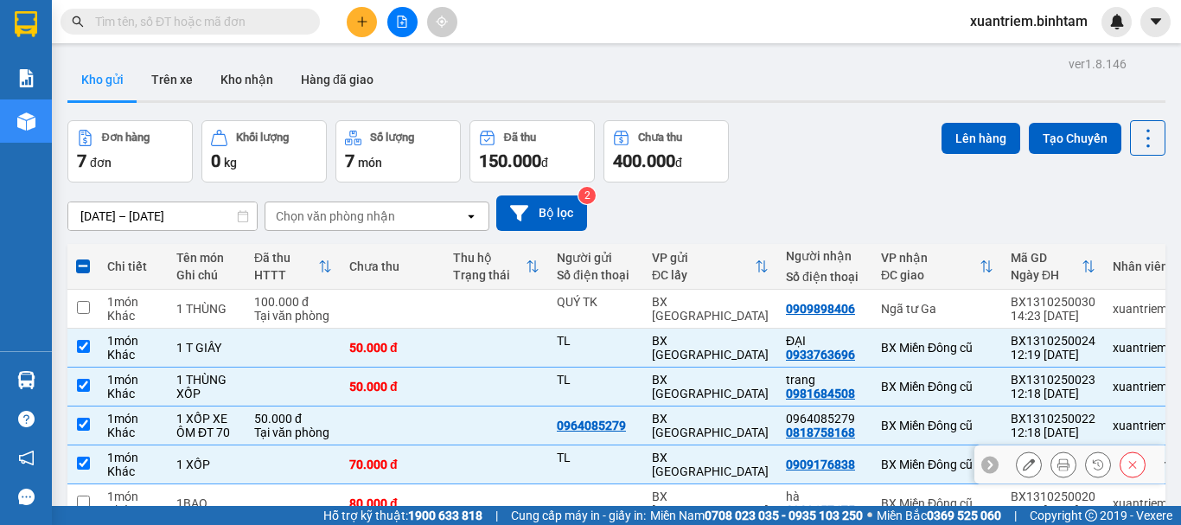
scroll to position [134, 0]
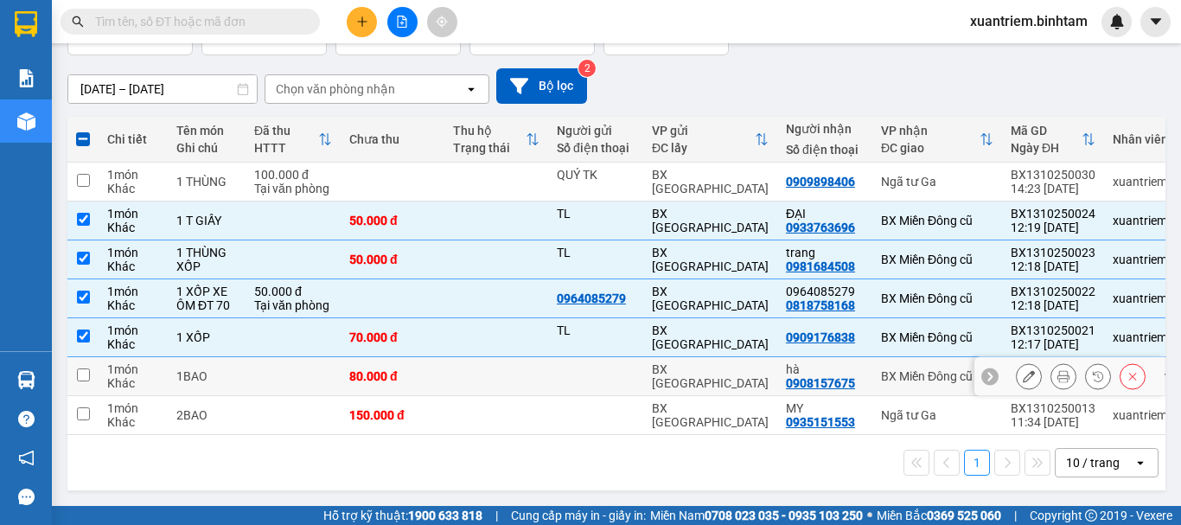
click at [408, 369] on div "80.000 đ" at bounding box center [392, 376] width 86 height 14
checkbox input "true"
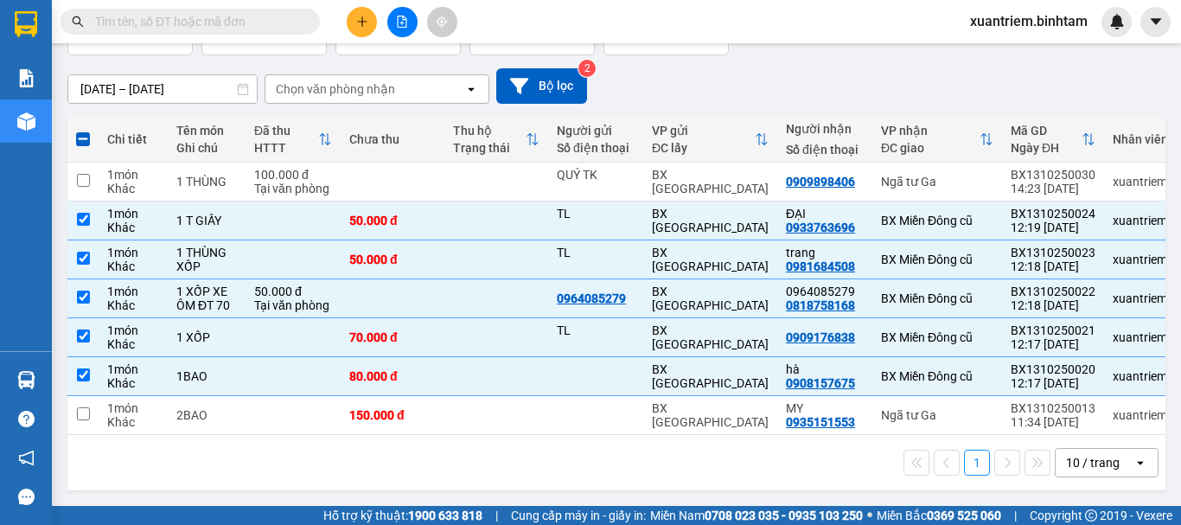
scroll to position [0, 0]
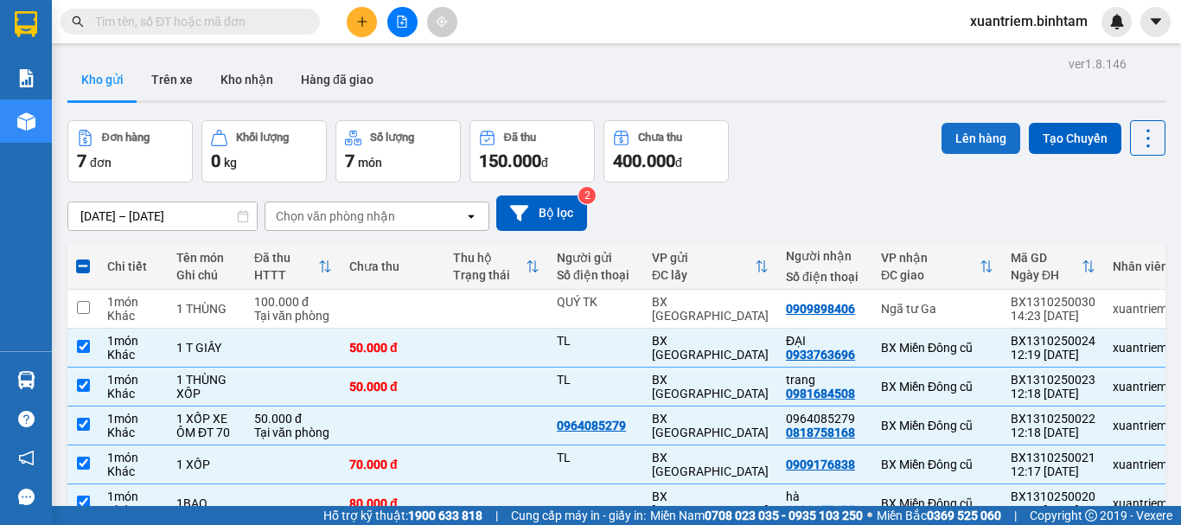
click at [973, 141] on button "Lên hàng" at bounding box center [980, 138] width 79 height 31
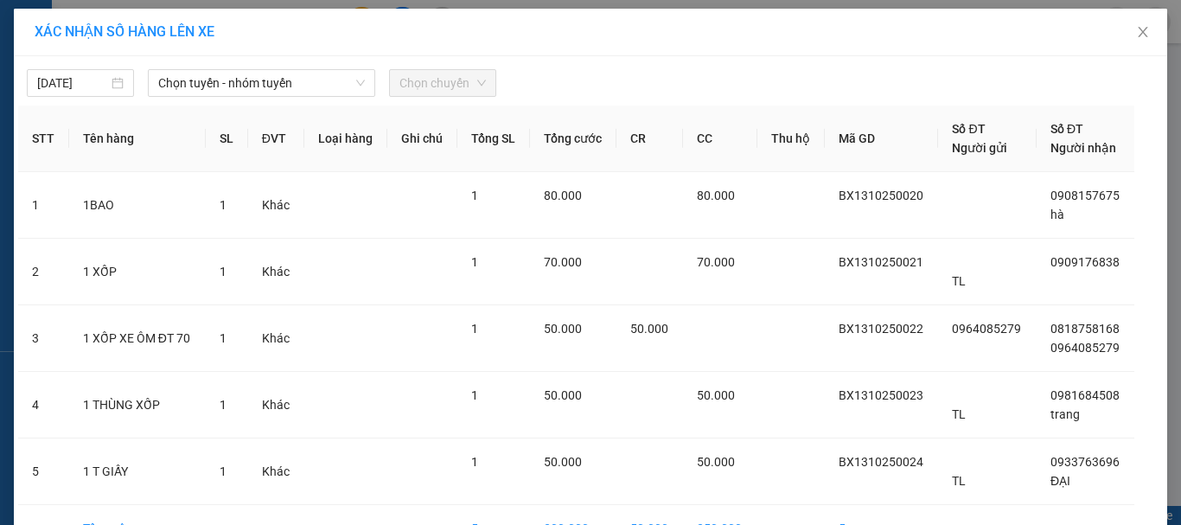
click at [328, 102] on div "13/10/2025 Chọn tuyến - nhóm tuyến Chọn chuyến STT Tên hàng SL ĐVT Loại hàng Gh…" at bounding box center [590, 333] width 1153 height 554
click at [330, 80] on span "Chọn tuyến - nhóm tuyến" at bounding box center [261, 83] width 207 height 26
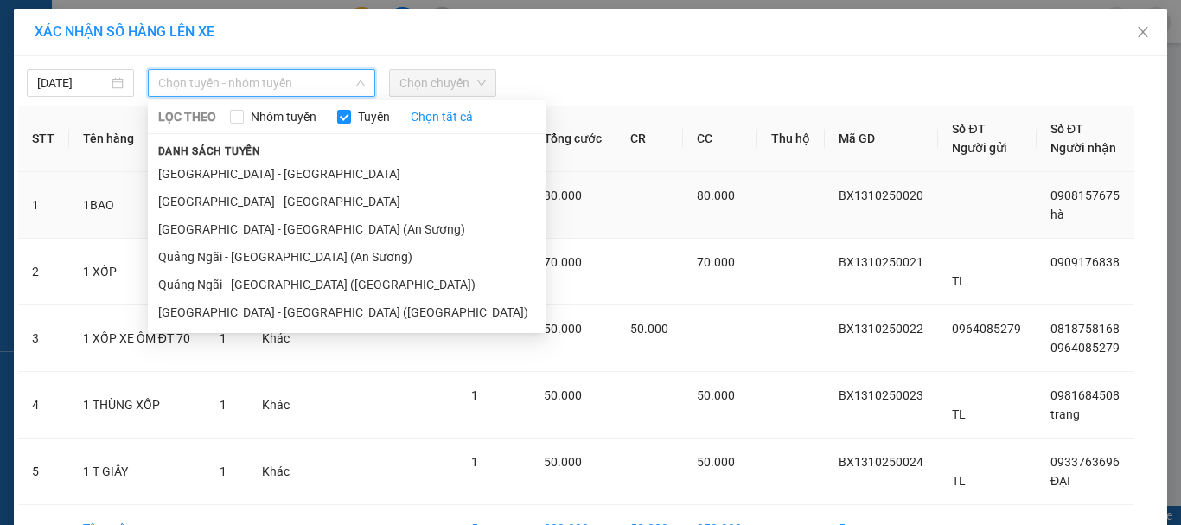
drag, startPoint x: 305, startPoint y: 282, endPoint x: 336, endPoint y: 235, distance: 56.1
click at [309, 276] on li "Quảng Ngãi - [GEOGRAPHIC_DATA] ([GEOGRAPHIC_DATA])" at bounding box center [347, 285] width 398 height 28
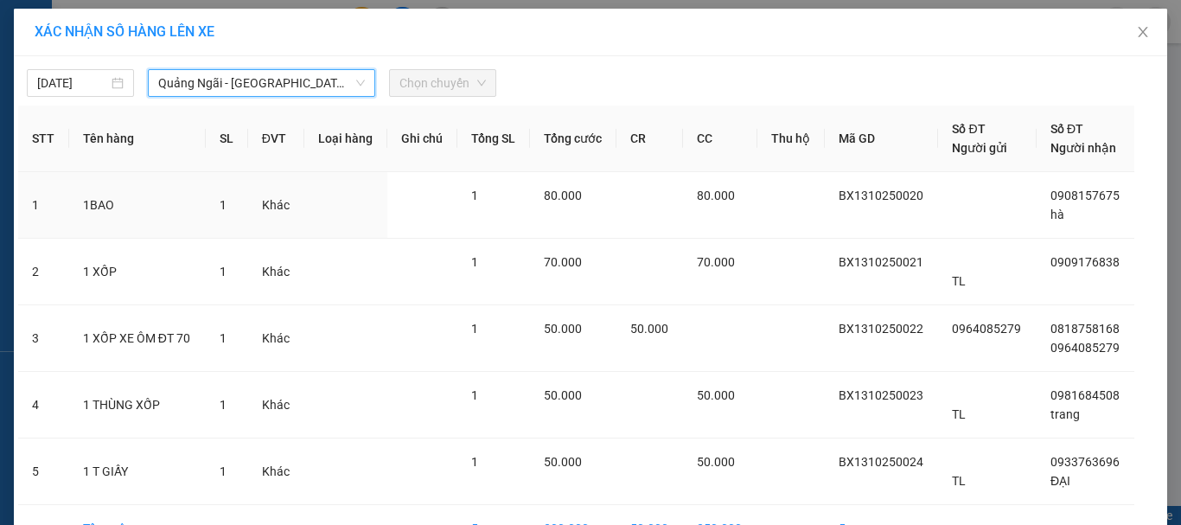
click at [438, 83] on span "Chọn chuyến" at bounding box center [442, 83] width 86 height 26
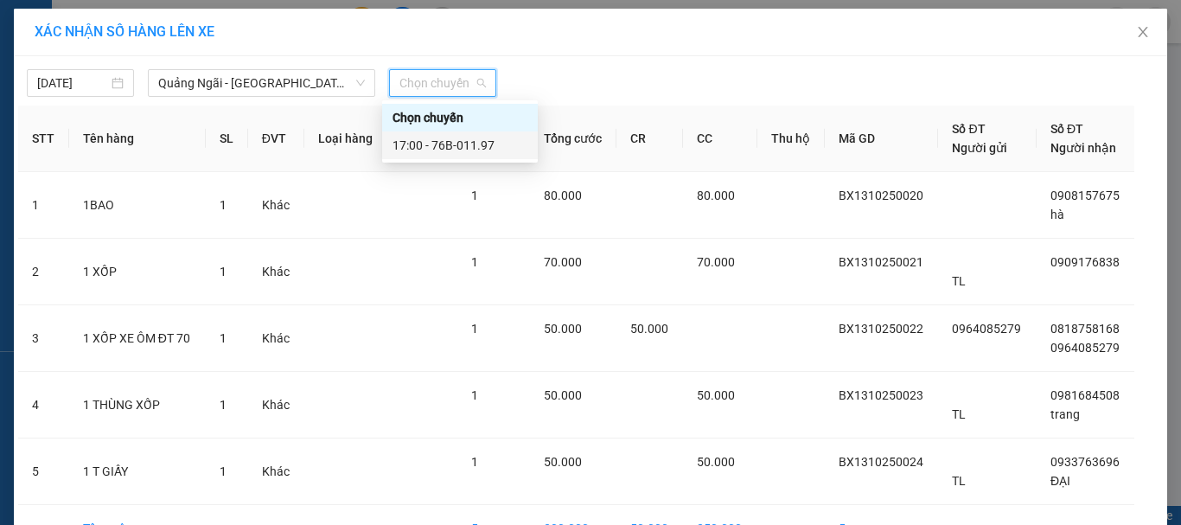
click at [492, 146] on div "17:00 - 76B-011.97" at bounding box center [459, 145] width 135 height 19
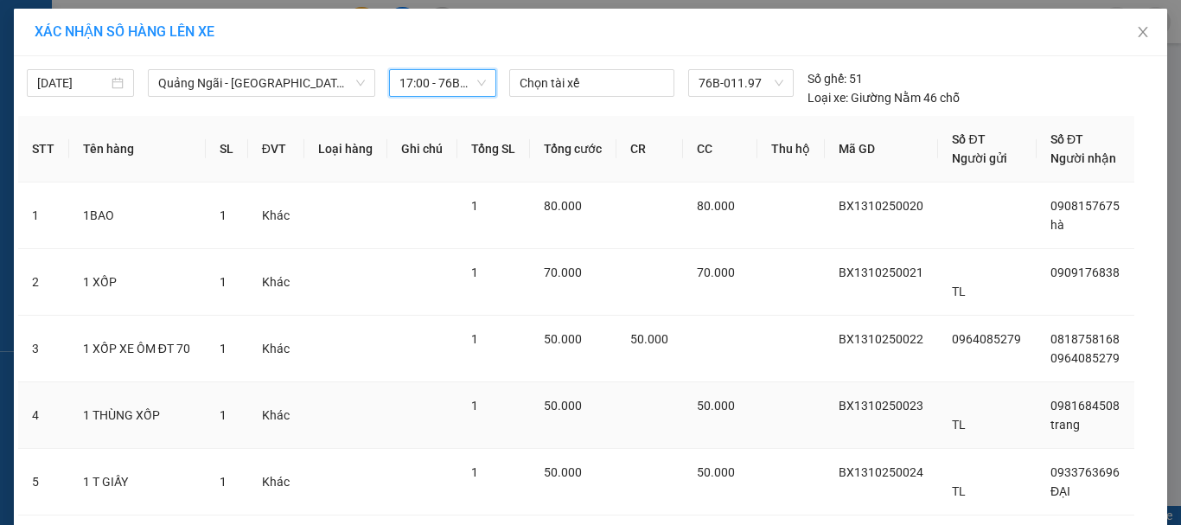
scroll to position [117, 0]
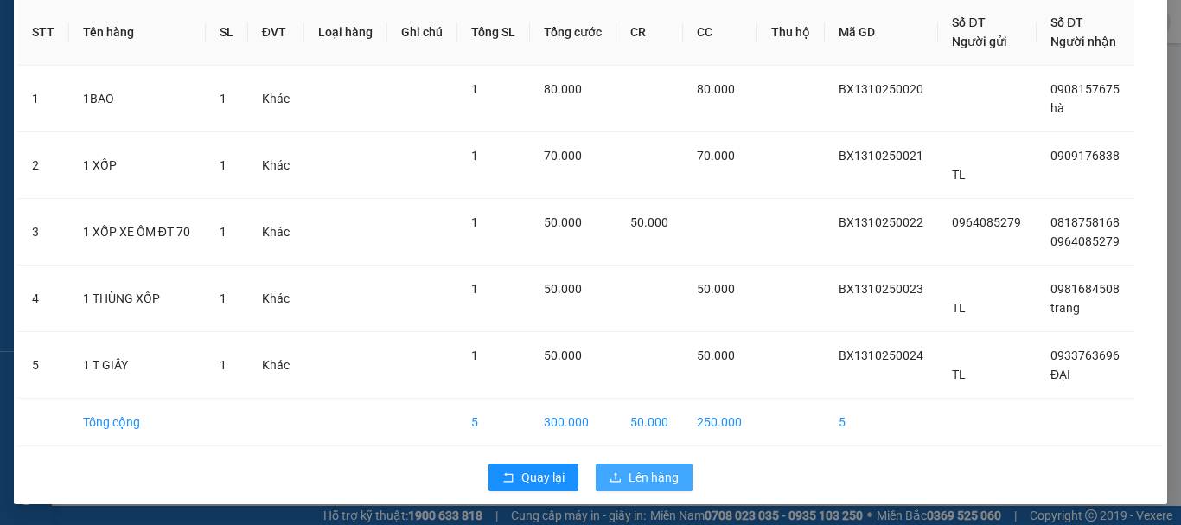
click at [628, 473] on span "Lên hàng" at bounding box center [653, 477] width 50 height 19
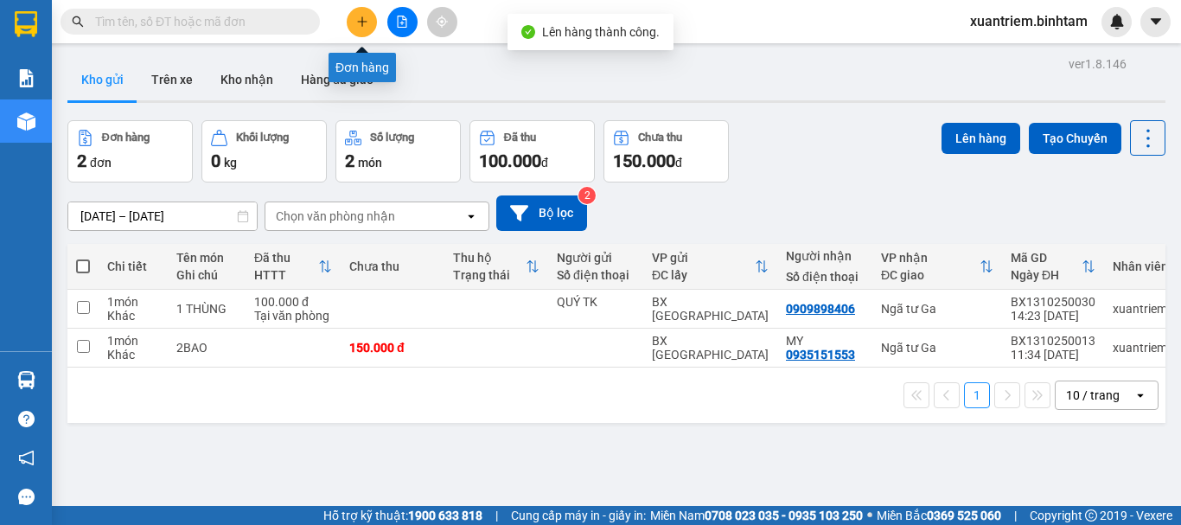
click at [368, 21] on button at bounding box center [362, 22] width 30 height 30
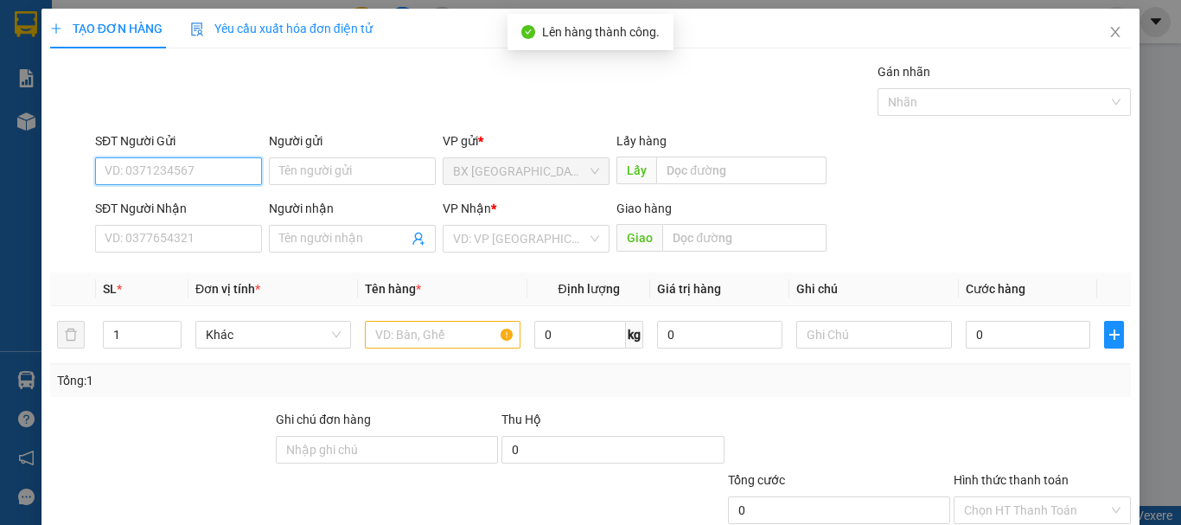
click at [233, 173] on input "SĐT Người Gửi" at bounding box center [178, 171] width 167 height 28
type input "0938252474"
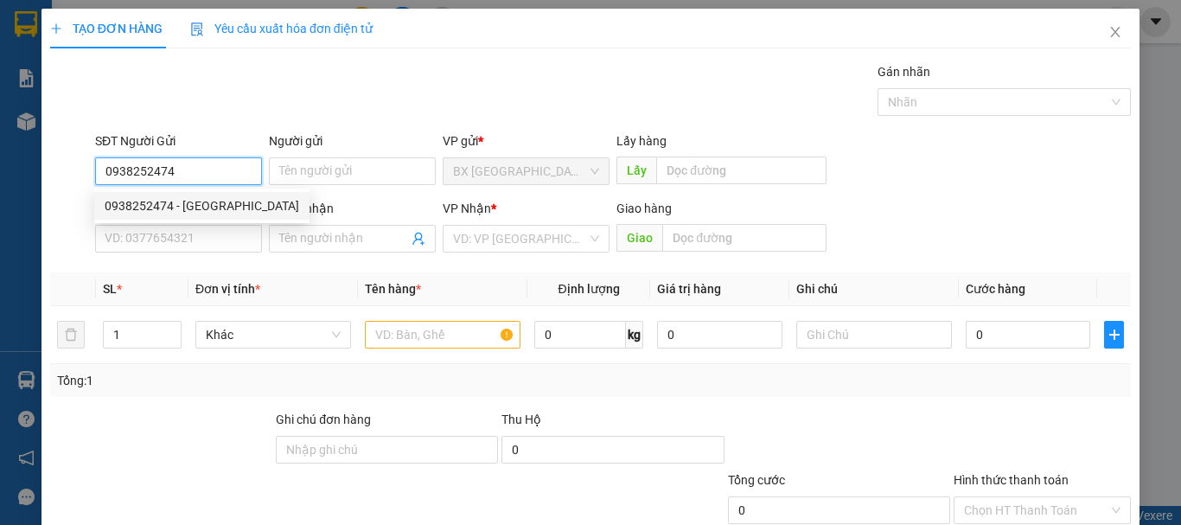
click at [223, 184] on input "0938252474" at bounding box center [178, 171] width 167 height 28
click at [193, 214] on div "0938252474 - Quang" at bounding box center [202, 205] width 194 height 19
type input "Quang"
type input "0913134171"
type input "QUỐC"
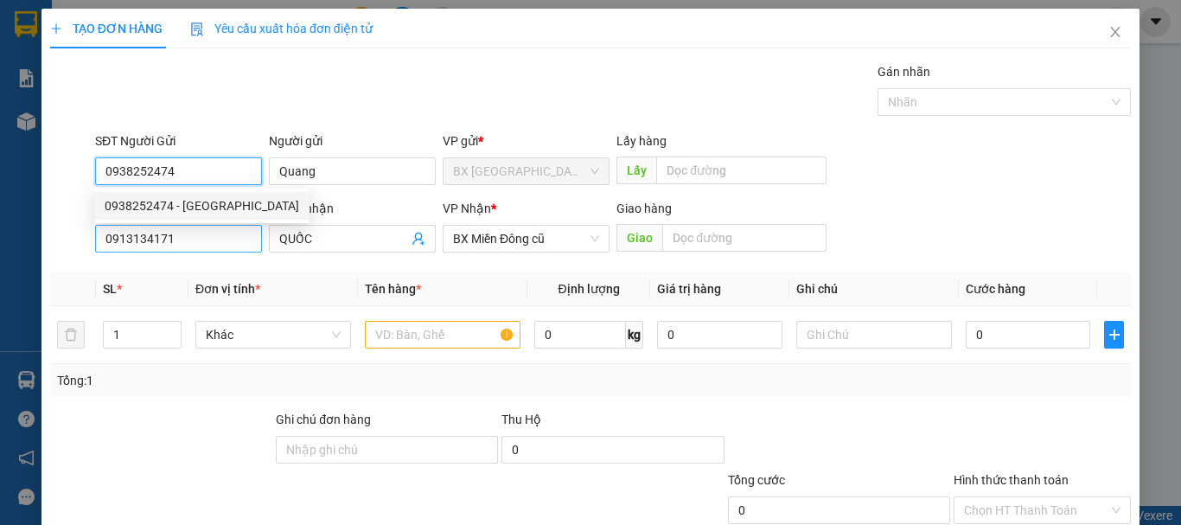
type input "50.000"
type input "0938252474"
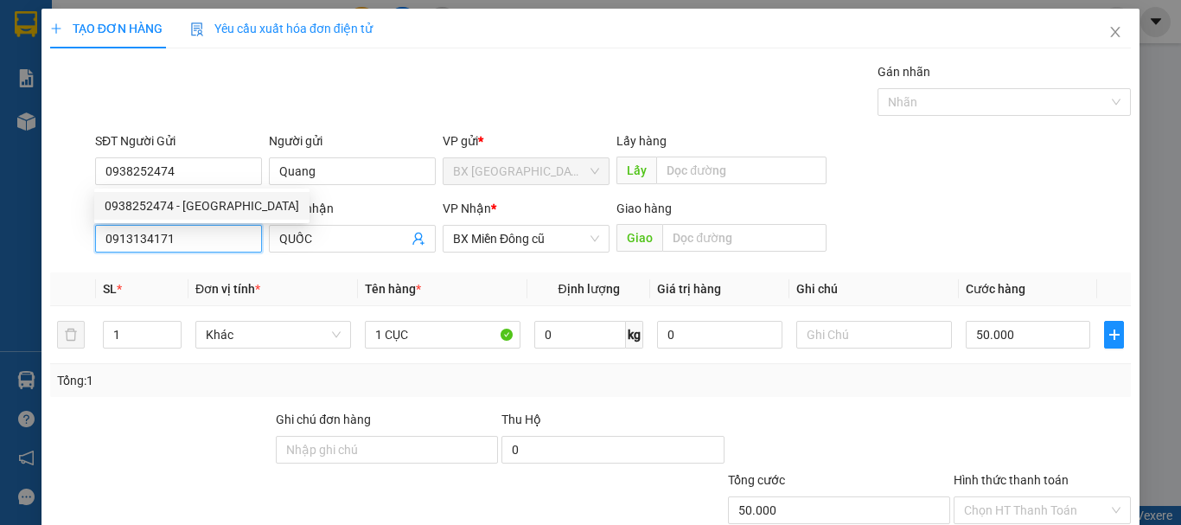
click at [210, 237] on input "0913134171" at bounding box center [178, 239] width 167 height 28
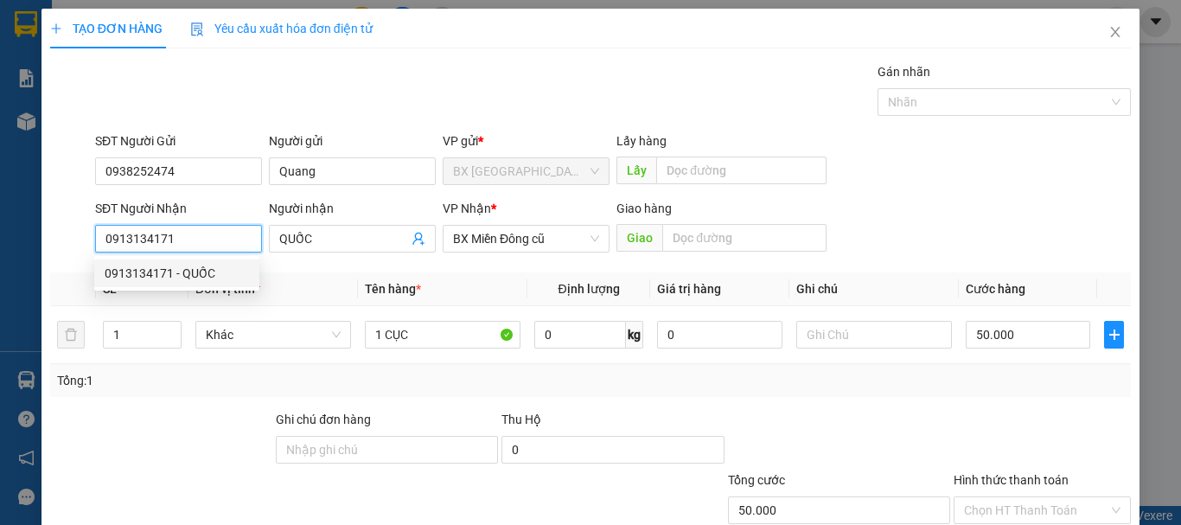
click at [219, 271] on div "0913134171 - QUỐC" at bounding box center [177, 273] width 144 height 19
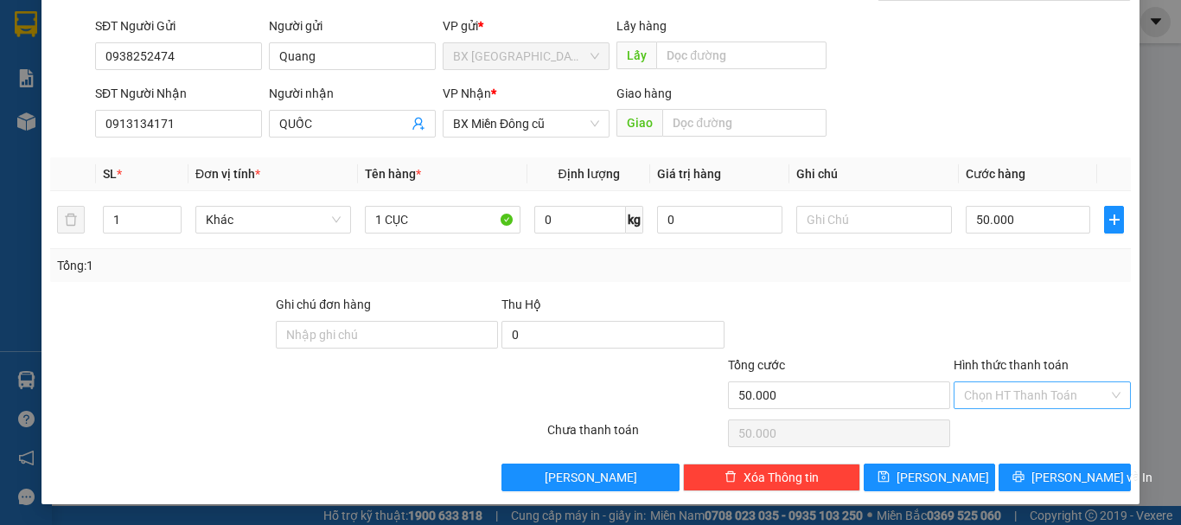
click at [997, 400] on input "Hình thức thanh toán" at bounding box center [1036, 395] width 144 height 26
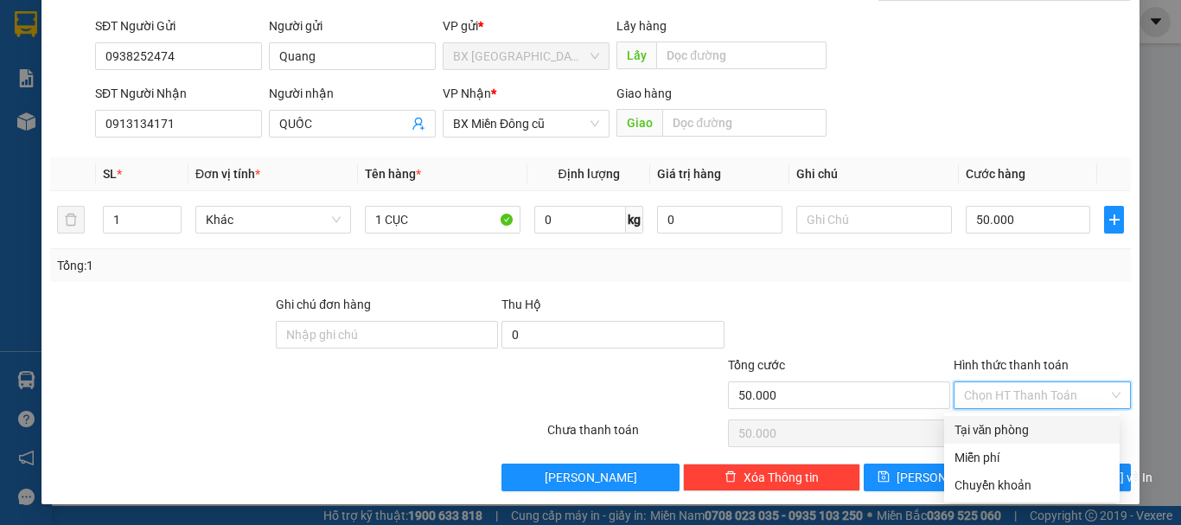
click at [1007, 425] on div "Tại văn phòng" at bounding box center [1031, 429] width 155 height 19
type input "0"
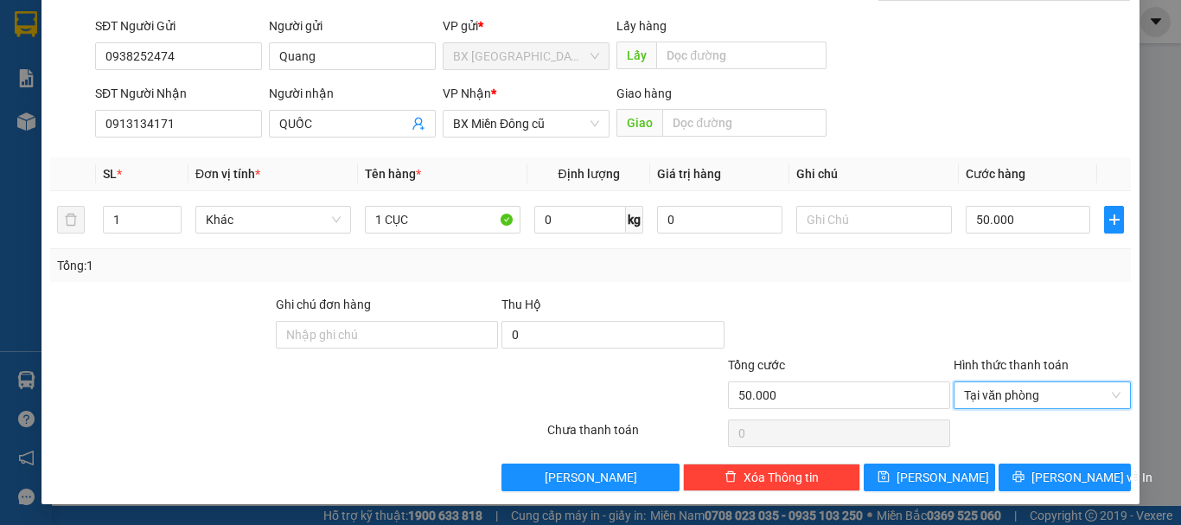
click at [1056, 491] on div "TẠO ĐƠN HÀNG Yêu cầu xuất hóa đơn điện tử Transit Pickup Surcharge Ids Transit …" at bounding box center [590, 199] width 1098 height 610
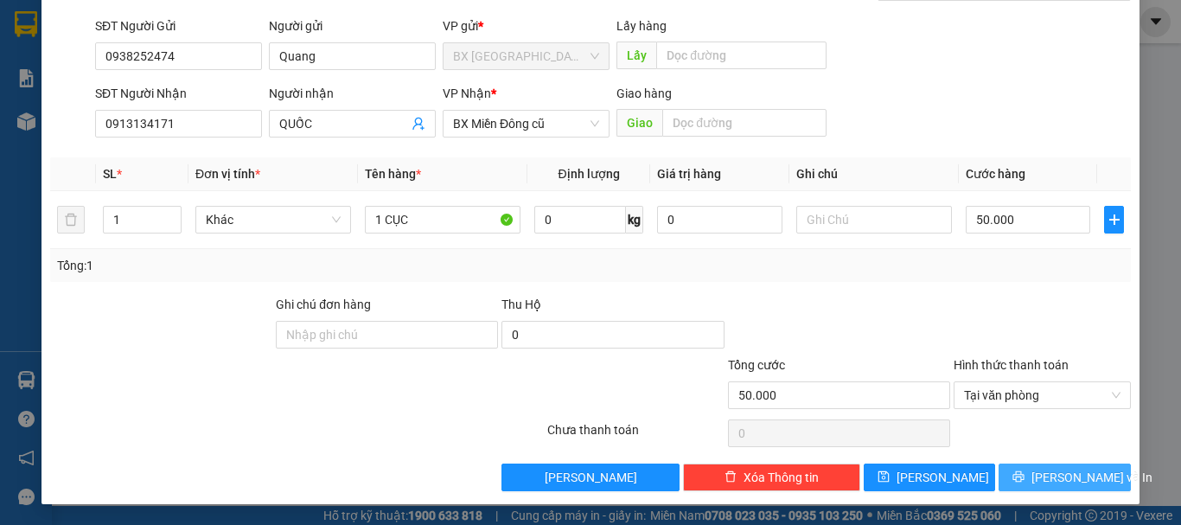
click at [1051, 479] on span "[PERSON_NAME] và In" at bounding box center [1091, 477] width 121 height 19
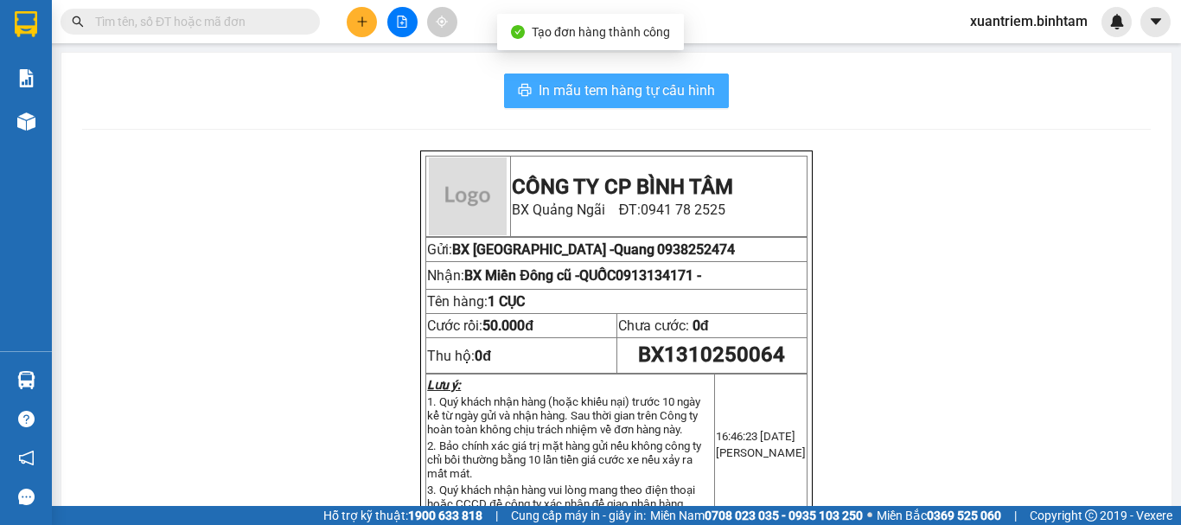
click at [632, 84] on span "In mẫu tem hàng tự cấu hình" at bounding box center [627, 91] width 176 height 22
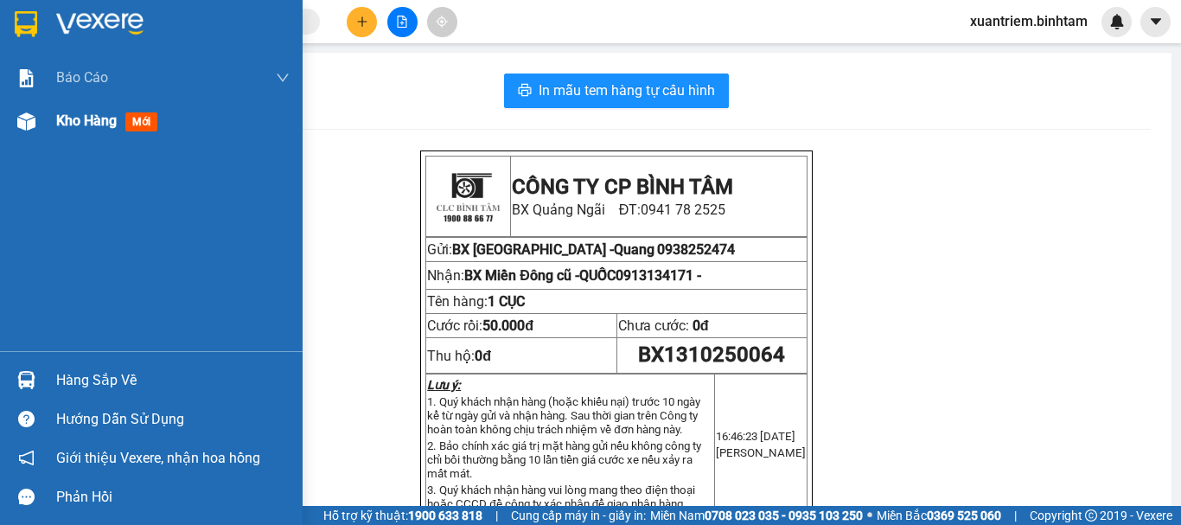
click at [102, 106] on div "Kho hàng mới" at bounding box center [172, 120] width 233 height 43
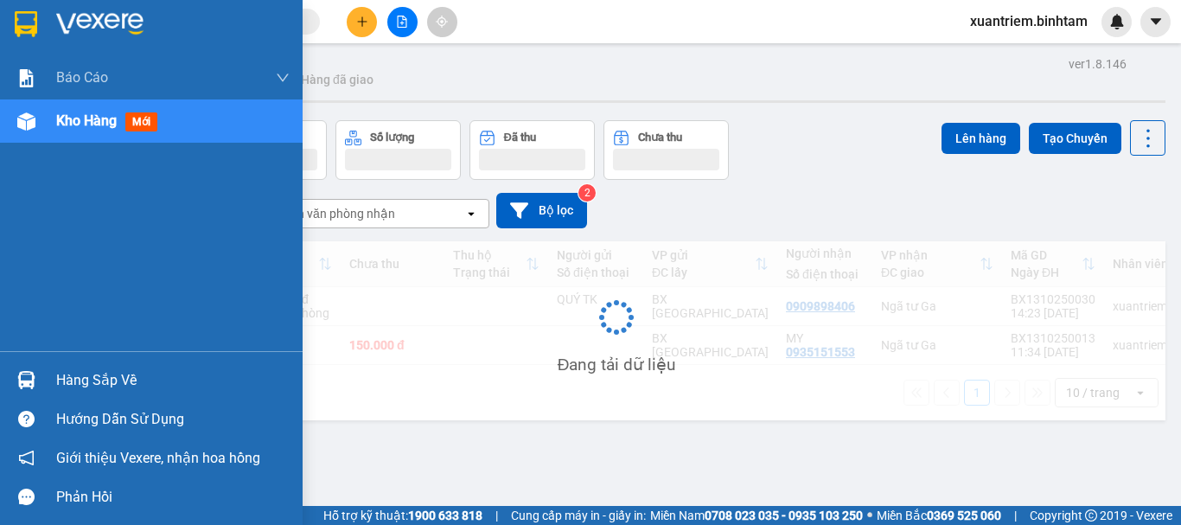
click at [104, 117] on span "Kho hàng" at bounding box center [86, 120] width 61 height 16
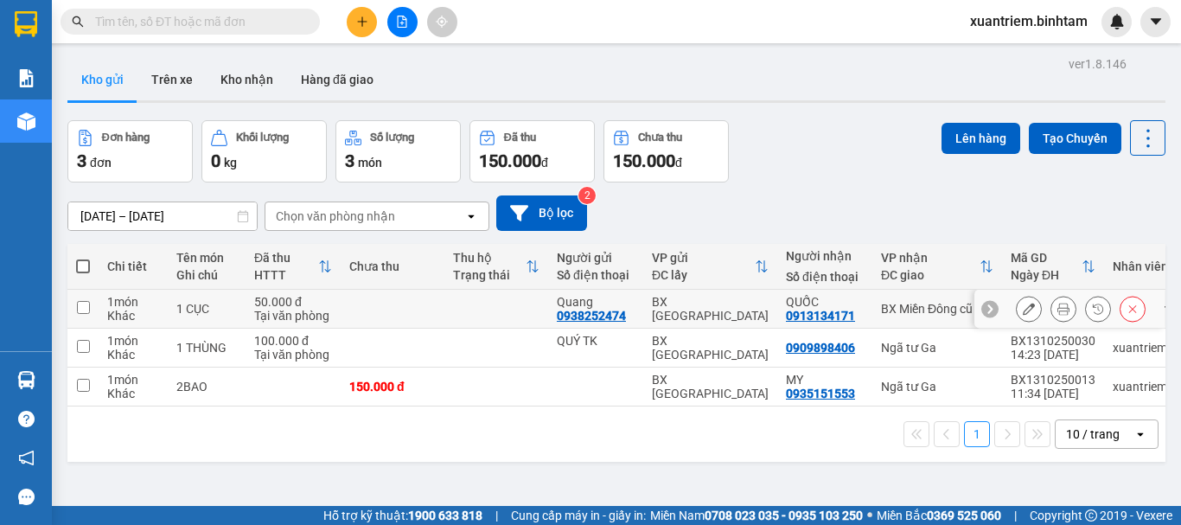
click at [453, 300] on td at bounding box center [496, 309] width 104 height 39
checkbox input "true"
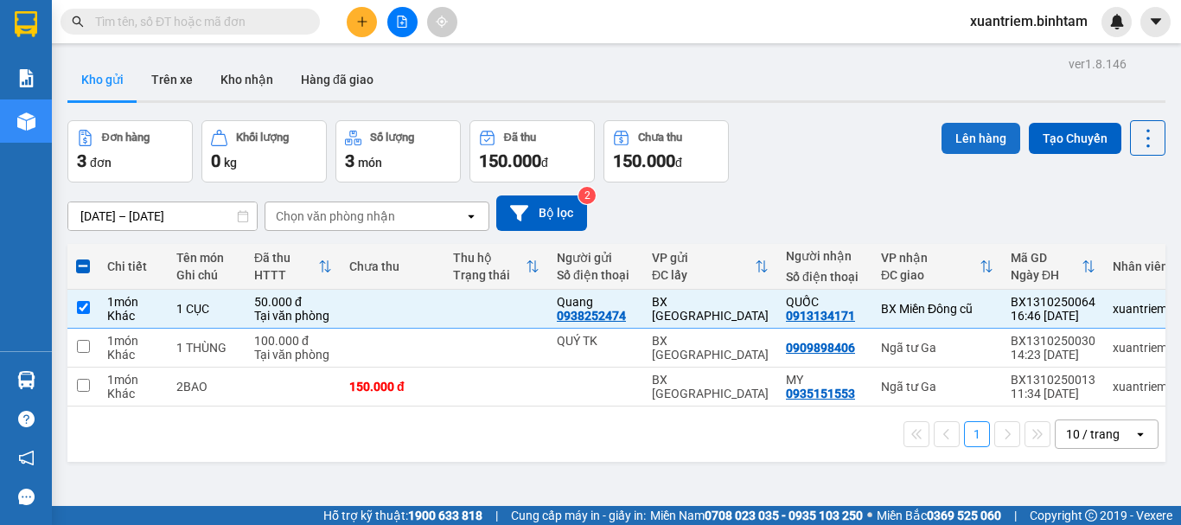
click at [966, 136] on button "Lên hàng" at bounding box center [980, 138] width 79 height 31
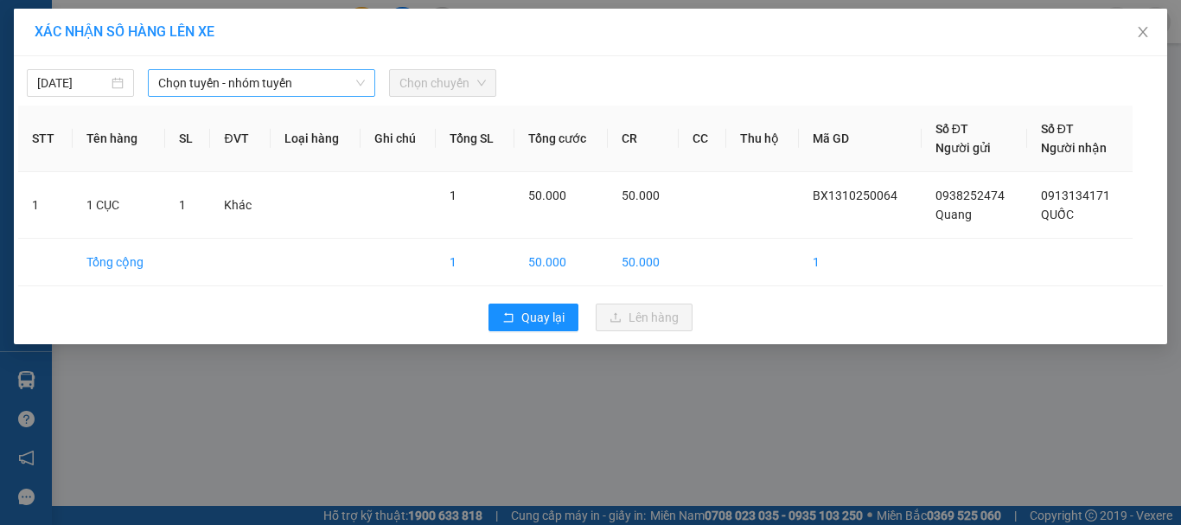
drag, startPoint x: 218, startPoint y: 80, endPoint x: 258, endPoint y: 93, distance: 42.6
click at [219, 80] on span "Chọn tuyến - nhóm tuyến" at bounding box center [261, 83] width 207 height 26
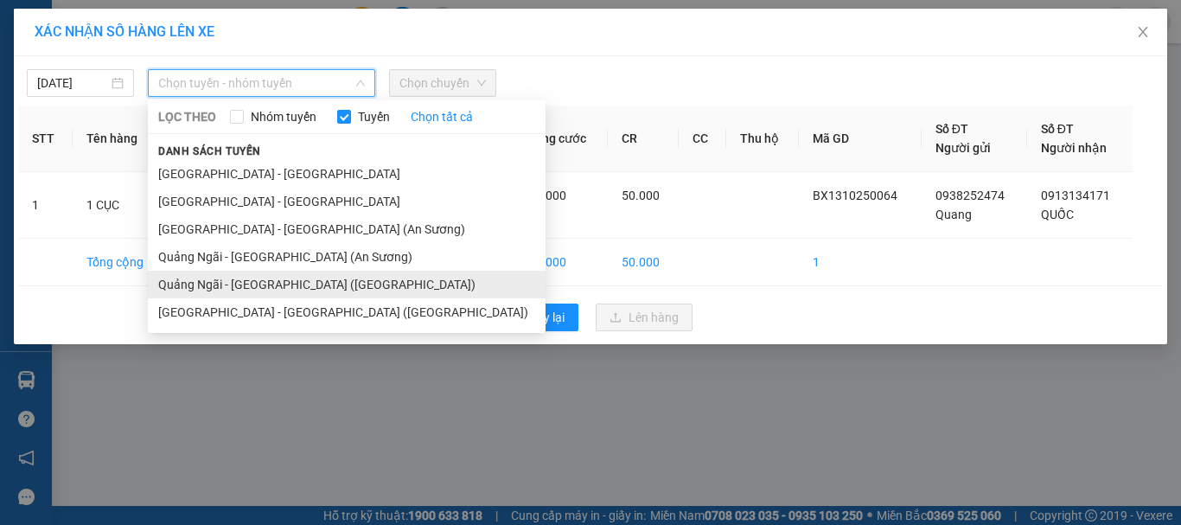
click at [265, 285] on li "Quảng Ngãi - [GEOGRAPHIC_DATA] ([GEOGRAPHIC_DATA])" at bounding box center [347, 285] width 398 height 28
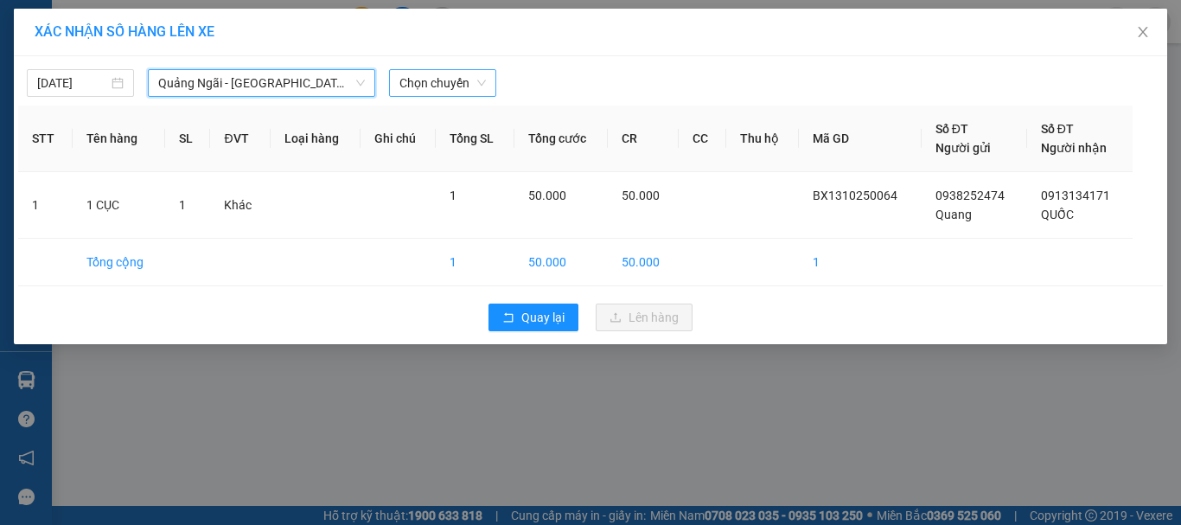
click at [419, 86] on span "Chọn chuyến" at bounding box center [442, 83] width 86 height 26
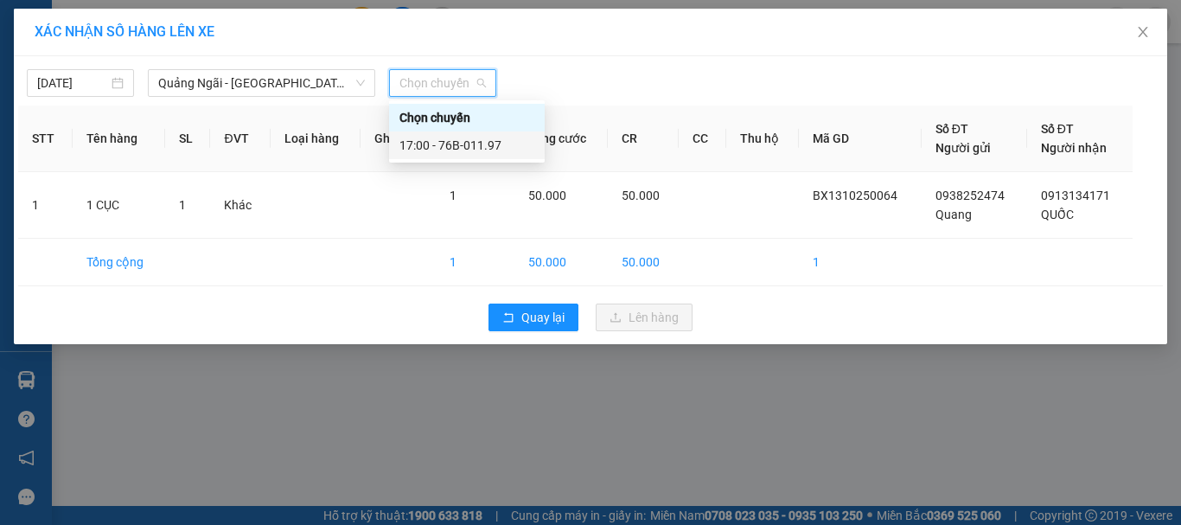
drag, startPoint x: 441, startPoint y: 146, endPoint x: 685, endPoint y: 319, distance: 298.8
click at [443, 145] on div "17:00 - 76B-011.97" at bounding box center [466, 145] width 135 height 19
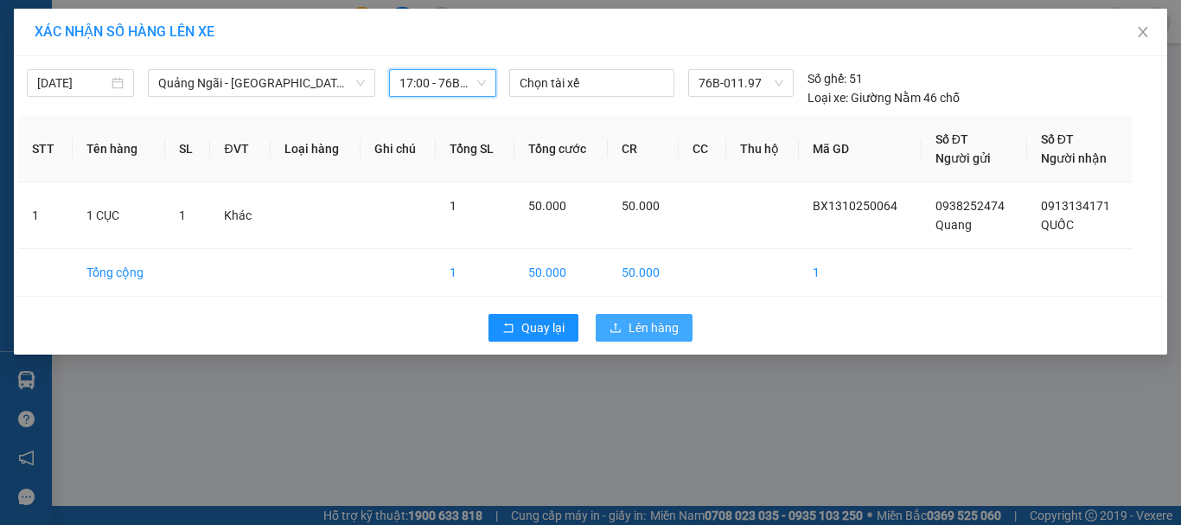
click at [658, 327] on span "Lên hàng" at bounding box center [653, 327] width 50 height 19
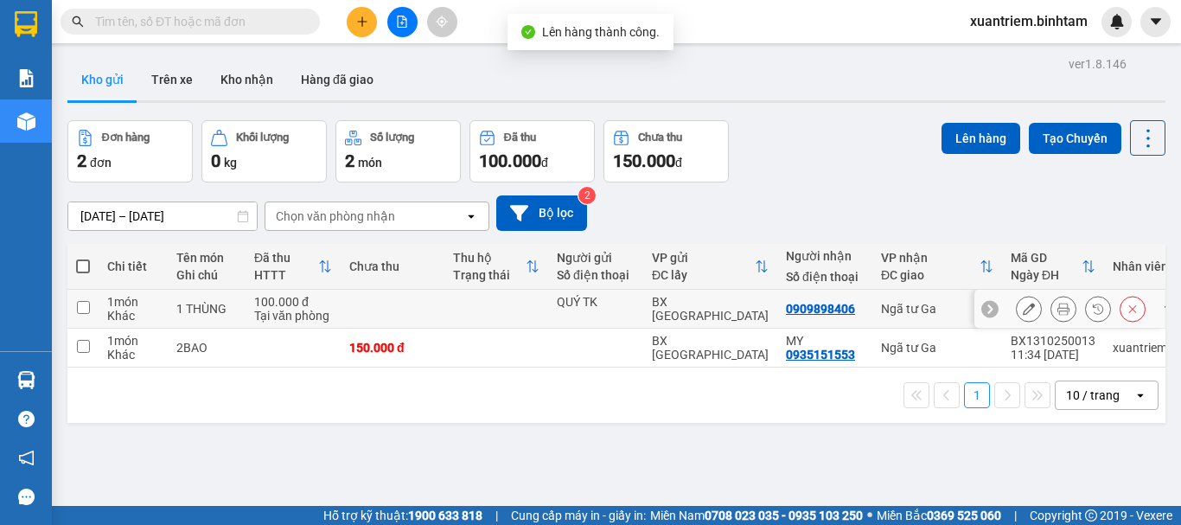
drag, startPoint x: 174, startPoint y: 308, endPoint x: 184, endPoint y: 339, distance: 32.8
click at [175, 312] on td "1 THÙNG" at bounding box center [207, 309] width 78 height 39
checkbox input "true"
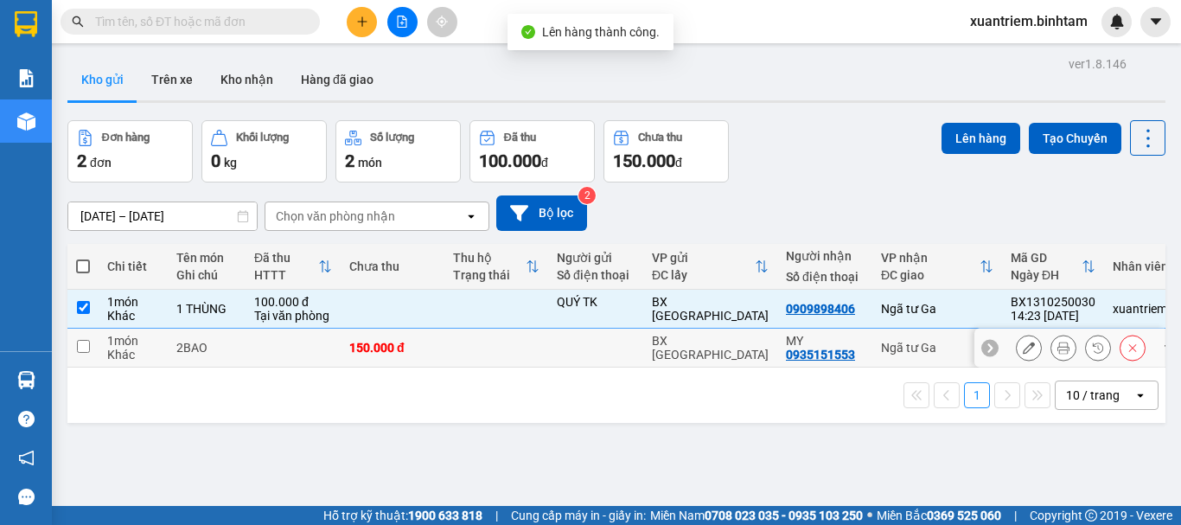
drag, startPoint x: 184, startPoint y: 339, endPoint x: 638, endPoint y: 206, distance: 472.9
click at [185, 341] on div "2BAO" at bounding box center [206, 348] width 61 height 14
checkbox input "true"
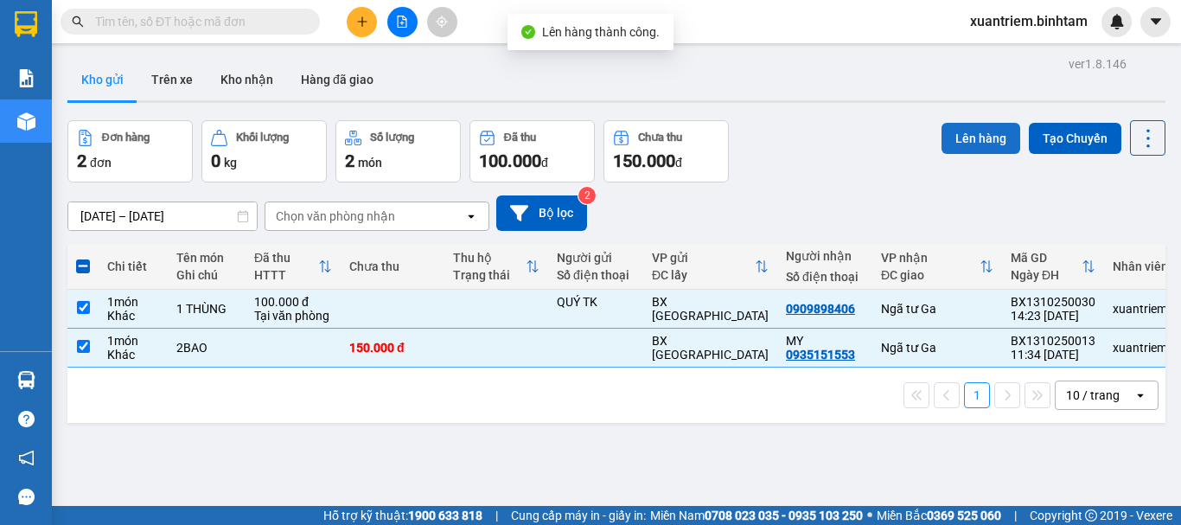
click at [949, 139] on button "Lên hàng" at bounding box center [980, 138] width 79 height 31
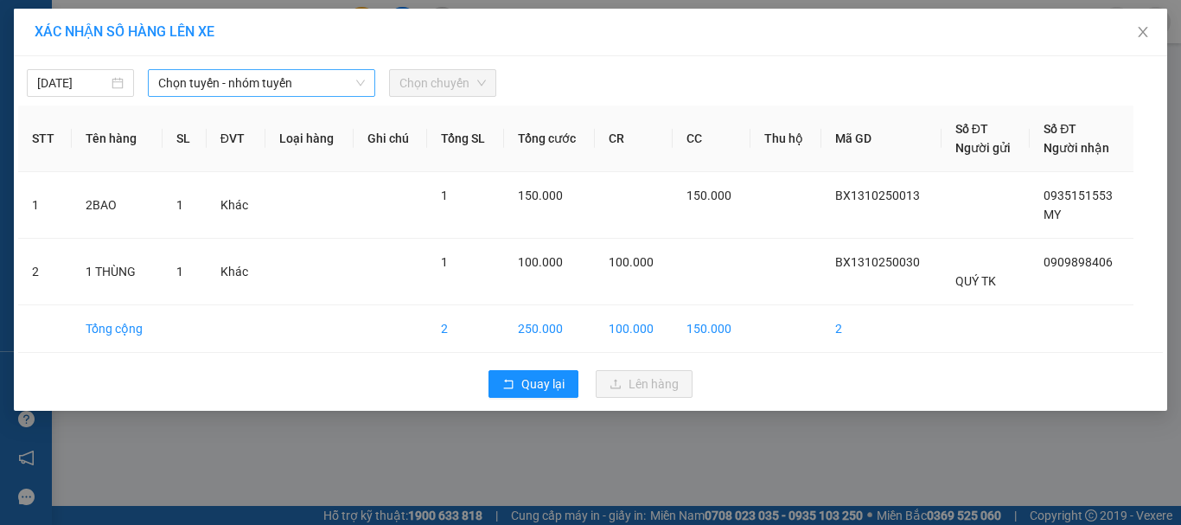
click at [277, 75] on span "Chọn tuyến - nhóm tuyến" at bounding box center [261, 83] width 207 height 26
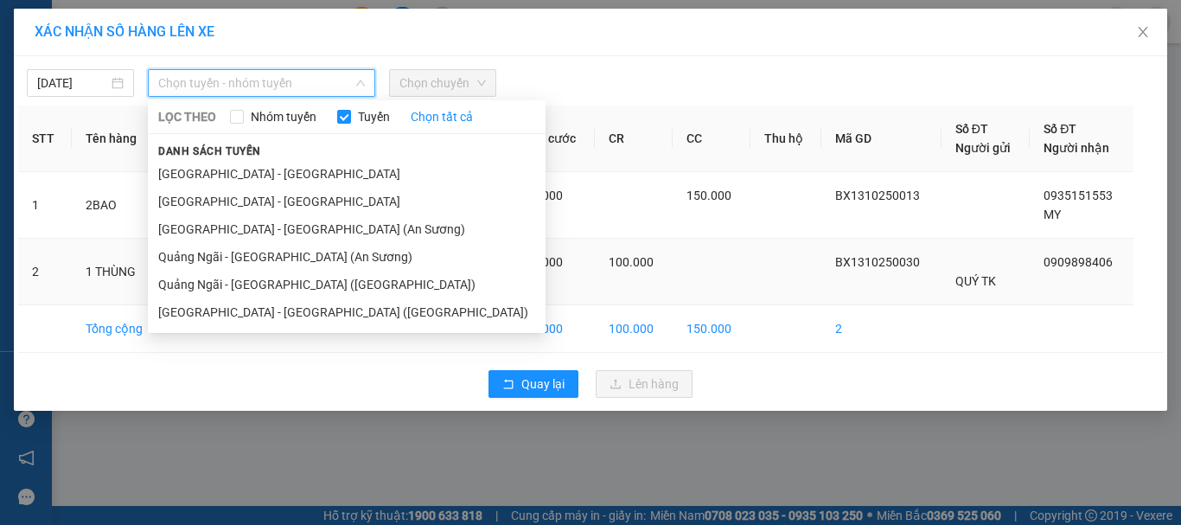
click at [326, 252] on li "Quảng Ngãi - [GEOGRAPHIC_DATA] (An Sương)" at bounding box center [347, 257] width 398 height 28
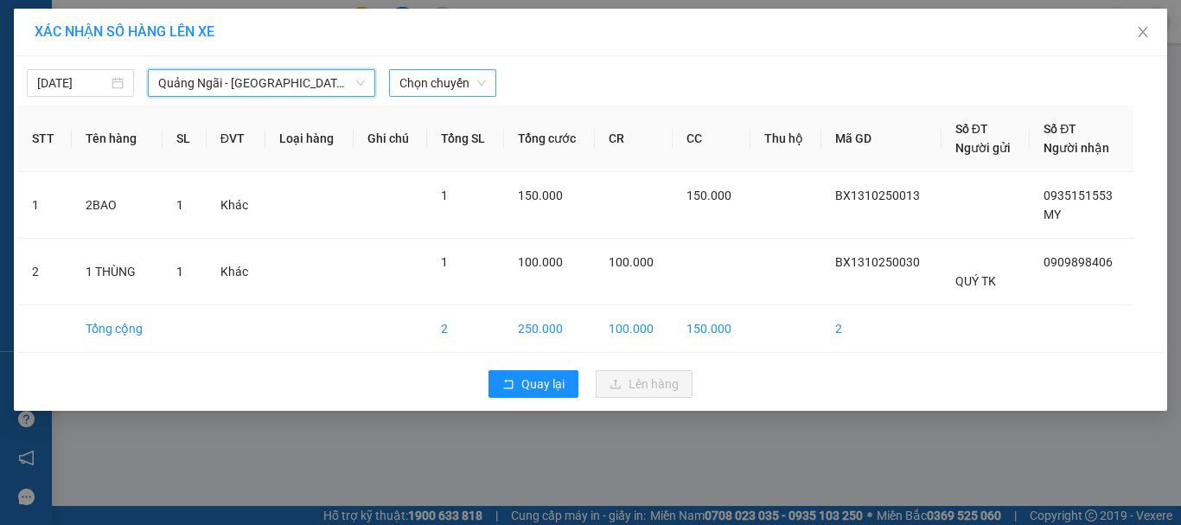
click at [456, 87] on span "Chọn chuyến" at bounding box center [442, 83] width 86 height 26
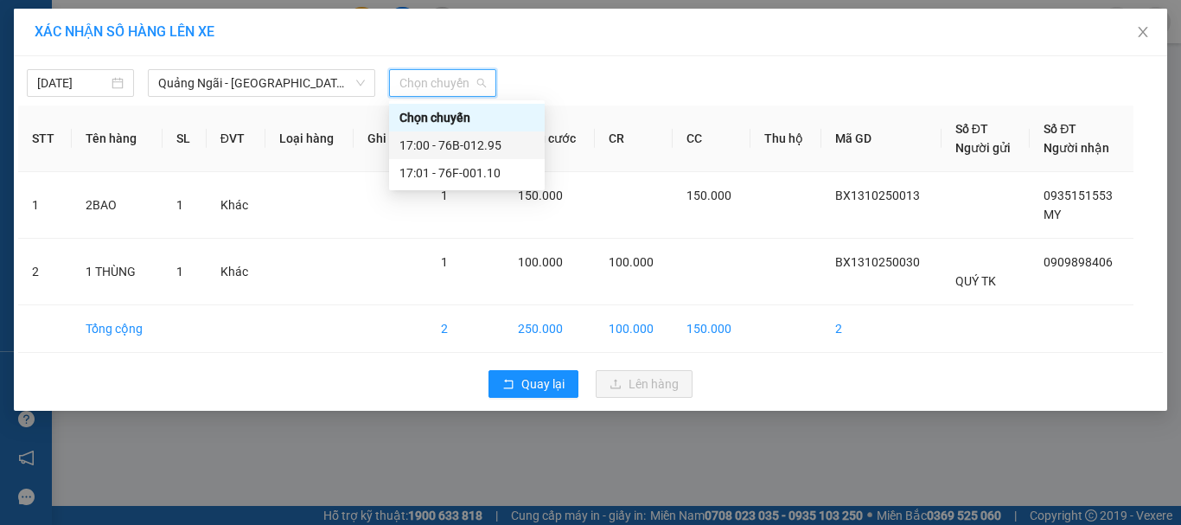
click at [488, 137] on div "17:00 - 76B-012.95" at bounding box center [466, 145] width 135 height 19
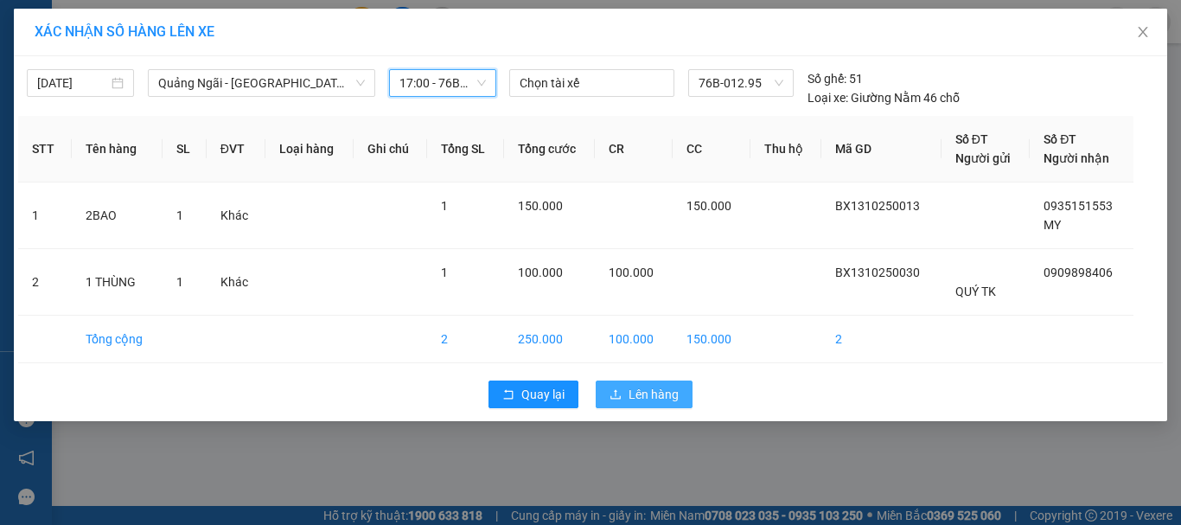
click at [659, 392] on span "Lên hàng" at bounding box center [653, 394] width 50 height 19
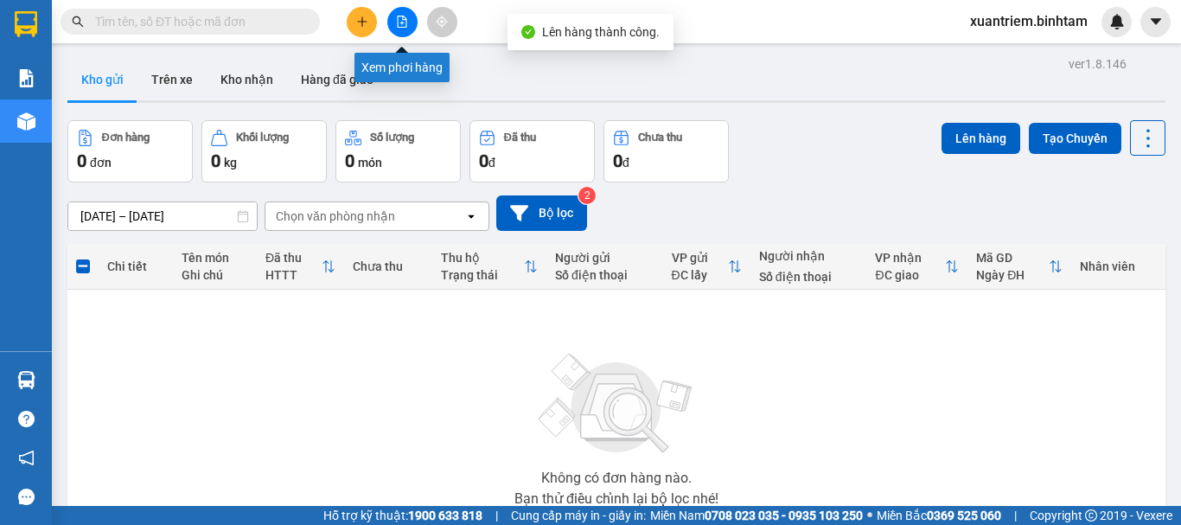
click at [402, 20] on icon "file-add" at bounding box center [402, 22] width 12 height 12
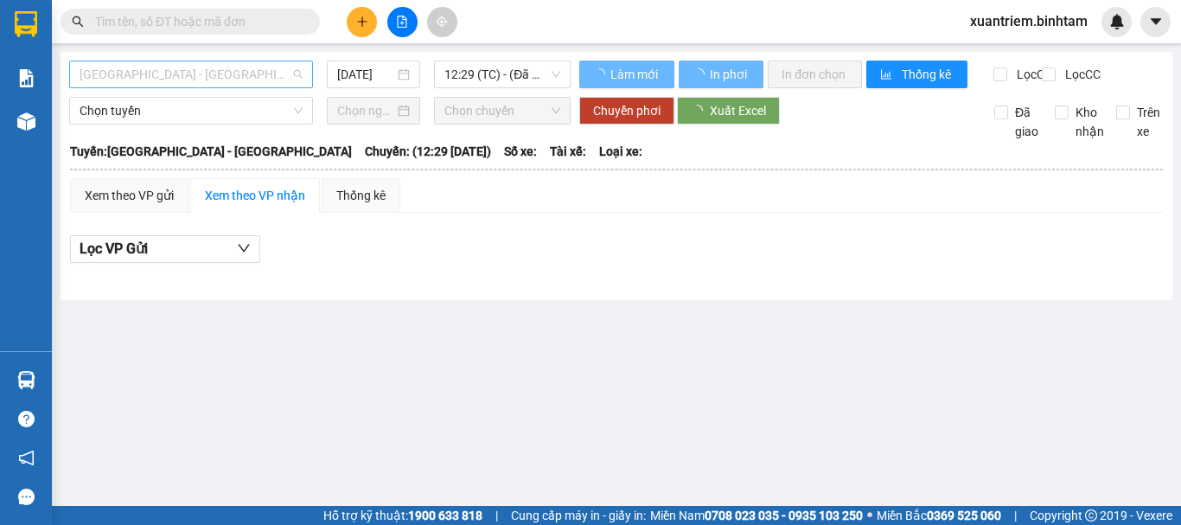
click at [252, 73] on span "[GEOGRAPHIC_DATA] - [GEOGRAPHIC_DATA]" at bounding box center [191, 74] width 223 height 26
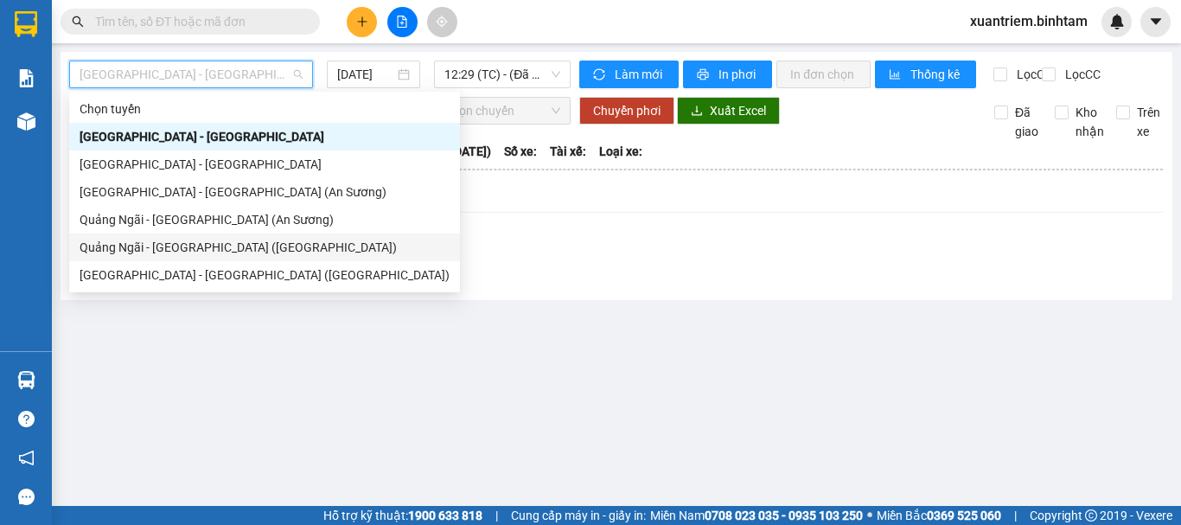
click at [212, 247] on div "Quảng Ngãi - [GEOGRAPHIC_DATA] ([GEOGRAPHIC_DATA])" at bounding box center [265, 247] width 370 height 19
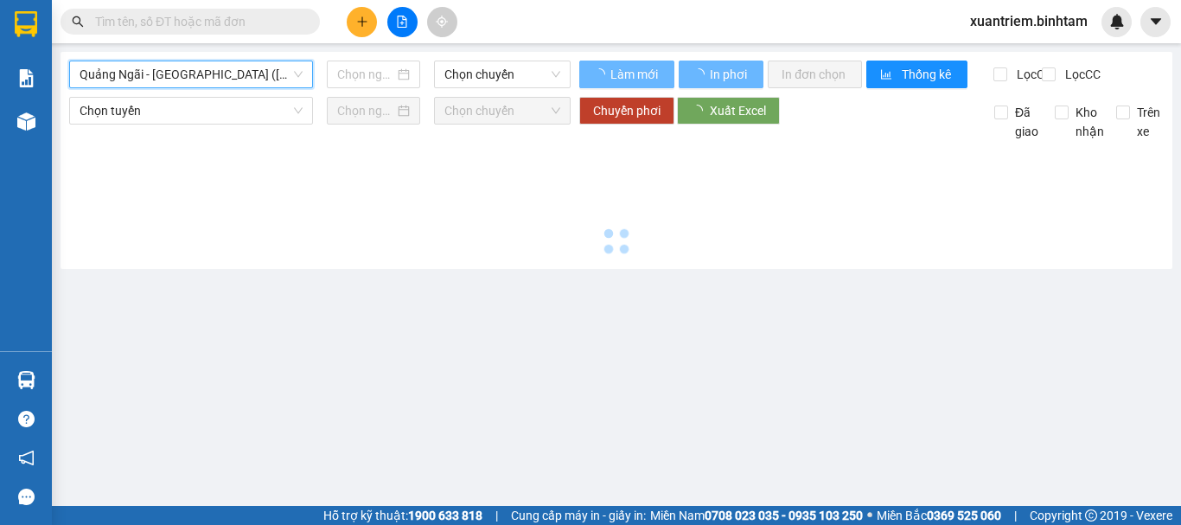
type input "[DATE]"
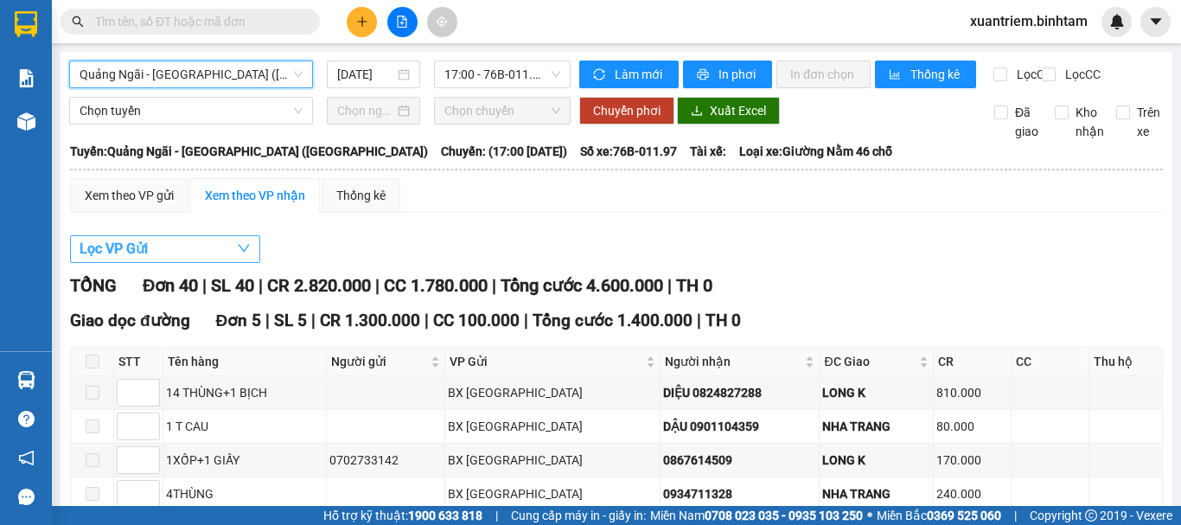
click at [208, 254] on button "Lọc VP Gửi" at bounding box center [165, 249] width 190 height 28
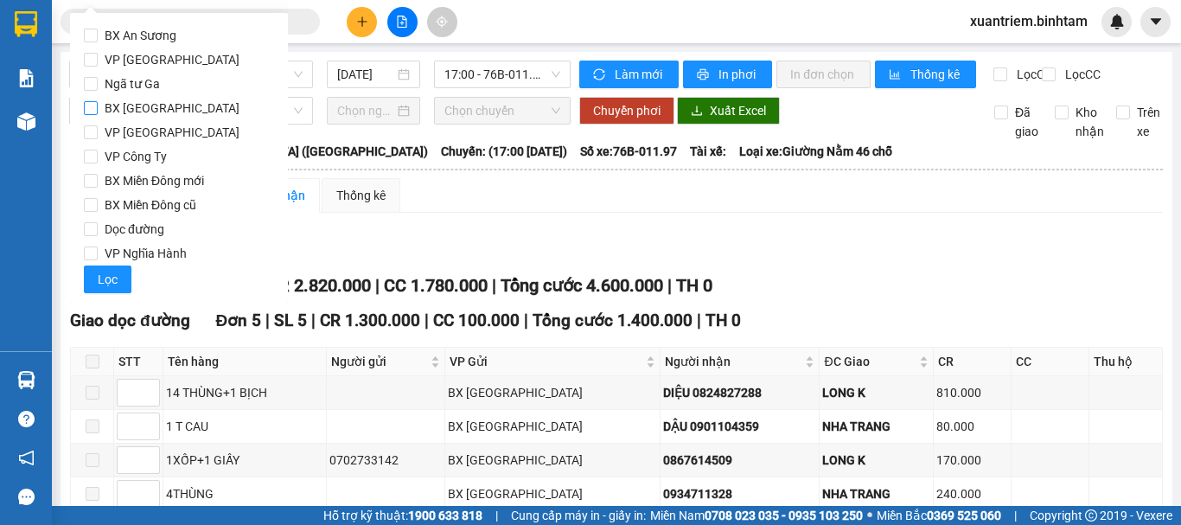
click at [212, 111] on label "BX [GEOGRAPHIC_DATA]" at bounding box center [179, 108] width 190 height 24
click at [98, 111] on input "BX [GEOGRAPHIC_DATA]" at bounding box center [91, 108] width 14 height 14
checkbox input "true"
click at [161, 250] on span "VP Nghĩa Hành" at bounding box center [146, 253] width 96 height 24
click at [98, 250] on input "VP Nghĩa Hành" at bounding box center [91, 253] width 14 height 14
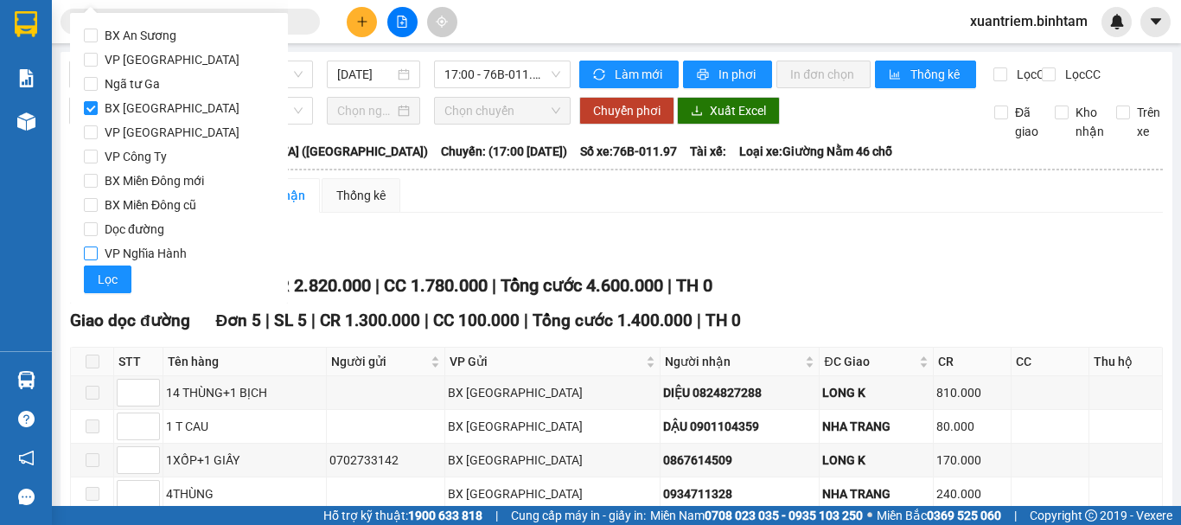
checkbox input "true"
click at [121, 280] on button "Lọc" at bounding box center [108, 279] width 48 height 28
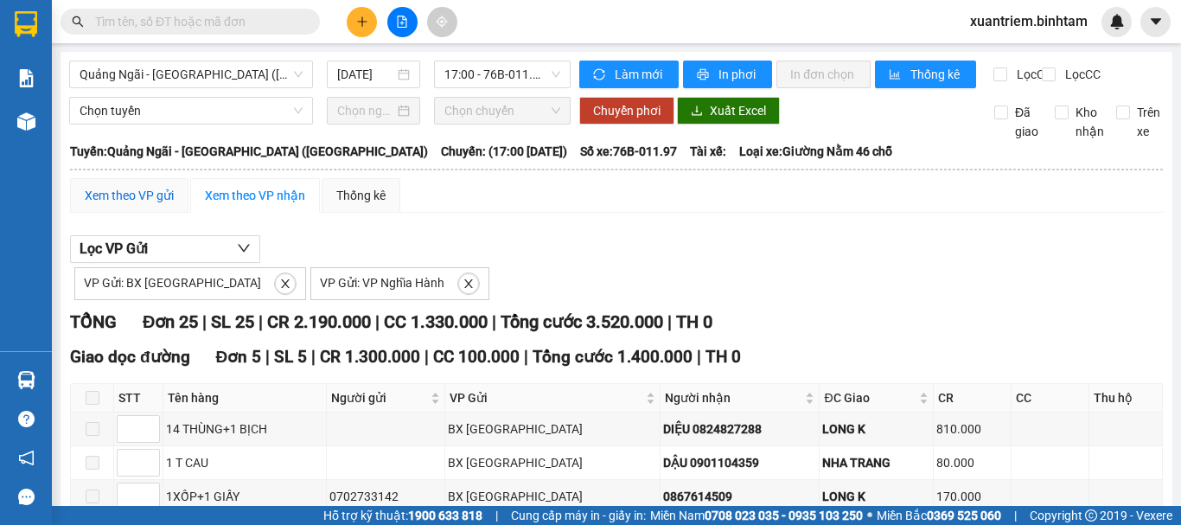
click at [95, 205] on div "Xem theo VP gửi" at bounding box center [129, 195] width 89 height 19
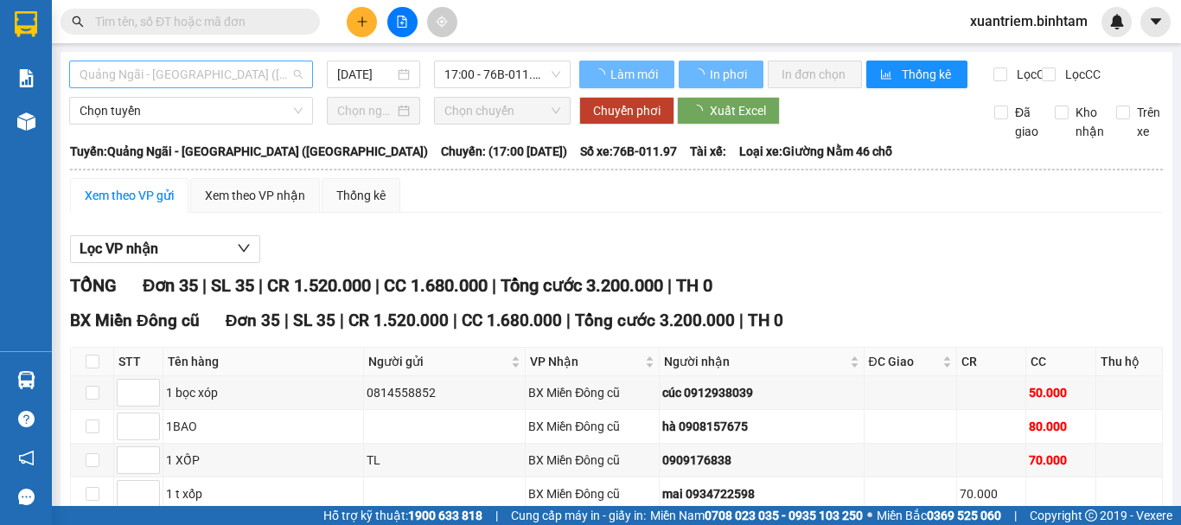
click at [213, 74] on span "Quảng Ngãi - [GEOGRAPHIC_DATA] ([GEOGRAPHIC_DATA])" at bounding box center [191, 74] width 223 height 26
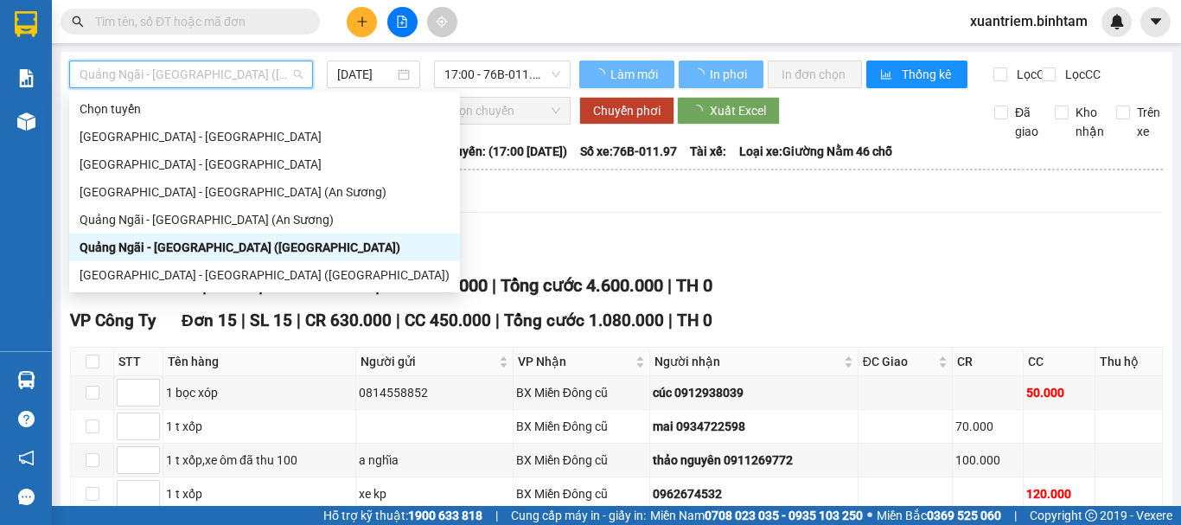
click at [214, 211] on div "Quảng Ngãi - [GEOGRAPHIC_DATA] (An Sương)" at bounding box center [265, 219] width 370 height 19
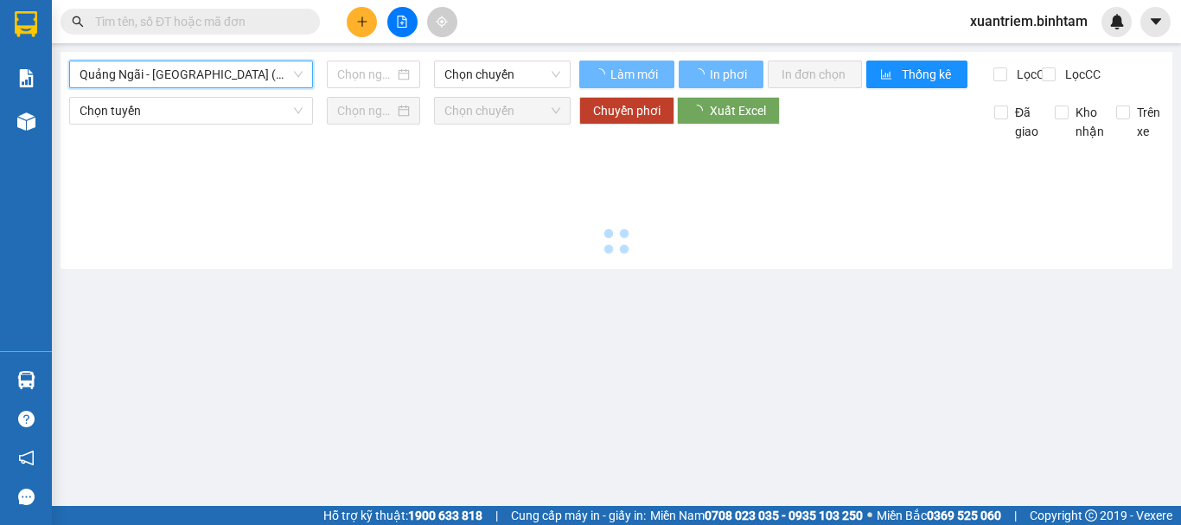
click at [483, 67] on span "Chọn chuyến" at bounding box center [502, 74] width 116 height 26
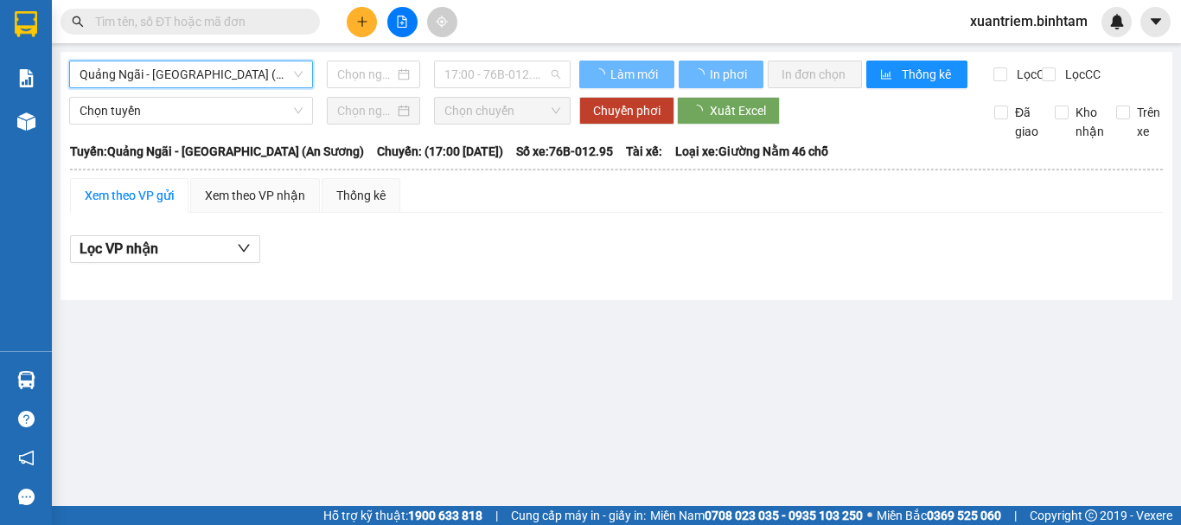
type input "[DATE]"
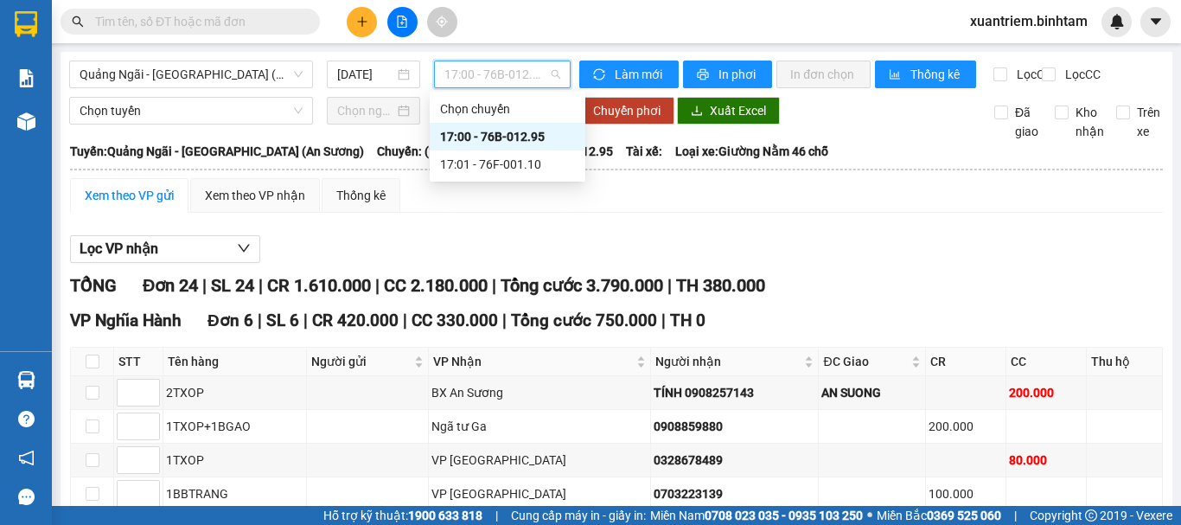
click at [510, 132] on div "17:00 - 76B-012.95" at bounding box center [507, 136] width 135 height 19
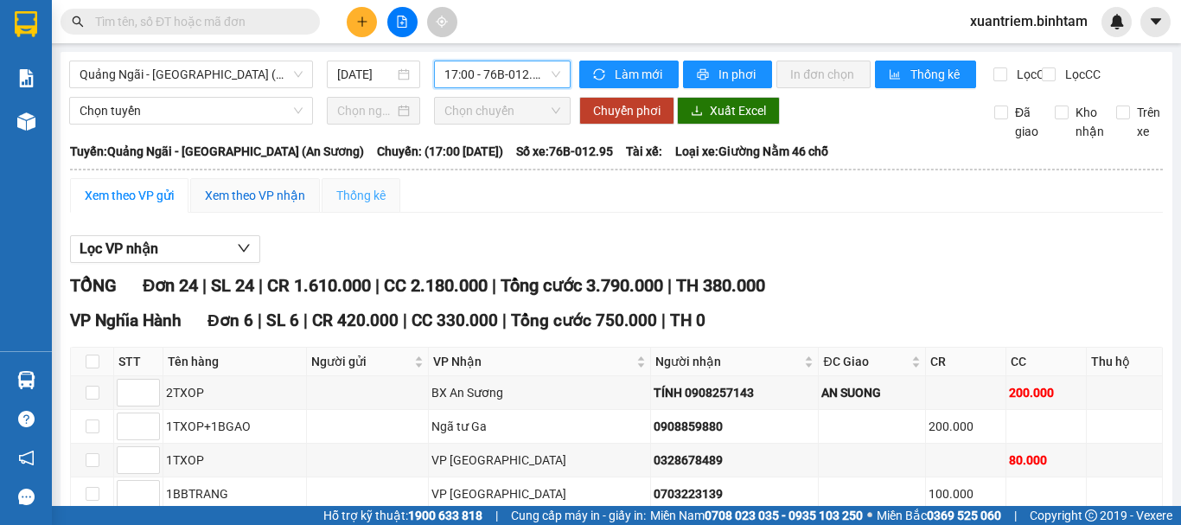
drag, startPoint x: 258, startPoint y: 215, endPoint x: 360, endPoint y: 213, distance: 102.0
click at [258, 205] on div "Xem theo VP nhận" at bounding box center [255, 195] width 100 height 19
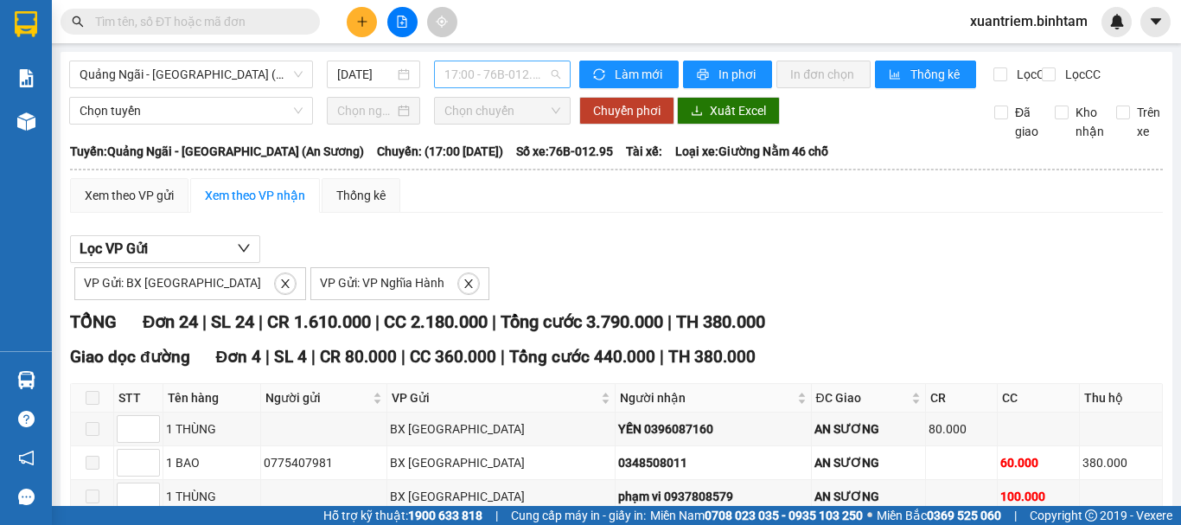
click at [500, 80] on span "17:00 - 76B-012.95" at bounding box center [502, 74] width 116 height 26
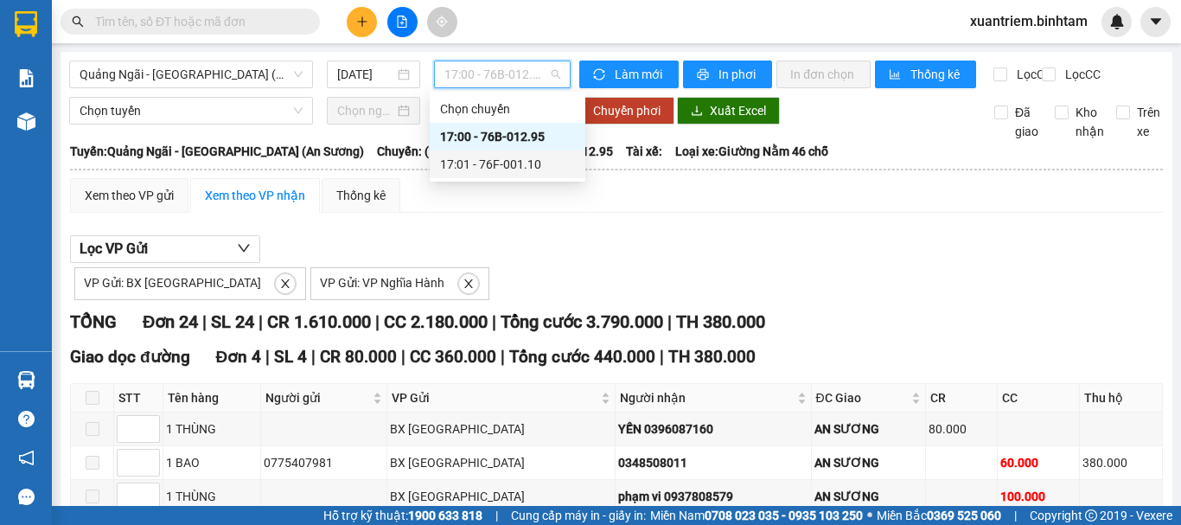
click at [515, 154] on div "17:01 - 76F-001.10" at bounding box center [508, 164] width 156 height 28
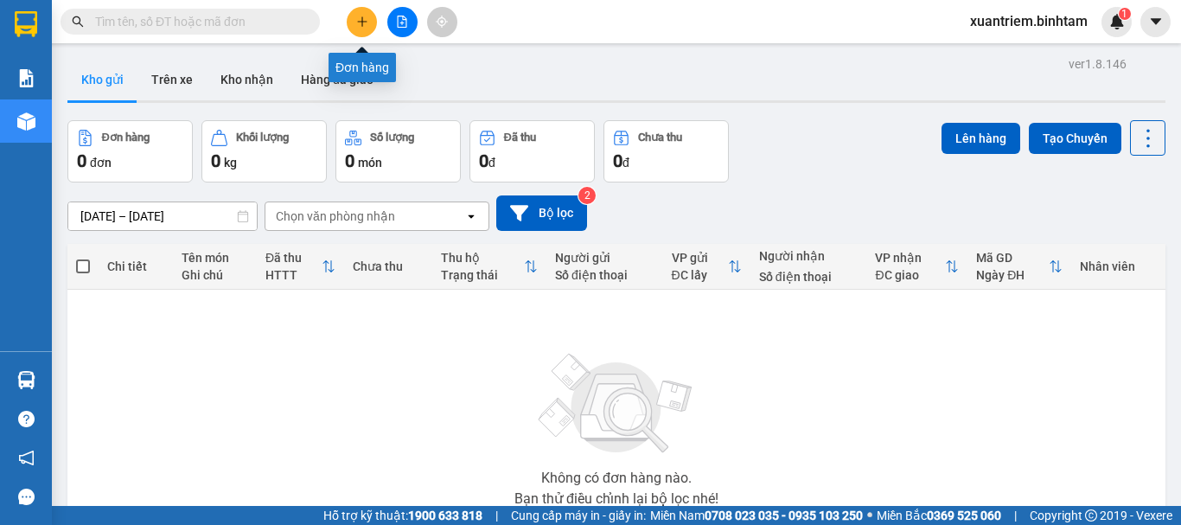
click at [368, 27] on button at bounding box center [362, 22] width 30 height 30
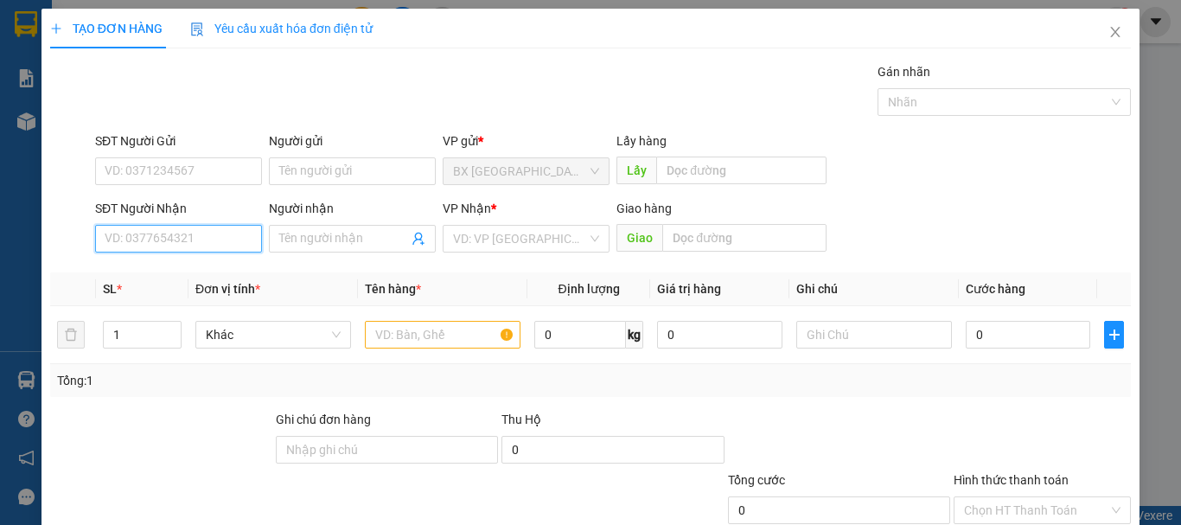
click at [199, 238] on input "SĐT Người Nhận" at bounding box center [178, 239] width 167 height 28
type input "0965746978"
click at [197, 242] on input "0965746978" at bounding box center [178, 239] width 167 height 28
drag, startPoint x: 188, startPoint y: 277, endPoint x: 220, endPoint y: 257, distance: 38.8
click at [188, 277] on div "0965746978" at bounding box center [177, 273] width 144 height 19
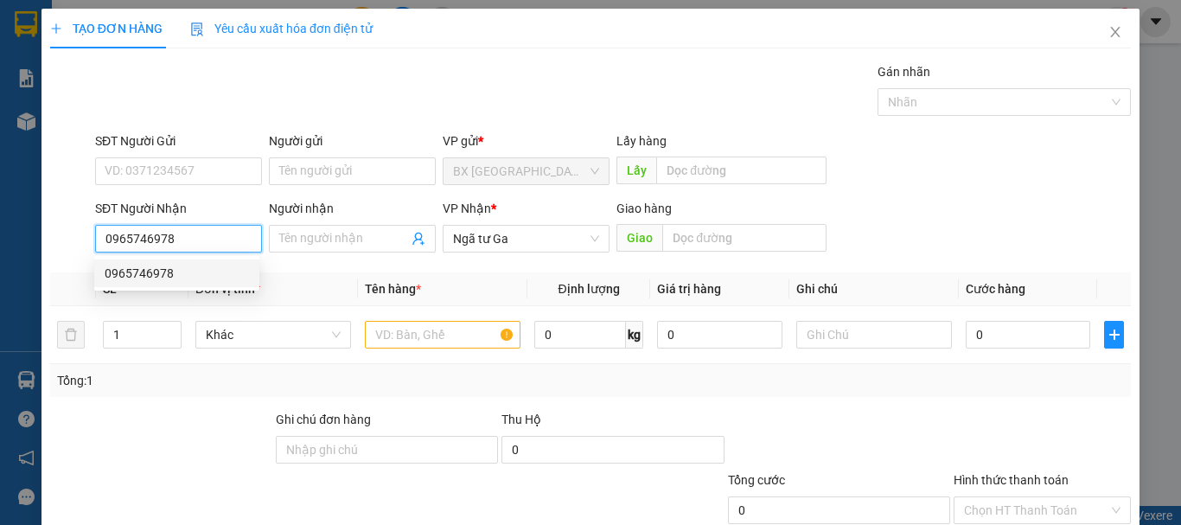
type input "100.000"
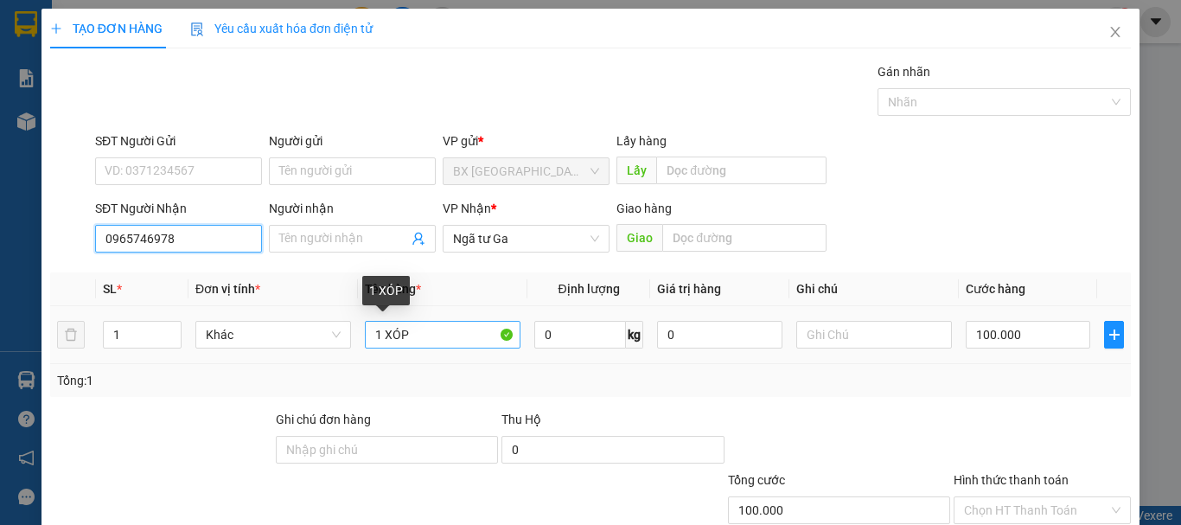
type input "0965746978"
click at [378, 332] on input "1 XÓP" at bounding box center [443, 335] width 156 height 28
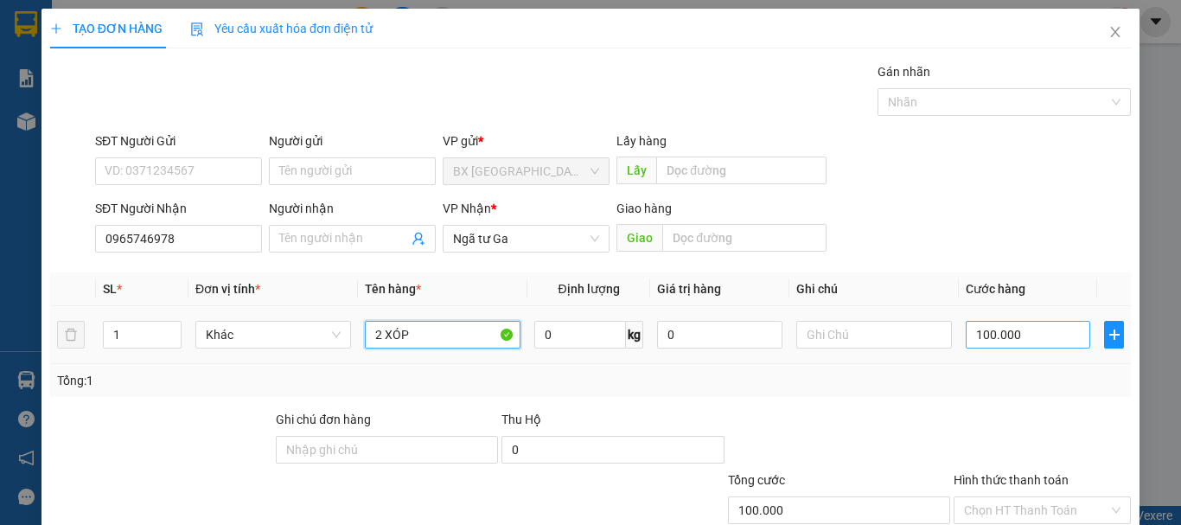
type input "2 XÓP"
click at [1036, 335] on input "100.000" at bounding box center [1028, 335] width 124 height 28
type input "1"
type input "15"
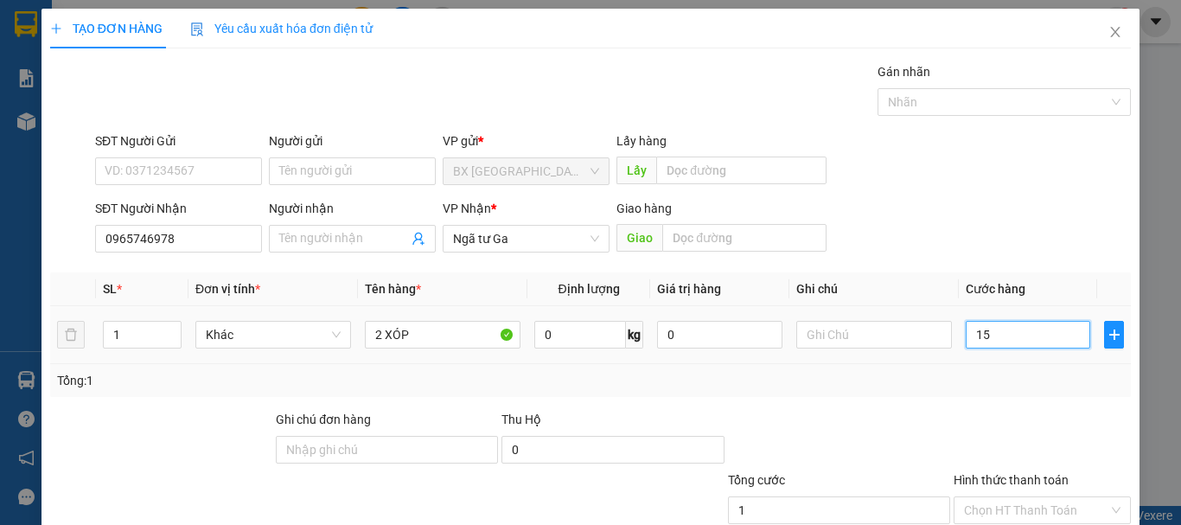
type input "15"
type input "150"
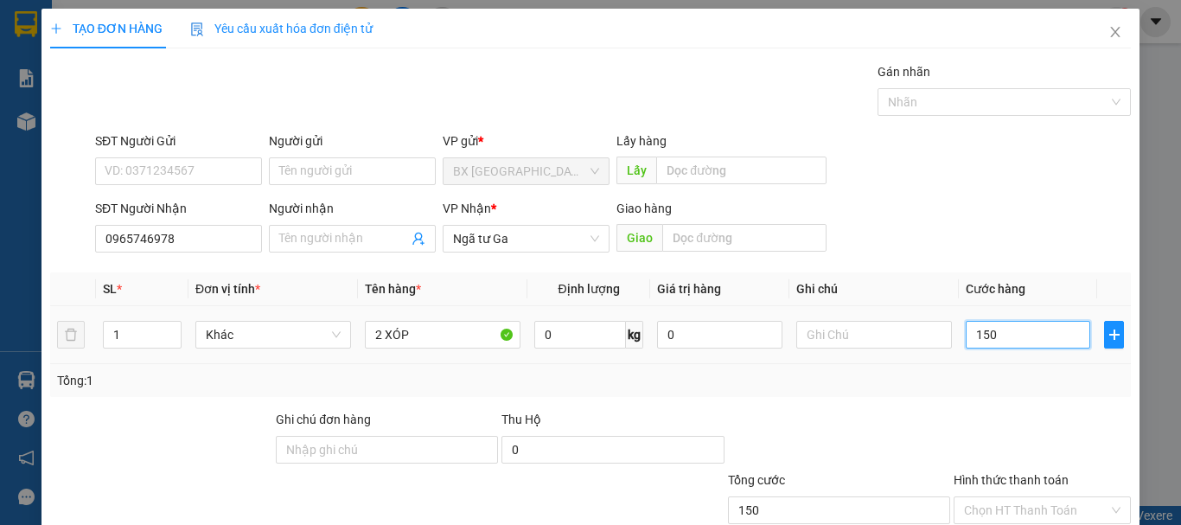
type input "1.500"
type input "15.000"
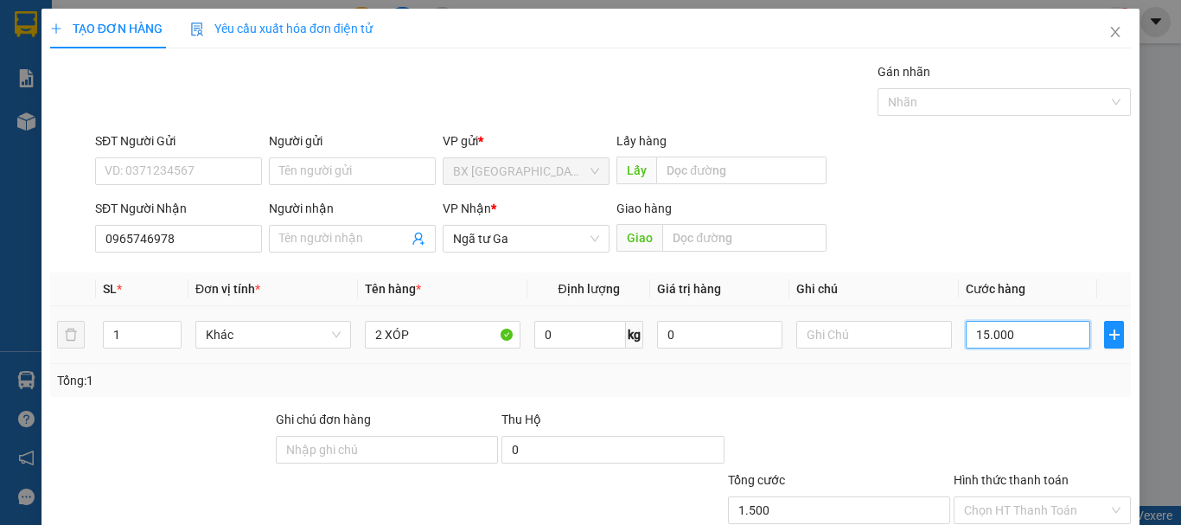
type input "15.000"
type input "150.000"
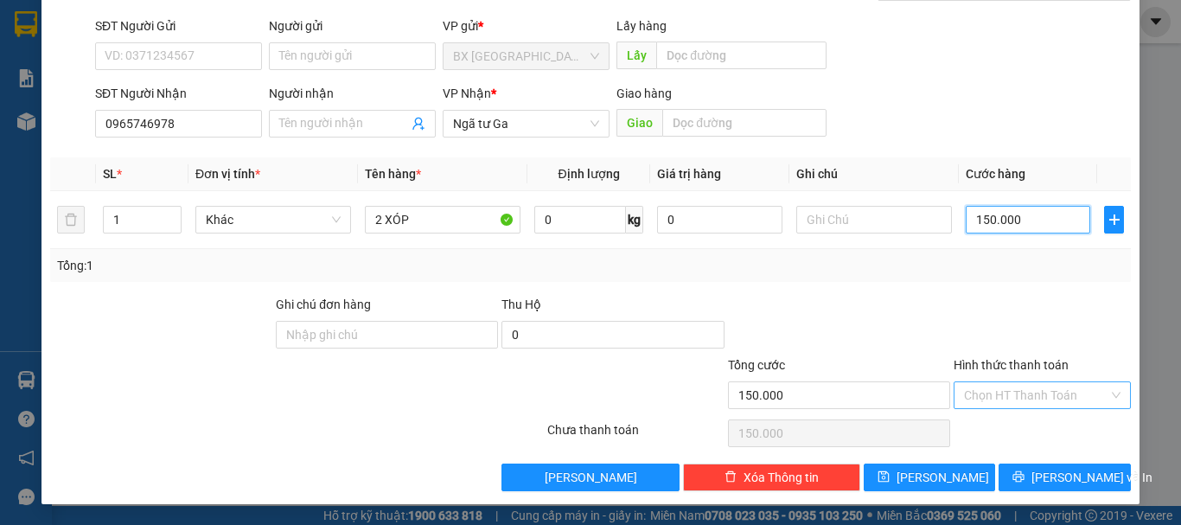
type input "150.000"
click at [1044, 386] on input "Hình thức thanh toán" at bounding box center [1036, 395] width 144 height 26
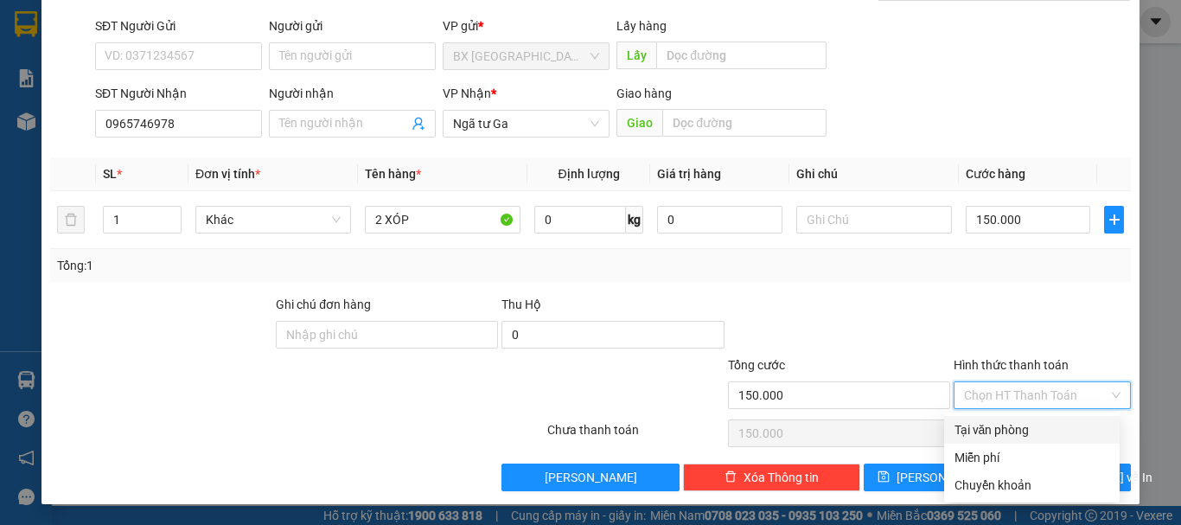
click at [983, 430] on div "Tại văn phòng" at bounding box center [1031, 429] width 155 height 19
type input "0"
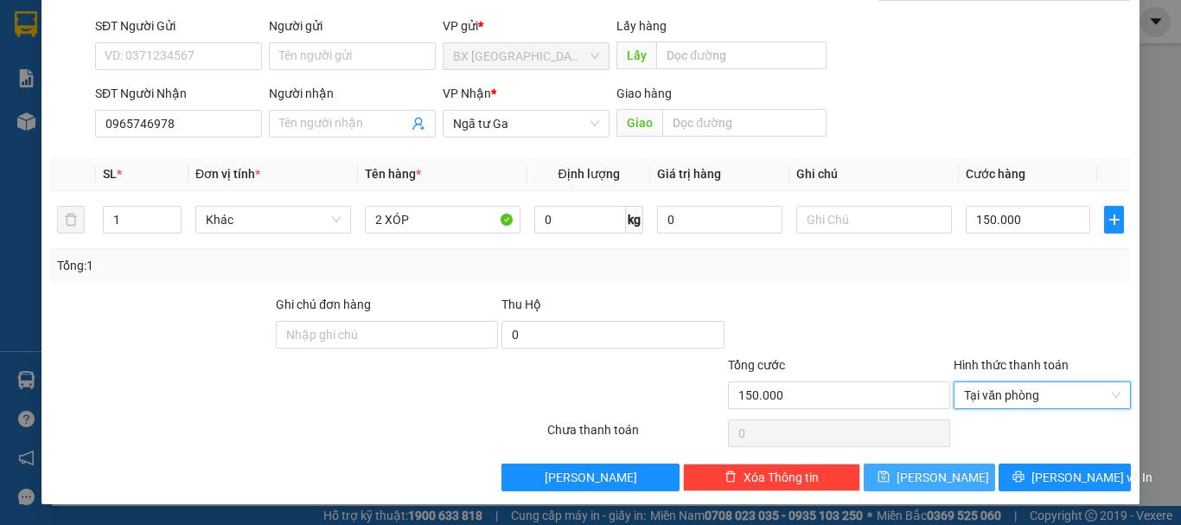
click at [918, 476] on span "[PERSON_NAME]" at bounding box center [942, 477] width 92 height 19
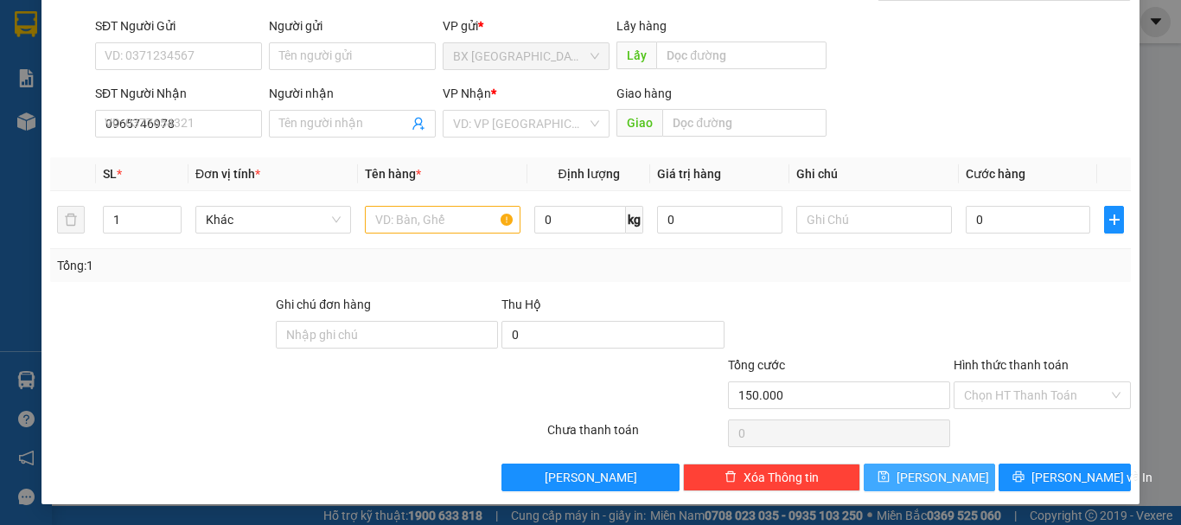
type input "0"
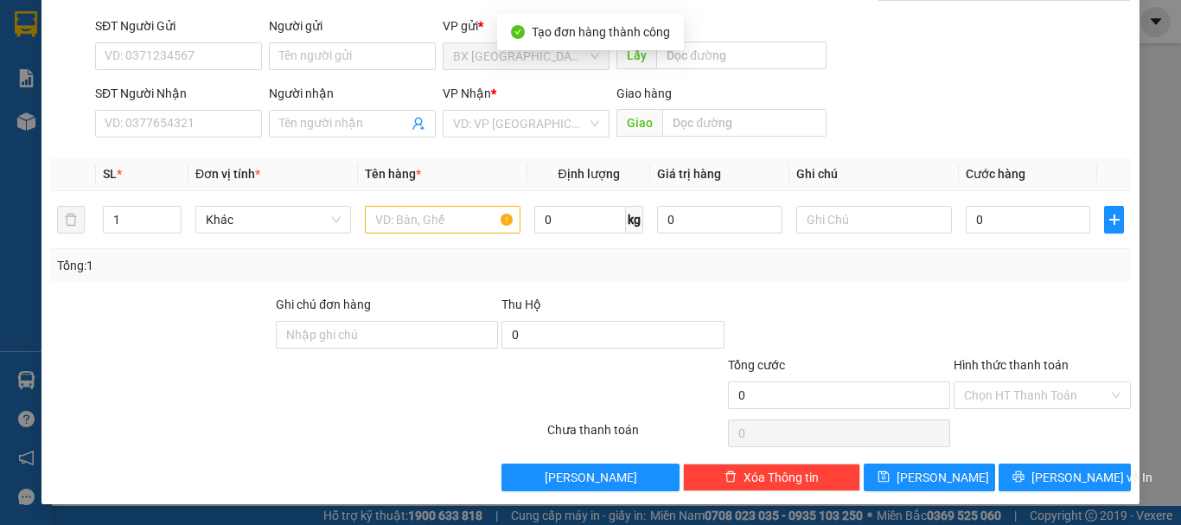
scroll to position [0, 0]
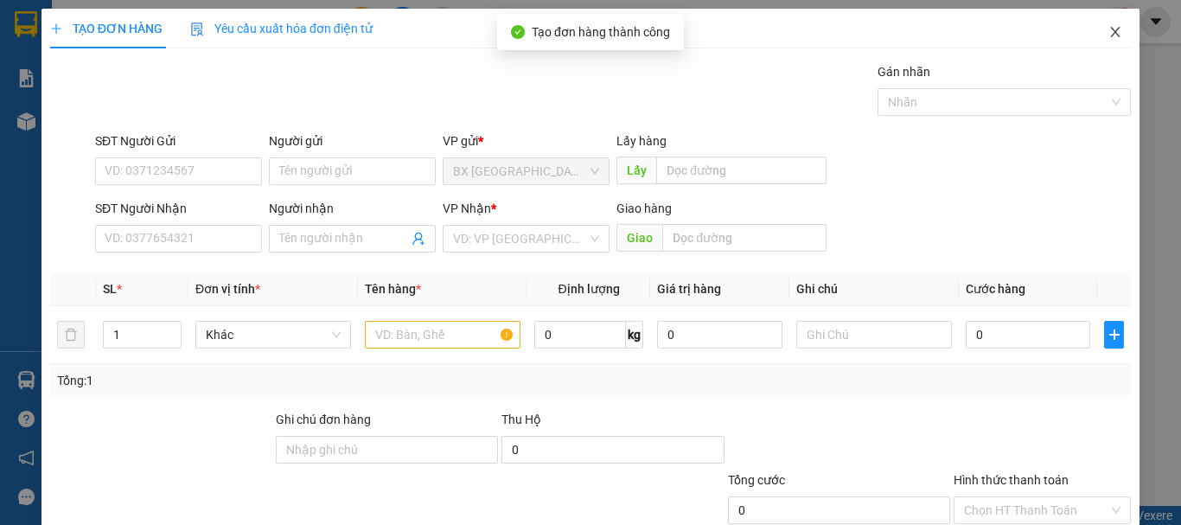
click at [1108, 27] on icon "close" at bounding box center [1115, 32] width 14 height 14
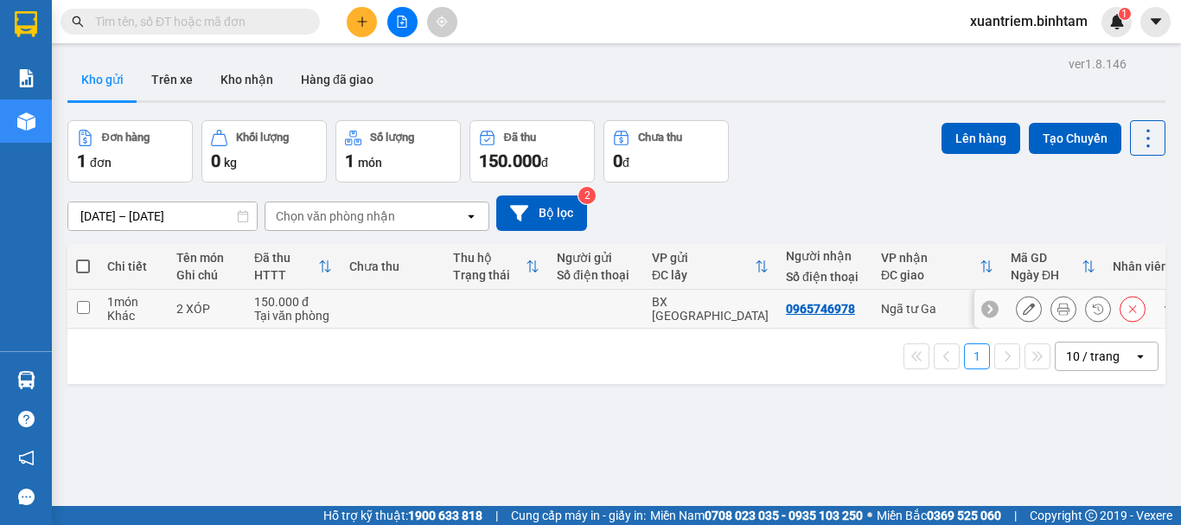
click at [248, 309] on td "150.000 đ Tại văn phòng" at bounding box center [292, 309] width 95 height 39
checkbox input "true"
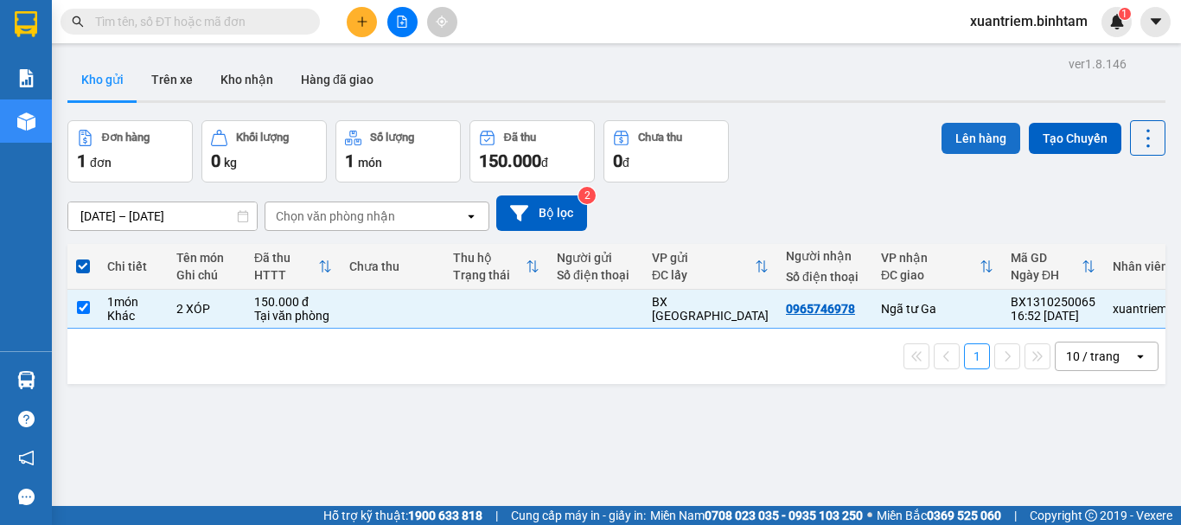
click at [980, 133] on button "Lên hàng" at bounding box center [980, 138] width 79 height 31
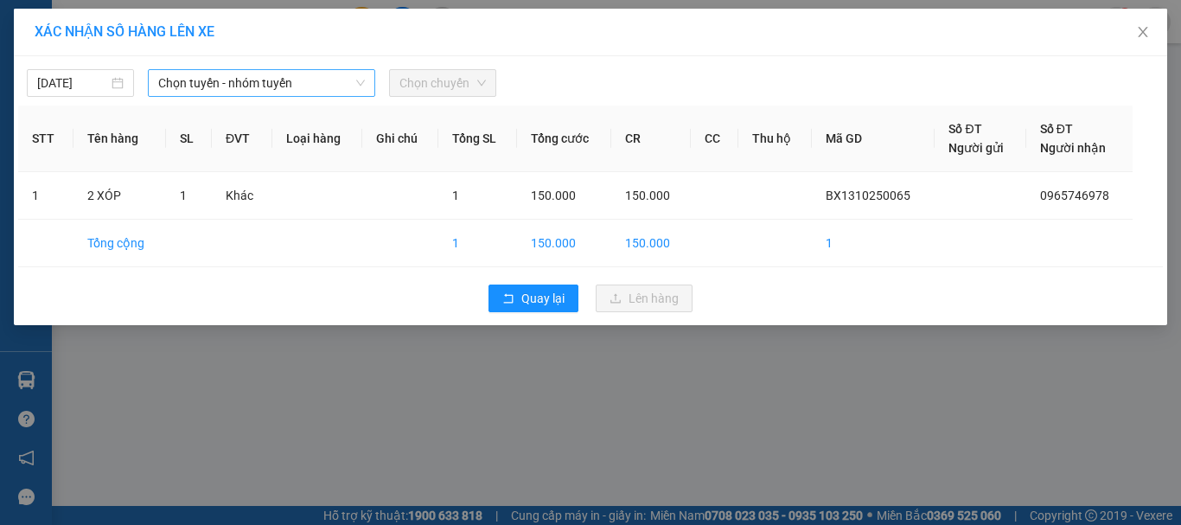
click at [236, 86] on span "Chọn tuyến - nhóm tuyến" at bounding box center [261, 83] width 207 height 26
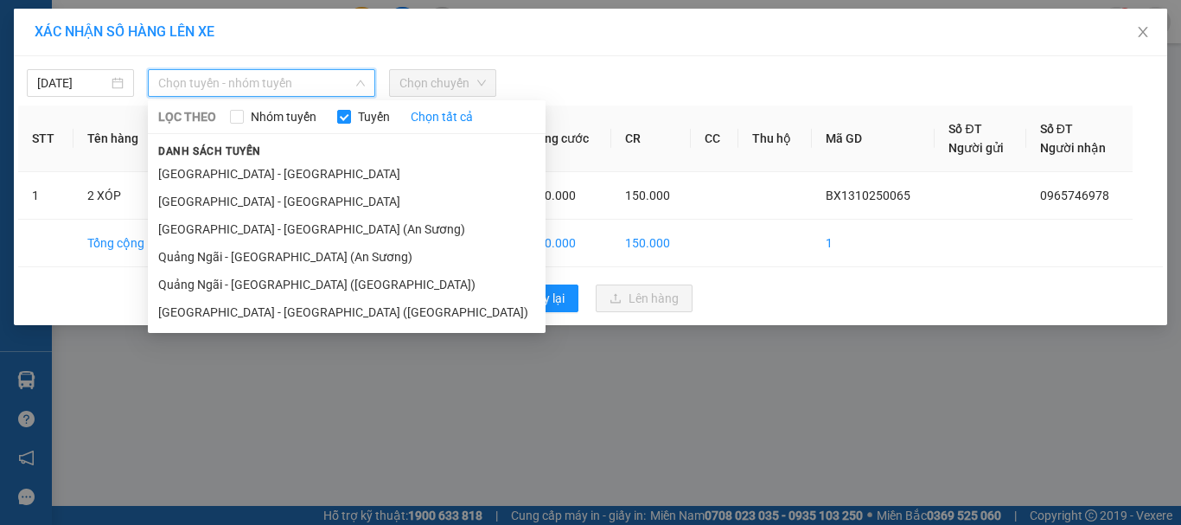
drag, startPoint x: 277, startPoint y: 252, endPoint x: 420, endPoint y: 114, distance: 198.7
click at [278, 252] on li "Quảng Ngãi - [GEOGRAPHIC_DATA] (An Sương)" at bounding box center [347, 257] width 398 height 28
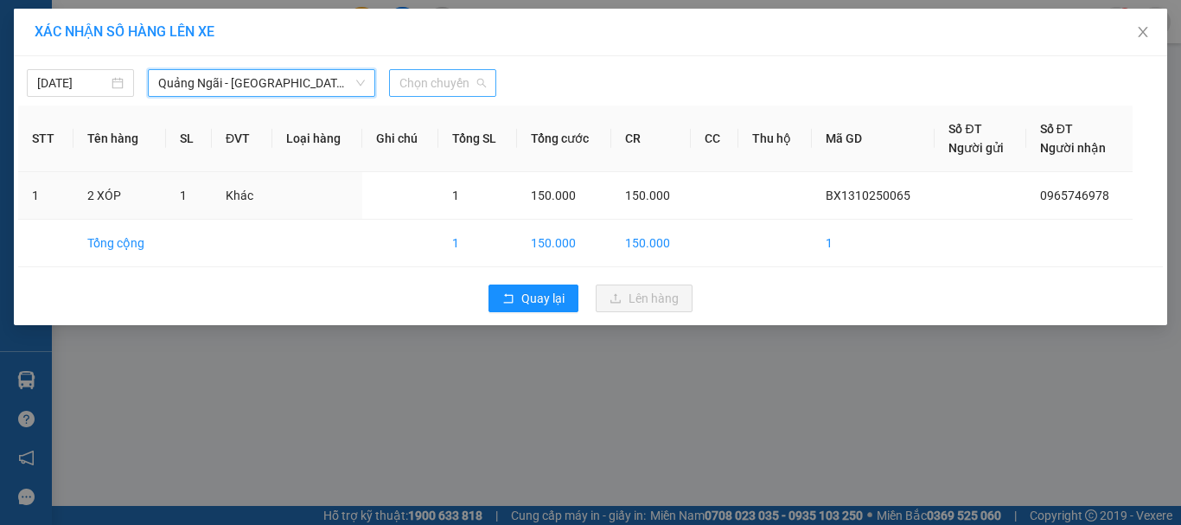
click at [454, 86] on span "Chọn chuyến" at bounding box center [442, 83] width 86 height 26
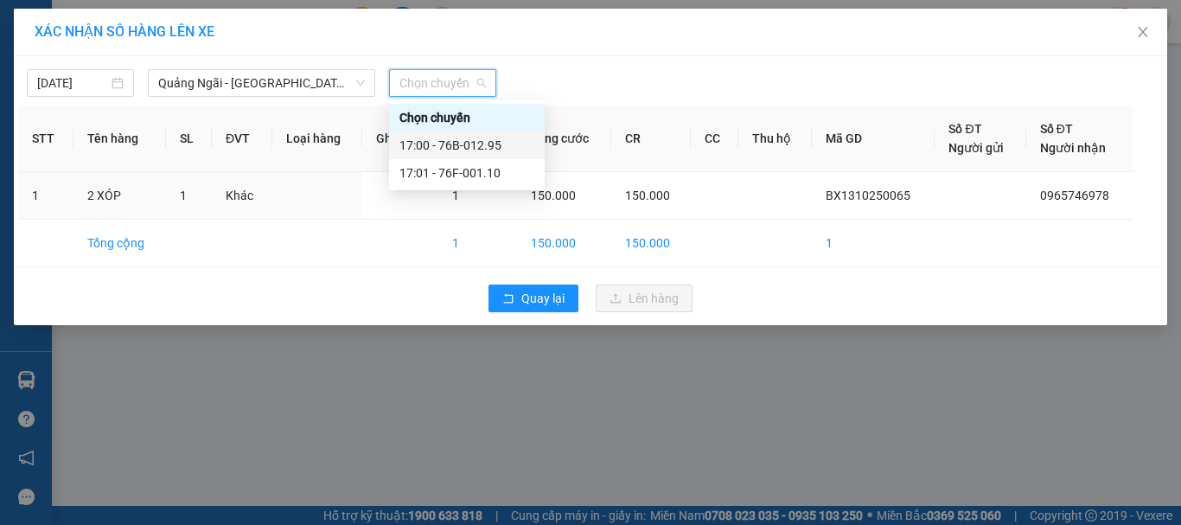
click at [488, 140] on div "17:00 - 76B-012.95" at bounding box center [466, 145] width 135 height 19
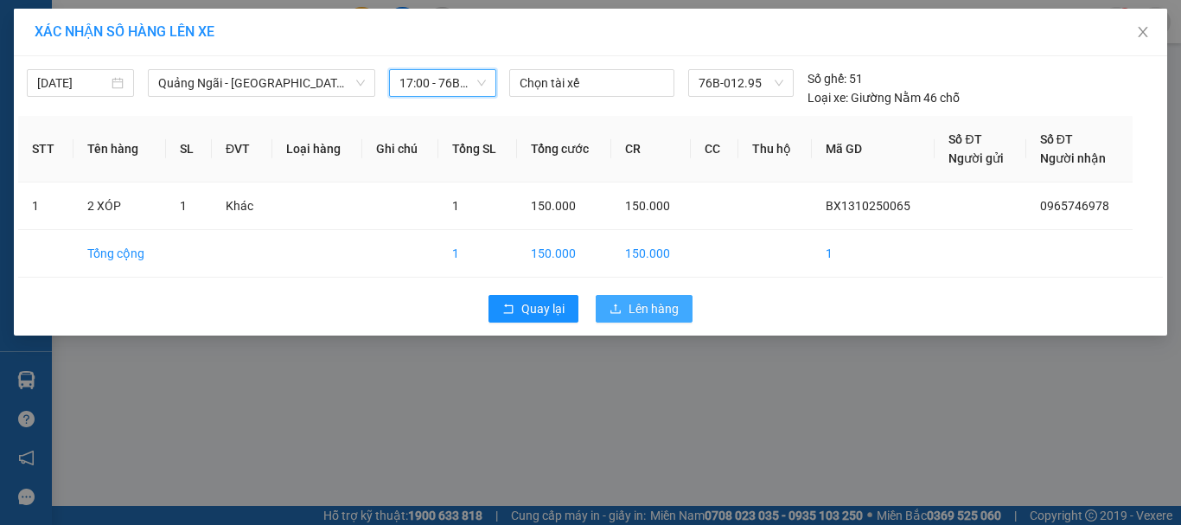
click at [613, 306] on icon "upload" at bounding box center [615, 309] width 12 height 12
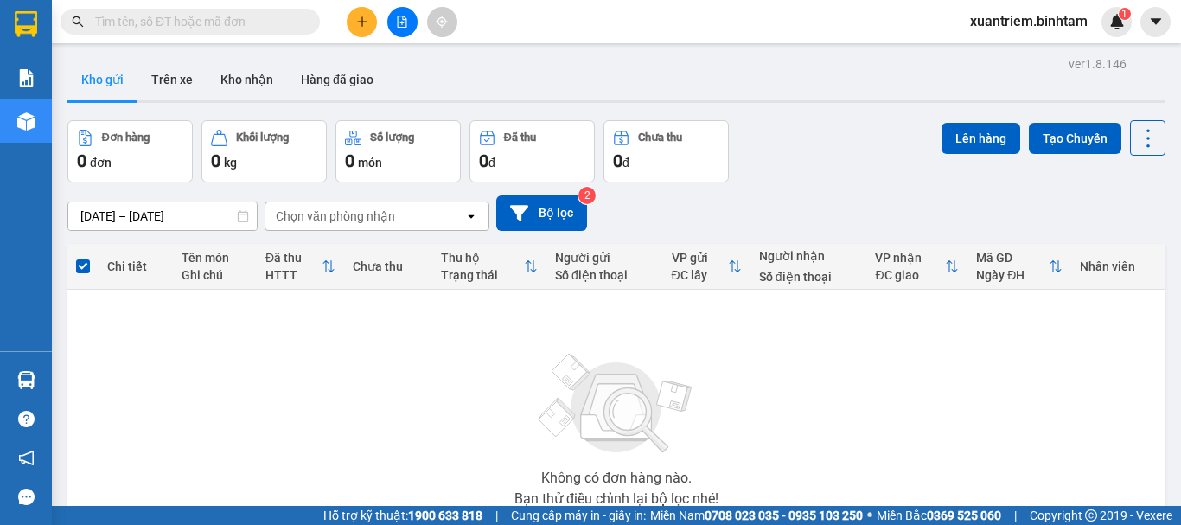
click at [404, 25] on icon "file-add" at bounding box center [402, 22] width 12 height 12
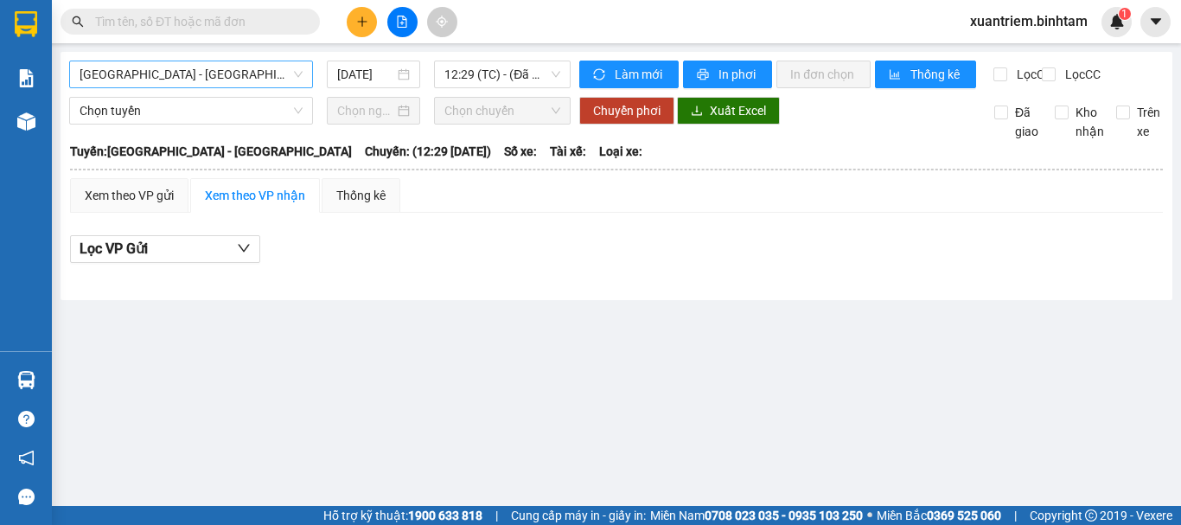
click at [237, 72] on span "[GEOGRAPHIC_DATA] - [GEOGRAPHIC_DATA]" at bounding box center [191, 74] width 223 height 26
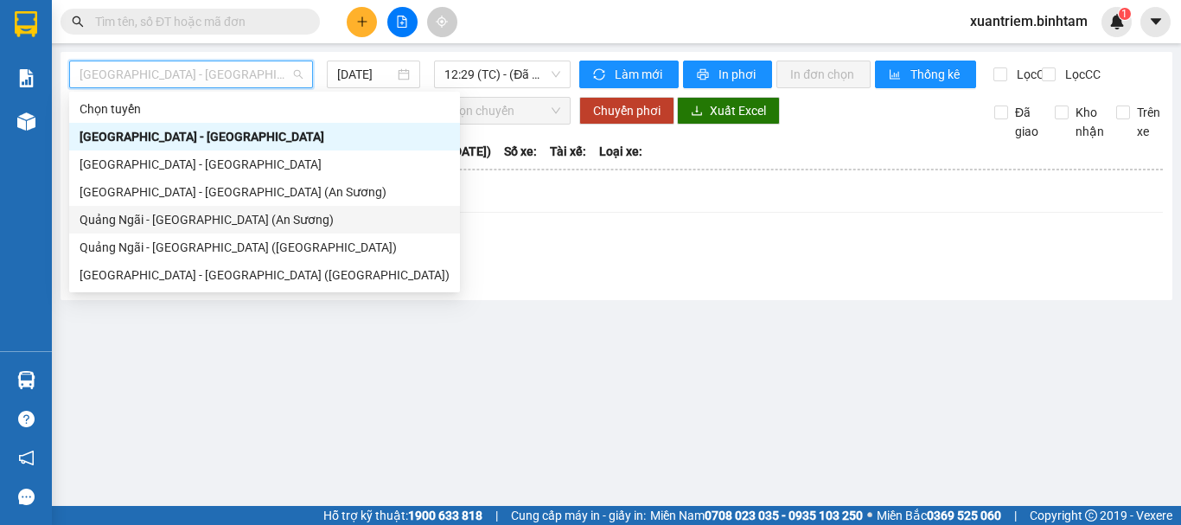
click at [199, 224] on div "Quảng Ngãi - [GEOGRAPHIC_DATA] (An Sương)" at bounding box center [265, 219] width 370 height 19
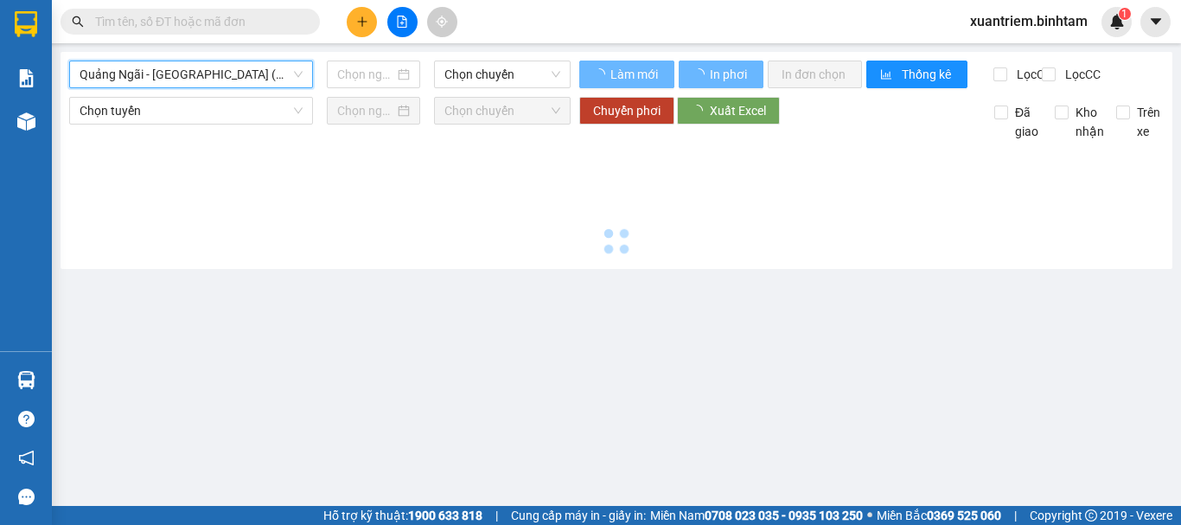
type input "[DATE]"
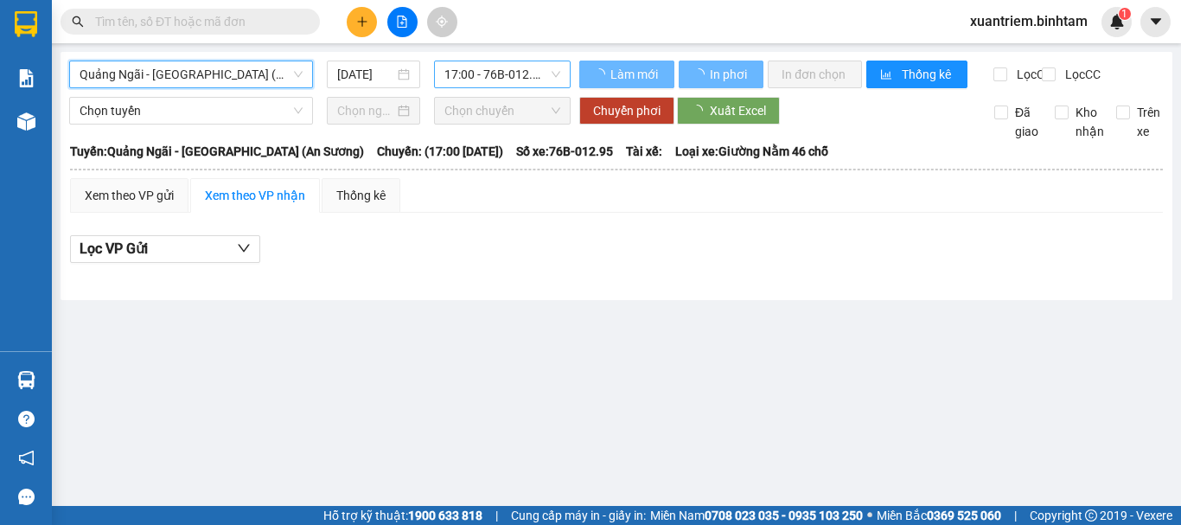
click at [487, 79] on span "17:00 - 76B-012.95" at bounding box center [502, 74] width 116 height 26
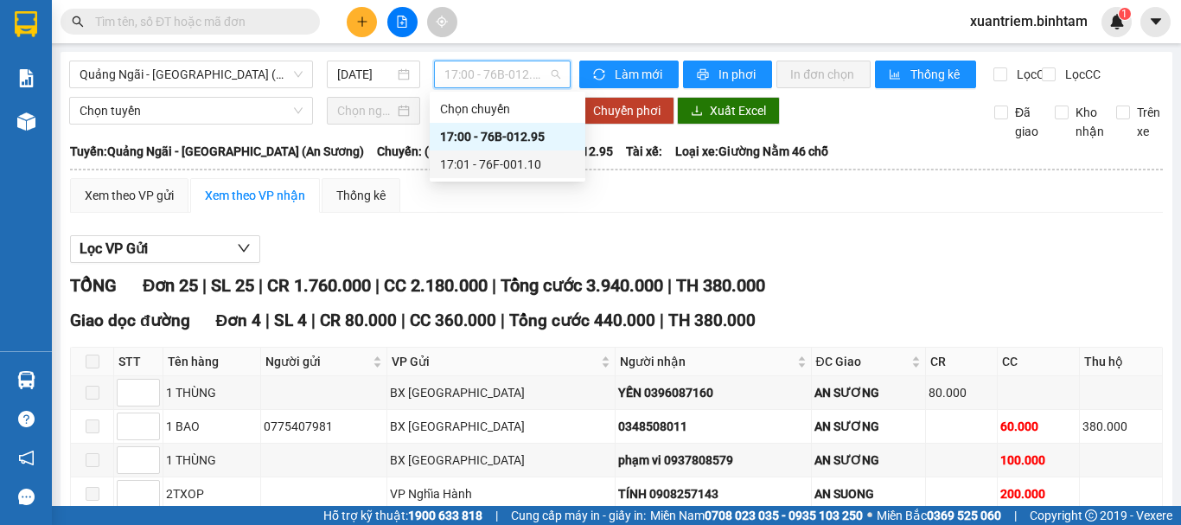
click at [549, 161] on div "17:01 - 76F-001.10" at bounding box center [507, 164] width 135 height 19
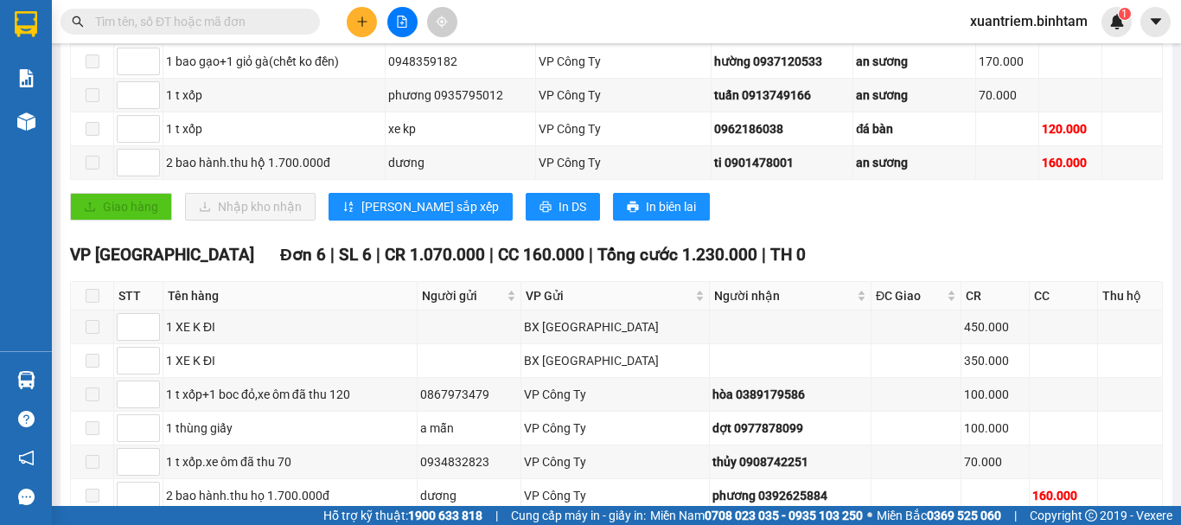
scroll to position [86, 0]
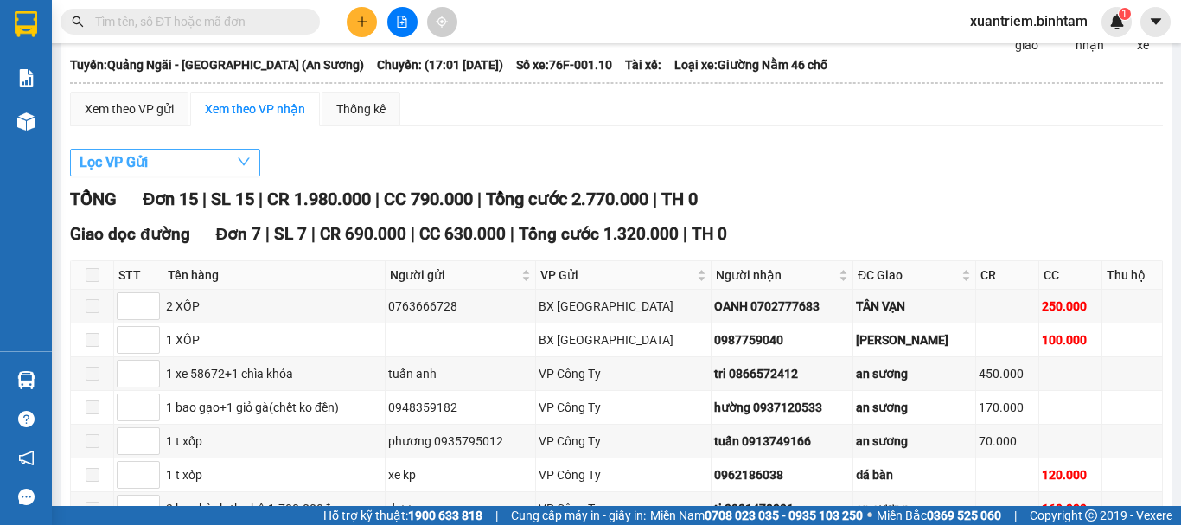
click at [207, 173] on button "Lọc VP Gửi" at bounding box center [165, 163] width 190 height 28
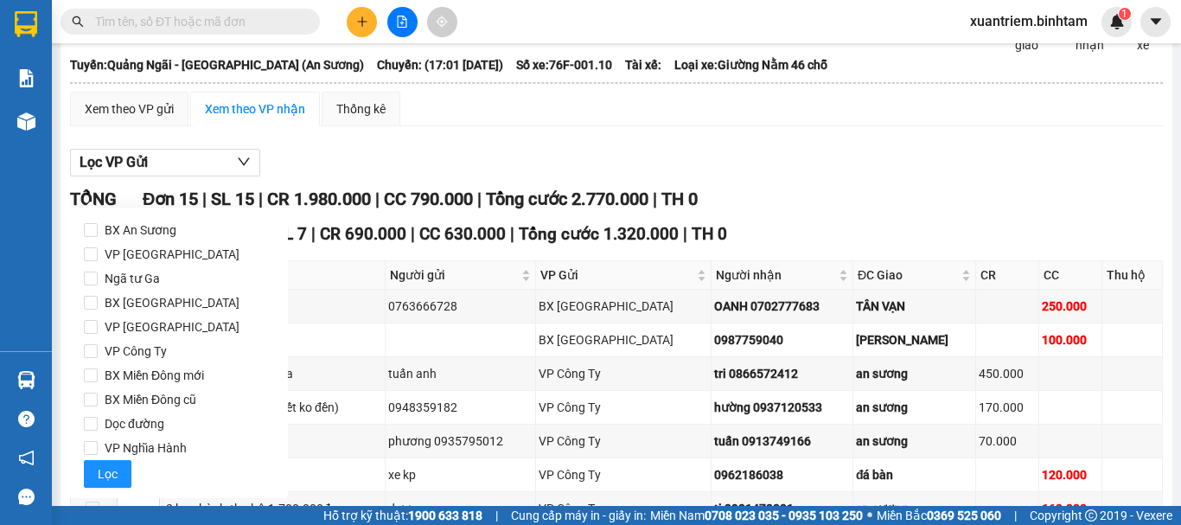
click at [549, 166] on div "Lọc VP Gửi" at bounding box center [616, 163] width 1093 height 29
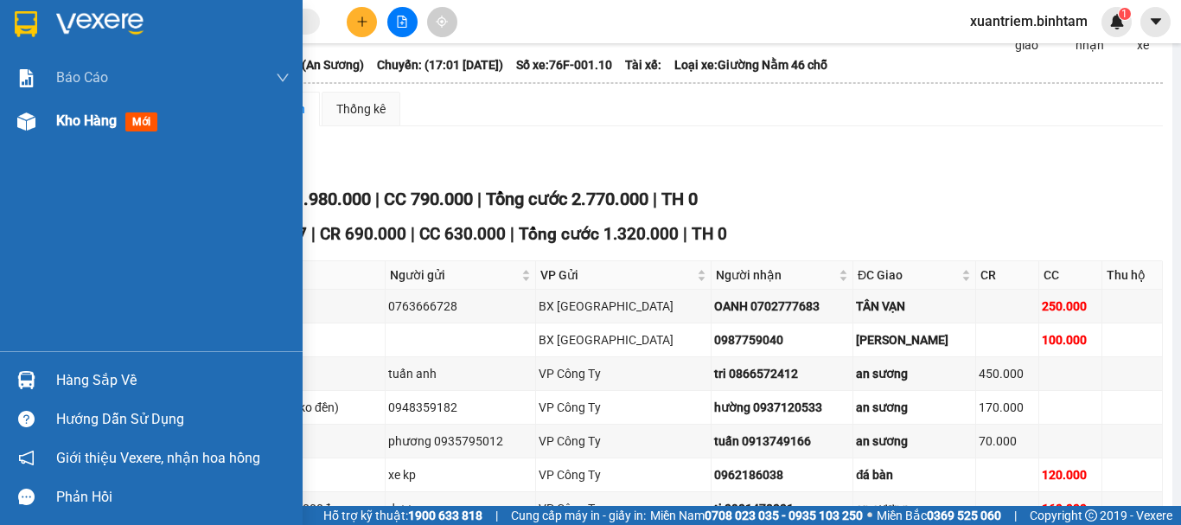
click at [71, 128] on span "Kho hàng" at bounding box center [86, 120] width 61 height 16
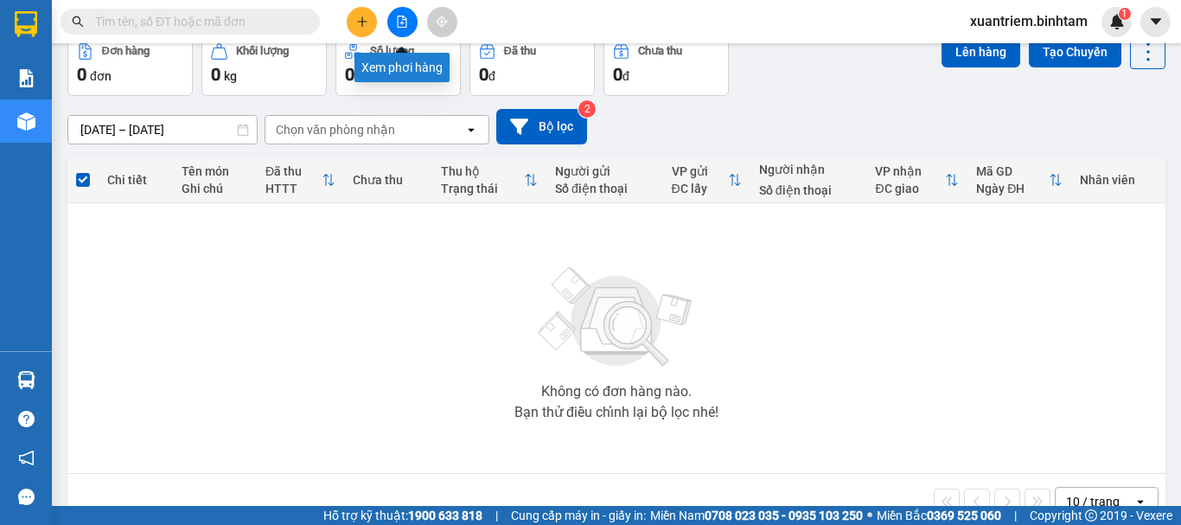
click at [408, 15] on button at bounding box center [402, 22] width 30 height 30
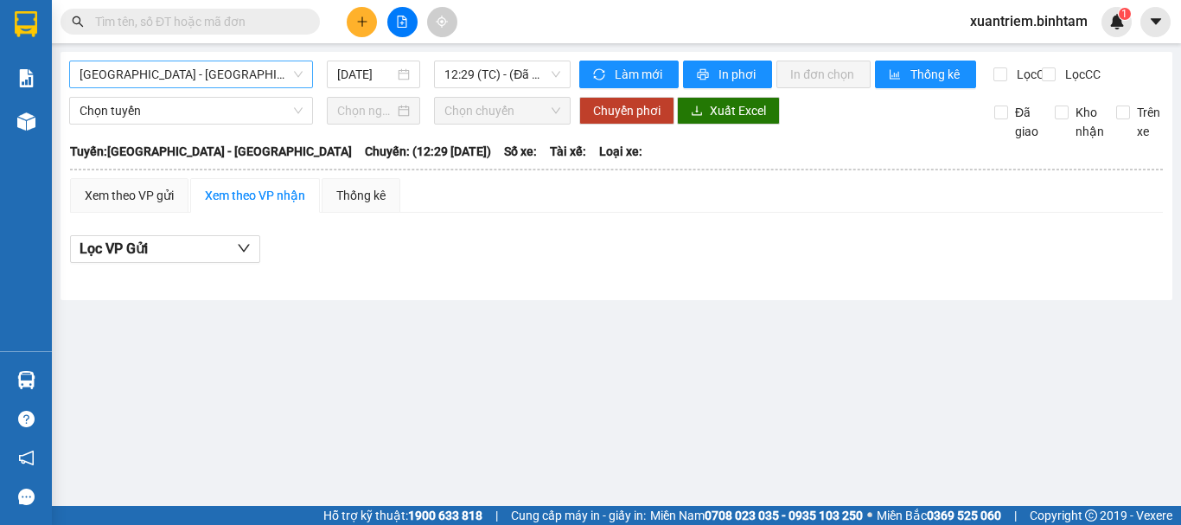
click at [252, 80] on span "[GEOGRAPHIC_DATA] - [GEOGRAPHIC_DATA]" at bounding box center [191, 74] width 223 height 26
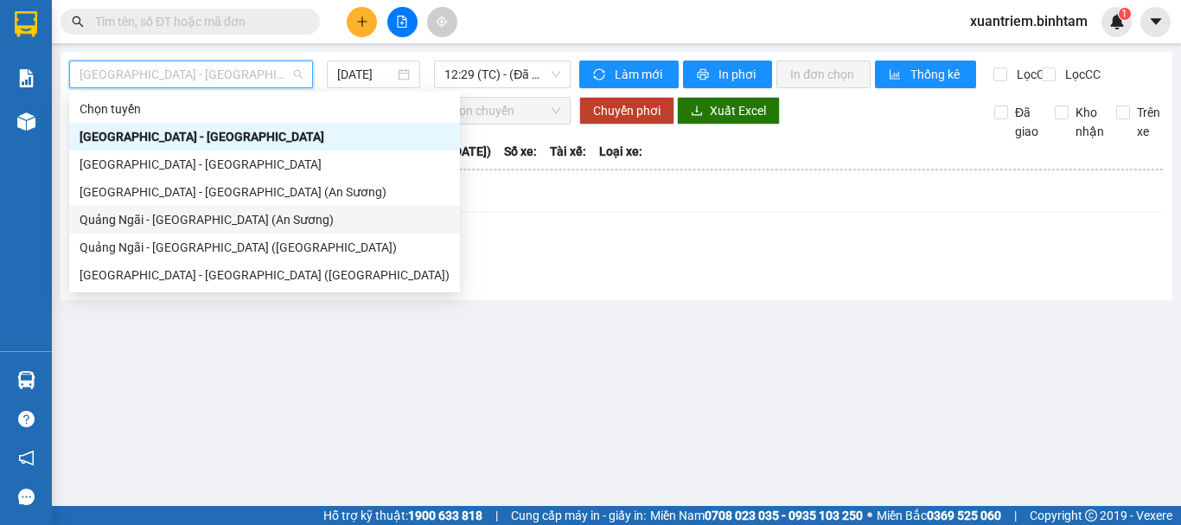
click at [221, 217] on div "Quảng Ngãi - [GEOGRAPHIC_DATA] (An Sương)" at bounding box center [265, 219] width 370 height 19
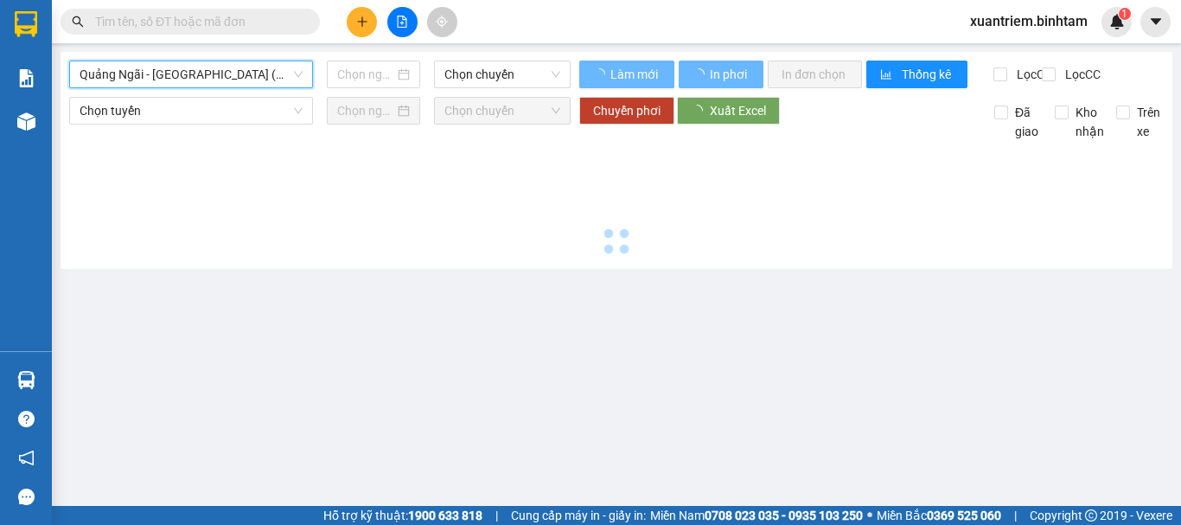
type input "[DATE]"
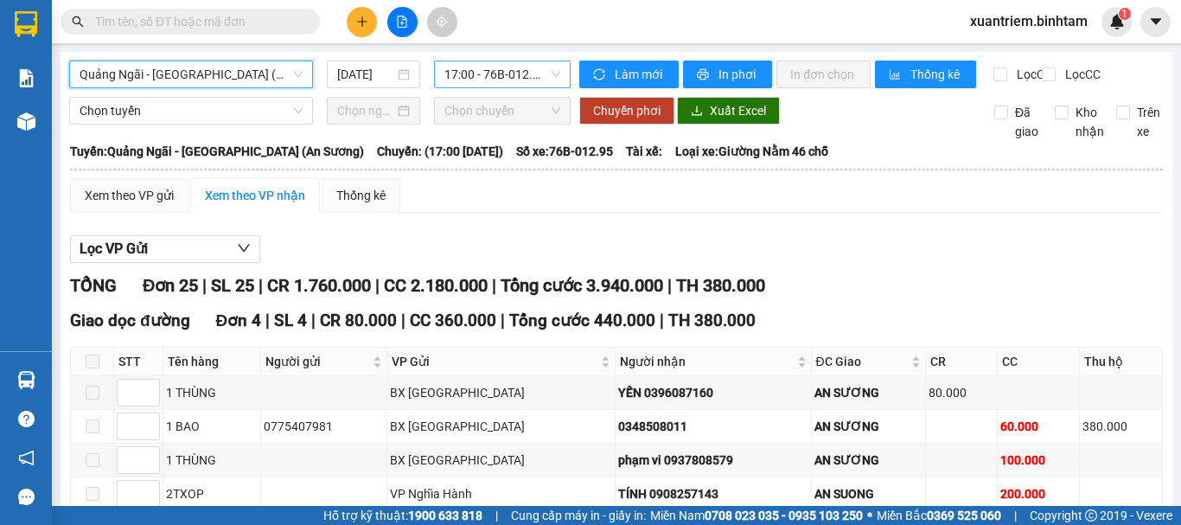
click at [489, 72] on span "17:00 - 76B-012.95" at bounding box center [502, 74] width 116 height 26
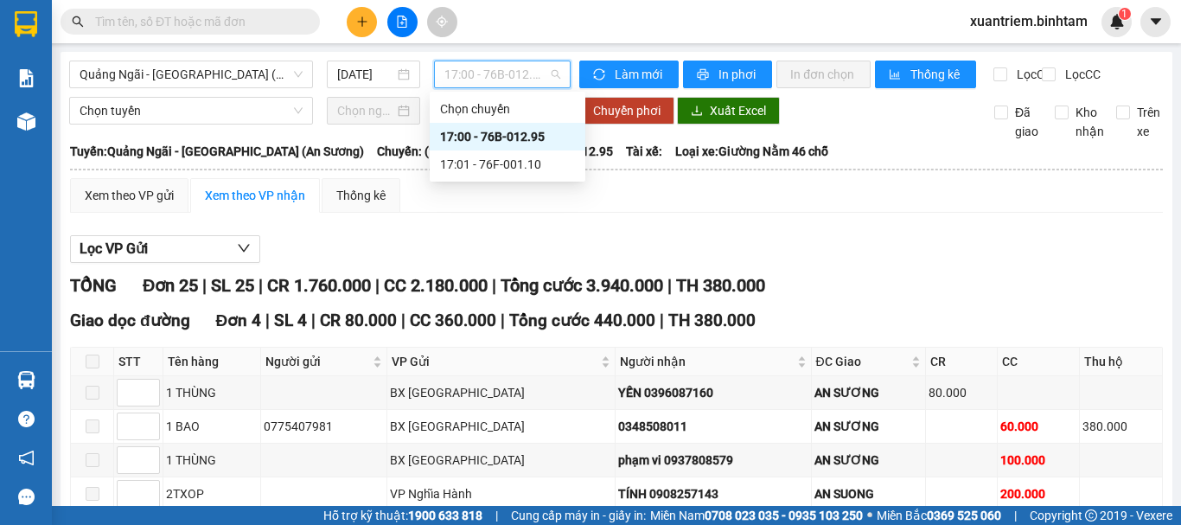
click at [523, 134] on div "17:00 - 76B-012.95" at bounding box center [507, 136] width 135 height 19
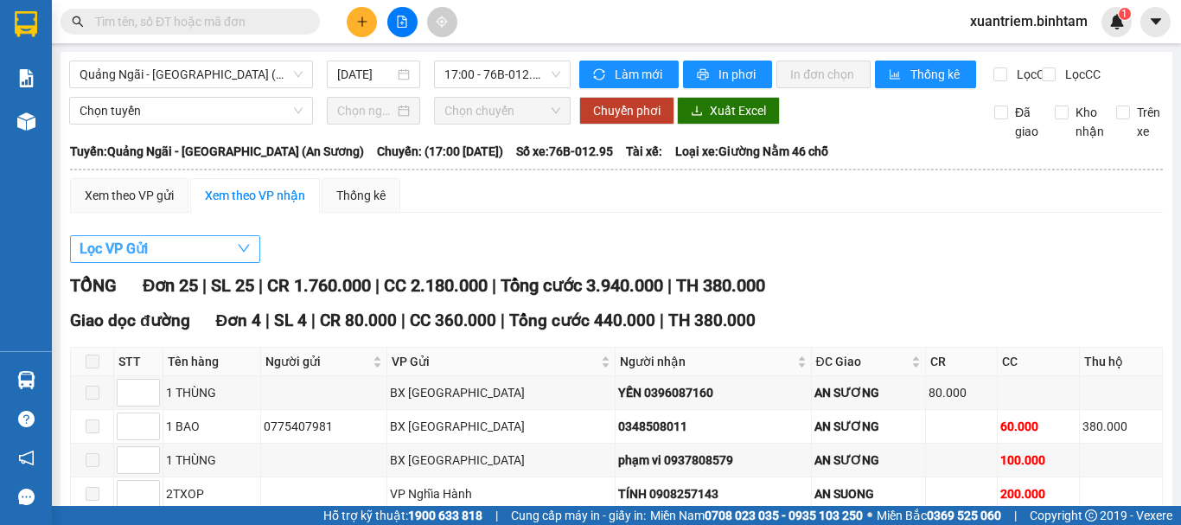
click at [236, 257] on button "Lọc VP Gửi" at bounding box center [165, 249] width 190 height 28
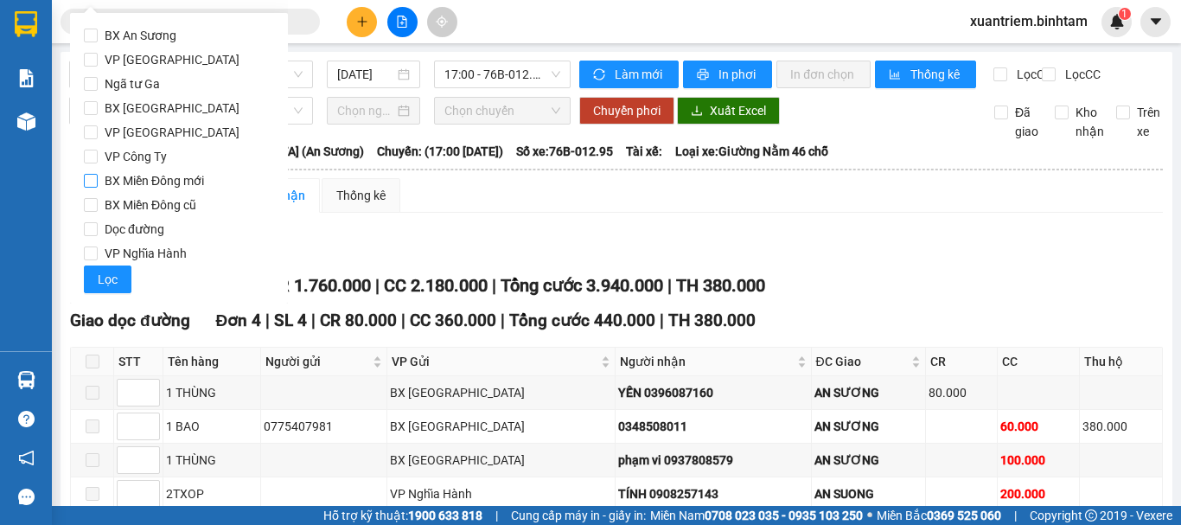
click at [156, 101] on span "BX [GEOGRAPHIC_DATA]" at bounding box center [172, 108] width 149 height 24
click at [98, 101] on input "BX [GEOGRAPHIC_DATA]" at bounding box center [91, 108] width 14 height 14
checkbox input "true"
click at [151, 244] on span "VP Nghĩa Hành" at bounding box center [146, 253] width 96 height 24
click at [98, 246] on input "VP Nghĩa Hành" at bounding box center [91, 253] width 14 height 14
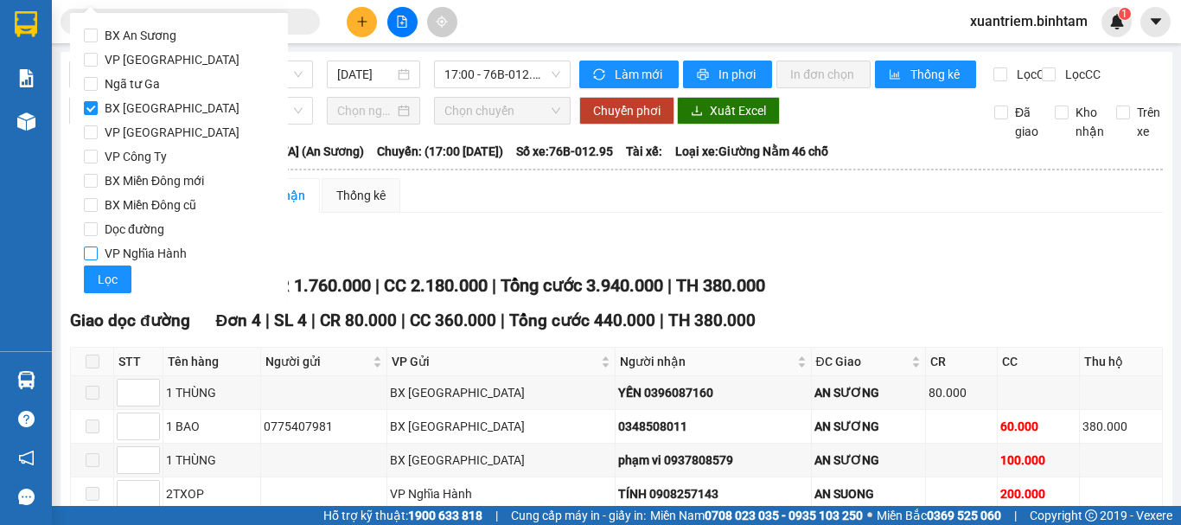
checkbox input "true"
click at [113, 282] on span "Lọc" at bounding box center [108, 279] width 20 height 19
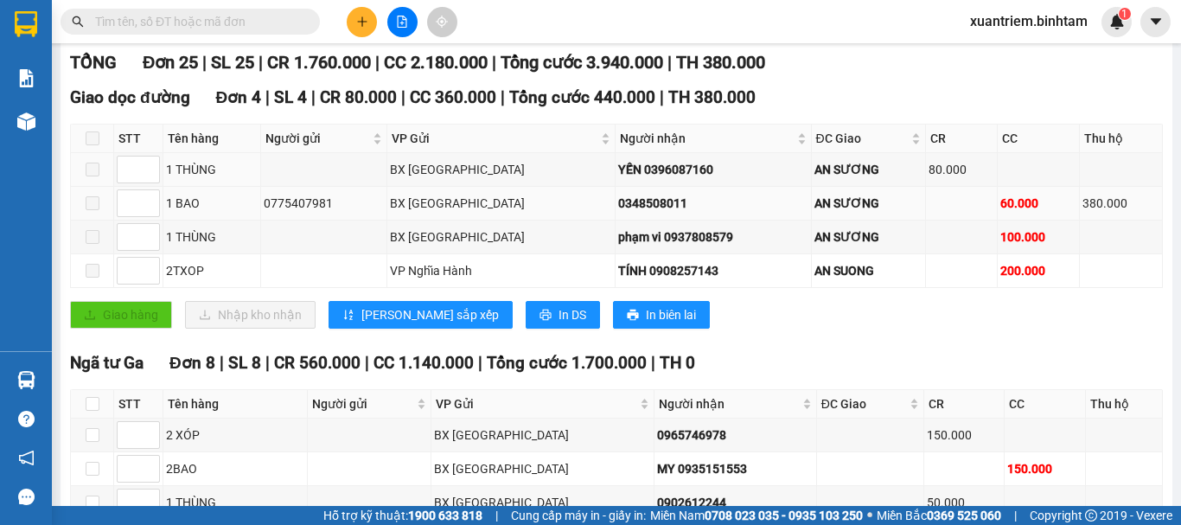
scroll to position [346, 0]
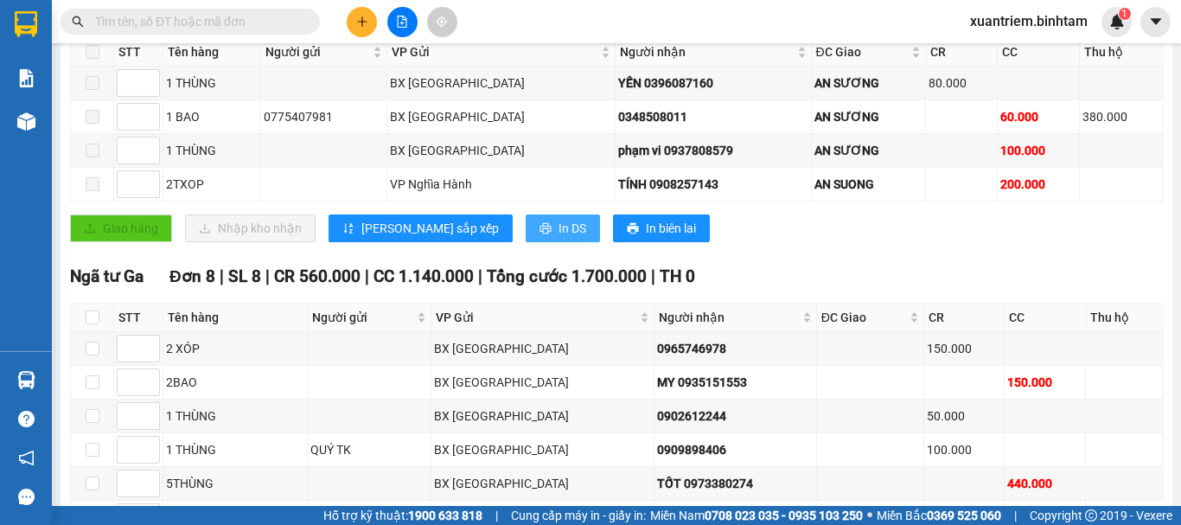
click at [526, 242] on button "In DS" at bounding box center [563, 228] width 74 height 28
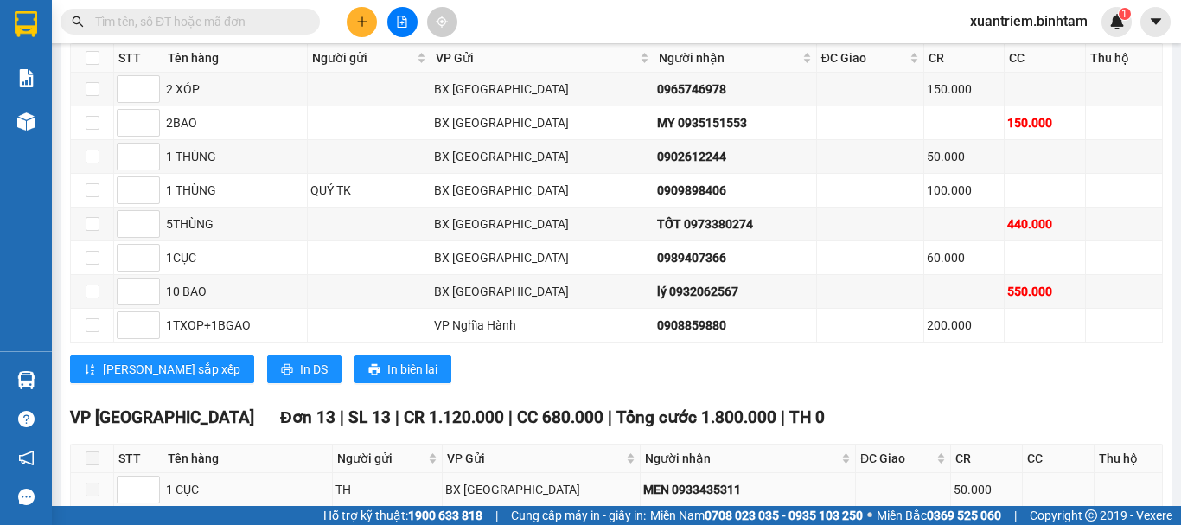
scroll to position [691, 0]
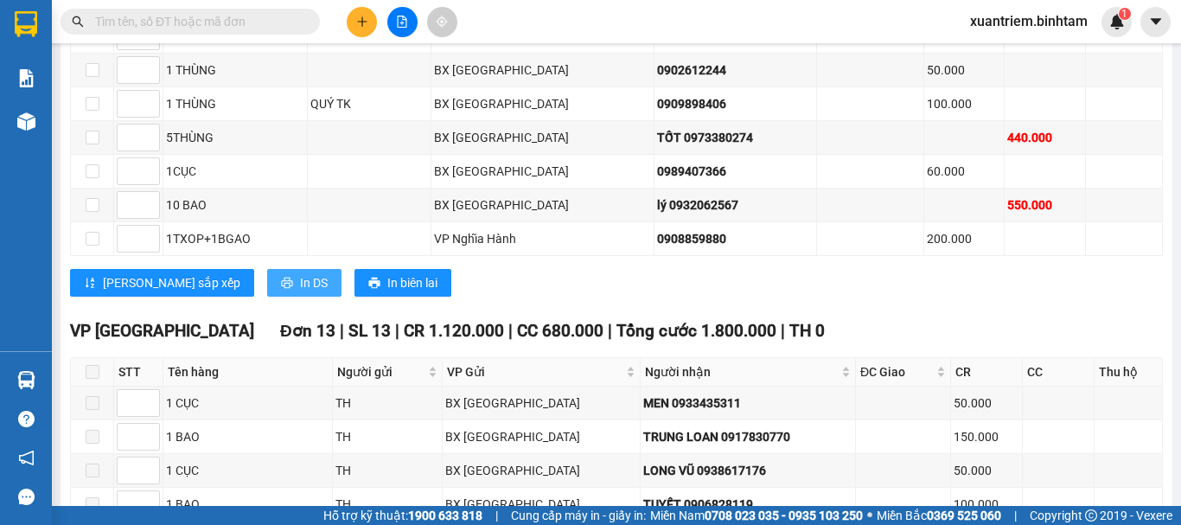
click at [300, 292] on span "In DS" at bounding box center [314, 282] width 28 height 19
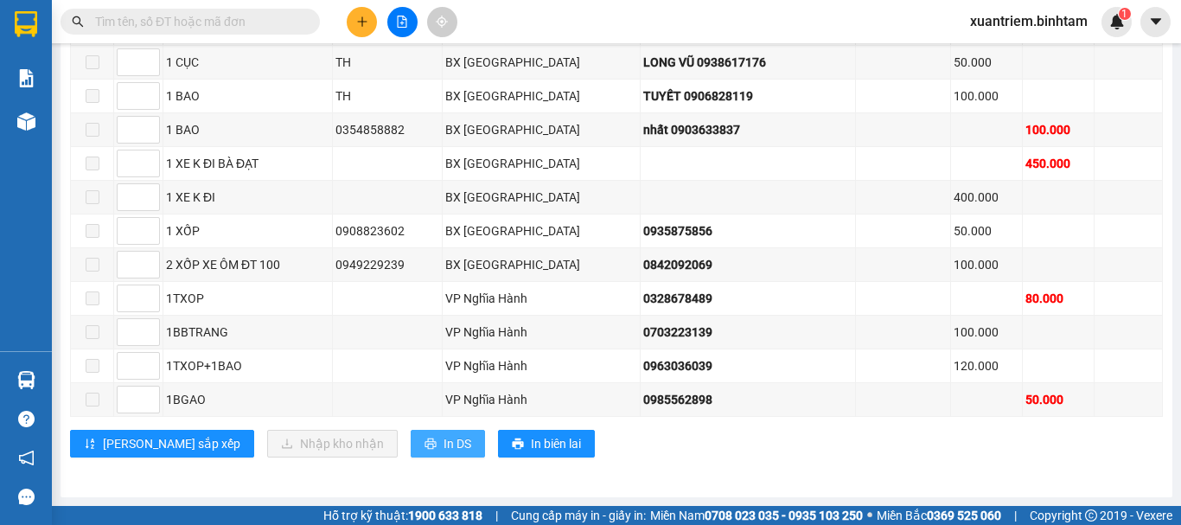
click at [443, 443] on span "In DS" at bounding box center [457, 443] width 28 height 19
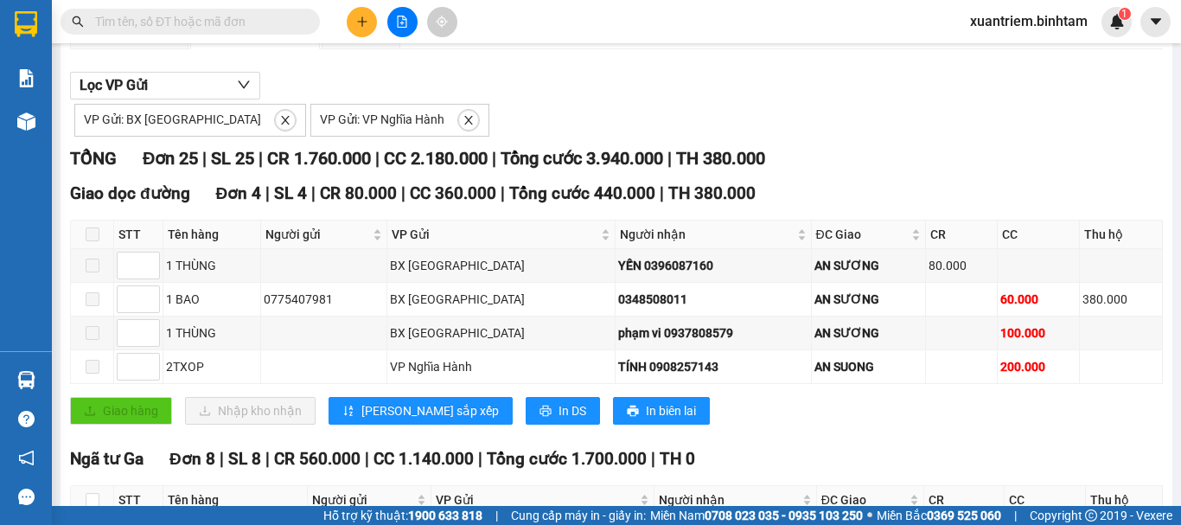
scroll to position [0, 0]
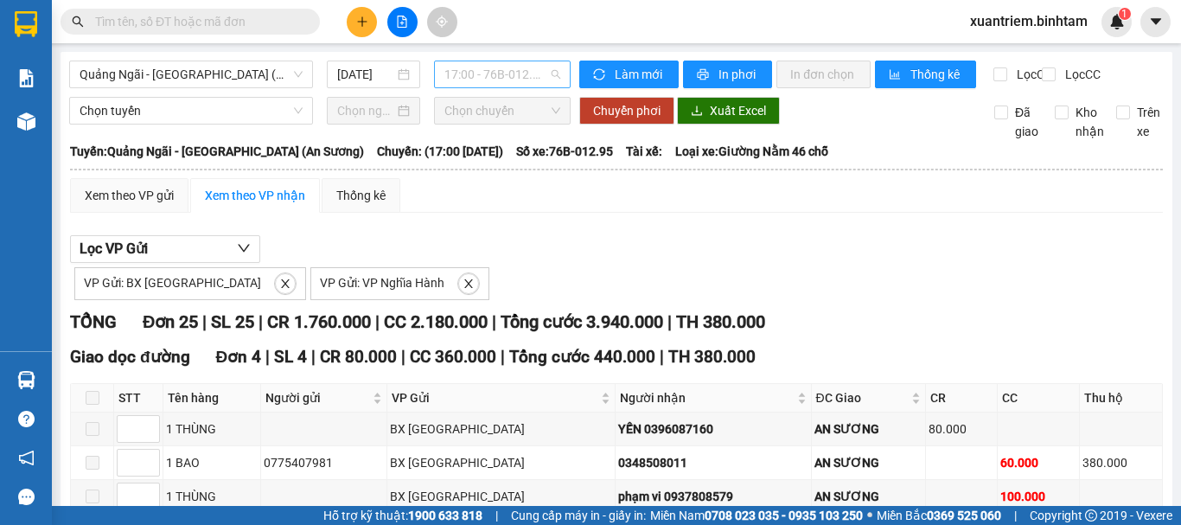
click at [545, 75] on span "17:00 - 76B-012.95" at bounding box center [502, 74] width 116 height 26
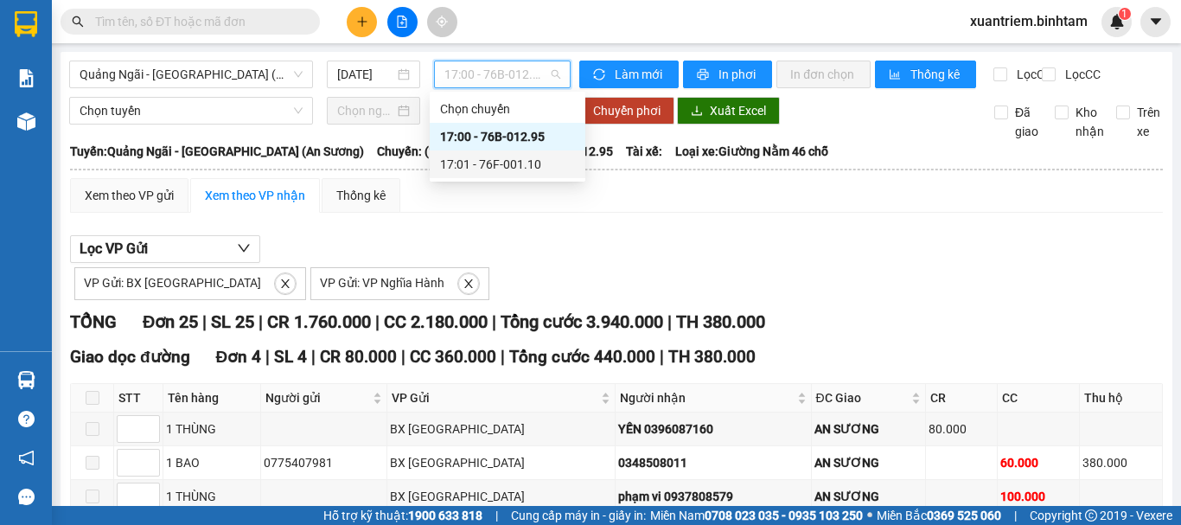
click at [535, 159] on div "17:01 - 76F-001.10" at bounding box center [507, 164] width 135 height 19
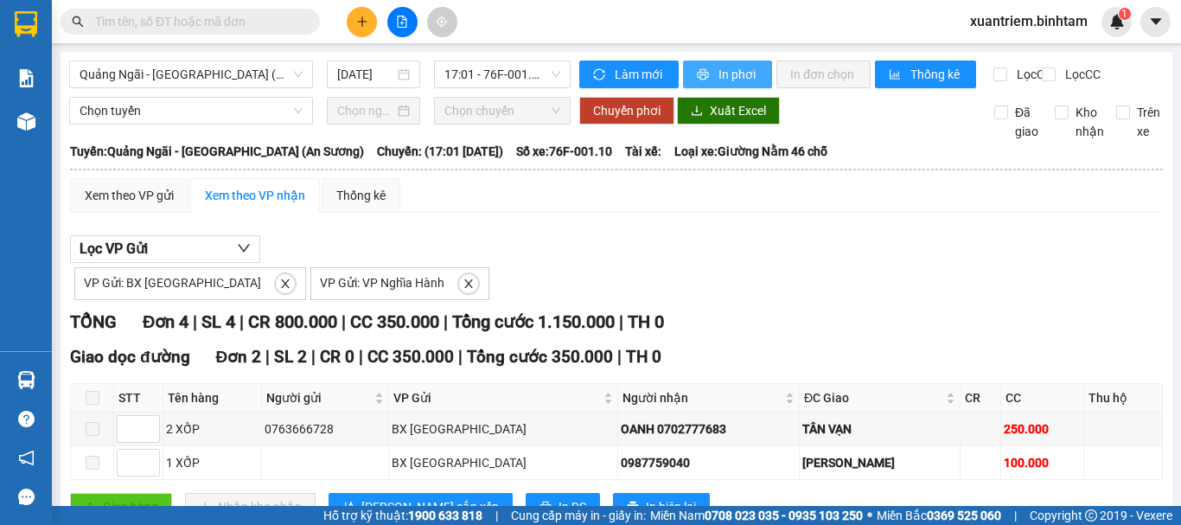
click at [726, 77] on span "In phơi" at bounding box center [738, 74] width 40 height 19
click at [118, 205] on div "Xem theo VP gửi" at bounding box center [129, 195] width 89 height 19
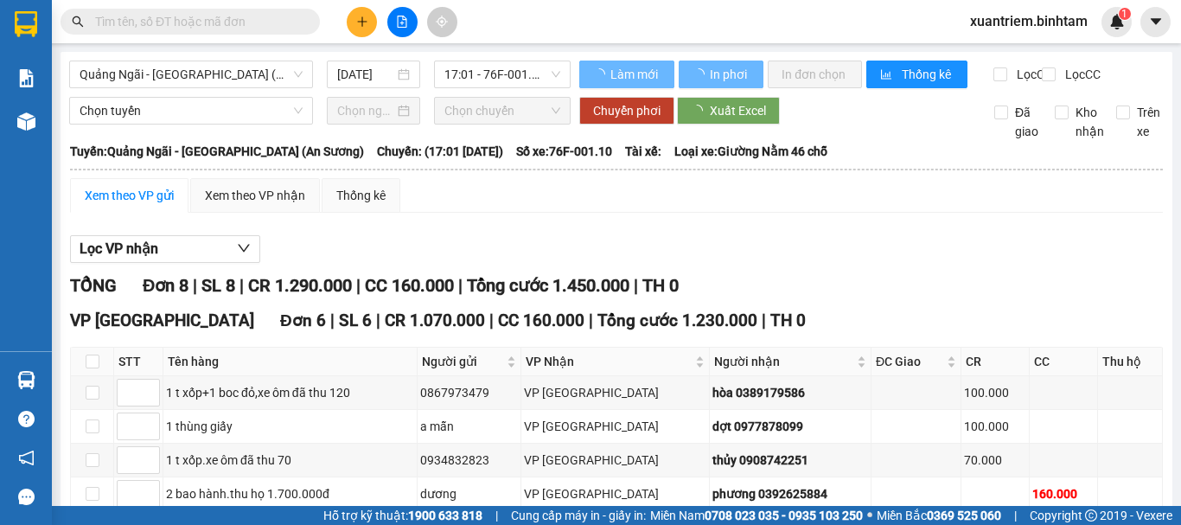
click at [239, 66] on span "Quảng Ngãi - [GEOGRAPHIC_DATA] (An Sương)" at bounding box center [191, 74] width 223 height 26
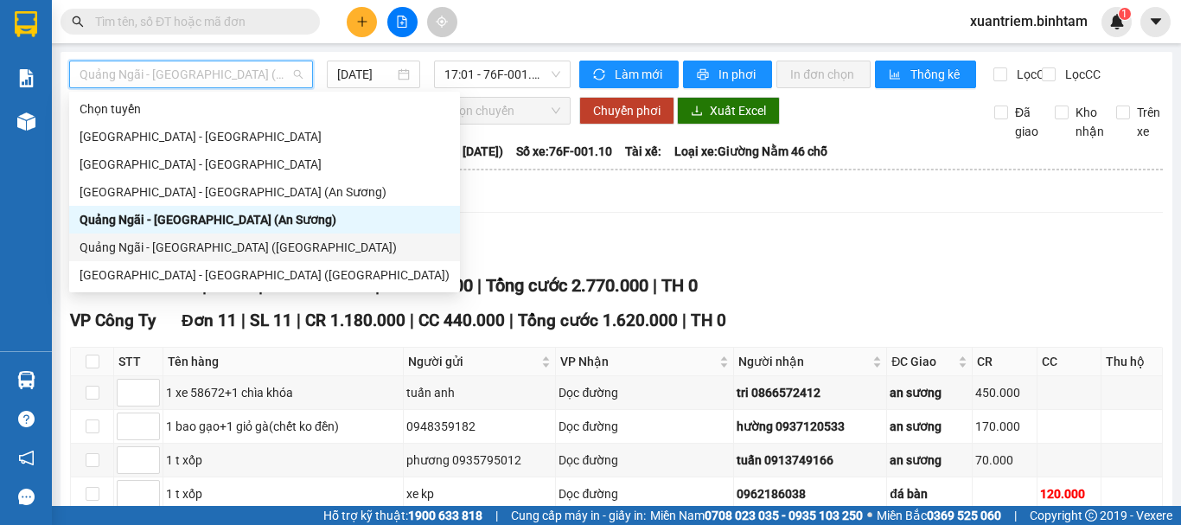
click at [227, 240] on div "Quảng Ngãi - [GEOGRAPHIC_DATA] ([GEOGRAPHIC_DATA])" at bounding box center [265, 247] width 370 height 19
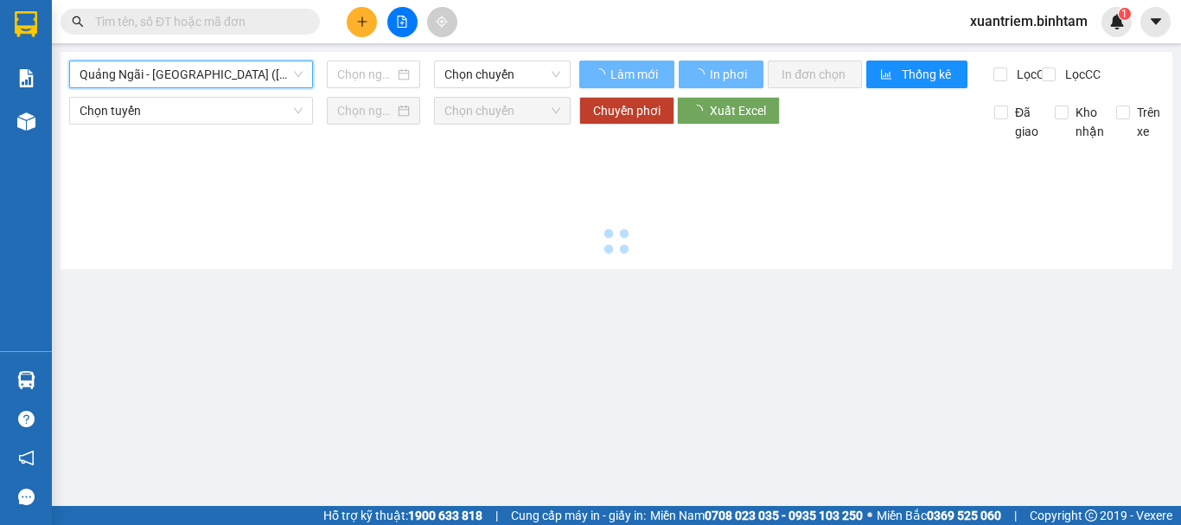
type input "[DATE]"
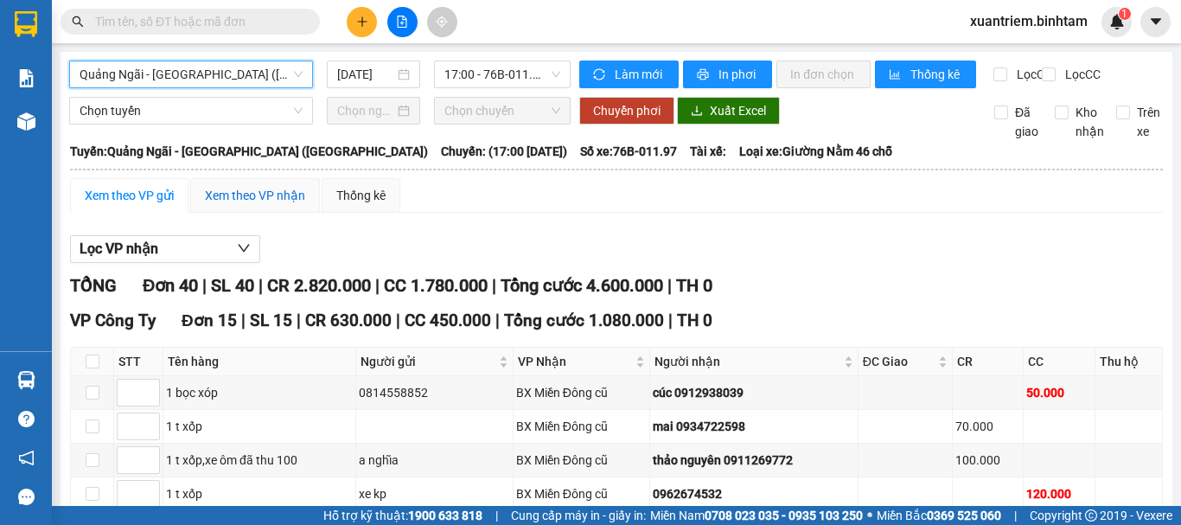
click at [275, 201] on div "Xem theo VP nhận" at bounding box center [255, 195] width 100 height 19
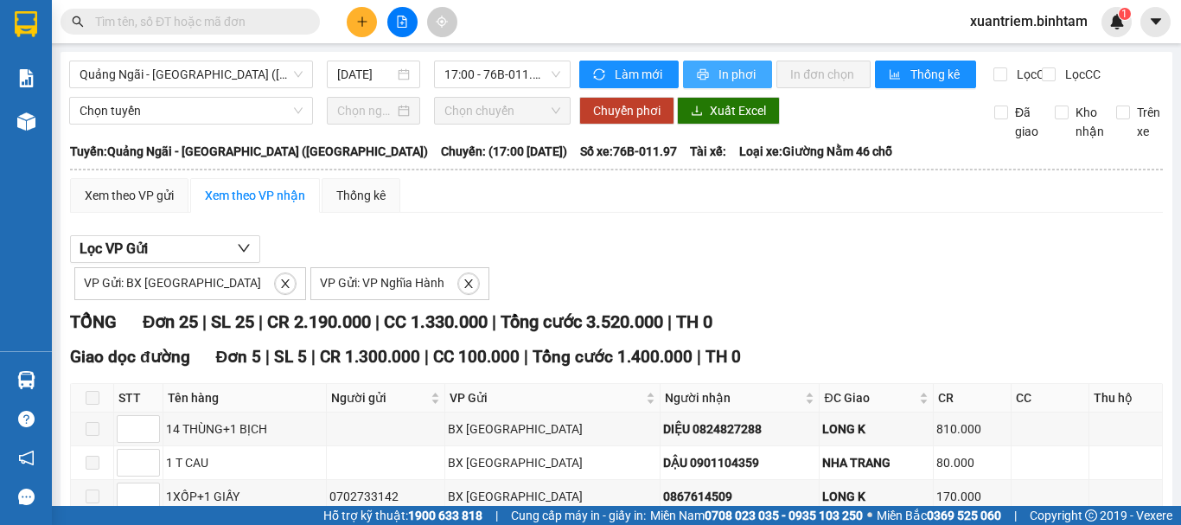
click at [735, 74] on span "In phơi" at bounding box center [738, 74] width 40 height 19
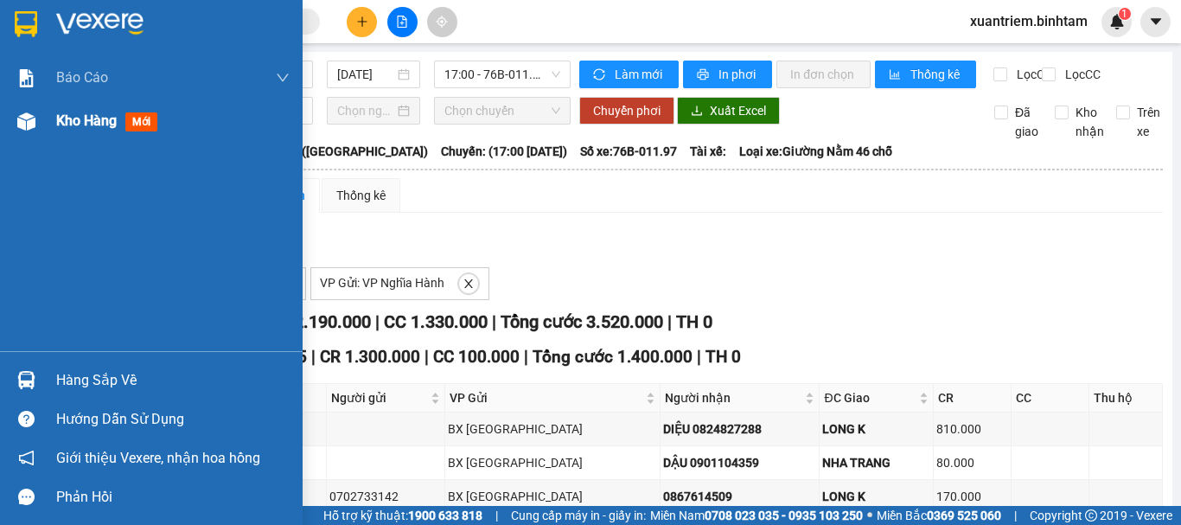
click at [67, 124] on span "Kho hàng" at bounding box center [86, 120] width 61 height 16
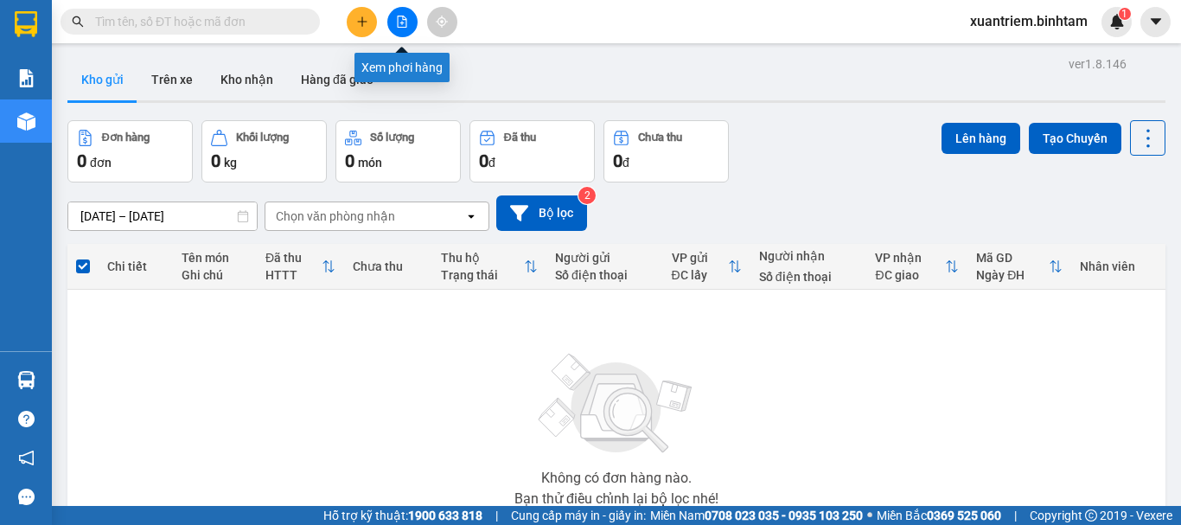
click at [398, 23] on icon "file-add" at bounding box center [402, 22] width 12 height 12
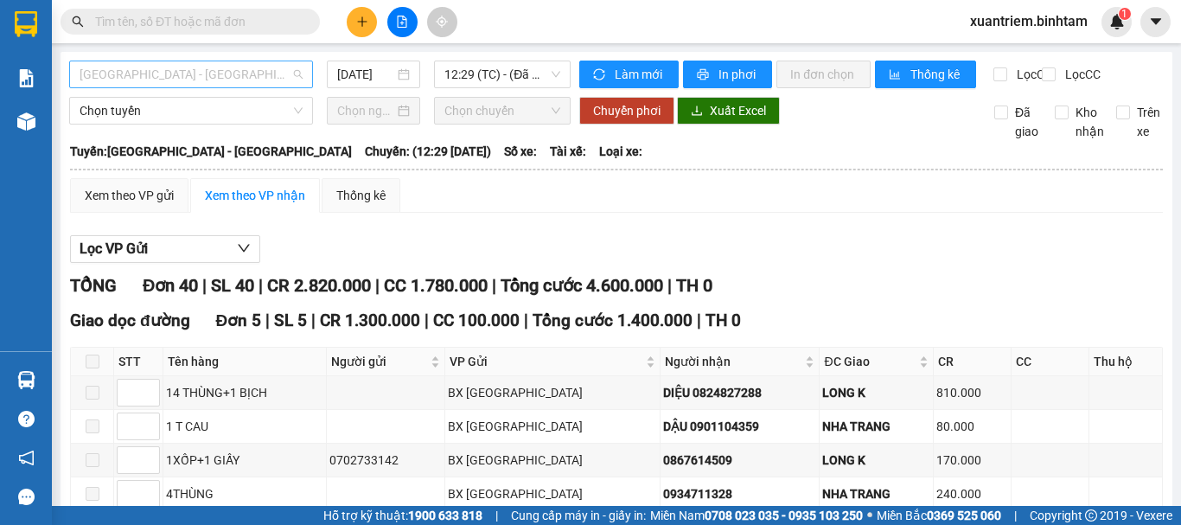
click at [158, 78] on span "[GEOGRAPHIC_DATA] - [GEOGRAPHIC_DATA]" at bounding box center [191, 74] width 223 height 26
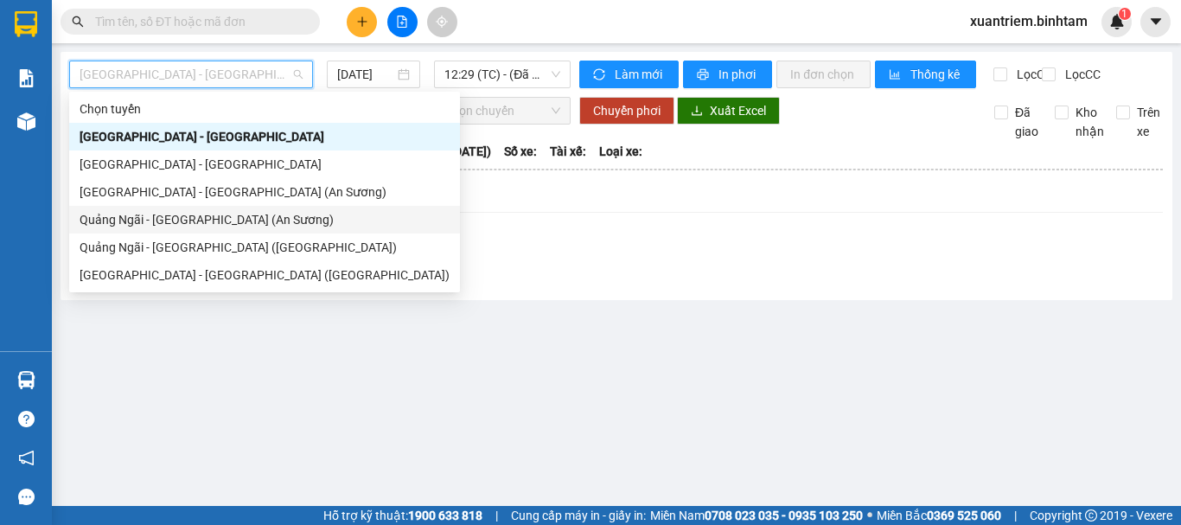
click at [201, 215] on div "Quảng Ngãi - [GEOGRAPHIC_DATA] (An Sương)" at bounding box center [265, 219] width 370 height 19
type input "[DATE]"
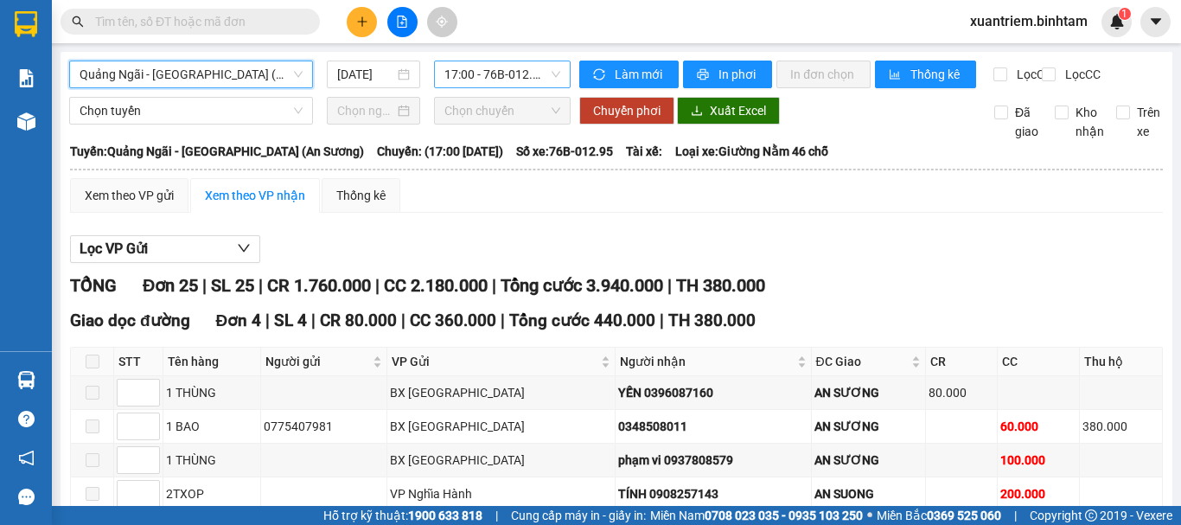
drag, startPoint x: 476, startPoint y: 68, endPoint x: 505, endPoint y: 86, distance: 33.4
click at [479, 68] on span "17:00 - 76B-012.95" at bounding box center [502, 74] width 116 height 26
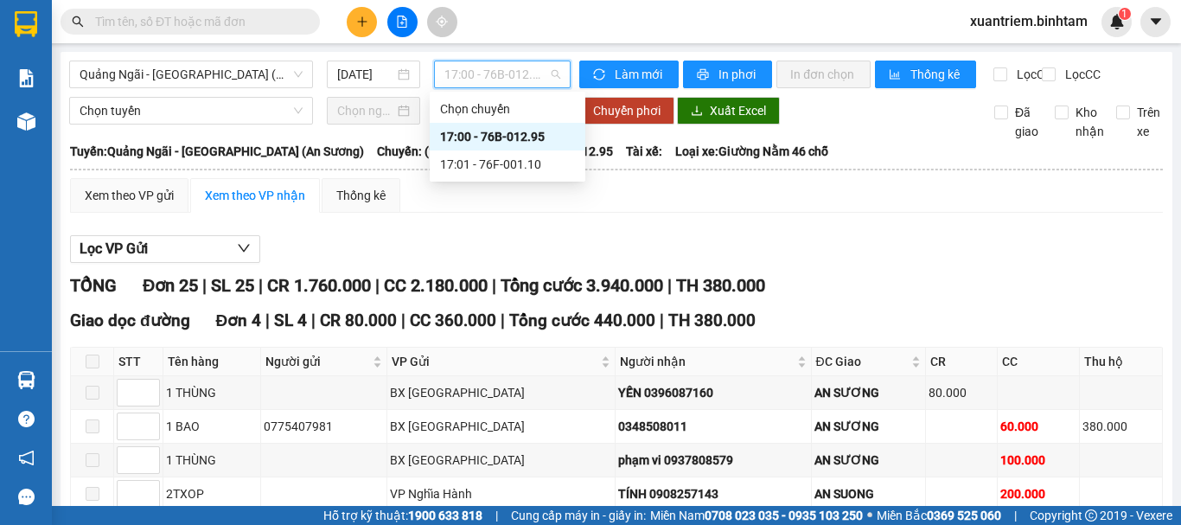
click at [541, 137] on div "17:00 - 76B-012.95" at bounding box center [507, 136] width 135 height 19
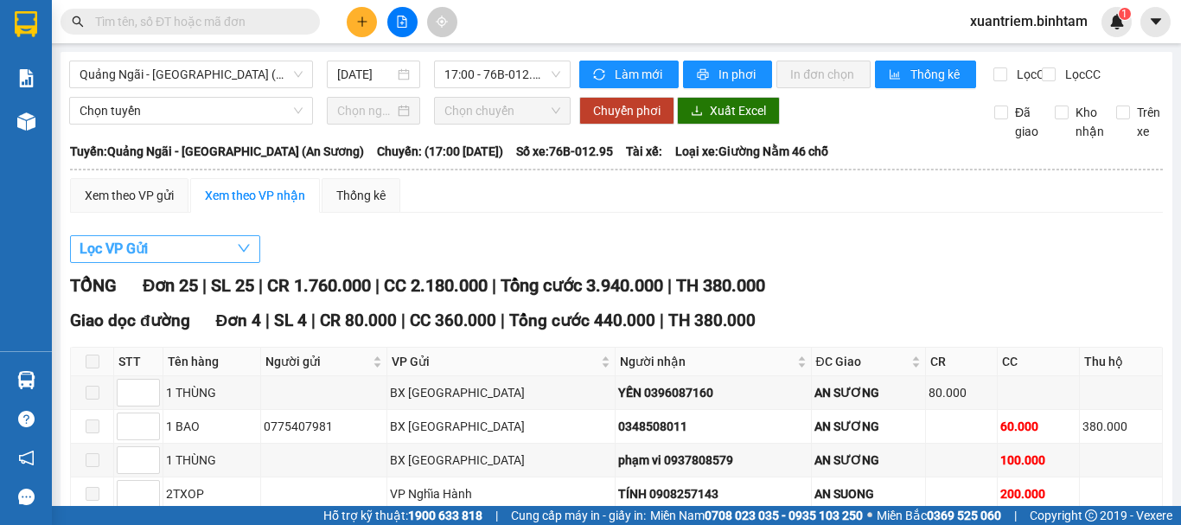
click at [194, 251] on button "Lọc VP Gửi" at bounding box center [165, 249] width 190 height 28
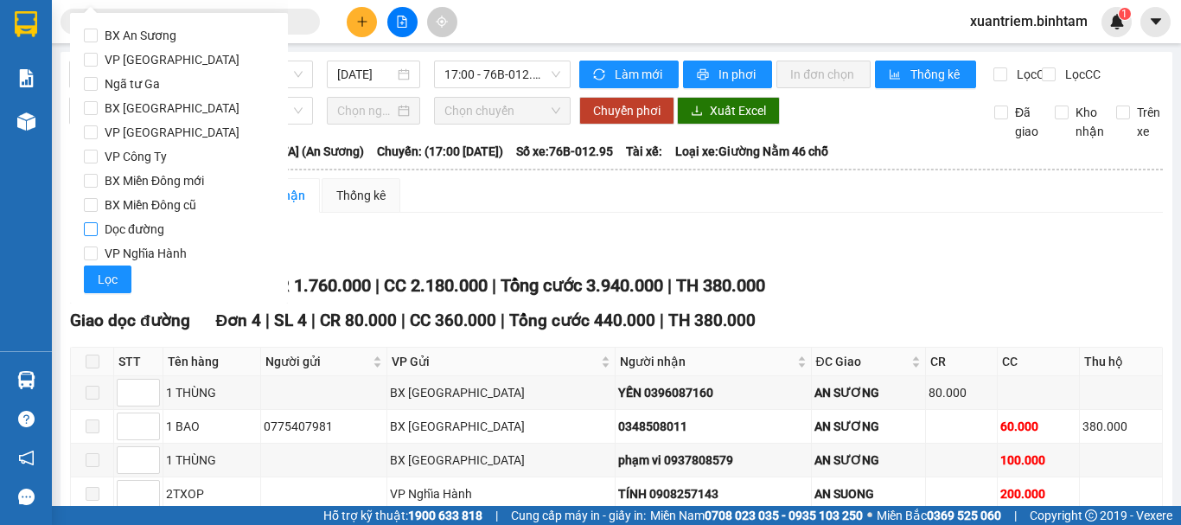
click at [179, 104] on span "BX [GEOGRAPHIC_DATA]" at bounding box center [172, 108] width 149 height 24
click at [98, 104] on input "BX [GEOGRAPHIC_DATA]" at bounding box center [91, 108] width 14 height 14
checkbox input "true"
click at [121, 277] on button "Lọc" at bounding box center [108, 279] width 48 height 28
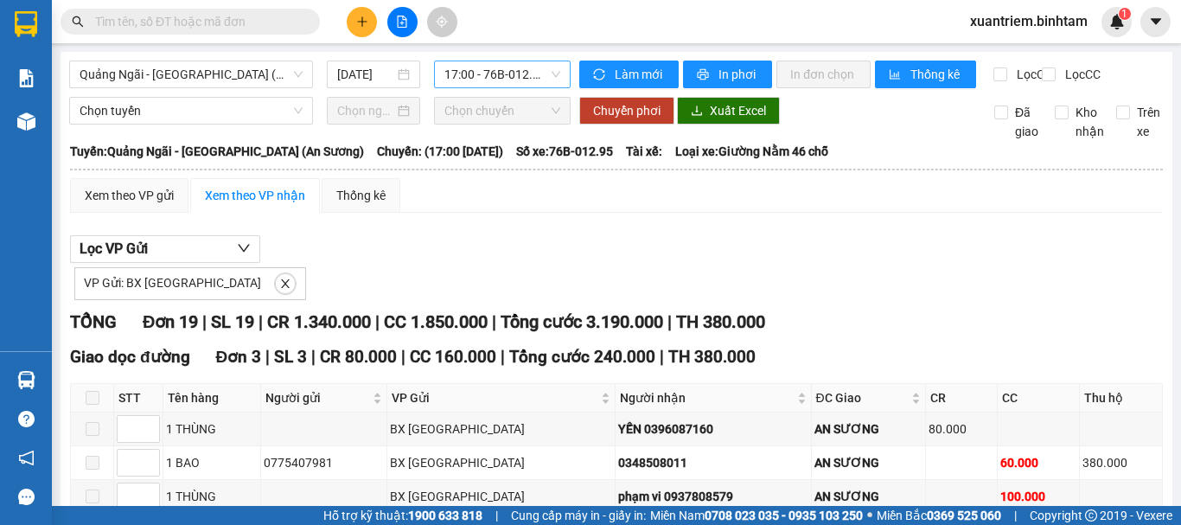
click at [518, 73] on span "17:00 - 76B-012.95" at bounding box center [502, 74] width 116 height 26
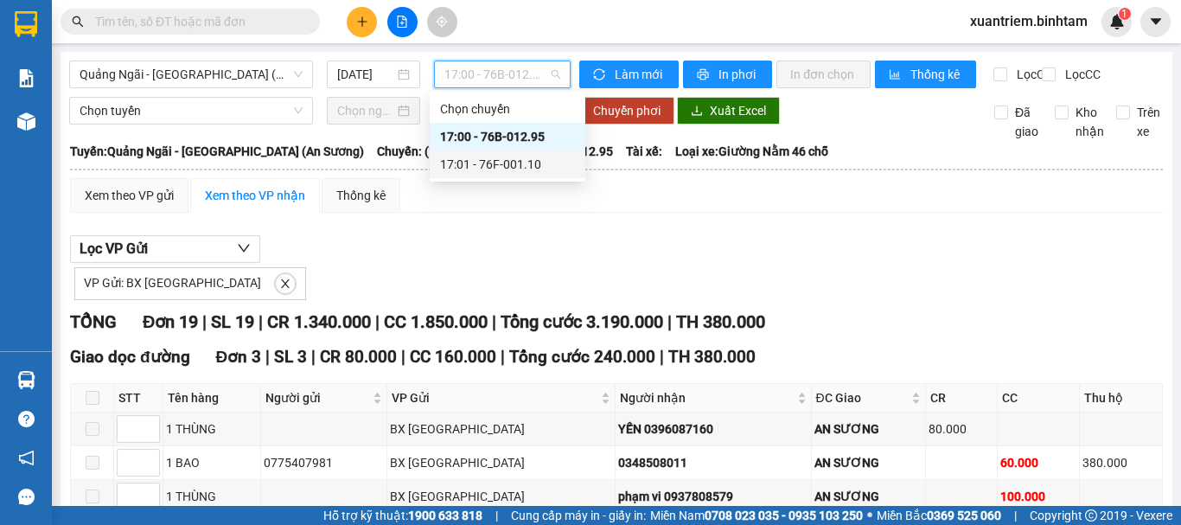
click at [537, 158] on div "17:01 - 76F-001.10" at bounding box center [507, 164] width 135 height 19
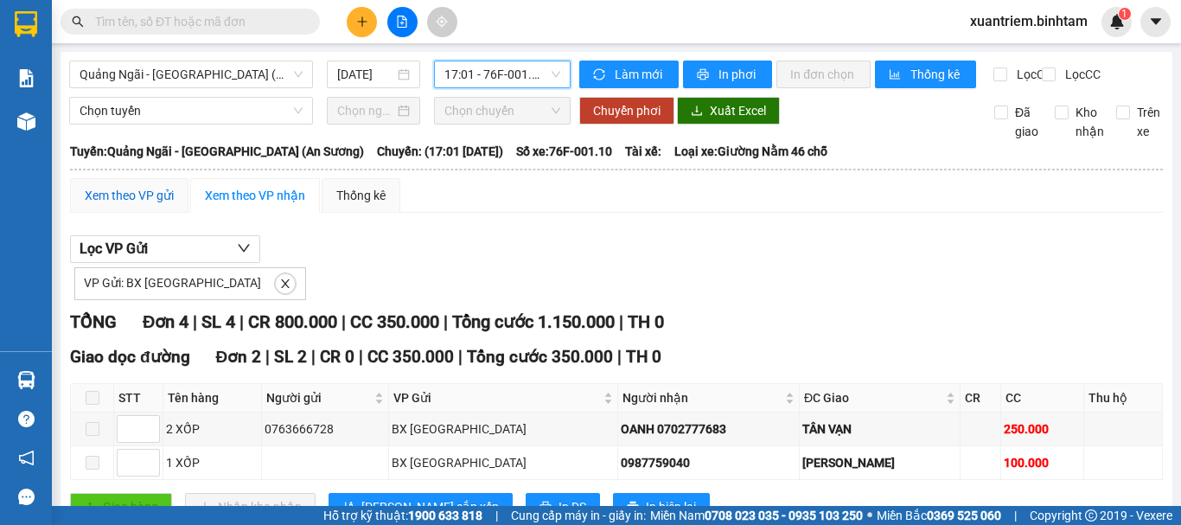
click at [147, 205] on div "Xem theo VP gửi" at bounding box center [129, 195] width 89 height 19
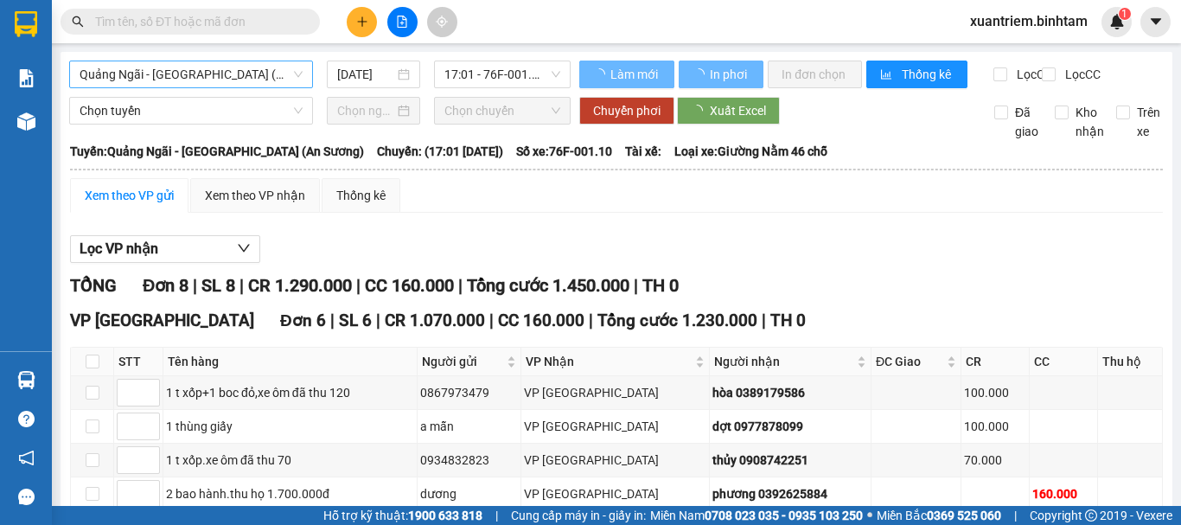
click at [215, 77] on span "Quảng Ngãi - [GEOGRAPHIC_DATA] (An Sương)" at bounding box center [191, 74] width 223 height 26
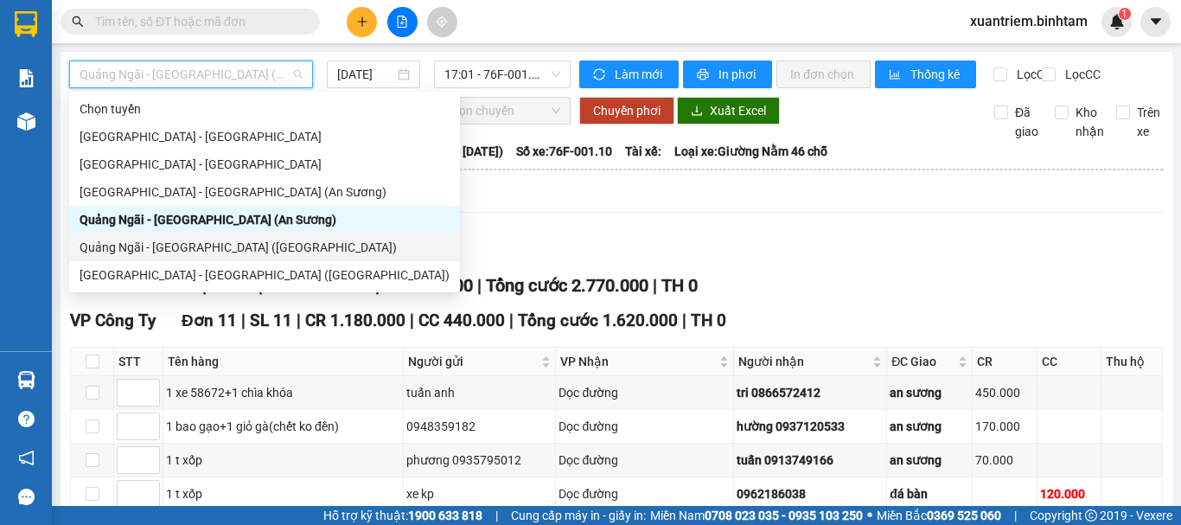
click at [201, 245] on div "Quảng Ngãi - [GEOGRAPHIC_DATA] ([GEOGRAPHIC_DATA])" at bounding box center [265, 247] width 370 height 19
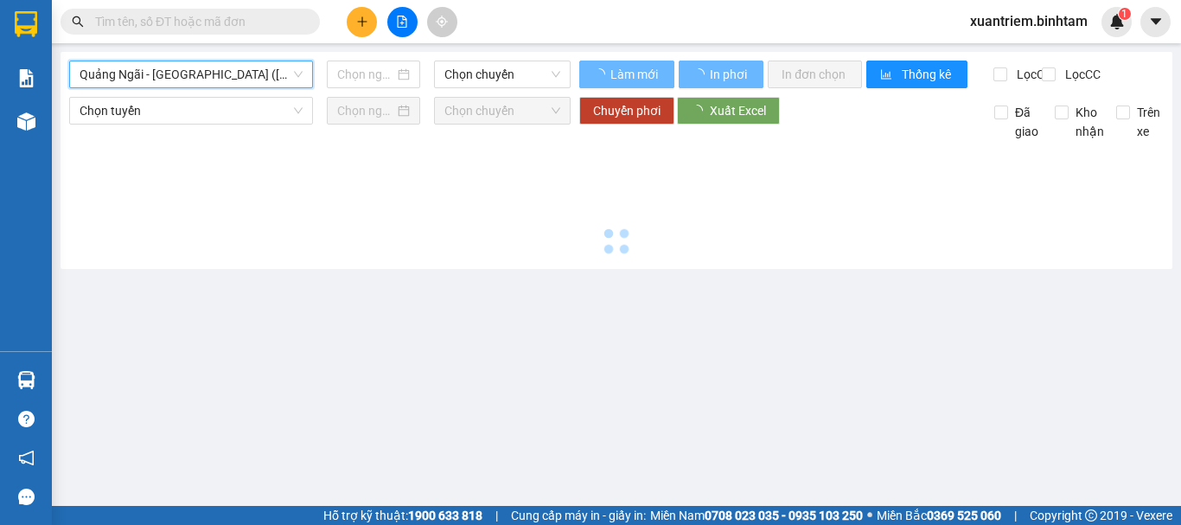
type input "[DATE]"
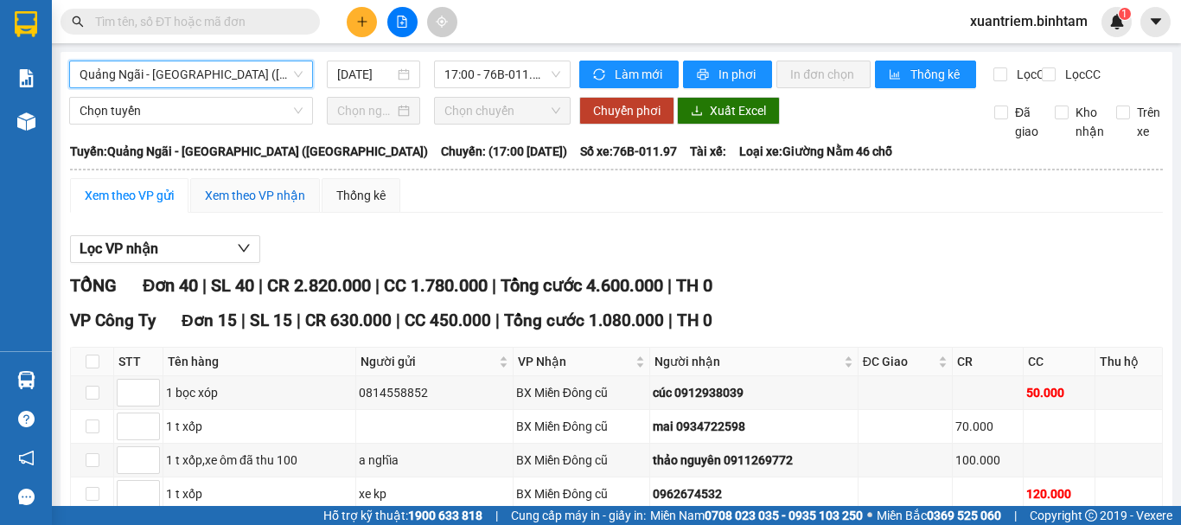
click at [243, 205] on div "Xem theo VP nhận" at bounding box center [255, 195] width 100 height 19
